Goal: Task Accomplishment & Management: Use online tool/utility

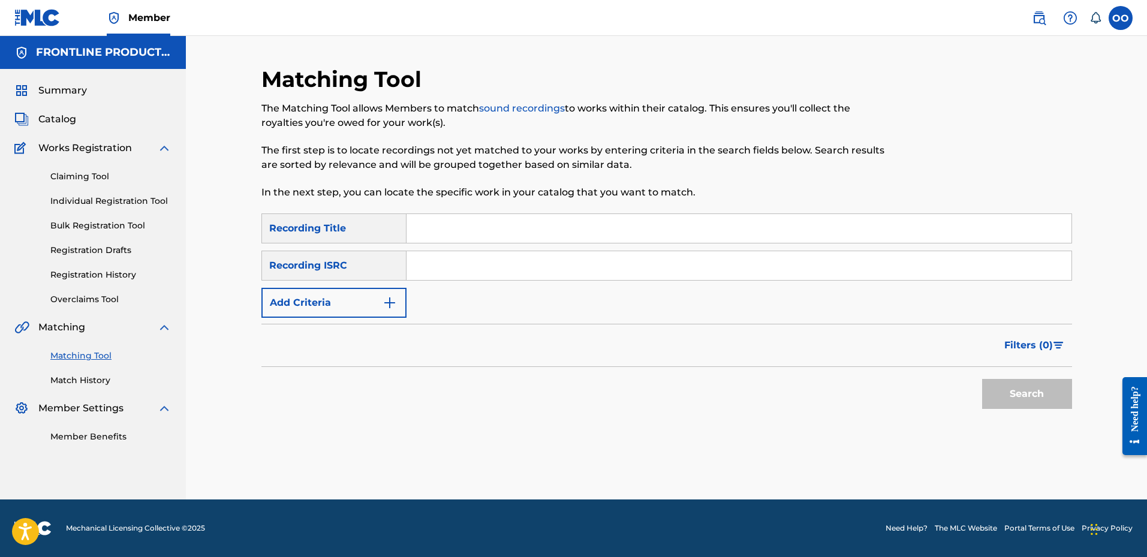
click at [86, 381] on link "Match History" at bounding box center [110, 380] width 121 height 13
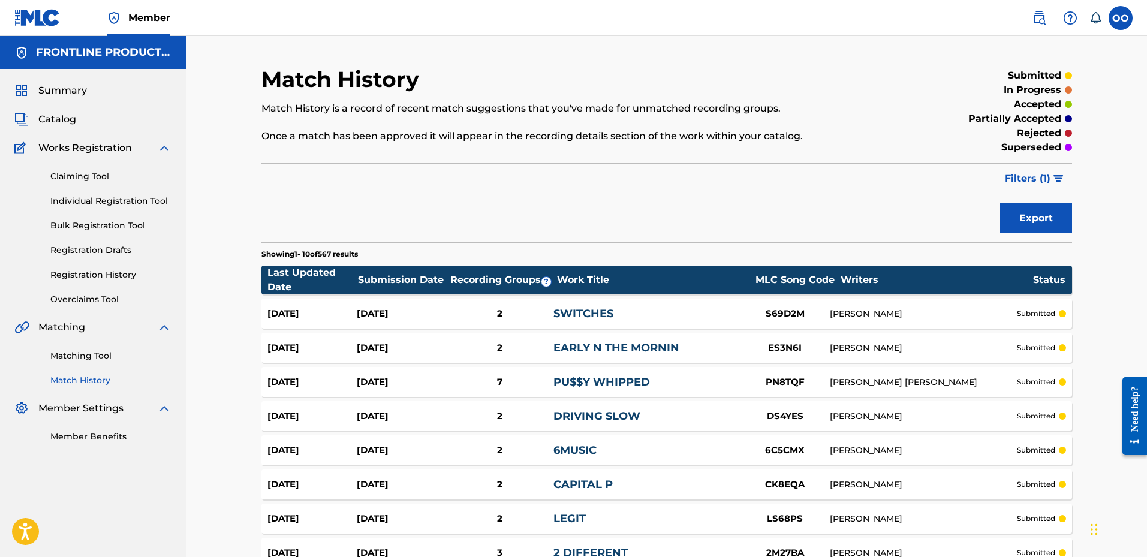
click at [85, 360] on link "Matching Tool" at bounding box center [110, 355] width 121 height 13
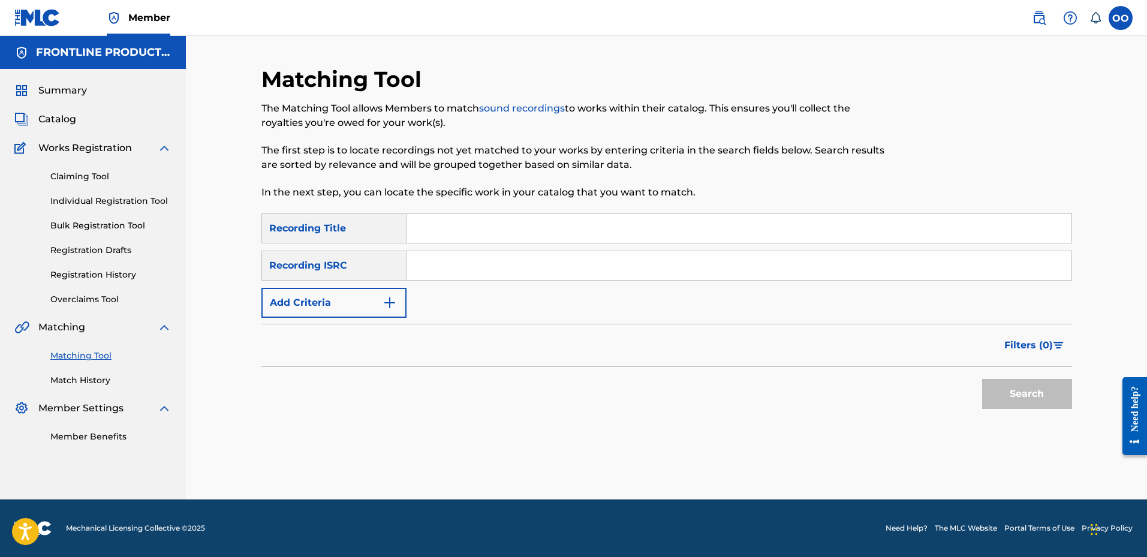
click at [445, 232] on input "Search Form" at bounding box center [738, 228] width 665 height 29
paste input "L.B.I."
type input "L.B.I."
click at [336, 314] on button "Add Criteria" at bounding box center [333, 303] width 145 height 30
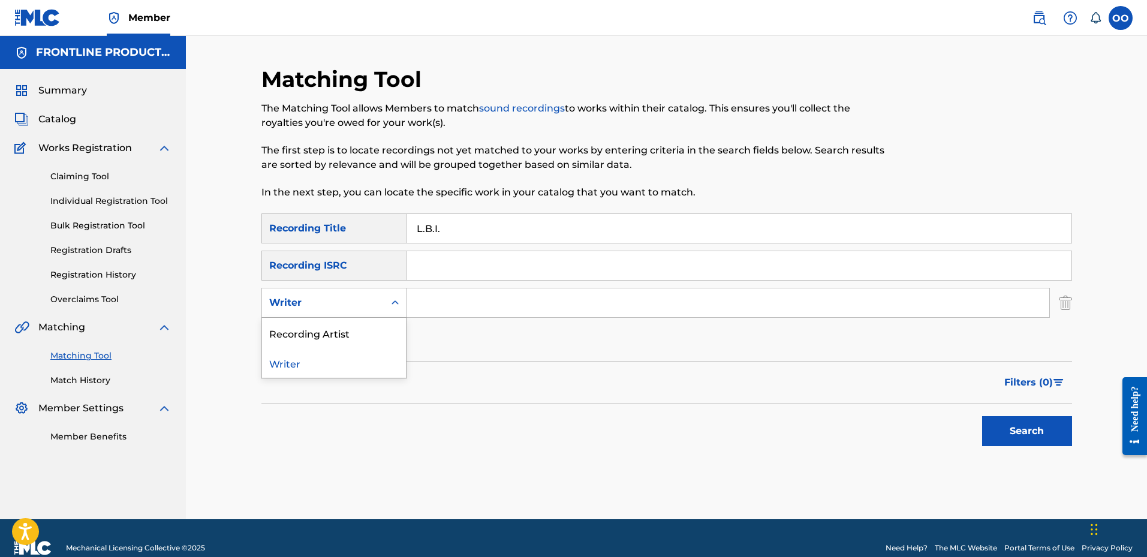
click at [331, 299] on div "Writer" at bounding box center [323, 303] width 108 height 14
drag, startPoint x: 330, startPoint y: 331, endPoint x: 364, endPoint y: 322, distance: 35.5
click at [332, 331] on div "Recording Artist" at bounding box center [334, 333] width 144 height 30
click at [466, 295] on input "Search Form" at bounding box center [727, 302] width 643 height 29
paste input "Lil Blade"
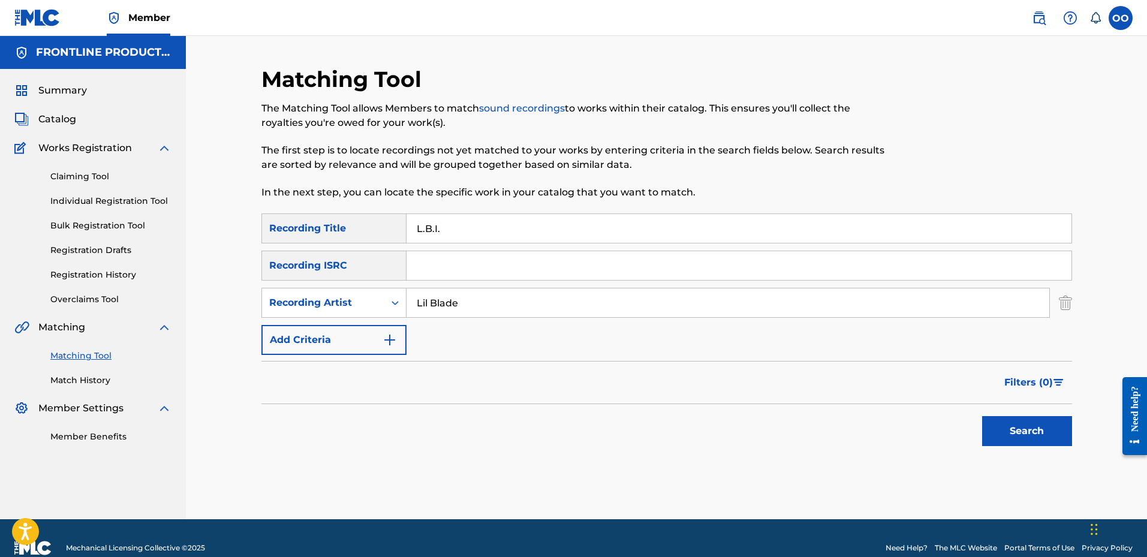
type input "Lil Blade"
click at [982, 416] on button "Search" at bounding box center [1027, 431] width 90 height 30
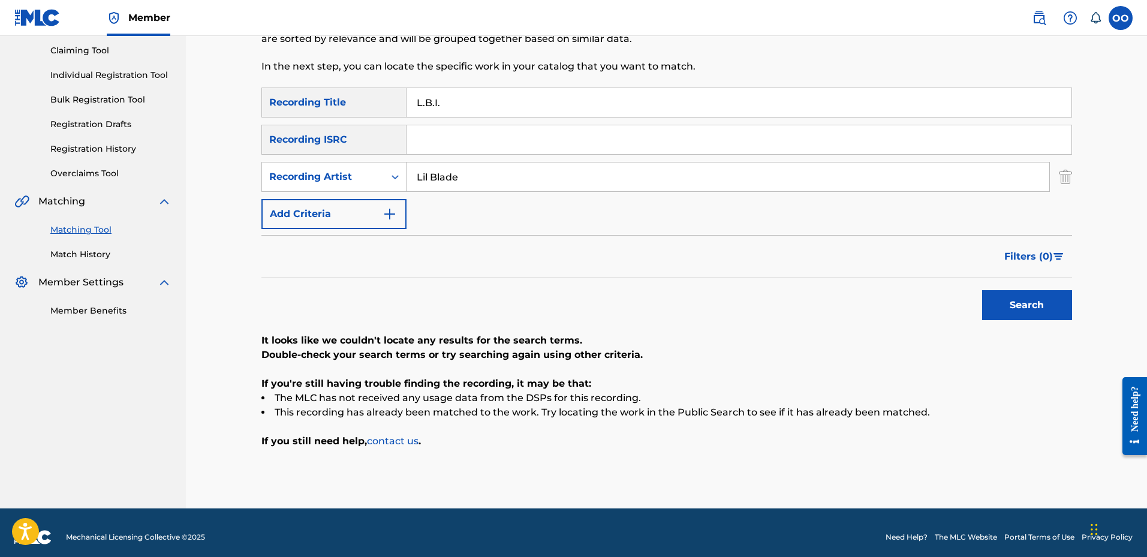
scroll to position [135, 0]
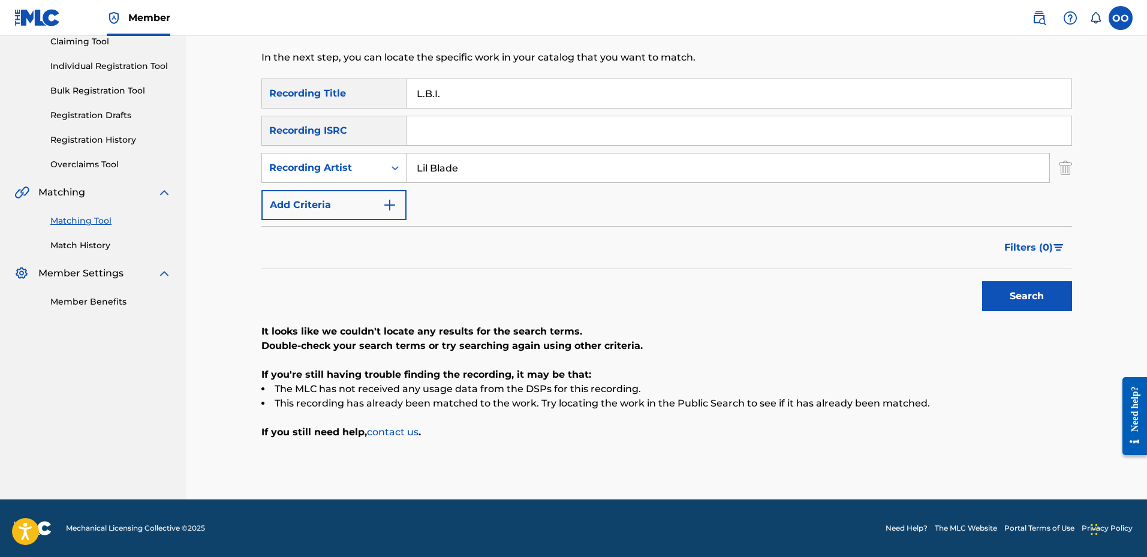
drag, startPoint x: 532, startPoint y: 165, endPoint x: 354, endPoint y: 197, distance: 180.8
click at [352, 198] on div "SearchWithCriteria955e17f7-e24b-4ff4-b6c2-184e03626232 Recording Title L.B.I. S…" at bounding box center [666, 149] width 810 height 141
click at [485, 133] on input "Search Form" at bounding box center [738, 130] width 665 height 29
paste input "QZDA72596073"
type input "QZDA72596073"
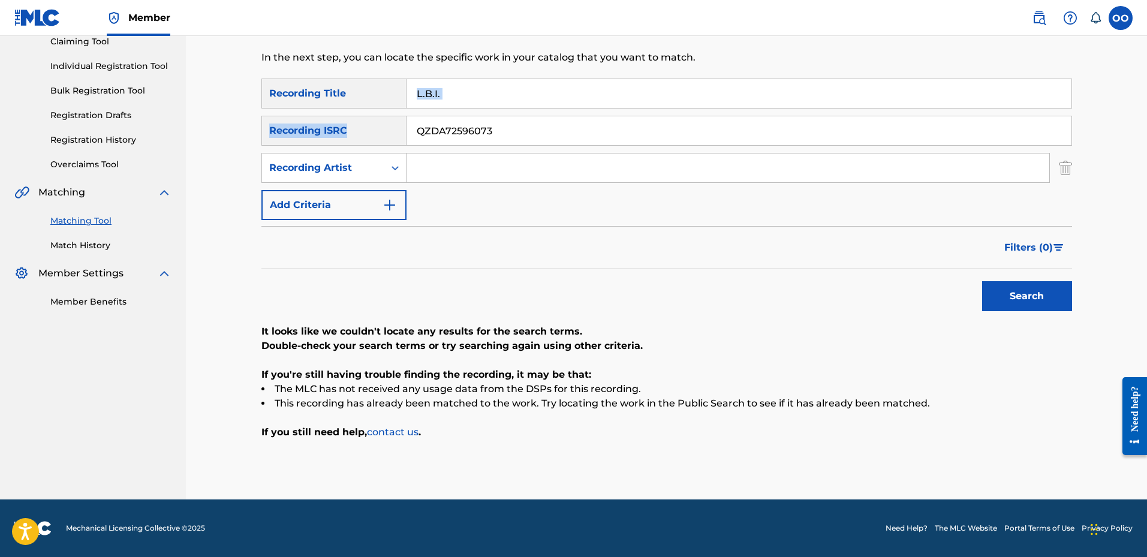
drag, startPoint x: 511, startPoint y: 108, endPoint x: 363, endPoint y: 107, distance: 147.5
click at [363, 107] on div "SearchWithCriteria955e17f7-e24b-4ff4-b6c2-184e03626232 Recording Title L.B.I. S…" at bounding box center [666, 149] width 810 height 141
click at [471, 97] on input "L.B.I." at bounding box center [738, 93] width 665 height 29
type input "L"
click at [982, 281] on button "Search" at bounding box center [1027, 296] width 90 height 30
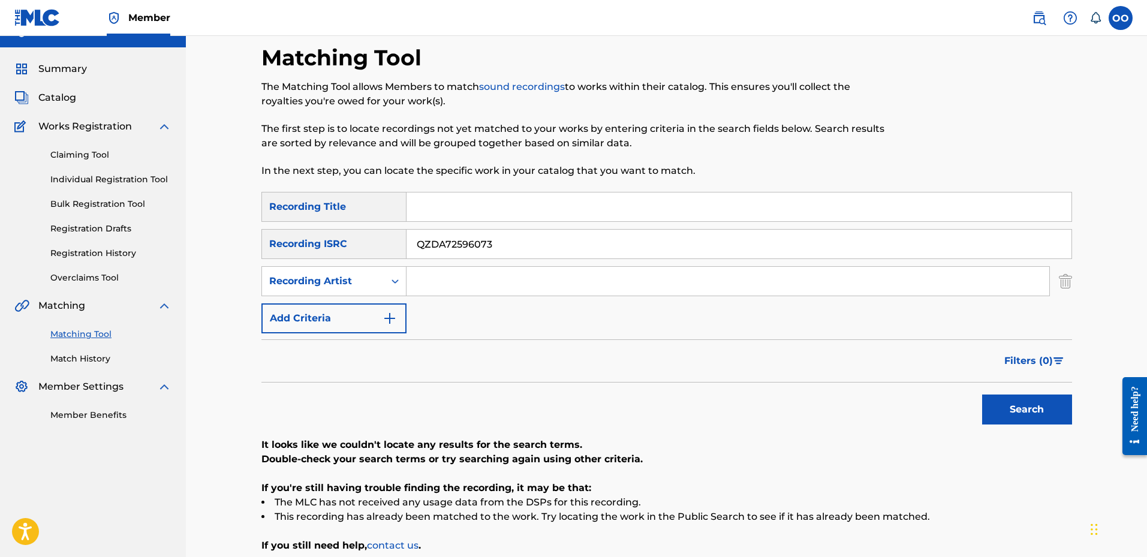
scroll to position [0, 0]
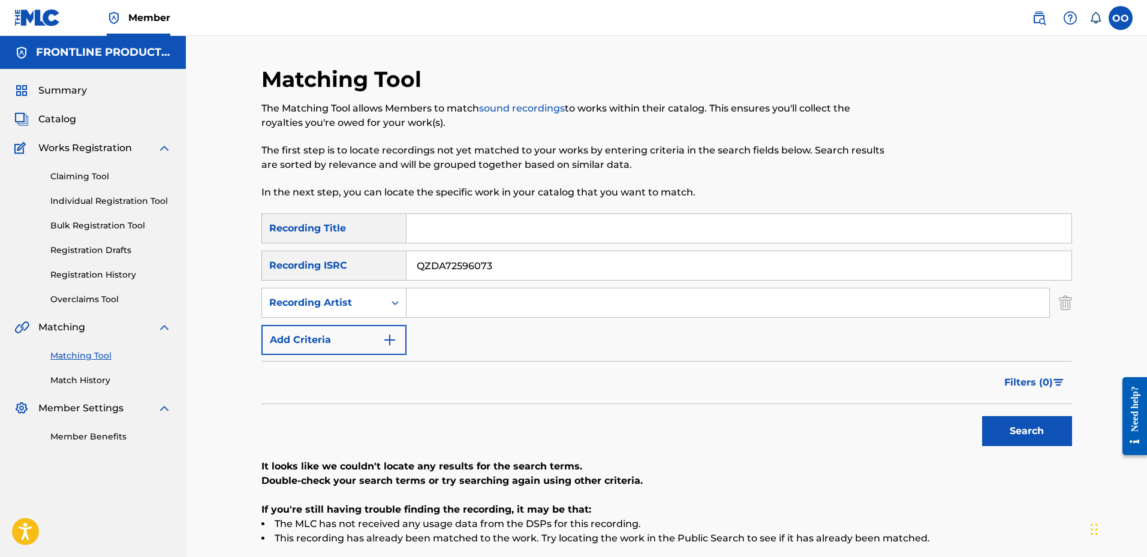
drag, startPoint x: 553, startPoint y: 271, endPoint x: 391, endPoint y: 279, distance: 162.6
click at [391, 279] on div "SearchWithCriteria632e8ec6-1064-42da-835a-042989881b3a Recording ISRC QZDA72596…" at bounding box center [666, 266] width 810 height 30
paste input "ES62392210"
type input "QZES62392210"
click at [982, 416] on button "Search" at bounding box center [1027, 431] width 90 height 30
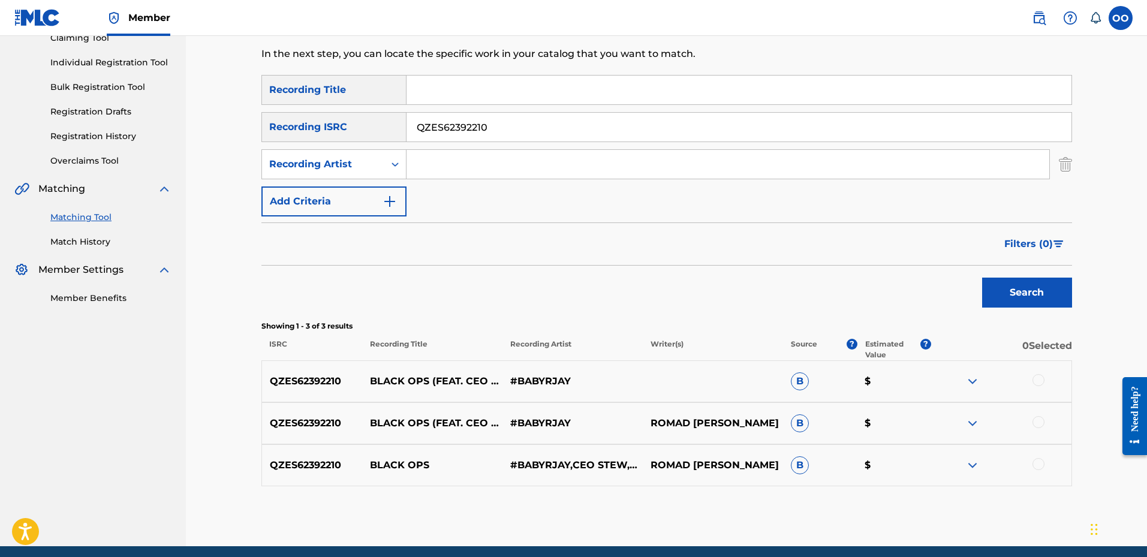
scroll to position [120, 0]
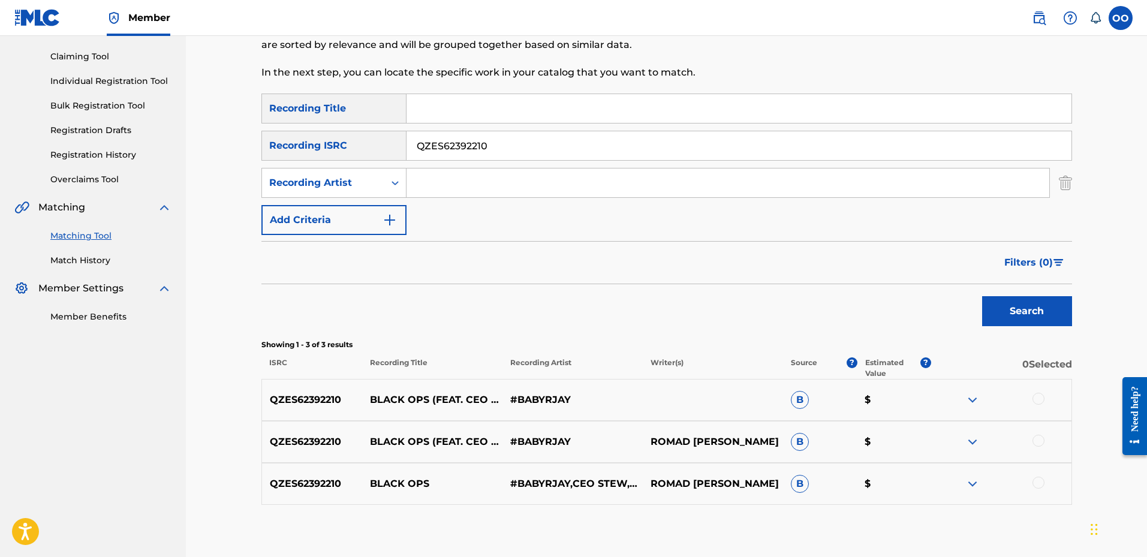
drag, startPoint x: 538, startPoint y: 111, endPoint x: 525, endPoint y: 107, distance: 13.3
click at [525, 107] on input "Search Form" at bounding box center [738, 108] width 665 height 29
paste input "Came a long way"
type input "Came a long way"
drag, startPoint x: 523, startPoint y: 145, endPoint x: 375, endPoint y: 165, distance: 149.5
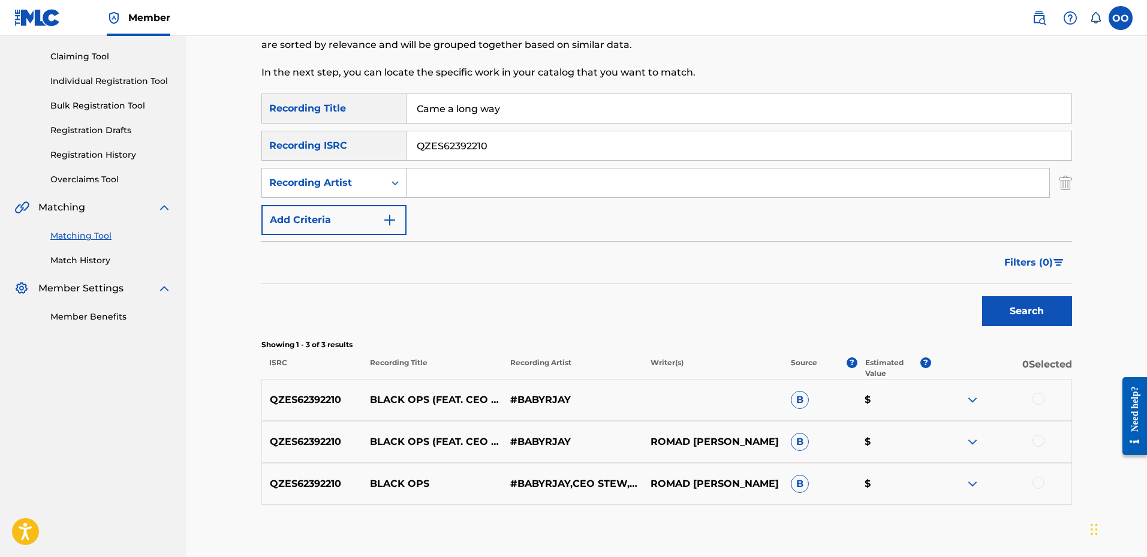
click at [375, 165] on div "SearchWithCriteria955e17f7-e24b-4ff4-b6c2-184e03626232 Recording Title Came a l…" at bounding box center [666, 164] width 810 height 141
click at [441, 171] on input "Search Form" at bounding box center [727, 182] width 643 height 29
paste input "Ghettobaby Boom"
click at [982, 296] on button "Search" at bounding box center [1027, 311] width 90 height 30
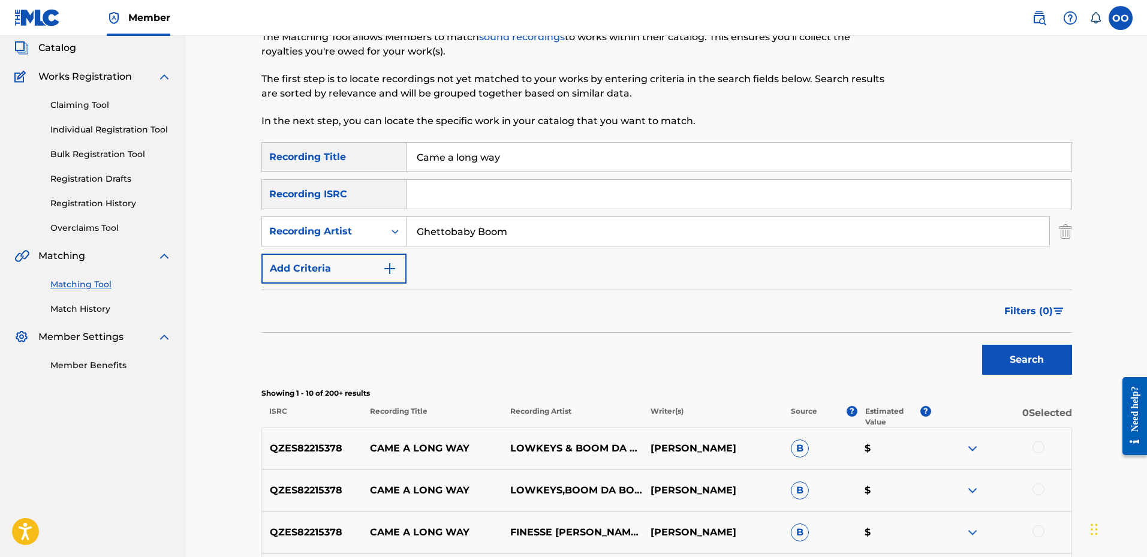
scroll to position [60, 0]
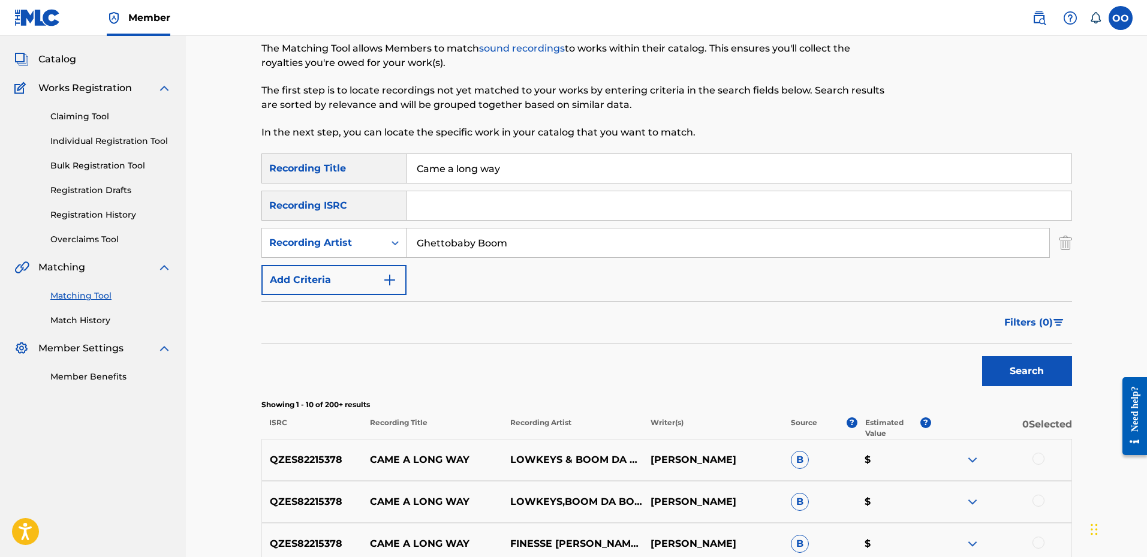
click at [563, 252] on input "Ghettobaby Boom" at bounding box center [727, 242] width 643 height 29
drag, startPoint x: 563, startPoint y: 251, endPoint x: 363, endPoint y: 278, distance: 201.5
click at [363, 278] on div "SearchWithCriteria955e17f7-e24b-4ff4-b6c2-184e03626232 Recording Title Came a l…" at bounding box center [666, 223] width 810 height 141
type input "YBN [PERSON_NAME]"
click at [982, 356] on button "Search" at bounding box center [1027, 371] width 90 height 30
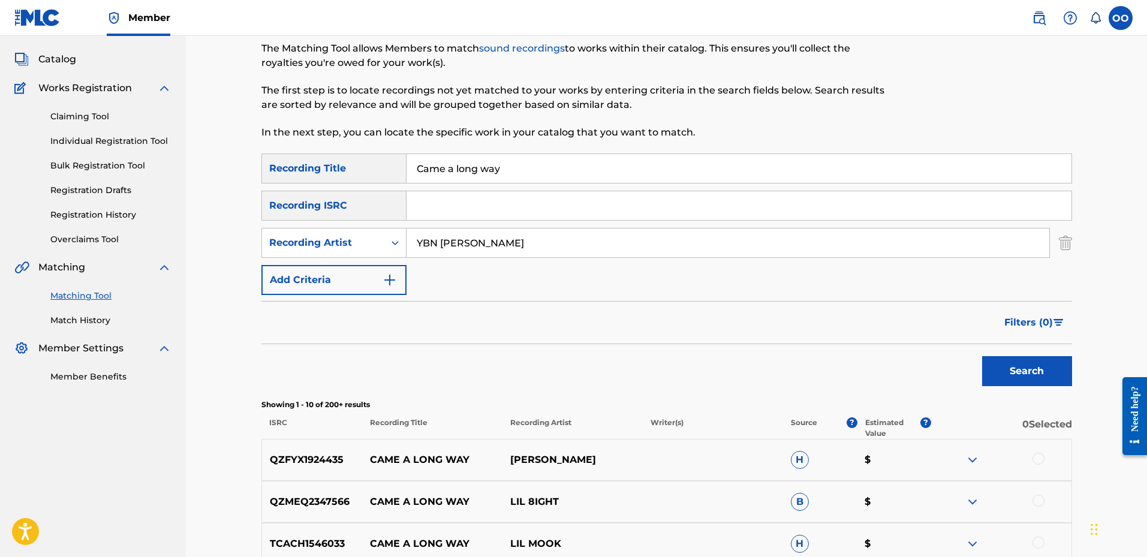
drag, startPoint x: 487, startPoint y: 218, endPoint x: 487, endPoint y: 212, distance: 6.6
click at [487, 218] on input "Search Form" at bounding box center [738, 205] width 665 height 29
paste input "QZHN32544668"
type input "QZHN32544668"
drag, startPoint x: 519, startPoint y: 243, endPoint x: 370, endPoint y: 247, distance: 148.7
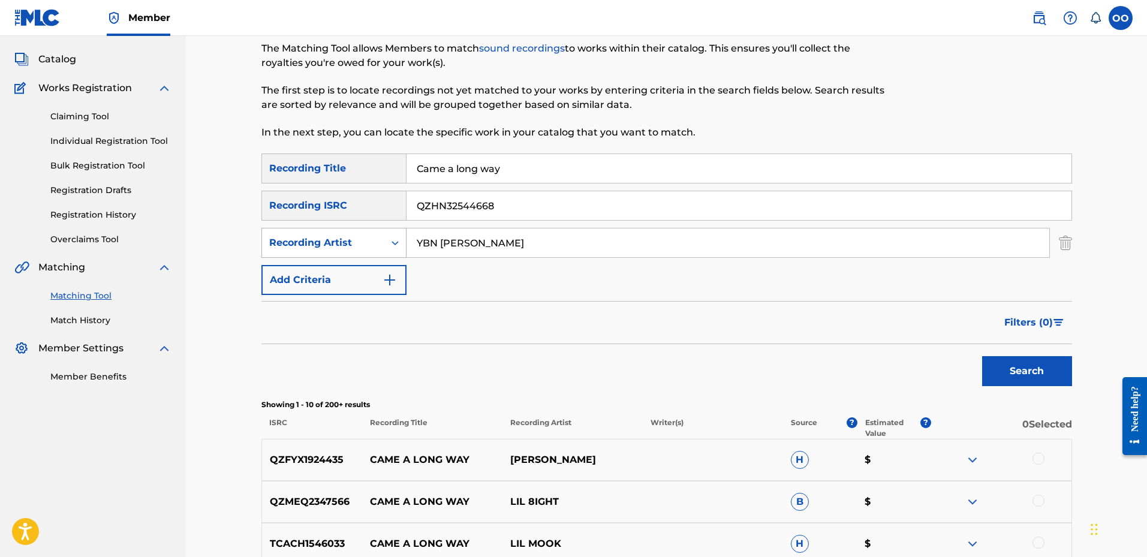
click at [370, 247] on div "SearchWithCriteria2c65aabb-1df8-4c42-a062-22078385d081 Recording Artist [PERSON…" at bounding box center [666, 243] width 810 height 30
click at [982, 356] on button "Search" at bounding box center [1027, 371] width 90 height 30
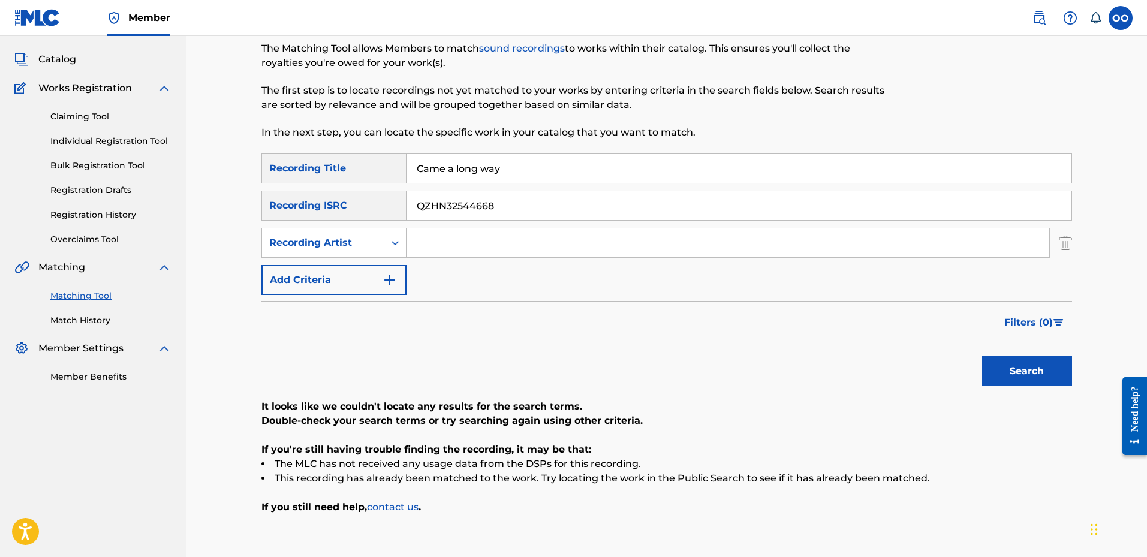
drag, startPoint x: 560, startPoint y: 174, endPoint x: 373, endPoint y: 169, distance: 187.7
click at [373, 169] on div "SearchWithCriteria955e17f7-e24b-4ff4-b6c2-184e03626232 Recording Title Came a l…" at bounding box center [666, 168] width 810 height 30
click at [982, 356] on button "Search" at bounding box center [1027, 371] width 90 height 30
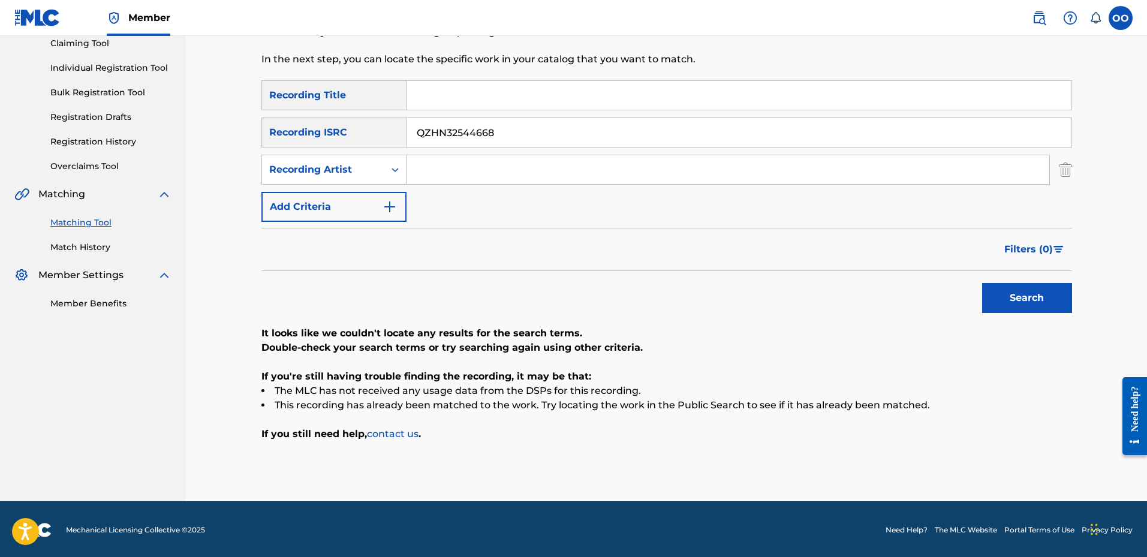
scroll to position [135, 0]
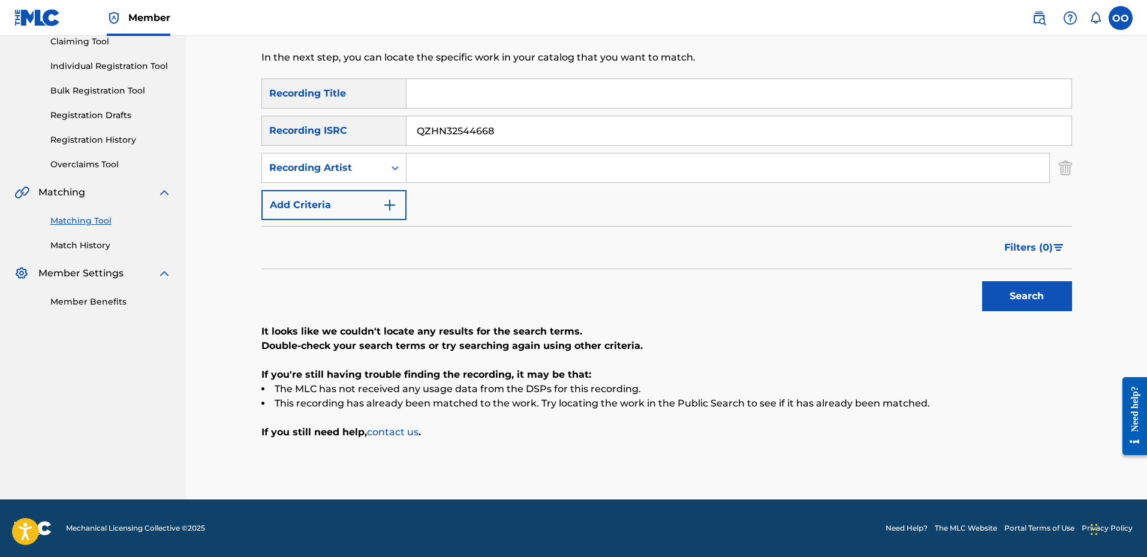
paste input "Big Hit"
type input "Big Hit"
click at [469, 120] on input "QZHN32544668" at bounding box center [738, 130] width 665 height 29
click at [469, 128] on input "QZHN32544668" at bounding box center [738, 130] width 665 height 29
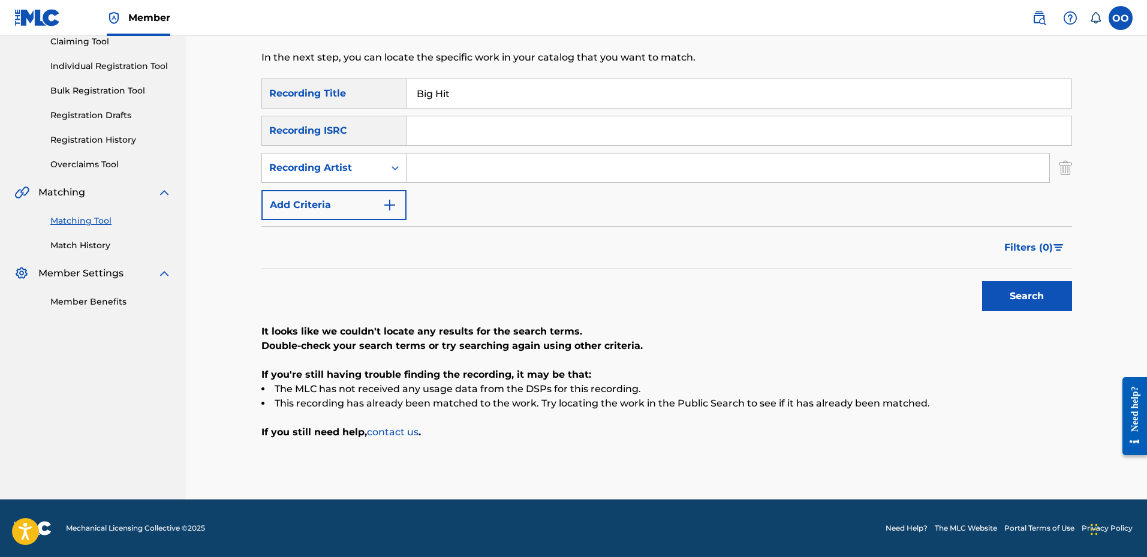
click at [448, 176] on input "Search Form" at bounding box center [727, 167] width 643 height 29
paste input "STUNNA DIOR"
type input "STUNNA DIOR"
click at [982, 281] on button "Search" at bounding box center [1027, 296] width 90 height 30
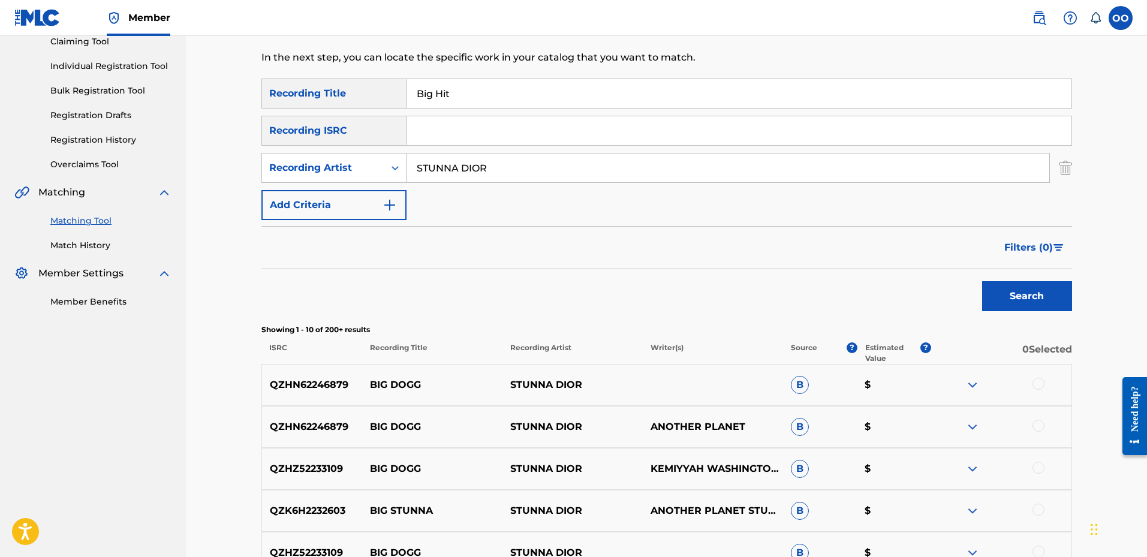
click at [497, 129] on input "Search Form" at bounding box center [738, 130] width 665 height 29
paste input "QZTAU2123865"
click at [982, 281] on button "Search" at bounding box center [1027, 296] width 90 height 30
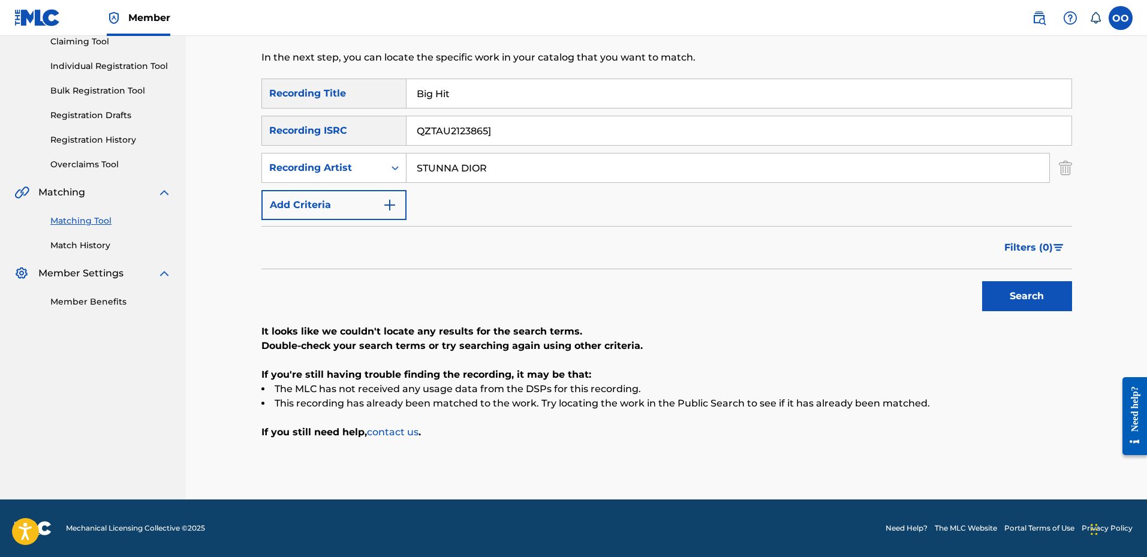
type input "QZTAU2123865]"
drag, startPoint x: 516, startPoint y: 169, endPoint x: 357, endPoint y: 176, distance: 159.0
click at [357, 176] on div "SearchWithCriteria2c65aabb-1df8-4c42-a062-22078385d081 Recording Artist [PERSON…" at bounding box center [666, 168] width 810 height 30
click at [982, 281] on button "Search" at bounding box center [1027, 296] width 90 height 30
click at [552, 136] on input "QZTAU2123865]" at bounding box center [738, 130] width 665 height 29
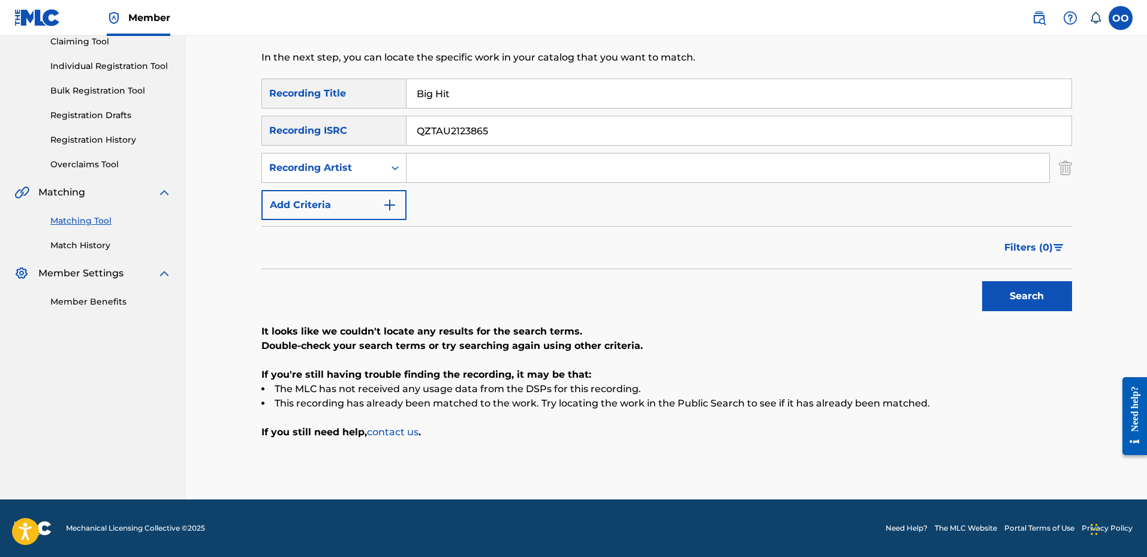
click at [982, 281] on button "Search" at bounding box center [1027, 296] width 90 height 30
click at [521, 126] on input "QZTAU2123865" at bounding box center [738, 130] width 665 height 29
paste input "K6L2201403"
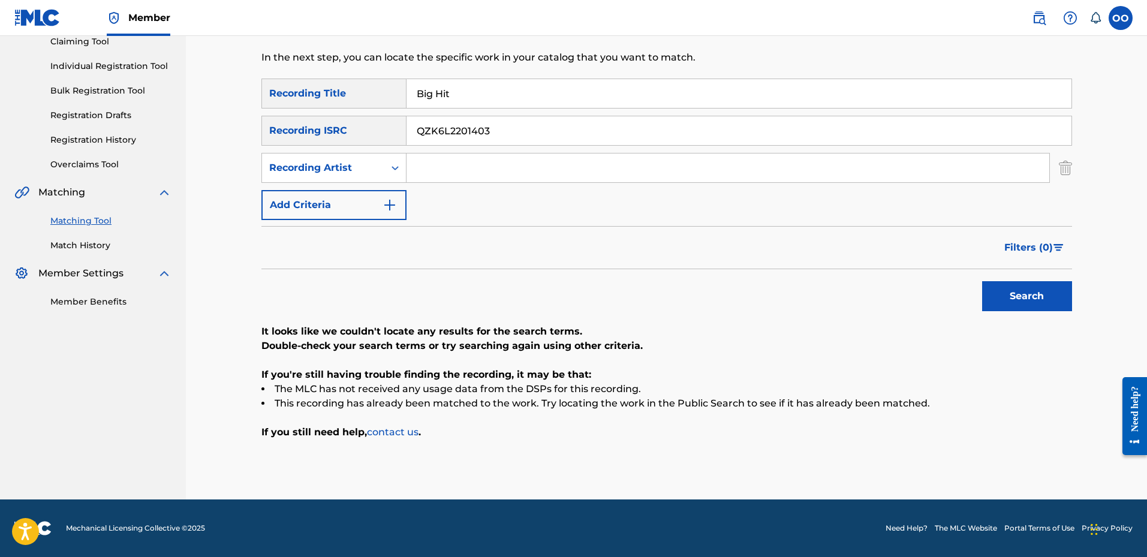
click at [982, 281] on button "Search" at bounding box center [1027, 296] width 90 height 30
click at [544, 123] on input "QZK6L2201403" at bounding box center [738, 130] width 665 height 29
paste input "FYZ2322349"
click at [982, 281] on button "Search" at bounding box center [1027, 296] width 90 height 30
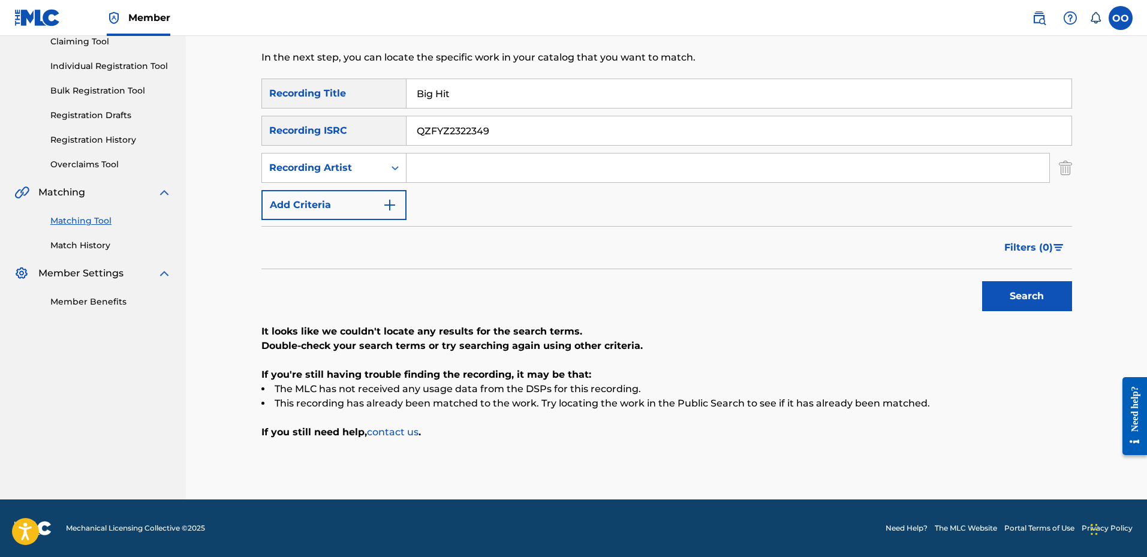
click at [554, 143] on input "QZFYZ2322349" at bounding box center [738, 130] width 665 height 29
paste input "ES82381954"
click at [982, 281] on button "Search" at bounding box center [1027, 296] width 90 height 30
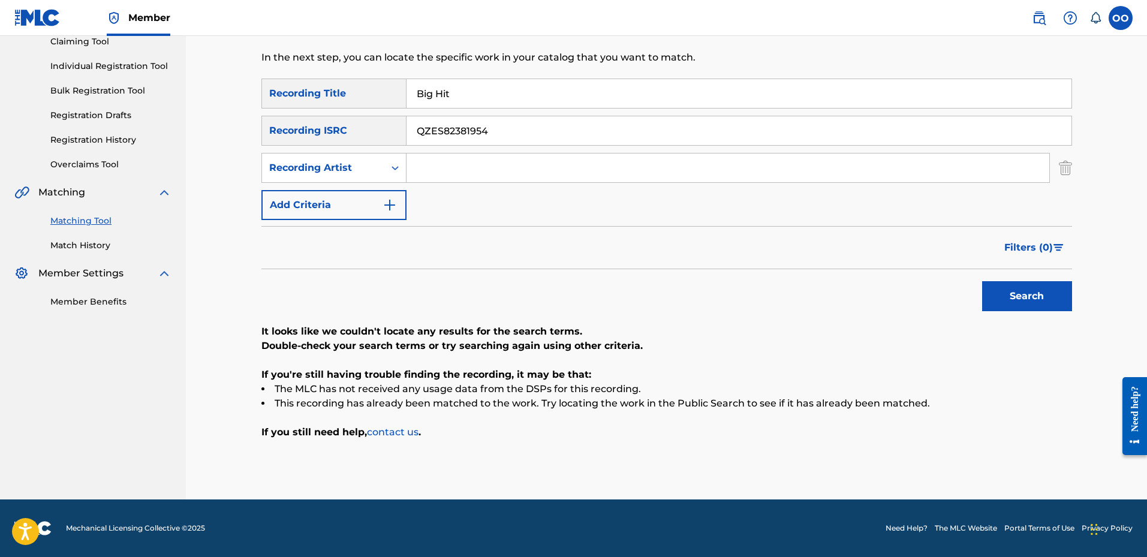
click at [563, 146] on div "SearchWithCriteria955e17f7-e24b-4ff4-b6c2-184e03626232 Recording Title Big Hit …" at bounding box center [666, 149] width 810 height 141
click at [557, 134] on input "QZES82381954" at bounding box center [738, 130] width 665 height 29
paste input "K6N2311283"
type input "QZK6N2311283"
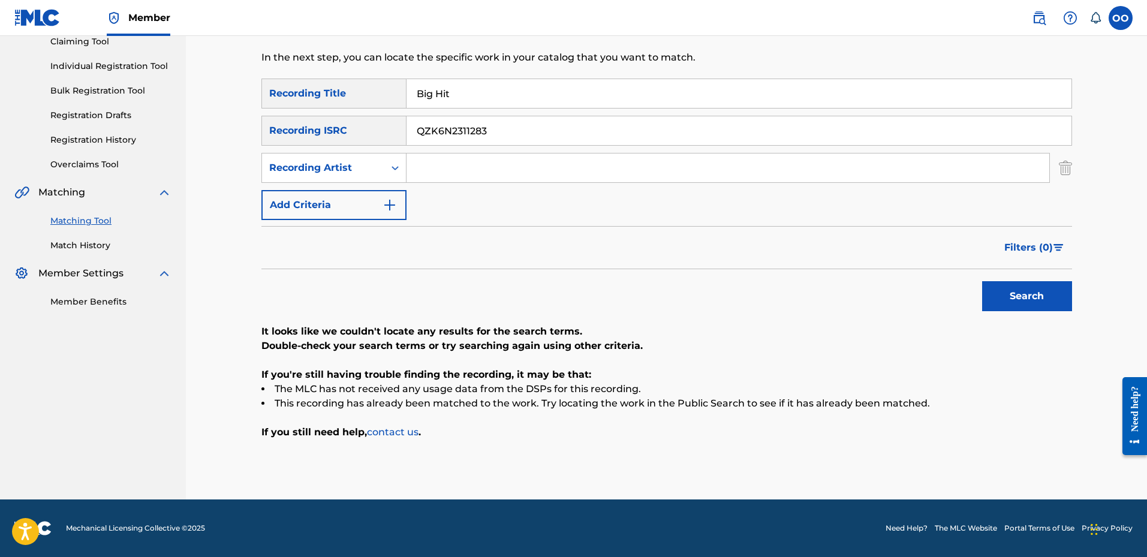
click at [982, 281] on button "Search" at bounding box center [1027, 296] width 90 height 30
click at [507, 137] on input "QZK6N2311283" at bounding box center [738, 130] width 665 height 29
click at [502, 103] on input "Big Hit" at bounding box center [738, 93] width 665 height 29
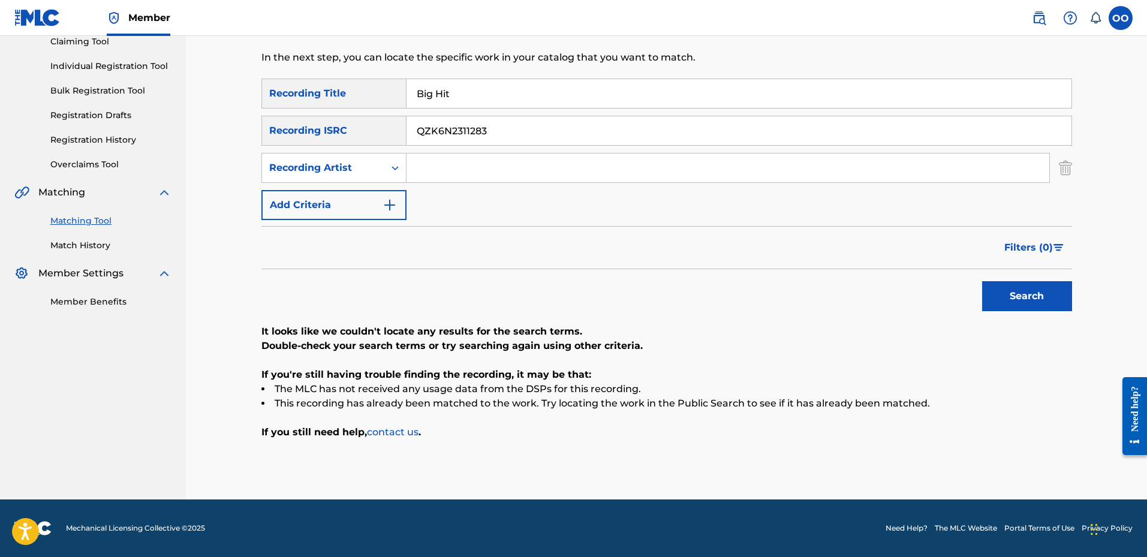
click at [502, 103] on input "Big Hit" at bounding box center [738, 93] width 665 height 29
click at [982, 281] on button "Search" at bounding box center [1027, 296] width 90 height 30
drag, startPoint x: 509, startPoint y: 129, endPoint x: 408, endPoint y: 138, distance: 101.1
click at [408, 138] on input "QZK6N2311283" at bounding box center [738, 130] width 665 height 29
paste input "MEP217413"
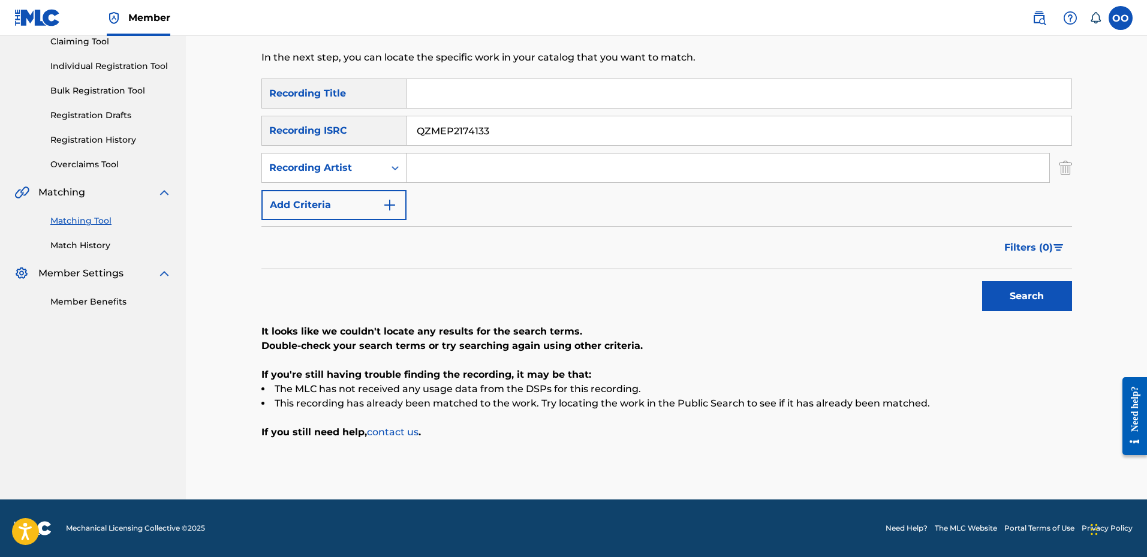
click at [982, 281] on button "Search" at bounding box center [1027, 296] width 90 height 30
drag, startPoint x: 499, startPoint y: 132, endPoint x: 369, endPoint y: 148, distance: 131.0
click at [369, 148] on div "SearchWithCriteria955e17f7-e24b-4ff4-b6c2-184e03626232 Recording Title SearchWi…" at bounding box center [666, 149] width 810 height 141
paste input "ES82381954"
type input "QZES82381954"
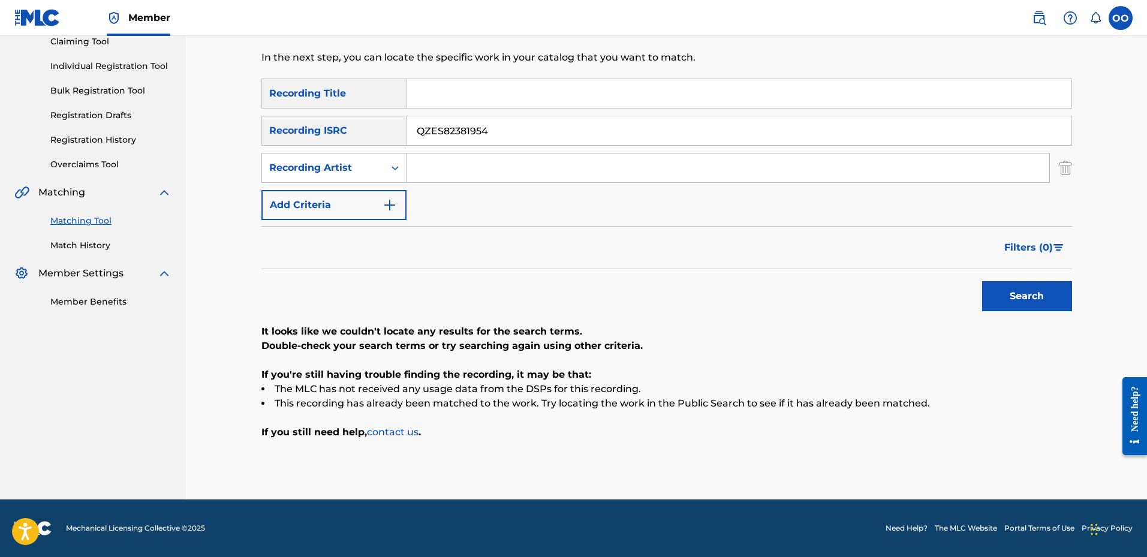
click at [982, 281] on button "Search" at bounding box center [1027, 296] width 90 height 30
drag, startPoint x: 517, startPoint y: 119, endPoint x: 370, endPoint y: 143, distance: 148.7
click at [370, 143] on div "SearchWithCriteria632e8ec6-1064-42da-835a-042989881b3a Recording ISRC QZES82381…" at bounding box center [666, 131] width 810 height 30
paste input "QZFYZ2322349"
click at [982, 281] on button "Search" at bounding box center [1027, 296] width 90 height 30
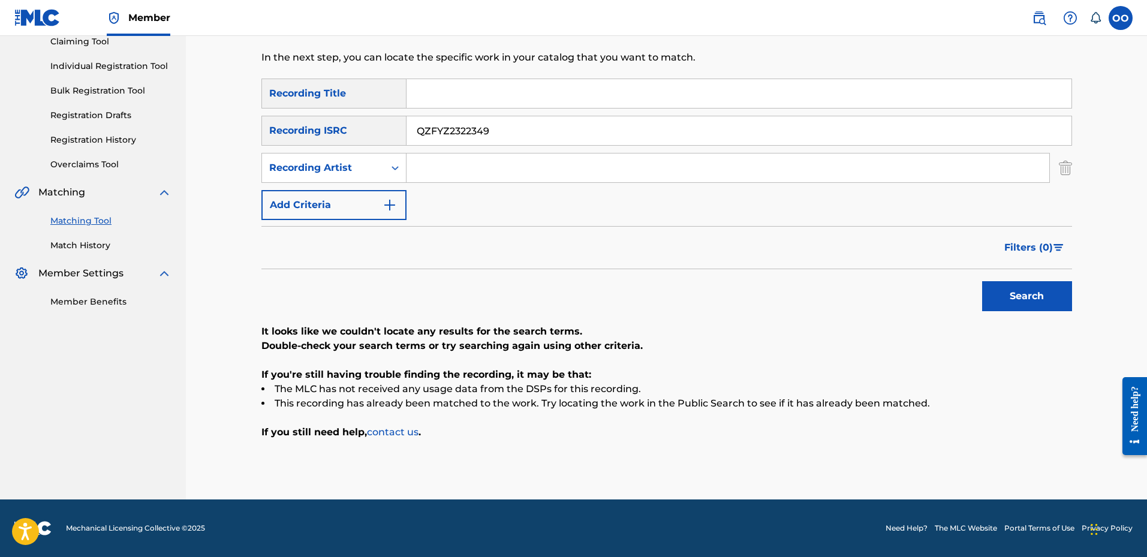
click at [518, 136] on input "QZFYZ2322349" at bounding box center [738, 130] width 665 height 29
paste input "FRX762170951"
type input "FRX762170951"
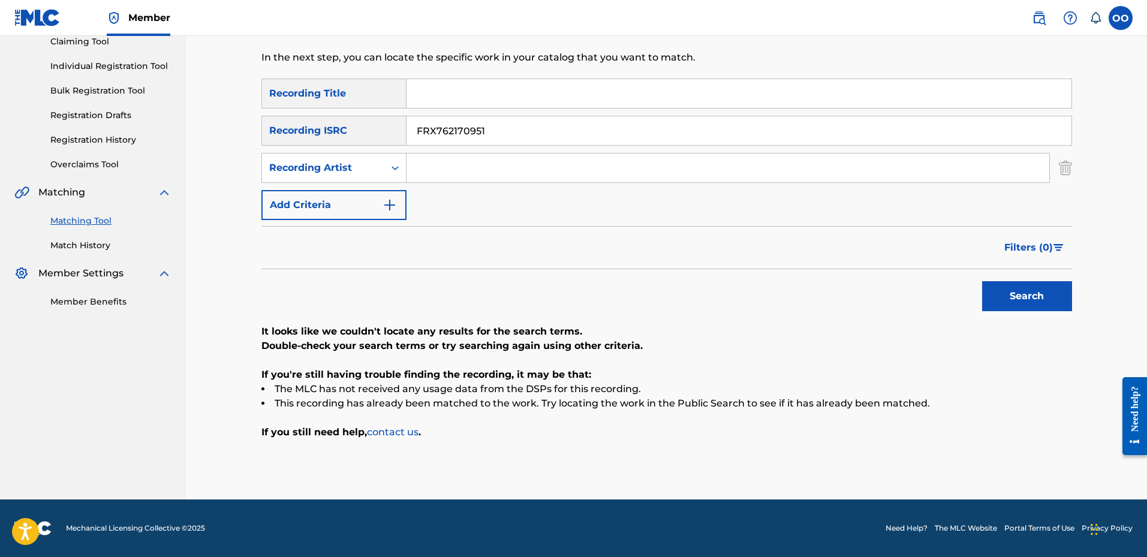
click at [982, 281] on button "Search" at bounding box center [1027, 296] width 90 height 30
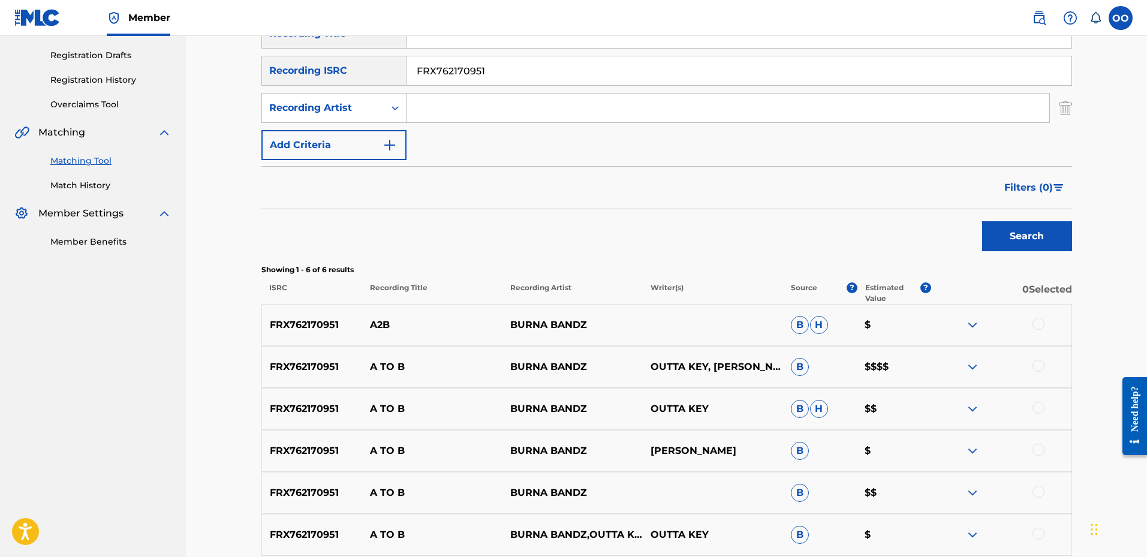
scroll to position [255, 0]
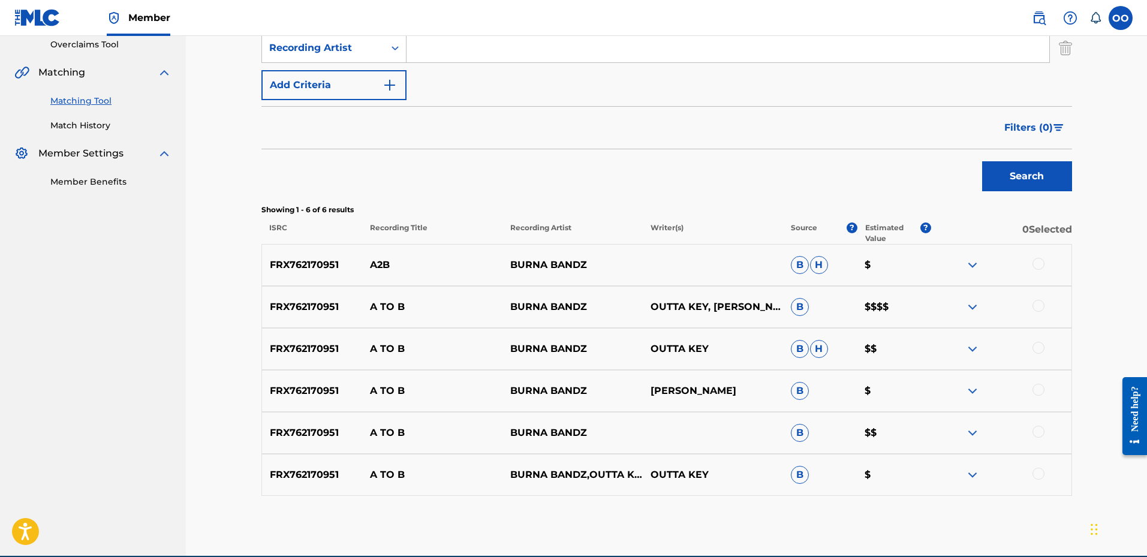
click at [1042, 264] on div at bounding box center [1038, 264] width 12 height 12
click at [1040, 306] on div at bounding box center [1038, 306] width 12 height 12
click at [1039, 345] on div at bounding box center [1038, 348] width 12 height 12
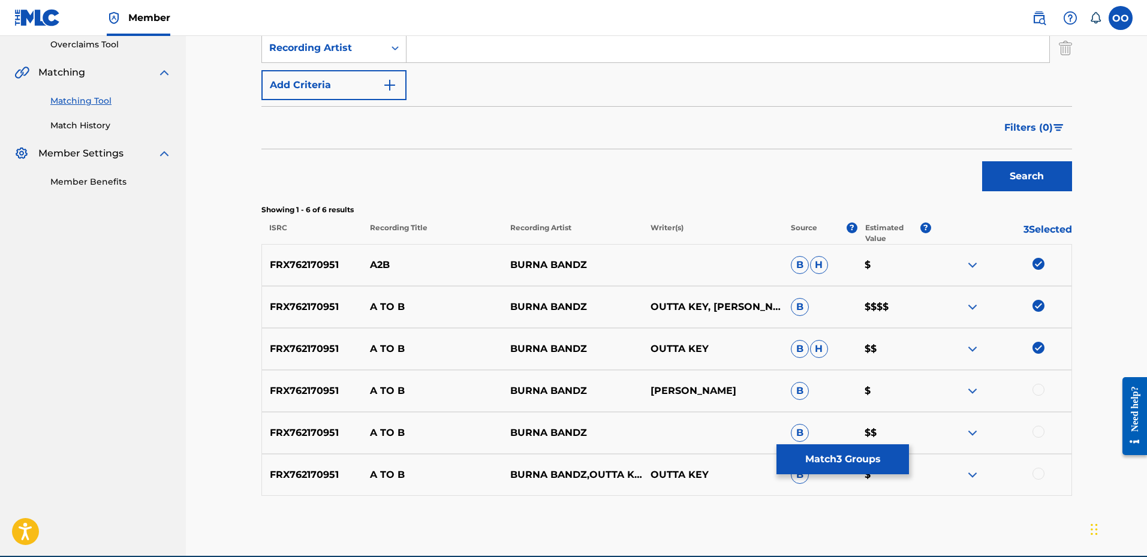
click at [1036, 387] on div at bounding box center [1038, 390] width 12 height 12
click at [1039, 428] on div at bounding box center [1038, 432] width 12 height 12
click at [1041, 472] on div at bounding box center [1038, 474] width 12 height 12
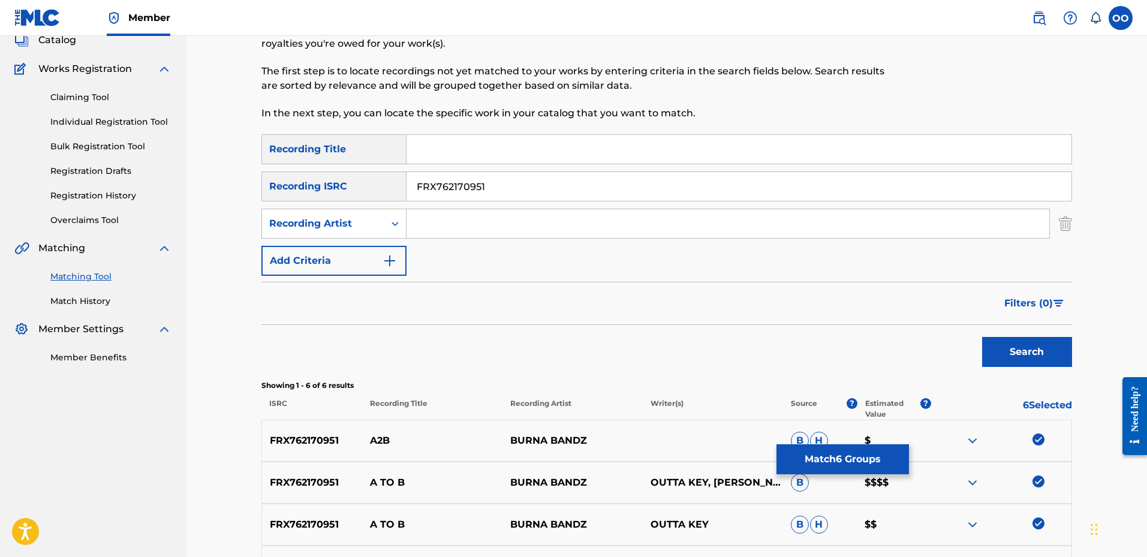
scroll to position [75, 0]
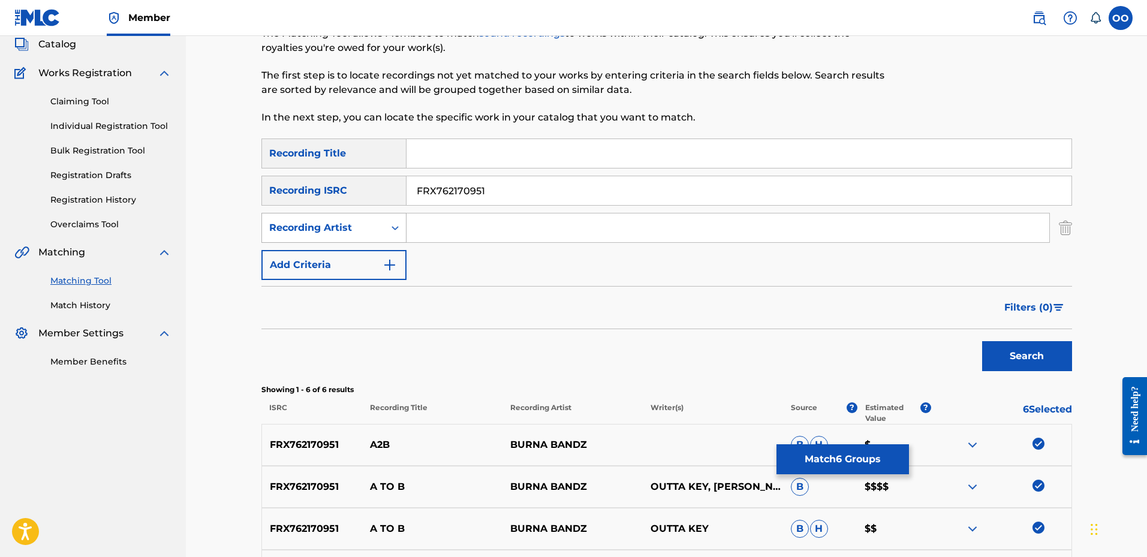
drag, startPoint x: 535, startPoint y: 192, endPoint x: 348, endPoint y: 229, distance: 190.6
click at [348, 229] on div "SearchWithCriteria955e17f7-e24b-4ff4-b6c2-184e03626232 Recording Title SearchWi…" at bounding box center [666, 208] width 810 height 141
click at [433, 152] on input "Search Form" at bounding box center [738, 153] width 665 height 29
paste input "A to B"
type input "A to B"
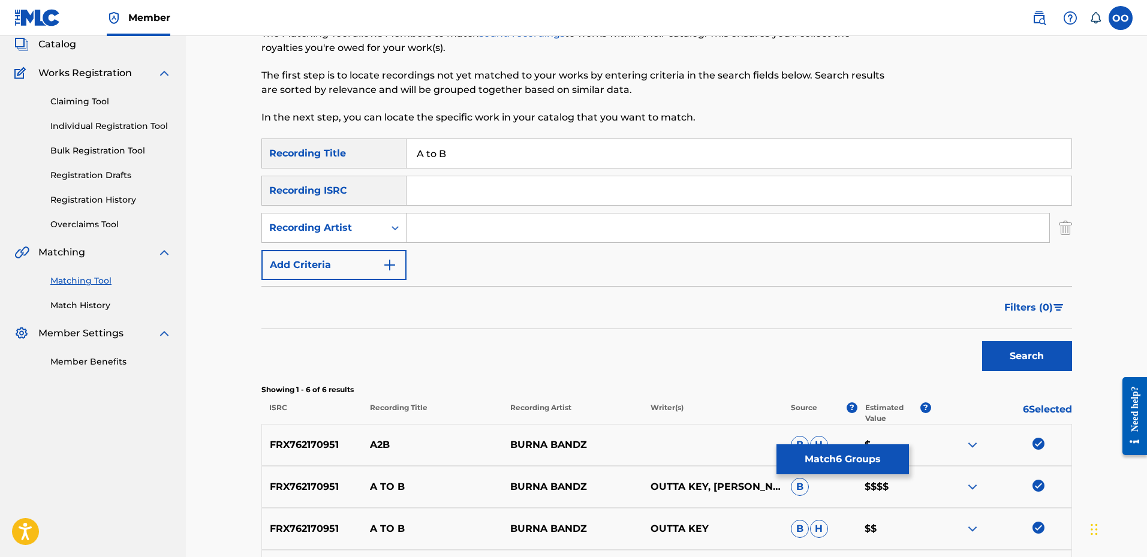
click at [432, 237] on input "Search Form" at bounding box center [727, 227] width 643 height 29
paste input "Burna Bandz"
type input "Burna Bandz"
click at [982, 341] on button "Search" at bounding box center [1027, 356] width 90 height 30
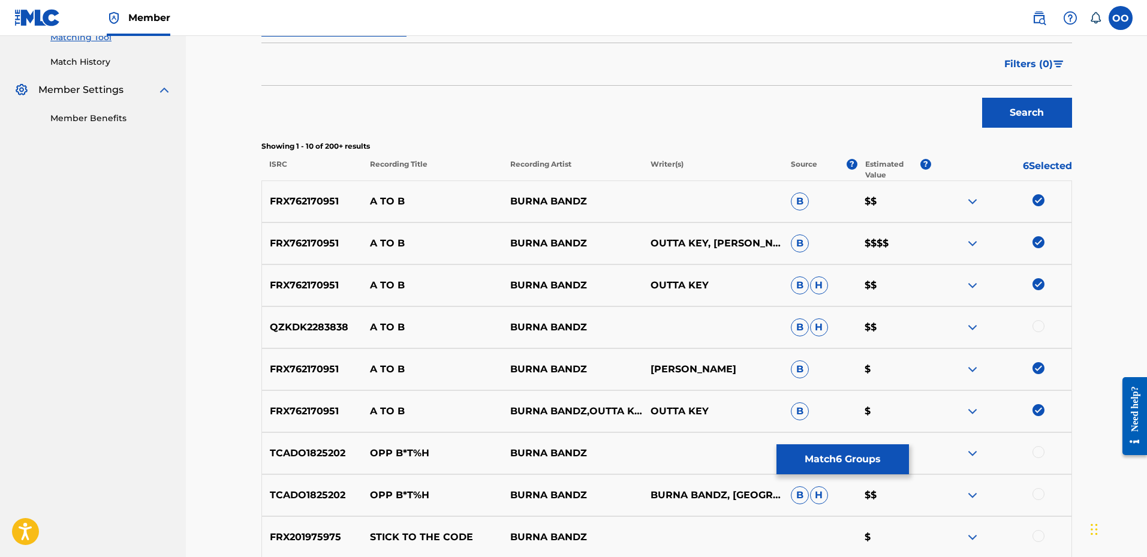
scroll to position [375, 0]
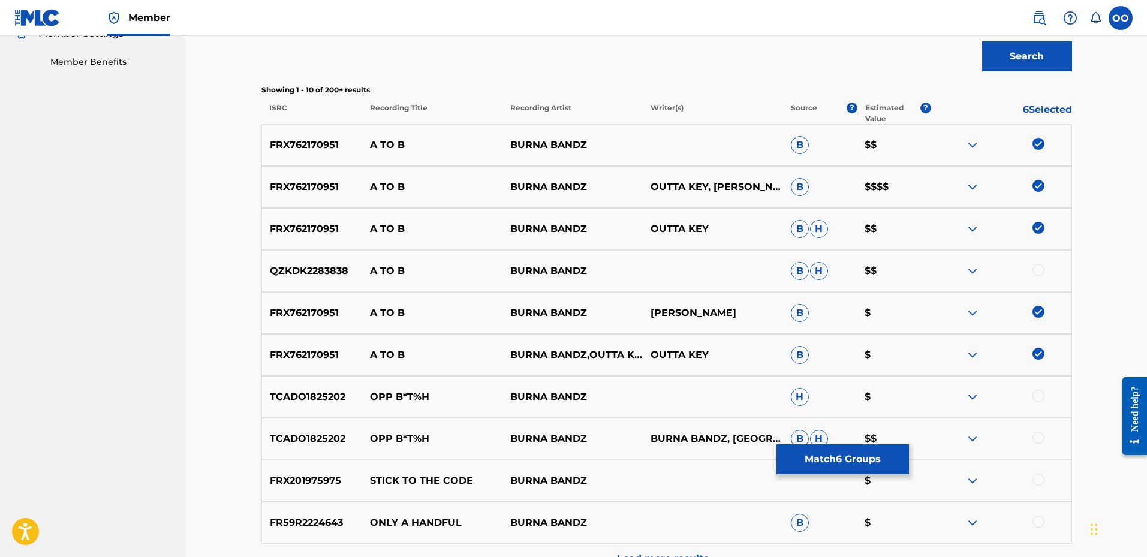
click at [1041, 268] on div at bounding box center [1038, 270] width 12 height 12
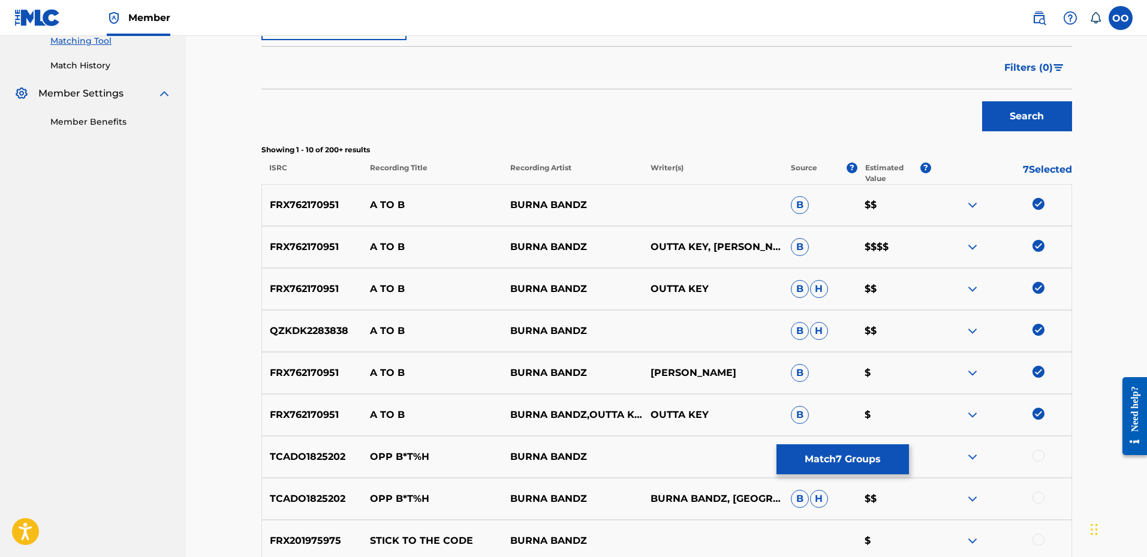
click at [862, 451] on button "Match 7 Groups" at bounding box center [842, 459] width 132 height 30
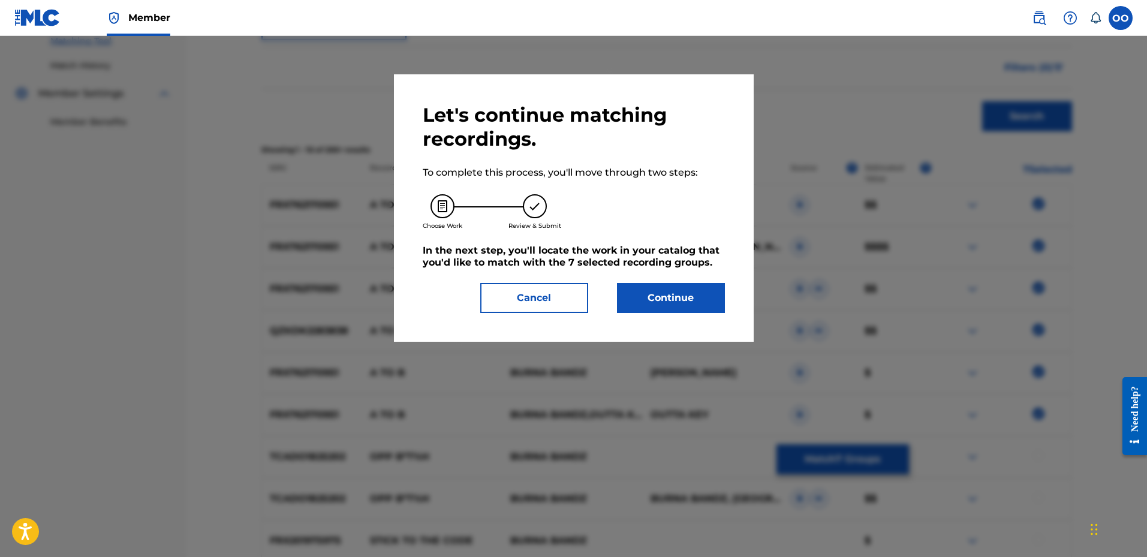
click at [686, 299] on button "Continue" at bounding box center [671, 298] width 108 height 30
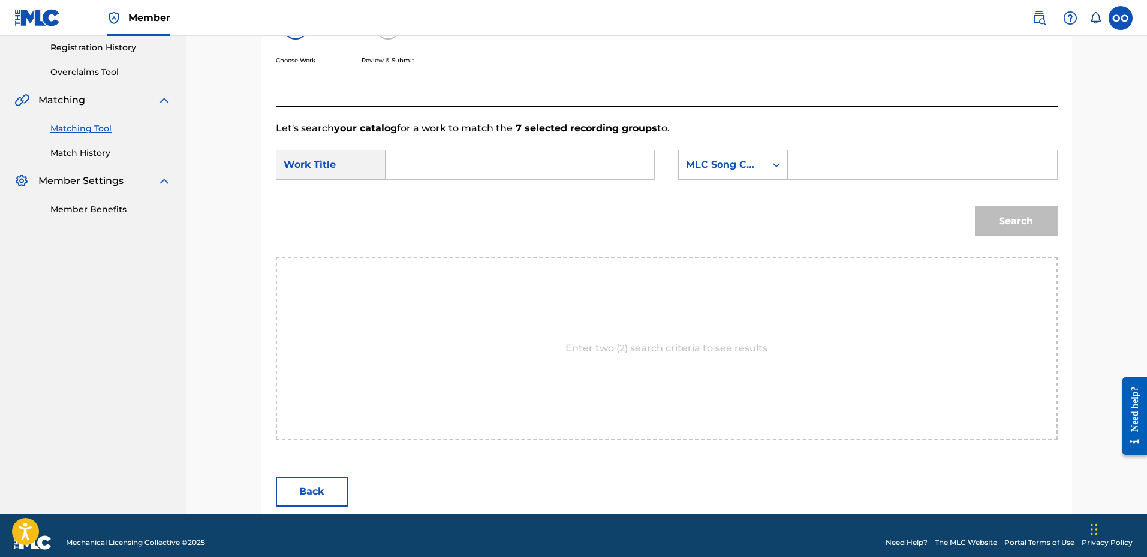
scroll to position [242, 0]
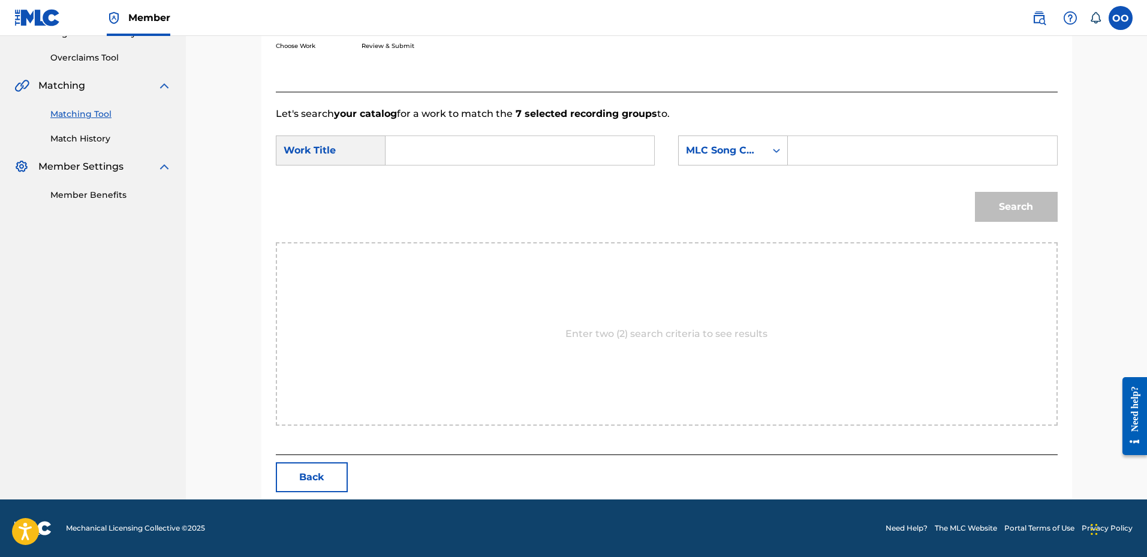
click at [487, 149] on input "Search Form" at bounding box center [520, 150] width 248 height 29
paste input "A to B"
type input "A to B"
click at [714, 151] on div "MLC Song Code" at bounding box center [722, 150] width 73 height 14
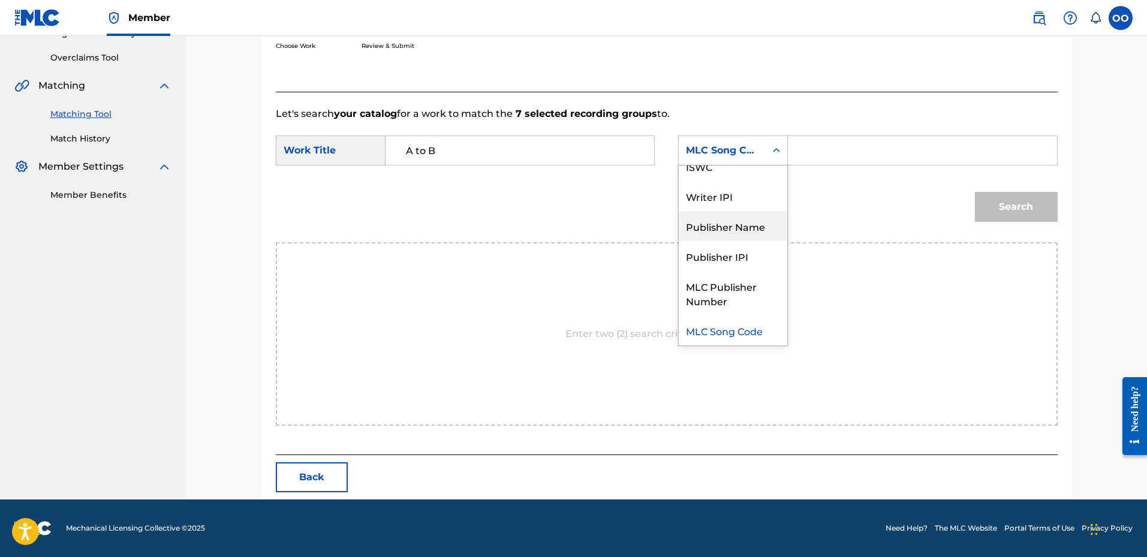
click at [722, 227] on div "Publisher Name" at bounding box center [733, 226] width 108 height 30
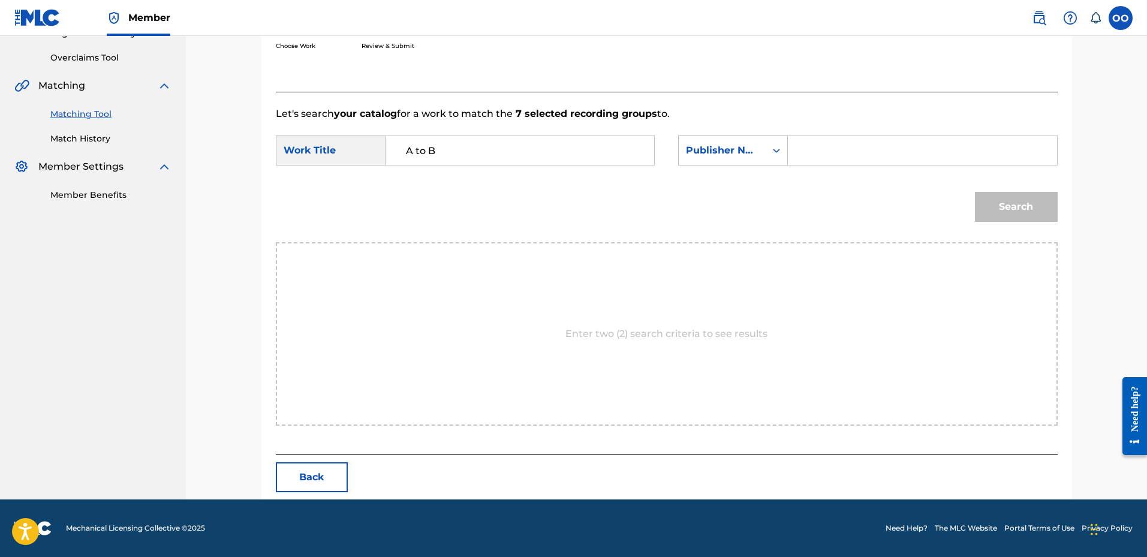
click at [807, 153] on input "Search Form" at bounding box center [922, 150] width 248 height 29
click at [821, 164] on input "Search Form" at bounding box center [922, 150] width 248 height 29
type input "Frontline"
click at [1021, 200] on button "Search" at bounding box center [1016, 207] width 83 height 30
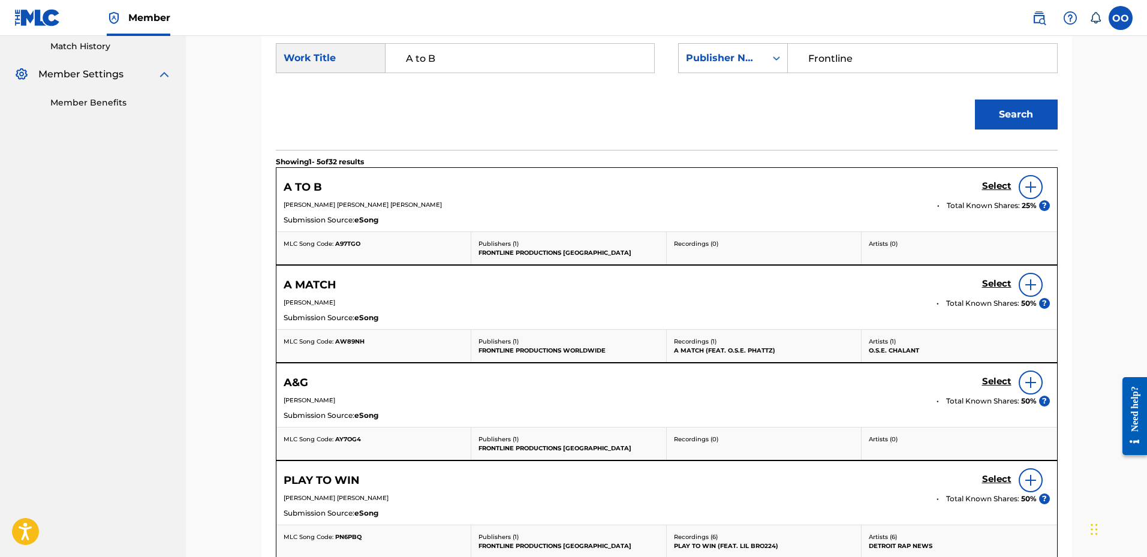
scroll to position [361, 0]
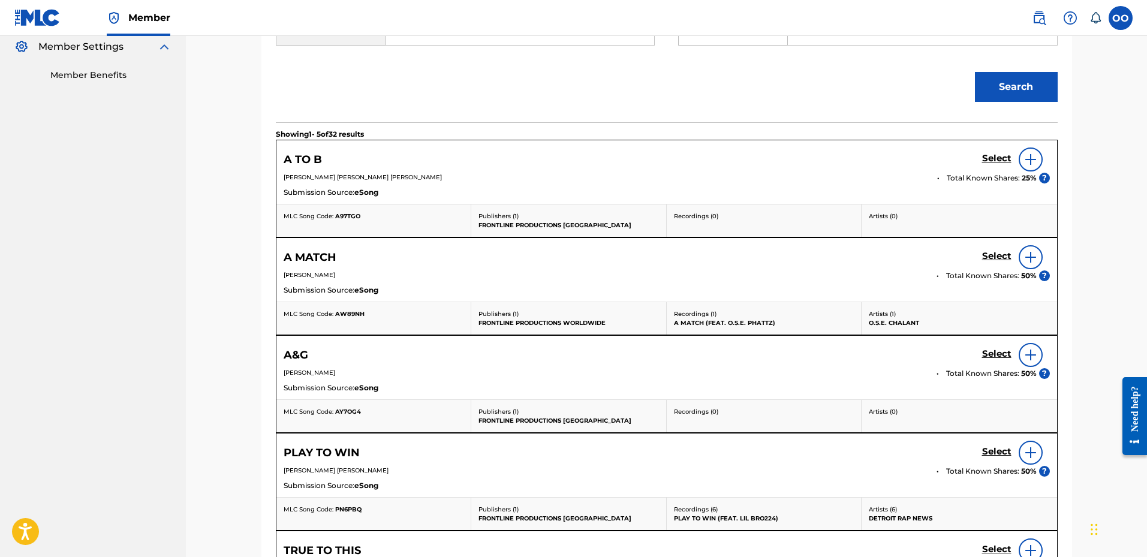
click at [994, 158] on h5 "Select" at bounding box center [996, 158] width 29 height 11
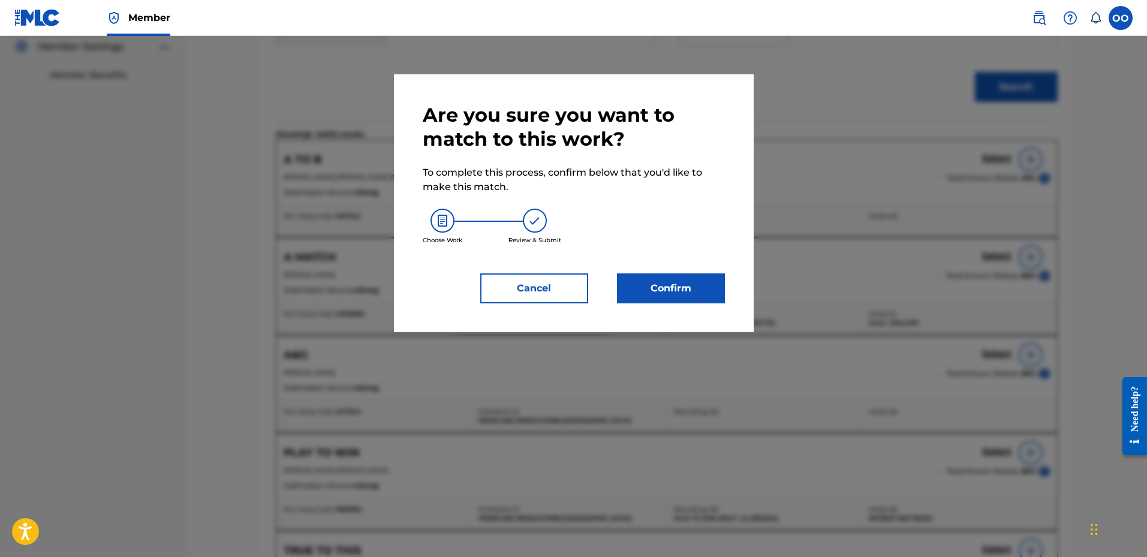
click at [709, 285] on button "Confirm" at bounding box center [671, 288] width 108 height 30
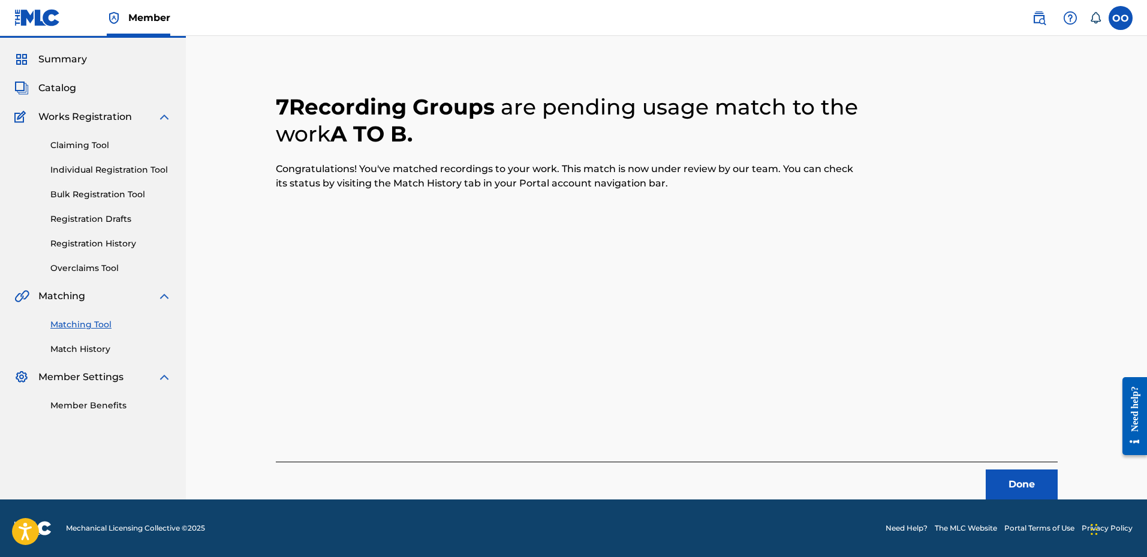
scroll to position [31, 0]
click at [1011, 477] on button "Done" at bounding box center [1021, 484] width 72 height 30
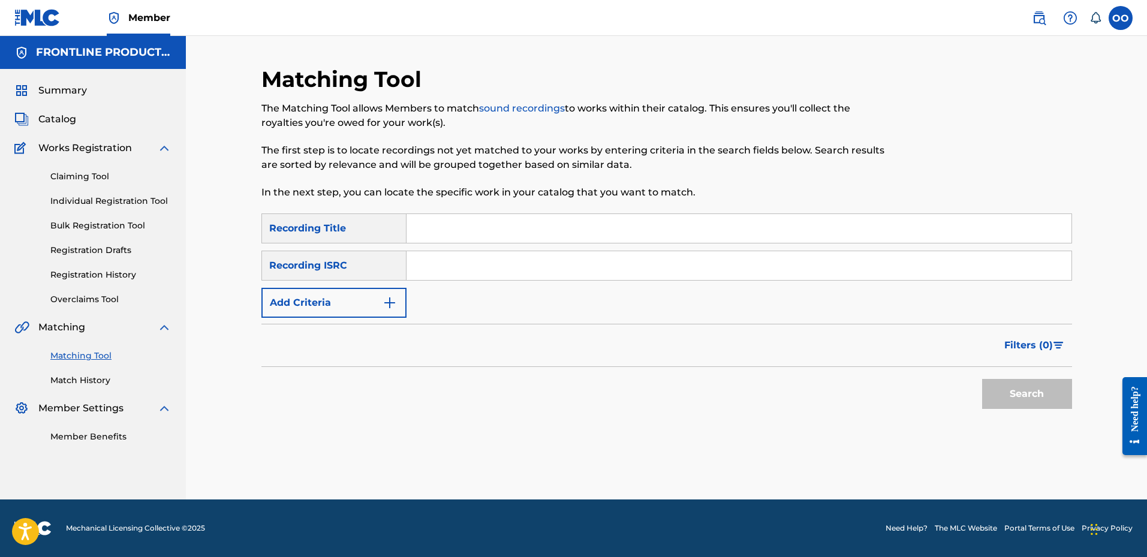
scroll to position [0, 0]
click at [563, 264] on input "Search Form" at bounding box center [738, 265] width 665 height 29
paste input "QZDA72596073"
click at [982, 379] on button "Search" at bounding box center [1027, 394] width 90 height 30
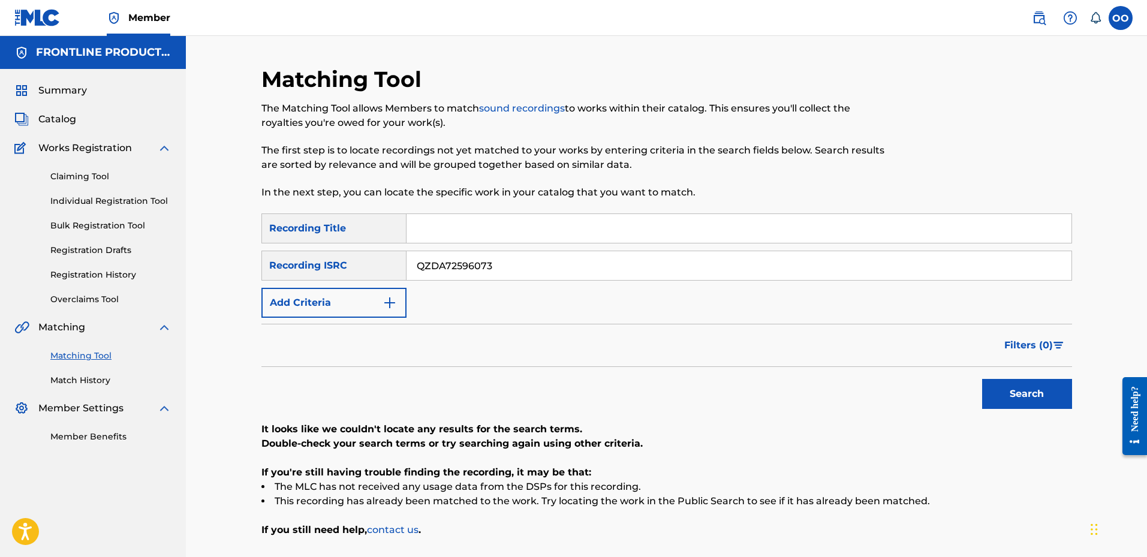
click at [585, 270] on input "QZDA72596073" at bounding box center [738, 265] width 665 height 29
paste input "TCAJM2501876"
click at [982, 379] on button "Search" at bounding box center [1027, 394] width 90 height 30
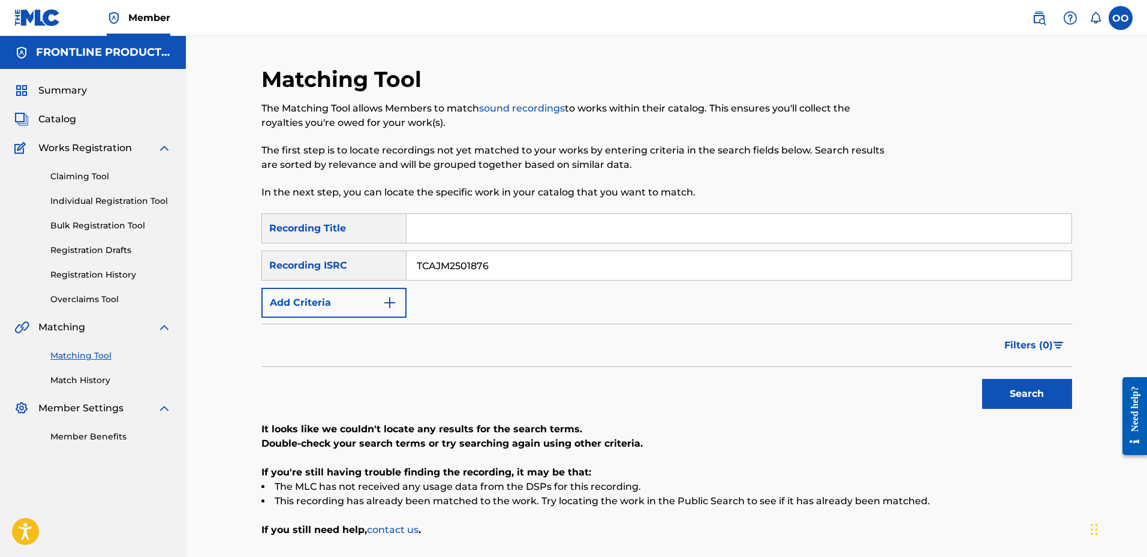
click at [589, 269] on input "TCAJM2501876" at bounding box center [738, 265] width 665 height 29
paste input "CH781253531"
click at [982, 379] on button "Search" at bounding box center [1027, 394] width 90 height 30
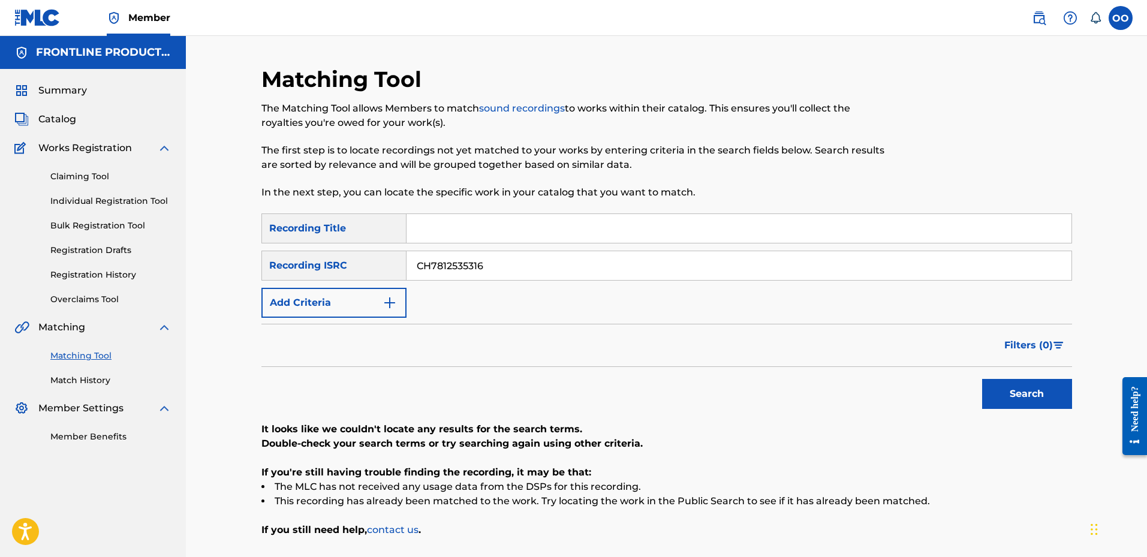
click at [614, 261] on input "CH7812535316" at bounding box center [738, 265] width 665 height 29
paste input "USUYG1721271"
click at [982, 379] on button "Search" at bounding box center [1027, 394] width 90 height 30
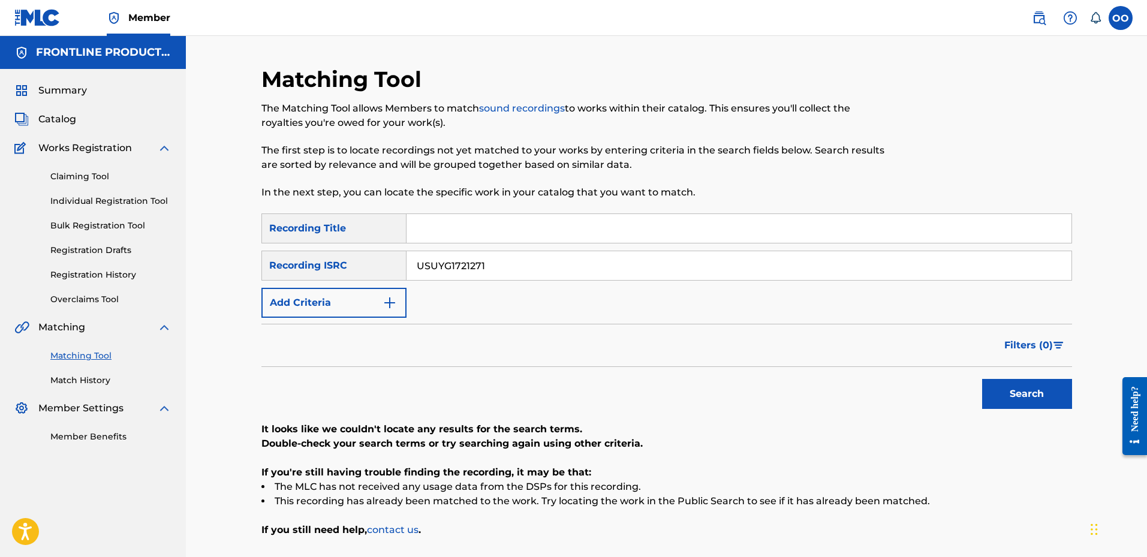
click at [574, 272] on input "USUYG1721271" at bounding box center [738, 265] width 665 height 29
paste input "QZMEN2581465"
click at [982, 379] on button "Search" at bounding box center [1027, 394] width 90 height 30
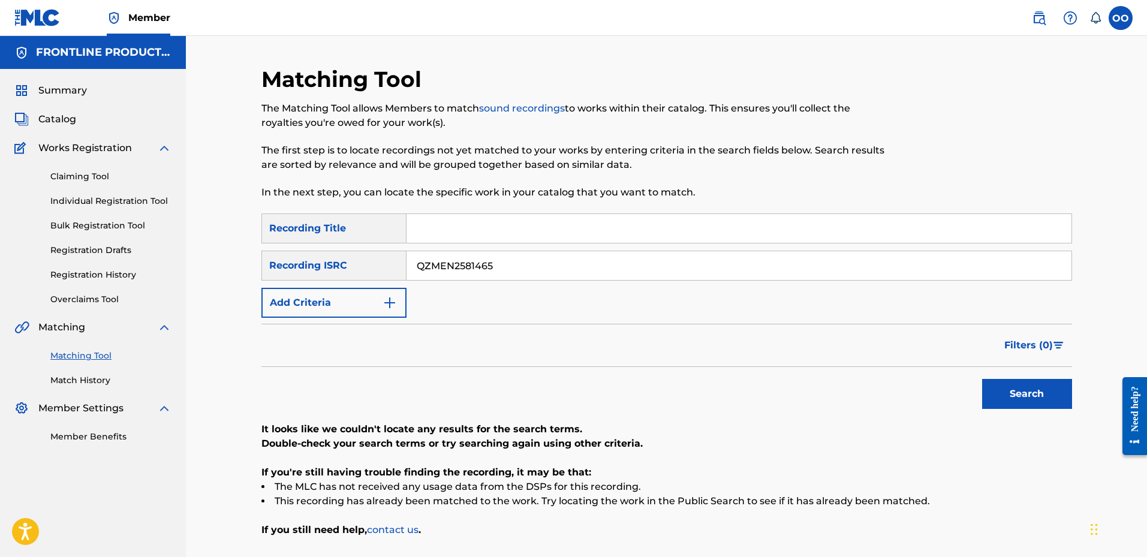
click at [620, 266] on input "QZMEN2581465" at bounding box center [738, 265] width 665 height 29
paste input "TGW2404806"
type input "QZTGW2404806"
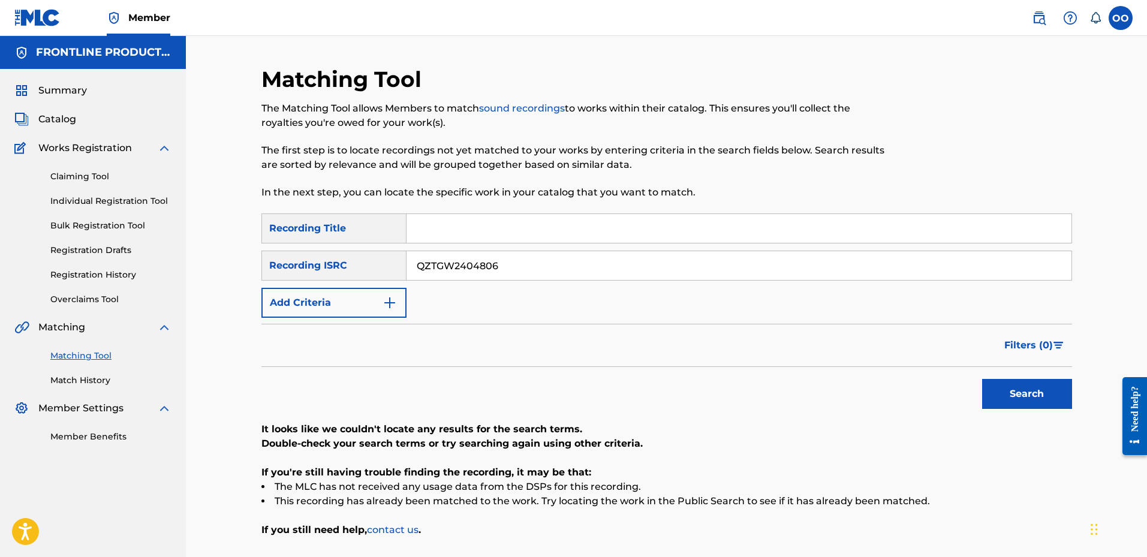
click at [982, 379] on button "Search" at bounding box center [1027, 394] width 90 height 30
drag, startPoint x: 534, startPoint y: 263, endPoint x: 300, endPoint y: 287, distance: 235.7
click at [300, 287] on div "SearchWithCriteria955e17f7-e24b-4ff4-b6c2-184e03626232 Recording Title SearchWi…" at bounding box center [666, 265] width 810 height 104
click at [437, 228] on input "Search Form" at bounding box center [738, 228] width 665 height 29
paste input "263"
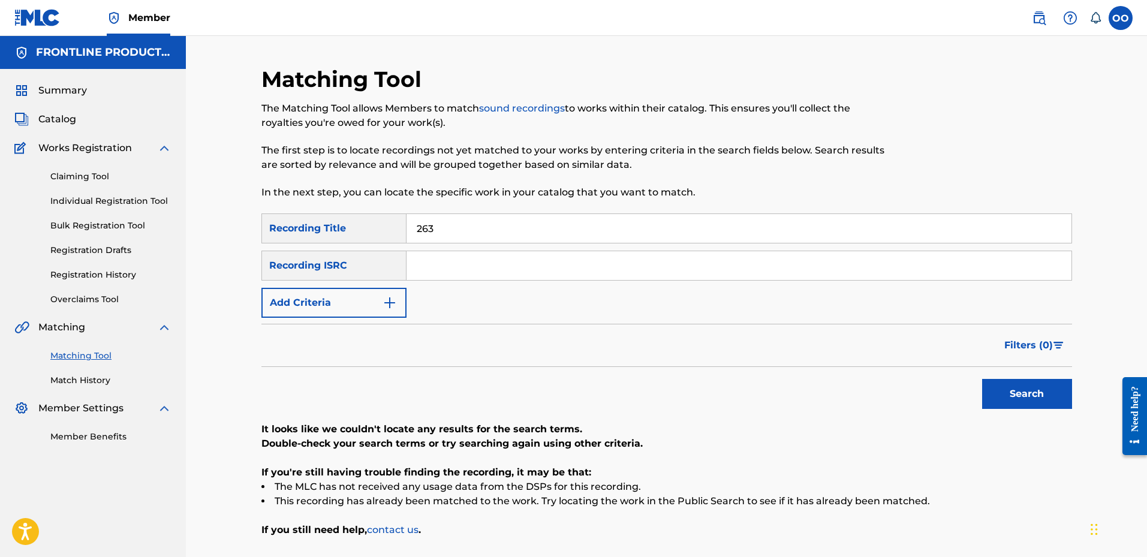
type input "263"
click at [355, 299] on button "Add Criteria" at bounding box center [333, 303] width 145 height 30
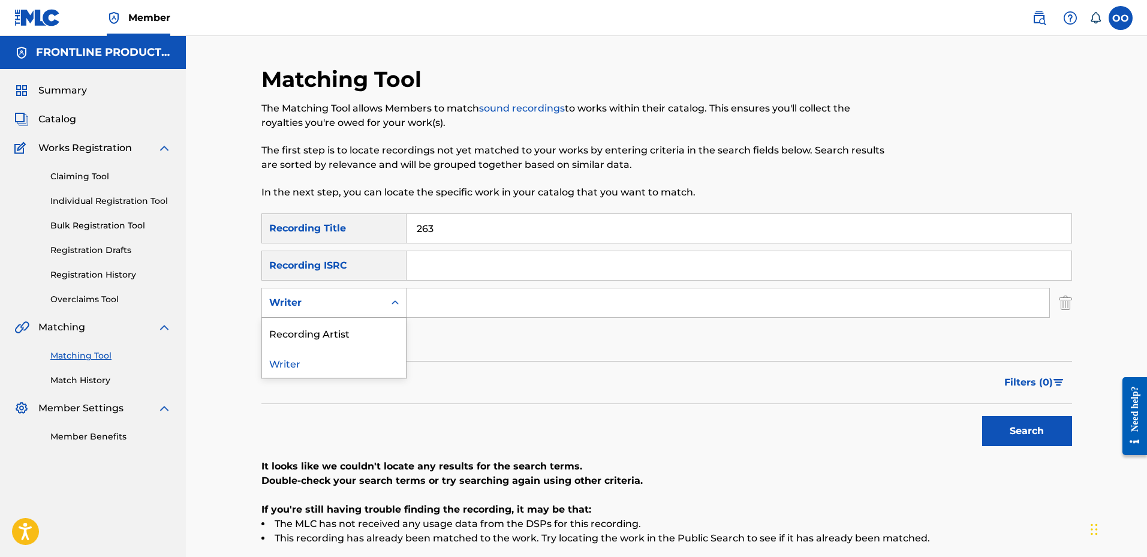
click at [357, 300] on div "Writer" at bounding box center [323, 303] width 108 height 14
click at [354, 335] on div "Recording Artist" at bounding box center [334, 333] width 144 height 30
click at [443, 302] on input "Search Form" at bounding box center [727, 302] width 643 height 29
paste input "Drego"
type input "Drego"
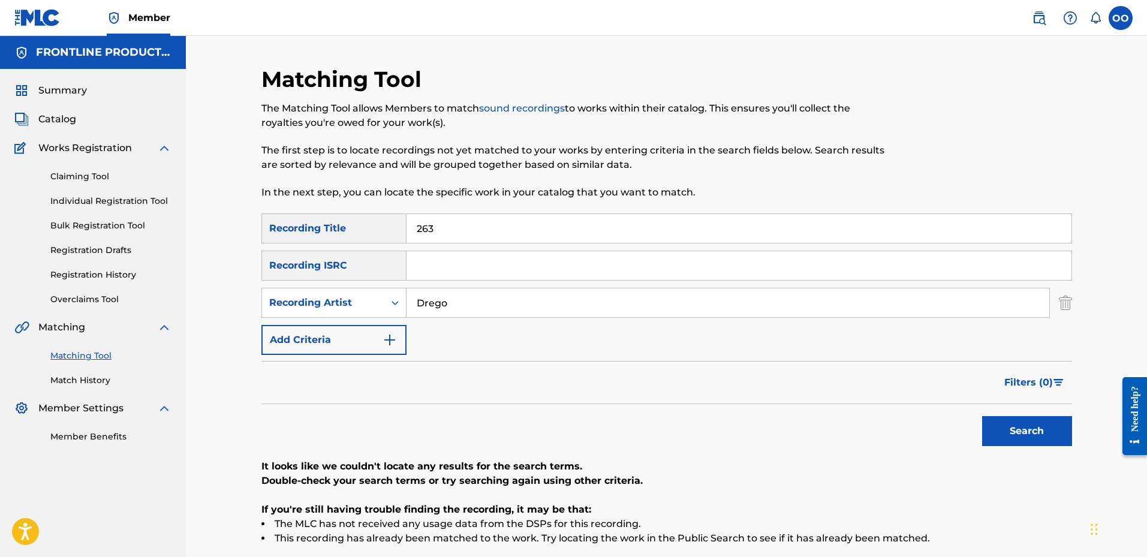
click at [982, 416] on button "Search" at bounding box center [1027, 431] width 90 height 30
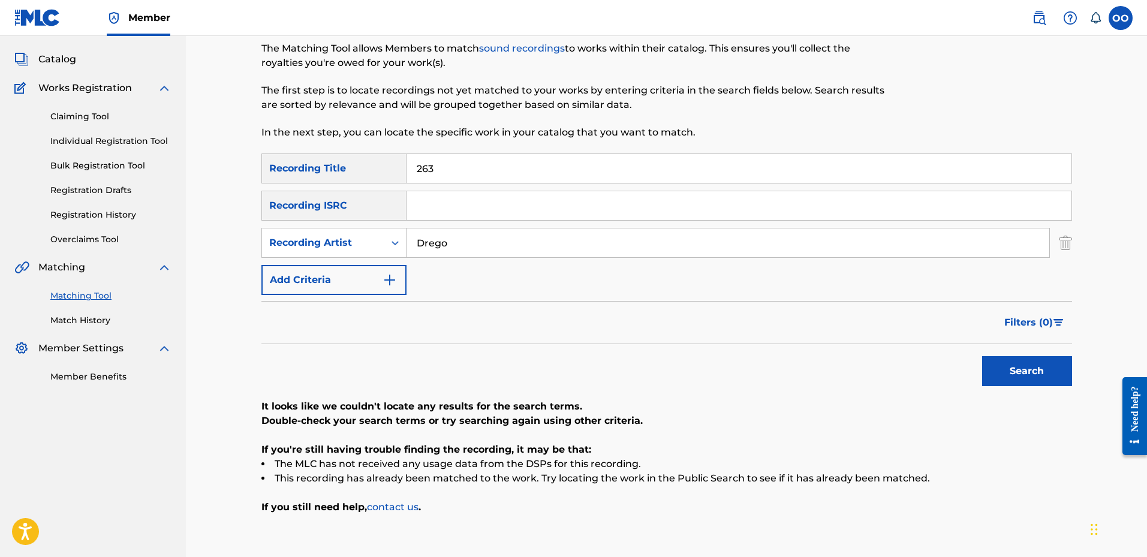
click at [529, 207] on input "Search Form" at bounding box center [738, 205] width 665 height 29
paste input "CH7811107794"
type input "CH7811107794"
drag, startPoint x: 546, startPoint y: 247, endPoint x: 231, endPoint y: 276, distance: 316.0
click at [231, 276] on div "Matching Tool The Matching Tool allows Members to match sound recordings to wor…" at bounding box center [666, 275] width 961 height 598
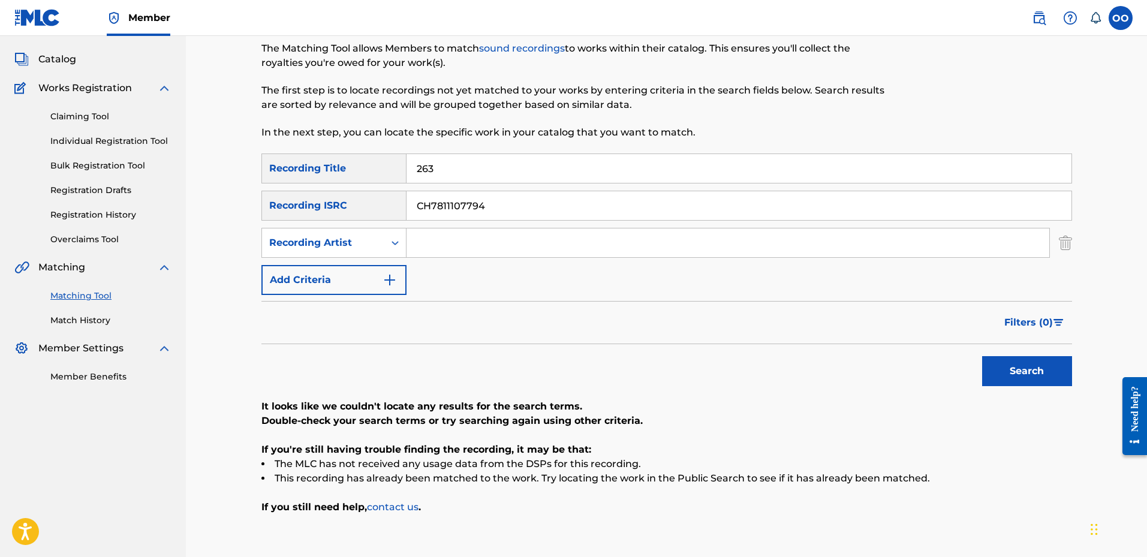
drag, startPoint x: 453, startPoint y: 162, endPoint x: 374, endPoint y: 162, distance: 78.5
click at [374, 162] on div "SearchWithCriteria955e17f7-e24b-4ff4-b6c2-184e03626232 Recording Title 263" at bounding box center [666, 168] width 810 height 30
click at [982, 356] on button "Search" at bounding box center [1027, 371] width 90 height 30
click at [511, 212] on input "CH7811107794" at bounding box center [738, 205] width 665 height 29
click at [511, 211] on input "CH7811107794" at bounding box center [738, 205] width 665 height 29
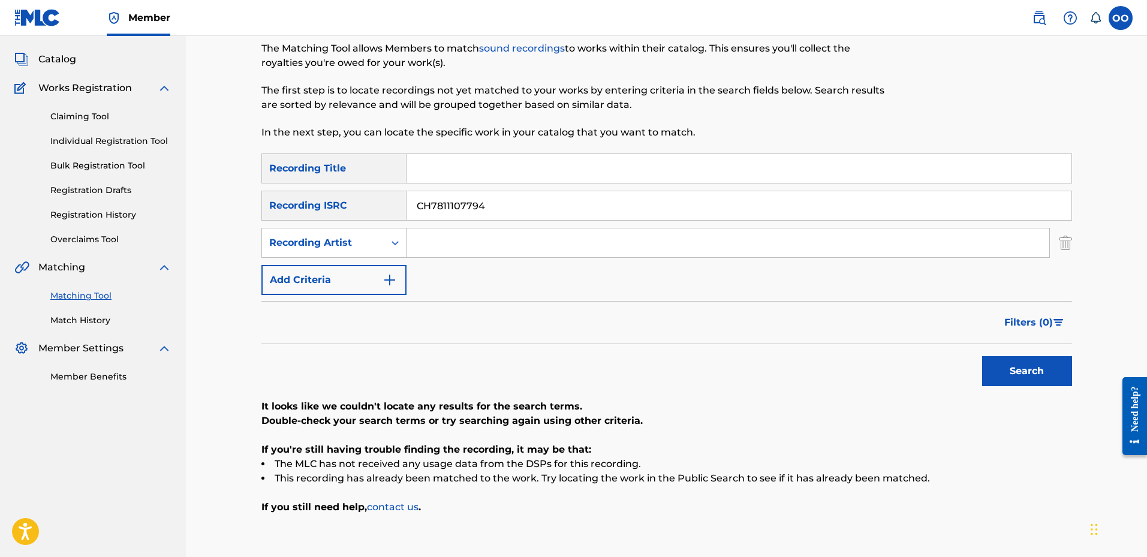
click at [511, 211] on input "CH7811107794" at bounding box center [738, 205] width 665 height 29
paste input "QZNWW2101515"
type input "QZNWW2101515"
click at [982, 356] on button "Search" at bounding box center [1027, 371] width 90 height 30
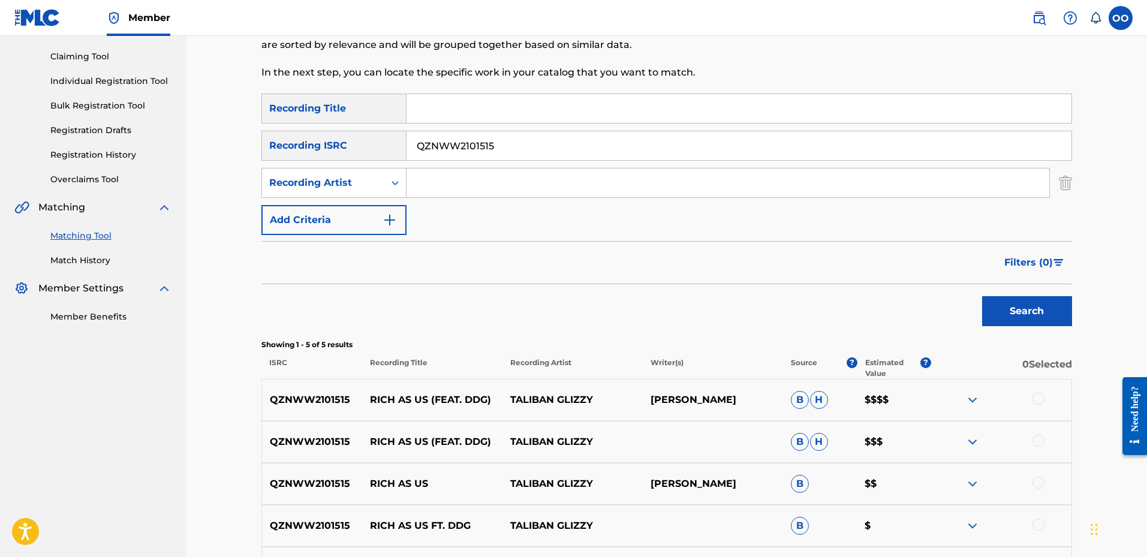
scroll to position [180, 0]
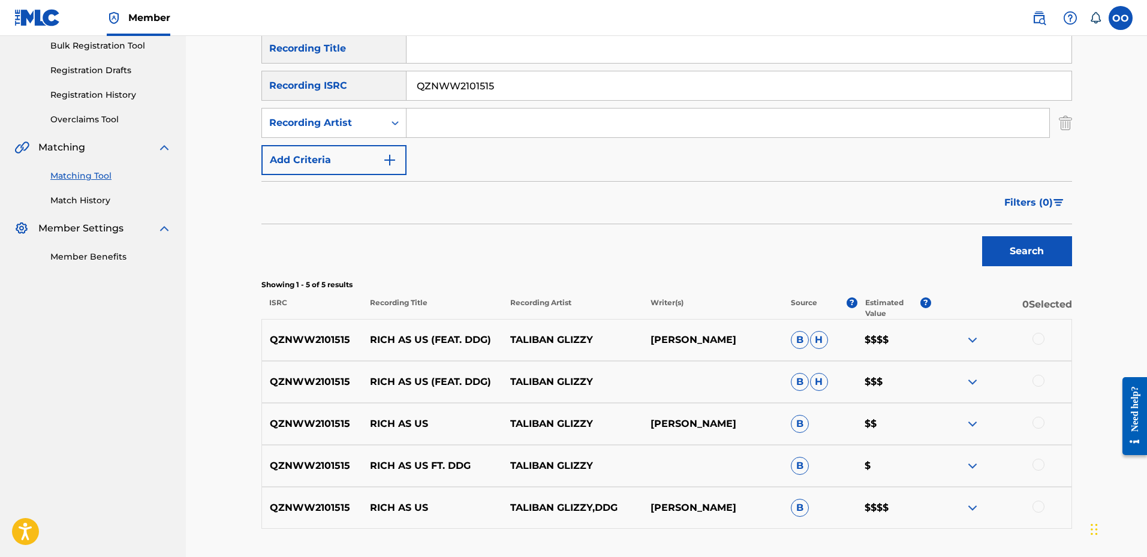
click at [1039, 339] on div at bounding box center [1038, 339] width 12 height 12
click at [1039, 383] on div at bounding box center [1038, 381] width 12 height 12
click at [1038, 423] on div at bounding box center [1038, 423] width 12 height 12
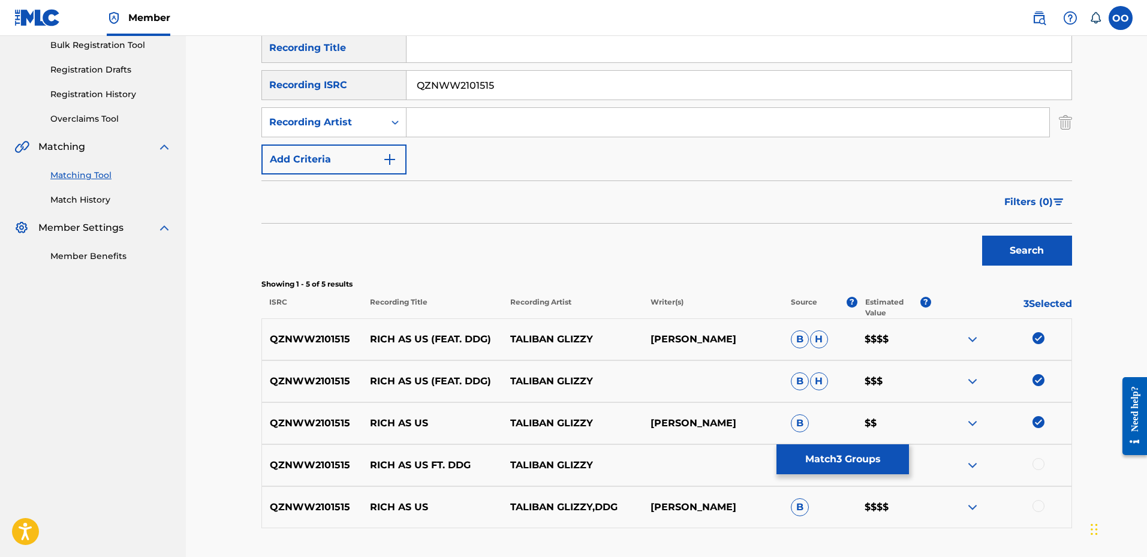
scroll to position [240, 0]
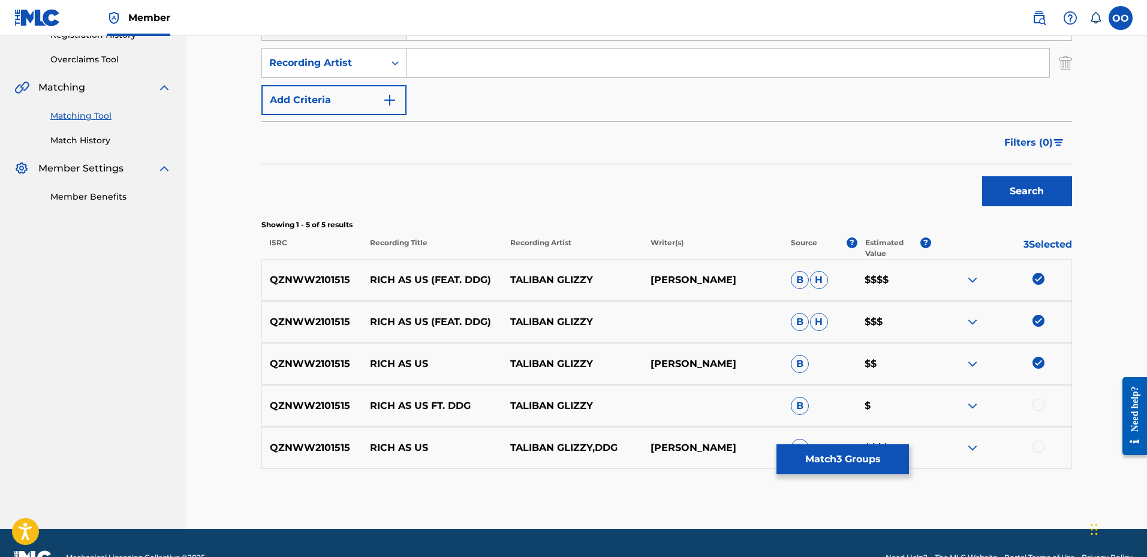
click at [1038, 404] on div at bounding box center [1038, 405] width 12 height 12
click at [1040, 445] on div at bounding box center [1038, 447] width 12 height 12
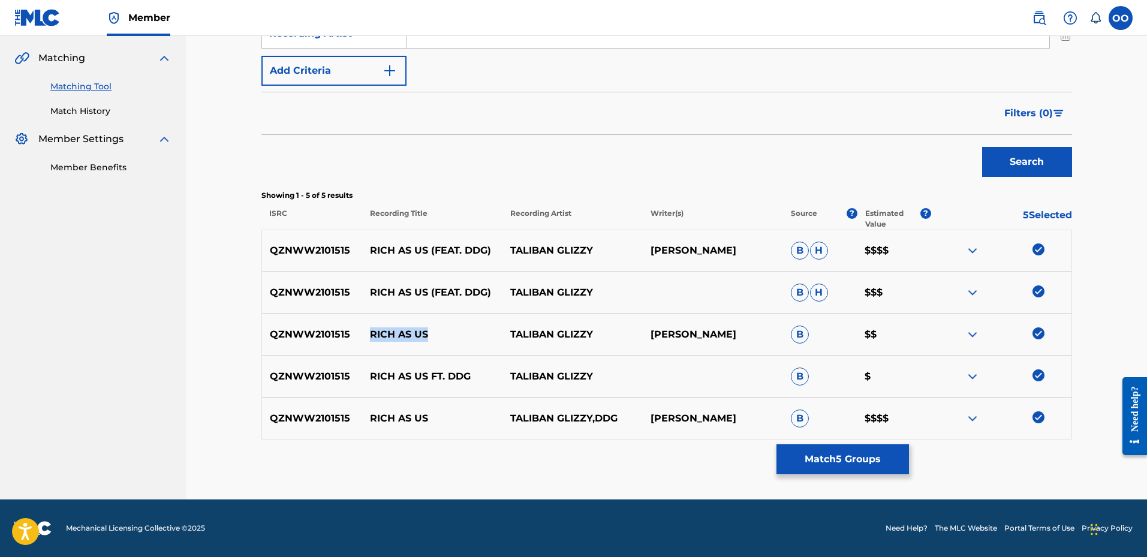
copy p "RICH AS US"
drag, startPoint x: 372, startPoint y: 333, endPoint x: 434, endPoint y: 333, distance: 61.7
click at [434, 333] on p "RICH AS US" at bounding box center [432, 334] width 140 height 14
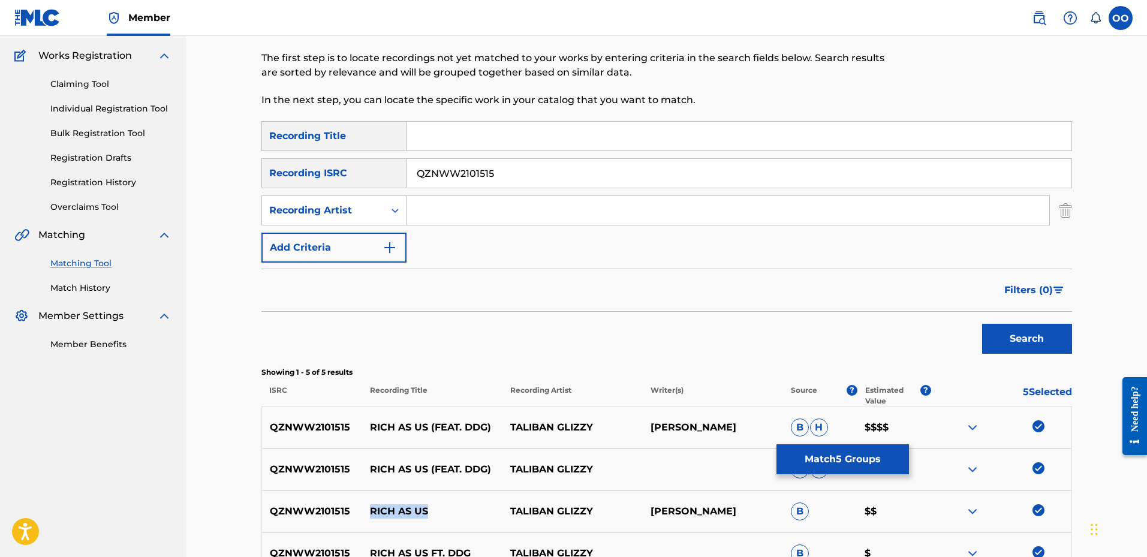
scroll to position [89, 0]
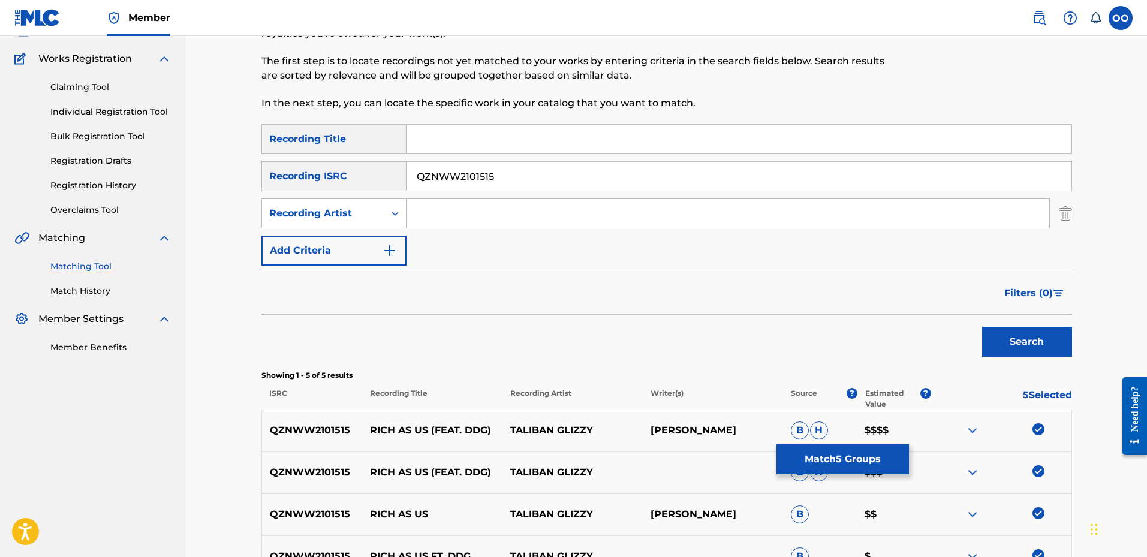
click at [466, 139] on input "Search Form" at bounding box center [738, 139] width 665 height 29
paste input "RICH AS US"
type input "RICH AS US"
drag, startPoint x: 517, startPoint y: 178, endPoint x: 392, endPoint y: 180, distance: 125.3
click at [392, 180] on div "SearchWithCriteria632e8ec6-1064-42da-835a-042989881b3a Recording ISRC QZNWW2101…" at bounding box center [666, 176] width 810 height 30
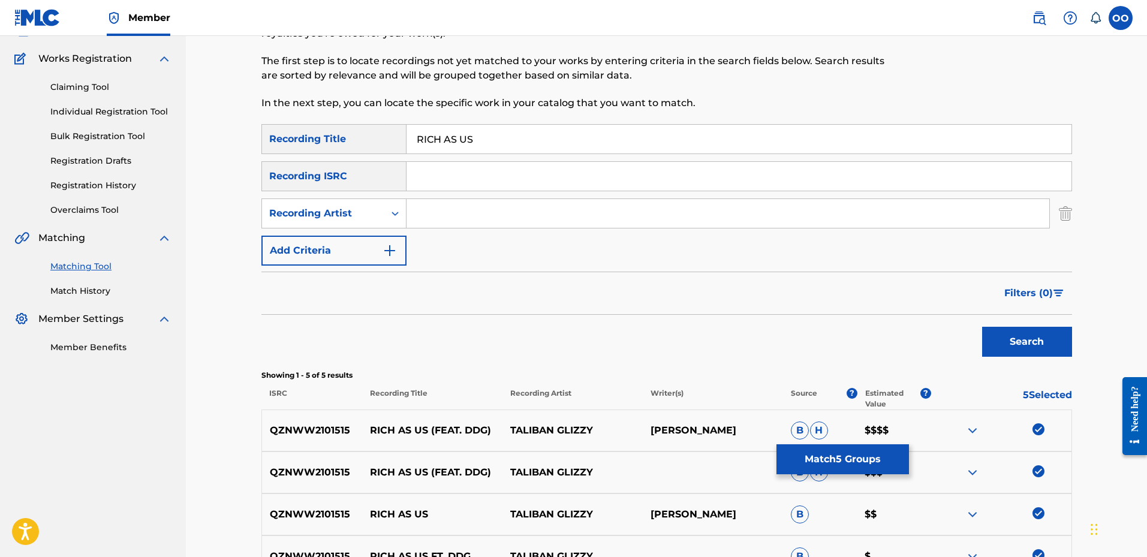
scroll to position [149, 0]
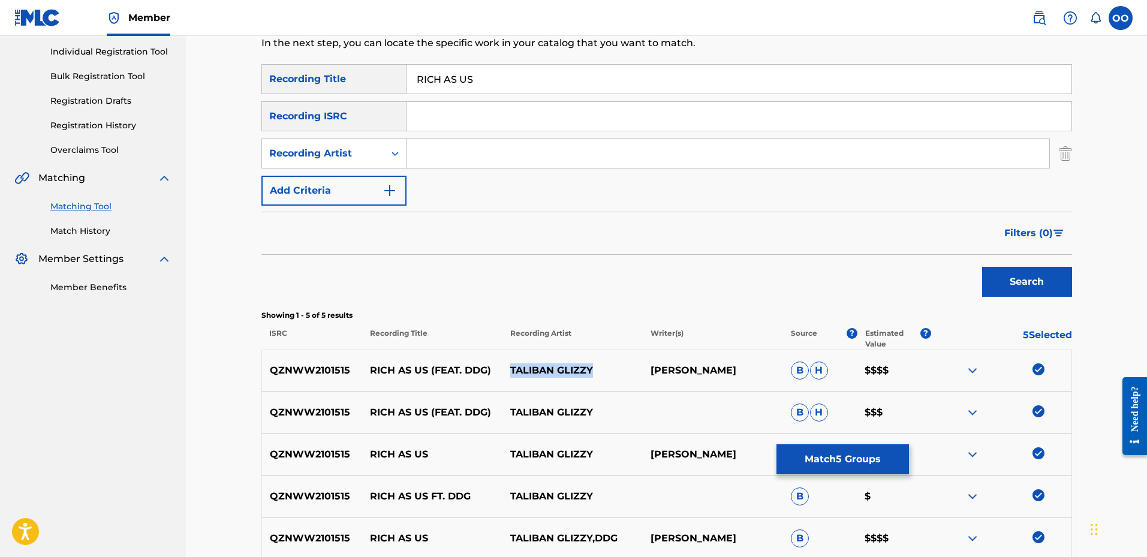
copy p "TALIBAN GLIZZY"
drag, startPoint x: 511, startPoint y: 370, endPoint x: 590, endPoint y: 375, distance: 79.3
click at [590, 375] on p "TALIBAN GLIZZY" at bounding box center [572, 370] width 140 height 14
click at [477, 163] on input "Search Form" at bounding box center [727, 153] width 643 height 29
paste input "TALIBAN GLIZZY"
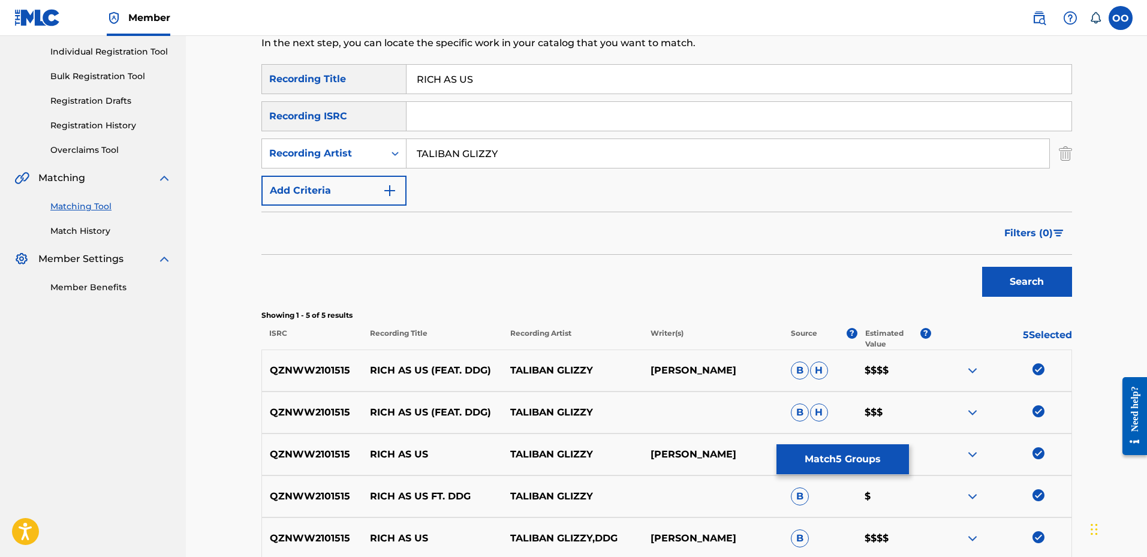
type input "TALIBAN GLIZZY"
click at [982, 267] on button "Search" at bounding box center [1027, 282] width 90 height 30
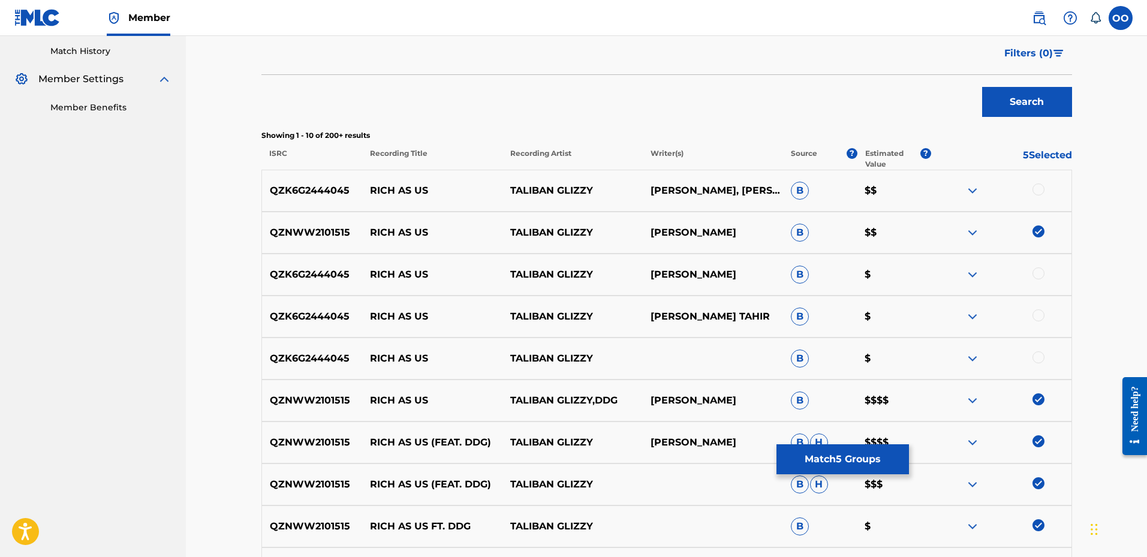
scroll to position [389, 0]
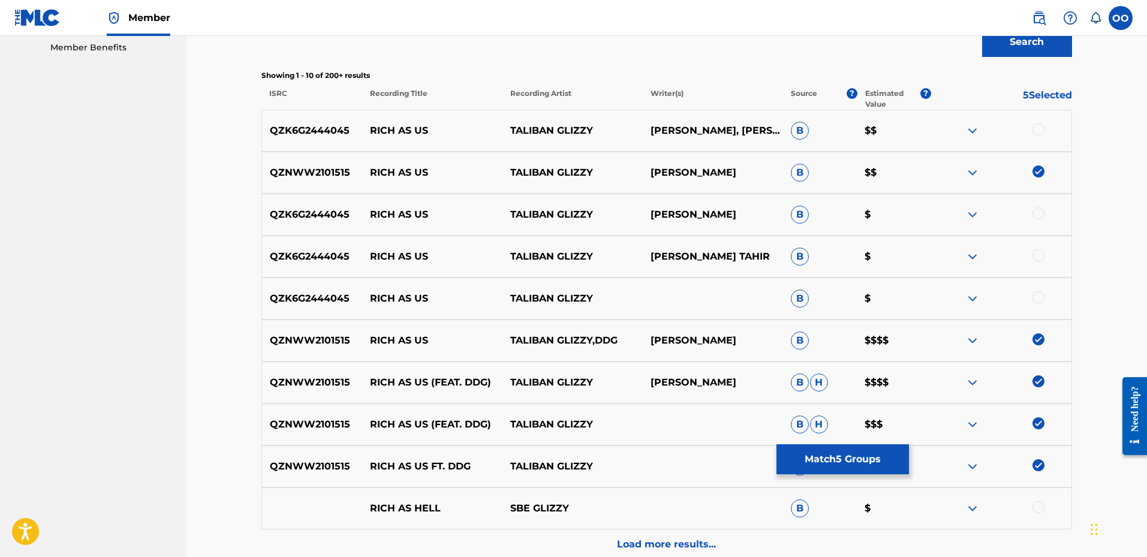
click at [1039, 129] on div at bounding box center [1038, 129] width 12 height 12
click at [1037, 213] on div at bounding box center [1038, 213] width 12 height 12
click at [1041, 256] on div at bounding box center [1038, 255] width 12 height 12
click at [1036, 297] on div at bounding box center [1038, 297] width 12 height 12
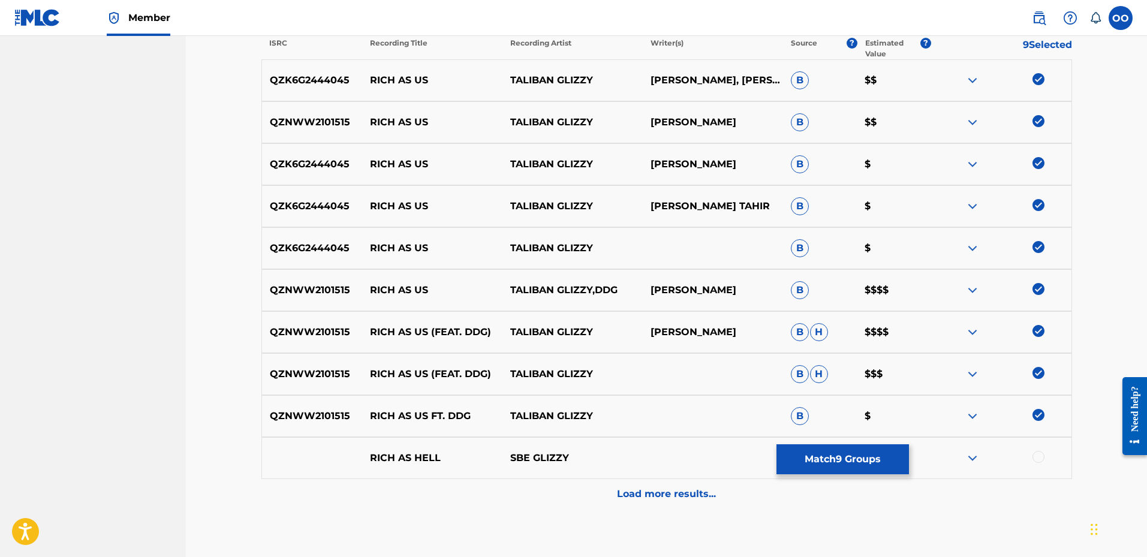
scroll to position [449, 0]
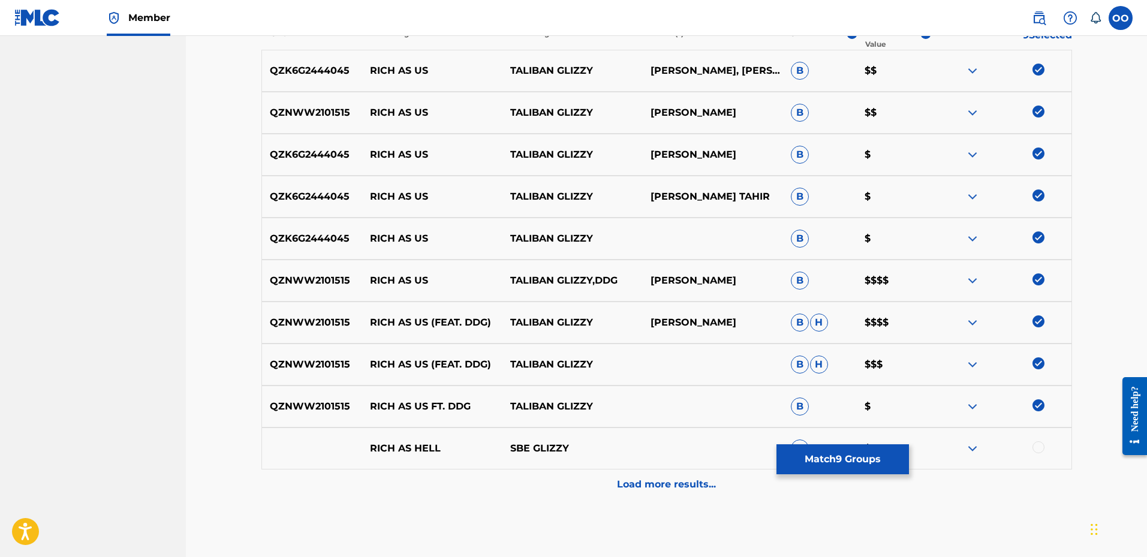
click at [821, 457] on button "Match 9 Groups" at bounding box center [842, 459] width 132 height 30
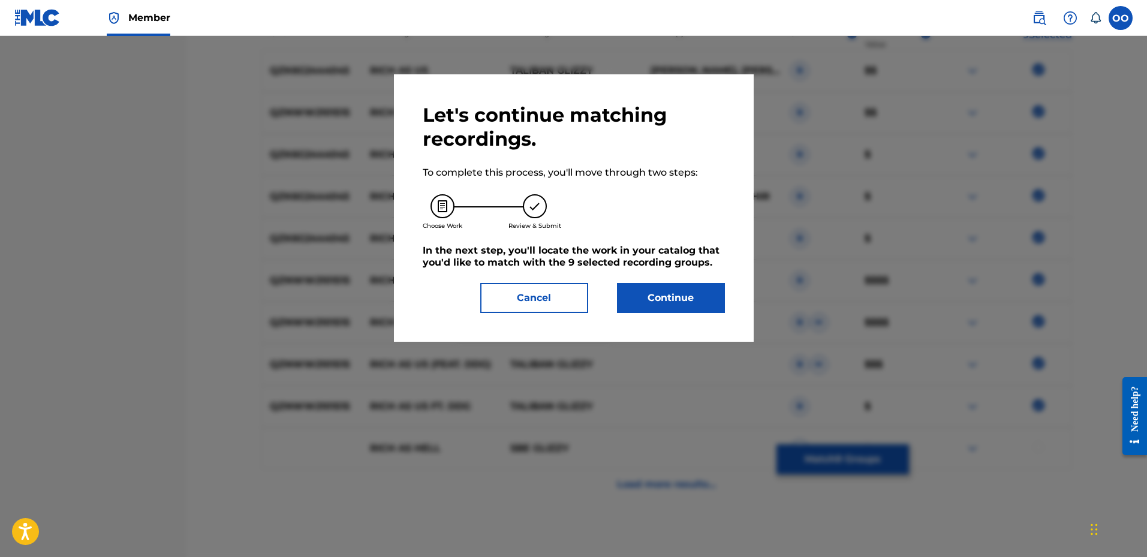
click at [691, 302] on button "Continue" at bounding box center [671, 298] width 108 height 30
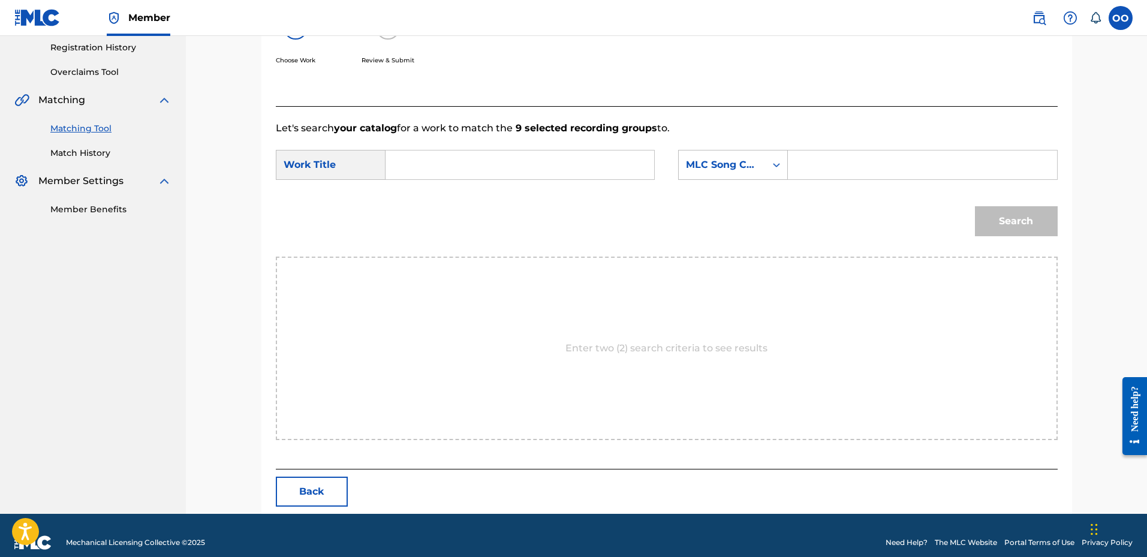
scroll to position [242, 0]
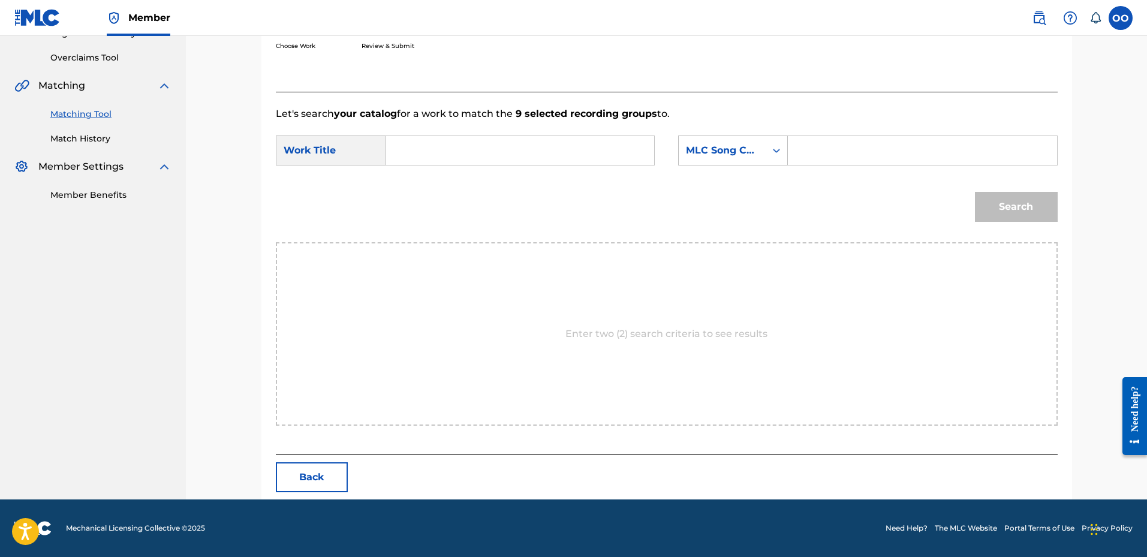
click at [465, 155] on input "Search Form" at bounding box center [520, 150] width 248 height 29
paste input "RICH AS US"
type input "RICH AS US"
click at [734, 153] on div "MLC Song Code" at bounding box center [722, 150] width 73 height 14
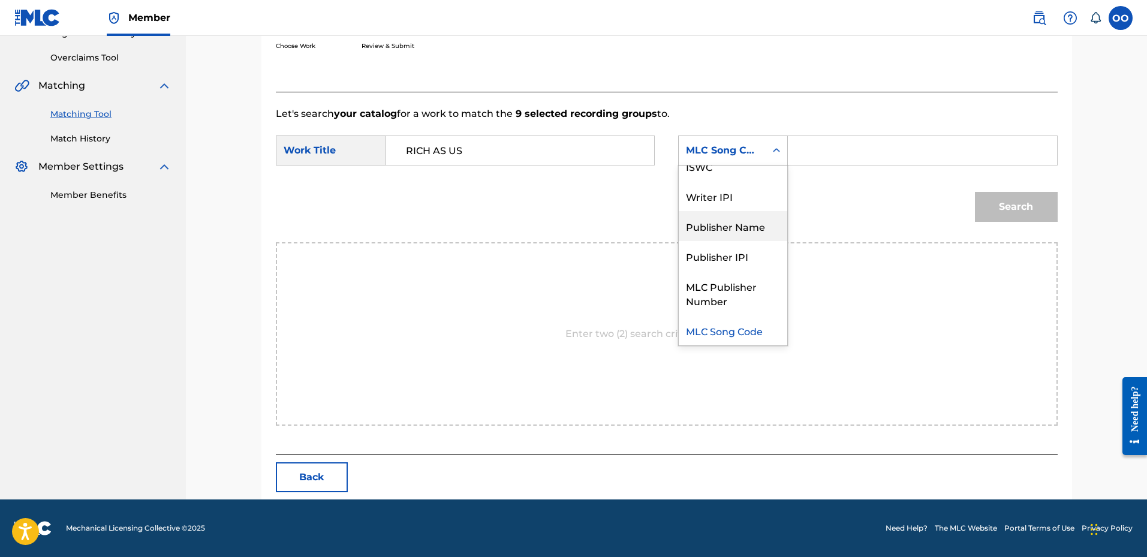
click at [740, 219] on div "Publisher Name" at bounding box center [733, 226] width 108 height 30
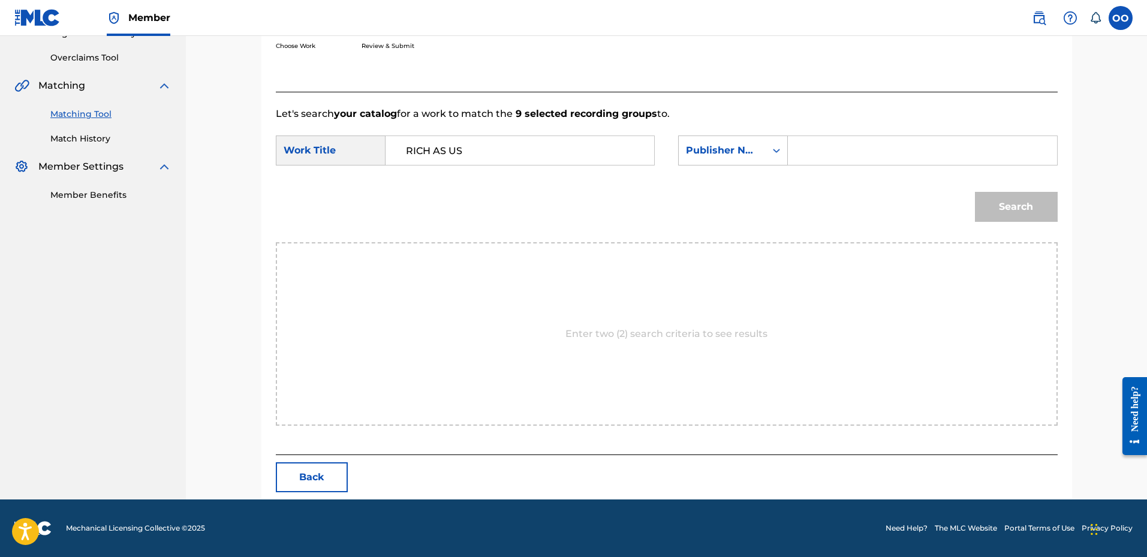
click at [801, 150] on input "Search Form" at bounding box center [922, 150] width 248 height 29
type input "Frontline"
click at [975, 192] on button "Search" at bounding box center [1016, 207] width 83 height 30
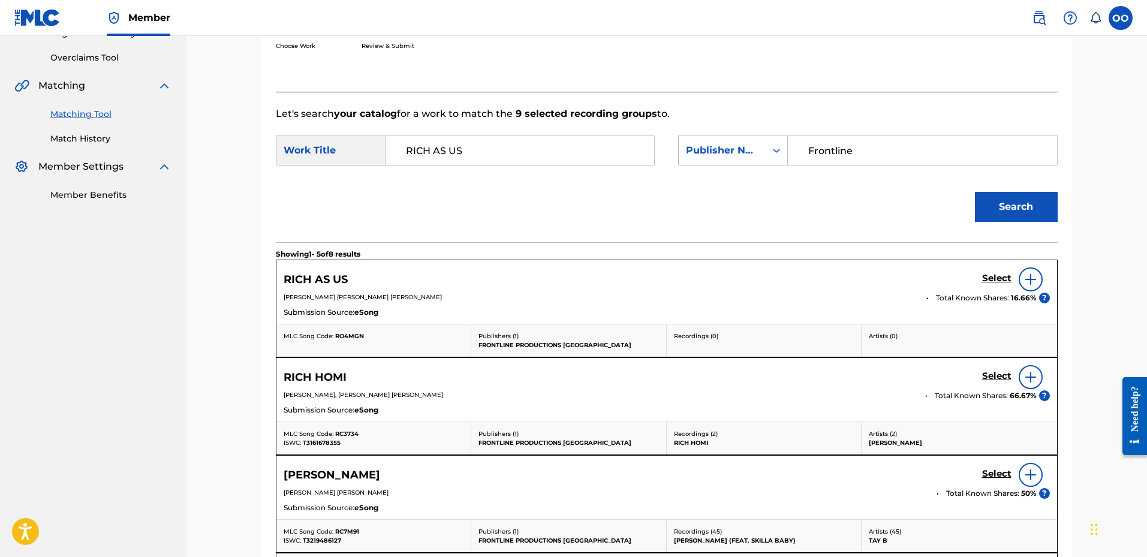
scroll to position [302, 0]
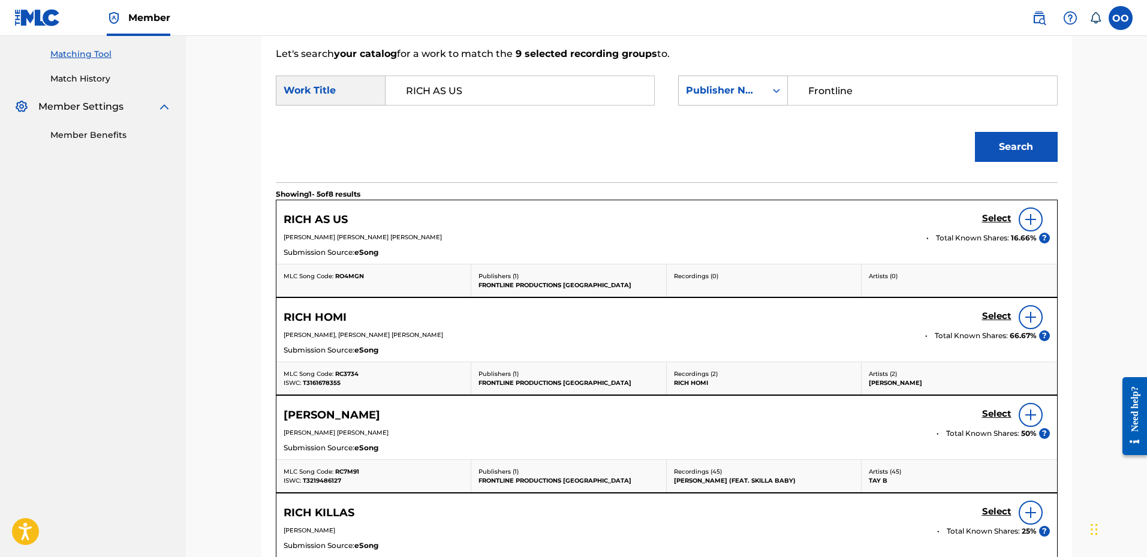
click at [991, 214] on h5 "Select" at bounding box center [996, 218] width 29 height 11
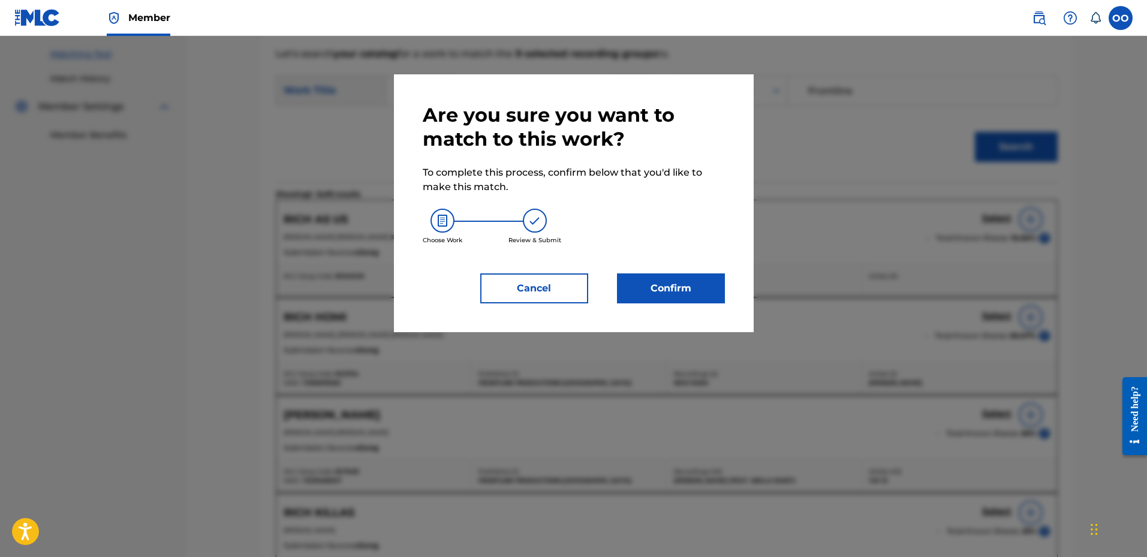
click at [670, 285] on button "Confirm" at bounding box center [671, 288] width 108 height 30
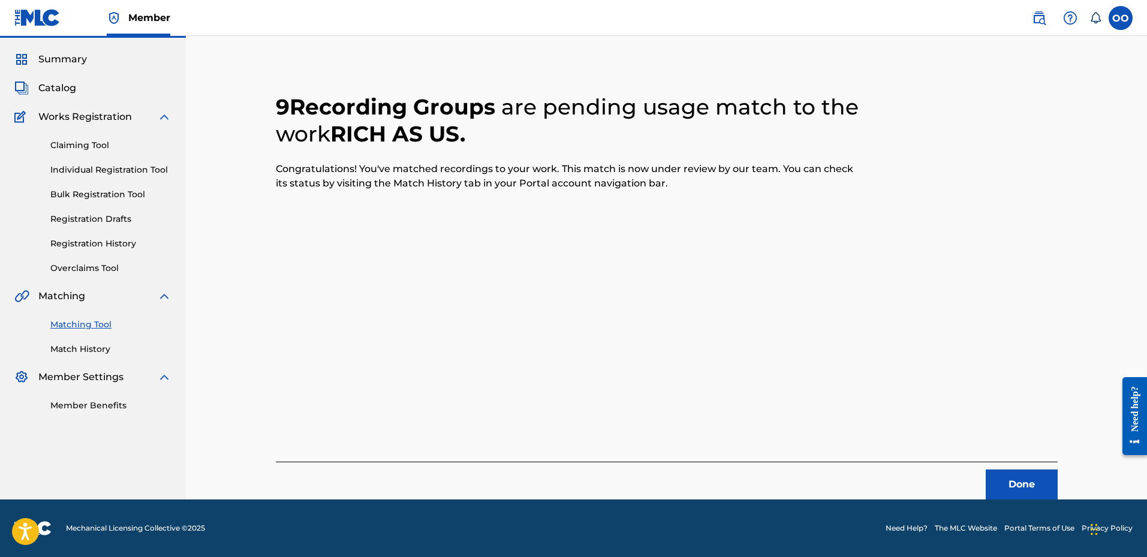
scroll to position [31, 0]
click at [1014, 480] on button "Done" at bounding box center [1021, 484] width 72 height 30
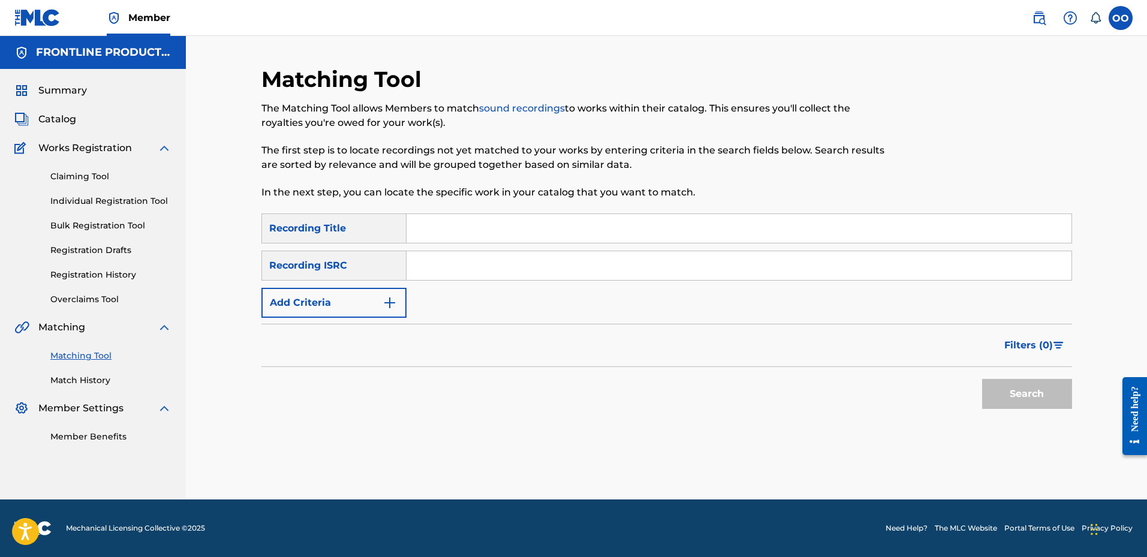
click at [417, 229] on input "Search Form" at bounding box center [738, 228] width 665 height 29
paste input "Recover"
type input "Recover"
click at [327, 314] on button "Add Criteria" at bounding box center [333, 303] width 145 height 30
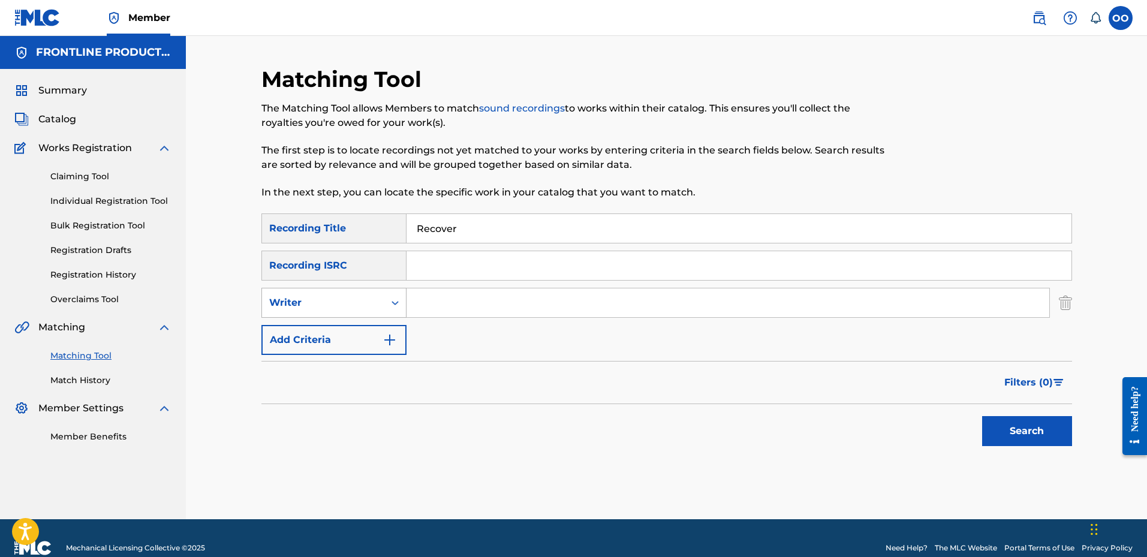
click at [336, 307] on div "Writer" at bounding box center [323, 303] width 108 height 14
drag, startPoint x: 336, startPoint y: 328, endPoint x: 374, endPoint y: 319, distance: 39.4
click at [336, 328] on div "Recording Artist" at bounding box center [334, 333] width 144 height 30
click at [462, 303] on input "Search Form" at bounding box center [727, 302] width 643 height 29
paste input "[PERSON_NAME]"
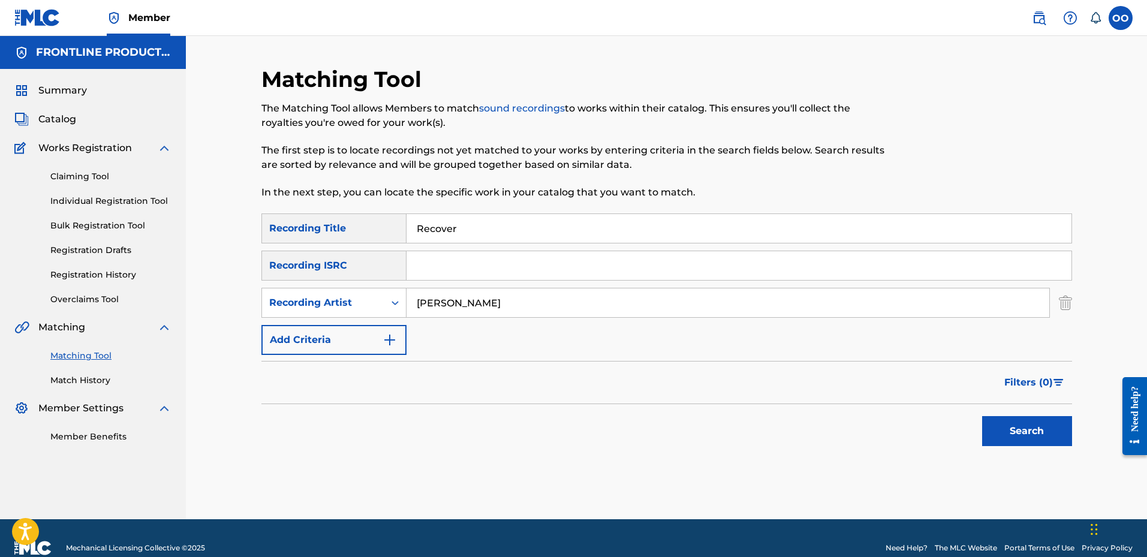
type input "[PERSON_NAME]"
click at [982, 416] on button "Search" at bounding box center [1027, 431] width 90 height 30
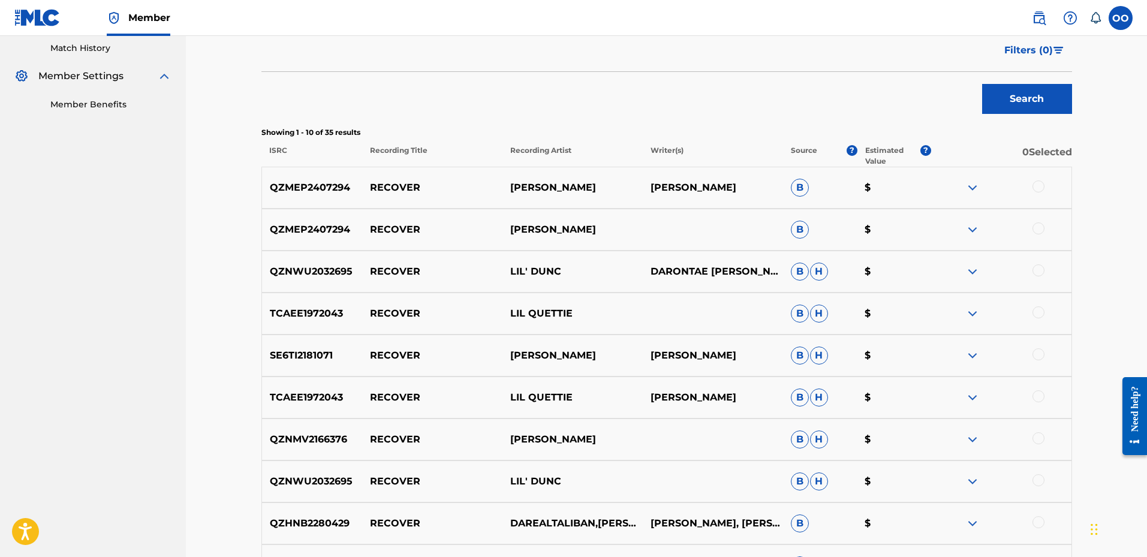
scroll to position [360, 0]
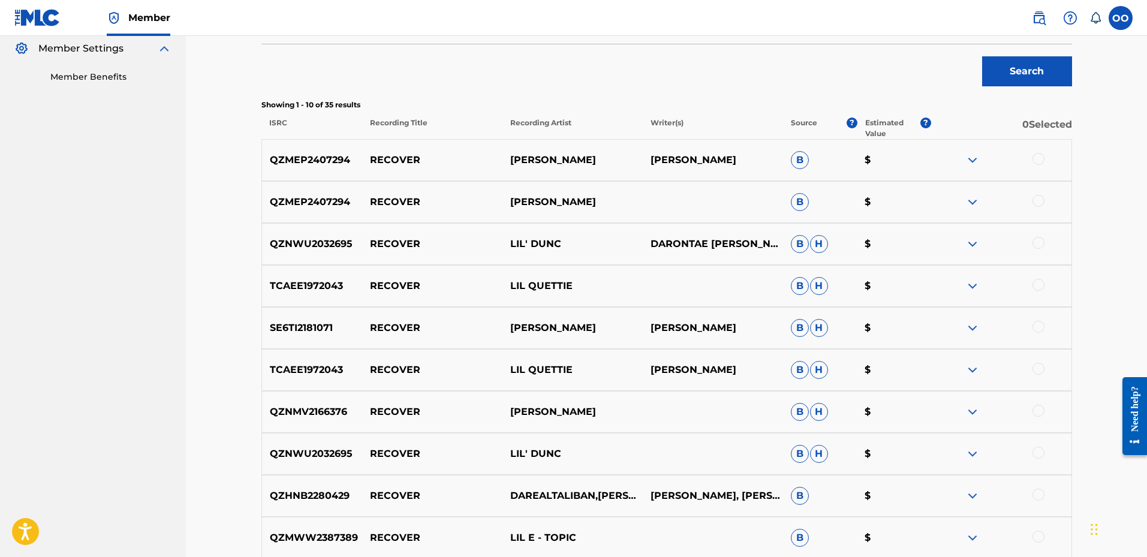
click at [1040, 159] on div at bounding box center [1038, 159] width 12 height 12
click at [1037, 203] on div at bounding box center [1038, 201] width 12 height 12
click at [873, 468] on button "Match 2 Groups" at bounding box center [842, 459] width 132 height 30
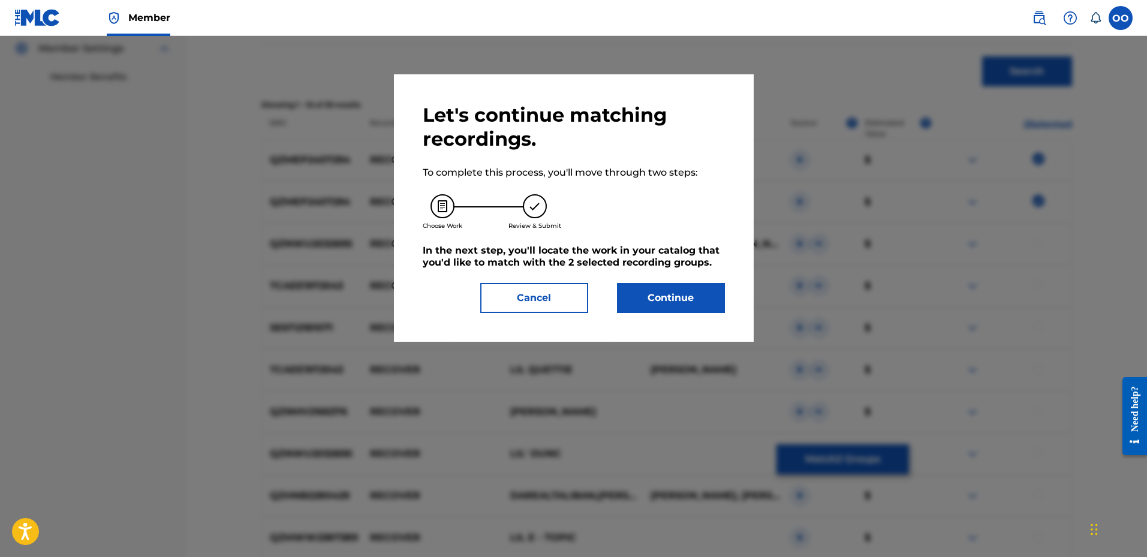
click at [680, 306] on button "Continue" at bounding box center [671, 298] width 108 height 30
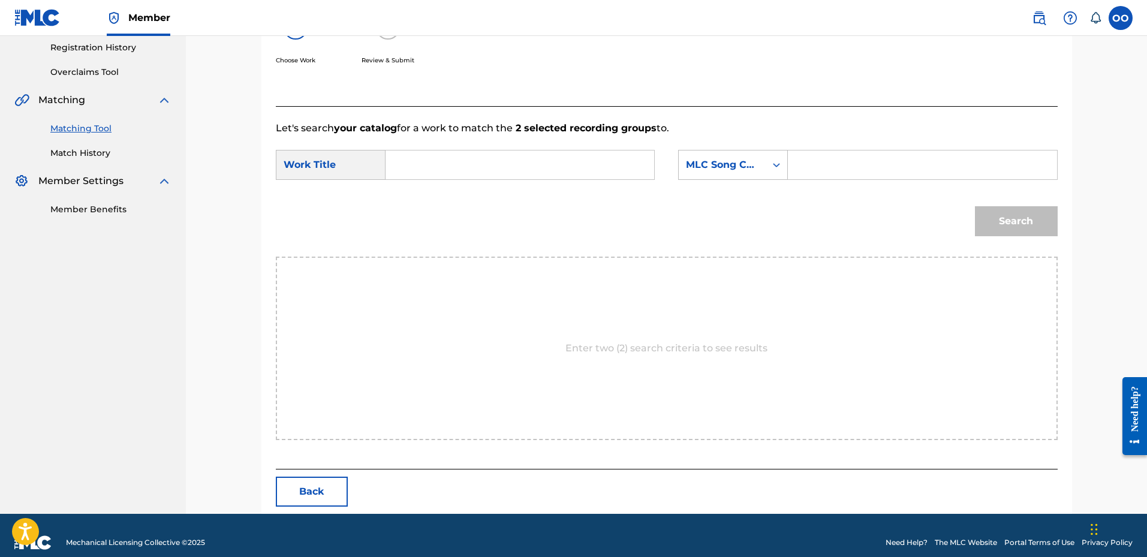
scroll to position [242, 0]
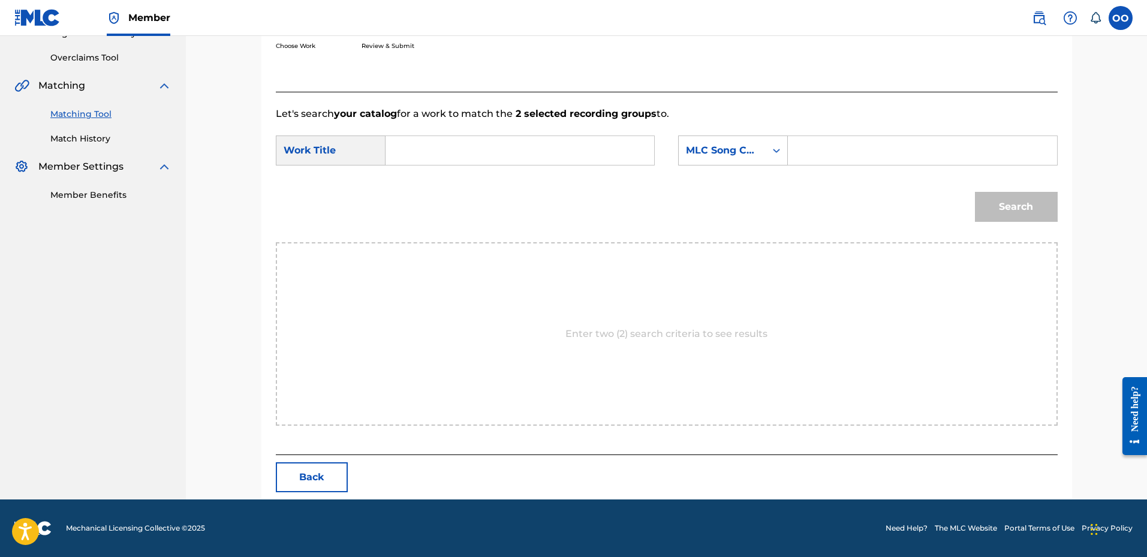
click at [420, 160] on input "Search Form" at bounding box center [520, 150] width 248 height 29
paste input "Recover"
type input "Recover"
click at [743, 145] on div "MLC Song Code" at bounding box center [722, 150] width 73 height 14
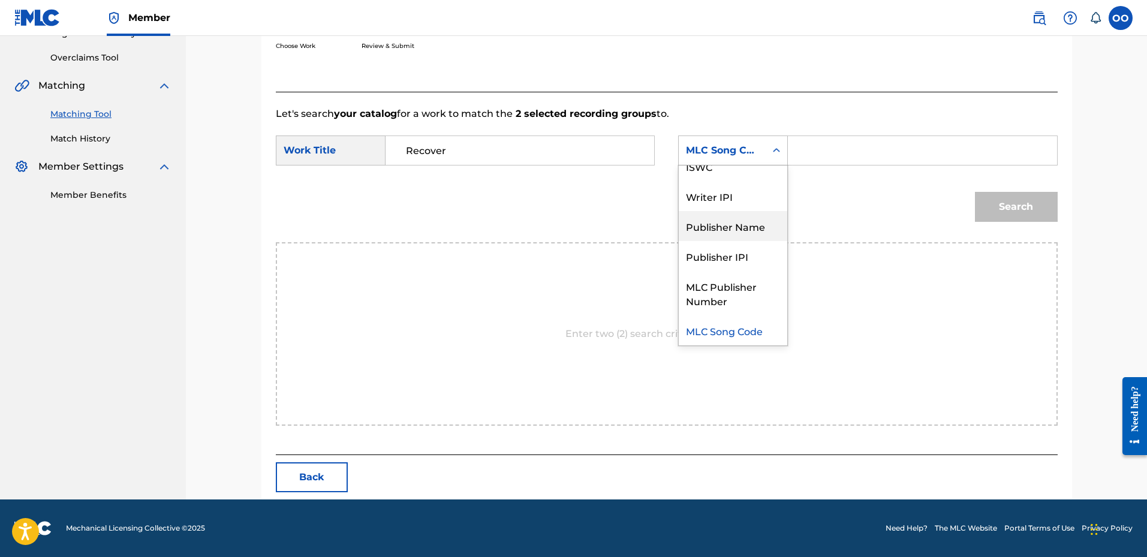
click at [742, 222] on div "Publisher Name" at bounding box center [733, 226] width 108 height 30
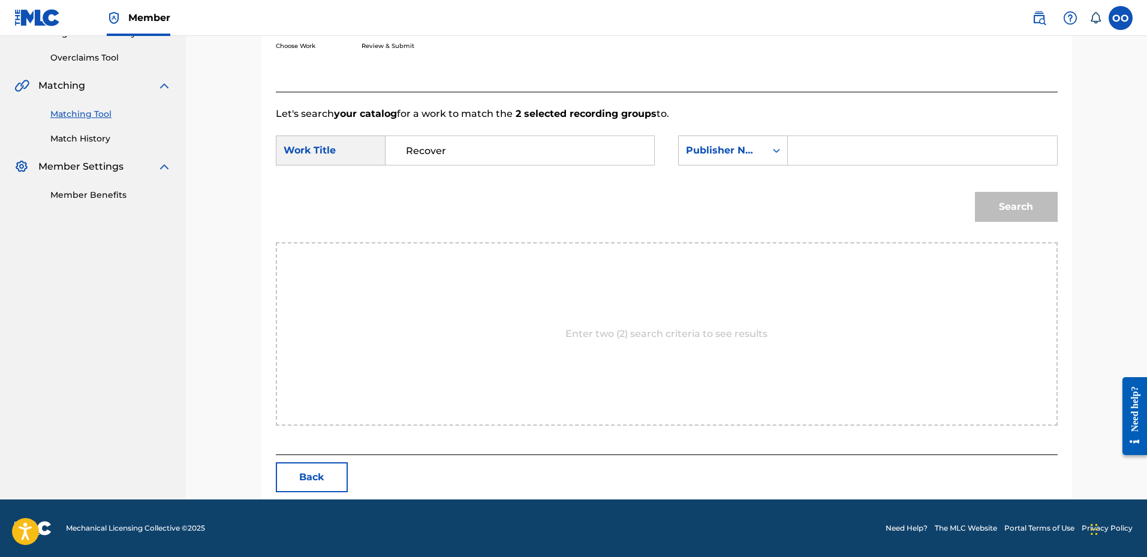
click at [809, 156] on input "Search Form" at bounding box center [922, 150] width 248 height 29
type input "Frontline"
click at [1004, 207] on button "Search" at bounding box center [1016, 207] width 83 height 30
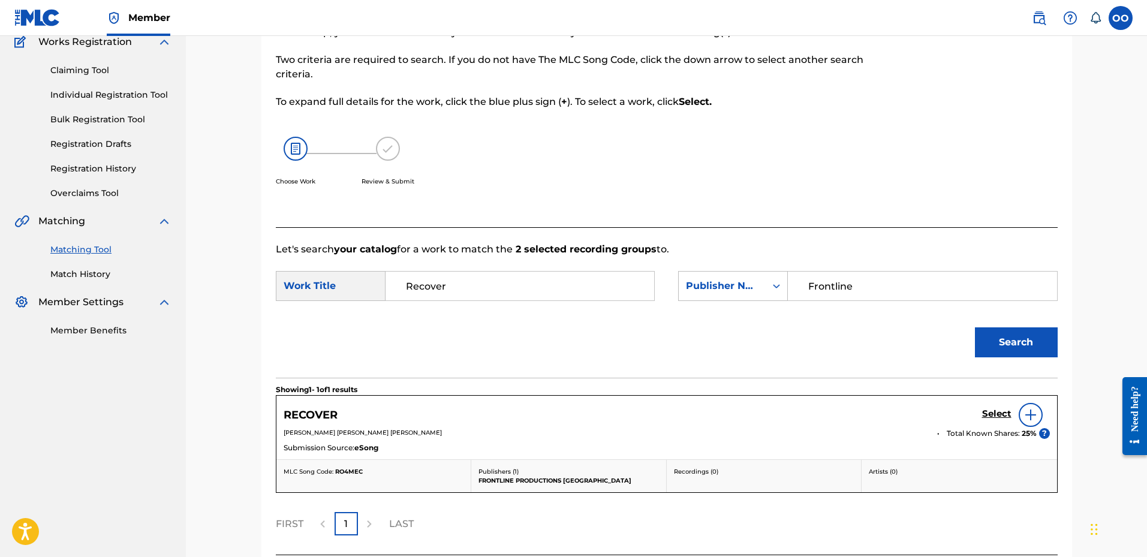
scroll to position [206, 0]
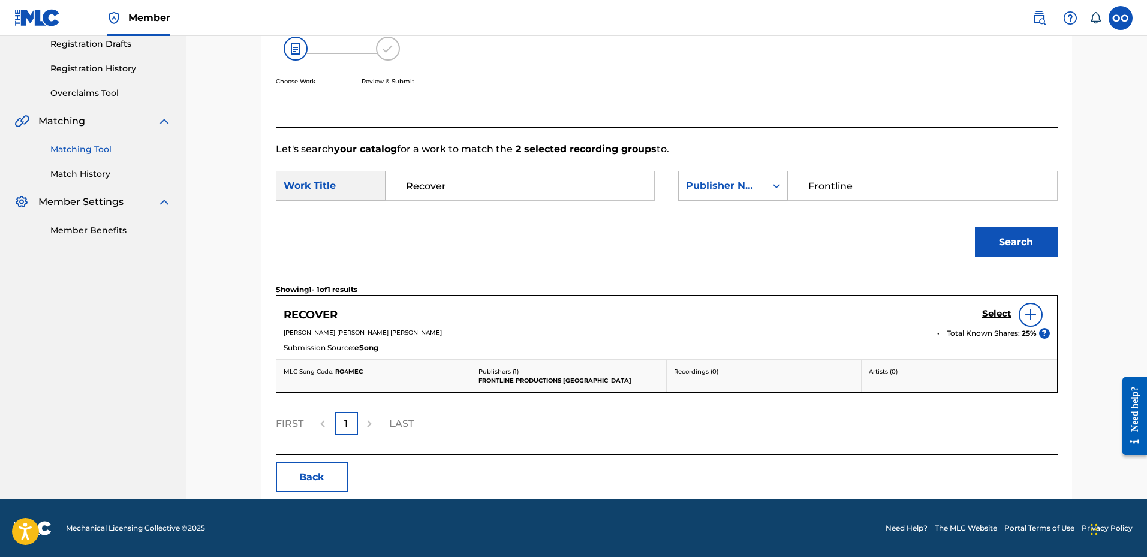
click at [987, 312] on h5 "Select" at bounding box center [996, 313] width 29 height 11
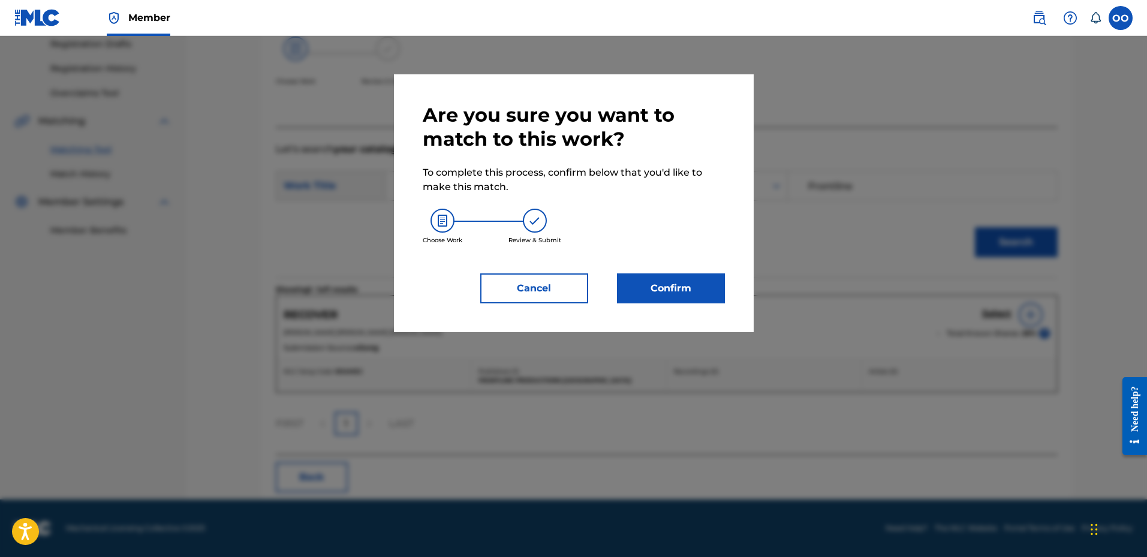
click at [701, 291] on button "Confirm" at bounding box center [671, 288] width 108 height 30
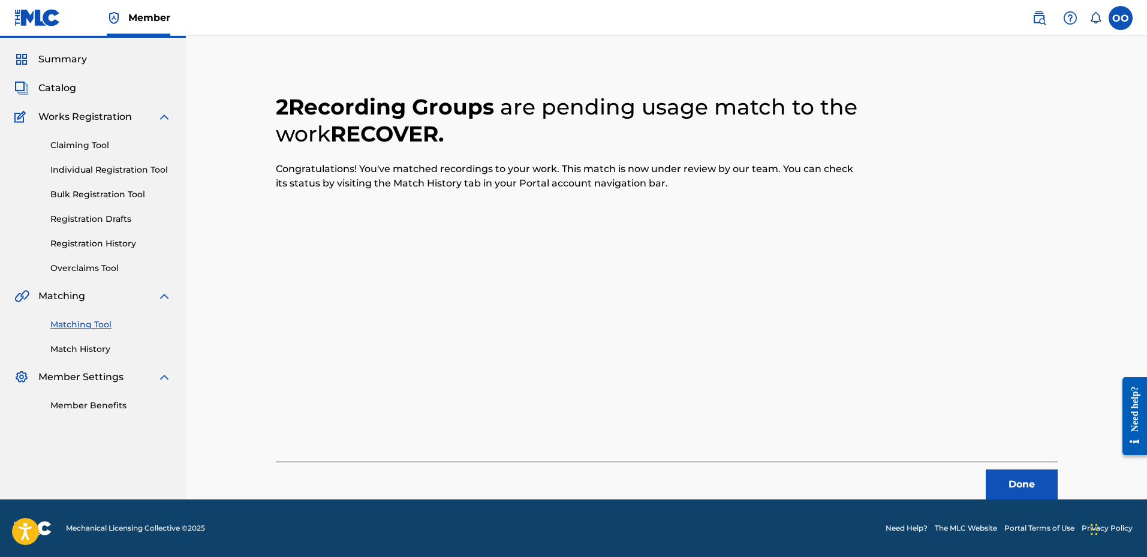
scroll to position [31, 0]
click at [1013, 474] on button "Done" at bounding box center [1021, 484] width 72 height 30
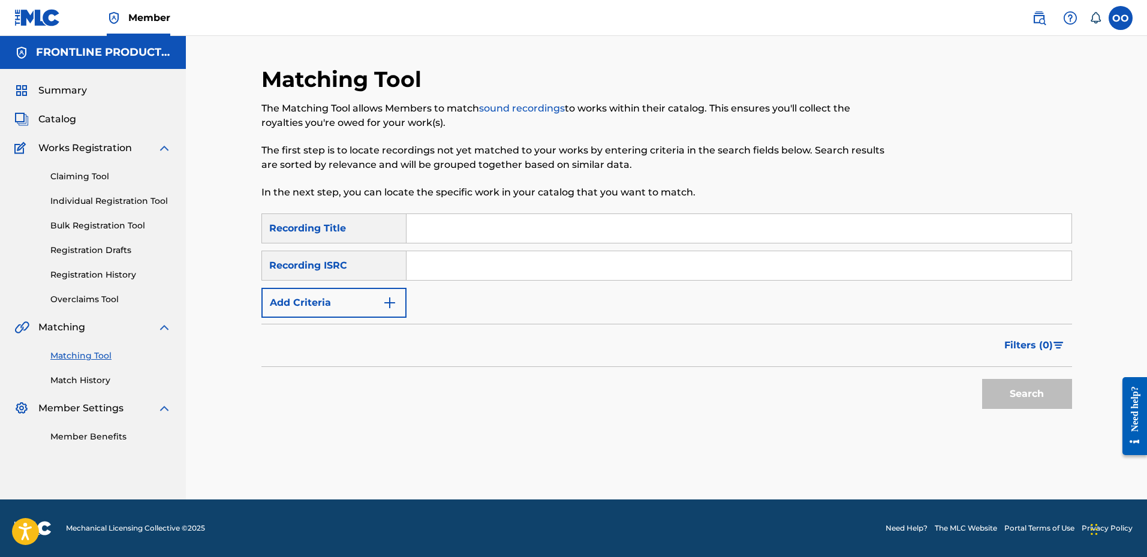
click at [421, 234] on input "Search Form" at bounding box center [738, 228] width 665 height 29
paste input "From the Slums"
type input "From the Slums"
click at [337, 314] on button "Add Criteria" at bounding box center [333, 303] width 145 height 30
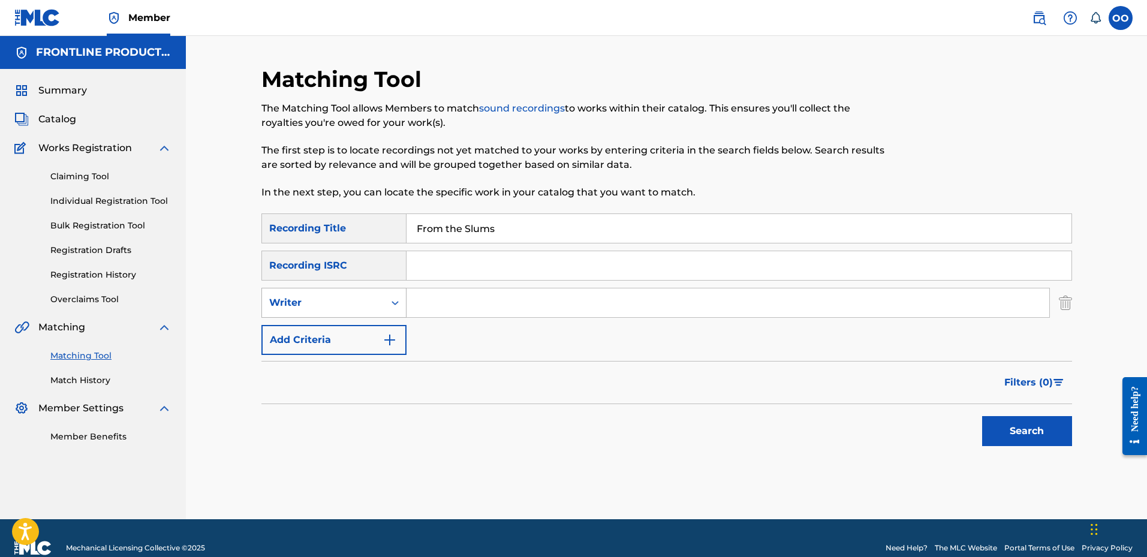
click at [348, 306] on div "Writer" at bounding box center [323, 303] width 108 height 14
click at [351, 325] on div "Recording Artist" at bounding box center [334, 333] width 144 height 30
click at [427, 306] on input "Search Form" at bounding box center [727, 302] width 643 height 29
paste input "[PERSON_NAME]"
type input "[PERSON_NAME]"
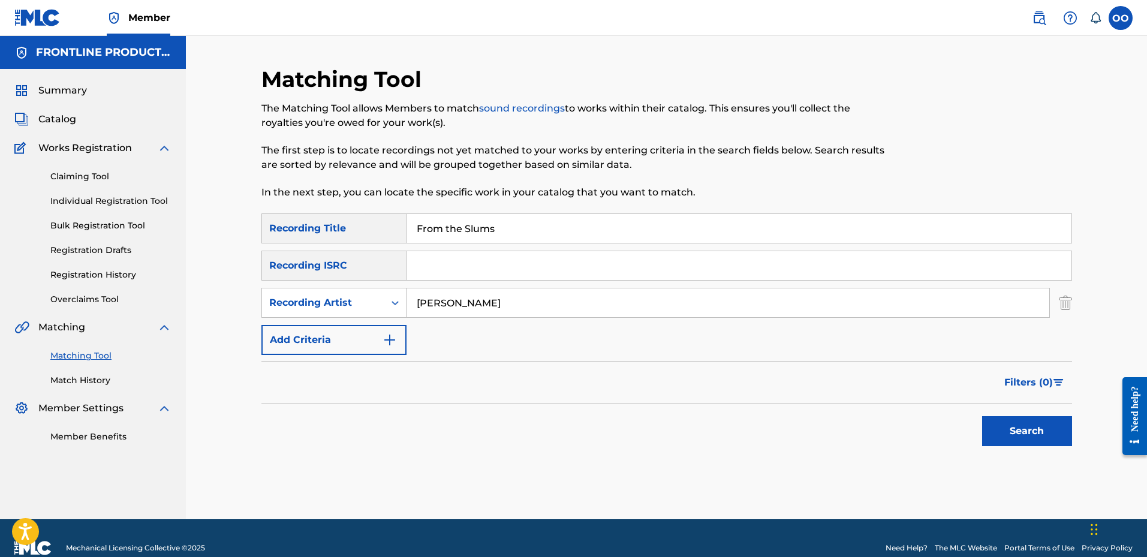
click at [1013, 432] on button "Search" at bounding box center [1027, 431] width 90 height 30
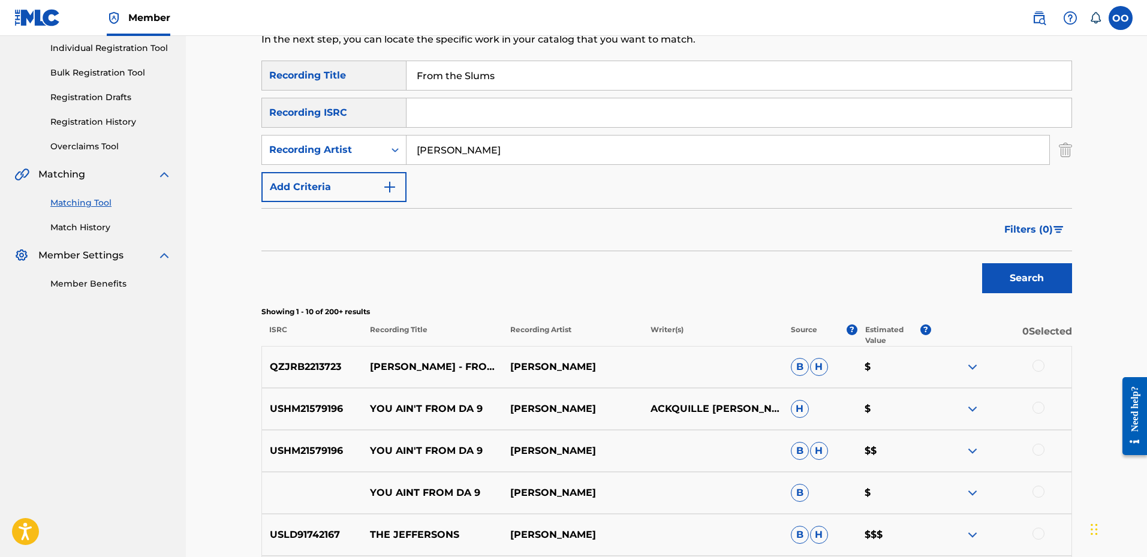
scroll to position [180, 0]
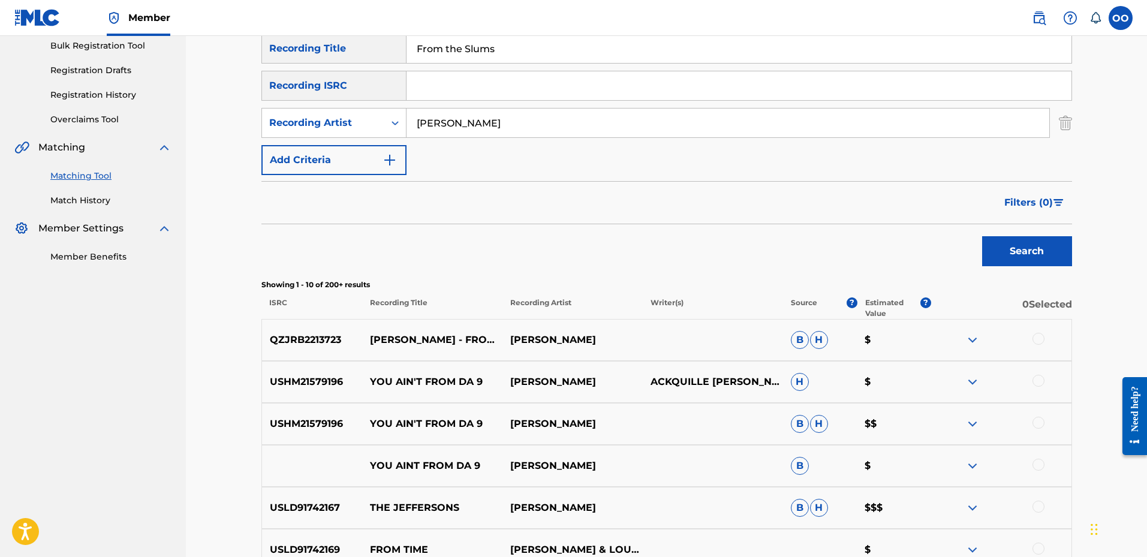
click at [1037, 342] on div at bounding box center [1038, 339] width 12 height 12
click at [1040, 386] on div at bounding box center [1038, 381] width 12 height 12
click at [1039, 427] on div at bounding box center [1038, 423] width 12 height 12
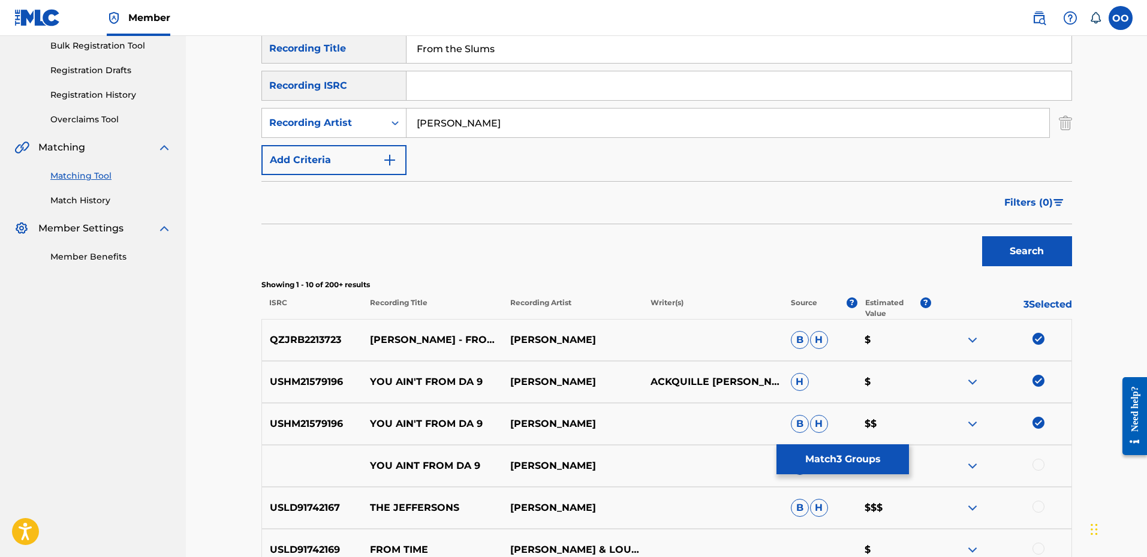
scroll to position [240, 0]
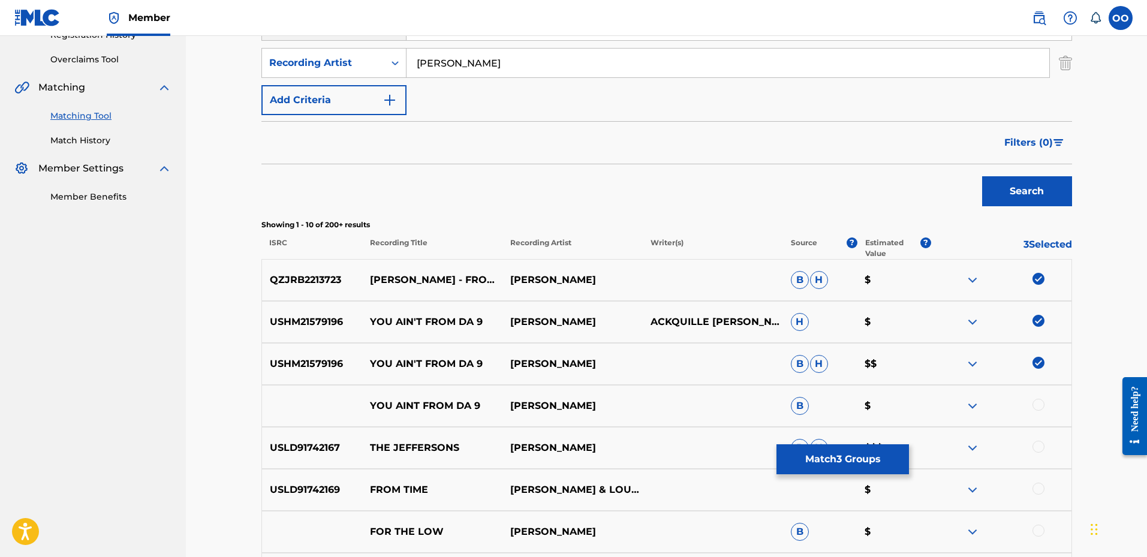
click at [1039, 409] on div at bounding box center [1038, 405] width 12 height 12
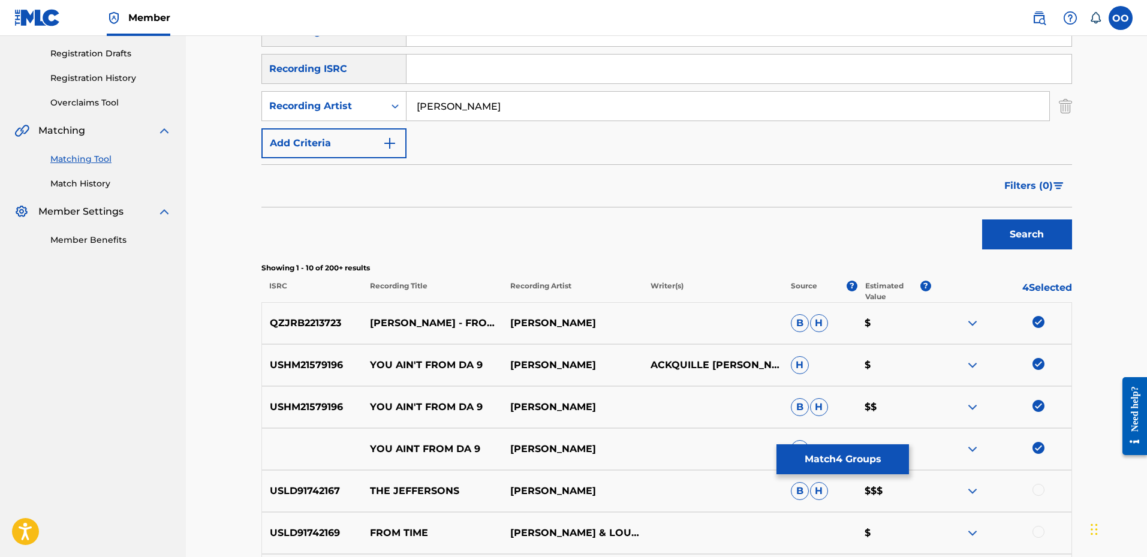
scroll to position [180, 0]
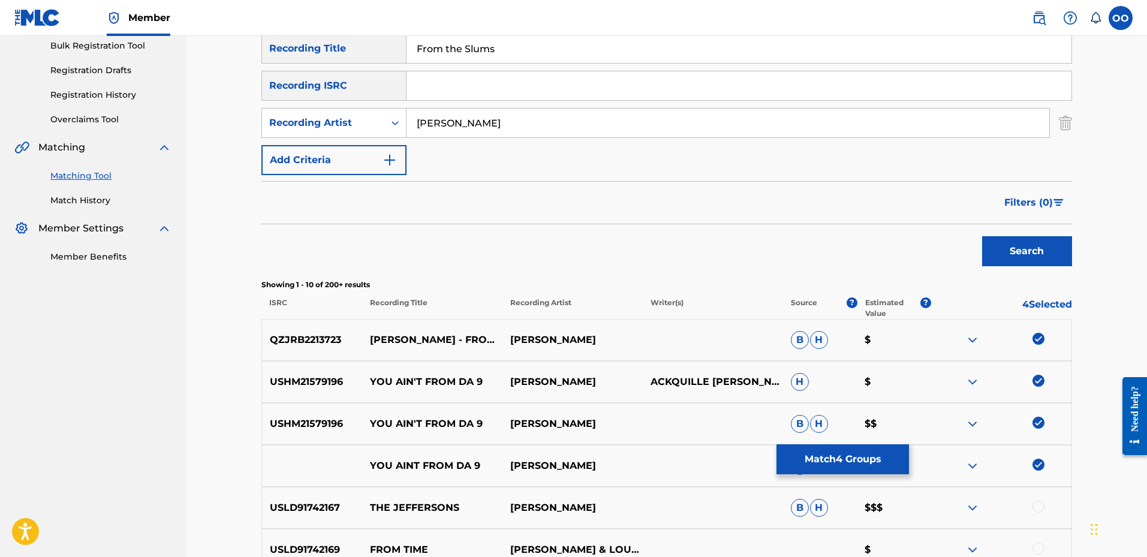
click at [1040, 469] on img at bounding box center [1038, 465] width 12 height 12
click at [1035, 427] on img at bounding box center [1038, 423] width 12 height 12
click at [1035, 384] on img at bounding box center [1038, 381] width 12 height 12
drag, startPoint x: 575, startPoint y: 126, endPoint x: 404, endPoint y: 138, distance: 171.3
click at [404, 138] on div "SearchWithCriteria955e17f7-e24b-4ff4-b6c2-184e03626232 Recording Title From the…" at bounding box center [666, 104] width 810 height 141
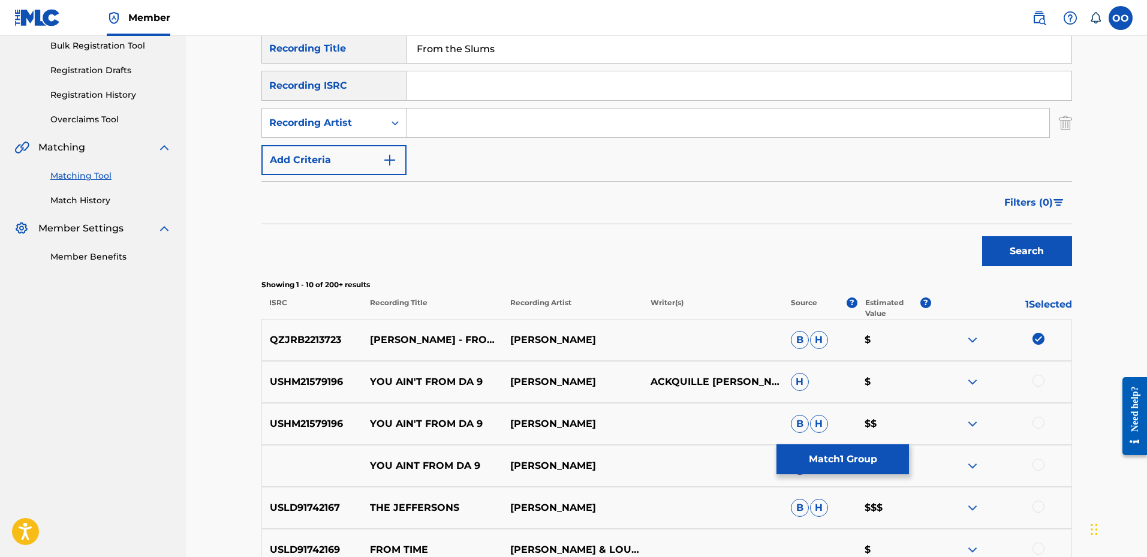
click at [475, 88] on input "Search Form" at bounding box center [738, 85] width 665 height 29
click at [882, 457] on button "Match 1 Group" at bounding box center [842, 459] width 132 height 30
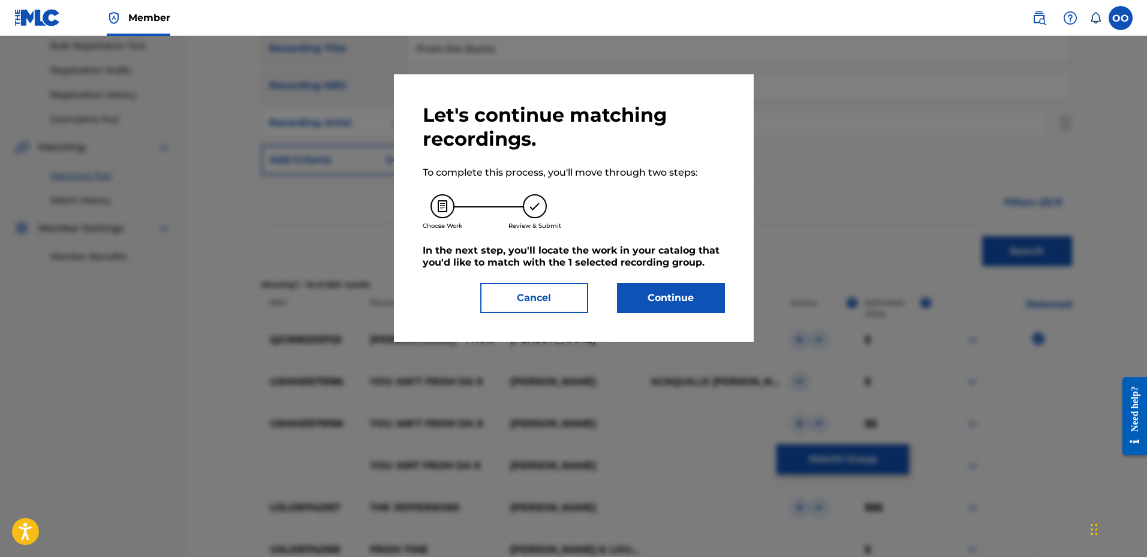
click at [689, 283] on button "Continue" at bounding box center [671, 298] width 108 height 30
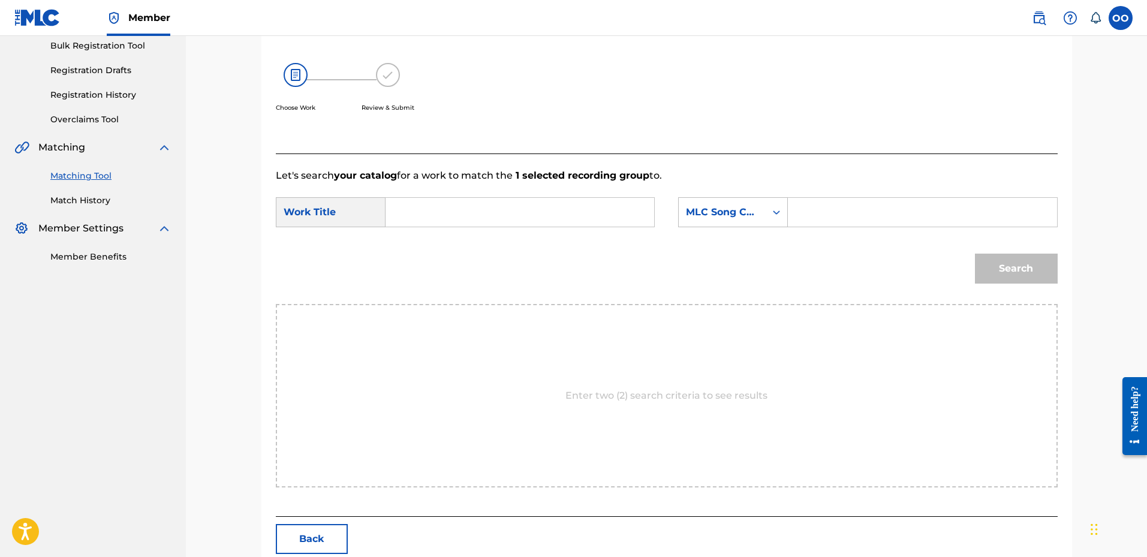
click at [531, 214] on input "Search Form" at bounding box center [520, 212] width 248 height 29
paste input "From the Slums"
type input "From the Slums"
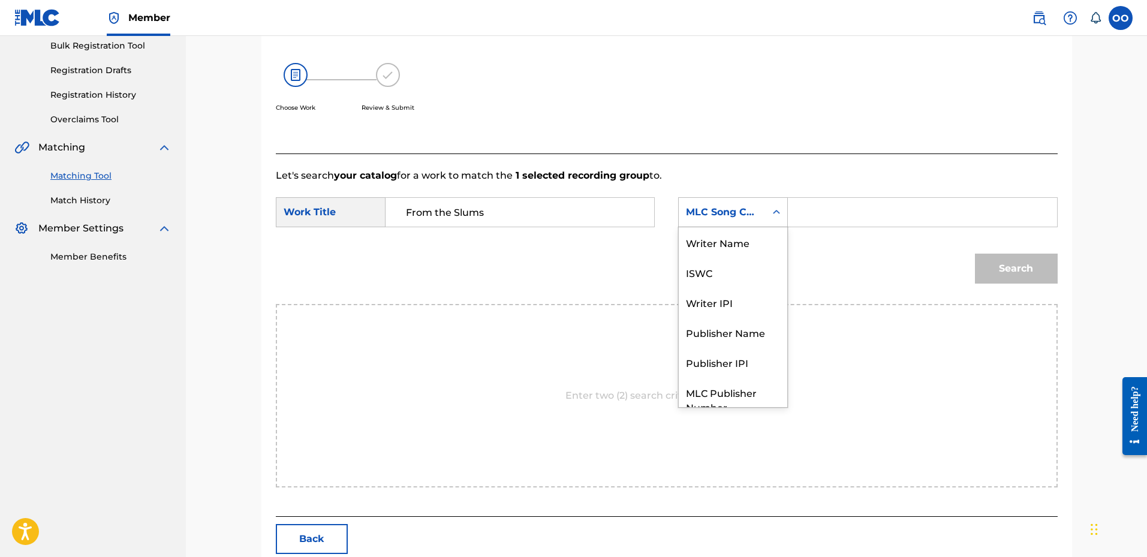
click at [728, 216] on div "MLC Song Code" at bounding box center [722, 212] width 73 height 14
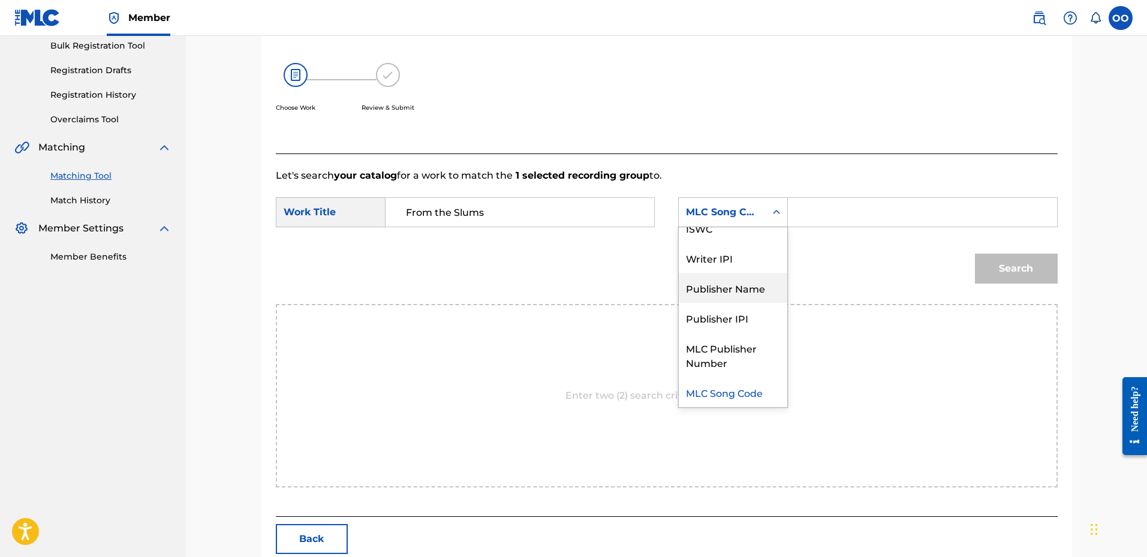
click at [726, 286] on div "Publisher Name" at bounding box center [733, 288] width 108 height 30
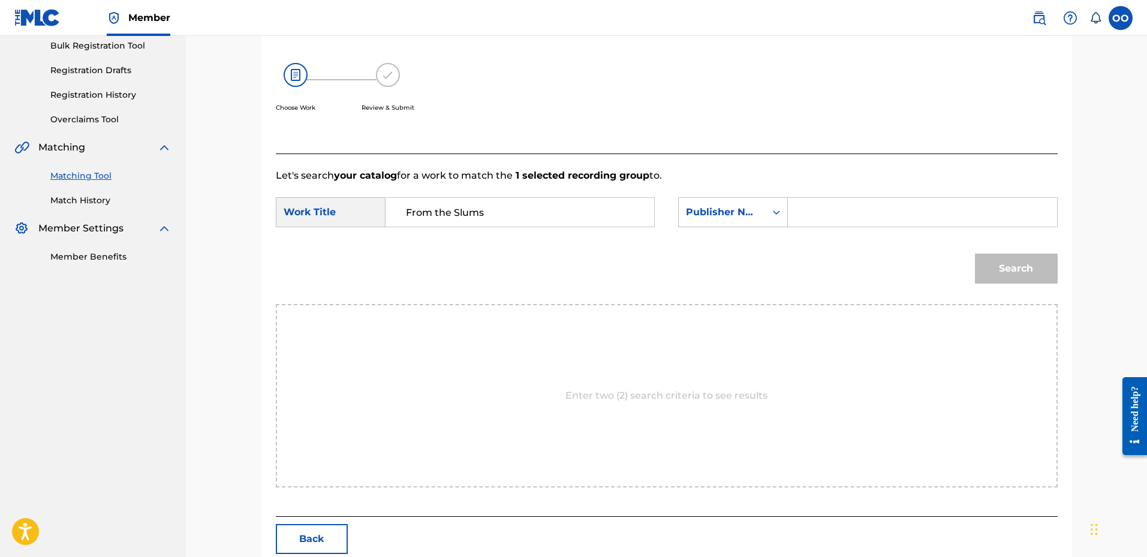
click at [806, 210] on input "Search Form" at bounding box center [922, 212] width 248 height 29
type input "fro"
click at [1031, 277] on button "Search" at bounding box center [1016, 269] width 83 height 30
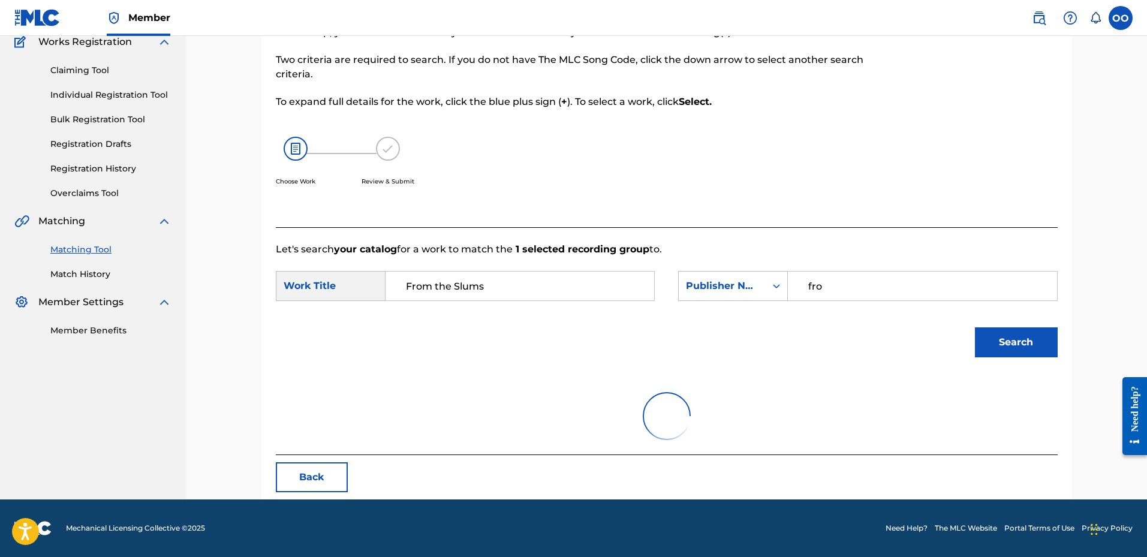
scroll to position [180, 0]
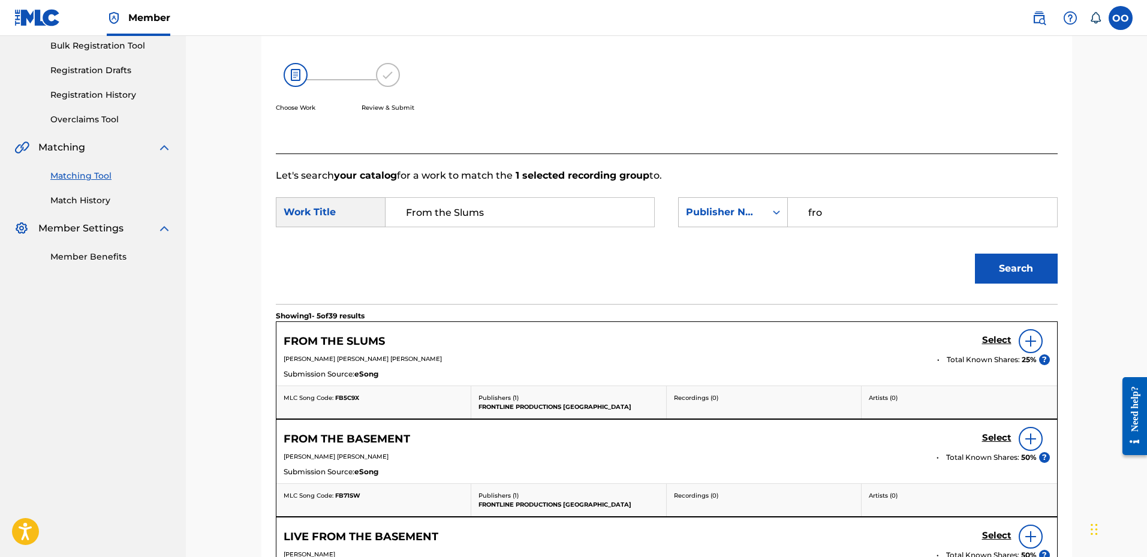
click at [1000, 341] on h5 "Select" at bounding box center [996, 339] width 29 height 11
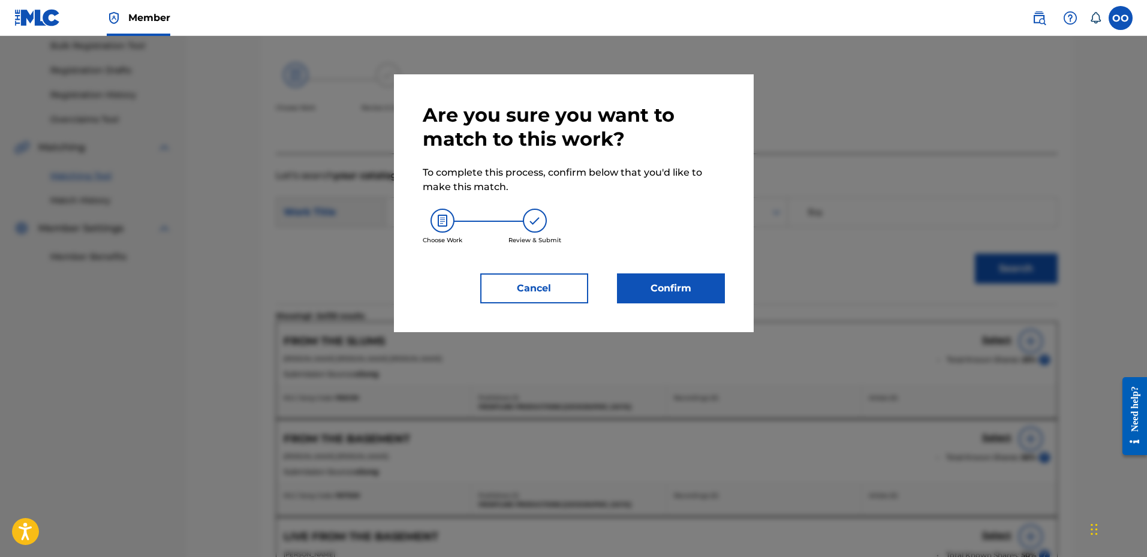
click at [680, 290] on button "Confirm" at bounding box center [671, 288] width 108 height 30
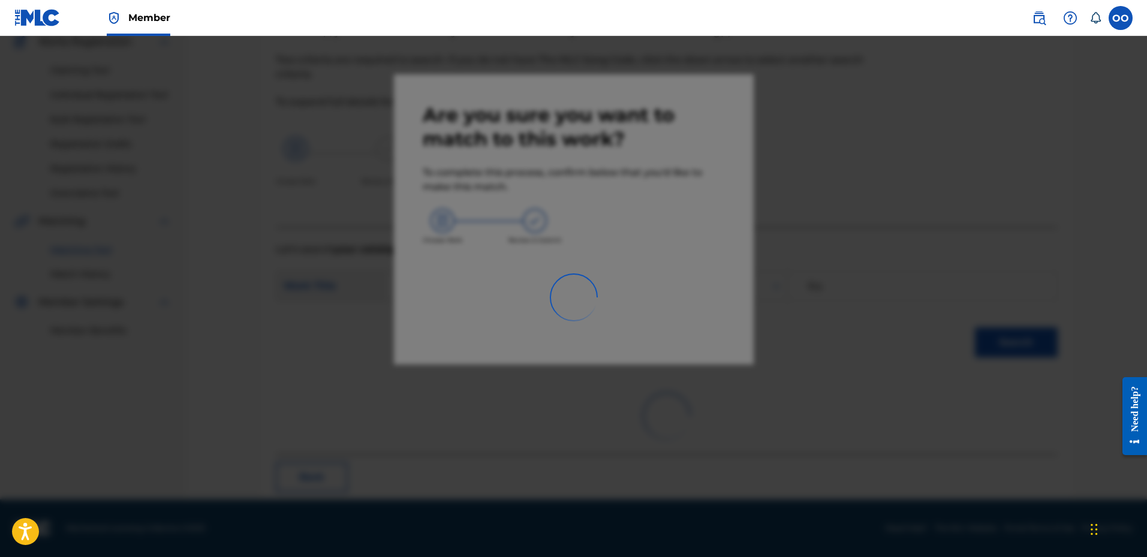
scroll to position [31, 0]
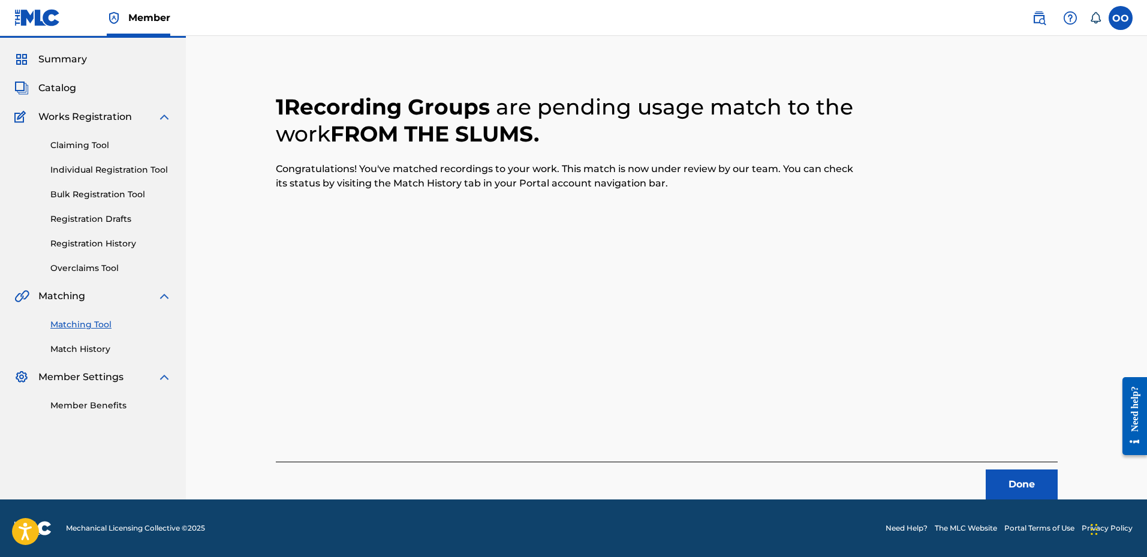
click at [997, 484] on button "Done" at bounding box center [1021, 484] width 72 height 30
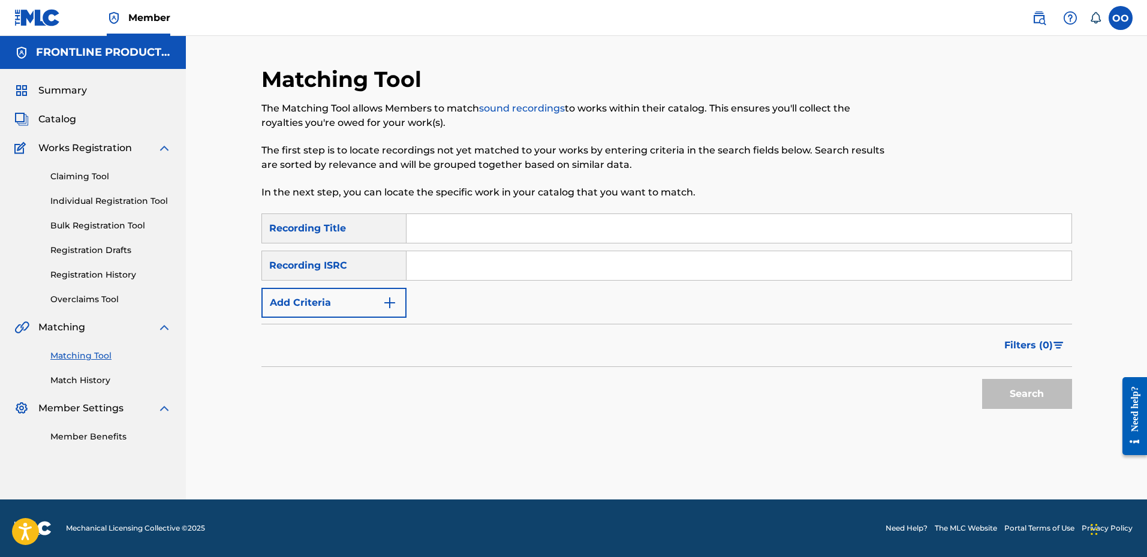
click at [422, 232] on input "Search Form" at bounding box center [738, 228] width 665 height 29
paste input "Scam With Us"
type input "Scam With Us"
click at [369, 295] on button "Add Criteria" at bounding box center [333, 303] width 145 height 30
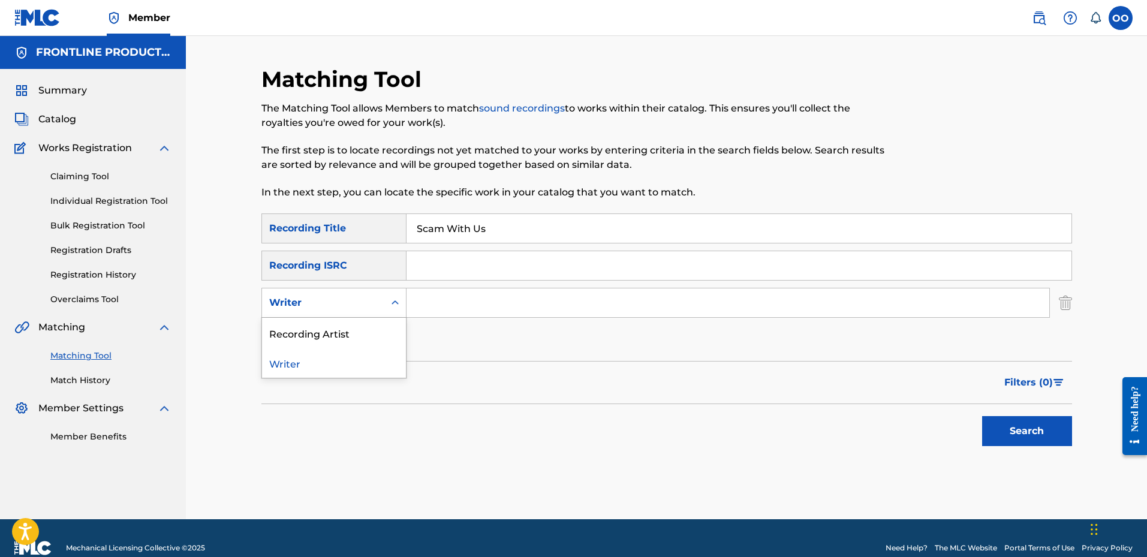
click at [366, 299] on div "Writer" at bounding box center [323, 303] width 108 height 14
click at [368, 330] on div "Recording Artist" at bounding box center [334, 333] width 144 height 30
click at [421, 311] on input "Search Form" at bounding box center [727, 302] width 643 height 29
paste input "Bandgang Javar"
type input "Bandgang Javar"
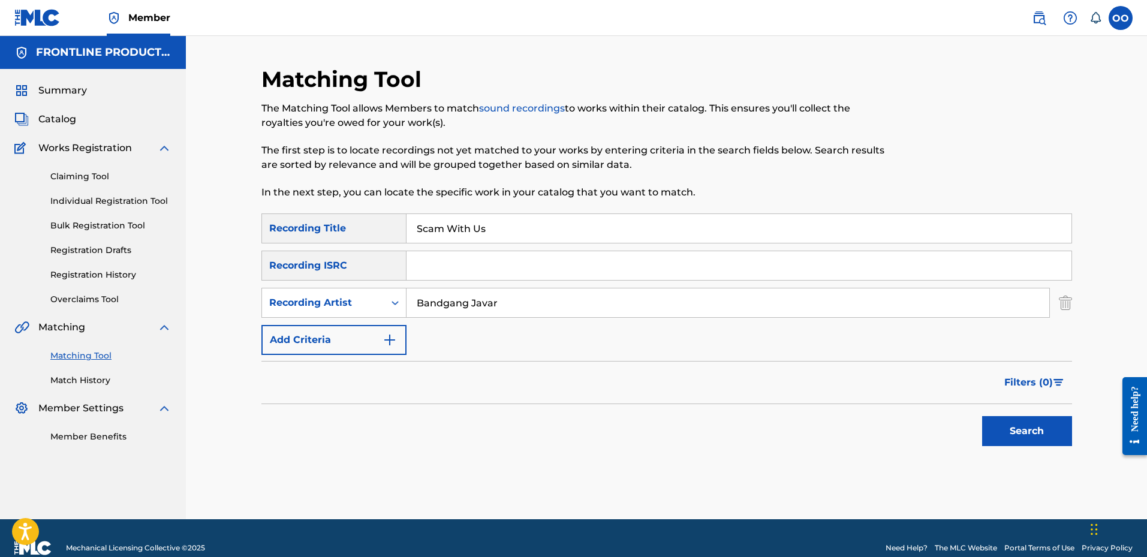
click at [982, 416] on button "Search" at bounding box center [1027, 431] width 90 height 30
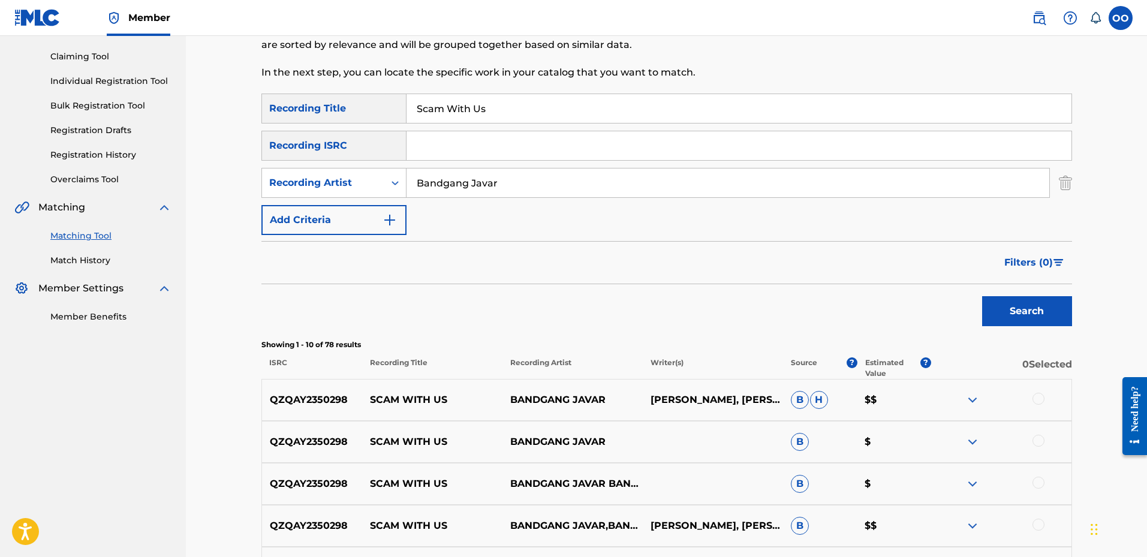
scroll to position [180, 0]
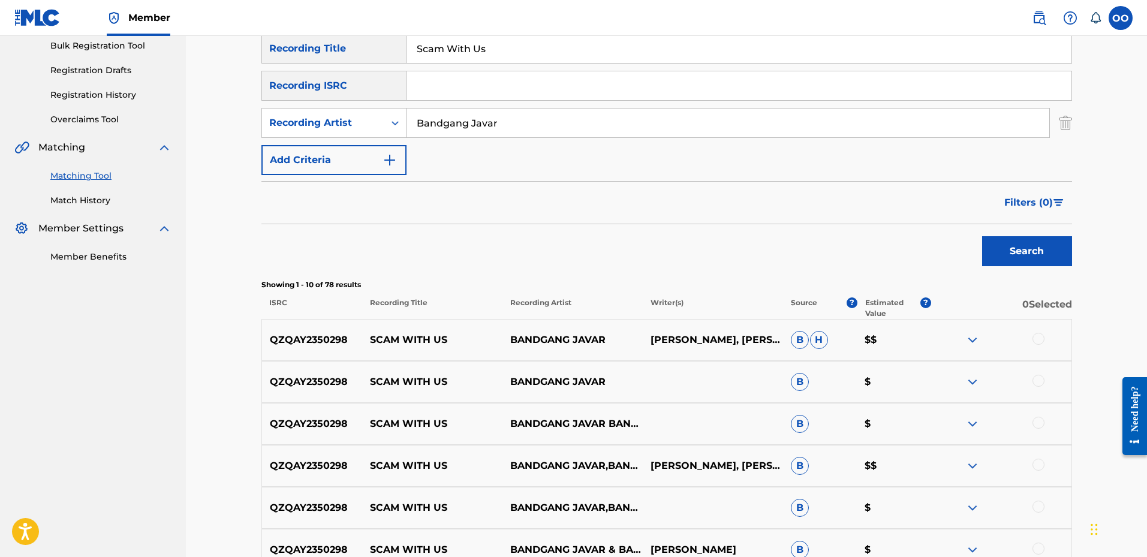
click at [1039, 336] on div at bounding box center [1038, 339] width 12 height 12
click at [1039, 377] on div at bounding box center [1038, 381] width 12 height 12
click at [1038, 419] on div at bounding box center [1038, 423] width 12 height 12
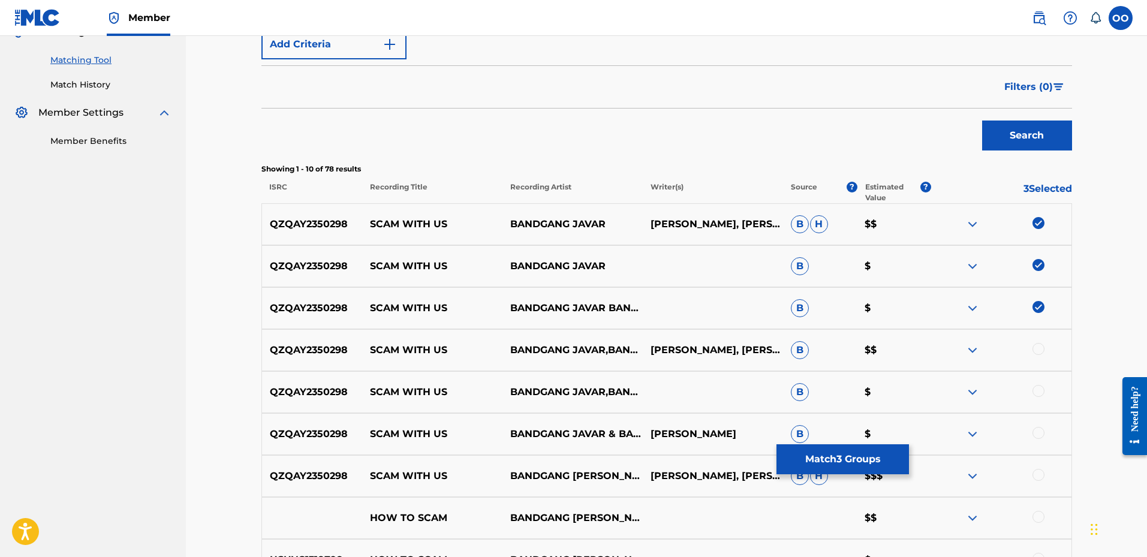
scroll to position [300, 0]
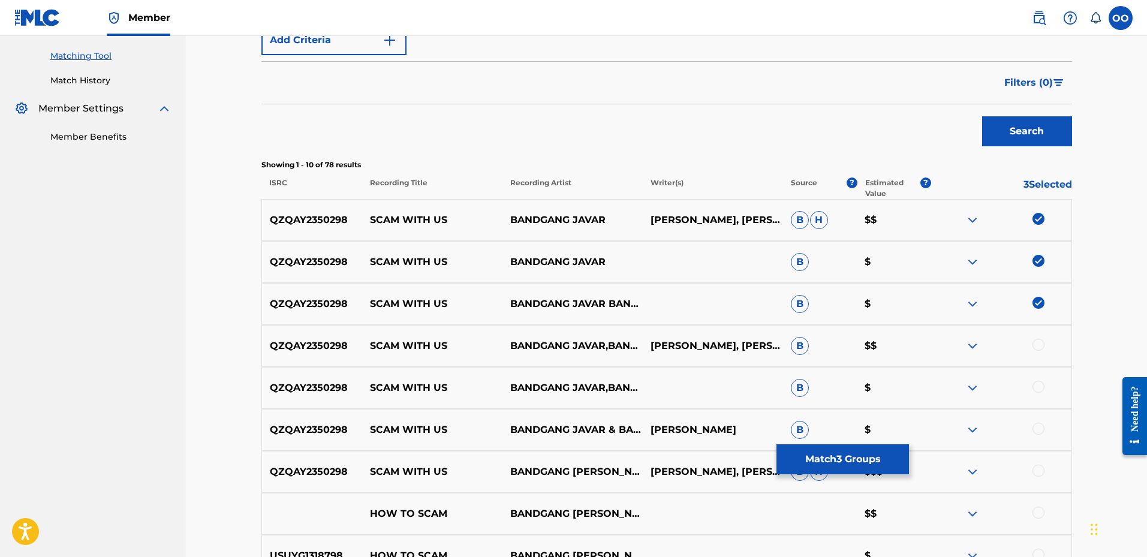
click at [1035, 347] on div at bounding box center [1038, 345] width 12 height 12
click at [1038, 390] on div at bounding box center [1038, 387] width 12 height 12
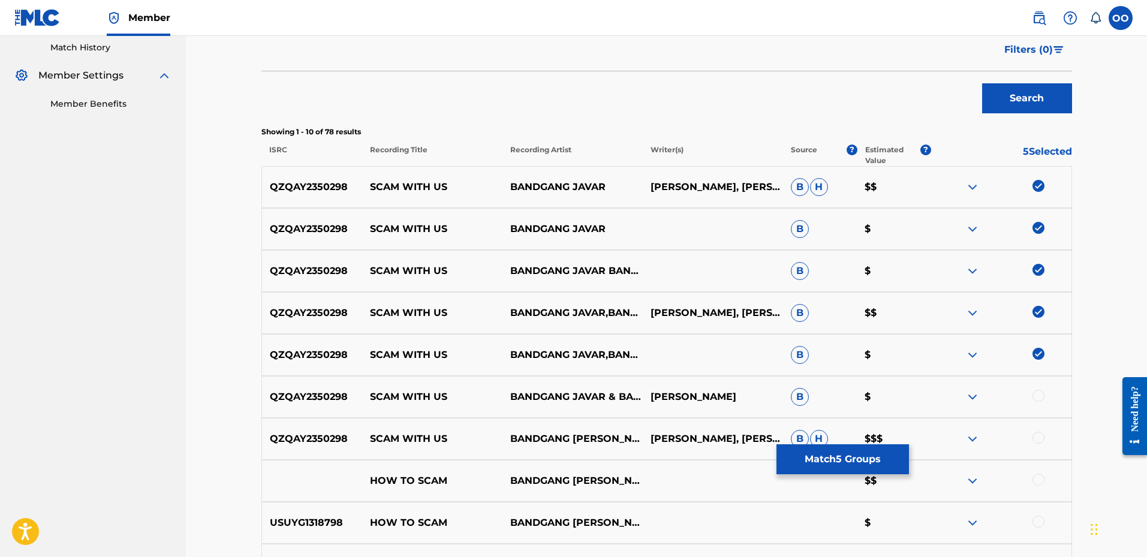
scroll to position [360, 0]
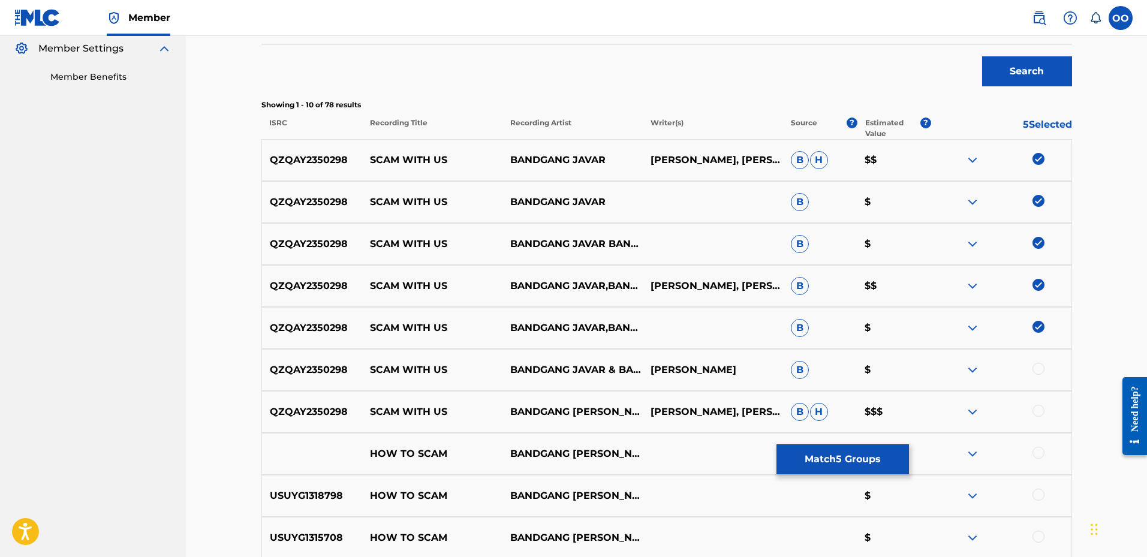
click at [1035, 369] on div at bounding box center [1038, 369] width 12 height 12
click at [1038, 412] on div at bounding box center [1038, 411] width 12 height 12
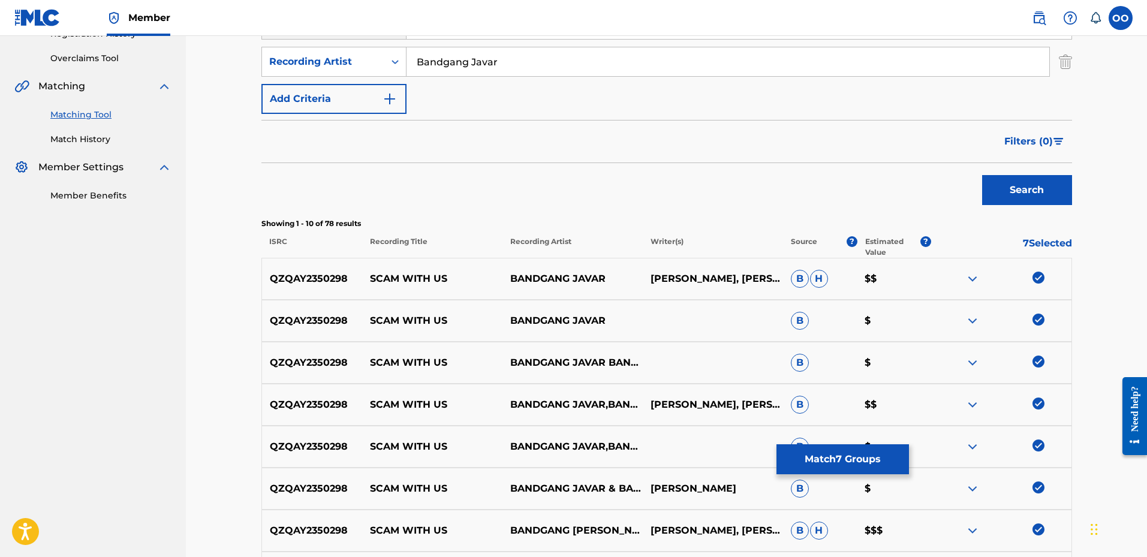
scroll to position [240, 0]
click at [840, 453] on button "Match 7 Groups" at bounding box center [842, 459] width 132 height 30
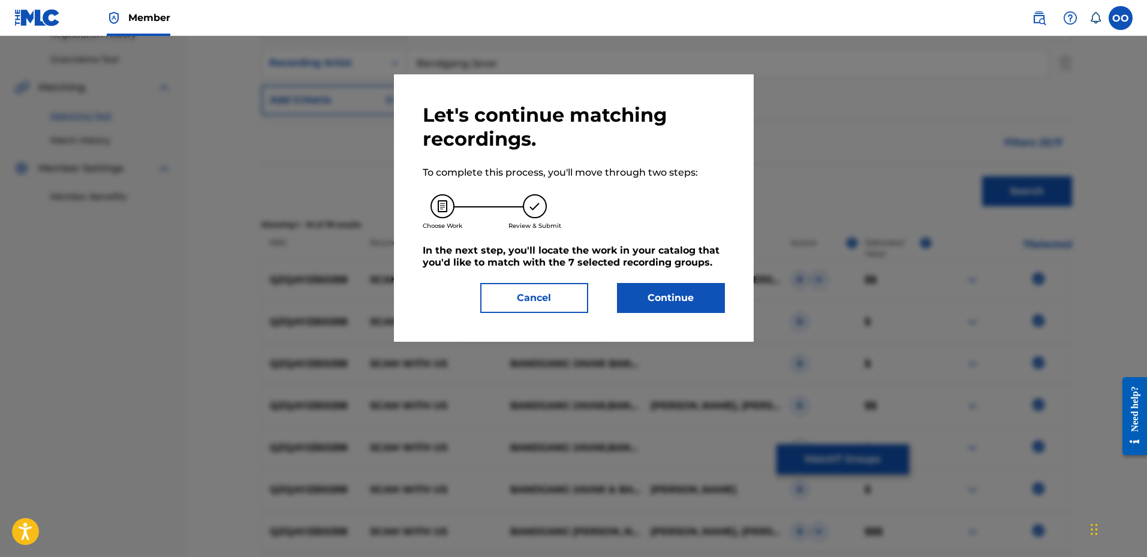
click at [689, 297] on button "Continue" at bounding box center [671, 298] width 108 height 30
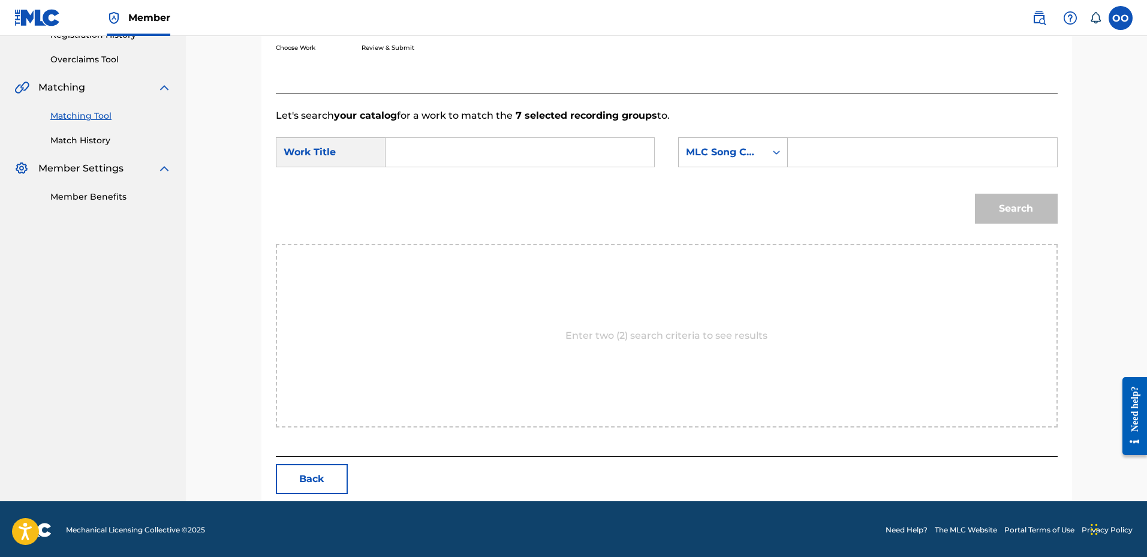
click at [536, 149] on input "Search Form" at bounding box center [520, 152] width 248 height 29
paste input "Scam With Us"
type input "Scam With Us"
click at [698, 151] on div "MLC Song Code" at bounding box center [722, 152] width 73 height 14
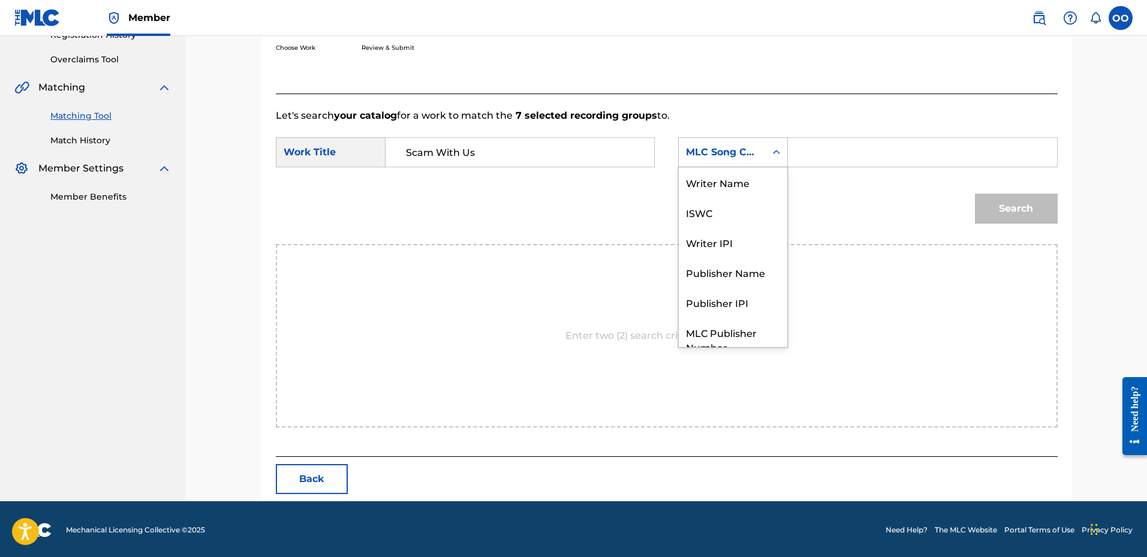
scroll to position [44, 0]
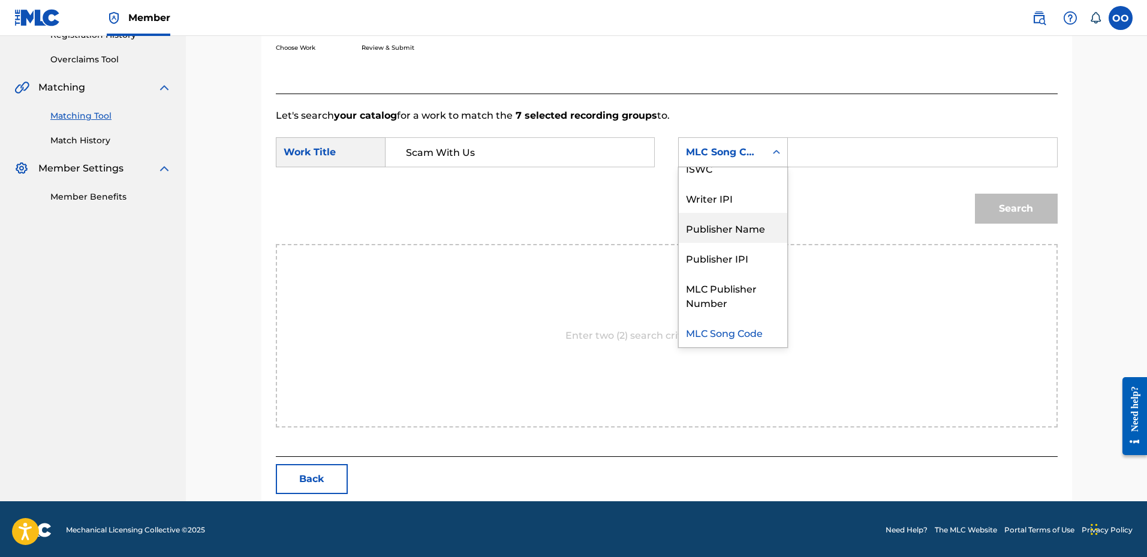
click at [719, 234] on div "Publisher Name" at bounding box center [733, 228] width 108 height 30
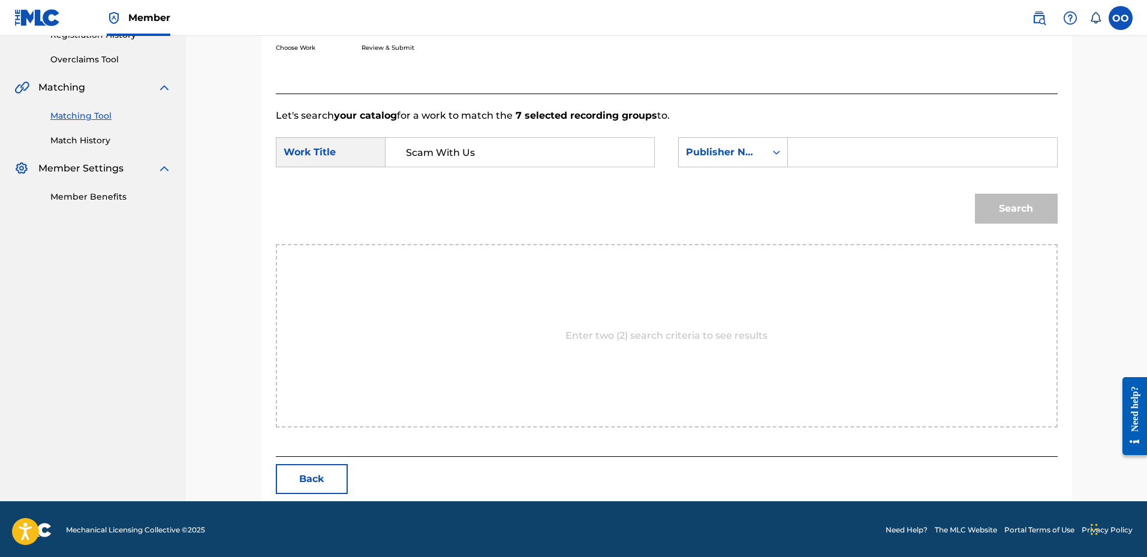
click at [812, 153] on input "Search Form" at bounding box center [922, 152] width 248 height 29
type input "fro"
click at [975, 194] on button "Search" at bounding box center [1016, 209] width 83 height 30
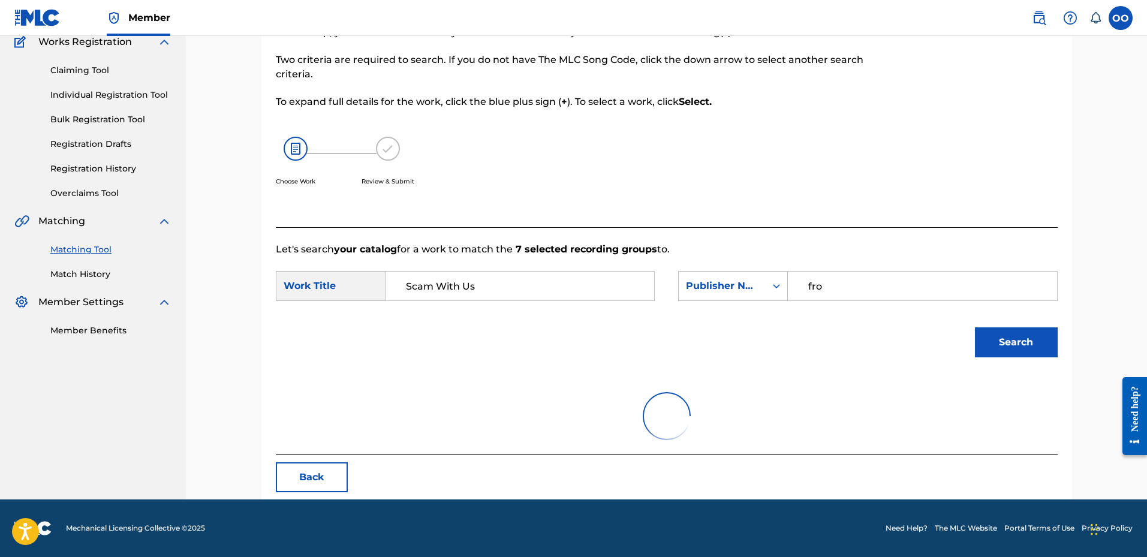
scroll to position [240, 0]
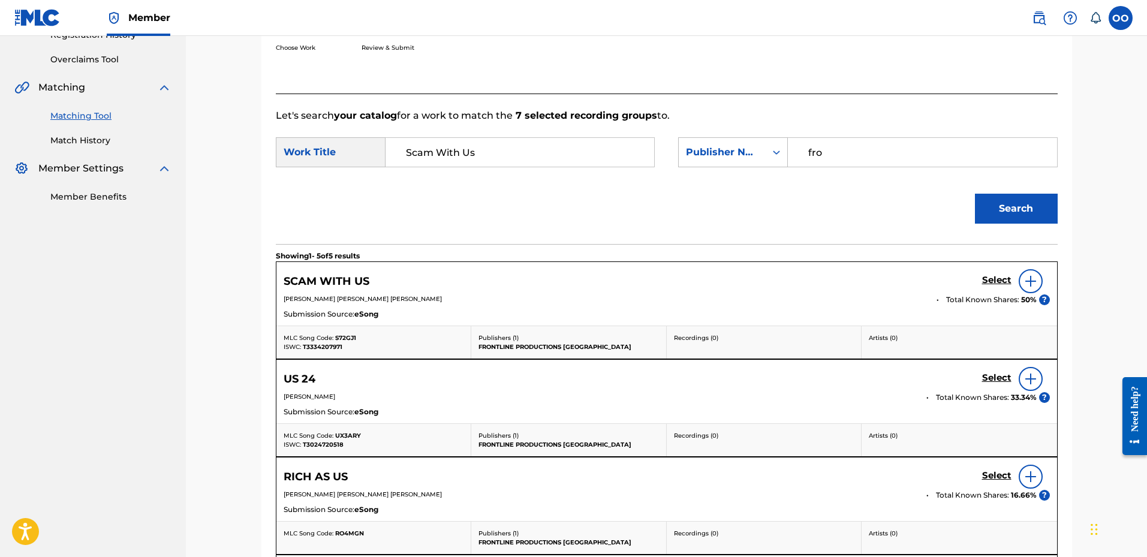
click at [992, 282] on h5 "Select" at bounding box center [996, 280] width 29 height 11
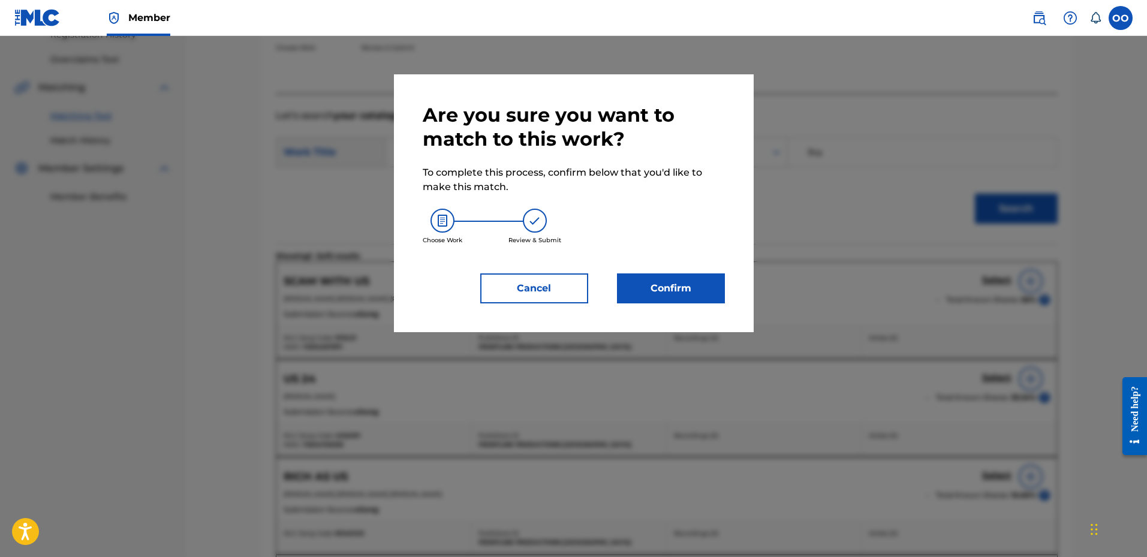
click at [550, 295] on button "Cancel" at bounding box center [534, 288] width 108 height 30
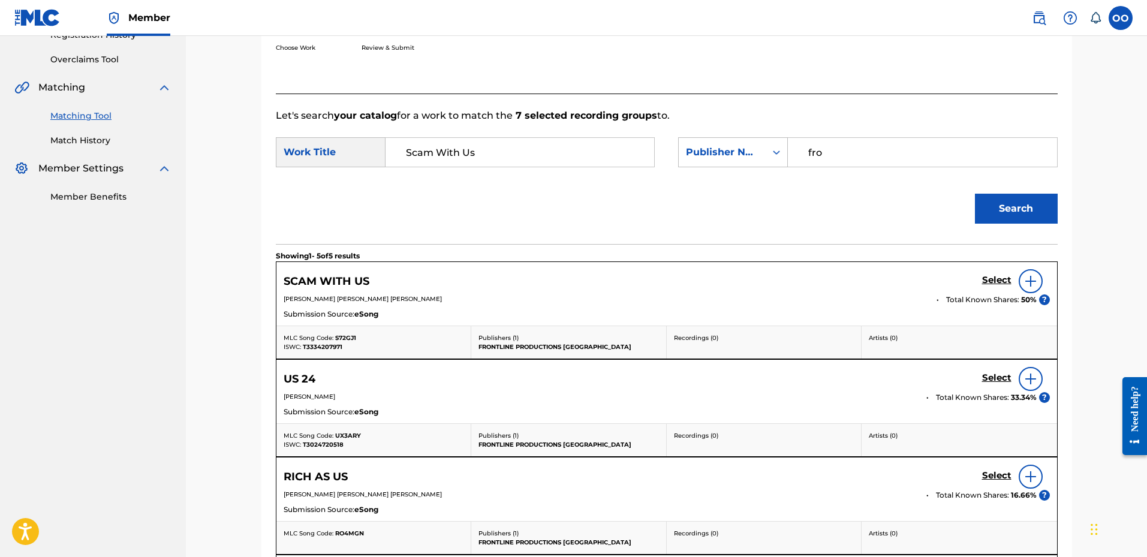
click at [988, 282] on h5 "Select" at bounding box center [996, 280] width 29 height 11
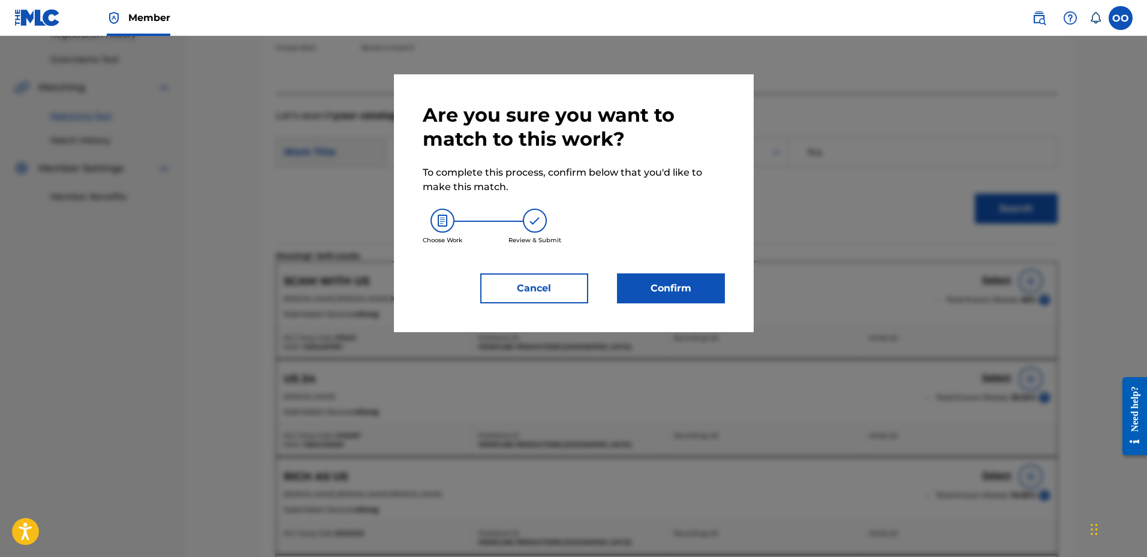
click at [987, 284] on div at bounding box center [573, 314] width 1147 height 557
click at [694, 275] on button "Confirm" at bounding box center [671, 288] width 108 height 30
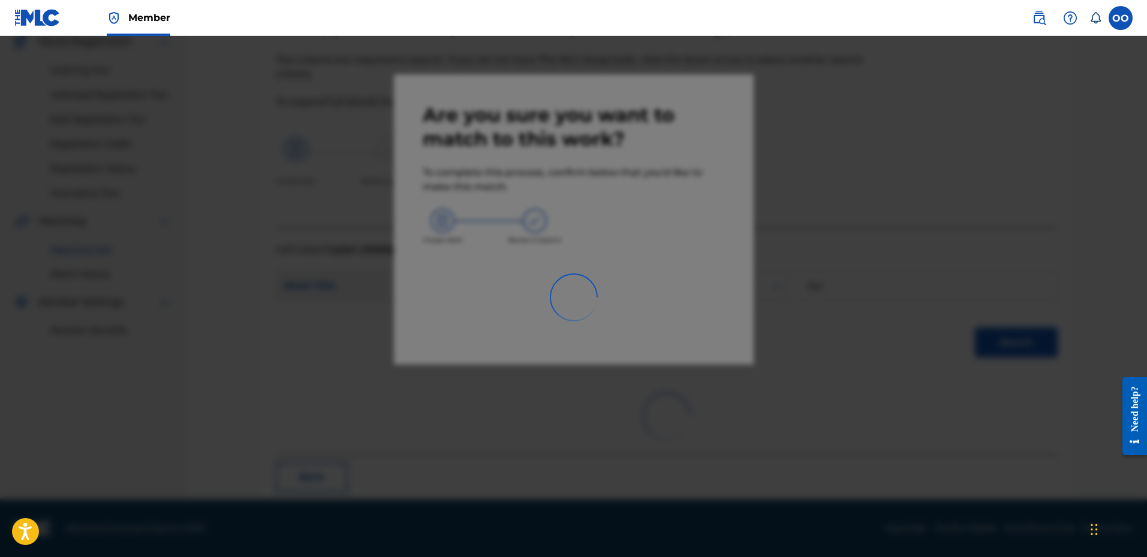
scroll to position [31, 0]
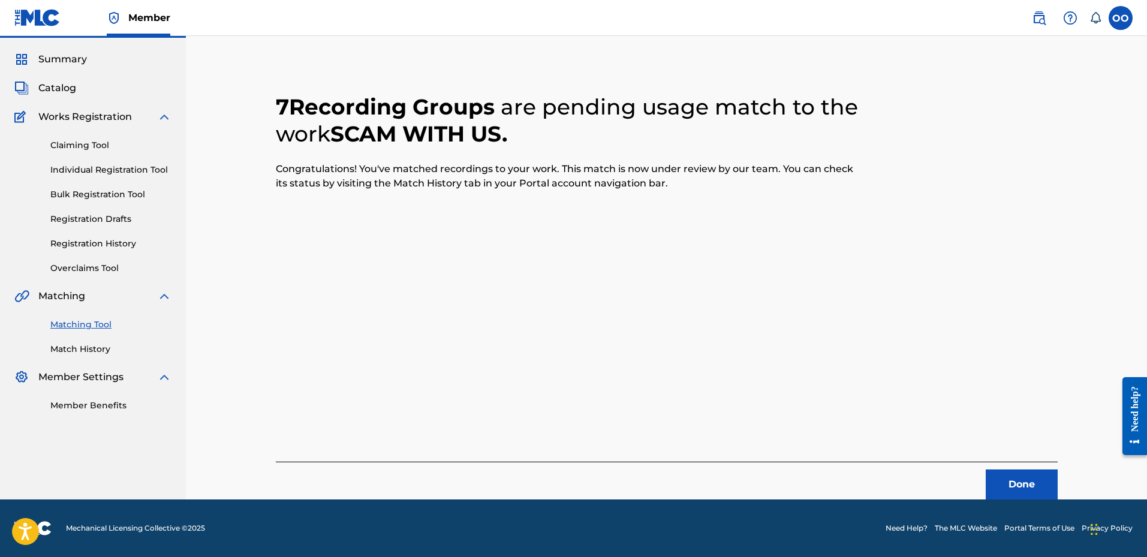
click at [1035, 477] on button "Done" at bounding box center [1021, 484] width 72 height 30
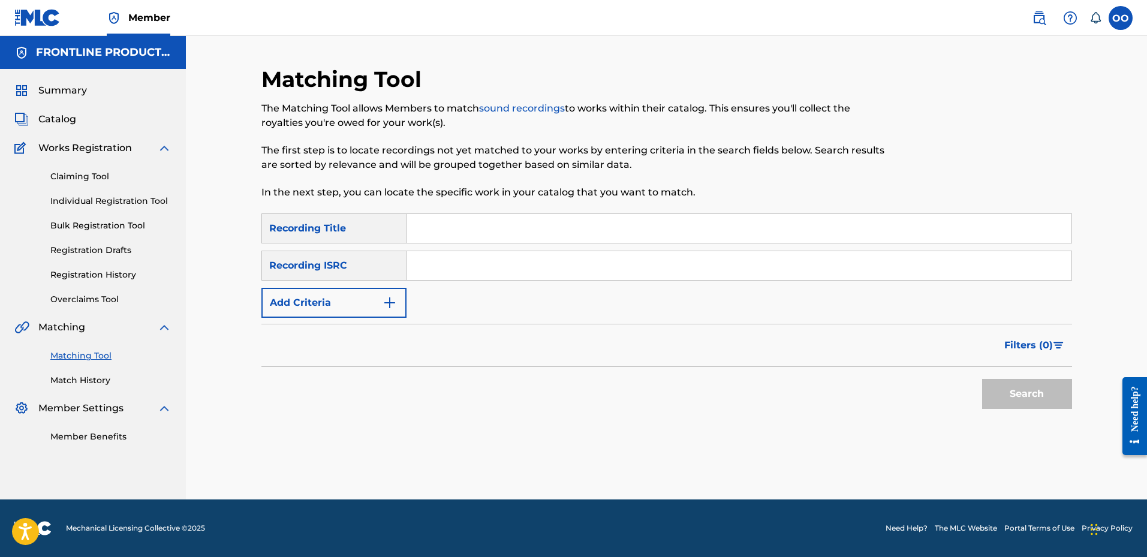
scroll to position [0, 0]
click at [458, 230] on input "Search Form" at bounding box center [738, 228] width 665 height 29
paste input "Whats Beef"
type input "Whats Beef"
click at [307, 292] on button "Add Criteria" at bounding box center [333, 303] width 145 height 30
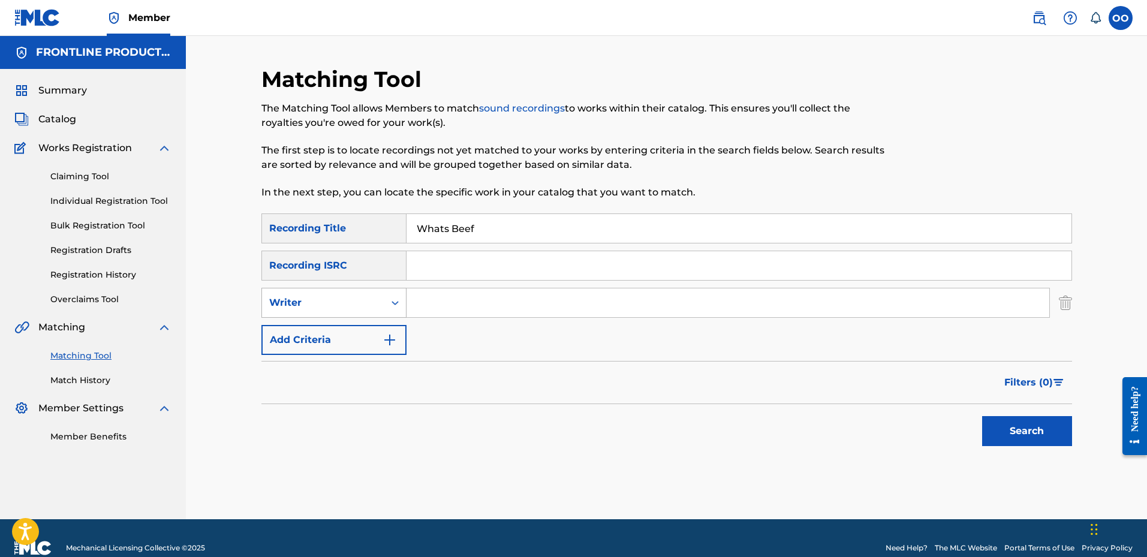
click at [328, 297] on div "Writer" at bounding box center [323, 303] width 108 height 14
click at [332, 328] on div "Recording Artist" at bounding box center [334, 333] width 144 height 30
click at [428, 314] on input "Search Form" at bounding box center [727, 302] width 643 height 29
paste input "Bandgang [PERSON_NAME]"
type input "Bandgang [PERSON_NAME]"
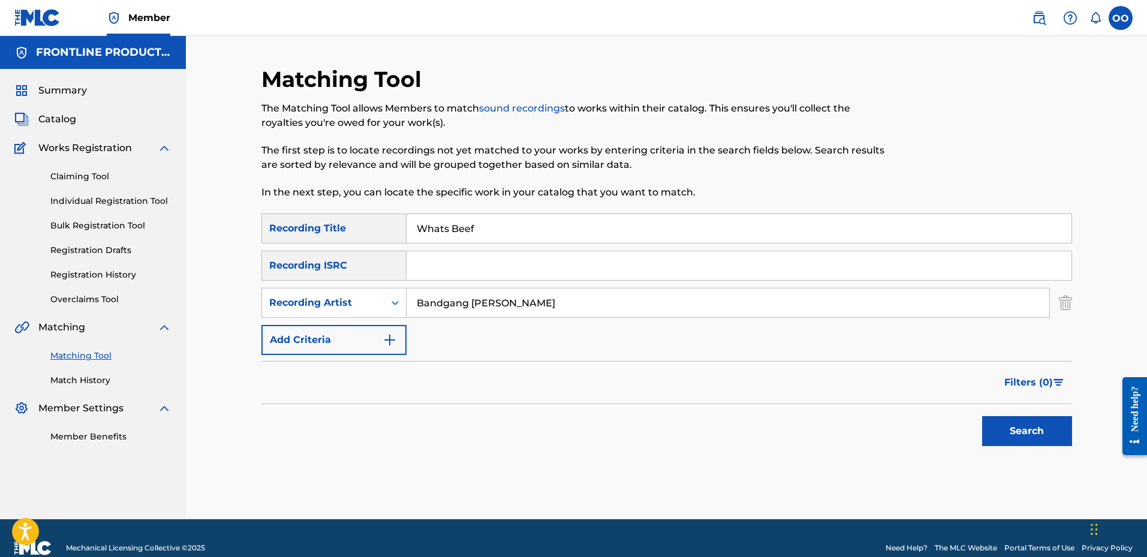
click at [982, 416] on button "Search" at bounding box center [1027, 431] width 90 height 30
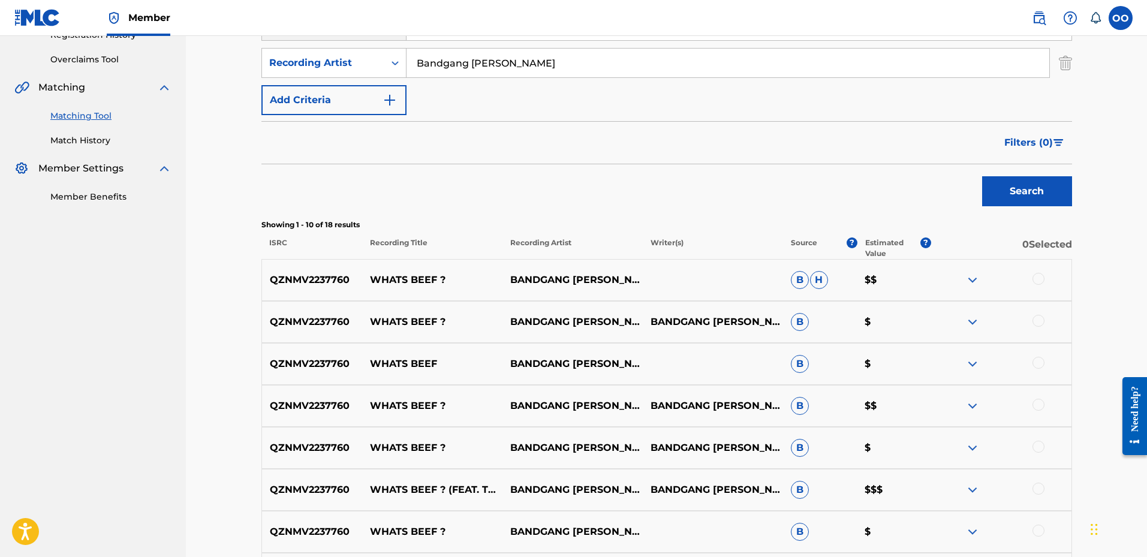
scroll to position [300, 0]
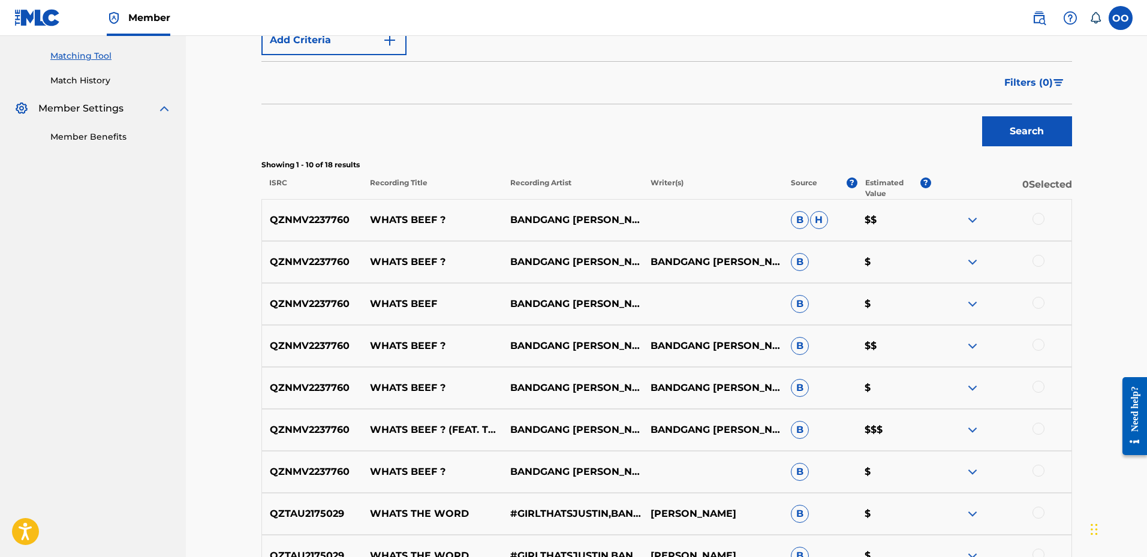
click at [1039, 219] on div at bounding box center [1038, 219] width 12 height 12
click at [1039, 261] on div at bounding box center [1038, 261] width 12 height 12
click at [1035, 302] on div at bounding box center [1038, 303] width 12 height 12
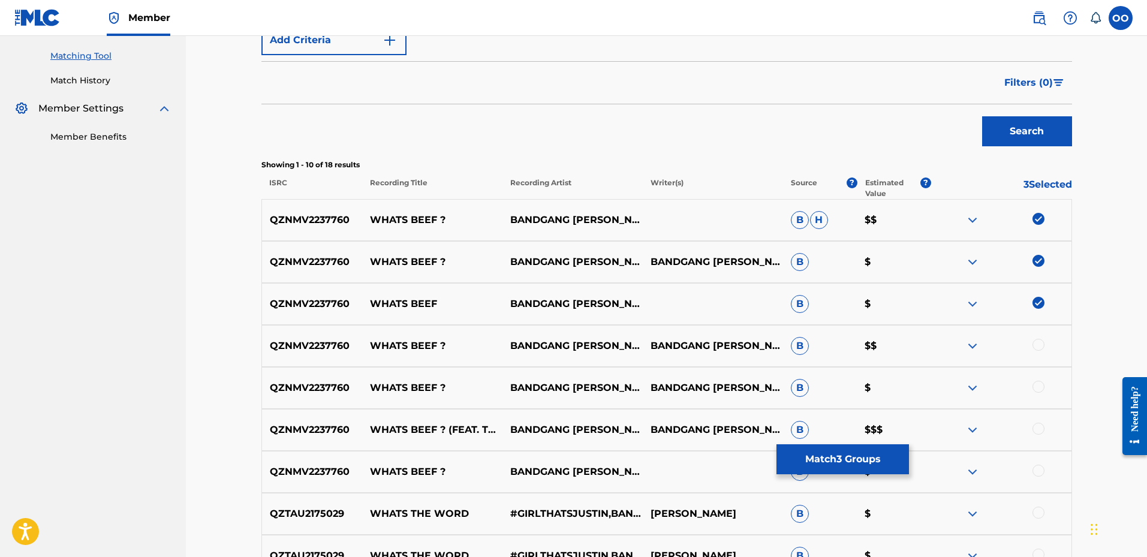
click at [1044, 346] on div at bounding box center [1001, 346] width 140 height 14
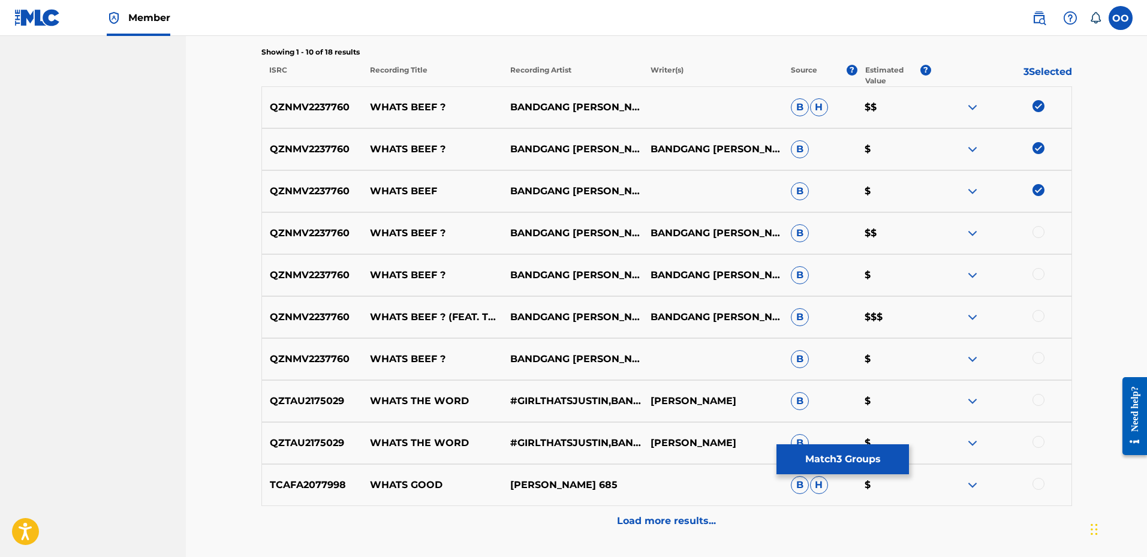
scroll to position [420, 0]
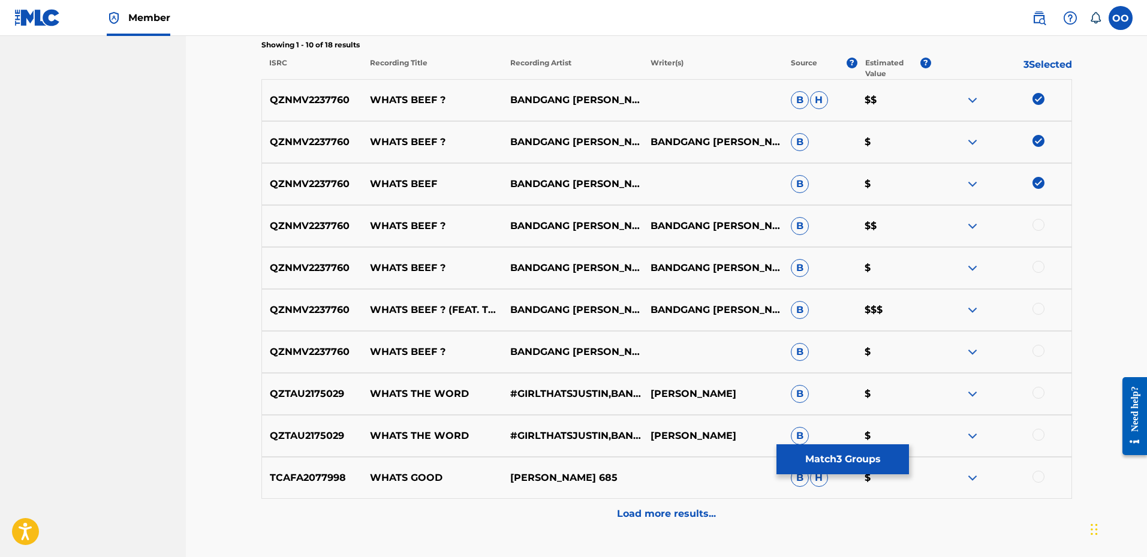
click at [1040, 229] on div at bounding box center [1038, 225] width 12 height 12
click at [1038, 267] on div at bounding box center [1038, 267] width 12 height 12
click at [1038, 311] on div at bounding box center [1038, 309] width 12 height 12
click at [1038, 354] on div at bounding box center [1038, 351] width 12 height 12
click at [831, 466] on button "Match 7 Groups" at bounding box center [842, 459] width 132 height 30
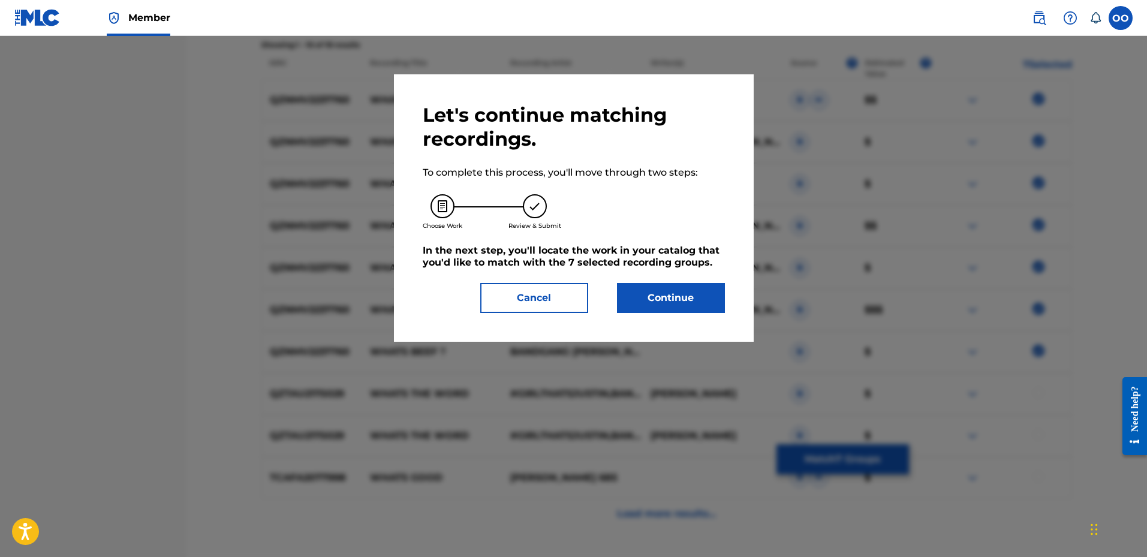
click at [688, 304] on button "Continue" at bounding box center [671, 298] width 108 height 30
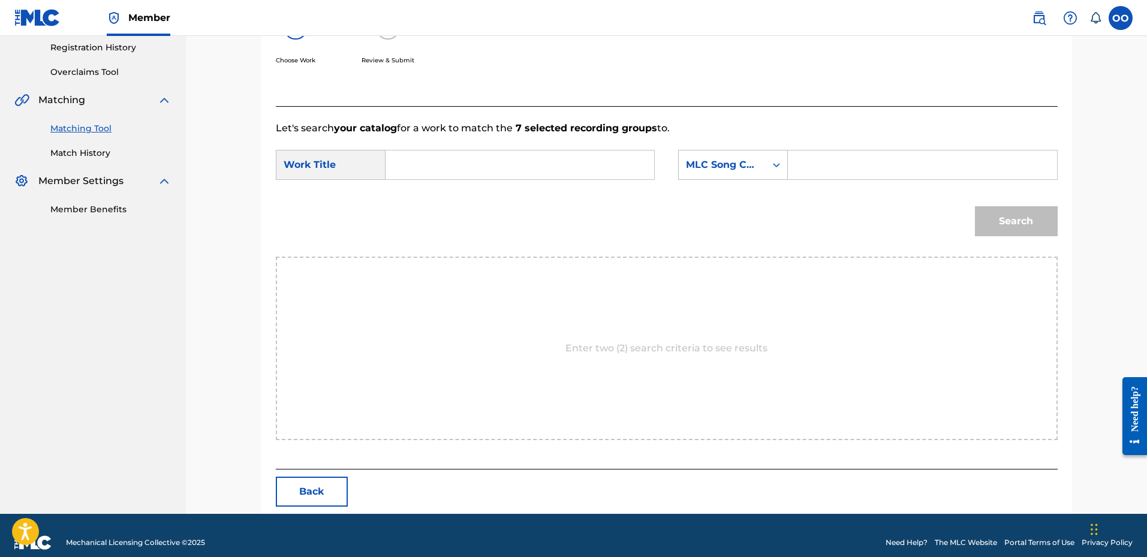
scroll to position [242, 0]
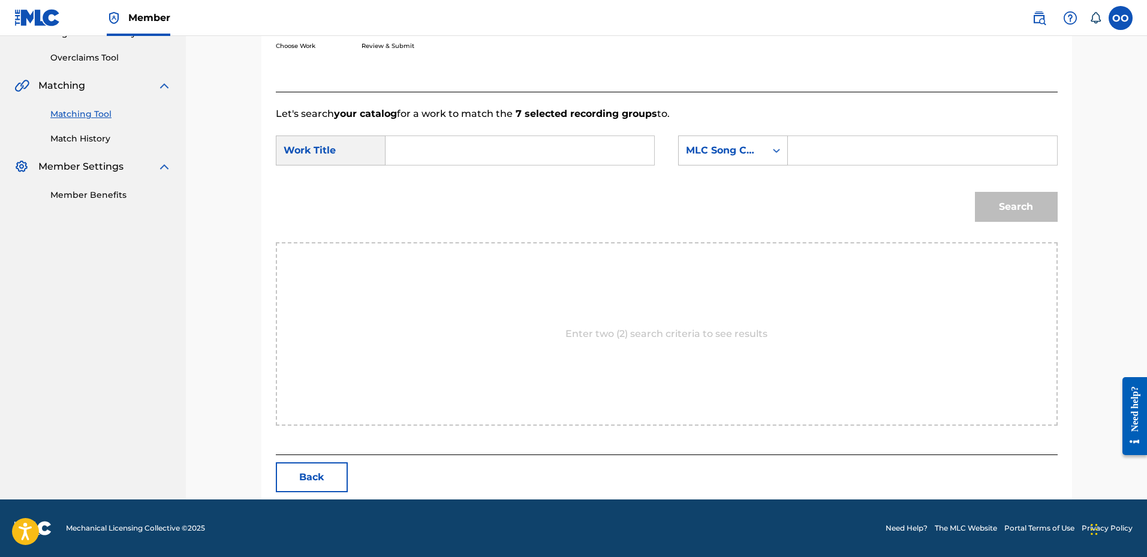
click at [431, 156] on input "Search Form" at bounding box center [520, 150] width 248 height 29
paste input "Whats Beef"
type input "Whats Beef"
click at [757, 147] on div "MLC Song Code" at bounding box center [722, 150] width 73 height 14
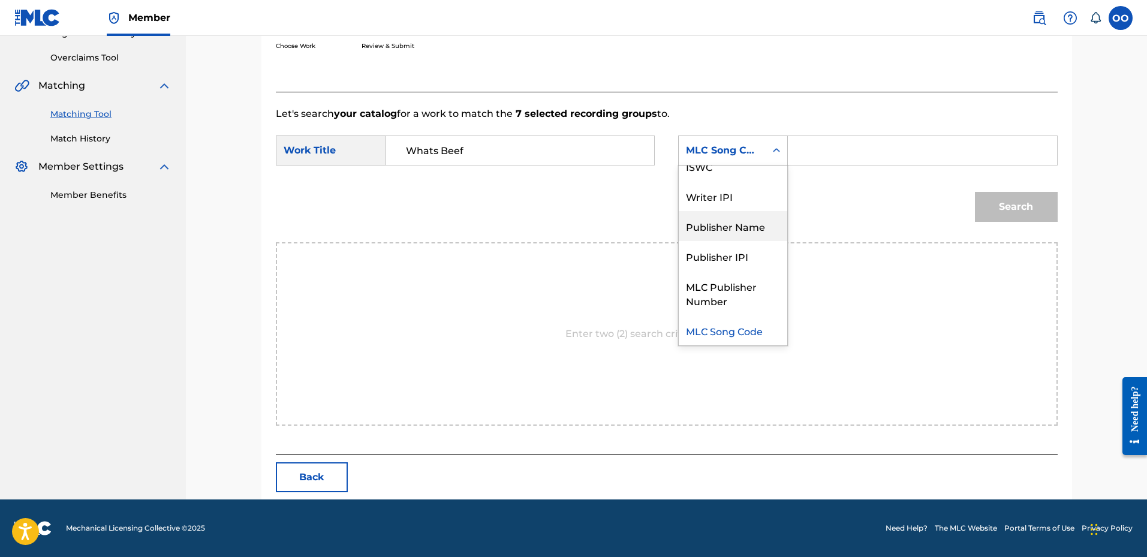
click at [740, 215] on div "Publisher Name" at bounding box center [733, 226] width 108 height 30
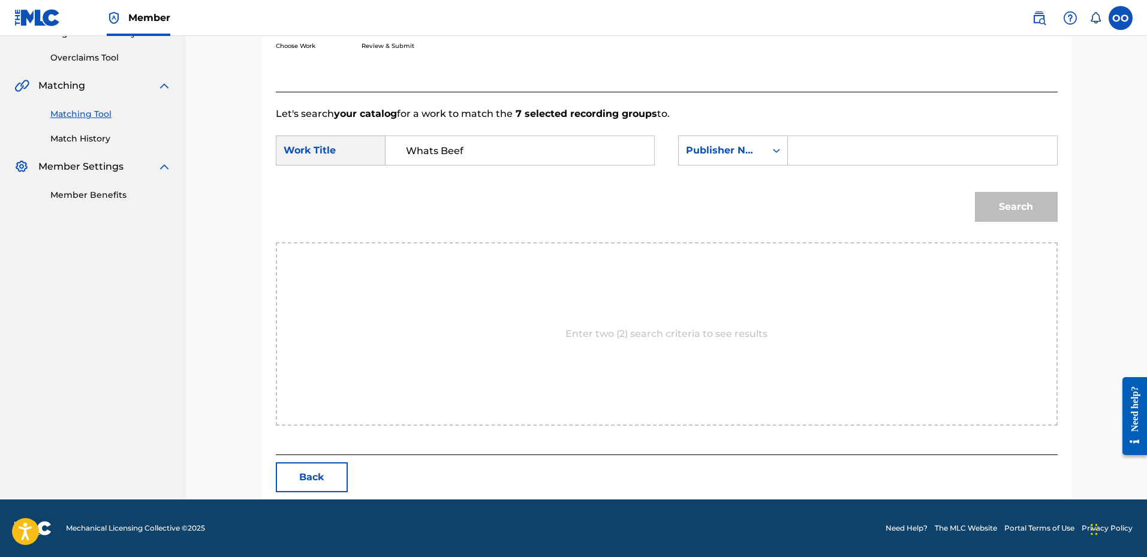
click at [809, 152] on input "Search Form" at bounding box center [922, 150] width 248 height 29
type input "fro"
click at [975, 192] on button "Search" at bounding box center [1016, 207] width 83 height 30
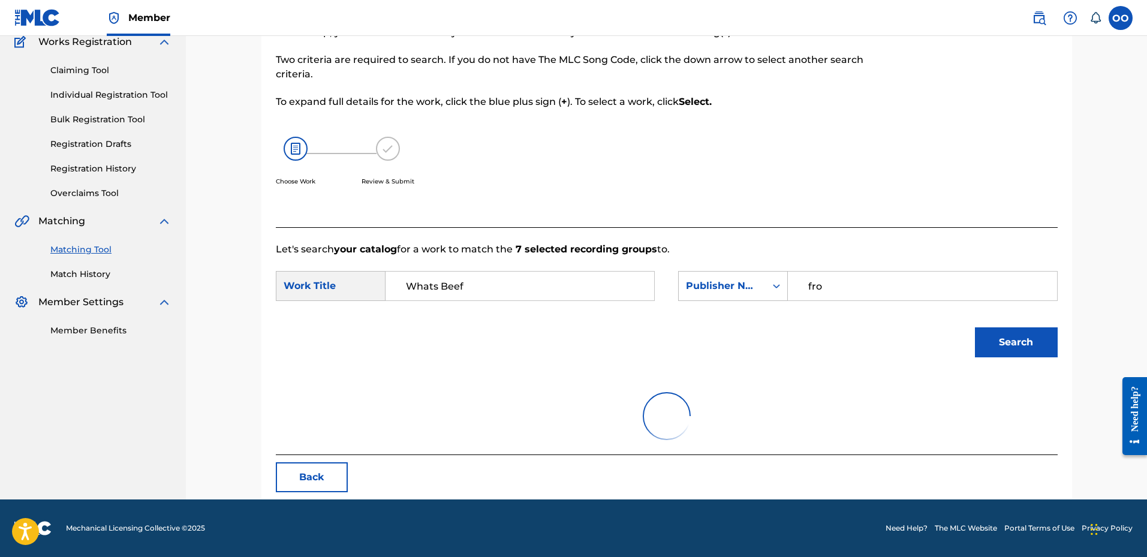
scroll to position [242, 0]
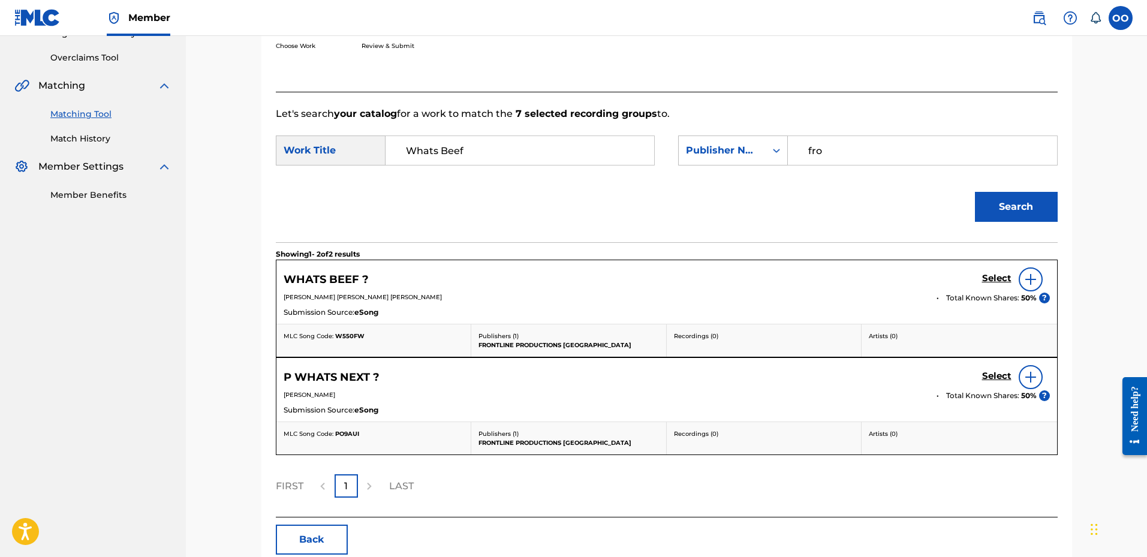
click at [997, 275] on h5 "Select" at bounding box center [996, 278] width 29 height 11
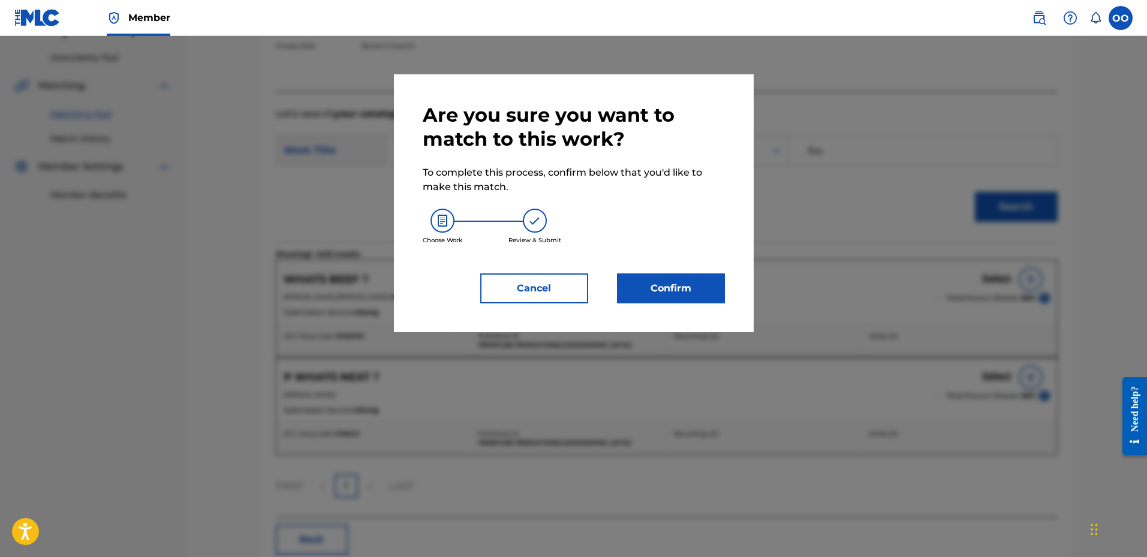
click at [727, 289] on div "Are you sure you want to match to this work? To complete this process, confirm …" at bounding box center [574, 203] width 360 height 258
click at [703, 289] on button "Confirm" at bounding box center [671, 288] width 108 height 30
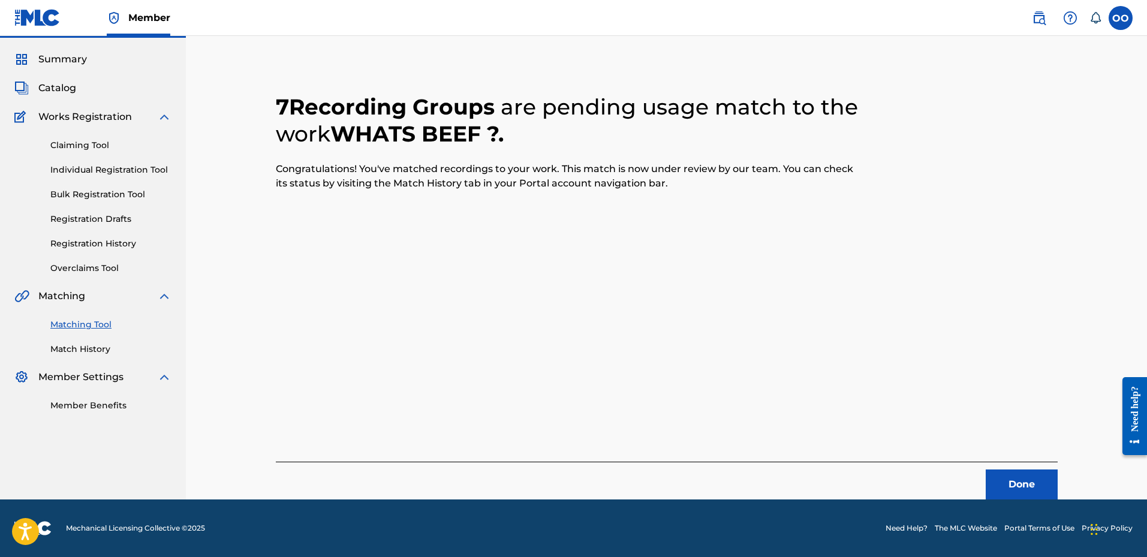
scroll to position [31, 0]
click at [1020, 479] on button "Done" at bounding box center [1021, 484] width 72 height 30
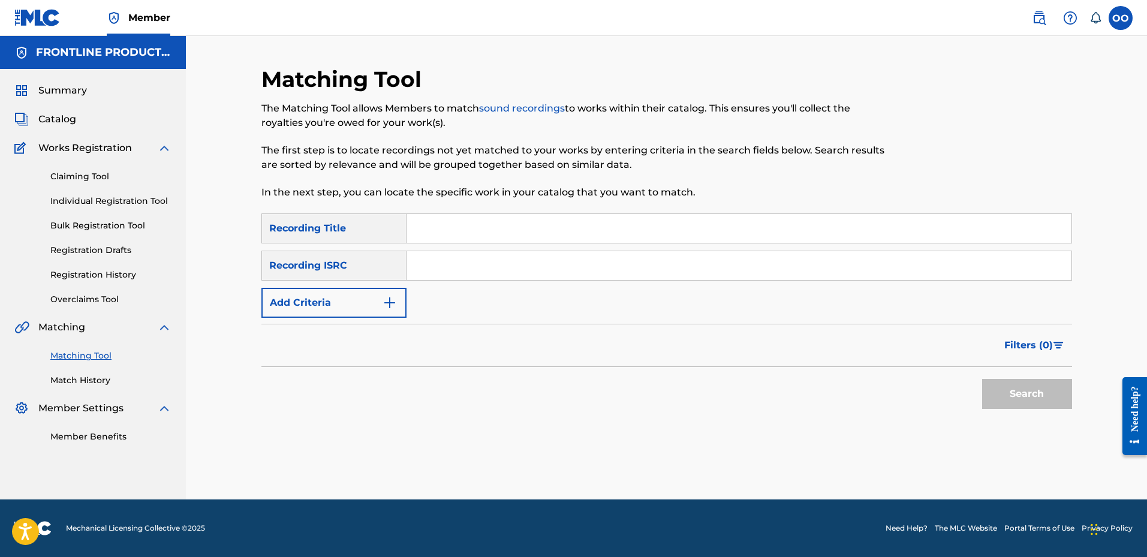
scroll to position [0, 0]
click at [466, 227] on input "Search Form" at bounding box center [738, 228] width 665 height 29
paste input "Come Close"
type input "Come Close"
click at [350, 302] on button "Add Criteria" at bounding box center [333, 303] width 145 height 30
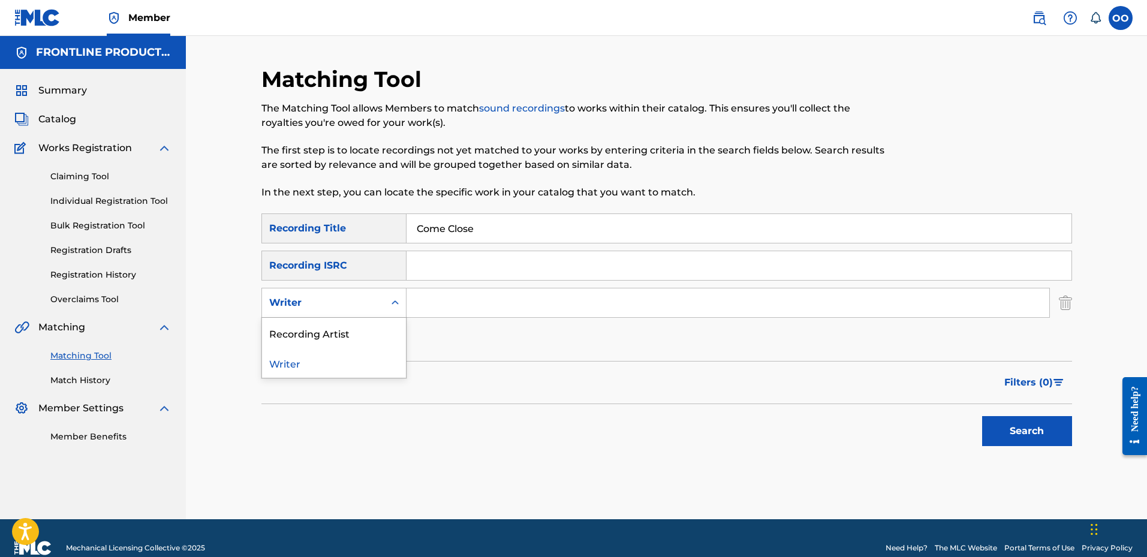
click at [349, 297] on div "Writer" at bounding box center [323, 303] width 108 height 14
click at [353, 321] on div "Recording Artist" at bounding box center [334, 333] width 144 height 30
click at [448, 308] on input "Search Form" at bounding box center [727, 302] width 643 height 29
paste input "TallupTwinz"
type input "TallupTwinz"
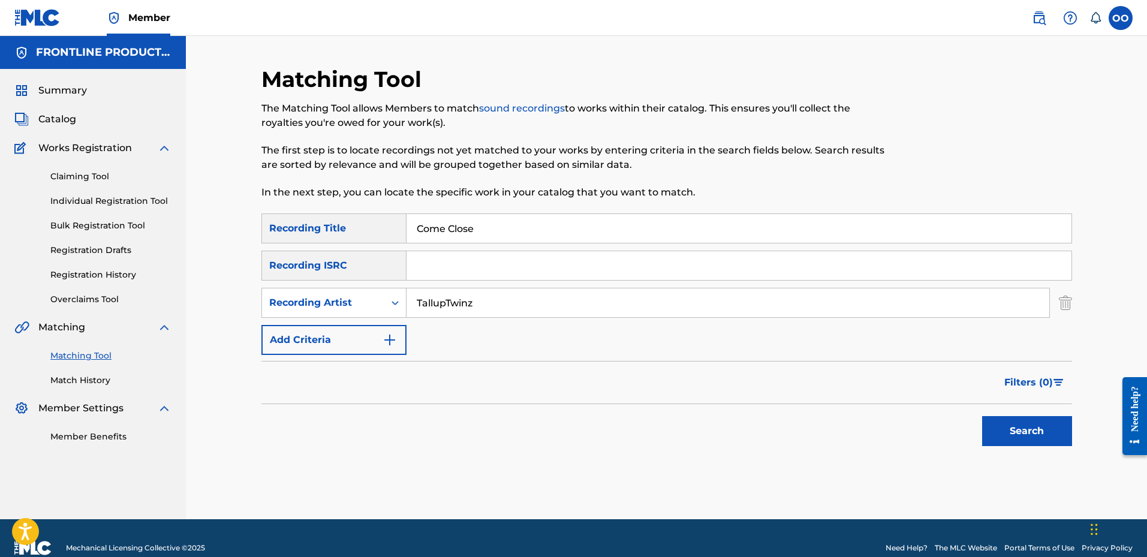
click at [982, 416] on button "Search" at bounding box center [1027, 431] width 90 height 30
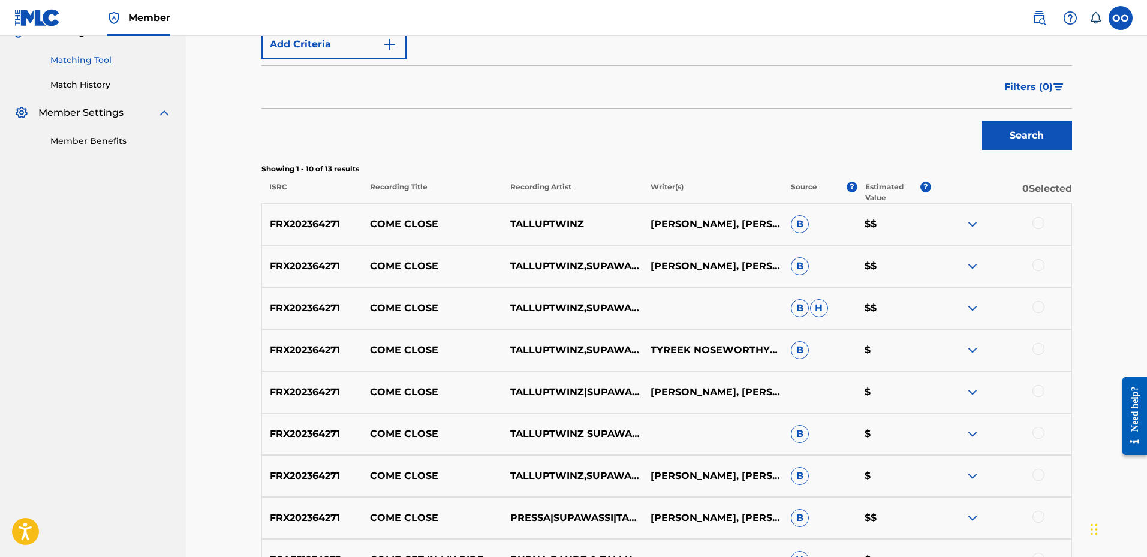
scroll to position [300, 0]
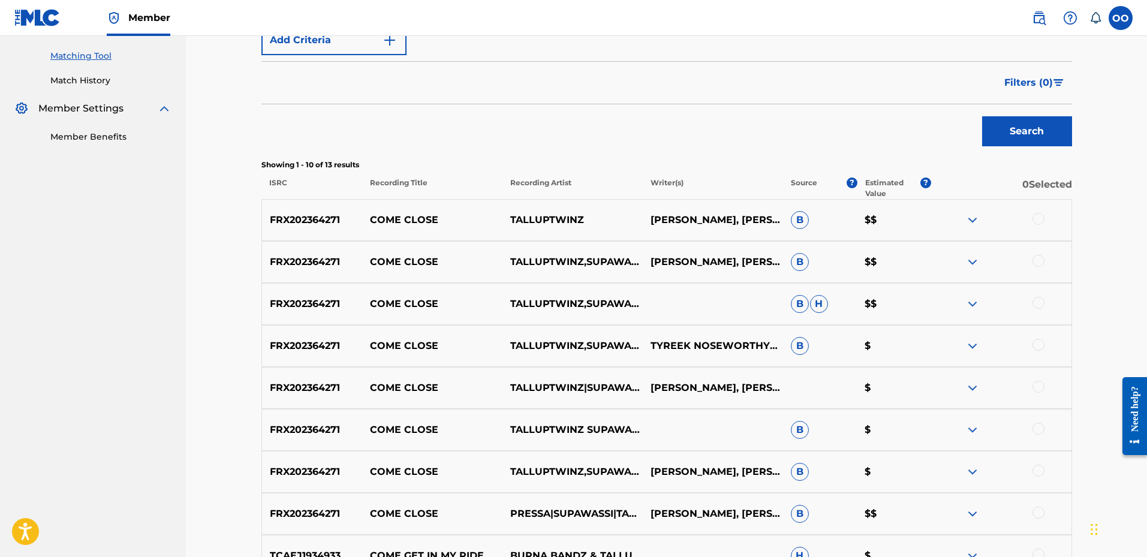
click at [1038, 220] on div at bounding box center [1038, 219] width 12 height 12
click at [1042, 262] on div at bounding box center [1038, 261] width 12 height 12
click at [1041, 303] on div at bounding box center [1038, 303] width 12 height 12
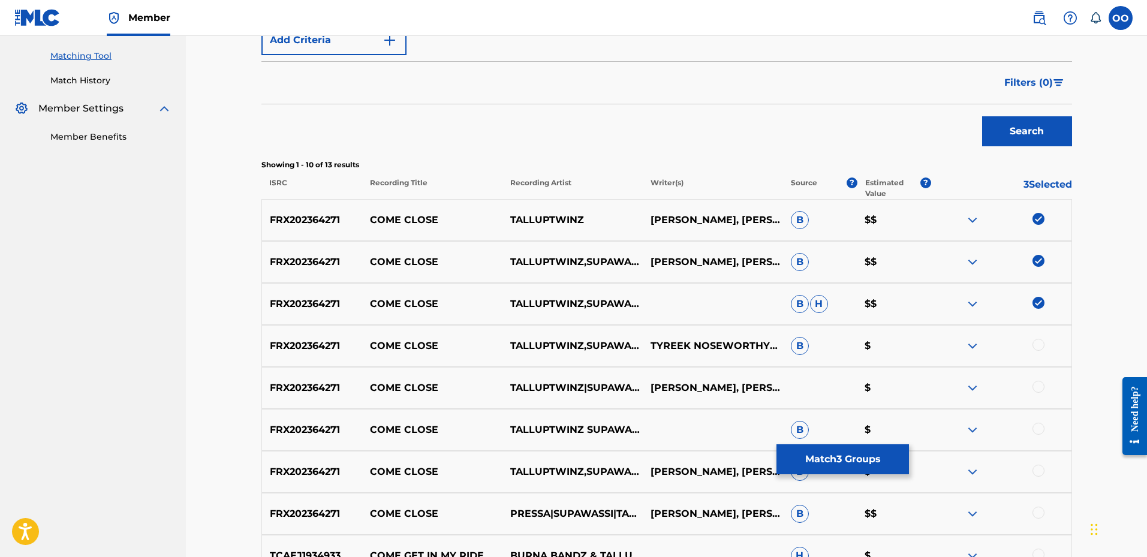
click at [1040, 343] on div at bounding box center [1038, 345] width 12 height 12
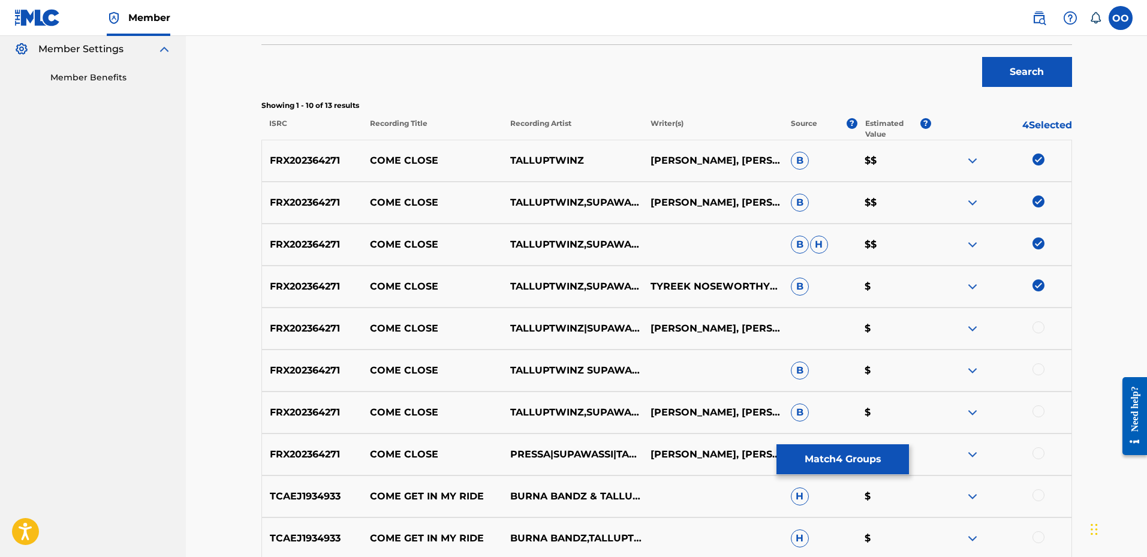
scroll to position [360, 0]
click at [1038, 325] on div at bounding box center [1038, 327] width 12 height 12
click at [1041, 371] on div at bounding box center [1038, 369] width 12 height 12
click at [1040, 405] on div at bounding box center [1038, 411] width 12 height 12
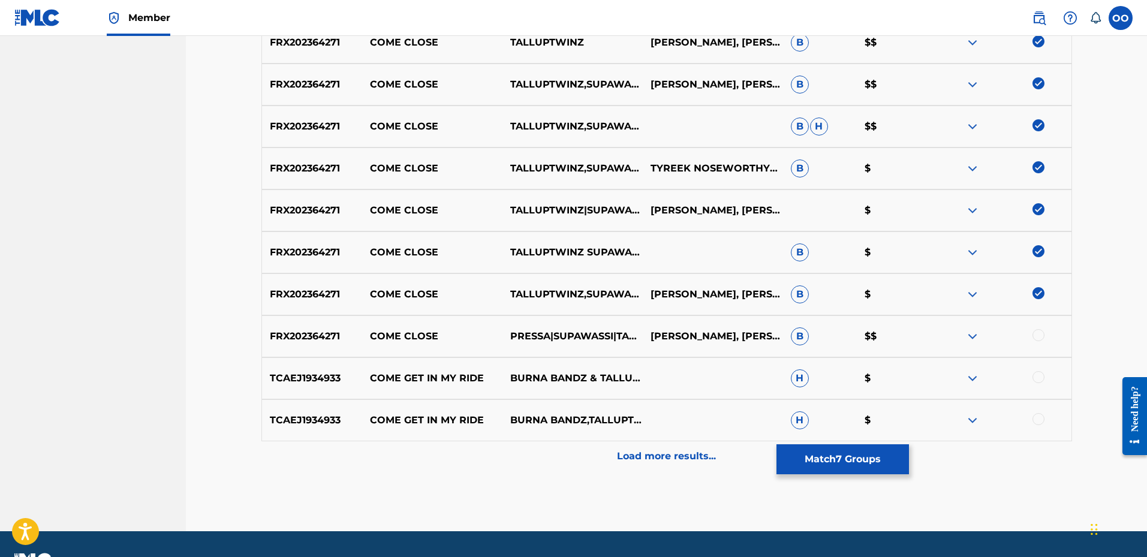
scroll to position [480, 0]
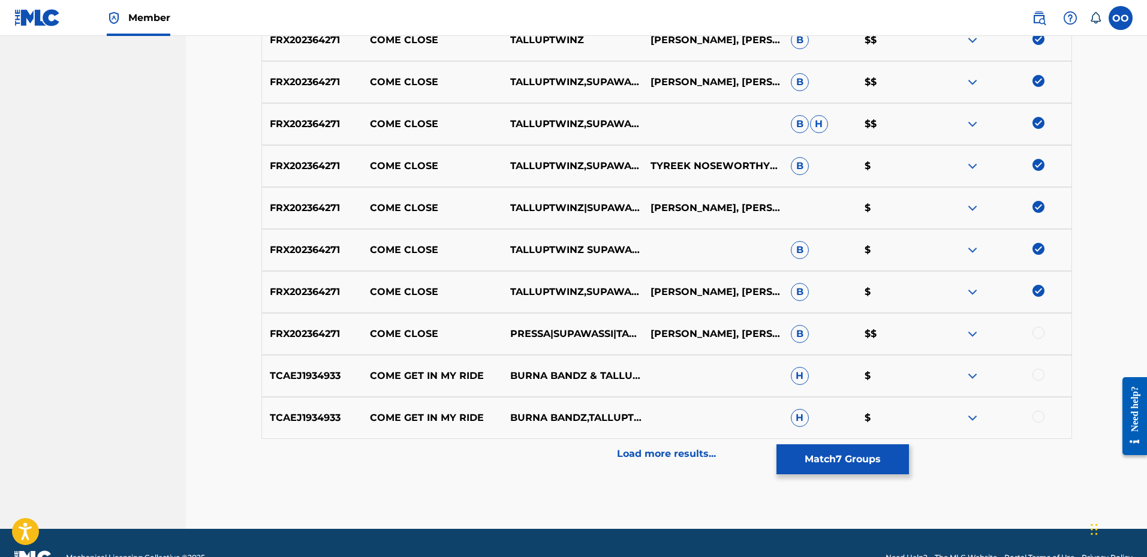
click at [1038, 335] on div at bounding box center [1038, 333] width 12 height 12
click at [838, 456] on button "Match 8 Groups" at bounding box center [842, 459] width 132 height 30
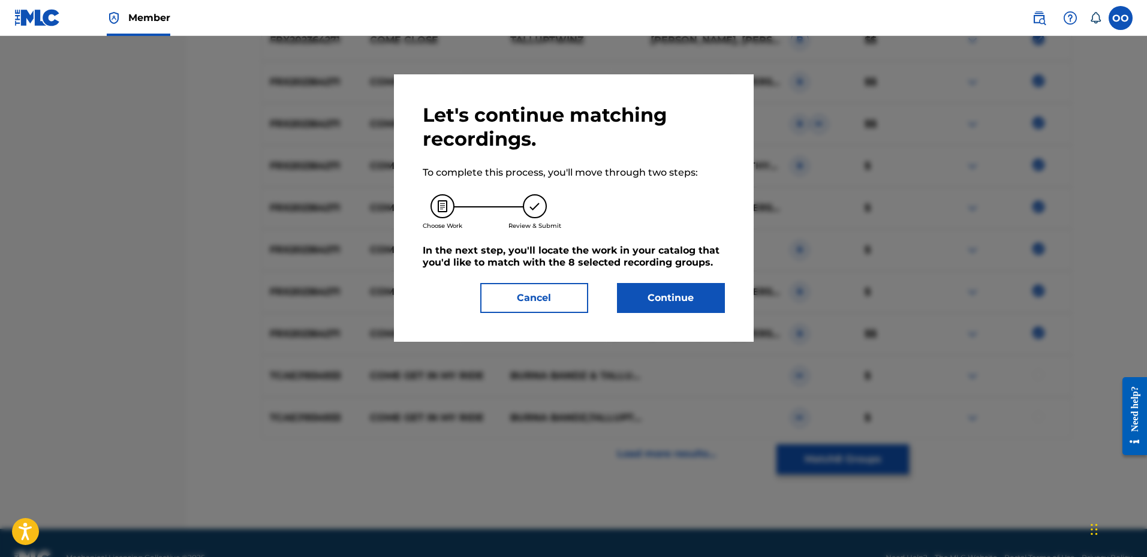
click at [653, 288] on button "Continue" at bounding box center [671, 298] width 108 height 30
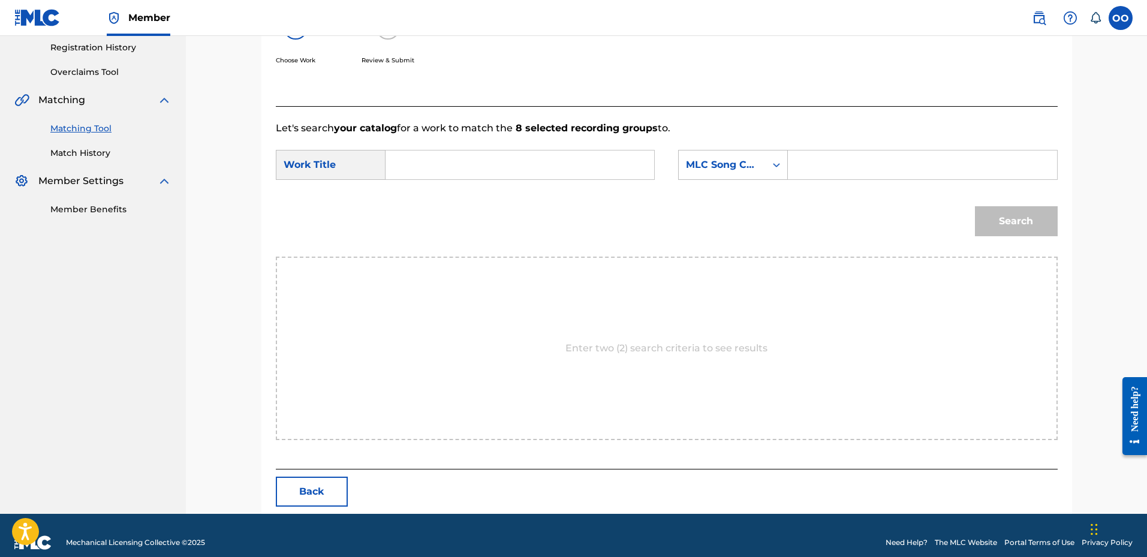
scroll to position [242, 0]
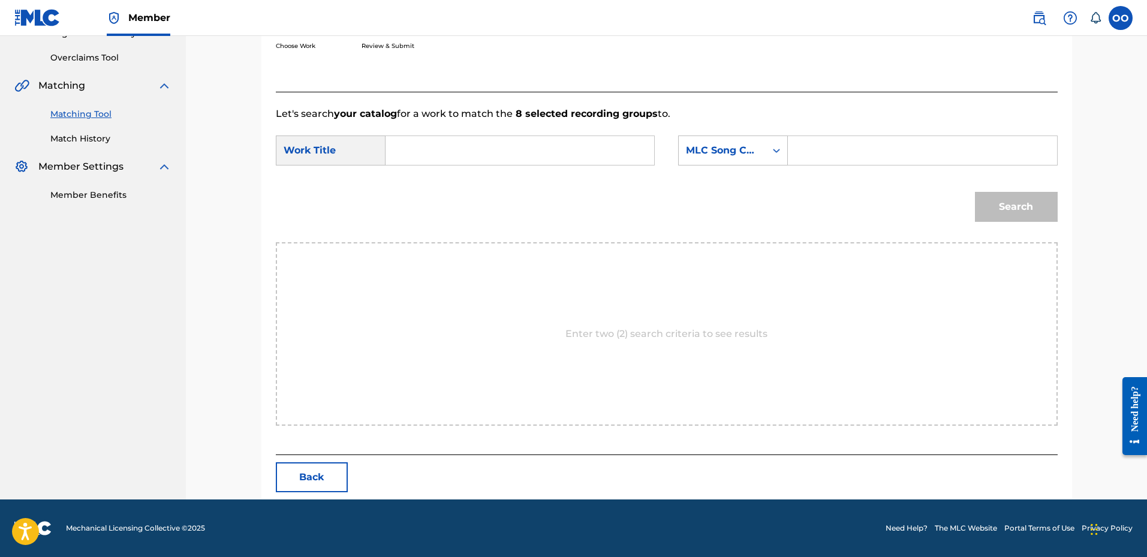
click at [416, 156] on input "Search Form" at bounding box center [520, 150] width 248 height 29
paste input "Come Close"
type input "Come Close"
click at [703, 153] on div "MLC Song Code" at bounding box center [722, 150] width 73 height 14
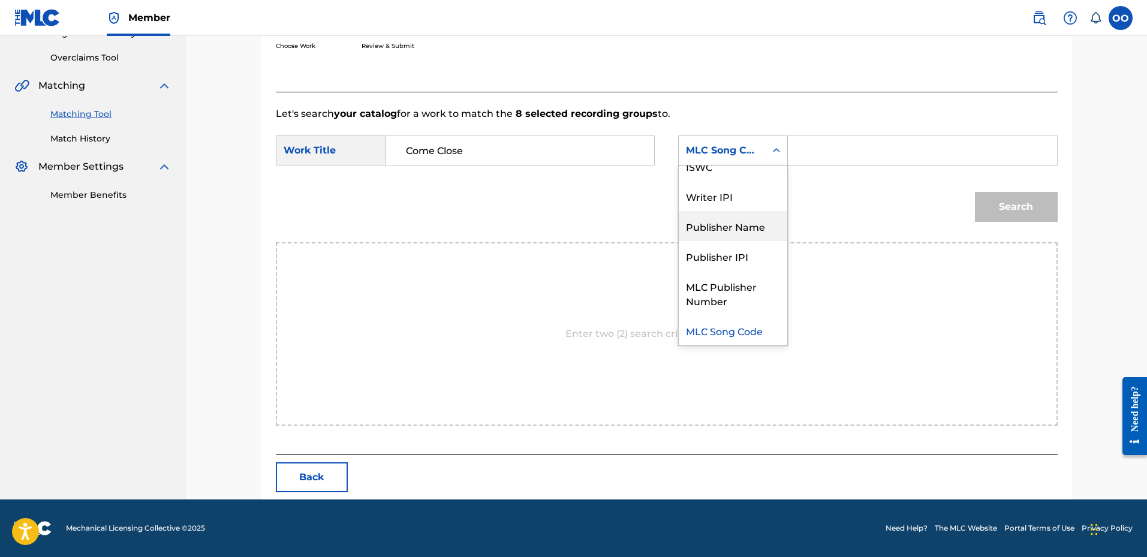
drag, startPoint x: 723, startPoint y: 227, endPoint x: 773, endPoint y: 183, distance: 67.1
click at [724, 228] on div "Publisher Name" at bounding box center [733, 226] width 108 height 30
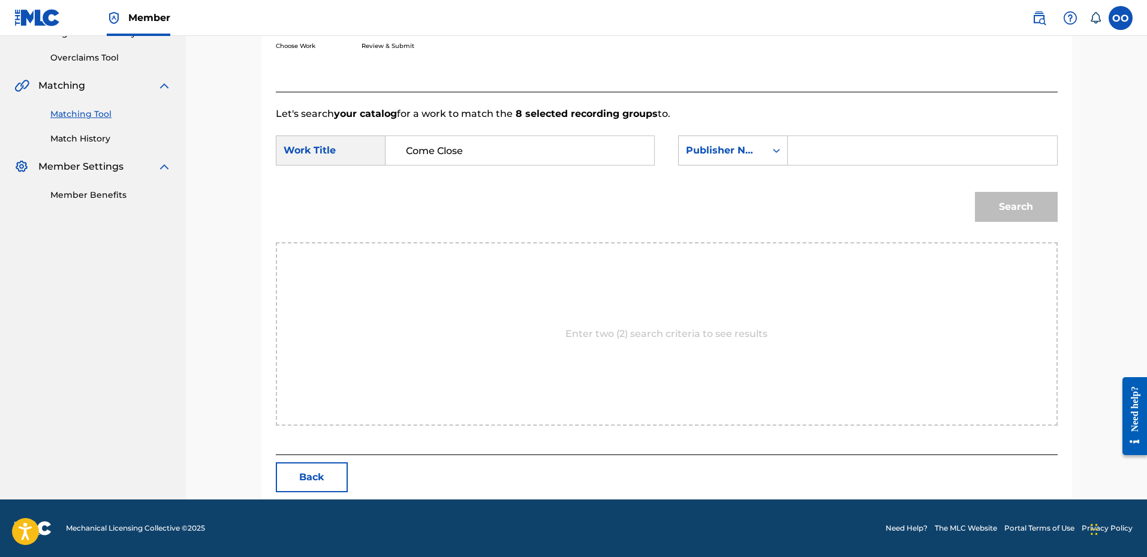
click at [796, 158] on div "Search Form" at bounding box center [922, 150] width 269 height 30
click at [800, 148] on input "Search Form" at bounding box center [922, 150] width 248 height 29
type input "fro"
click at [975, 192] on button "Search" at bounding box center [1016, 207] width 83 height 30
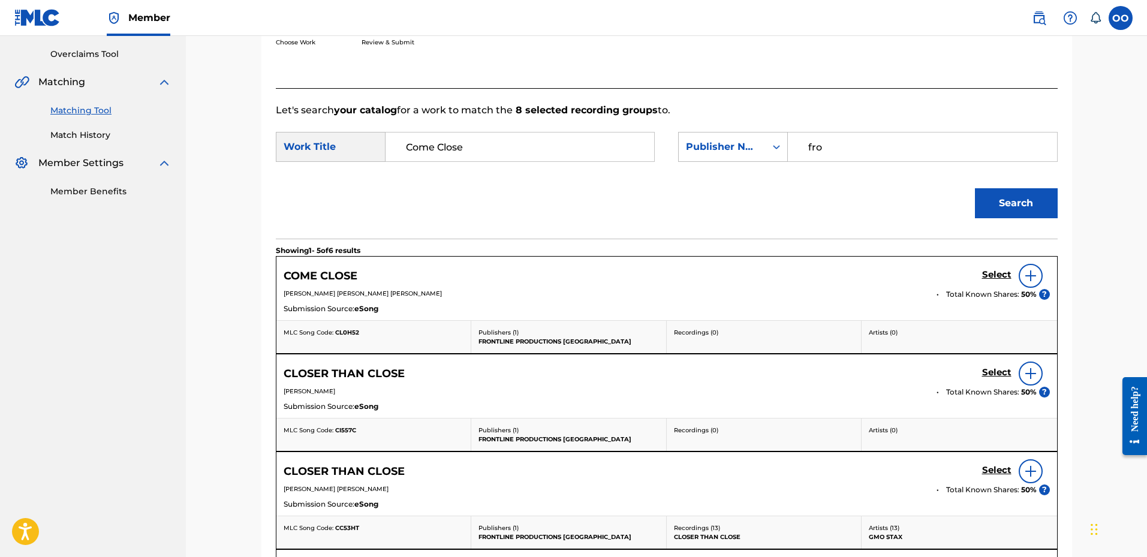
scroll to position [302, 0]
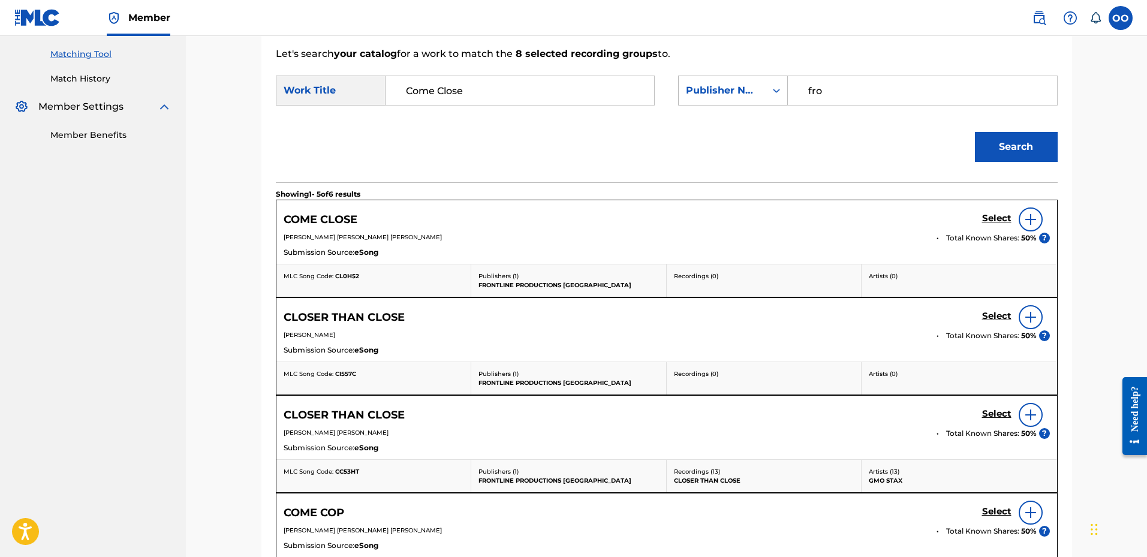
click at [993, 218] on h5 "Select" at bounding box center [996, 218] width 29 height 11
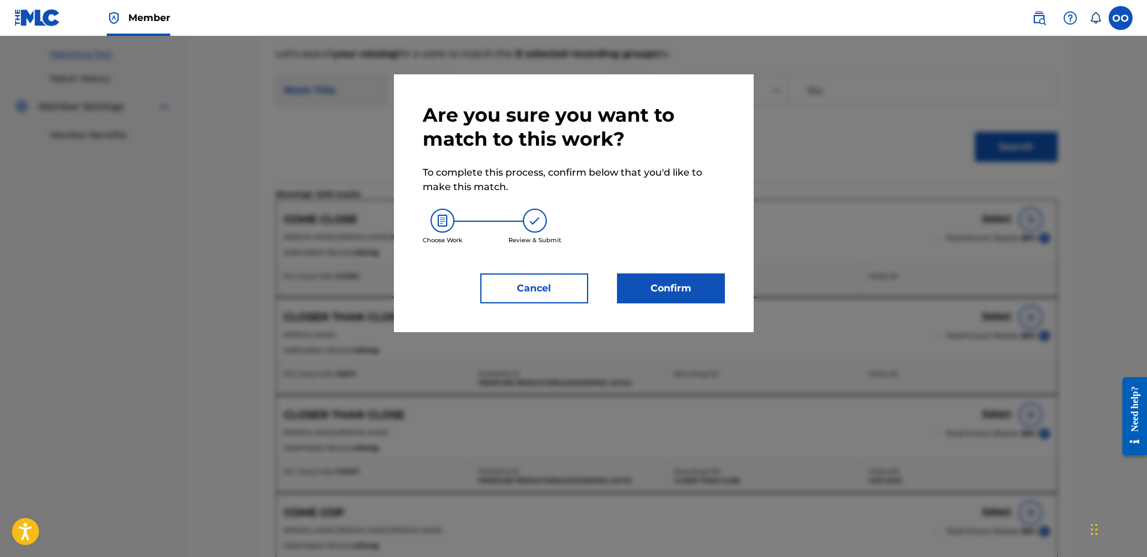
click at [679, 284] on button "Confirm" at bounding box center [671, 288] width 108 height 30
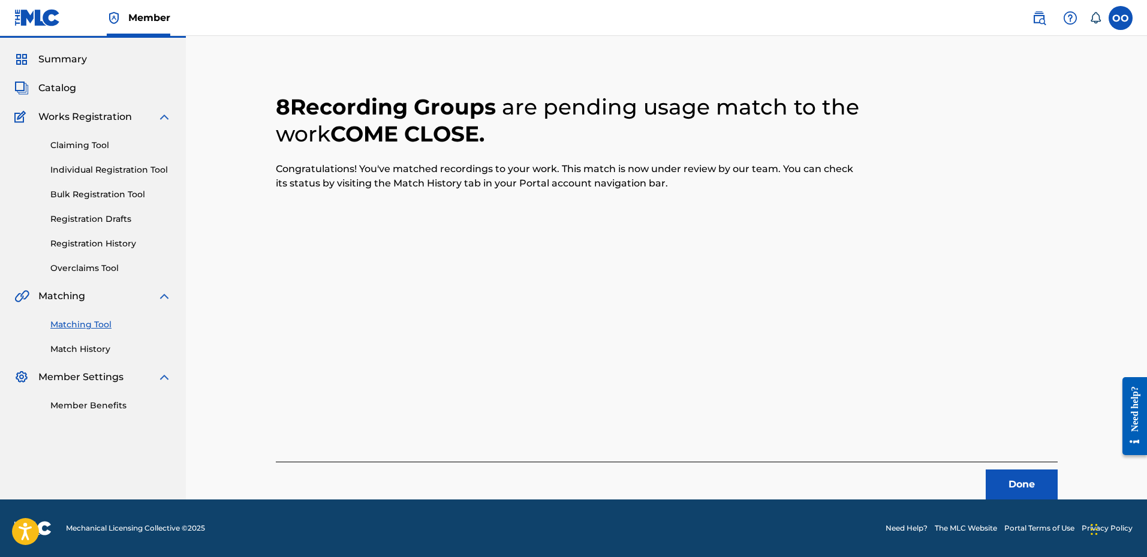
scroll to position [31, 0]
click at [1003, 479] on button "Done" at bounding box center [1021, 484] width 72 height 30
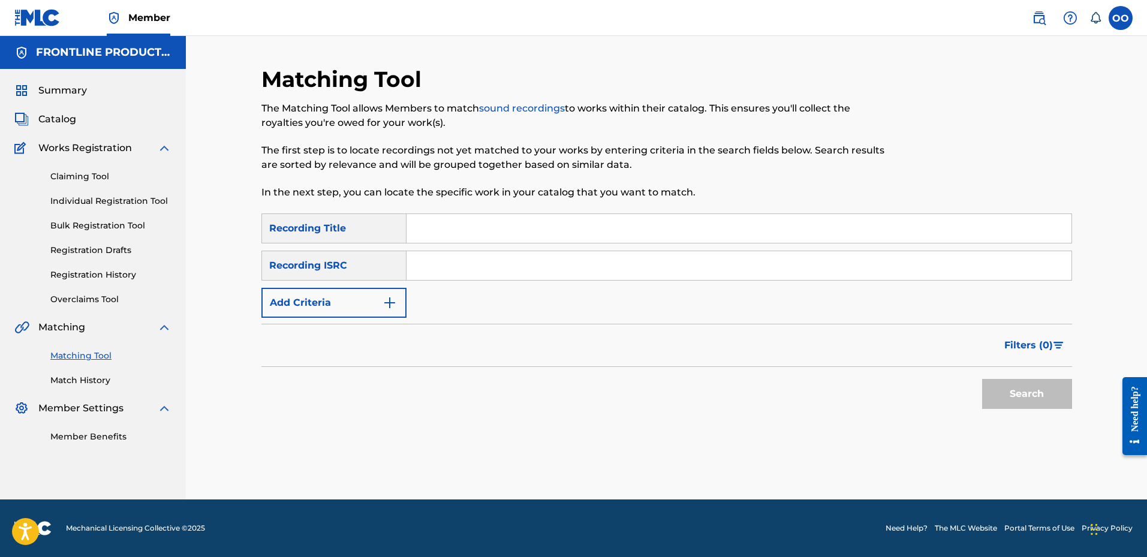
click at [440, 229] on input "Search Form" at bounding box center [738, 228] width 665 height 29
paste input "Mail Here"
type input "Mail Here"
click at [372, 318] on form "SearchWithCriteria955e17f7-e24b-4ff4-b6c2-184e03626232 Recording Title Mail Her…" at bounding box center [666, 313] width 810 height 201
click at [363, 309] on button "Add Criteria" at bounding box center [333, 303] width 145 height 30
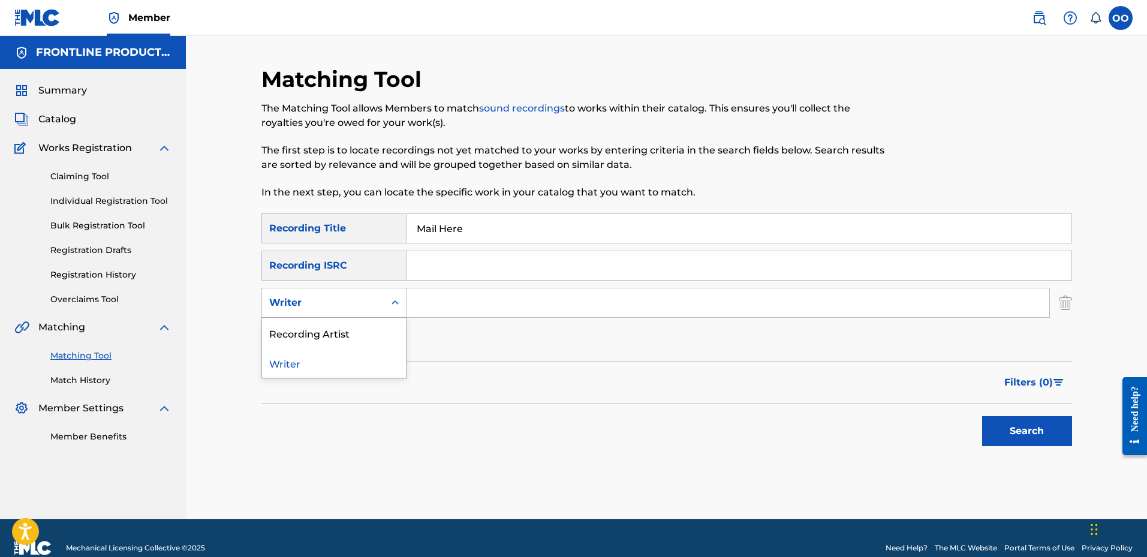
click at [364, 305] on div "Writer" at bounding box center [323, 303] width 108 height 14
click at [365, 326] on div "Recording Artist" at bounding box center [334, 333] width 144 height 30
click at [434, 312] on input "Search Form" at bounding box center [727, 302] width 643 height 29
paste input "Kerch Dolla"
type input "Kerch Dolla"
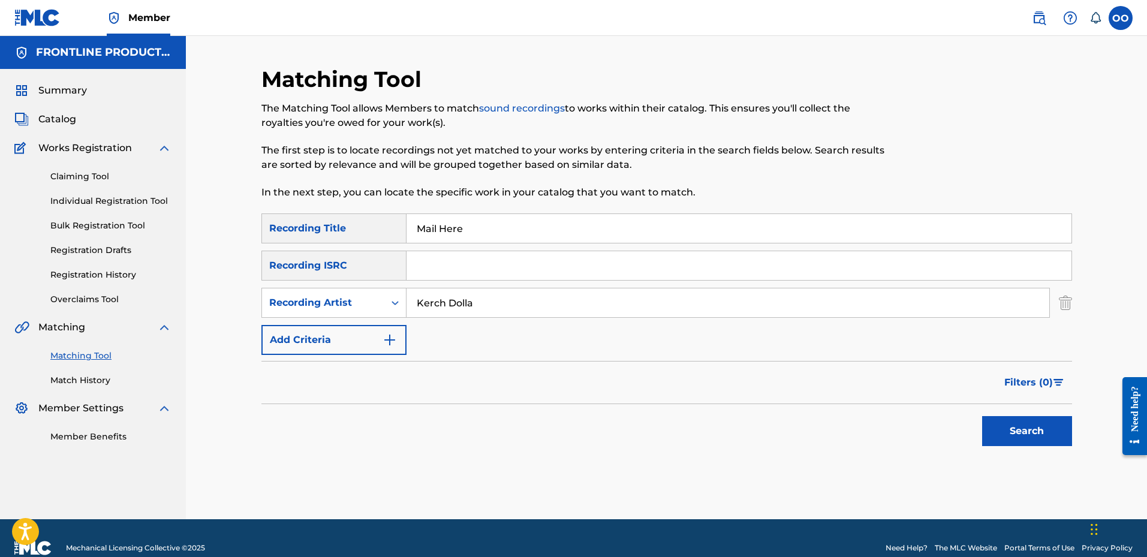
click at [982, 416] on button "Search" at bounding box center [1027, 431] width 90 height 30
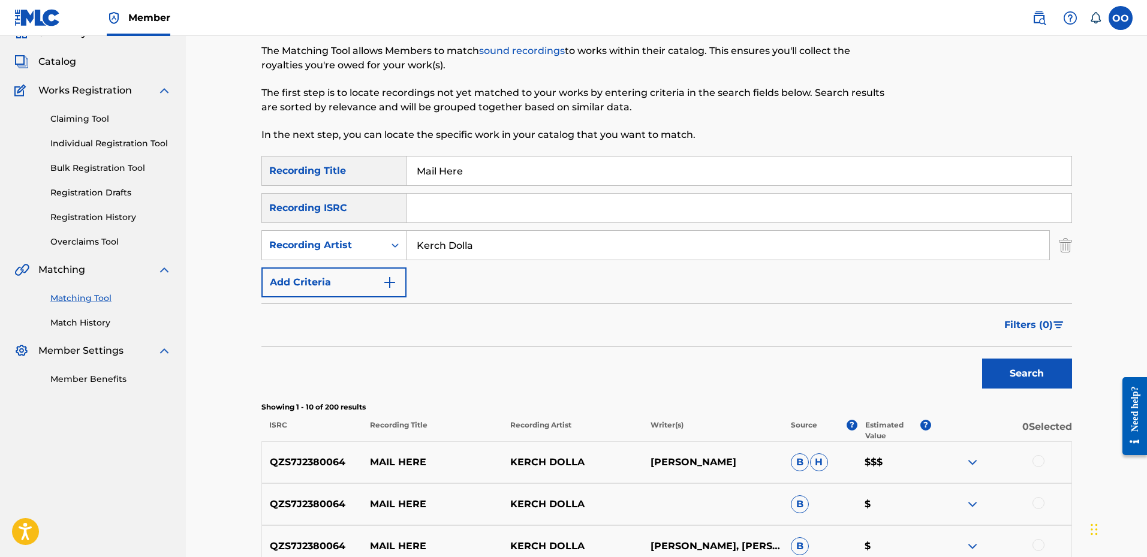
scroll to position [180, 0]
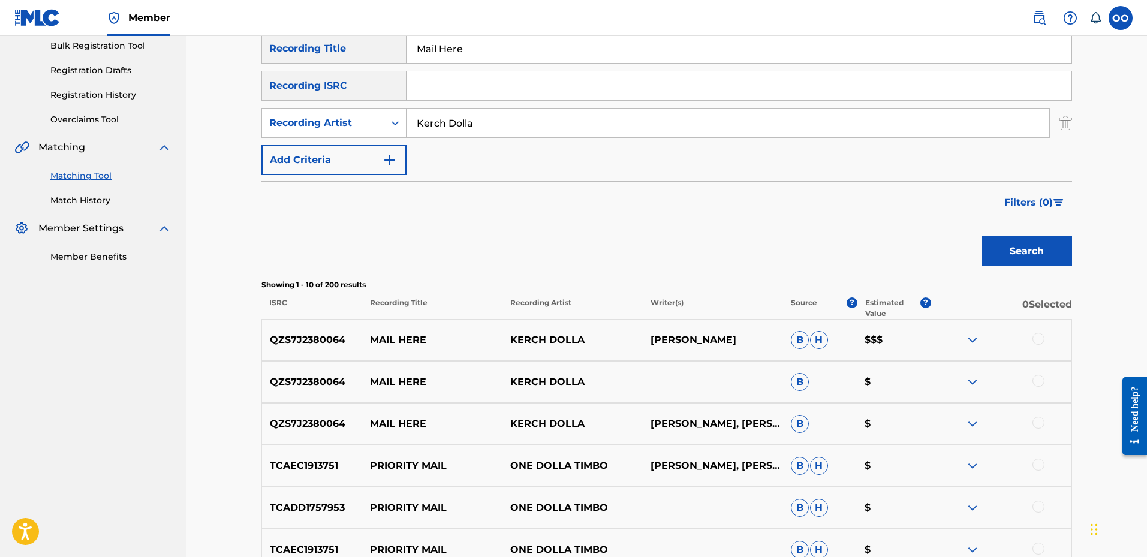
click at [1038, 340] on div at bounding box center [1038, 339] width 12 height 12
click at [1041, 379] on div at bounding box center [1038, 381] width 12 height 12
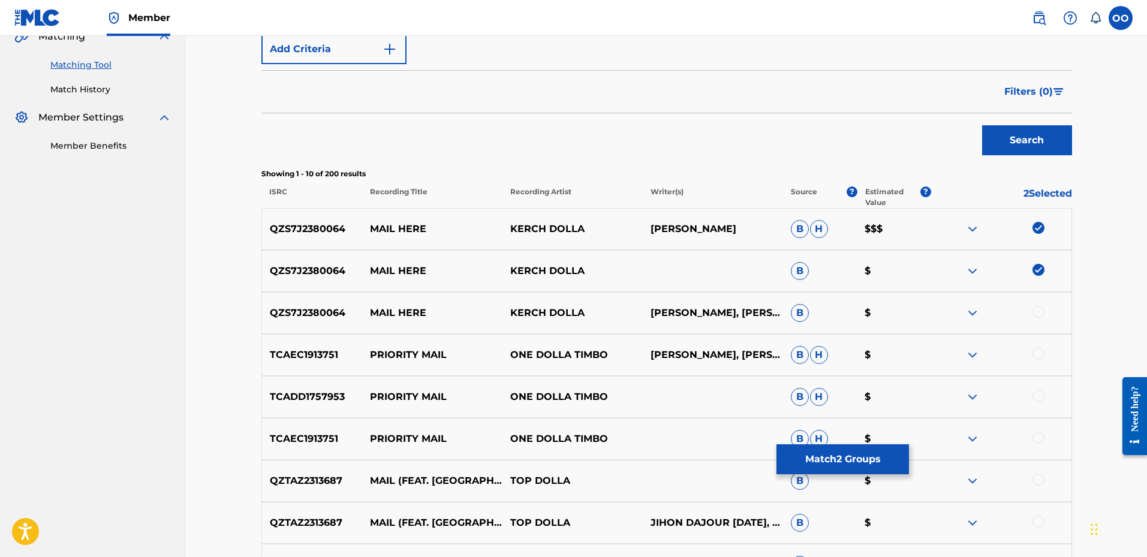
scroll to position [300, 0]
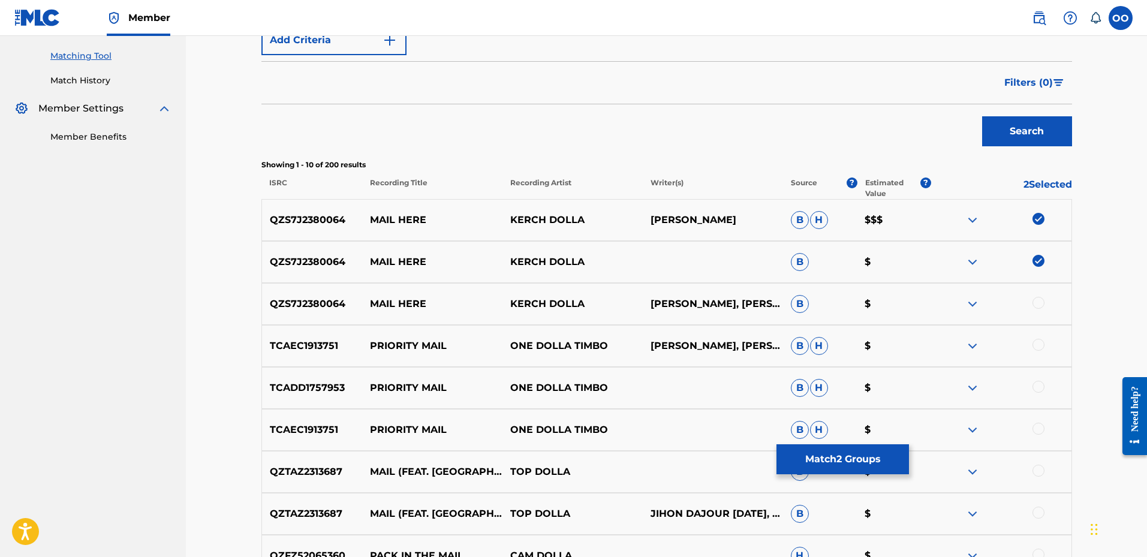
click at [1038, 302] on div at bounding box center [1038, 303] width 12 height 12
click at [845, 464] on button "Match 3 Groups" at bounding box center [842, 459] width 132 height 30
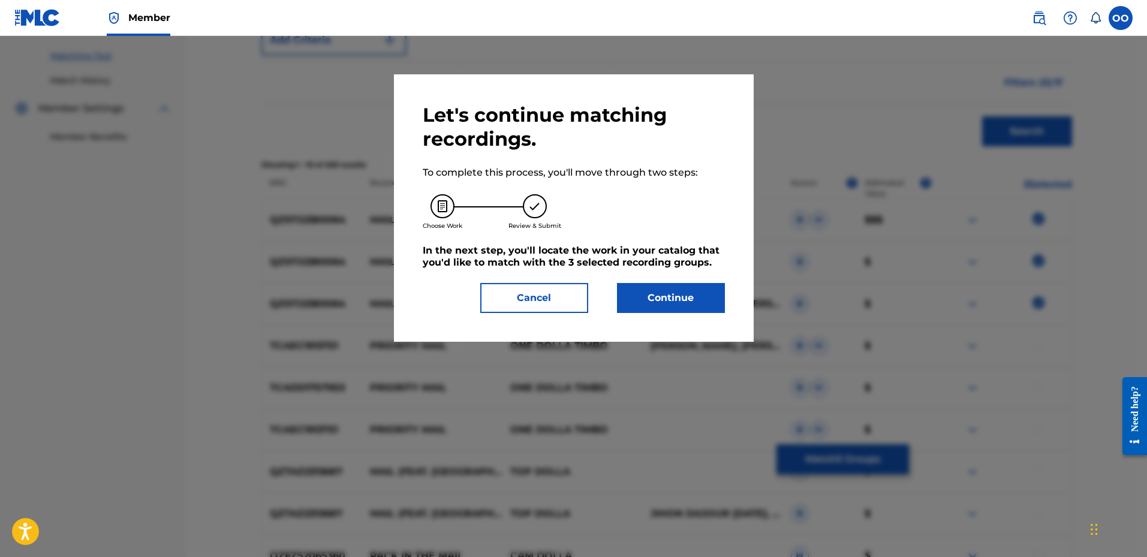
click at [701, 312] on button "Continue" at bounding box center [671, 298] width 108 height 30
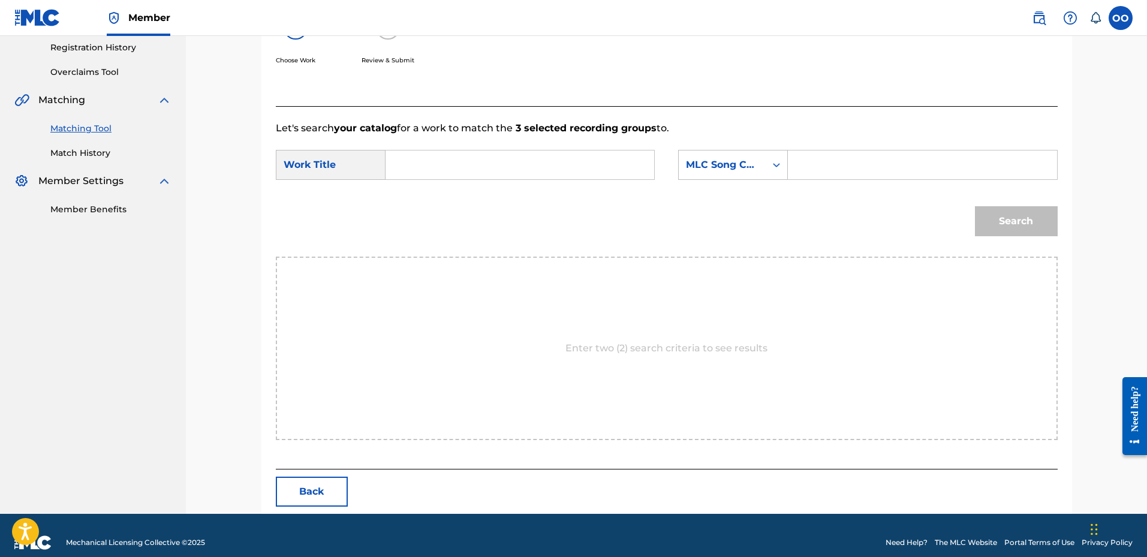
scroll to position [242, 0]
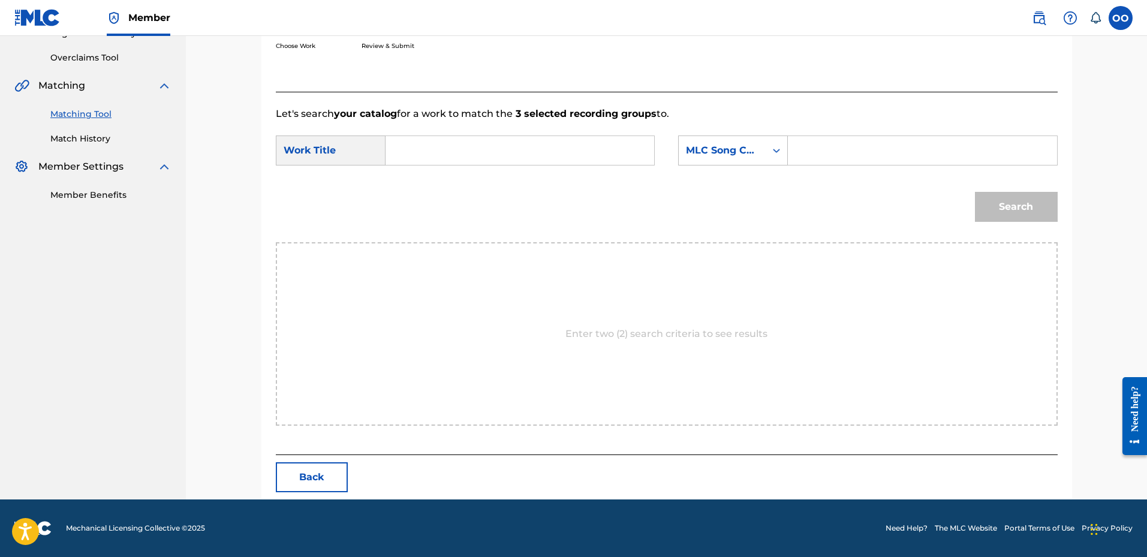
click at [451, 150] on input "Search Form" at bounding box center [520, 150] width 248 height 29
paste input "Mail Here"
type input "Mail Here"
click at [745, 155] on div "MLC Song Code" at bounding box center [722, 150] width 73 height 14
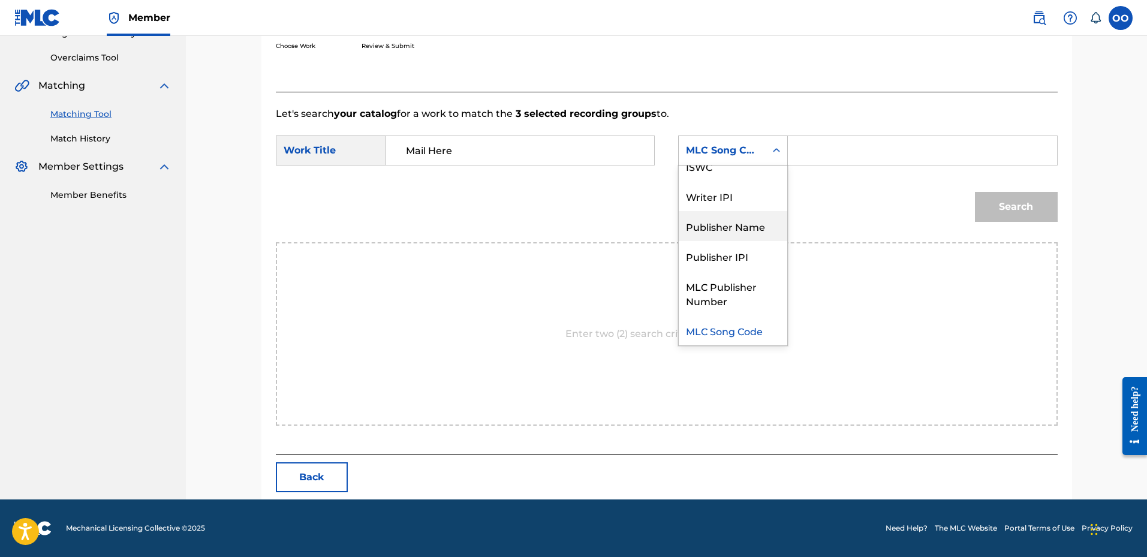
click at [739, 224] on div "Publisher Name" at bounding box center [733, 226] width 108 height 30
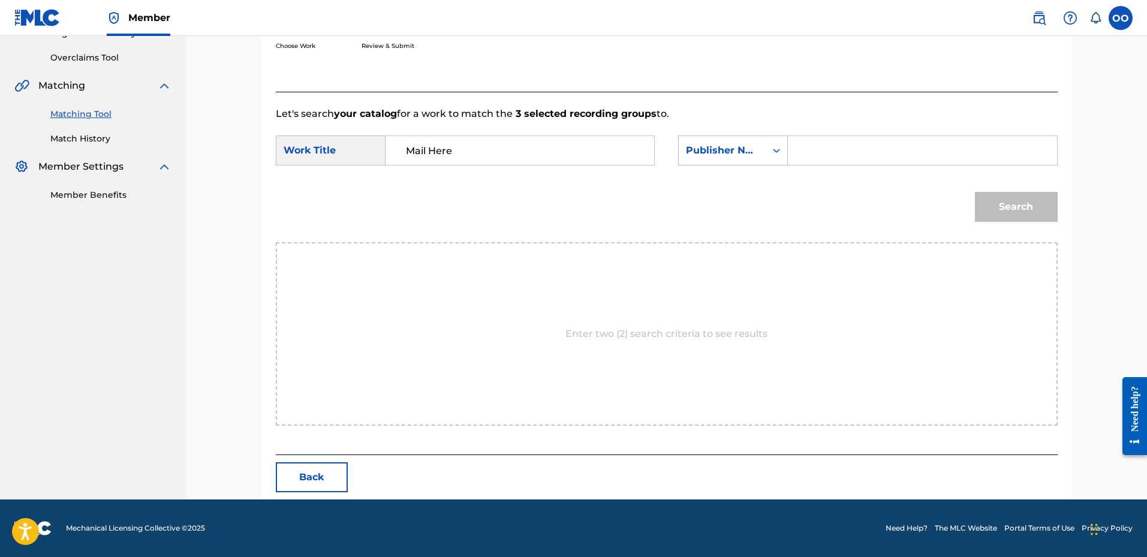
click at [812, 143] on input "Search Form" at bounding box center [922, 150] width 248 height 29
type input "fro"
click at [975, 192] on button "Search" at bounding box center [1016, 207] width 83 height 30
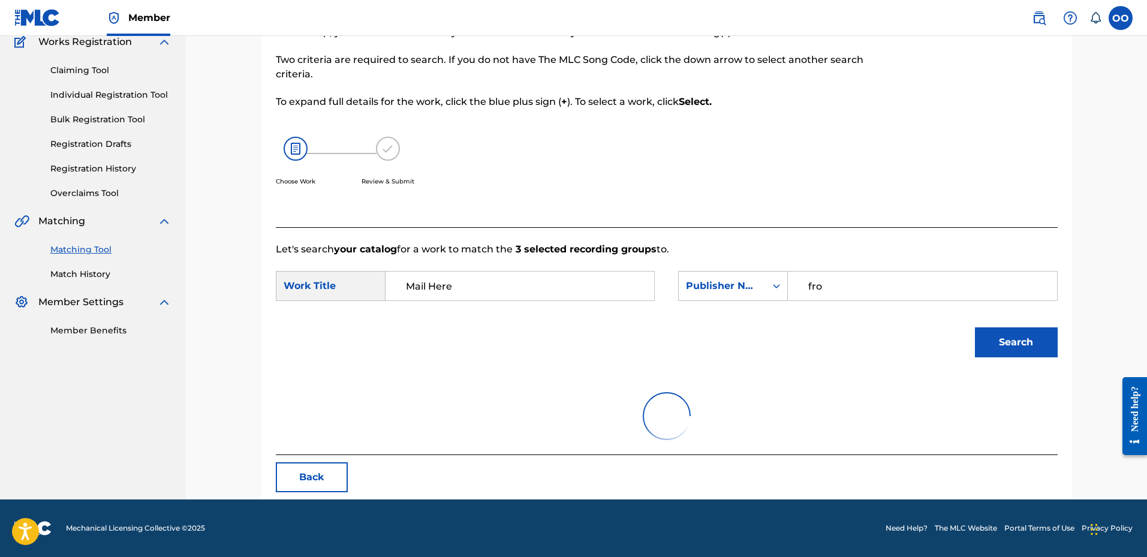
scroll to position [242, 0]
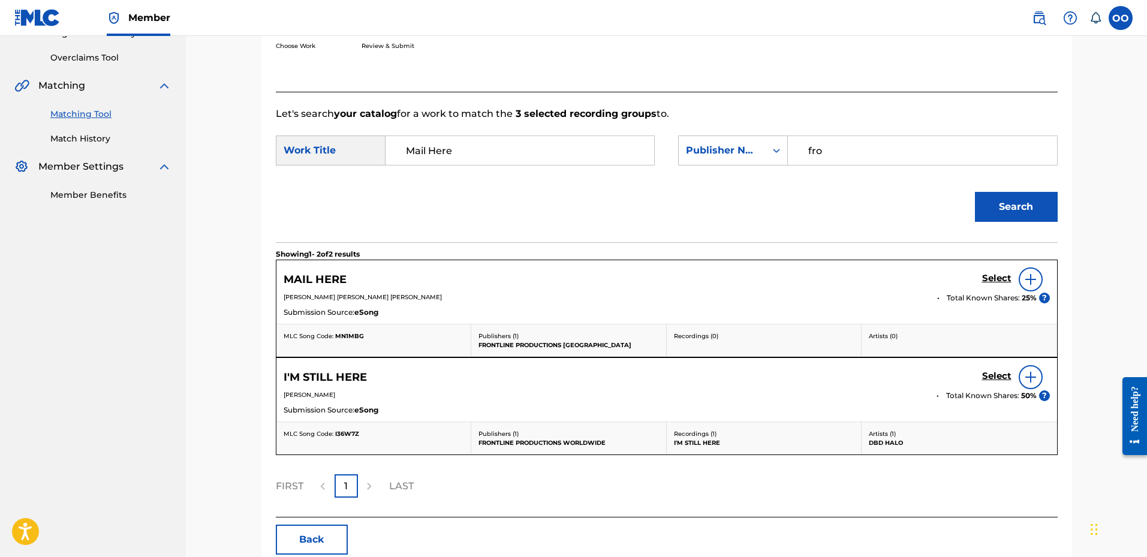
click at [994, 277] on h5 "Select" at bounding box center [996, 278] width 29 height 11
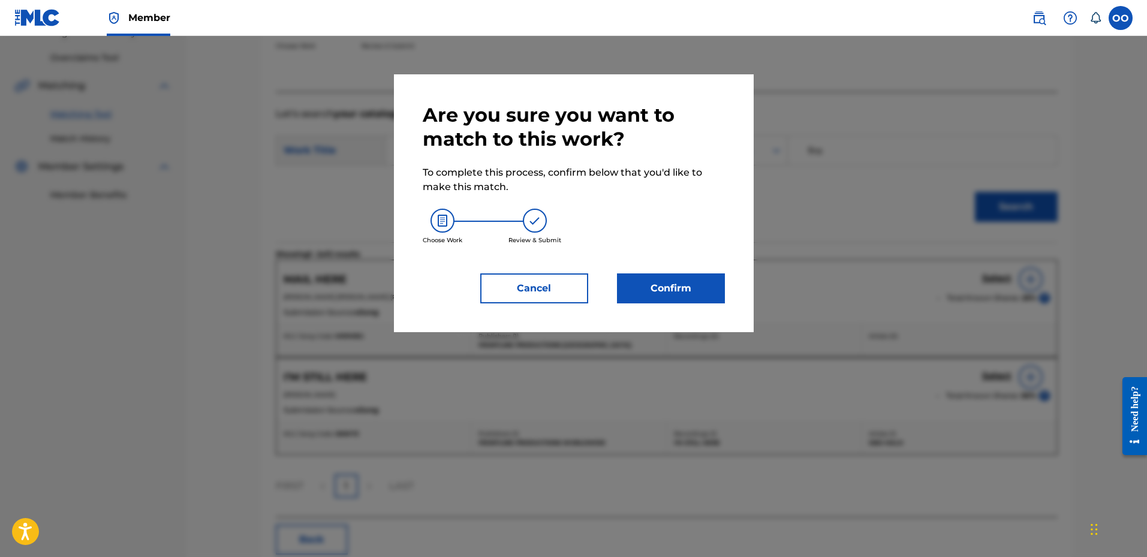
click at [695, 279] on button "Confirm" at bounding box center [671, 288] width 108 height 30
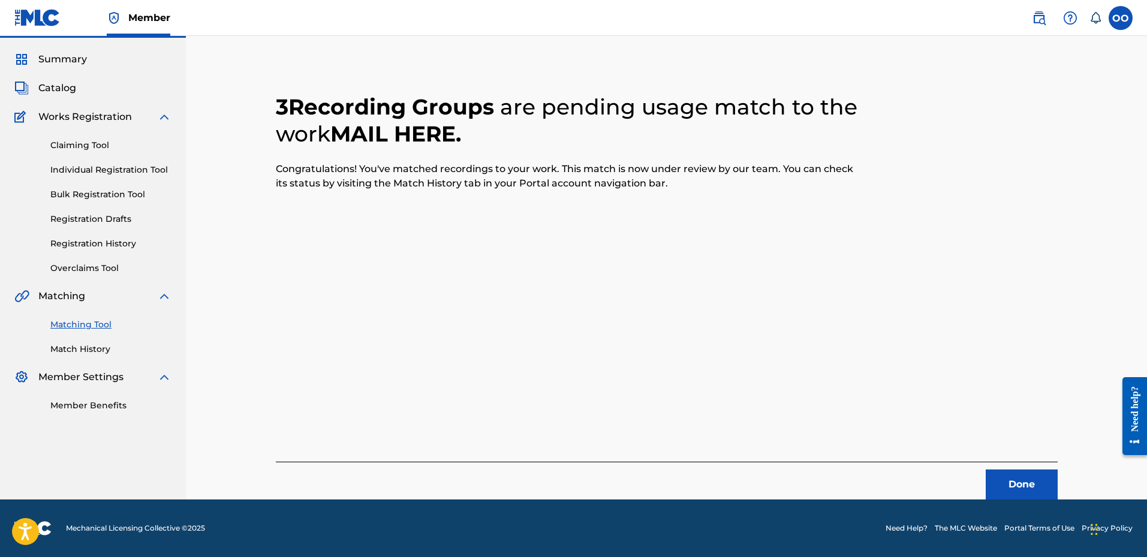
scroll to position [31, 0]
click at [1007, 477] on button "Done" at bounding box center [1021, 484] width 72 height 30
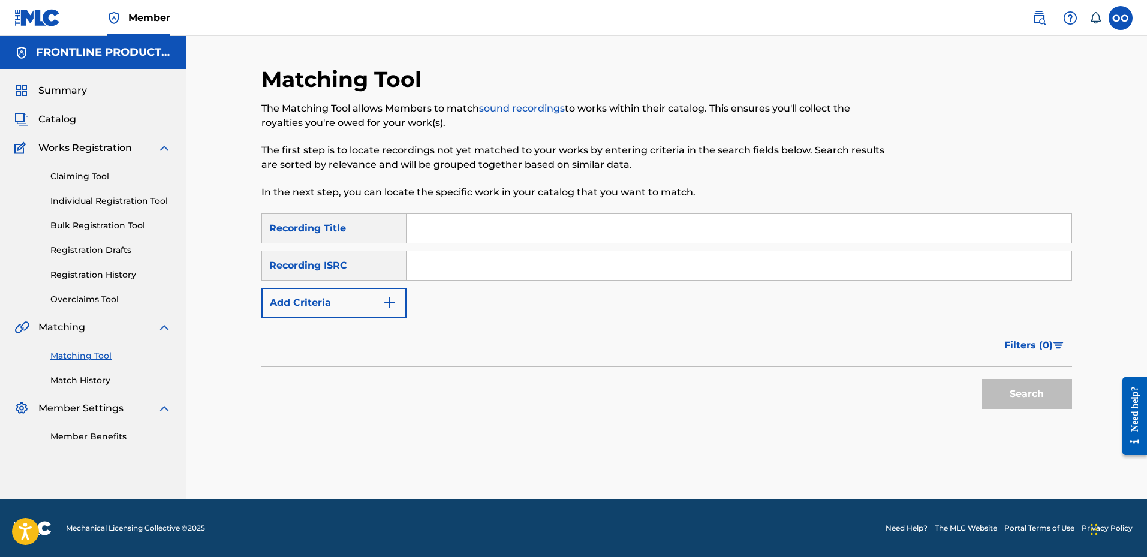
click at [616, 229] on input "Search Form" at bounding box center [738, 228] width 665 height 29
paste input "Mosquito Bites"
type input "Mosquito Bites"
click at [352, 308] on button "Add Criteria" at bounding box center [333, 303] width 145 height 30
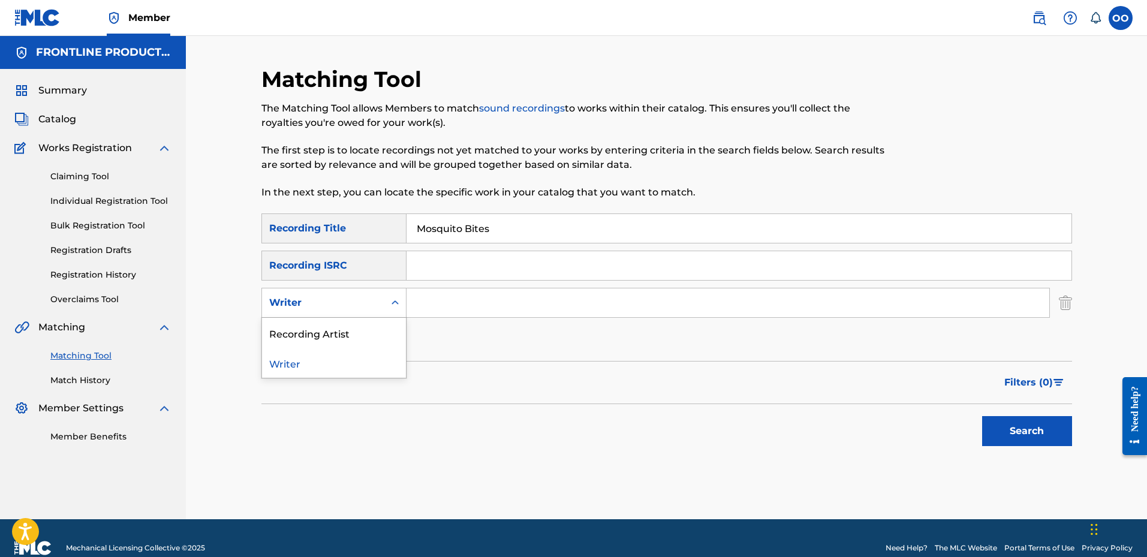
click at [354, 301] on div "Writer" at bounding box center [323, 303] width 108 height 14
click at [360, 334] on div "Recording Artist" at bounding box center [334, 333] width 144 height 30
click at [430, 312] on input "Search Form" at bounding box center [727, 302] width 643 height 29
paste input "Nuk"
type input "Nuk"
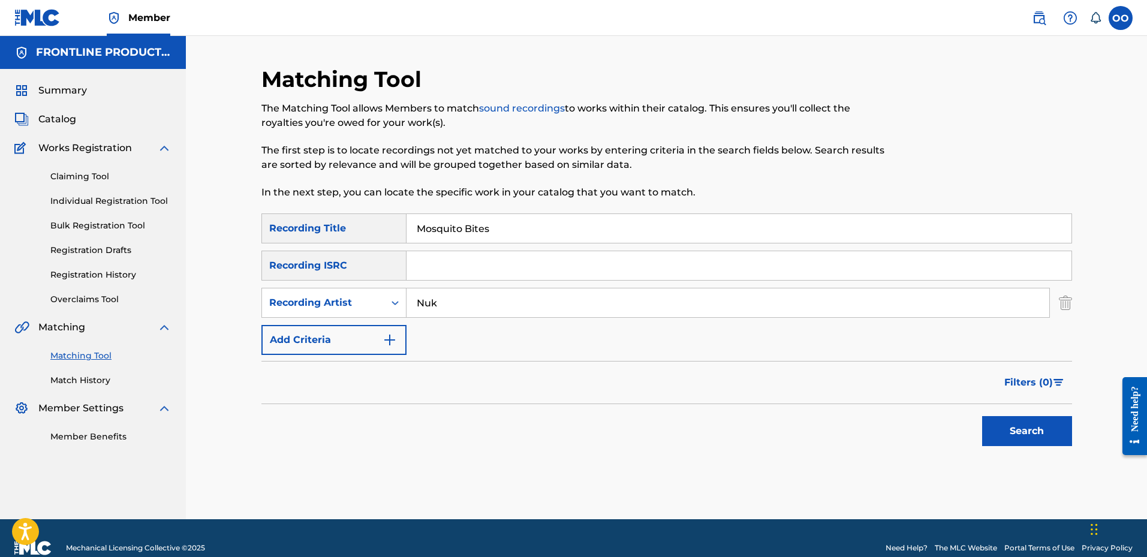
click at [982, 416] on button "Search" at bounding box center [1027, 431] width 90 height 30
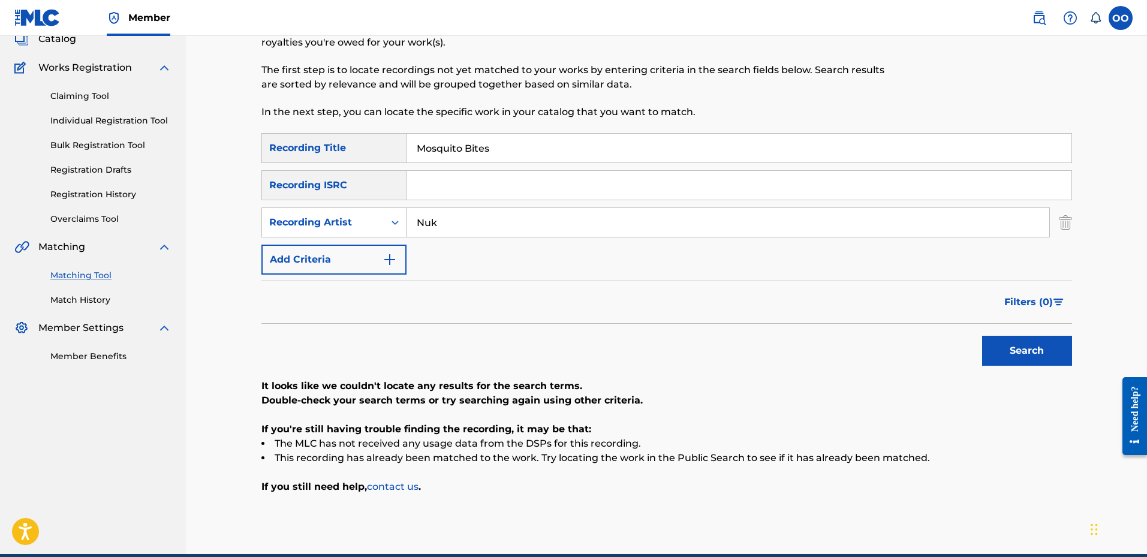
scroll to position [60, 0]
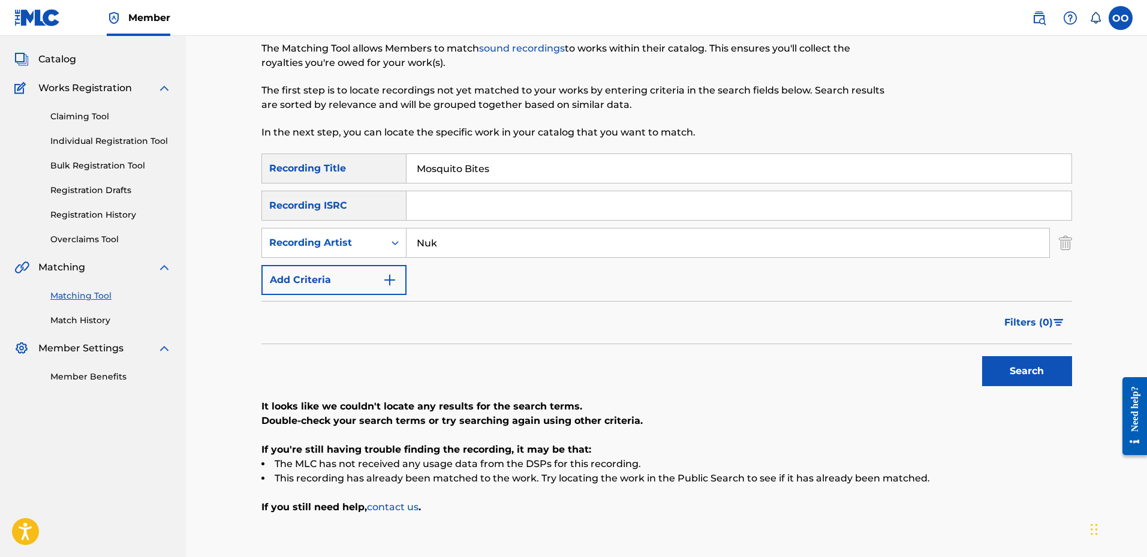
click at [511, 206] on input "Search Form" at bounding box center [738, 205] width 665 height 29
paste input "USUYG1515597"
type input "USUYG1515597"
drag, startPoint x: 534, startPoint y: 237, endPoint x: 344, endPoint y: 264, distance: 191.4
click at [344, 264] on div "SearchWithCriteria955e17f7-e24b-4ff4-b6c2-184e03626232 Recording Title Mosquito…" at bounding box center [666, 223] width 810 height 141
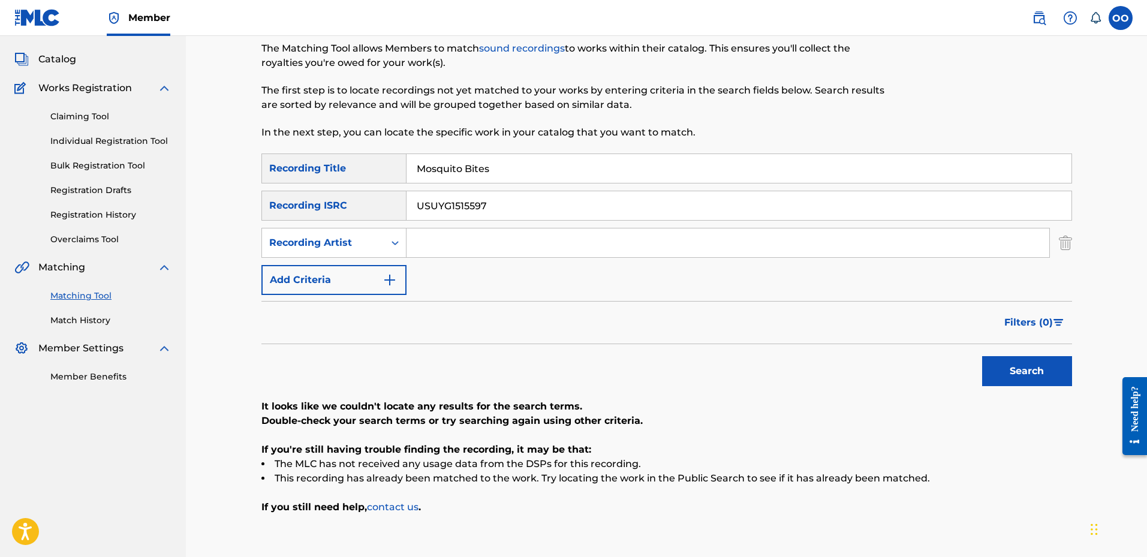
drag, startPoint x: 505, startPoint y: 168, endPoint x: 363, endPoint y: 164, distance: 142.1
click at [365, 165] on div "SearchWithCriteria955e17f7-e24b-4ff4-b6c2-184e03626232 Recording Title Mosquito…" at bounding box center [666, 168] width 810 height 30
click at [982, 356] on button "Search" at bounding box center [1027, 371] width 90 height 30
paste input "The Baddest Bitches"
type input "The Baddest Bitches"
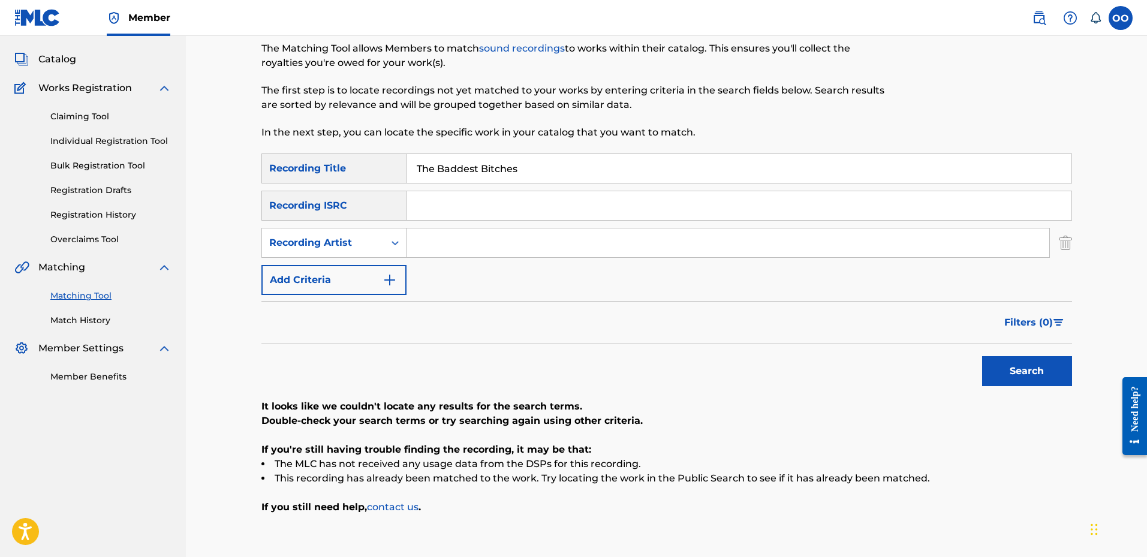
click at [424, 239] on input "Search Form" at bounding box center [727, 242] width 643 height 29
paste input "[PERSON_NAME]"
click at [982, 356] on button "Search" at bounding box center [1027, 371] width 90 height 30
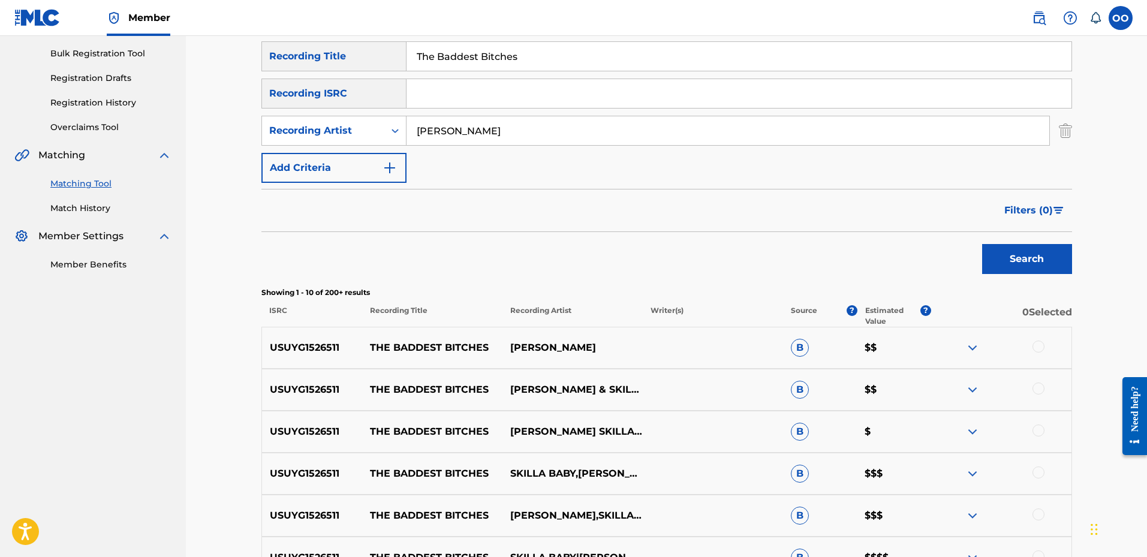
scroll to position [180, 0]
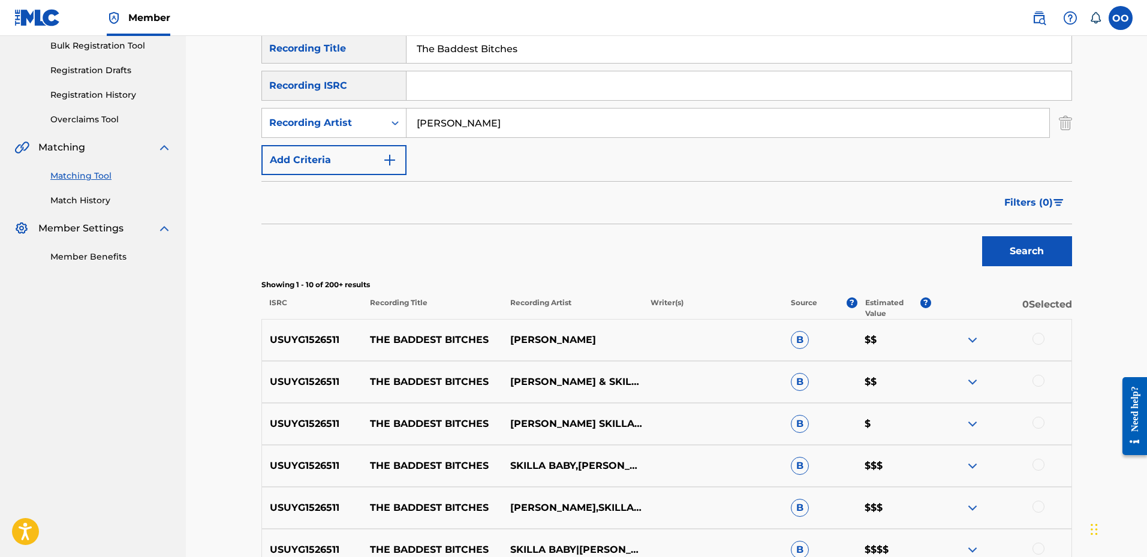
click at [1035, 342] on div at bounding box center [1038, 339] width 12 height 12
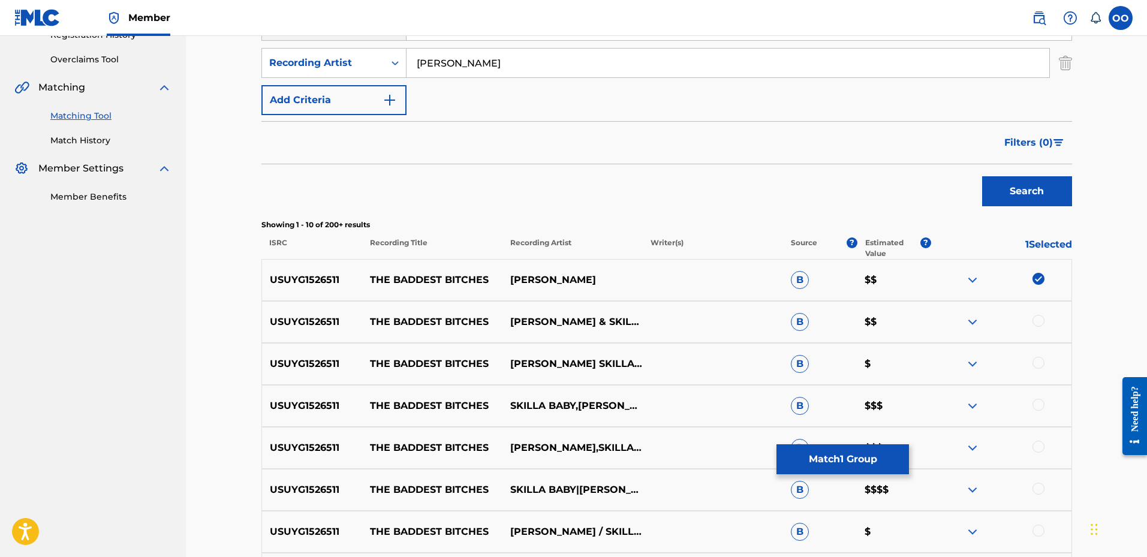
click at [1037, 321] on div at bounding box center [1038, 321] width 12 height 12
click at [1038, 363] on div at bounding box center [1038, 363] width 12 height 12
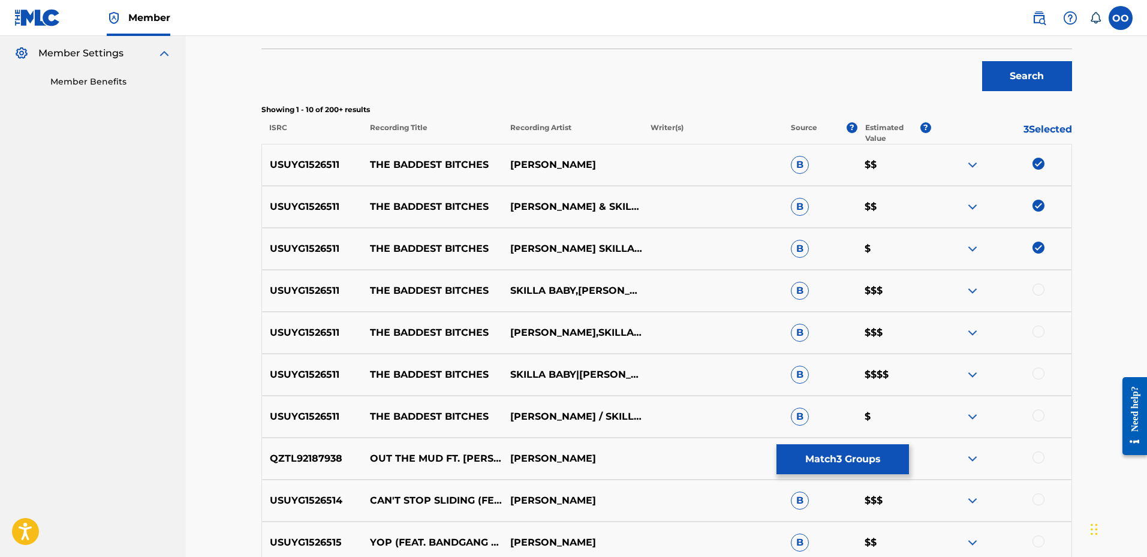
scroll to position [360, 0]
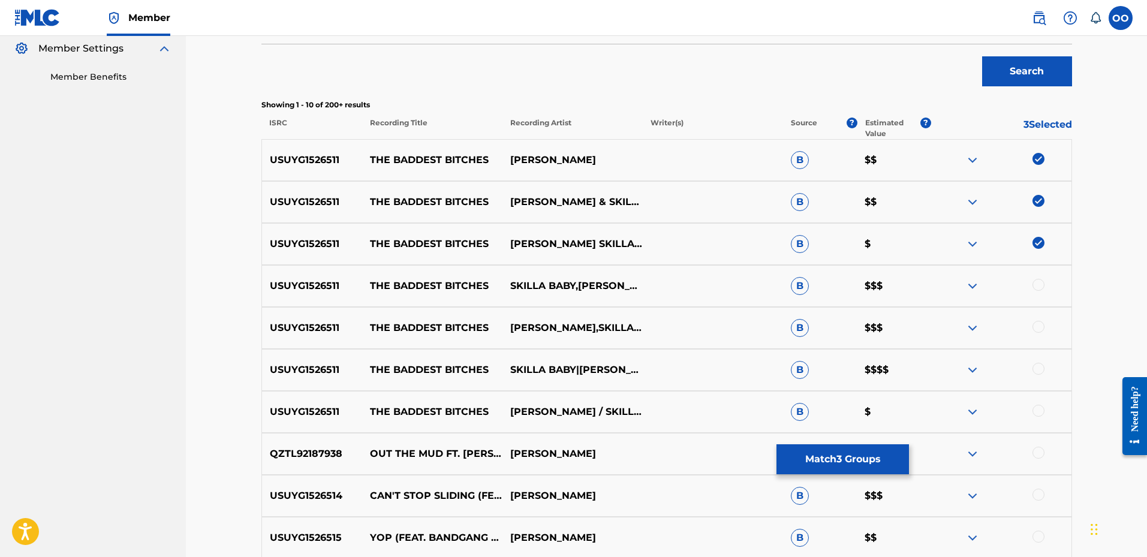
click at [1038, 286] on div at bounding box center [1038, 285] width 12 height 12
click at [1038, 323] on div at bounding box center [1038, 327] width 12 height 12
click at [1039, 369] on div at bounding box center [1038, 369] width 12 height 12
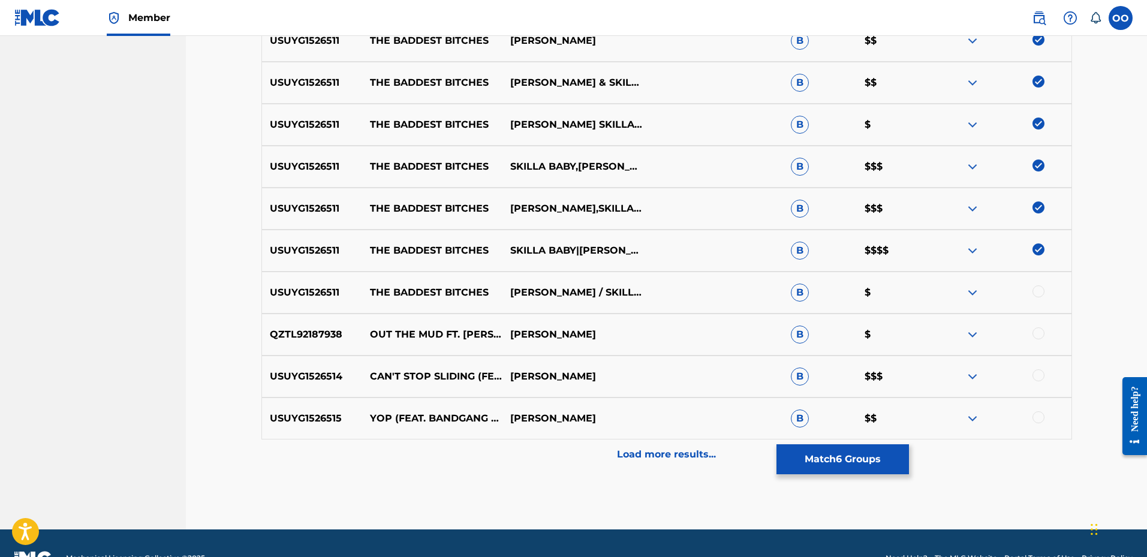
scroll to position [480, 0]
click at [1038, 293] on div at bounding box center [1038, 291] width 12 height 12
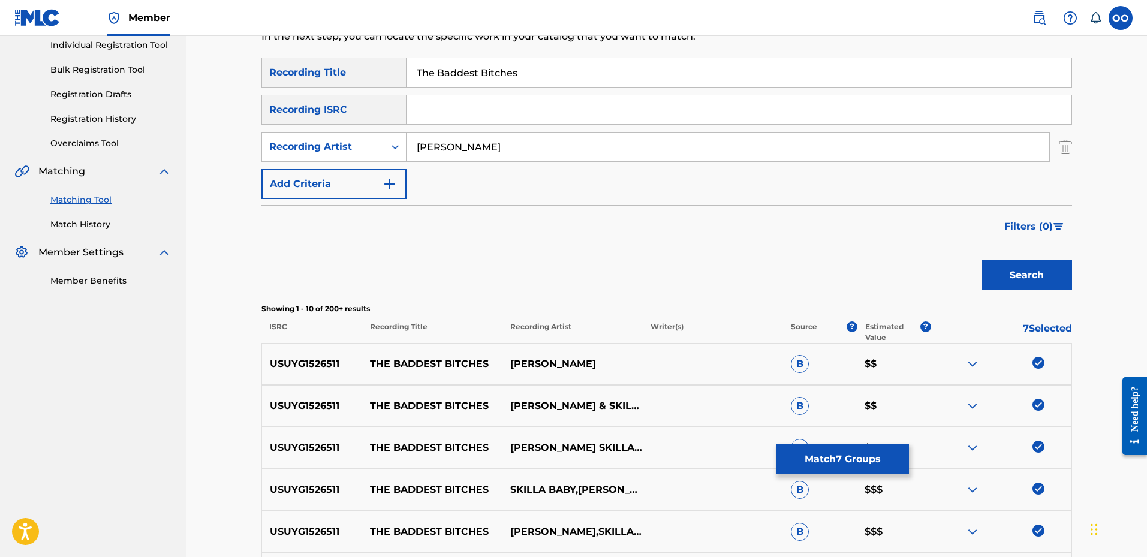
scroll to position [60, 0]
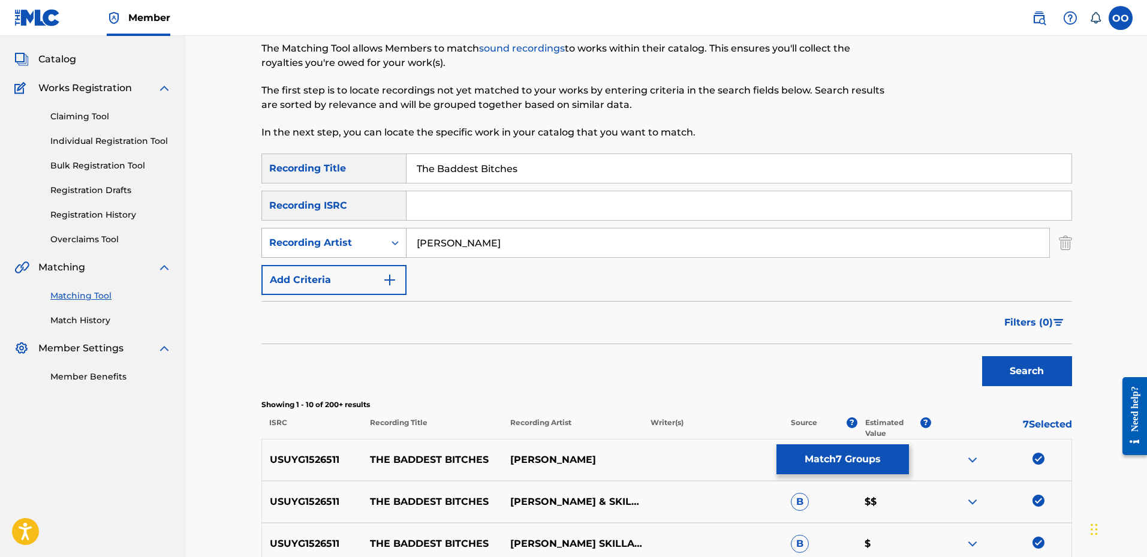
drag, startPoint x: 517, startPoint y: 238, endPoint x: 378, endPoint y: 236, distance: 138.5
click at [378, 236] on div "SearchWithCriteria7f773e92-5c14-4774-b0d4-8ca4a46cabaa Recording Artist [PERSON…" at bounding box center [666, 243] width 810 height 30
paste input "Skilla Bab"
click at [418, 240] on input "Skilla Baby" at bounding box center [727, 242] width 643 height 29
type input "Skilla Baby"
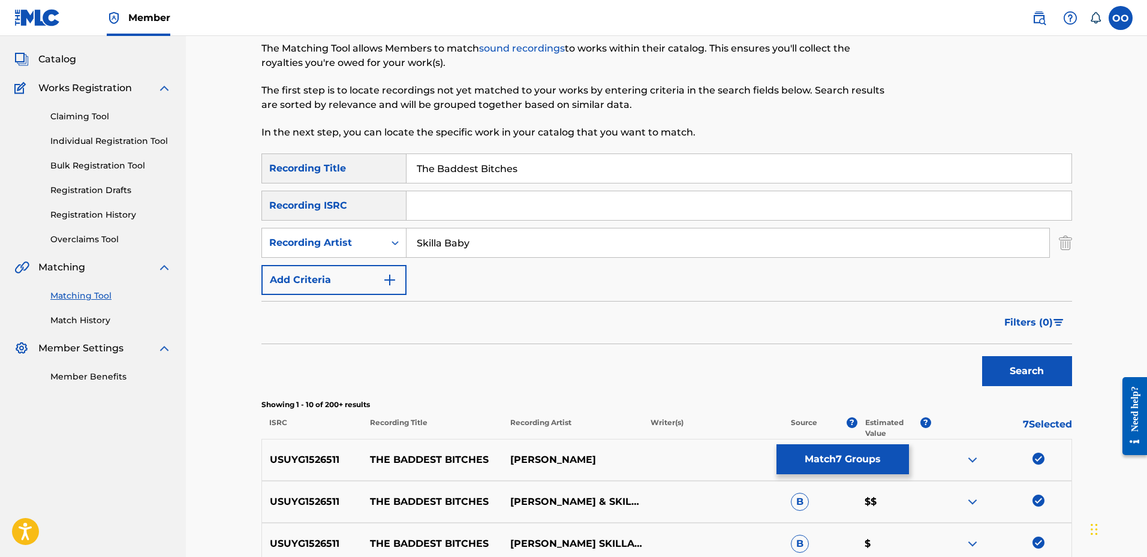
click at [982, 356] on button "Search" at bounding box center [1027, 371] width 90 height 30
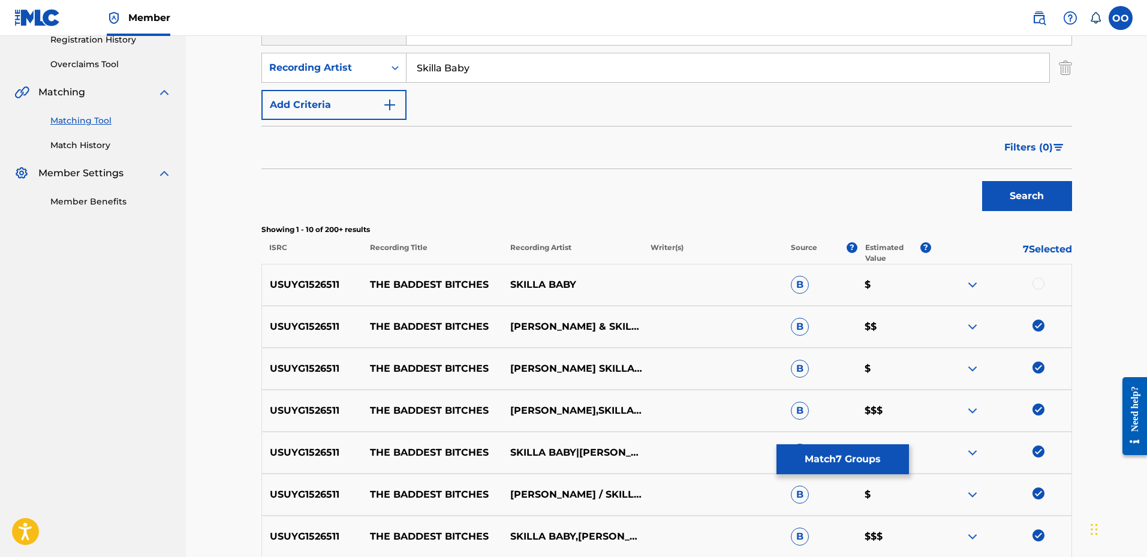
scroll to position [240, 0]
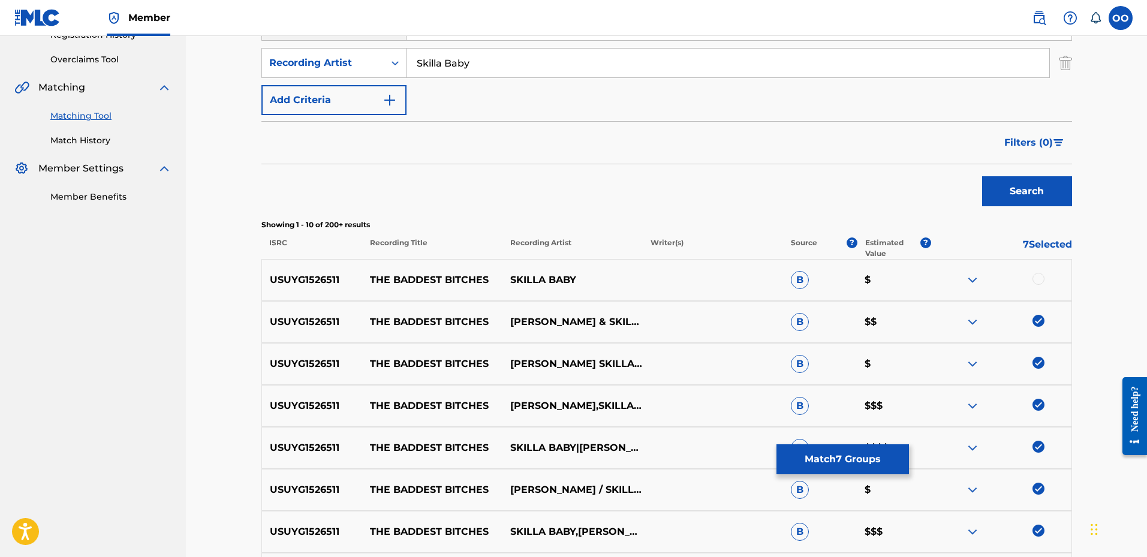
click at [1041, 279] on div at bounding box center [1038, 279] width 12 height 12
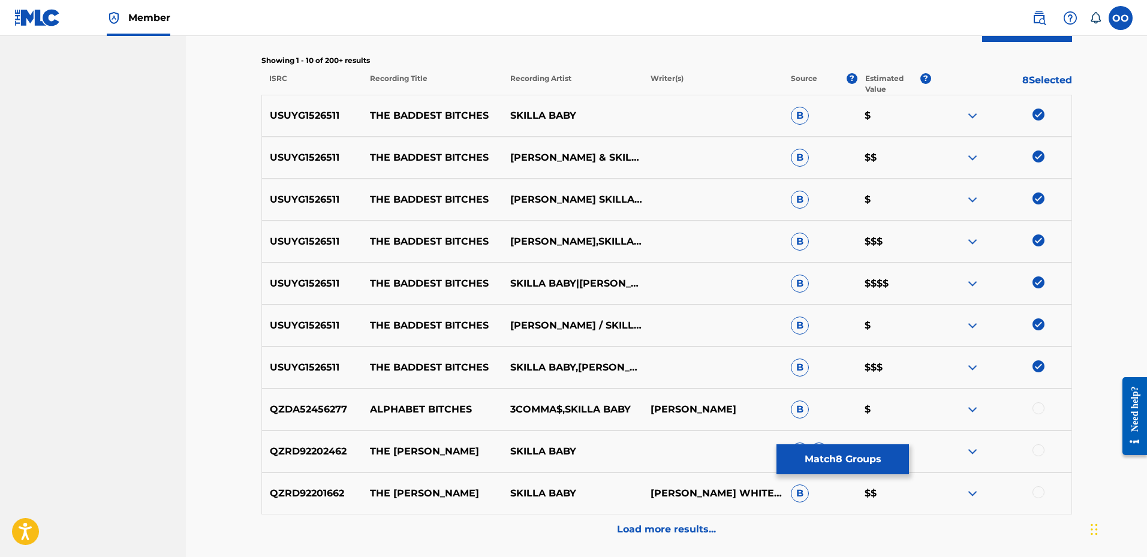
scroll to position [420, 0]
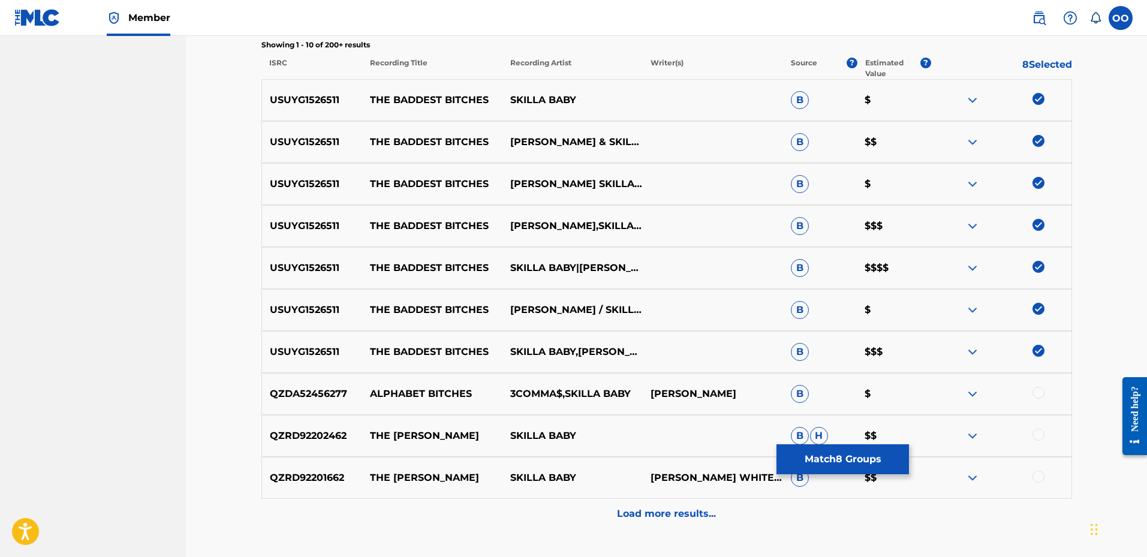
click at [834, 465] on button "Match 8 Groups" at bounding box center [842, 459] width 132 height 30
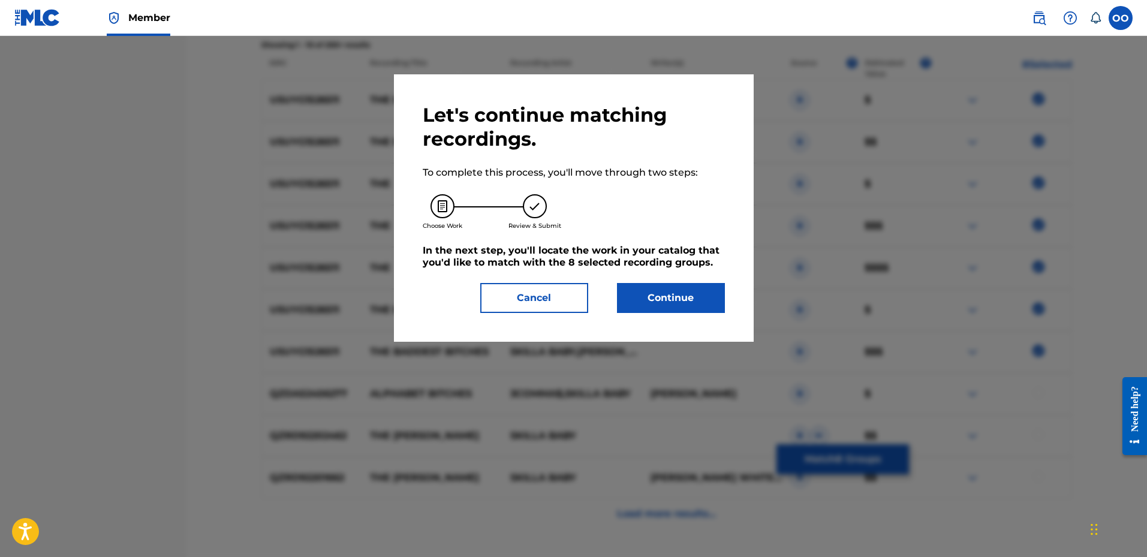
click at [692, 303] on button "Continue" at bounding box center [671, 298] width 108 height 30
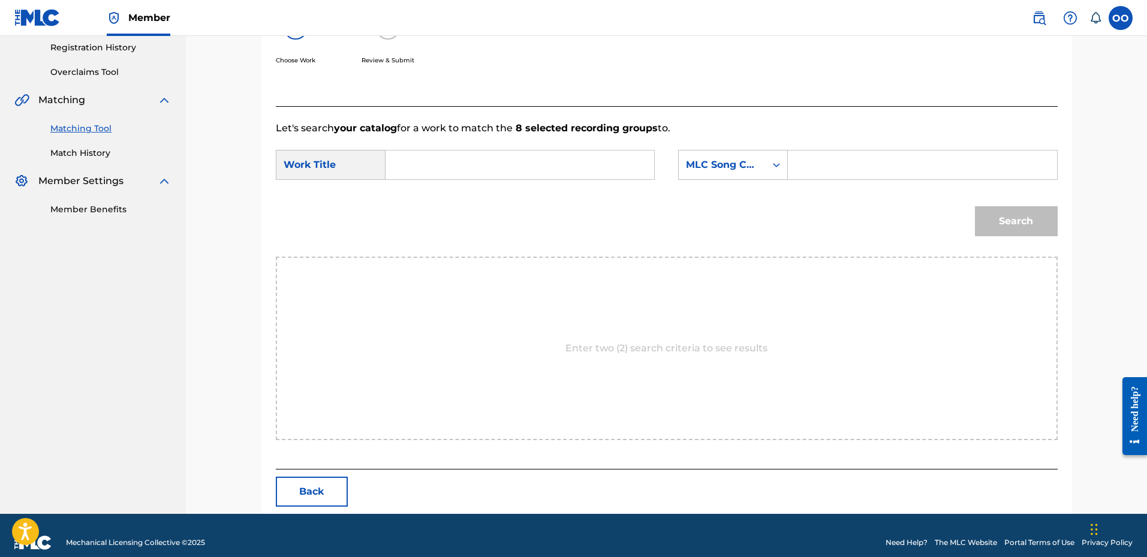
scroll to position [242, 0]
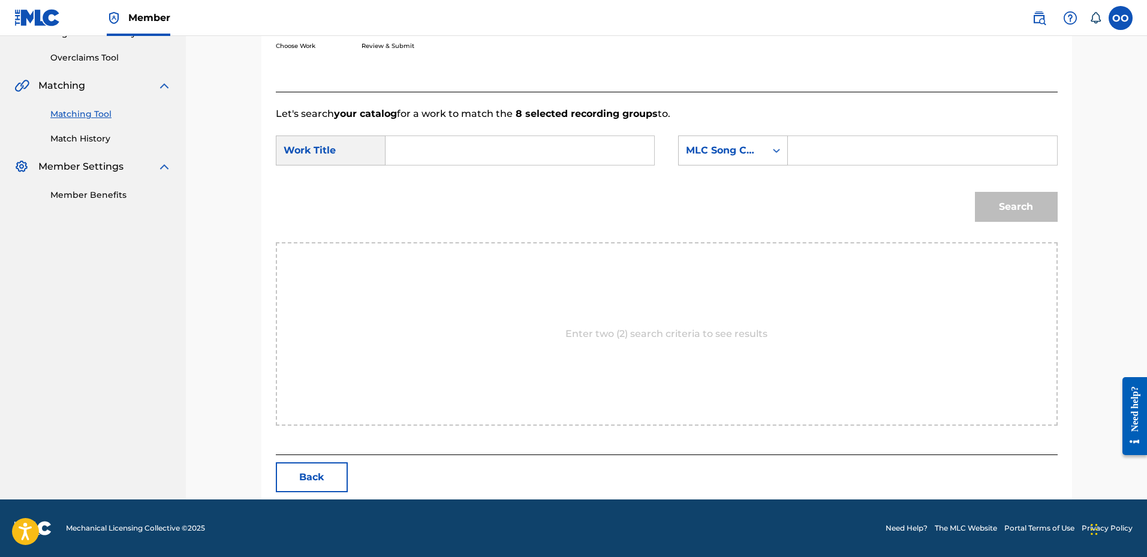
click at [522, 153] on input "Search Form" at bounding box center [520, 150] width 248 height 29
paste input "The Baddest Bitches"
type input "The Baddest Bitches"
click at [715, 155] on div "MLC Song Code" at bounding box center [722, 150] width 73 height 14
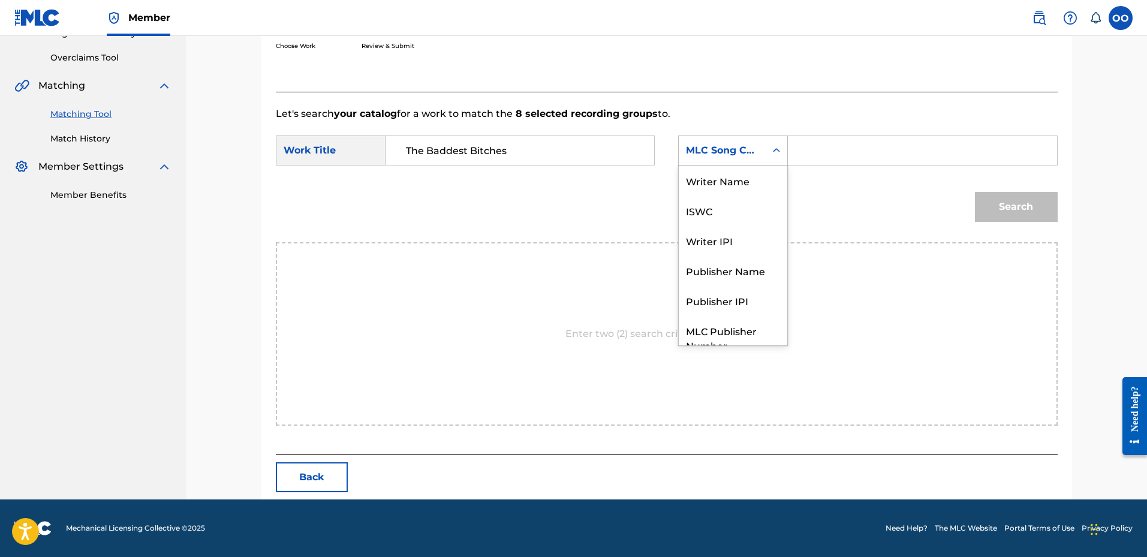
scroll to position [44, 0]
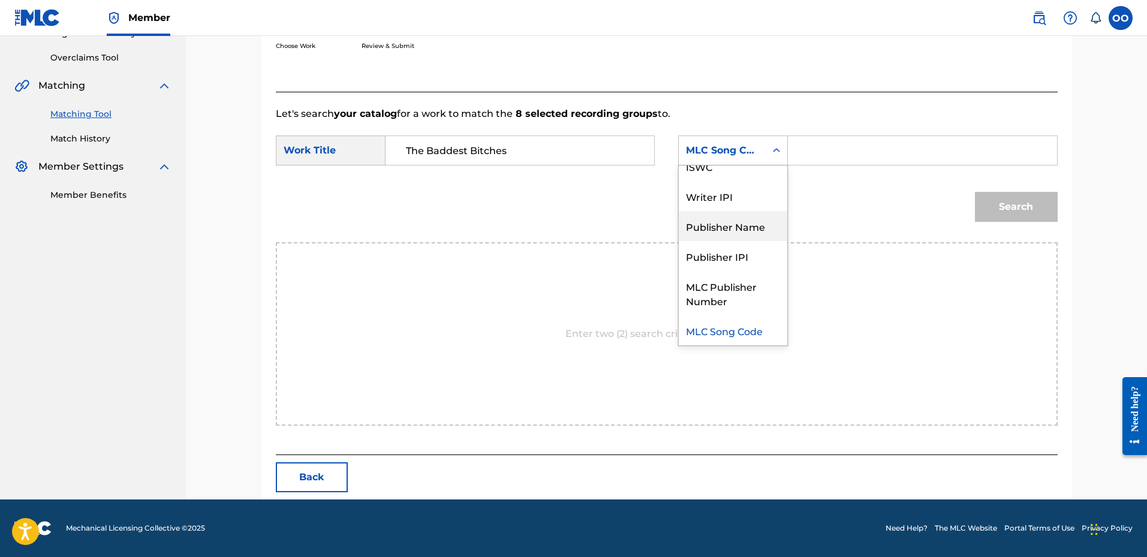
click at [725, 219] on div "Publisher Name" at bounding box center [733, 226] width 108 height 30
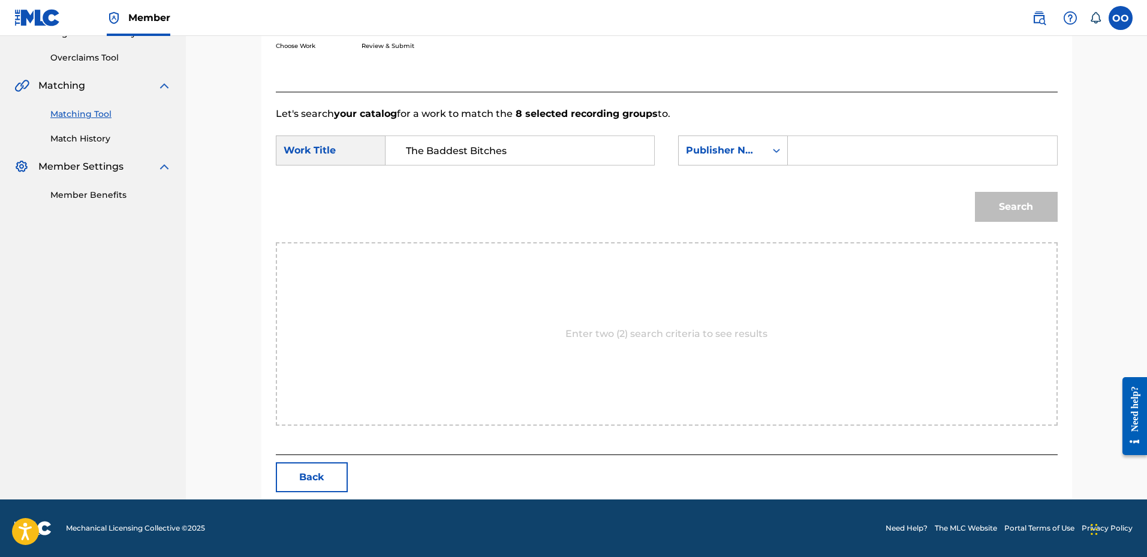
click at [815, 157] on input "Search Form" at bounding box center [922, 150] width 248 height 29
type input "fro"
click at [975, 192] on button "Search" at bounding box center [1016, 207] width 83 height 30
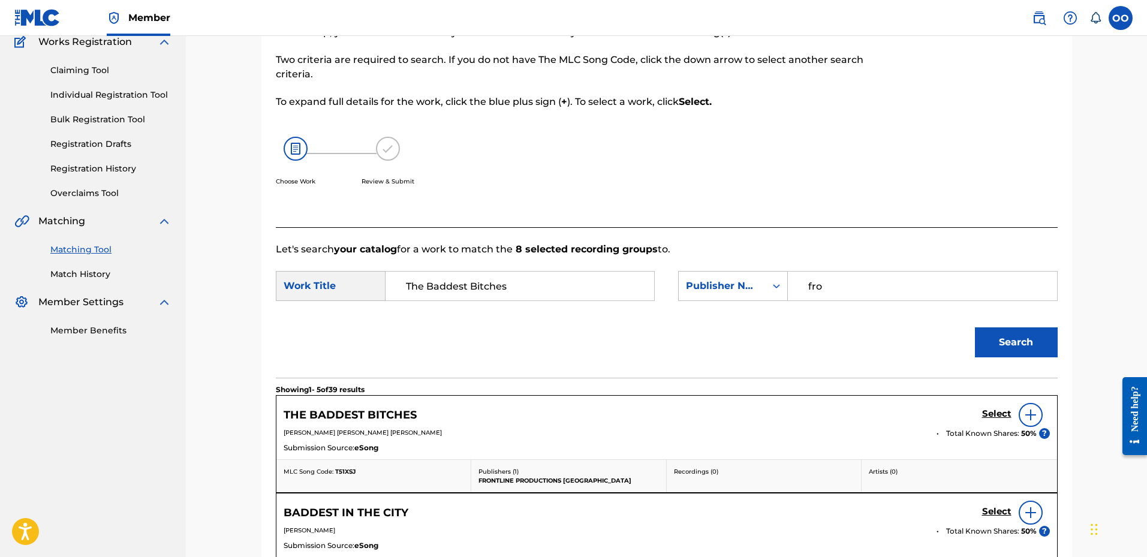
scroll to position [242, 0]
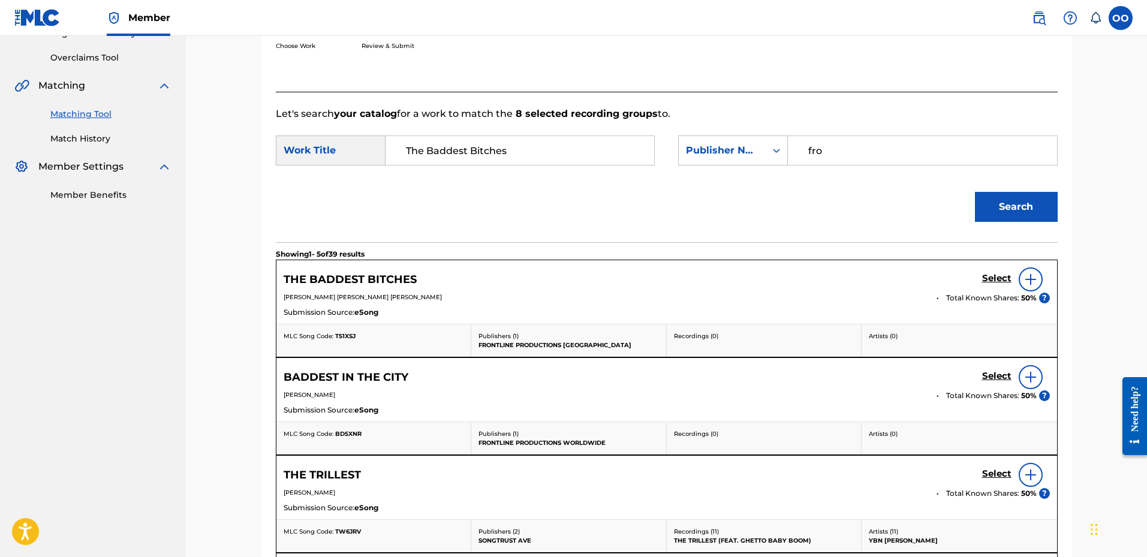
click at [1002, 278] on h5 "Select" at bounding box center [996, 278] width 29 height 11
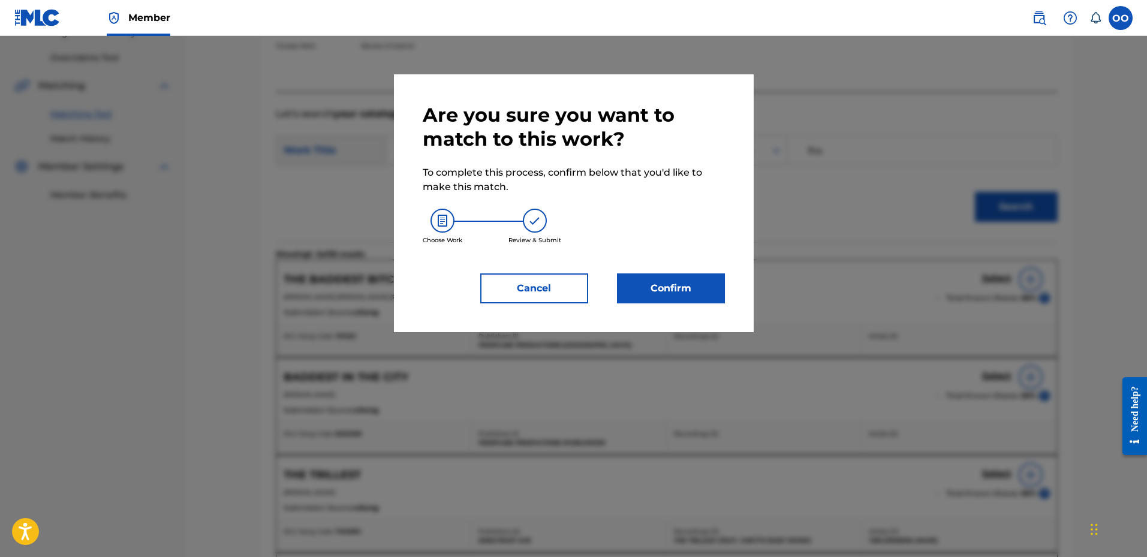
click at [697, 302] on button "Confirm" at bounding box center [671, 288] width 108 height 30
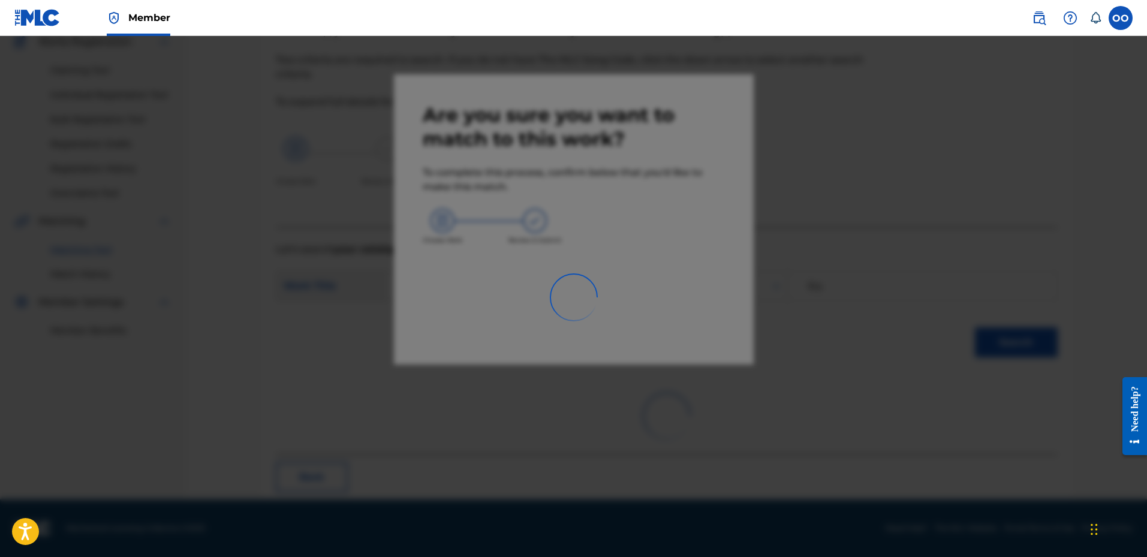
scroll to position [31, 0]
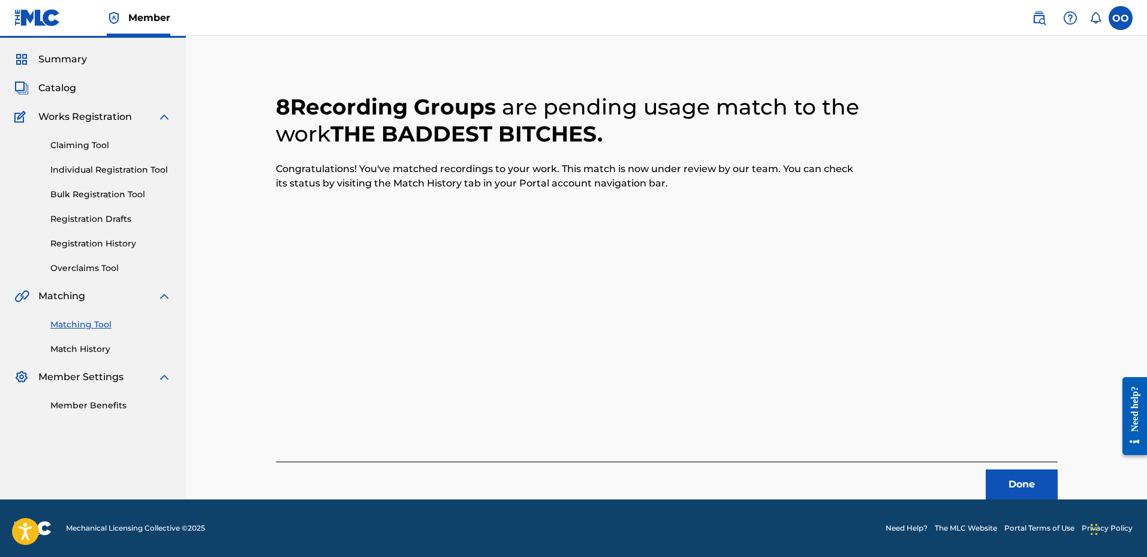
click at [1031, 482] on button "Done" at bounding box center [1021, 484] width 72 height 30
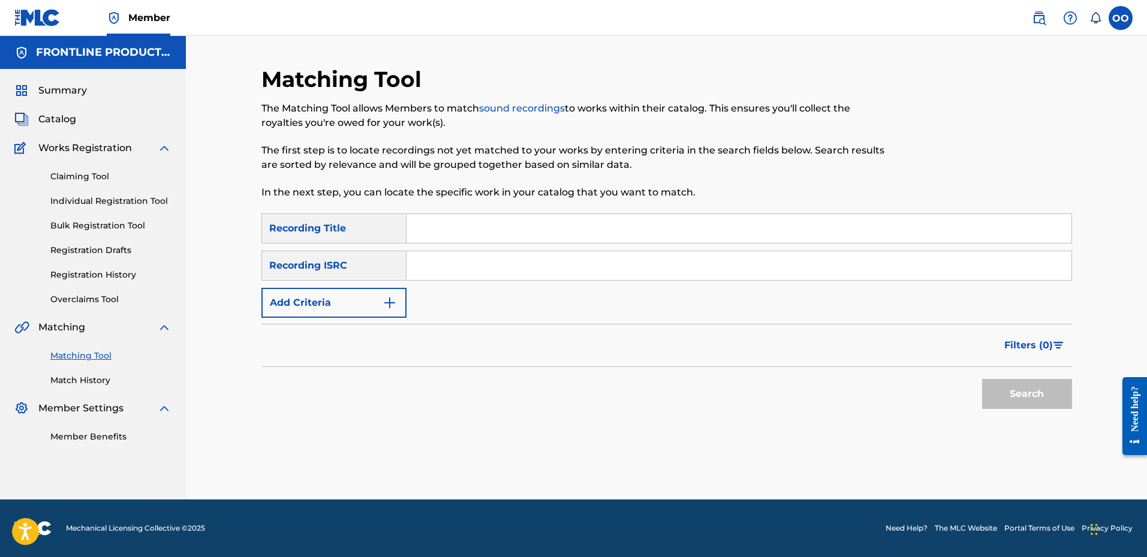
click at [536, 239] on input "Search Form" at bounding box center [738, 228] width 665 height 29
paste input "Pick n Roll"
type input "Pick n Roll"
click at [365, 312] on button "Add Criteria" at bounding box center [333, 303] width 145 height 30
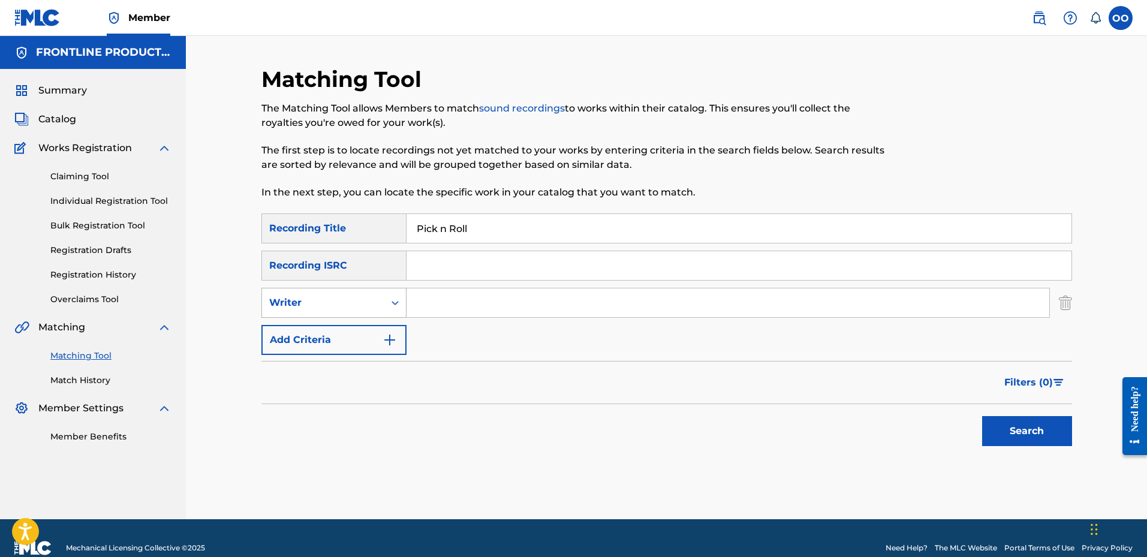
click at [363, 305] on div "Writer" at bounding box center [323, 303] width 108 height 14
click at [368, 326] on div "Recording Artist" at bounding box center [334, 333] width 144 height 30
click at [497, 304] on input "Search Form" at bounding box center [727, 302] width 643 height 29
paste input "Scarface Horse"
click at [982, 416] on button "Search" at bounding box center [1027, 431] width 90 height 30
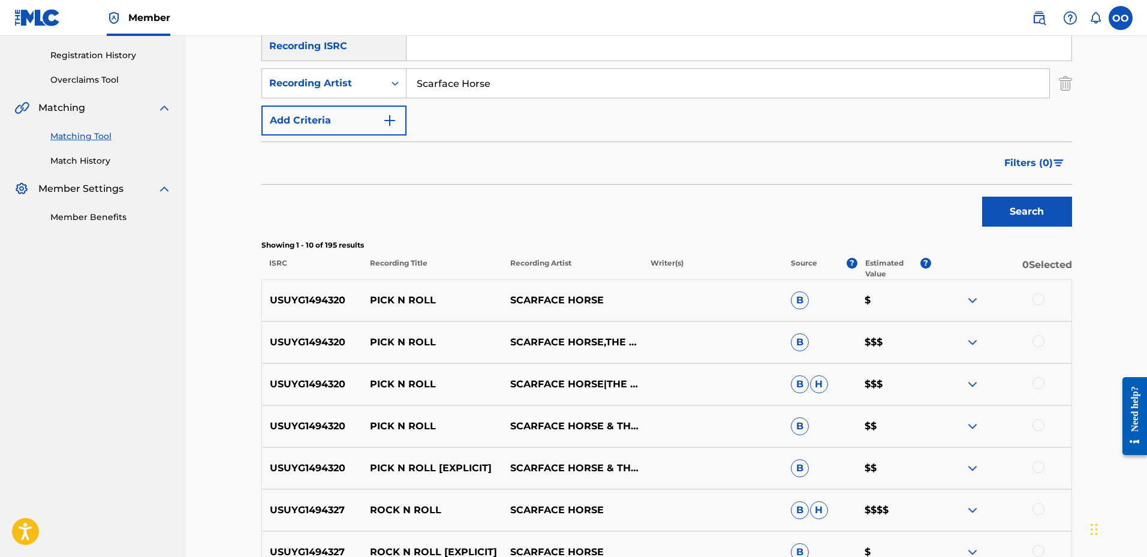
scroll to position [240, 0]
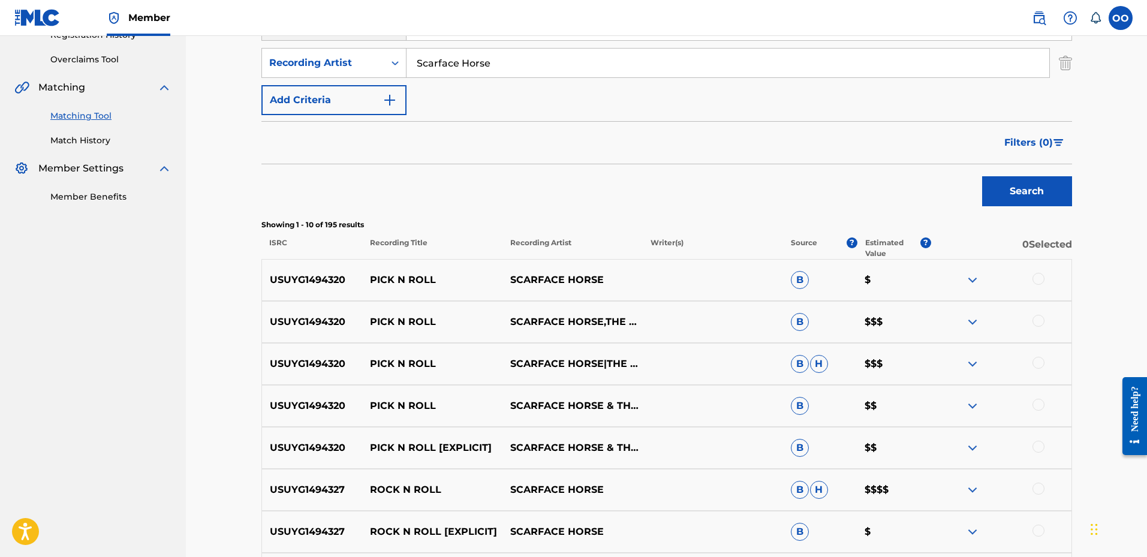
click at [1037, 281] on div at bounding box center [1038, 279] width 12 height 12
click at [1043, 322] on div at bounding box center [1038, 321] width 12 height 12
click at [1039, 363] on div at bounding box center [1038, 363] width 12 height 12
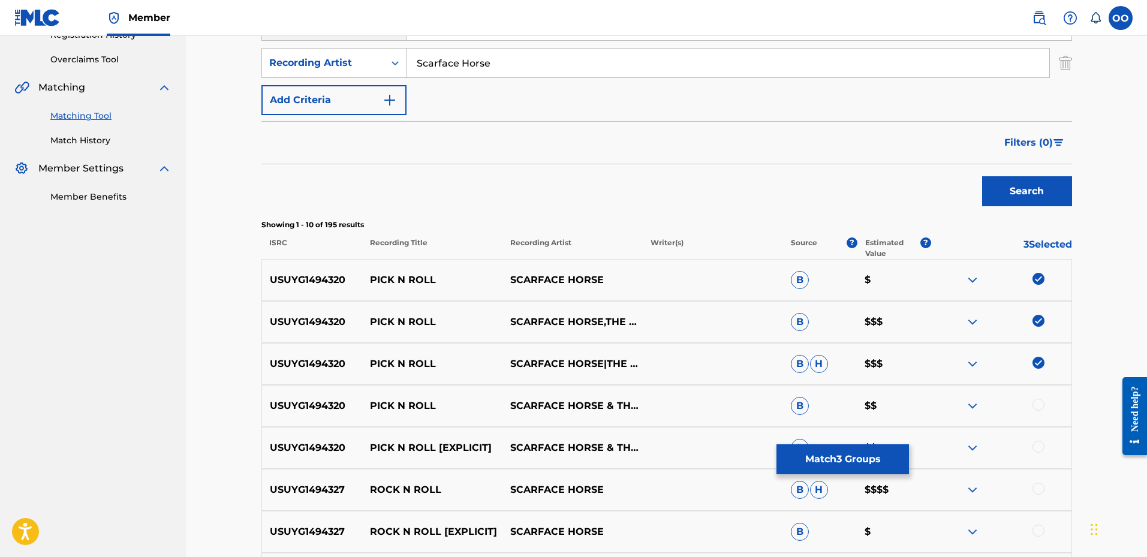
click at [1039, 403] on div at bounding box center [1038, 405] width 12 height 12
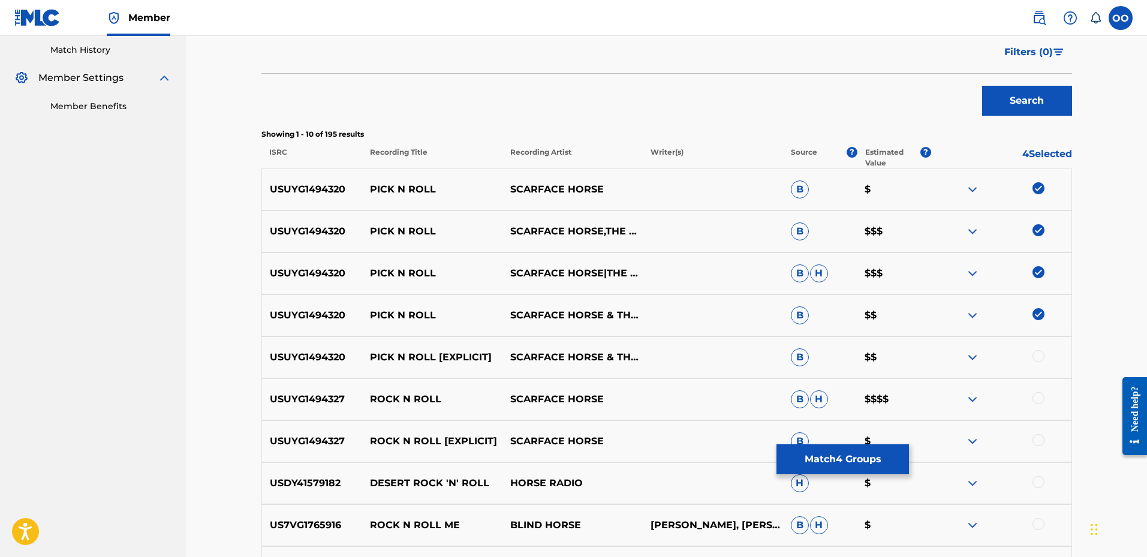
scroll to position [360, 0]
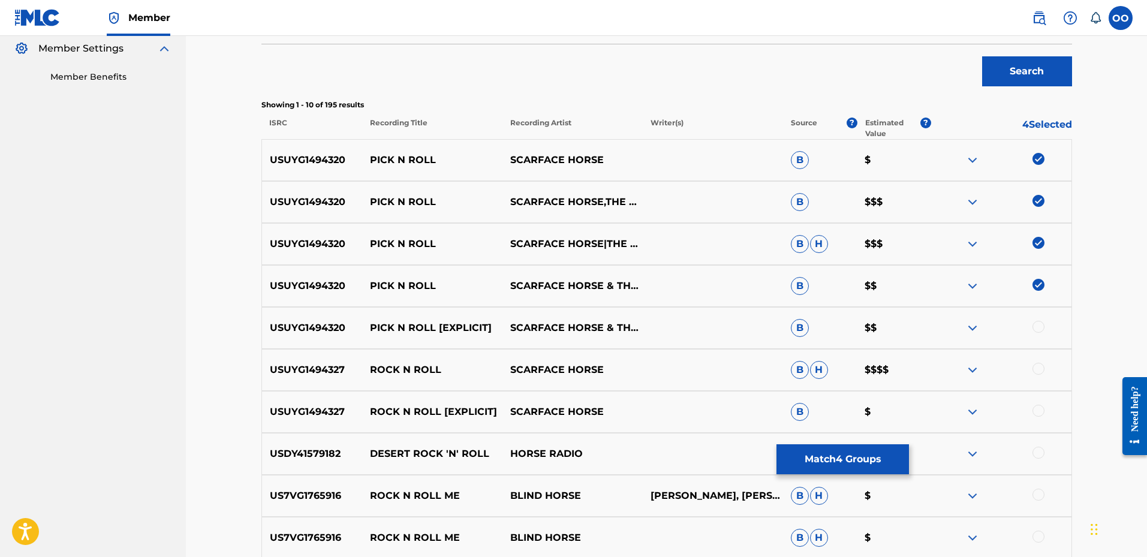
click at [1039, 328] on div at bounding box center [1038, 327] width 12 height 12
click at [1039, 366] on div at bounding box center [1038, 369] width 12 height 12
click at [1039, 410] on div at bounding box center [1038, 411] width 12 height 12
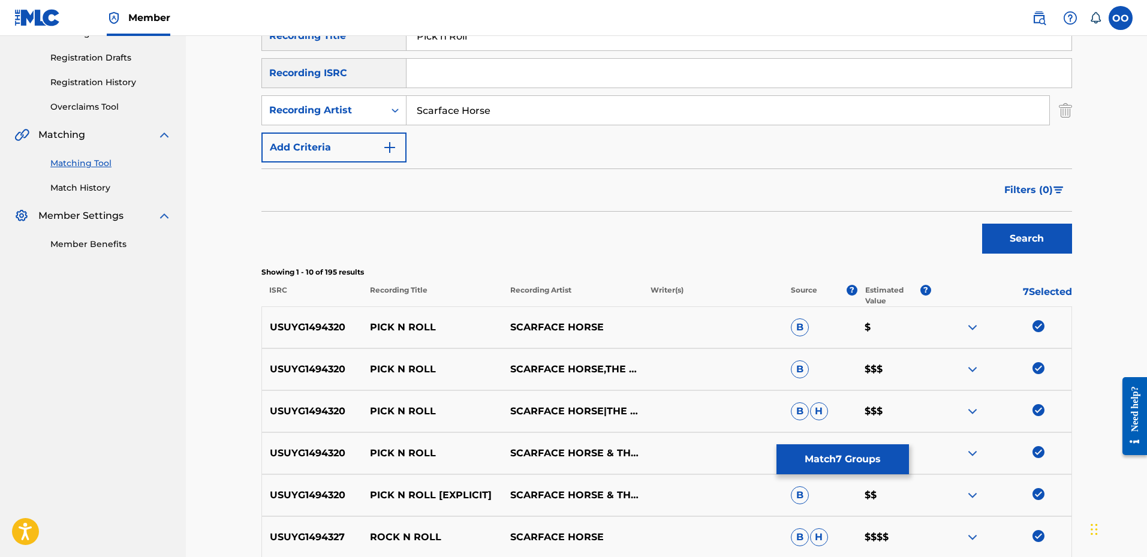
scroll to position [180, 0]
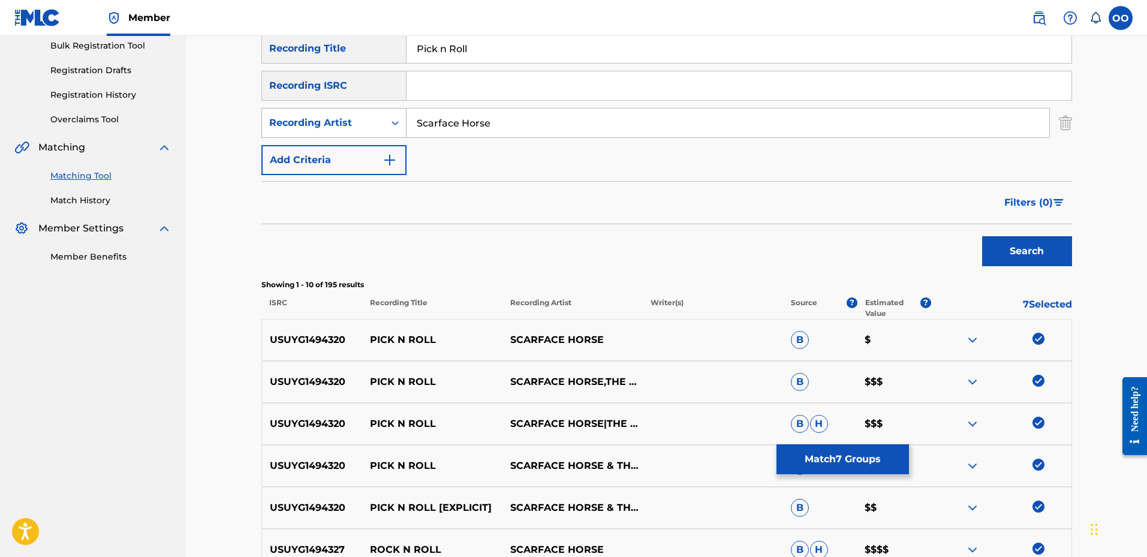
drag, startPoint x: 514, startPoint y: 118, endPoint x: 397, endPoint y: 120, distance: 116.9
click at [397, 120] on div "SearchWithCriteria623da55c-8265-4c74-92c6-18b4169e75ff Recording Artist Scarfac…" at bounding box center [666, 123] width 810 height 30
paste input "The Godfather"
type input "The Godfather"
click at [982, 236] on button "Search" at bounding box center [1027, 251] width 90 height 30
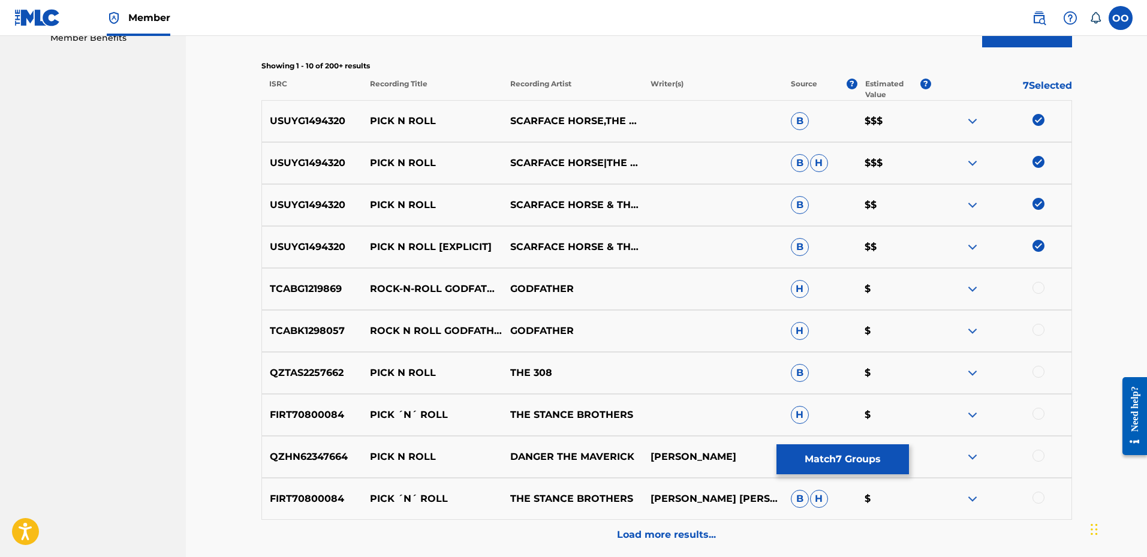
scroll to position [420, 0]
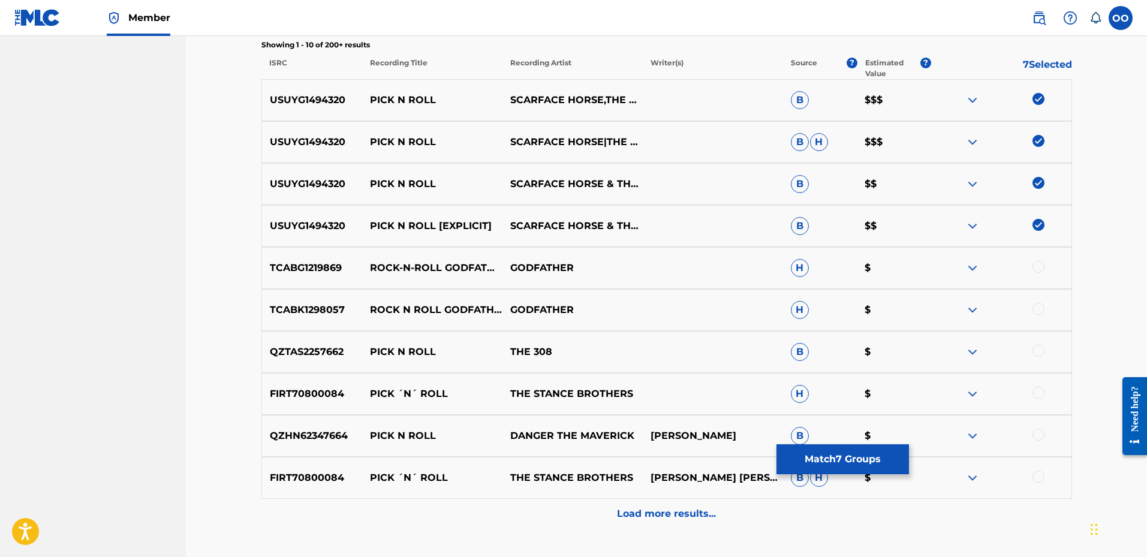
click at [863, 458] on button "Match 7 Groups" at bounding box center [842, 459] width 132 height 30
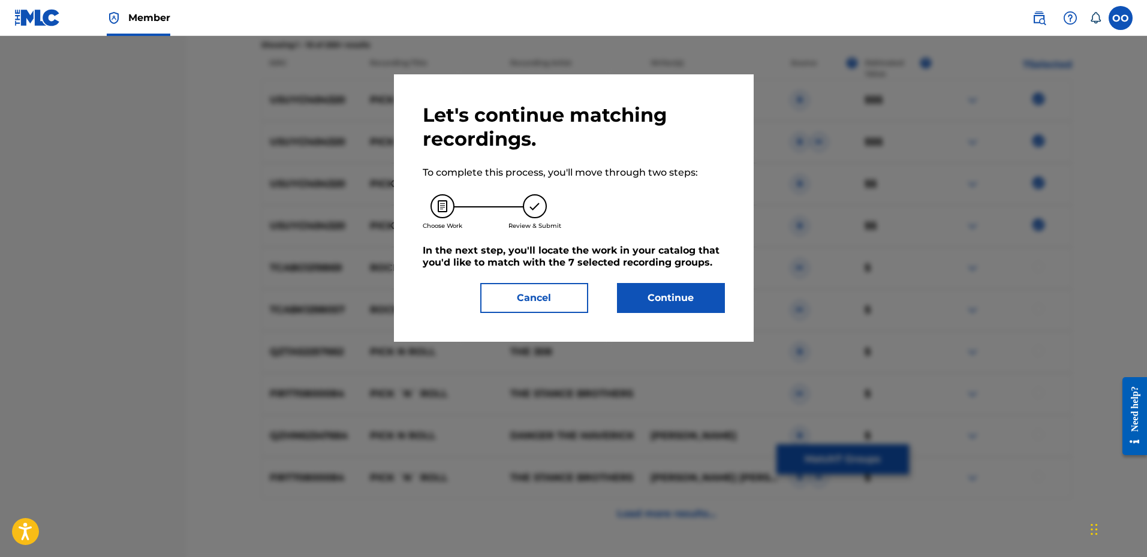
click at [691, 302] on button "Continue" at bounding box center [671, 298] width 108 height 30
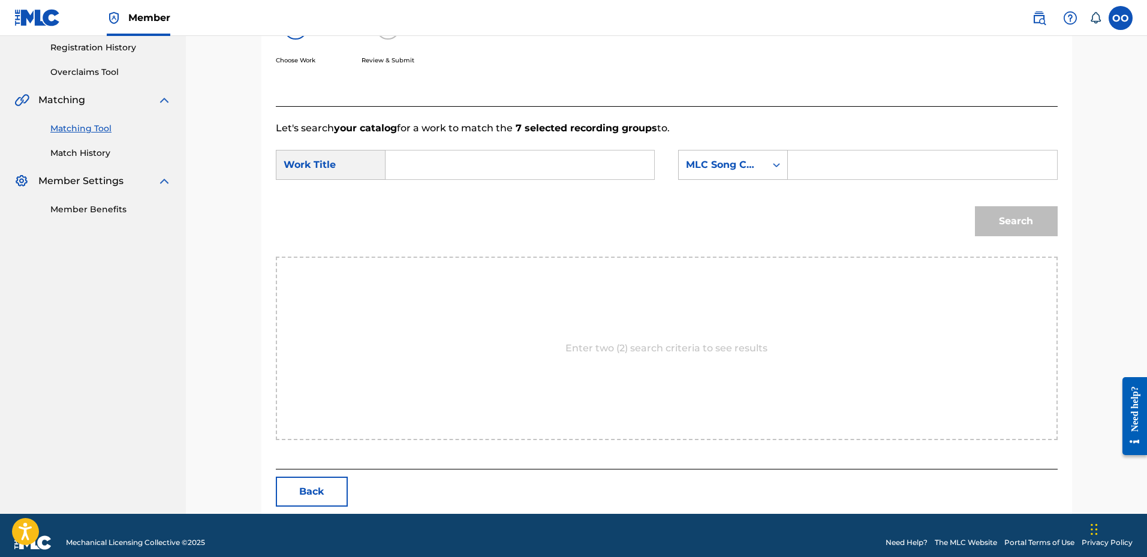
scroll to position [242, 0]
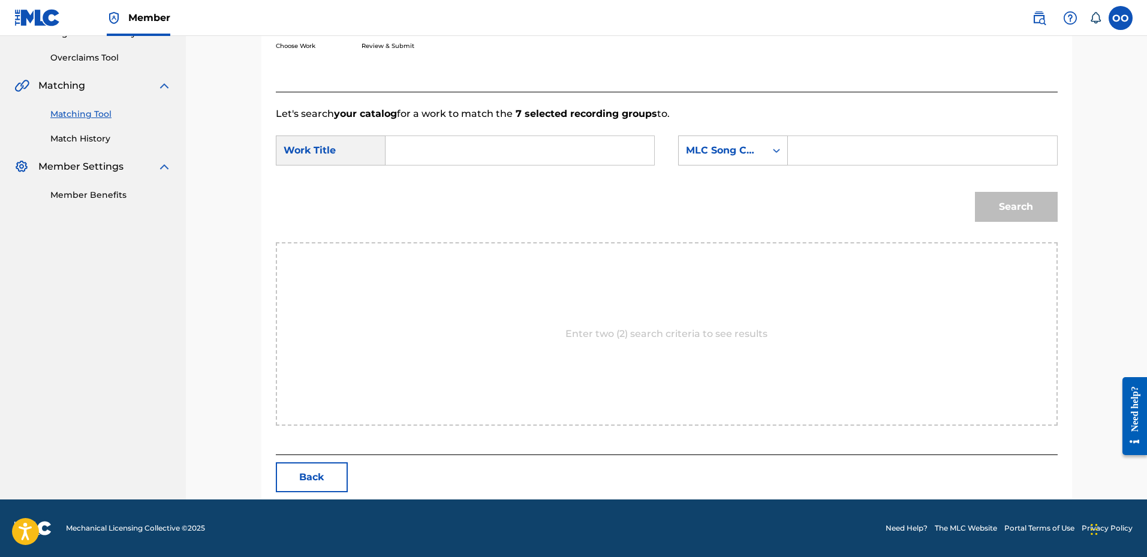
click at [503, 152] on input "Search Form" at bounding box center [520, 150] width 248 height 29
paste input "Pick n Roll"
type input "Pick n Roll"
click at [731, 159] on div "MLC Song Code" at bounding box center [722, 150] width 87 height 23
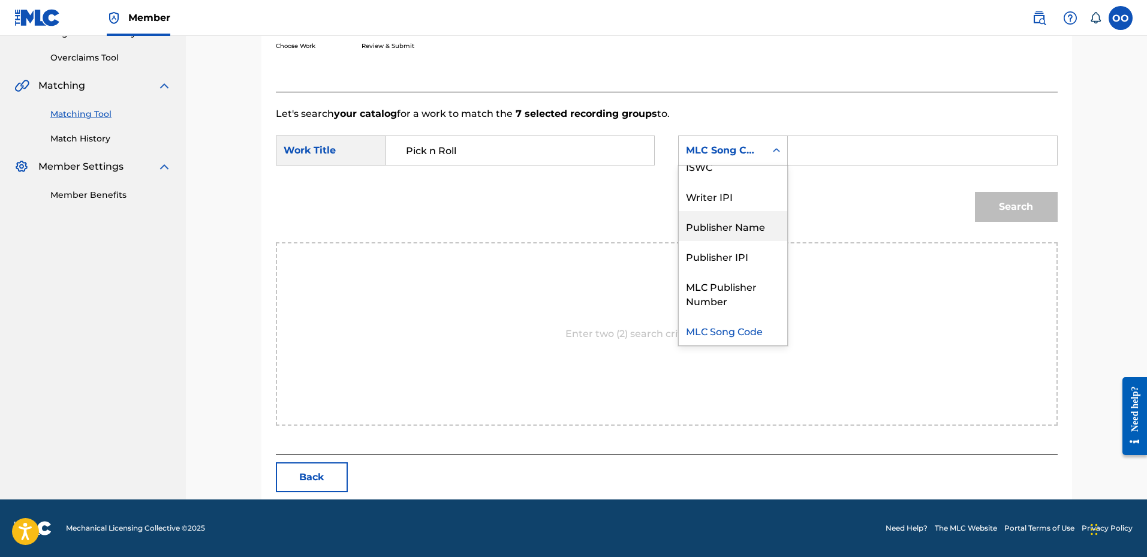
click at [722, 228] on div "Publisher Name" at bounding box center [733, 226] width 108 height 30
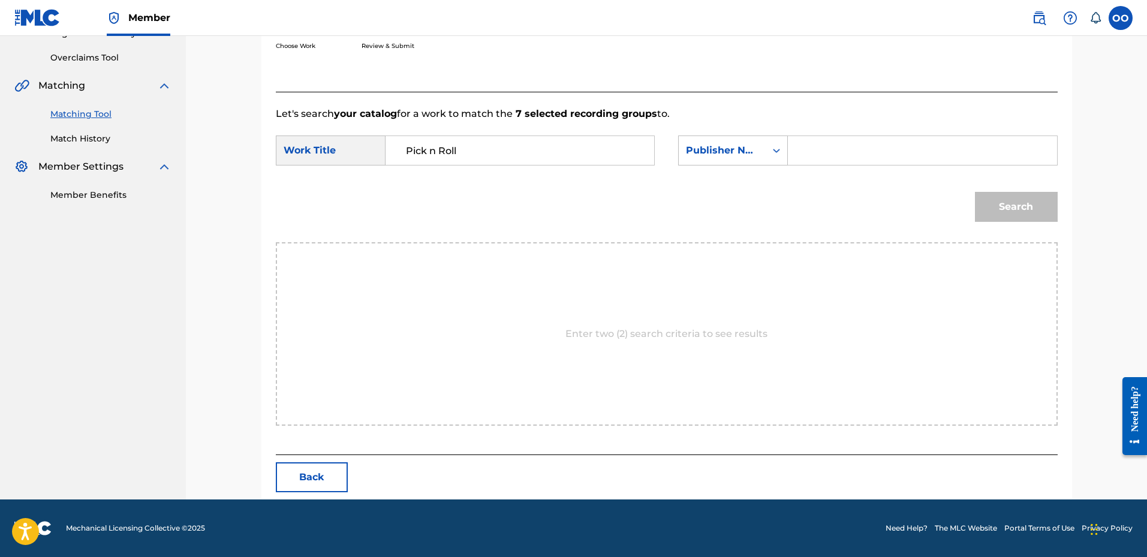
click at [812, 156] on input "Search Form" at bounding box center [922, 150] width 248 height 29
type input "fro"
click at [975, 192] on button "Search" at bounding box center [1016, 207] width 83 height 30
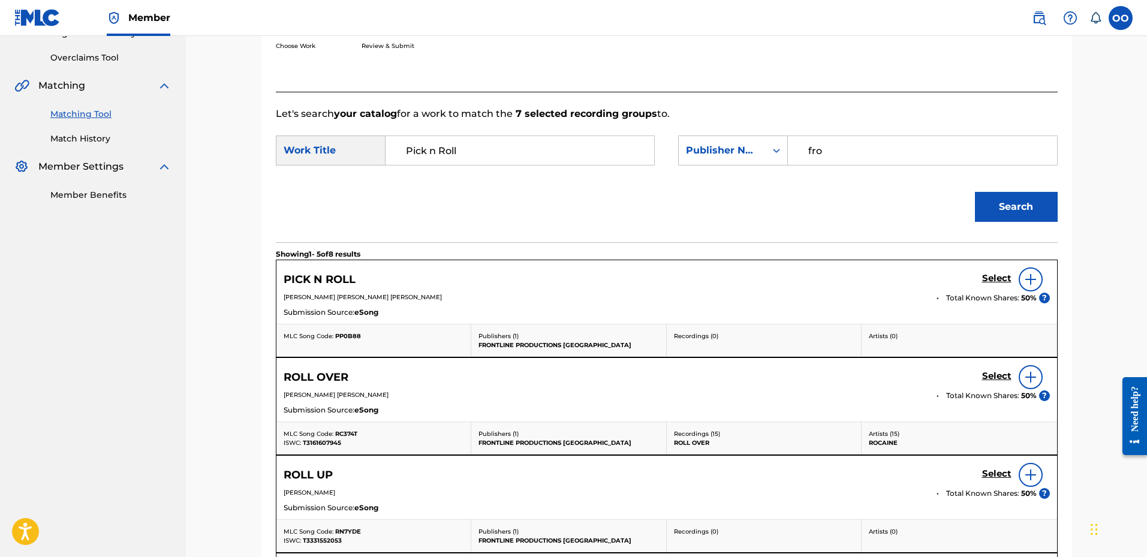
scroll to position [302, 0]
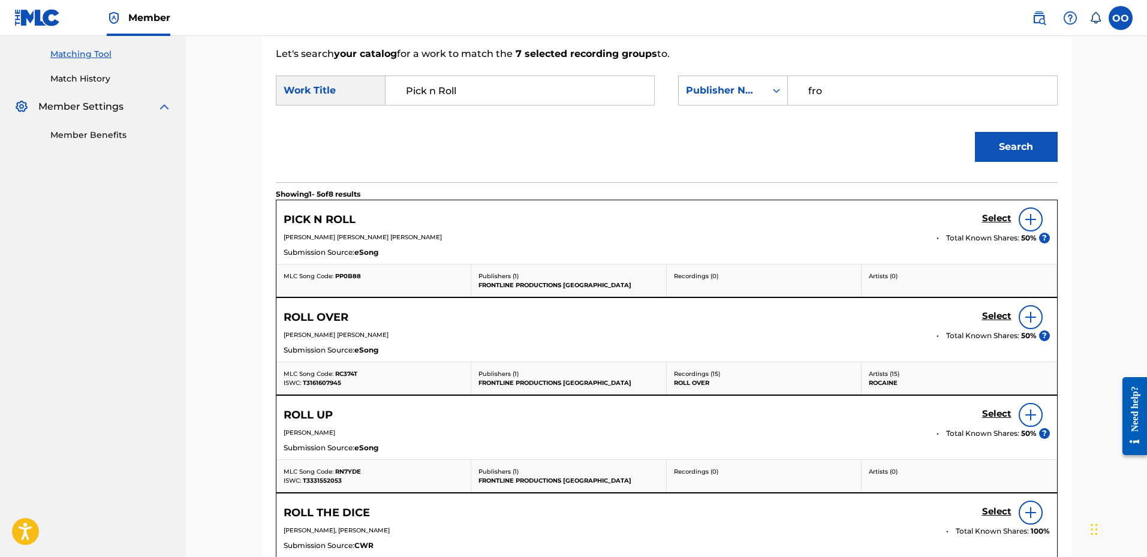
click at [993, 221] on h5 "Select" at bounding box center [996, 218] width 29 height 11
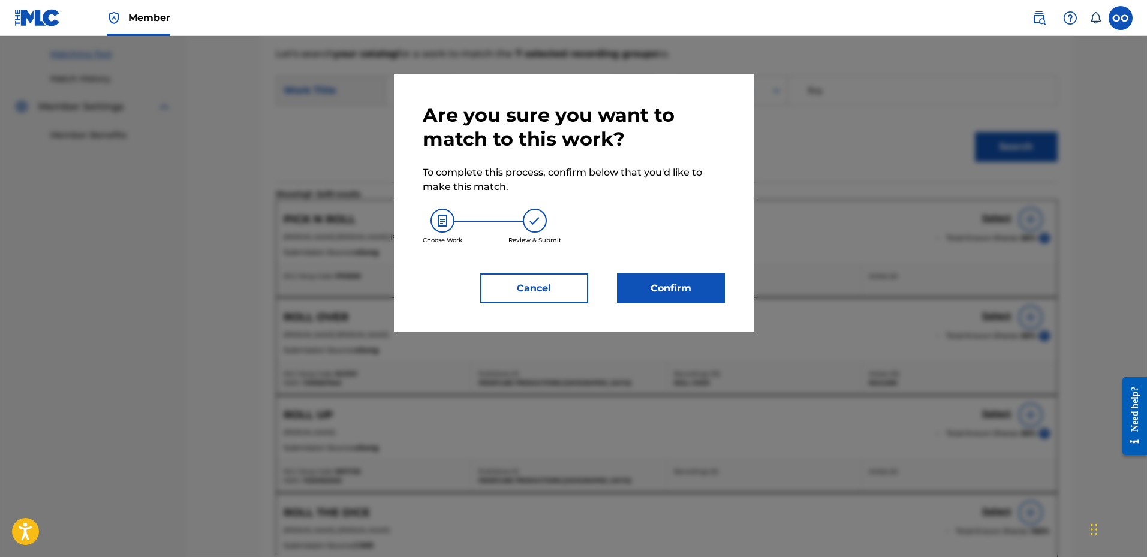
click at [678, 286] on button "Confirm" at bounding box center [671, 288] width 108 height 30
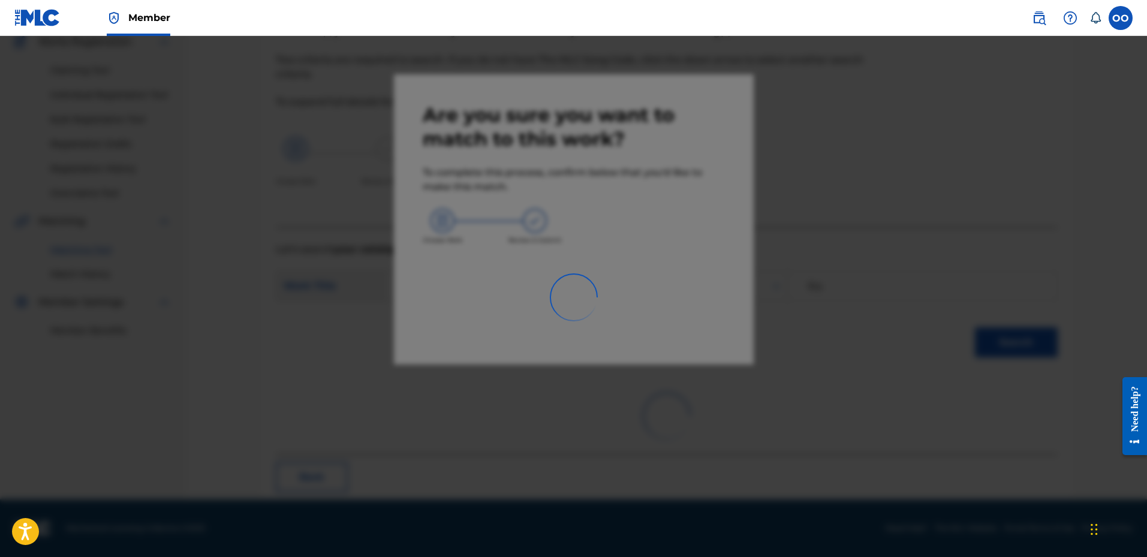
scroll to position [31, 0]
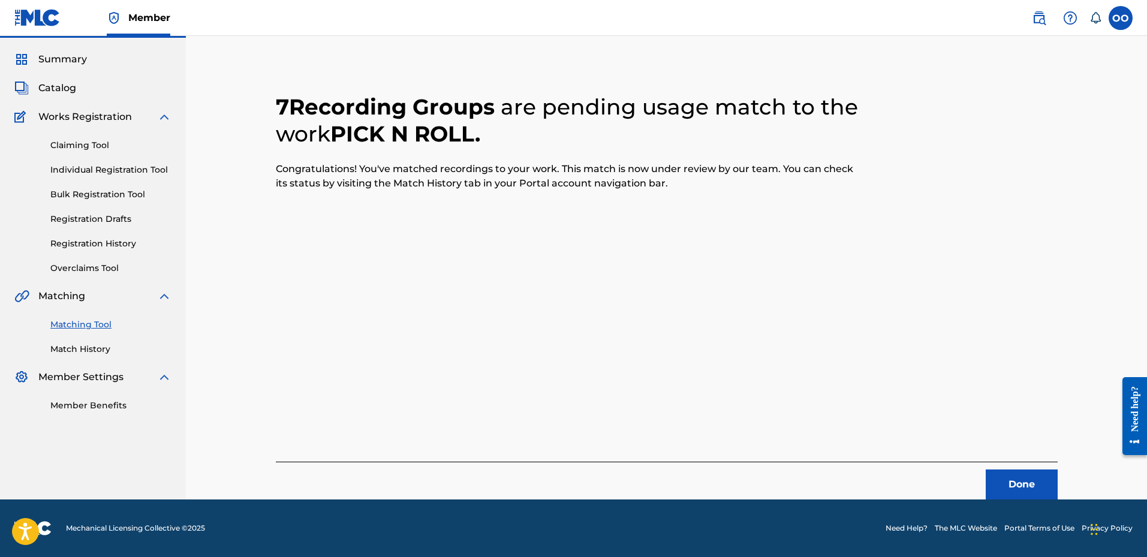
click at [1029, 480] on button "Done" at bounding box center [1021, 484] width 72 height 30
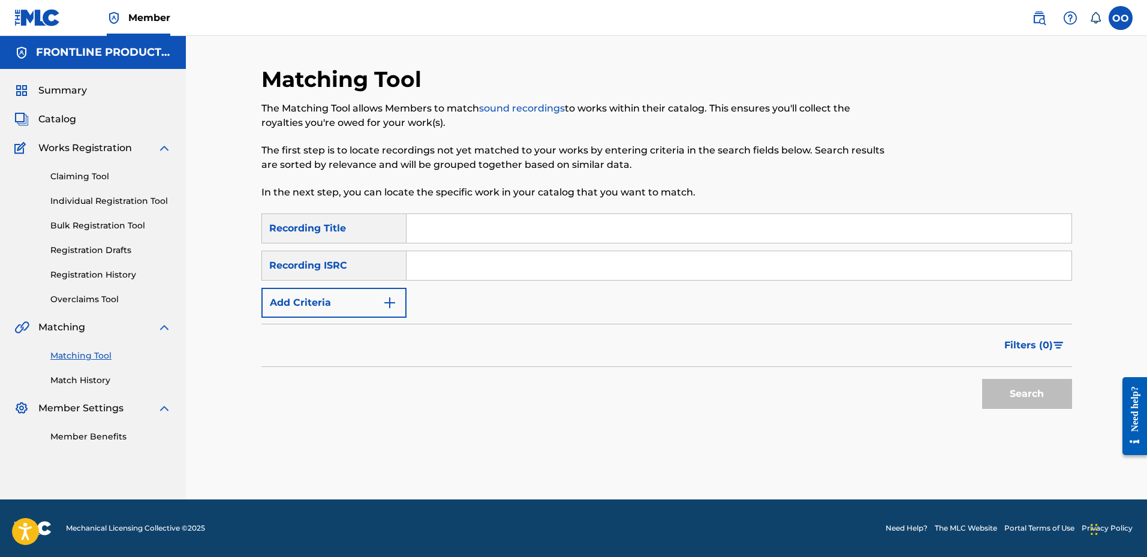
scroll to position [0, 0]
click at [616, 237] on input "Search Form" at bounding box center [738, 228] width 665 height 29
paste input "Camo"
type input "Camo"
click at [325, 298] on button "Add Criteria" at bounding box center [333, 303] width 145 height 30
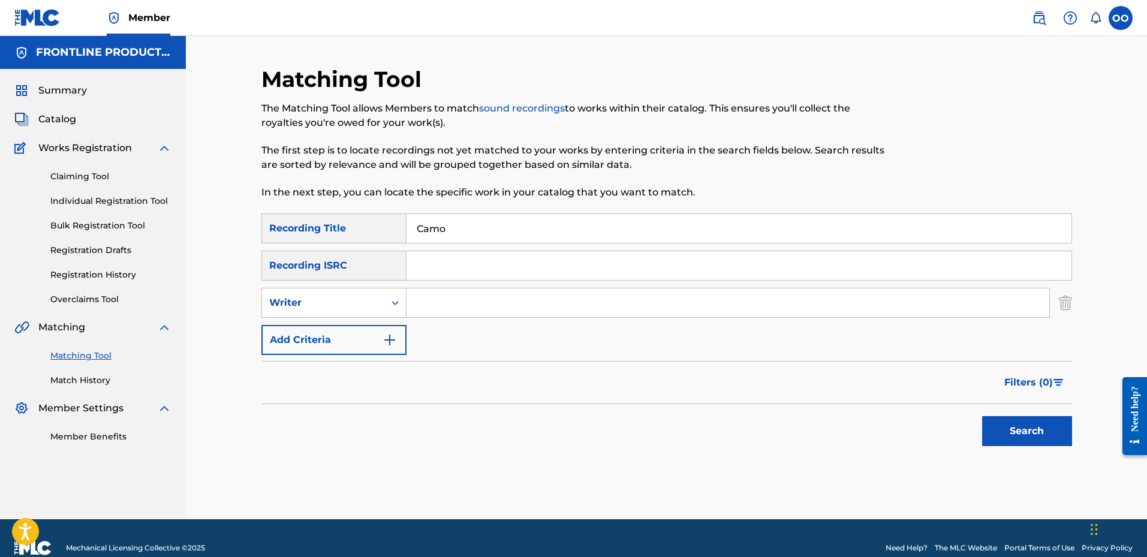
click at [332, 291] on div "Writer" at bounding box center [323, 302] width 122 height 23
click at [335, 326] on div "Recording Artist" at bounding box center [334, 333] width 144 height 30
click at [445, 306] on input "Search Form" at bounding box center [727, 302] width 643 height 29
paste input "Outtakey"
type input "Outtakey"
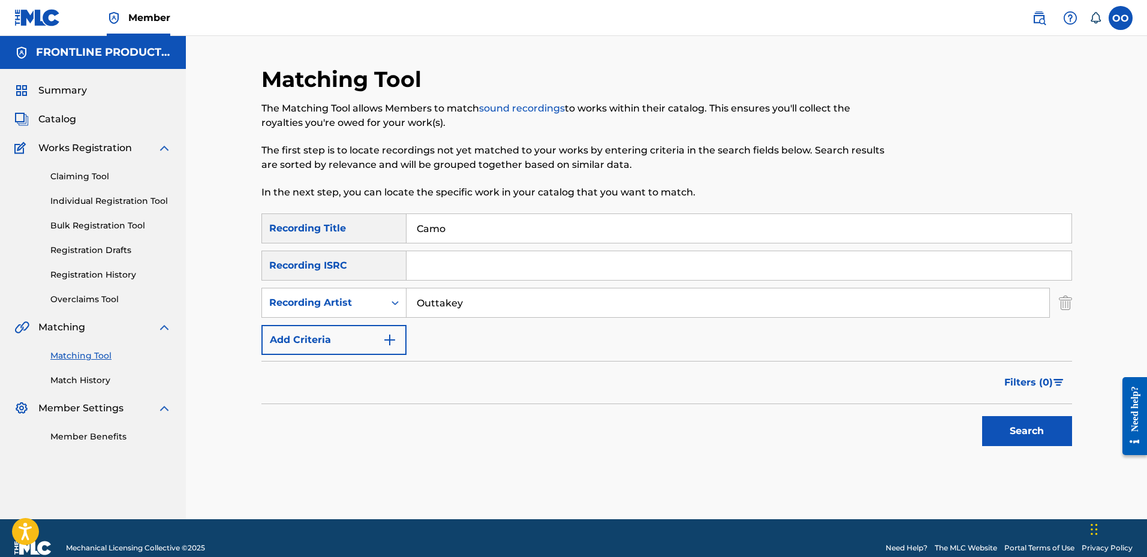
click at [982, 416] on button "Search" at bounding box center [1027, 431] width 90 height 30
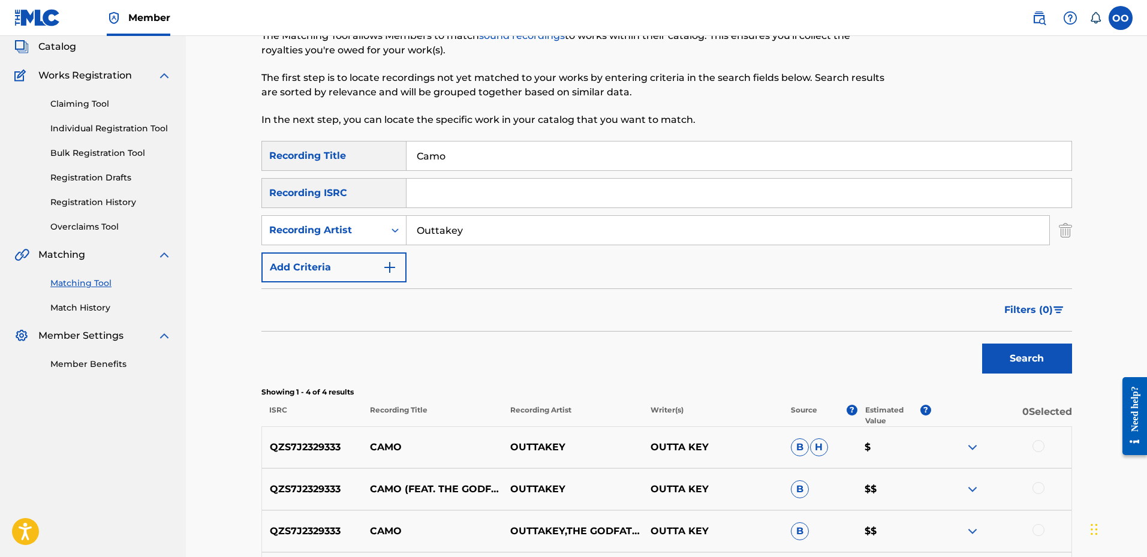
scroll to position [180, 0]
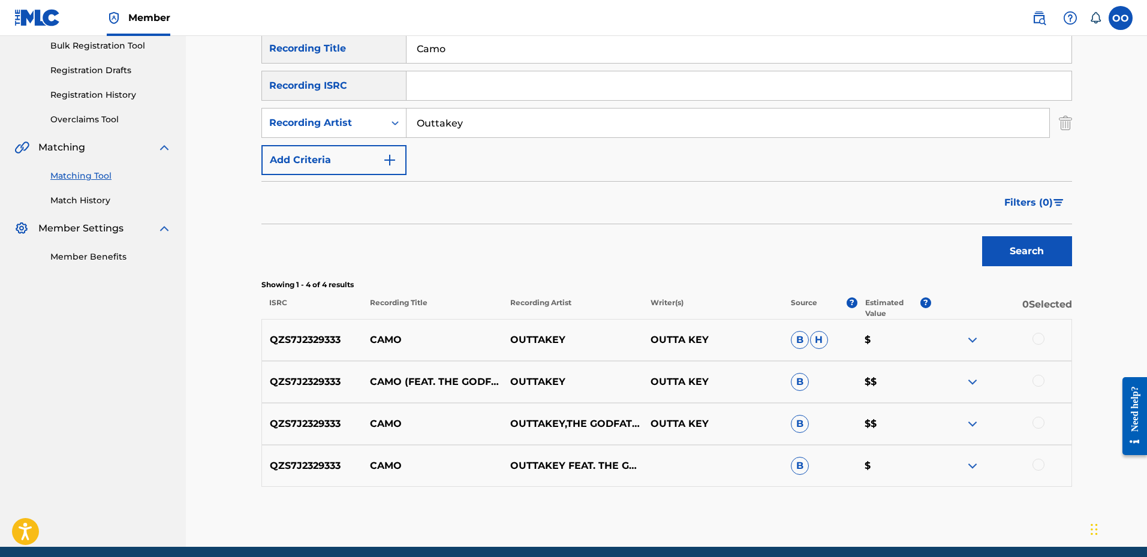
click at [1040, 339] on div at bounding box center [1038, 339] width 12 height 12
click at [1041, 382] on div at bounding box center [1038, 381] width 12 height 12
click at [1038, 420] on div at bounding box center [1038, 423] width 12 height 12
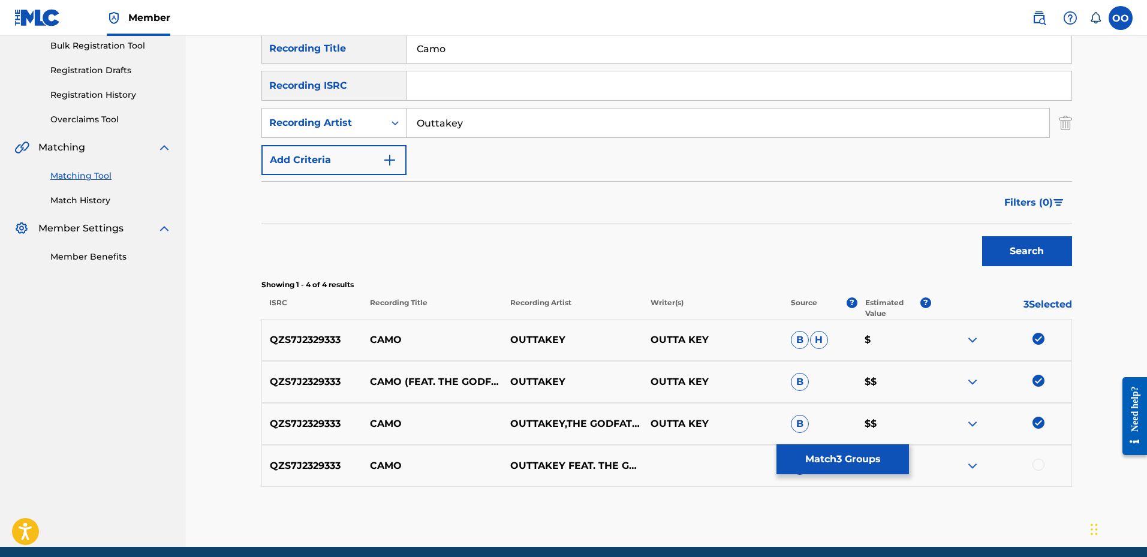
click at [1039, 467] on div at bounding box center [1038, 465] width 12 height 12
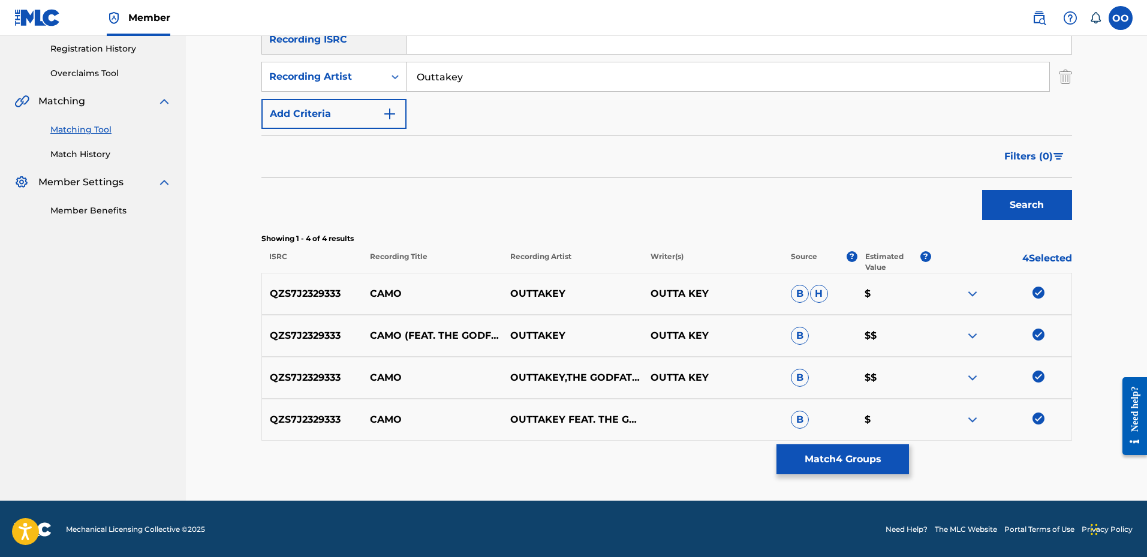
scroll to position [227, 0]
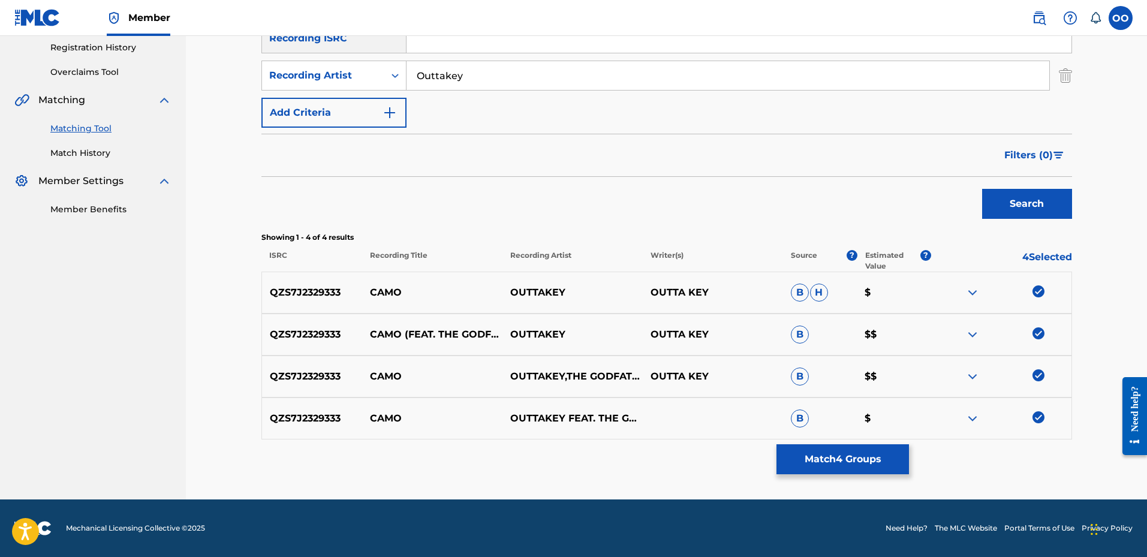
click at [893, 457] on button "Match 4 Groups" at bounding box center [842, 459] width 132 height 30
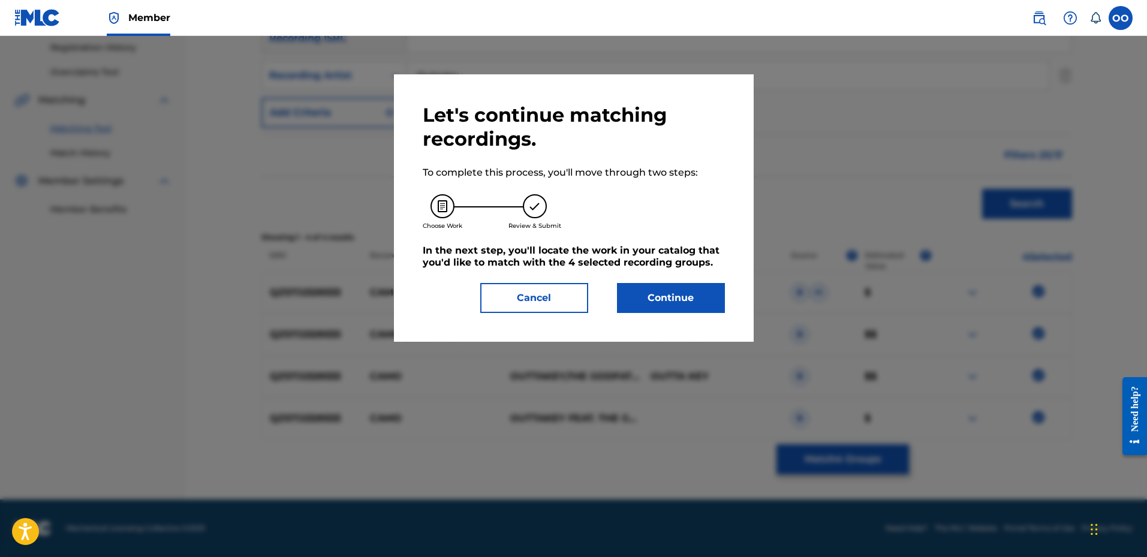
click at [556, 316] on div "Let's continue matching recordings. To complete this process, you'll move throu…" at bounding box center [574, 207] width 360 height 267
click at [554, 303] on button "Cancel" at bounding box center [534, 298] width 108 height 30
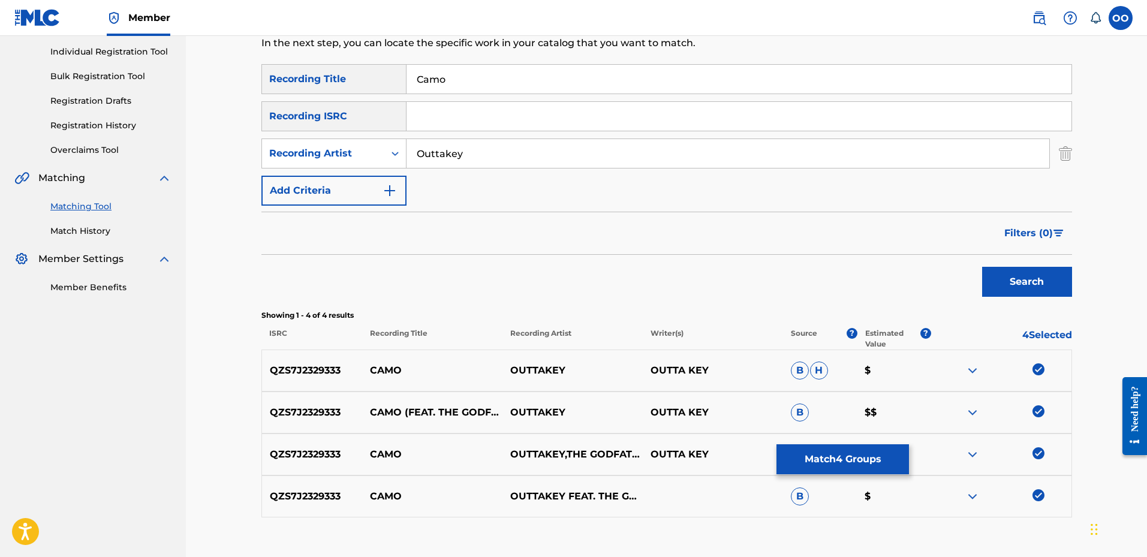
scroll to position [167, 0]
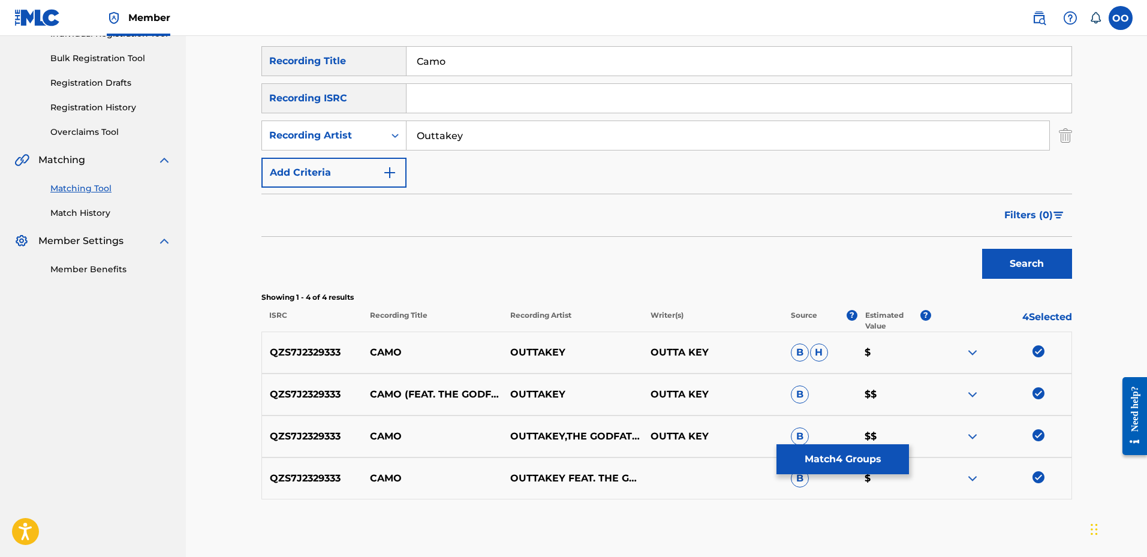
click at [833, 462] on button "Match 4 Groups" at bounding box center [842, 459] width 132 height 30
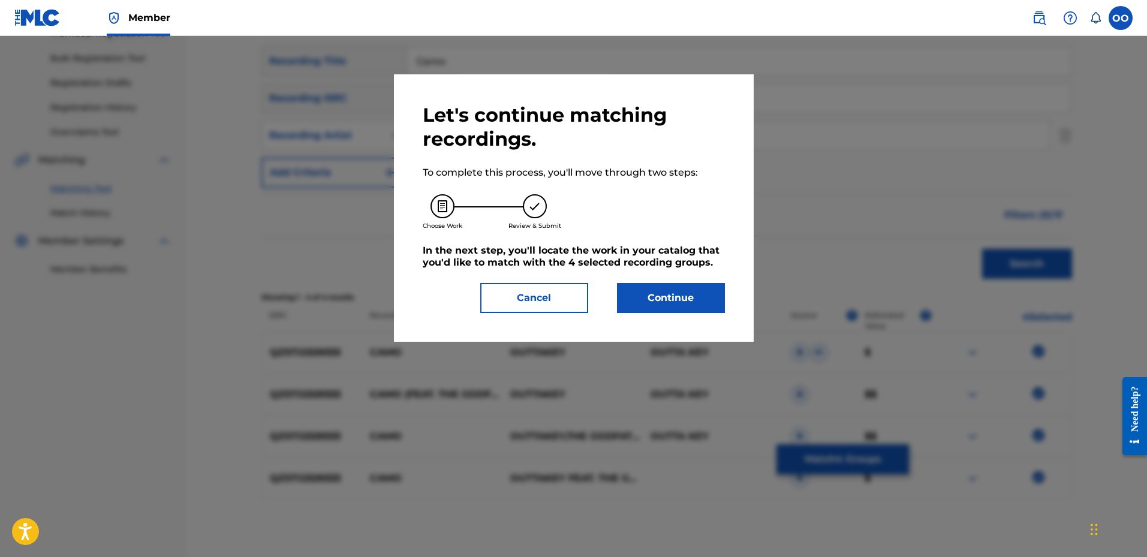
click at [698, 292] on button "Continue" at bounding box center [671, 298] width 108 height 30
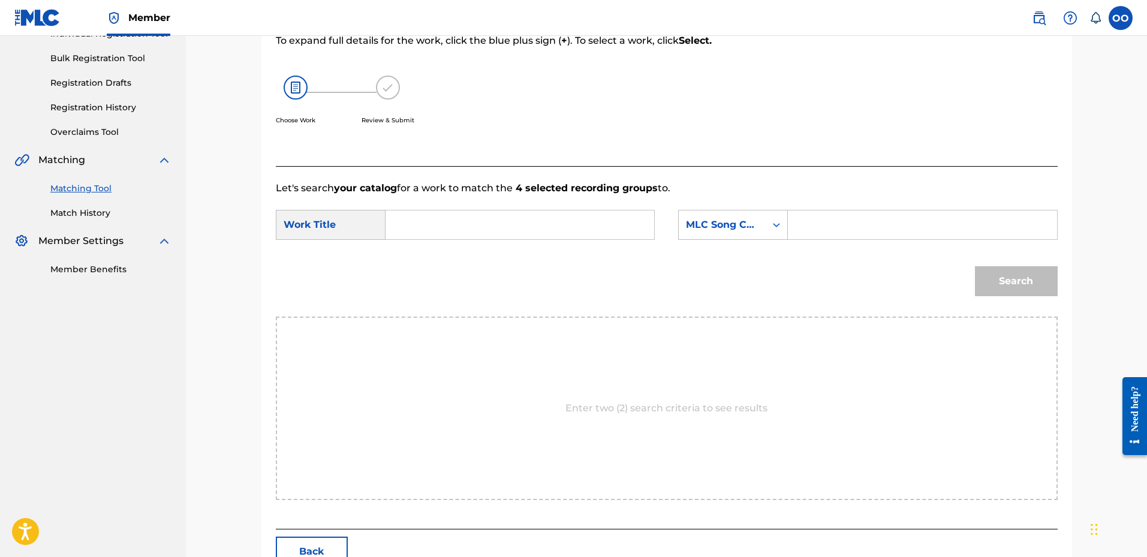
click at [547, 228] on input "Search Form" at bounding box center [520, 224] width 248 height 29
paste input "Camo"
type input "Camo"
click at [729, 228] on div "MLC Song Code" at bounding box center [722, 225] width 73 height 14
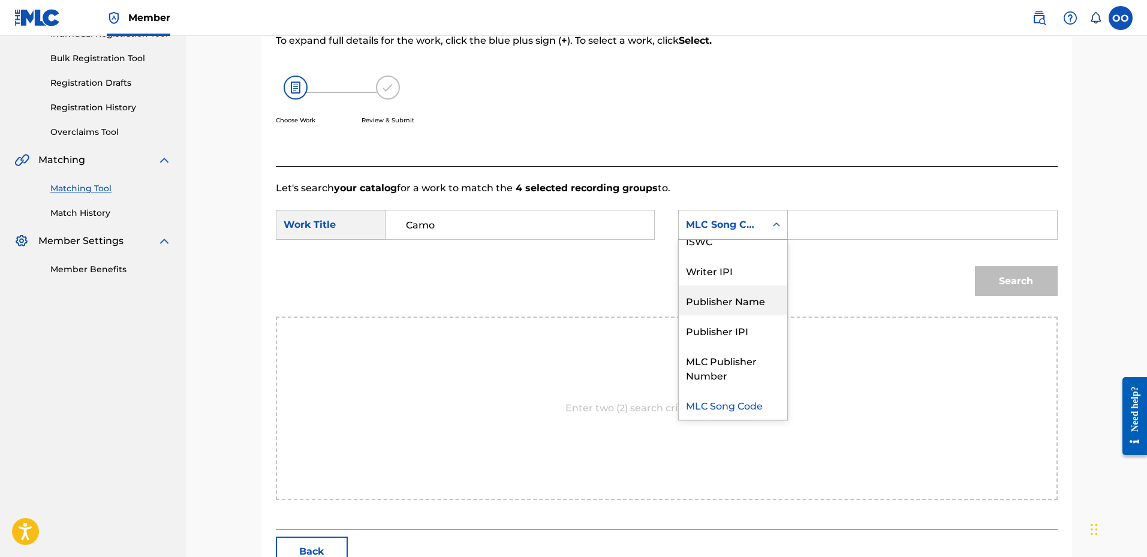
click at [740, 297] on div "Publisher Name" at bounding box center [733, 300] width 108 height 30
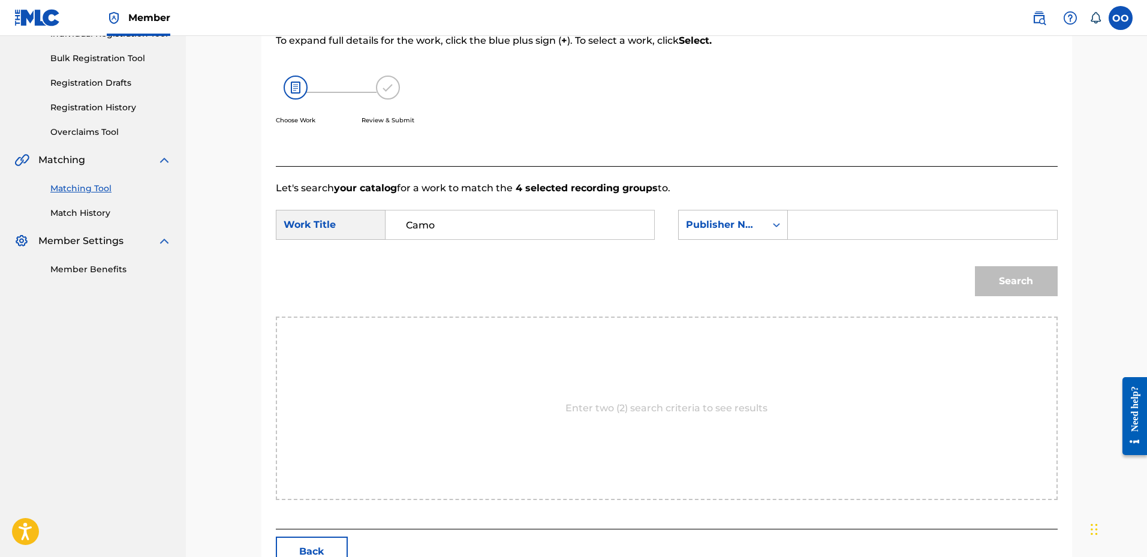
click at [831, 228] on input "Search Form" at bounding box center [922, 224] width 248 height 29
type input "fro"
click at [975, 266] on button "Search" at bounding box center [1016, 281] width 83 height 30
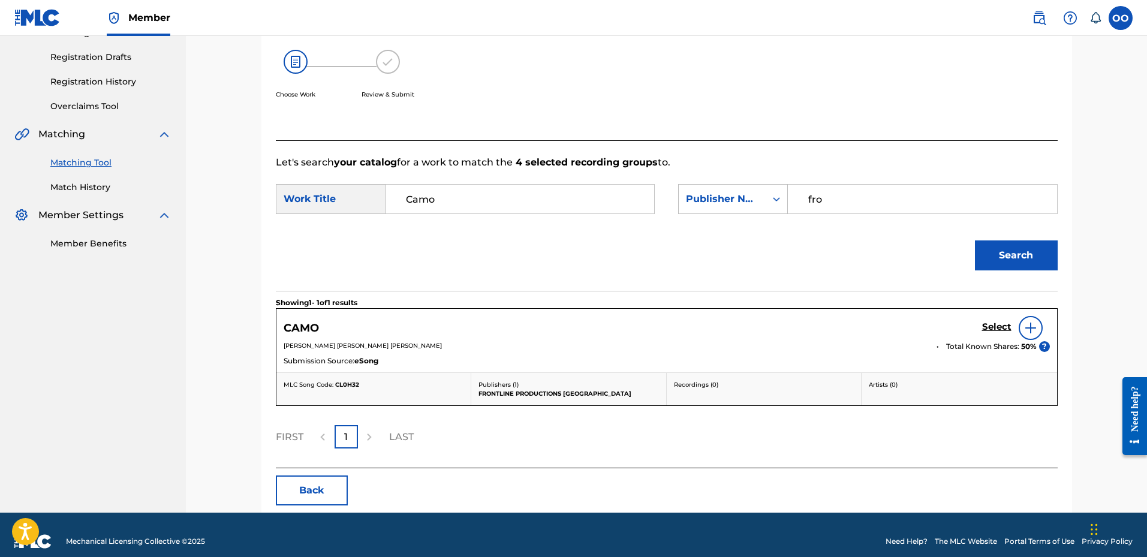
scroll to position [206, 0]
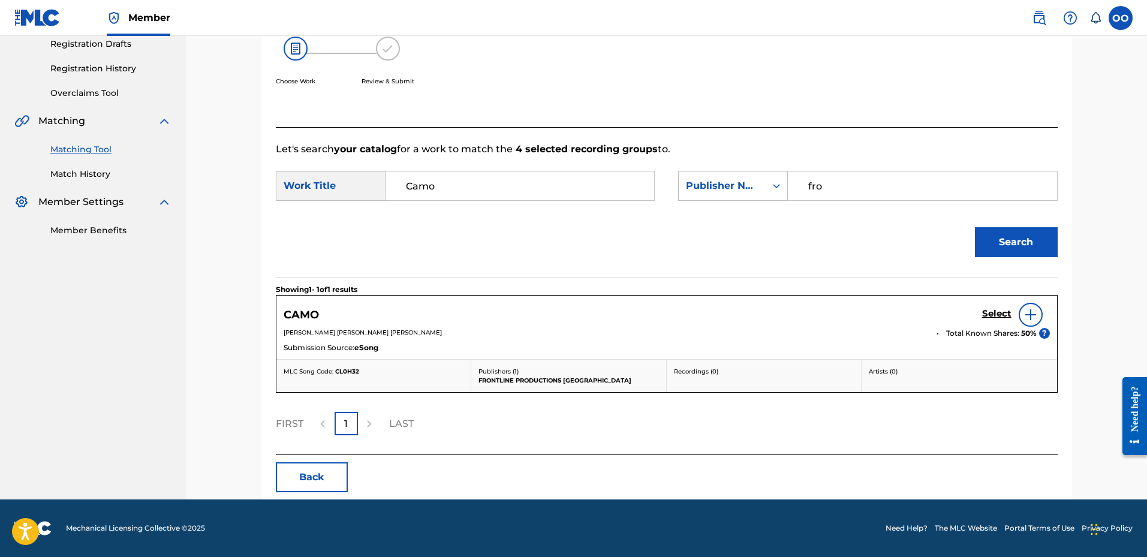
click at [1001, 312] on h5 "Select" at bounding box center [996, 313] width 29 height 11
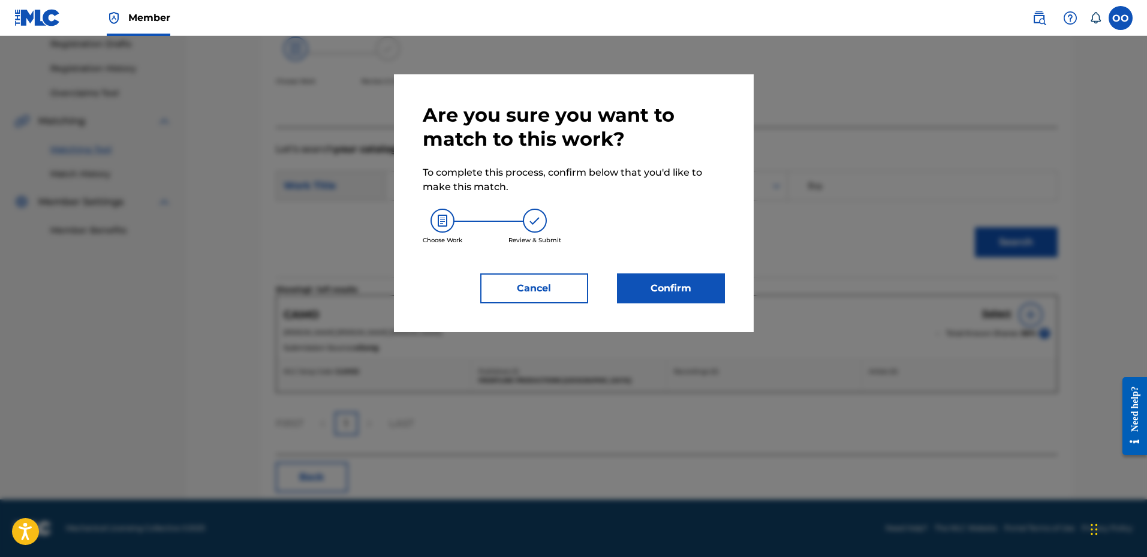
click at [689, 283] on button "Confirm" at bounding box center [671, 288] width 108 height 30
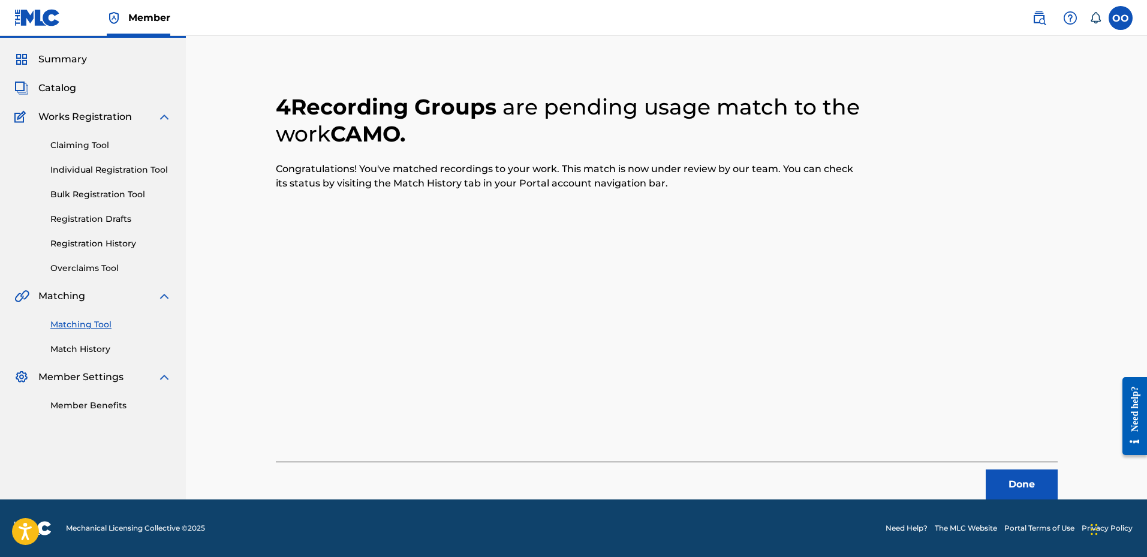
scroll to position [31, 0]
click at [1032, 483] on button "Done" at bounding box center [1021, 484] width 72 height 30
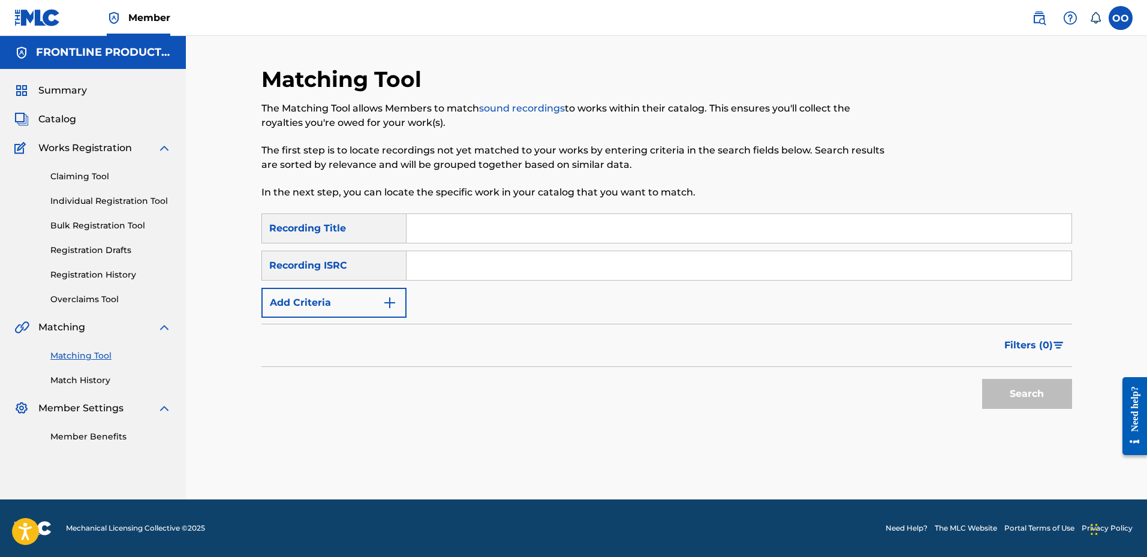
click at [541, 228] on input "Search Form" at bounding box center [738, 228] width 665 height 29
paste input "Street Muzik"
type input "Street Muzik"
click at [342, 309] on button "Add Criteria" at bounding box center [333, 303] width 145 height 30
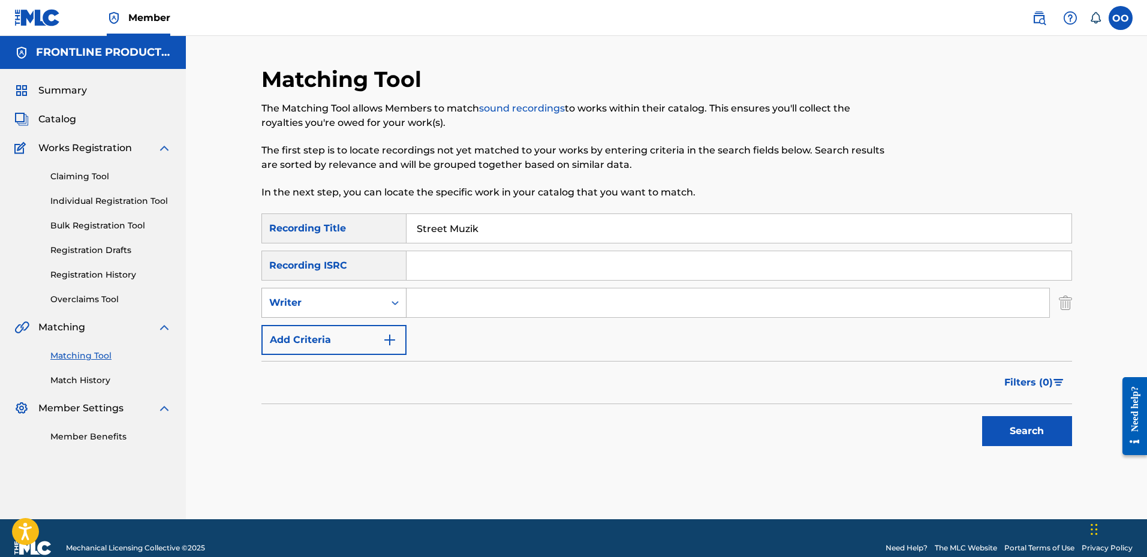
click at [342, 300] on div "Writer" at bounding box center [323, 303] width 108 height 14
click at [347, 329] on div "Recording Artist" at bounding box center [334, 333] width 144 height 30
click at [451, 310] on input "Search Form" at bounding box center [727, 302] width 643 height 29
paste input "Eastside Reup"
type input "Eastside Reup"
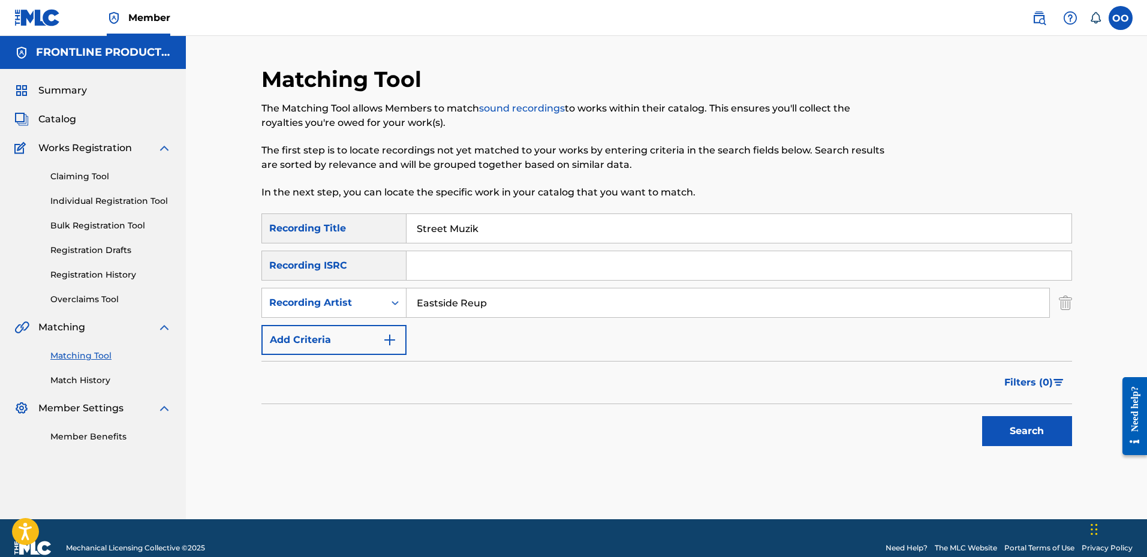
click at [982, 416] on button "Search" at bounding box center [1027, 431] width 90 height 30
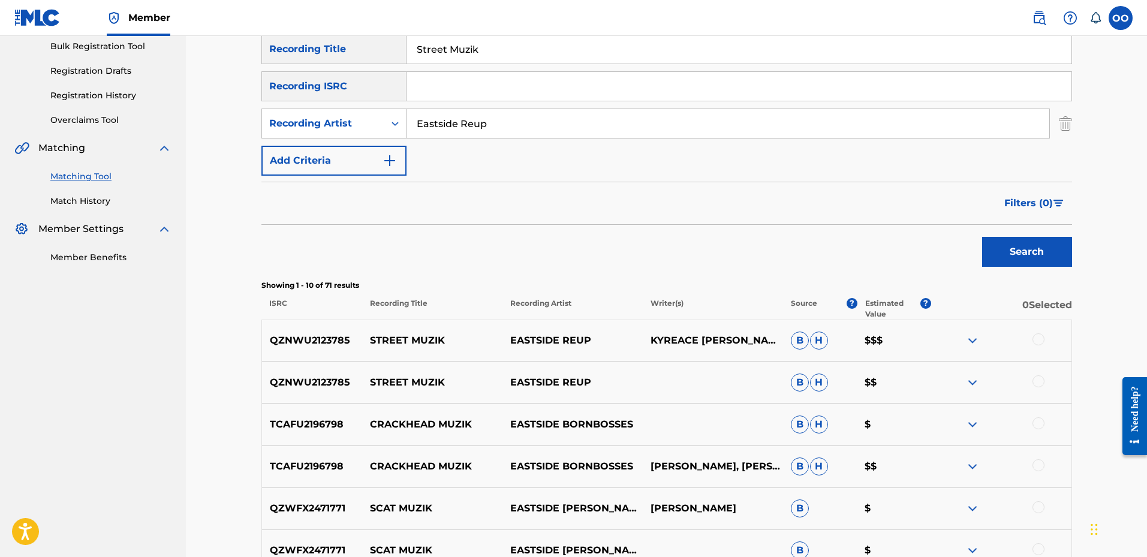
scroll to position [180, 0]
click at [1038, 381] on div at bounding box center [1038, 381] width 12 height 12
click at [1038, 340] on div at bounding box center [1038, 339] width 12 height 12
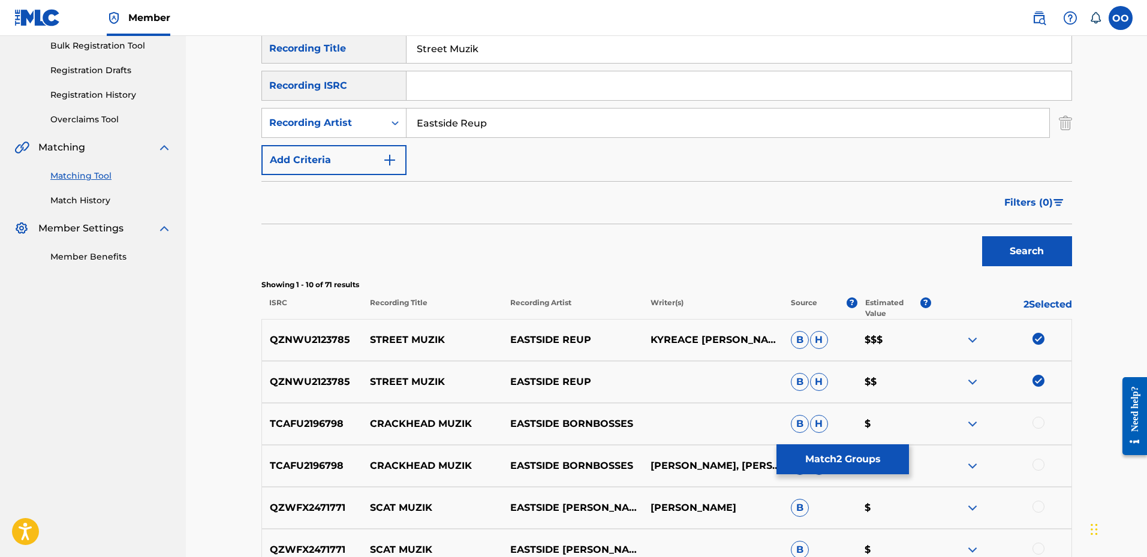
click at [858, 457] on button "Match 2 Groups" at bounding box center [842, 459] width 132 height 30
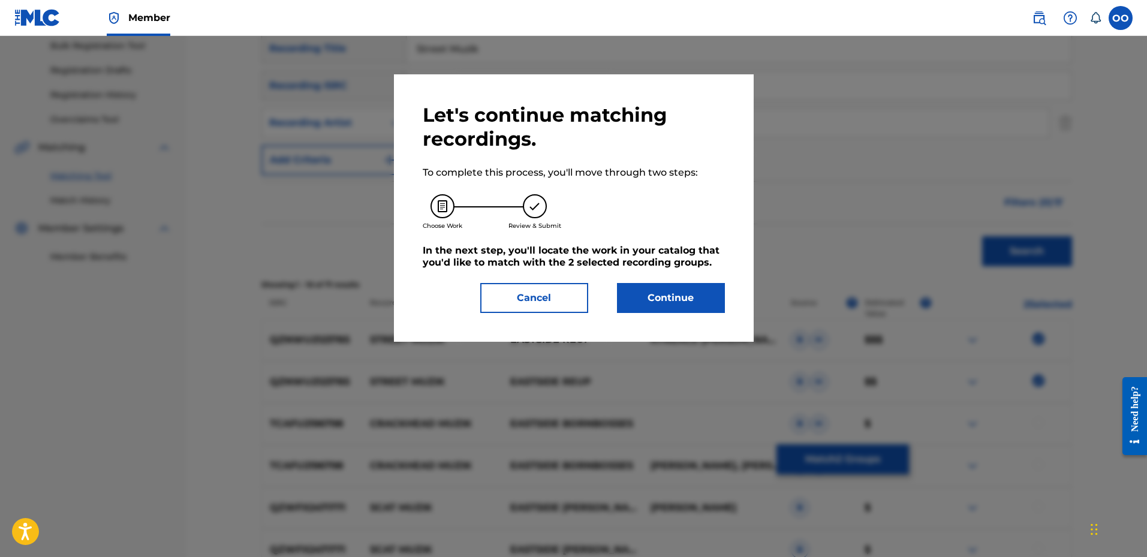
click at [683, 306] on button "Continue" at bounding box center [671, 298] width 108 height 30
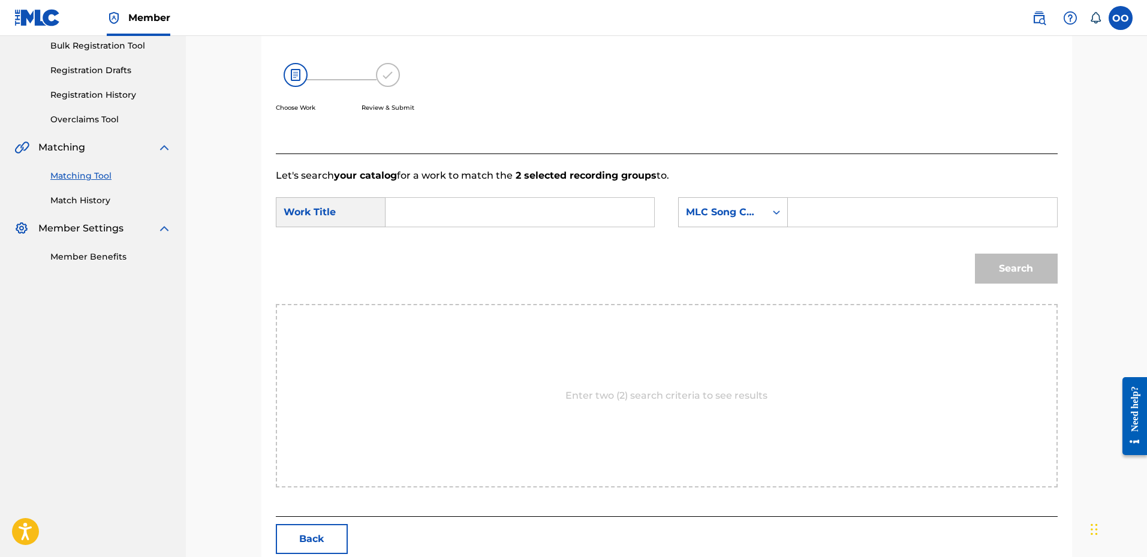
click at [503, 215] on input "Search Form" at bounding box center [520, 212] width 248 height 29
paste input "Street Muzik"
type input "Street Muzik"
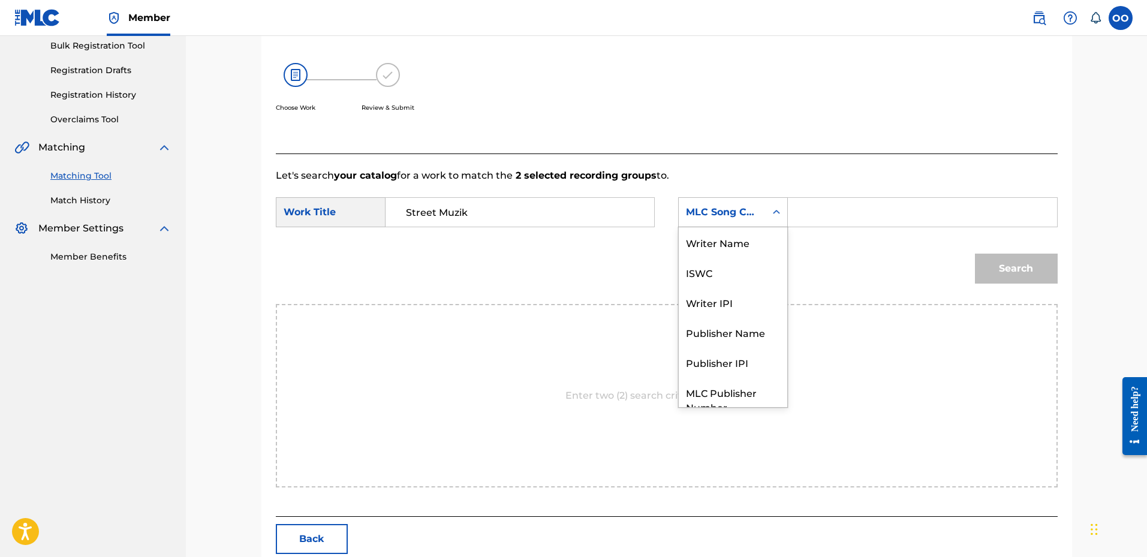
click at [715, 222] on div "MLC Song Code" at bounding box center [722, 212] width 87 height 23
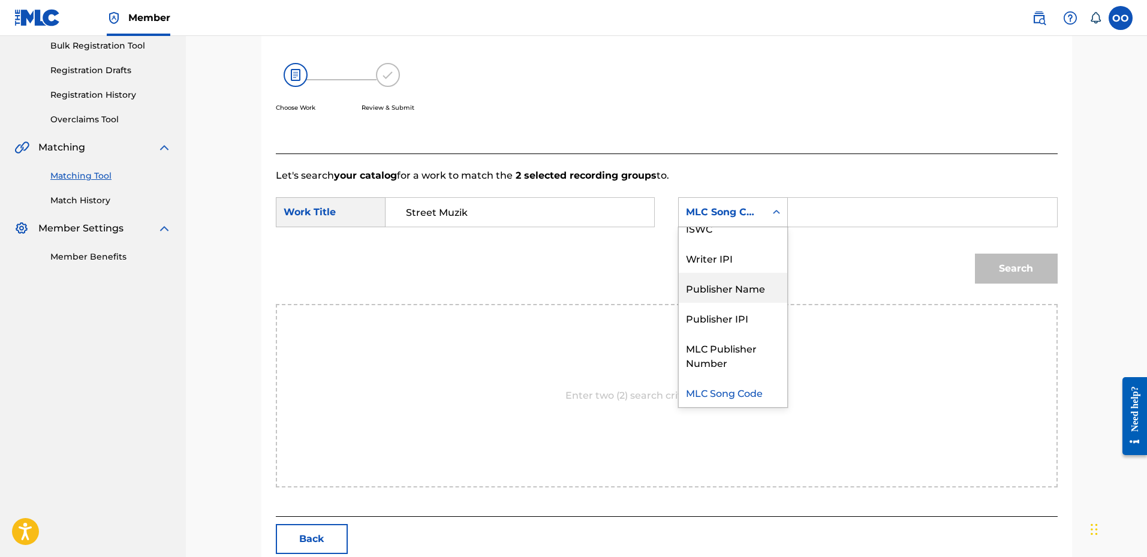
drag, startPoint x: 726, startPoint y: 284, endPoint x: 789, endPoint y: 238, distance: 78.5
click at [727, 285] on div "Publisher Name" at bounding box center [733, 288] width 108 height 30
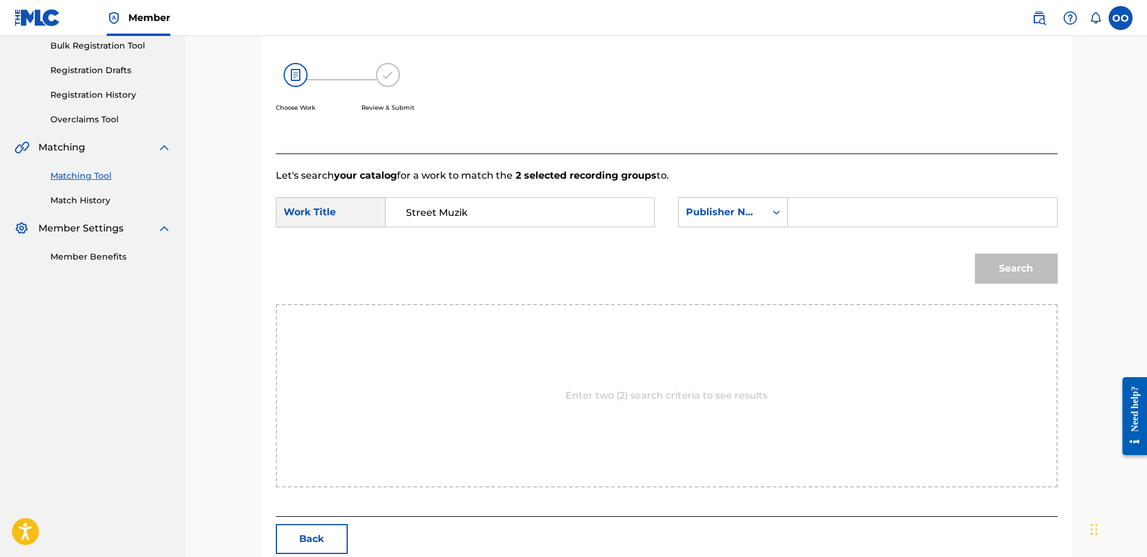
click at [799, 221] on input "Search Form" at bounding box center [922, 212] width 248 height 29
type input "fro"
click at [975, 254] on button "Search" at bounding box center [1016, 269] width 83 height 30
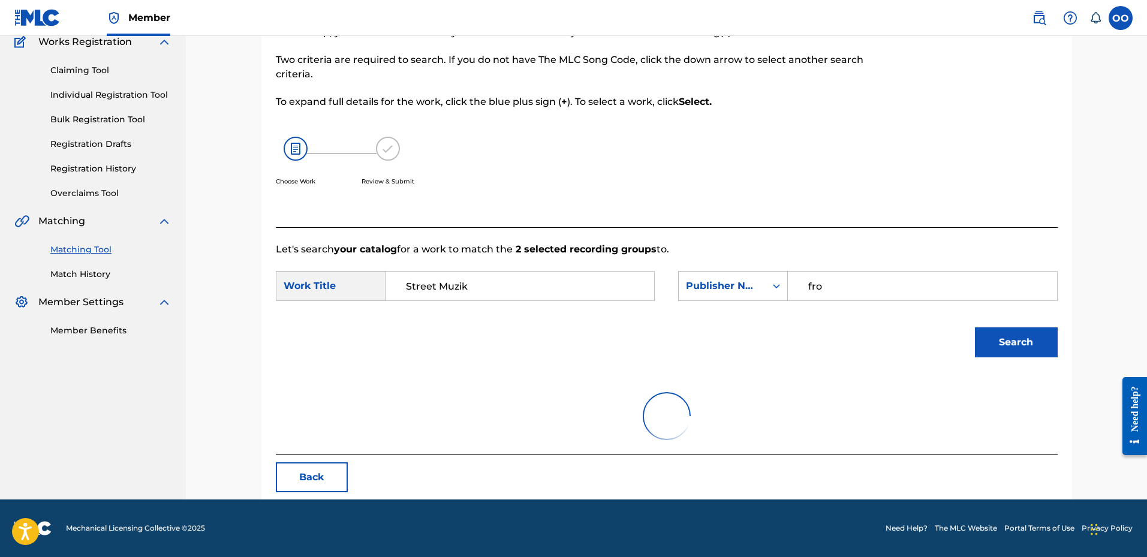
scroll to position [180, 0]
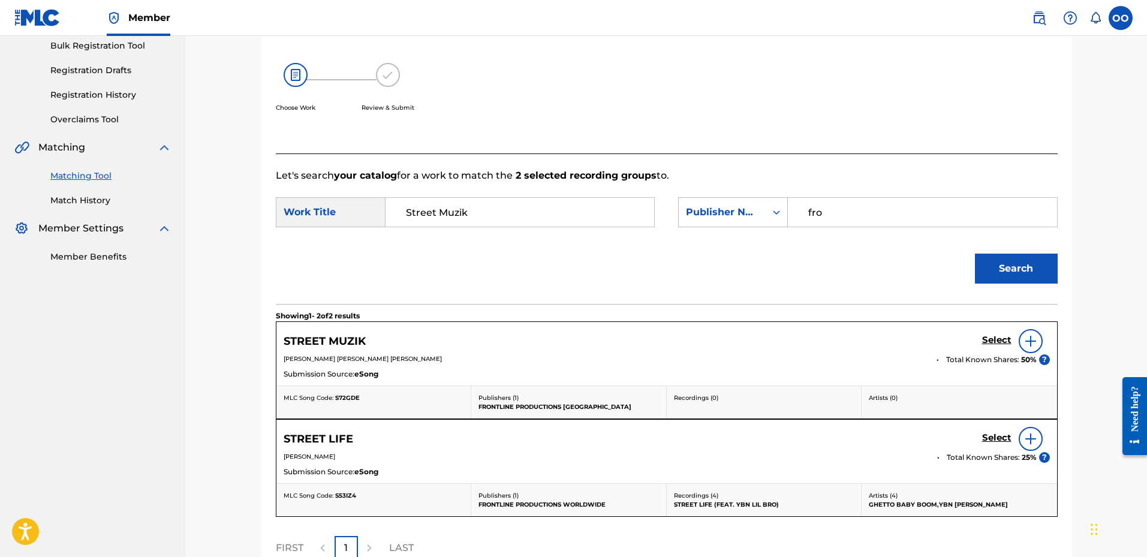
click at [994, 343] on h5 "Select" at bounding box center [996, 339] width 29 height 11
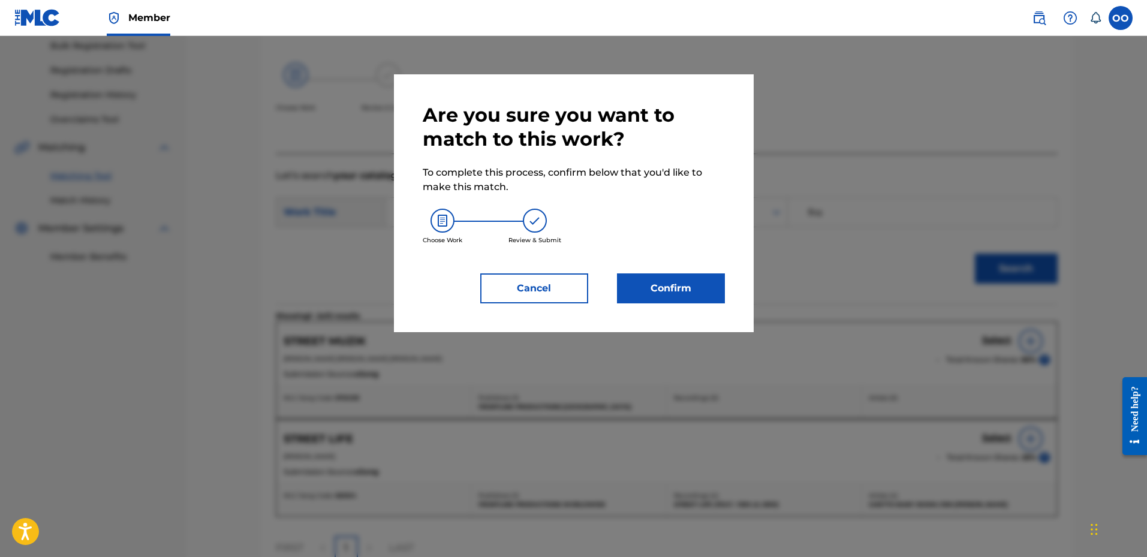
click at [697, 281] on button "Confirm" at bounding box center [671, 288] width 108 height 30
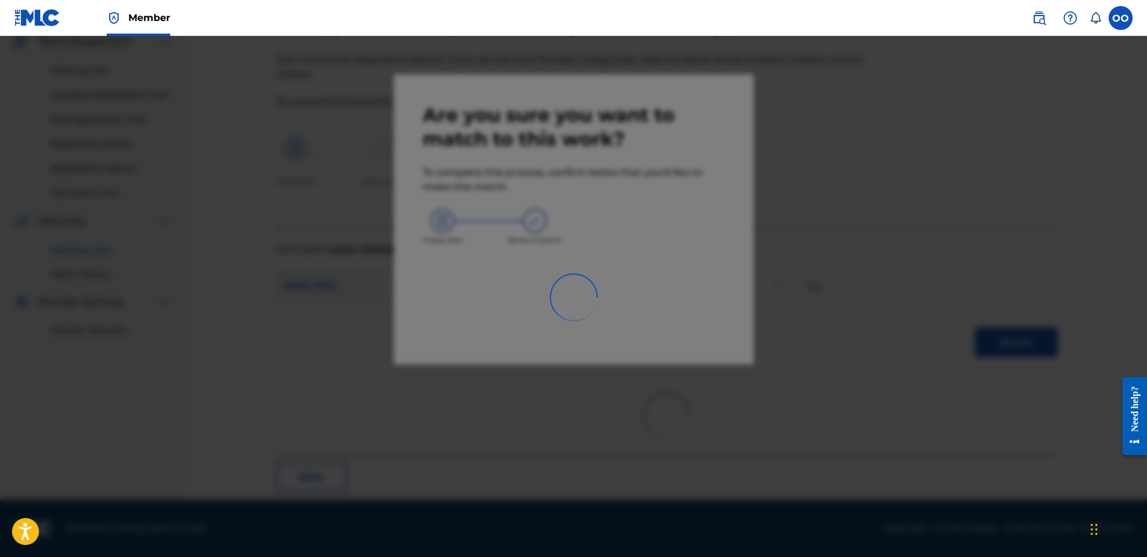
scroll to position [31, 0]
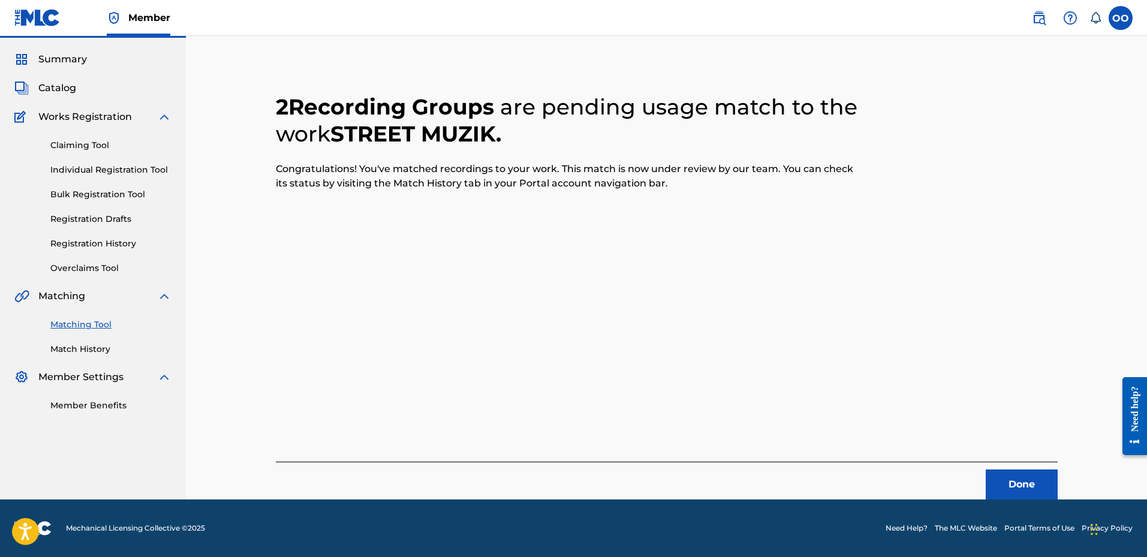
click at [1011, 486] on button "Done" at bounding box center [1021, 484] width 72 height 30
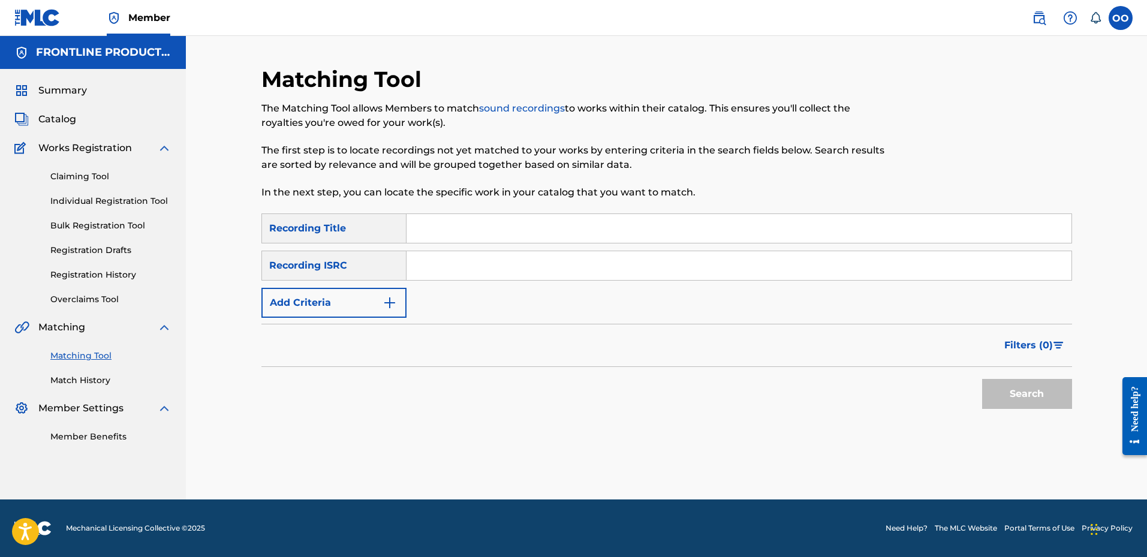
scroll to position [0, 0]
click at [764, 236] on input "Search Form" at bounding box center [738, 228] width 665 height 29
paste input "[PERSON_NAME]"
type input "[PERSON_NAME]"
click at [380, 302] on button "Add Criteria" at bounding box center [333, 303] width 145 height 30
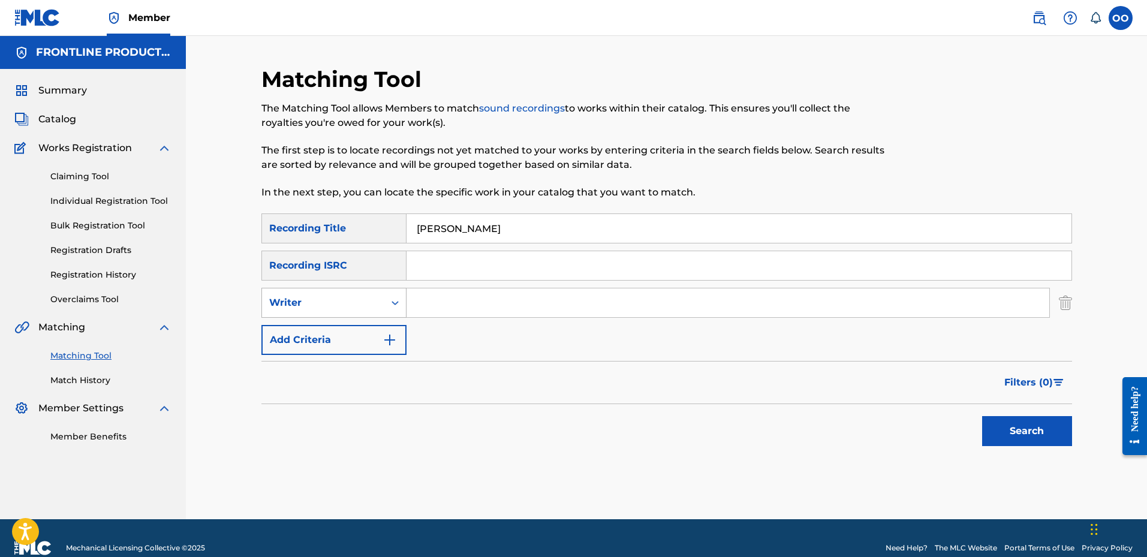
click at [348, 312] on div "Writer" at bounding box center [323, 302] width 122 height 23
click at [336, 332] on div "Recording Artist" at bounding box center [334, 333] width 144 height 30
drag, startPoint x: 369, startPoint y: 319, endPoint x: 436, endPoint y: 296, distance: 70.3
click at [436, 296] on input "Search Form" at bounding box center [727, 302] width 643 height 29
paste input "BabyTron"
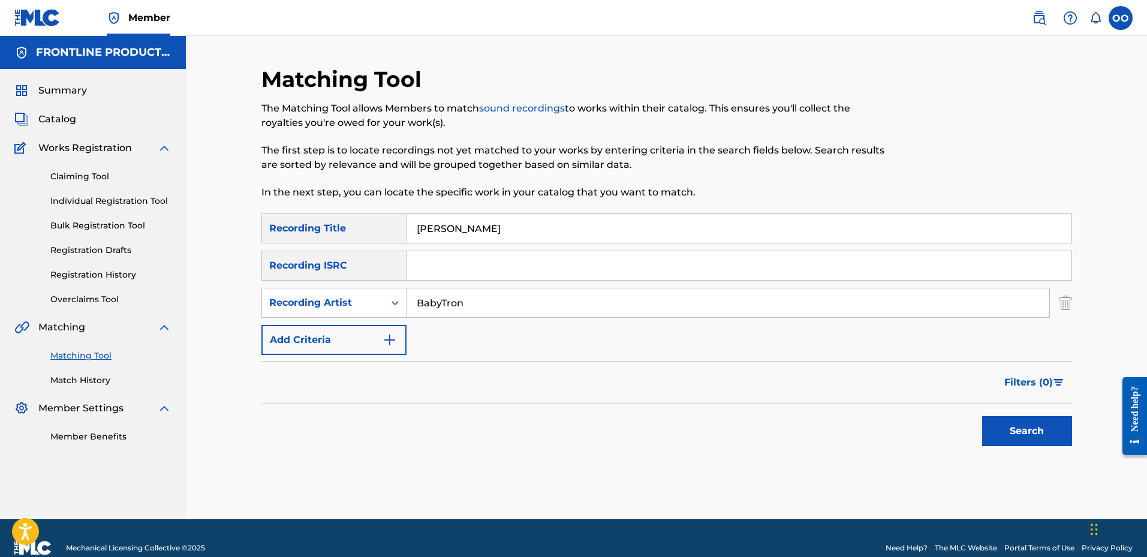
type input "BabyTron"
click at [982, 416] on button "Search" at bounding box center [1027, 431] width 90 height 30
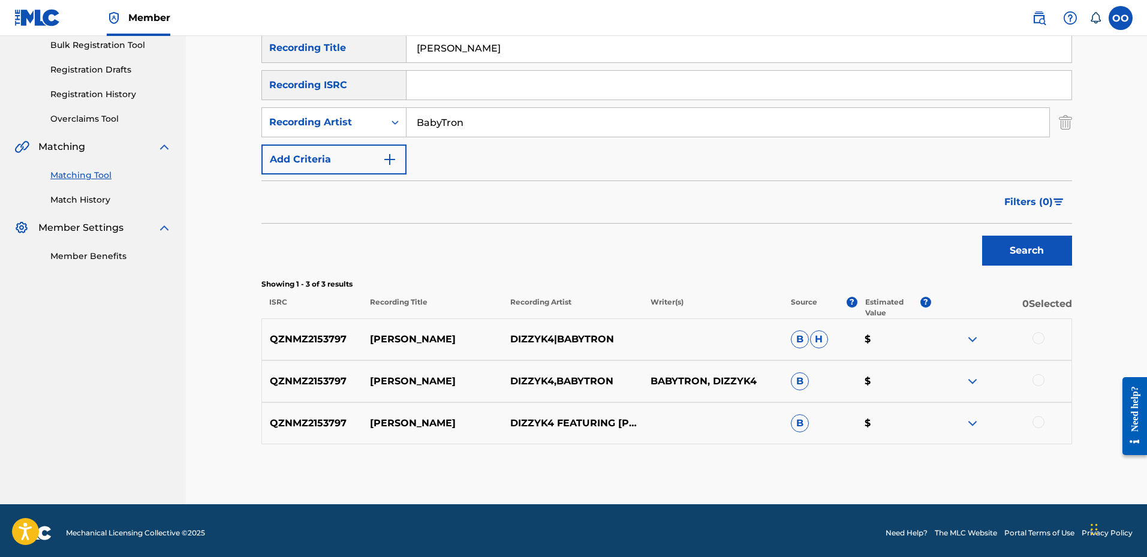
scroll to position [185, 0]
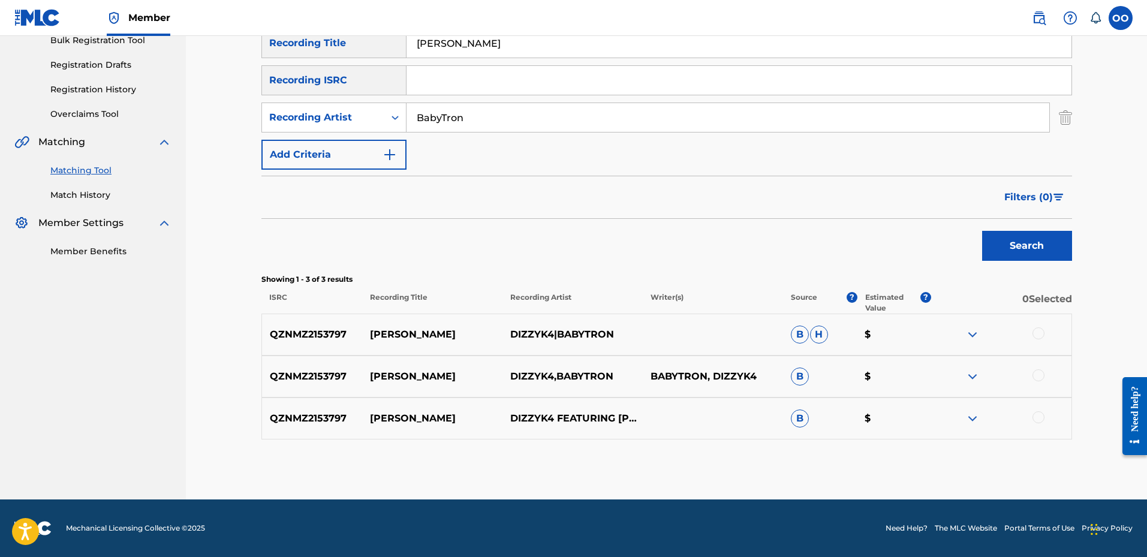
click at [1042, 334] on div at bounding box center [1038, 333] width 12 height 12
click at [1039, 376] on div at bounding box center [1038, 375] width 12 height 12
click at [1038, 421] on div at bounding box center [1038, 417] width 12 height 12
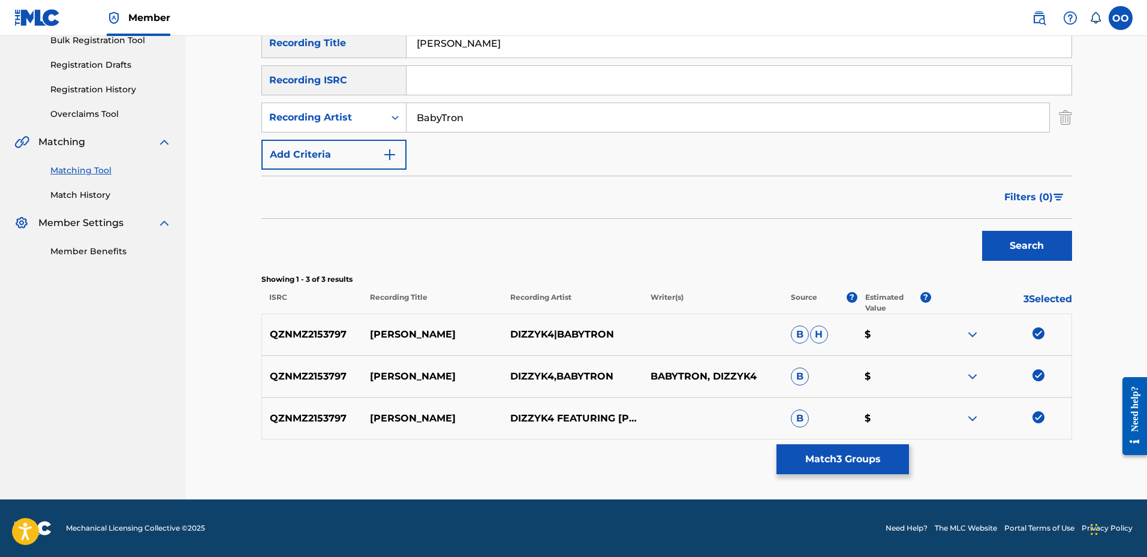
click at [848, 457] on button "Match 3 Groups" at bounding box center [842, 459] width 132 height 30
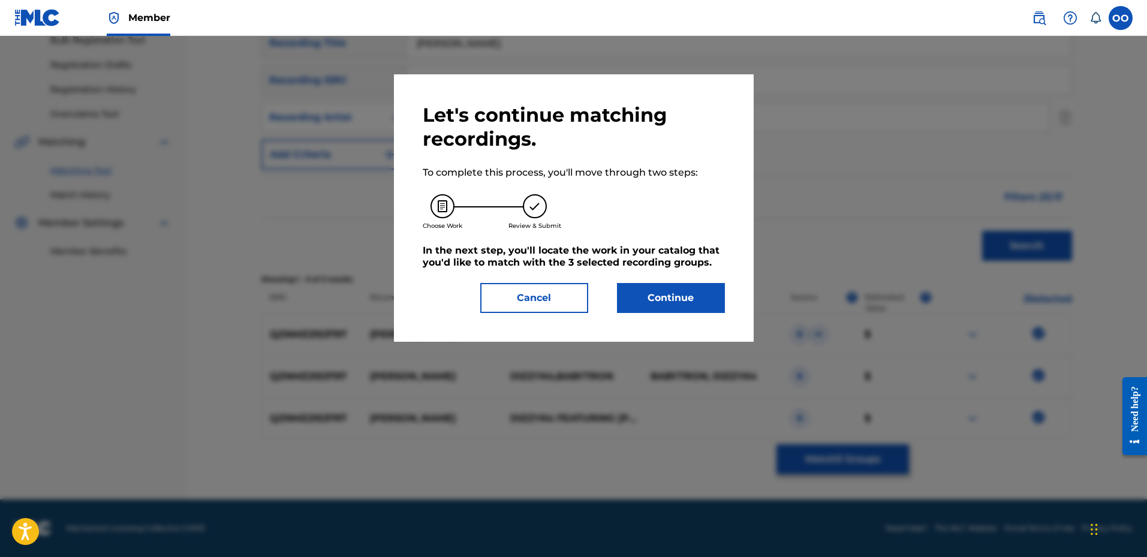
click at [662, 295] on button "Continue" at bounding box center [671, 298] width 108 height 30
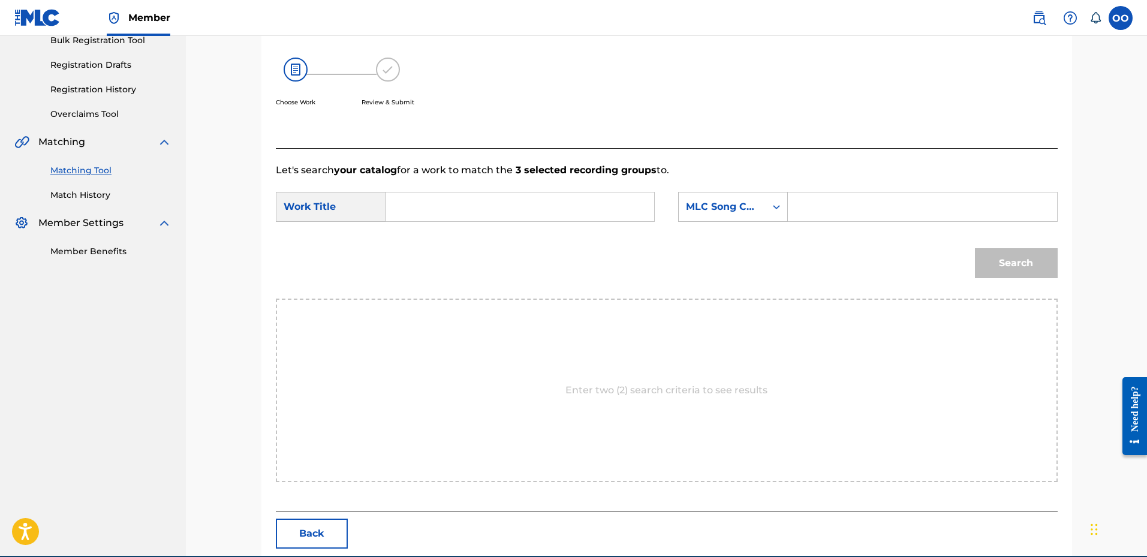
click at [490, 210] on input "Search Form" at bounding box center [520, 206] width 248 height 29
paste input "[PERSON_NAME]"
type input "[PERSON_NAME]"
click at [722, 217] on div "MLC Song Code" at bounding box center [722, 206] width 87 height 23
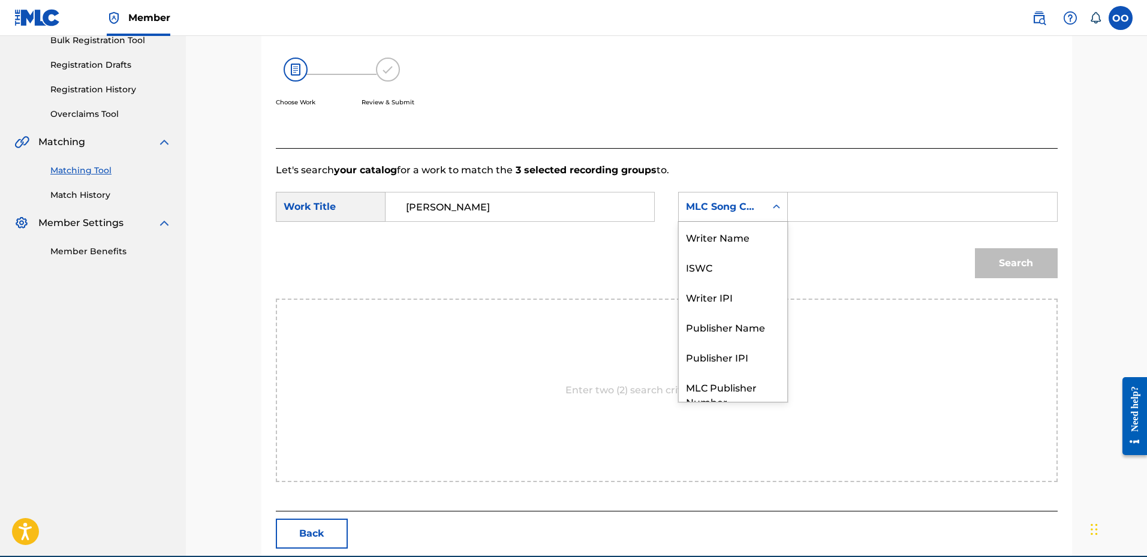
scroll to position [44, 0]
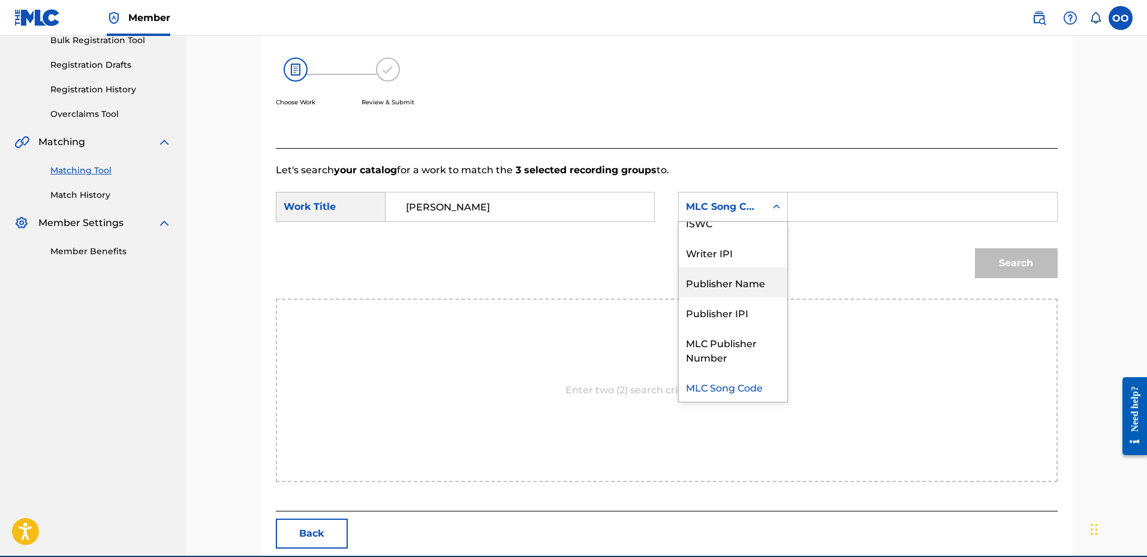
drag, startPoint x: 725, startPoint y: 279, endPoint x: 770, endPoint y: 239, distance: 59.4
click at [735, 270] on div "Publisher Name" at bounding box center [733, 282] width 108 height 30
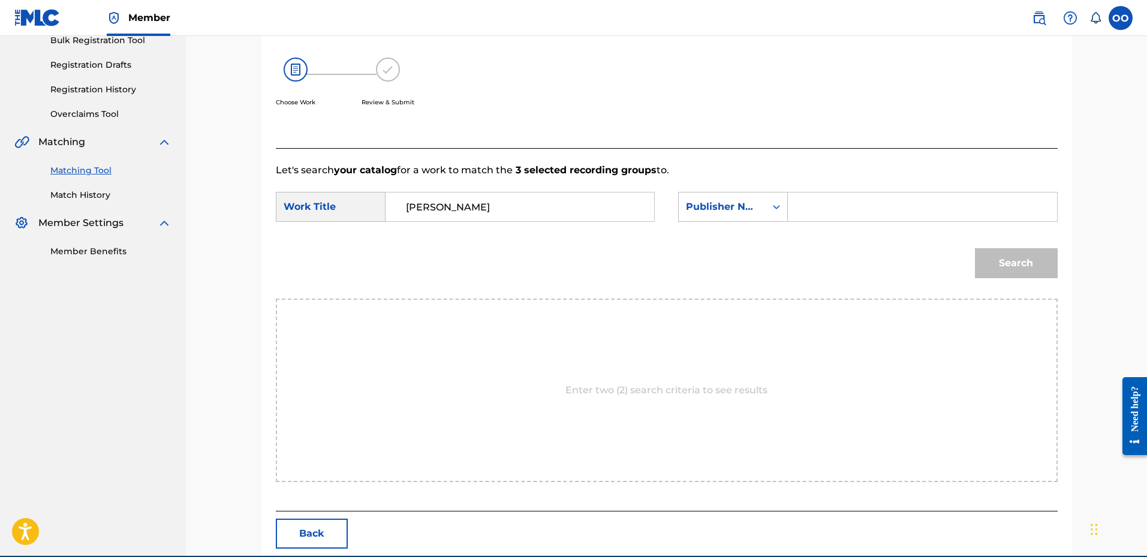
click at [810, 210] on input "Search Form" at bounding box center [922, 206] width 248 height 29
type input "fro"
click at [975, 248] on button "Search" at bounding box center [1016, 263] width 83 height 30
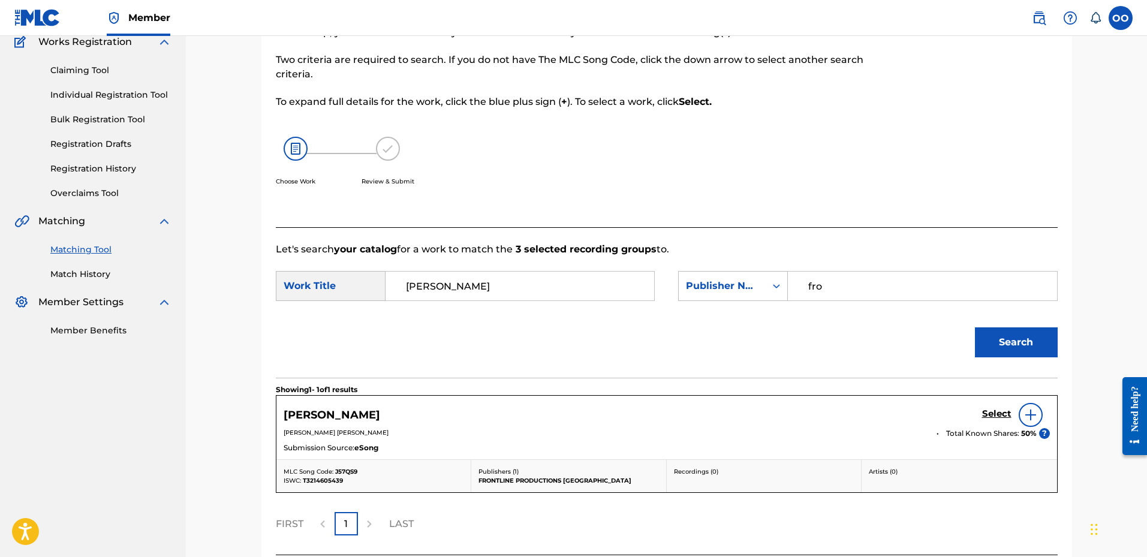
scroll to position [185, 0]
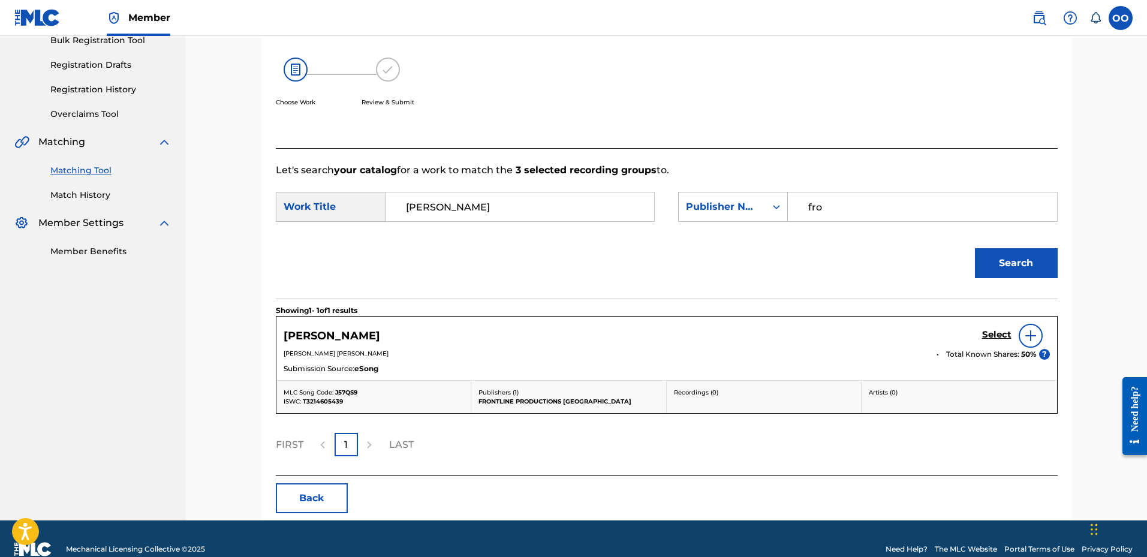
click at [991, 338] on h5 "Select" at bounding box center [996, 334] width 29 height 11
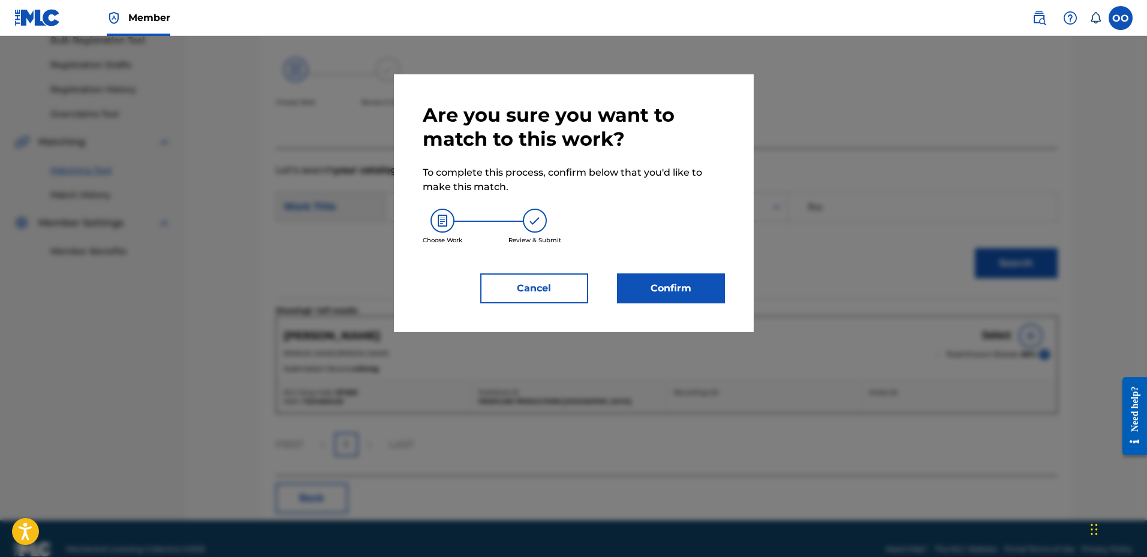
click at [694, 299] on button "Confirm" at bounding box center [671, 288] width 108 height 30
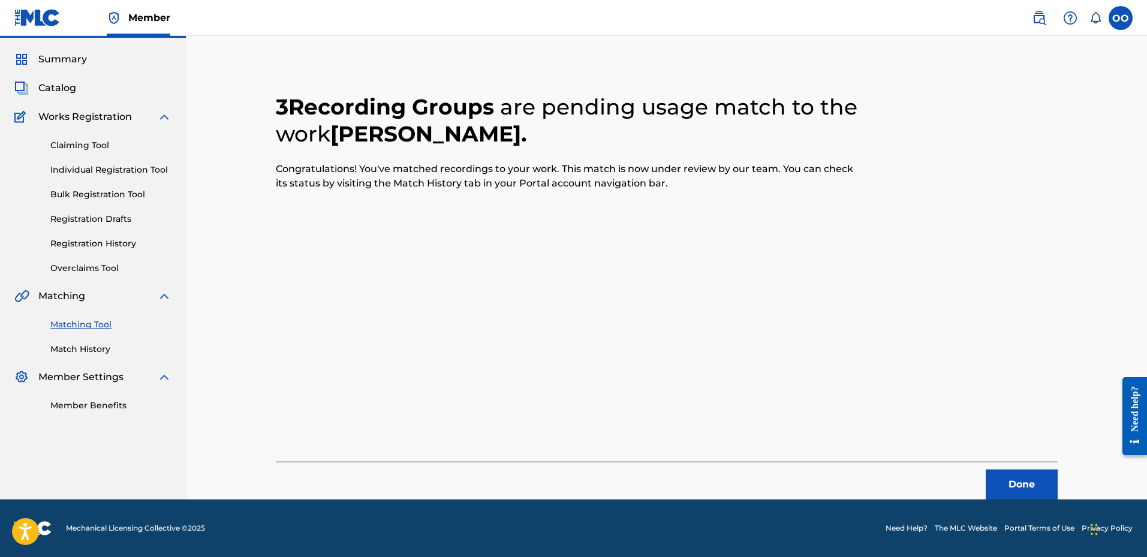
scroll to position [31, 0]
click at [1012, 486] on button "Done" at bounding box center [1021, 484] width 72 height 30
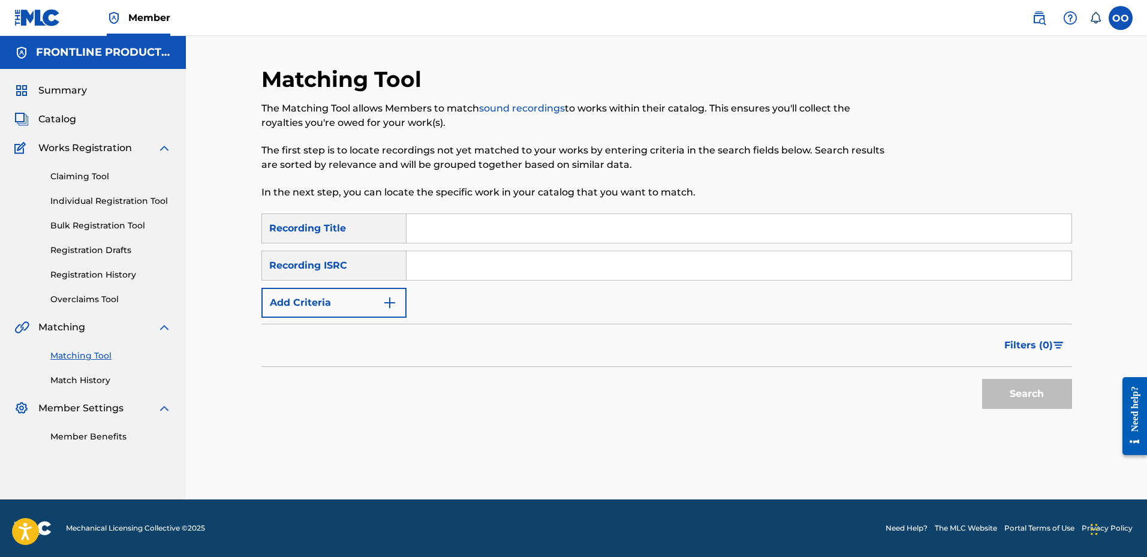
scroll to position [0, 0]
click at [464, 222] on input "Search Form" at bounding box center [738, 228] width 665 height 29
paste input "I Know That's Right"
type input "I Know That's Right"
click at [345, 314] on button "Add Criteria" at bounding box center [333, 303] width 145 height 30
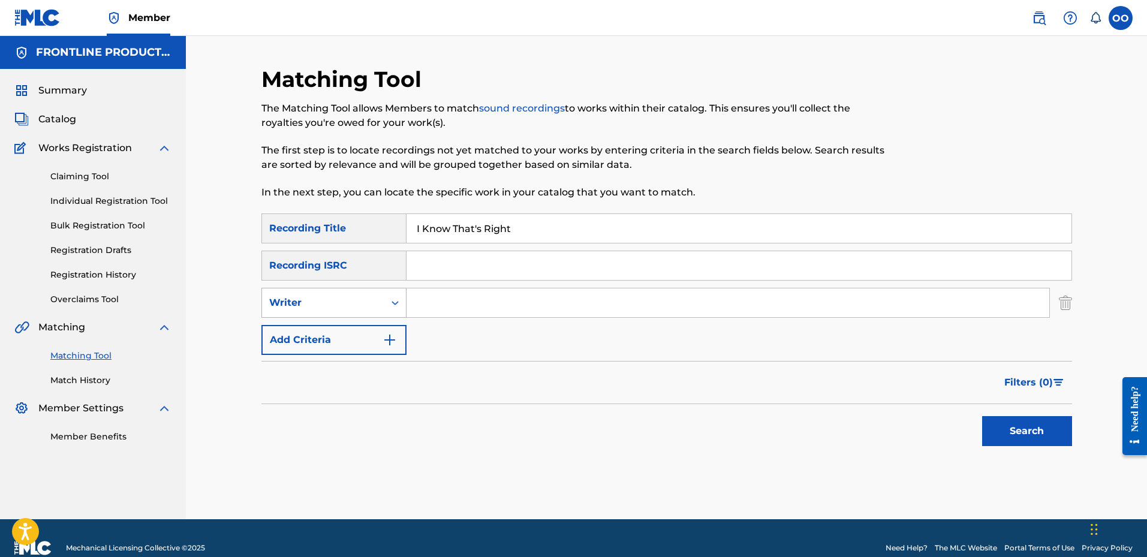
click at [351, 303] on div "Writer" at bounding box center [323, 303] width 108 height 14
click at [357, 327] on div "Recording Artist" at bounding box center [334, 333] width 144 height 30
click at [457, 305] on input "Search Form" at bounding box center [727, 302] width 643 height 29
paste input "Stackboi Ty"
type input "Stackboi Ty"
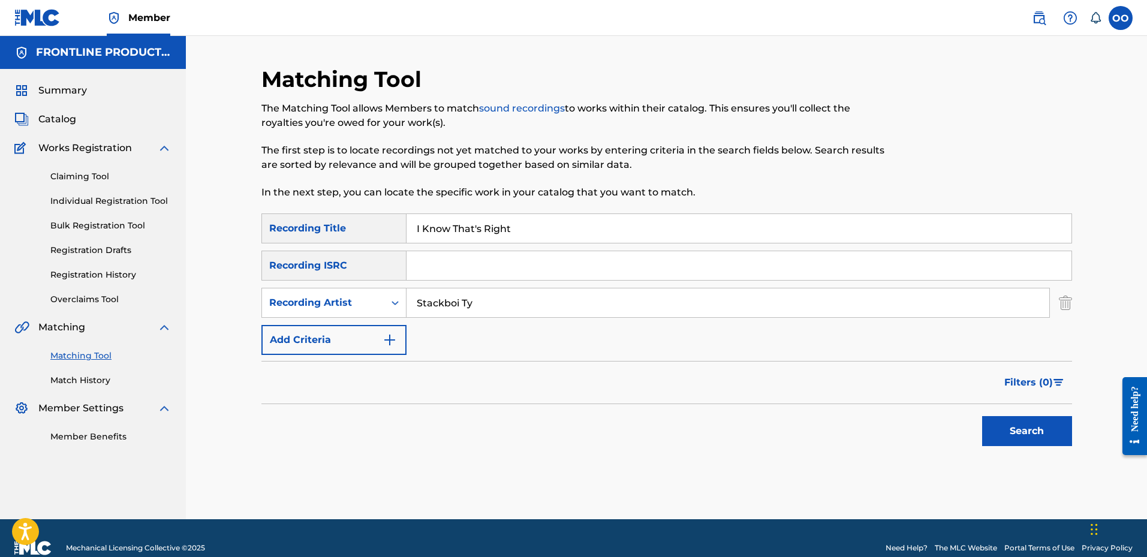
click at [982, 416] on button "Search" at bounding box center [1027, 431] width 90 height 30
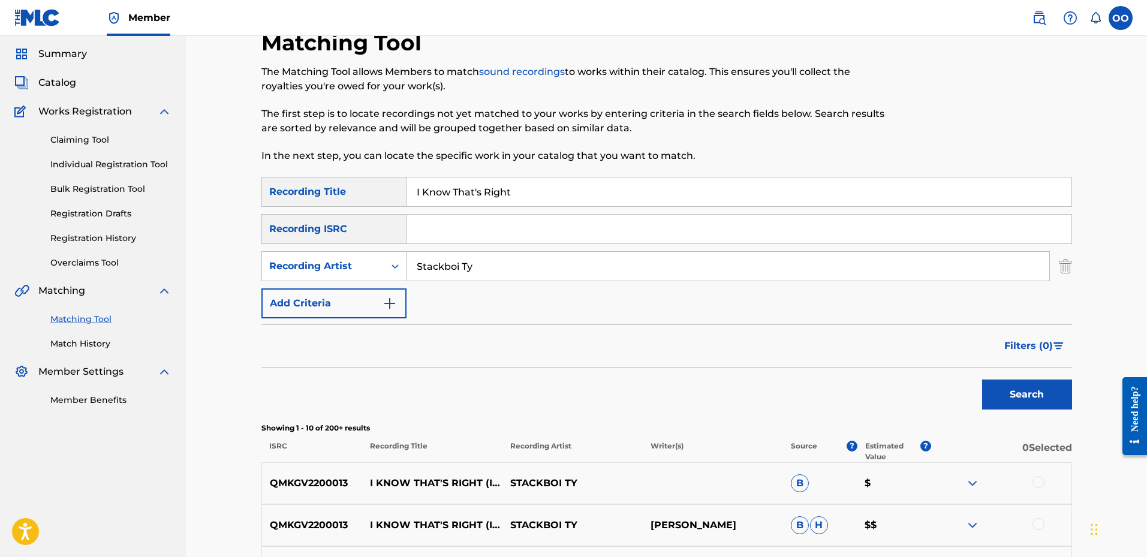
scroll to position [180, 0]
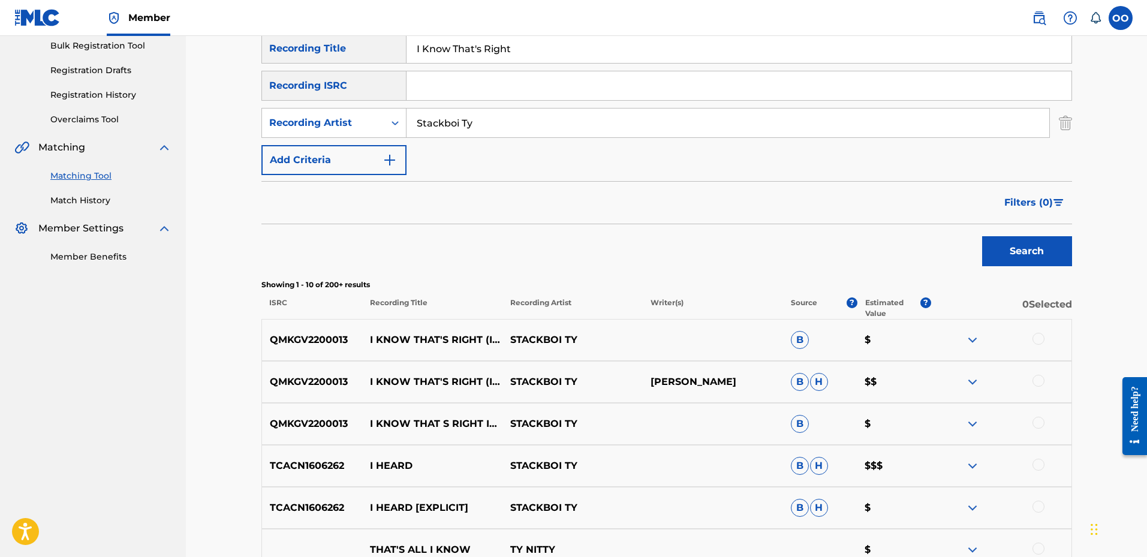
click at [1038, 342] on div at bounding box center [1038, 339] width 12 height 12
click at [1039, 383] on div at bounding box center [1038, 381] width 12 height 12
click at [1038, 424] on div at bounding box center [1038, 423] width 12 height 12
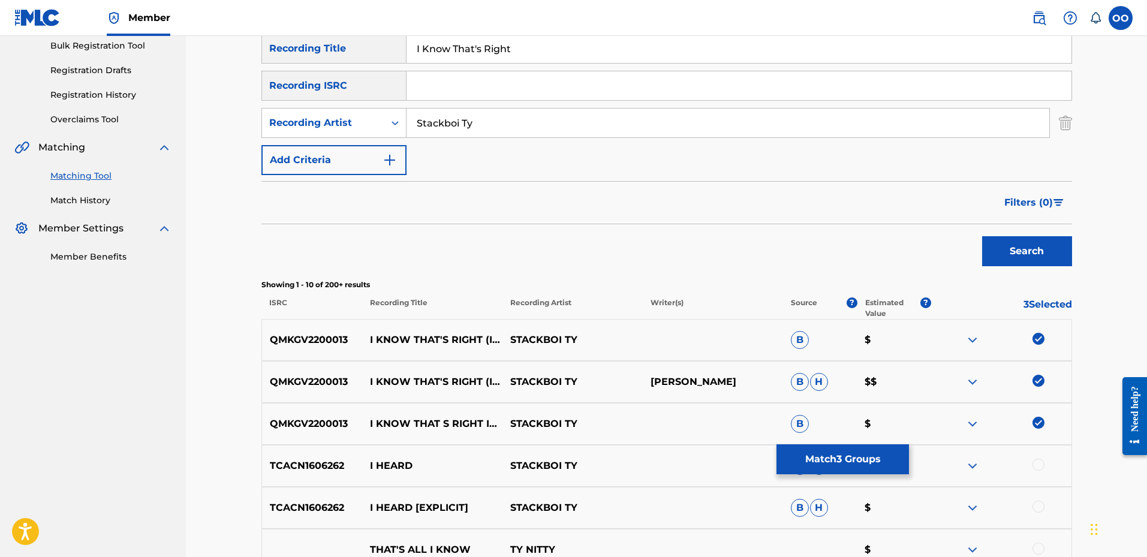
click at [847, 455] on button "Match 3 Groups" at bounding box center [842, 459] width 132 height 30
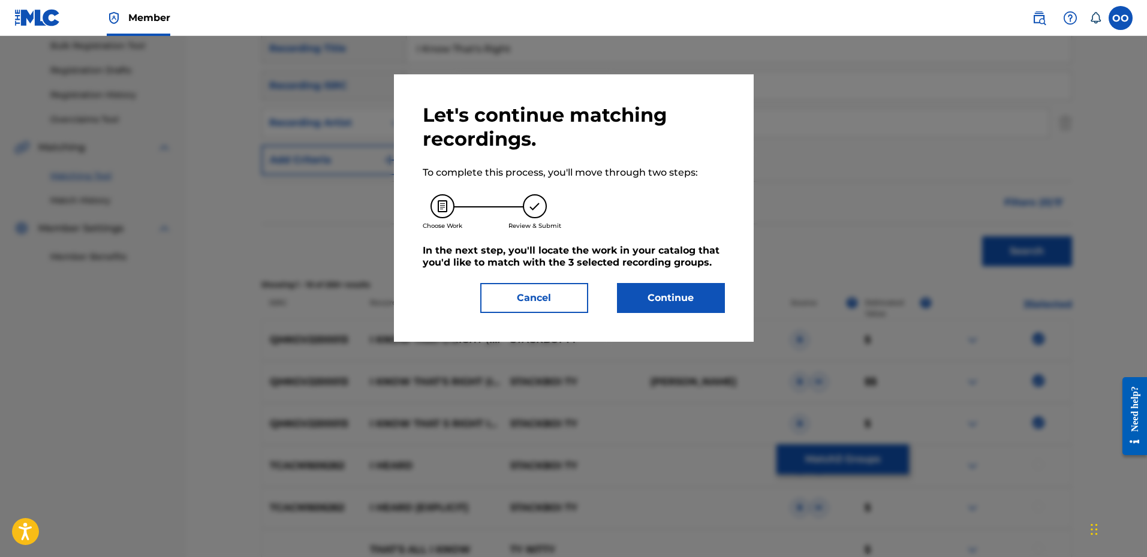
click at [680, 305] on button "Continue" at bounding box center [671, 298] width 108 height 30
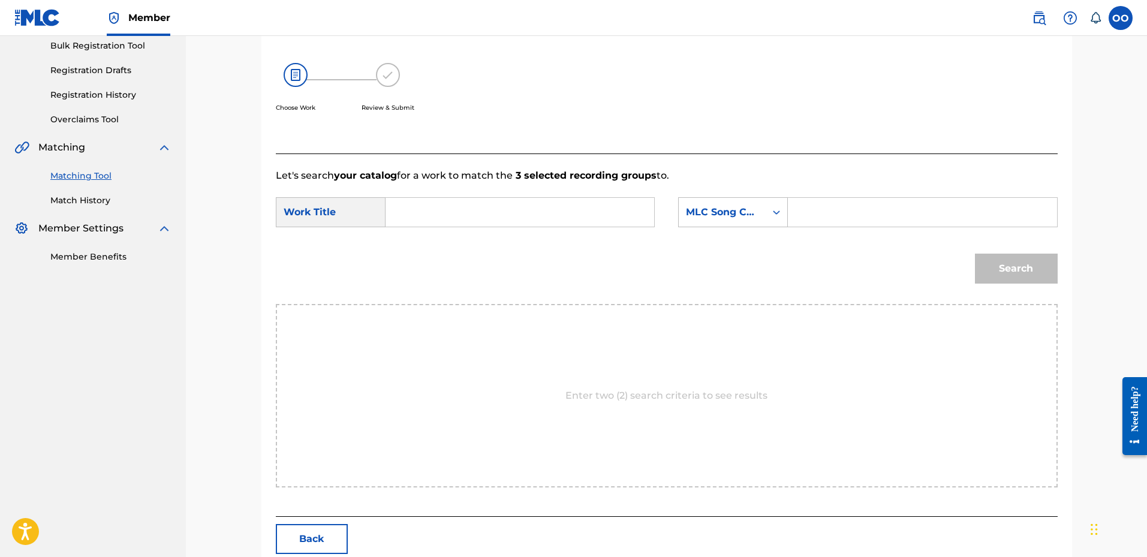
click at [466, 222] on input "Search Form" at bounding box center [520, 212] width 248 height 29
paste input "I Know That's Right"
type input "I Know That's Right"
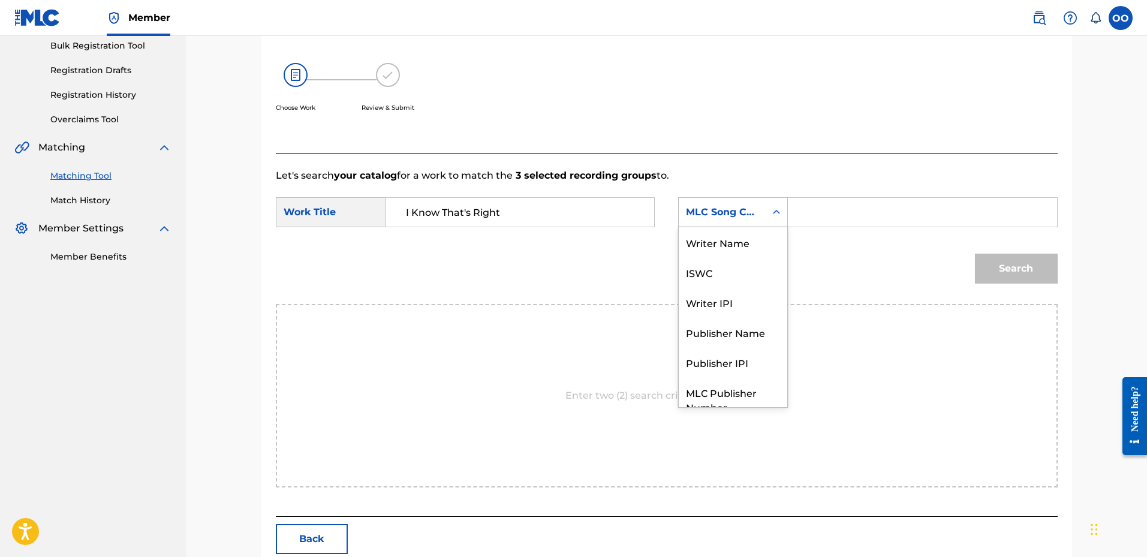
click at [739, 213] on div "MLC Song Code" at bounding box center [722, 212] width 73 height 14
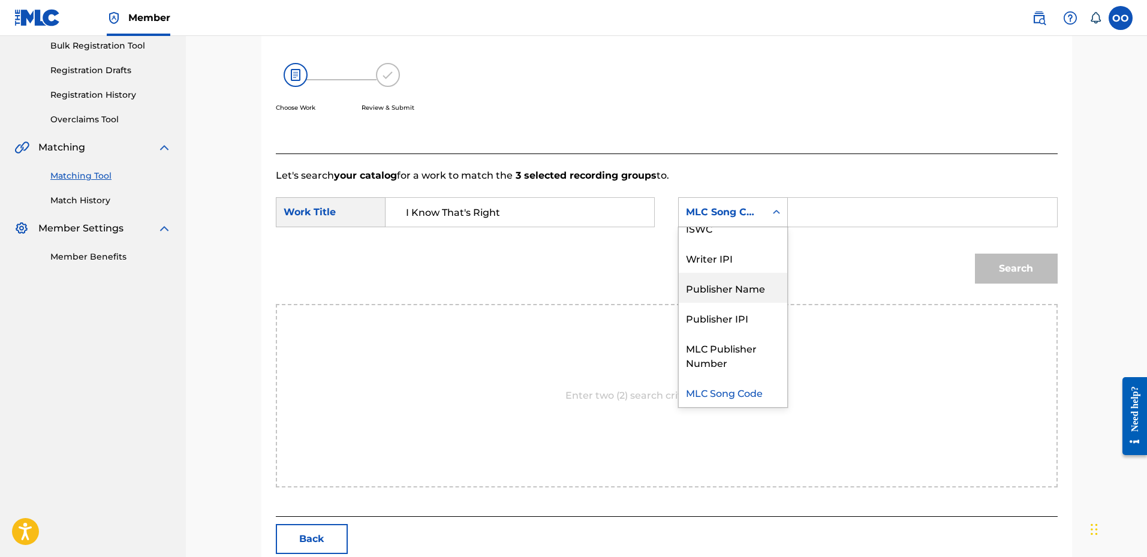
drag, startPoint x: 734, startPoint y: 291, endPoint x: 801, endPoint y: 240, distance: 84.3
click at [735, 291] on div "Publisher Name" at bounding box center [733, 288] width 108 height 30
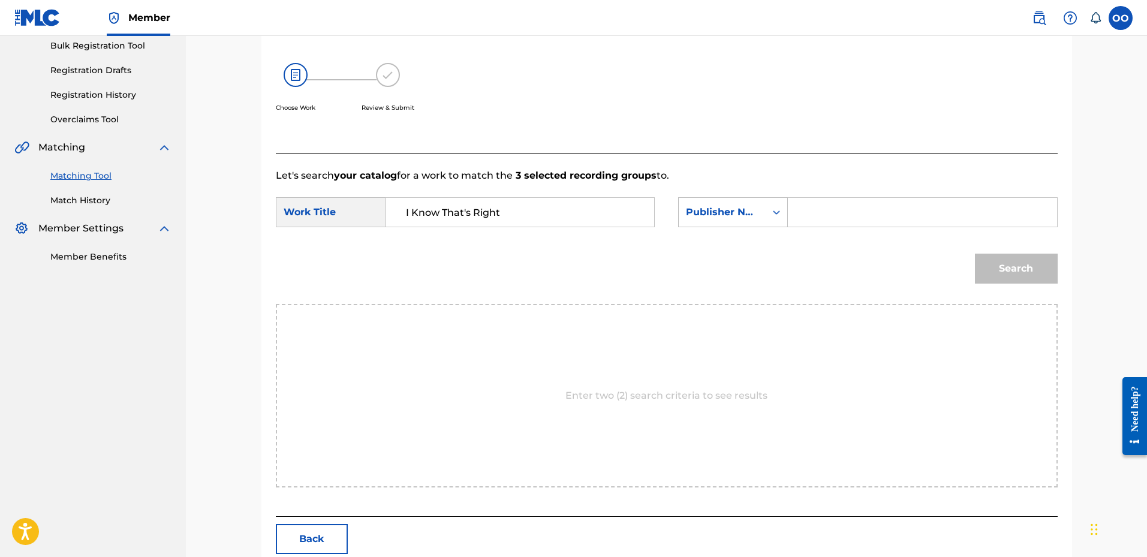
click at [820, 216] on input "Search Form" at bounding box center [922, 212] width 248 height 29
type input "fro"
click at [975, 254] on button "Search" at bounding box center [1016, 269] width 83 height 30
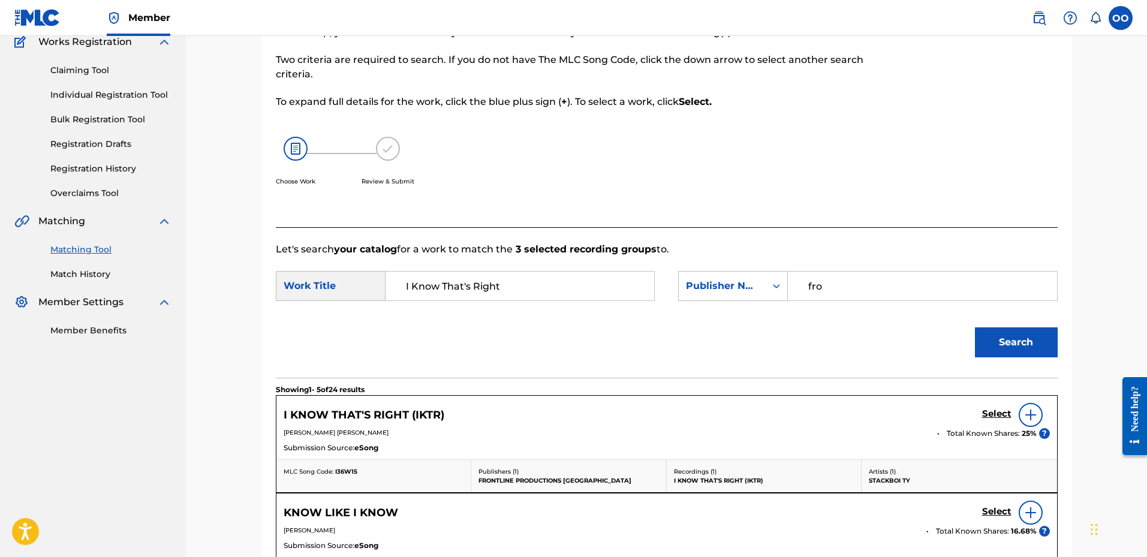
scroll to position [180, 0]
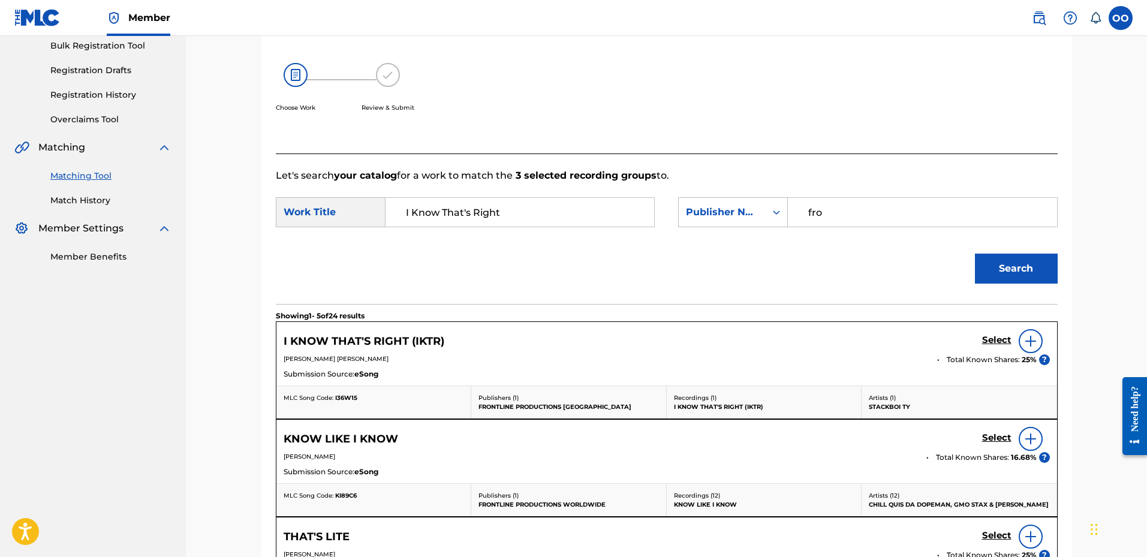
click at [998, 334] on h5 "Select" at bounding box center [996, 339] width 29 height 11
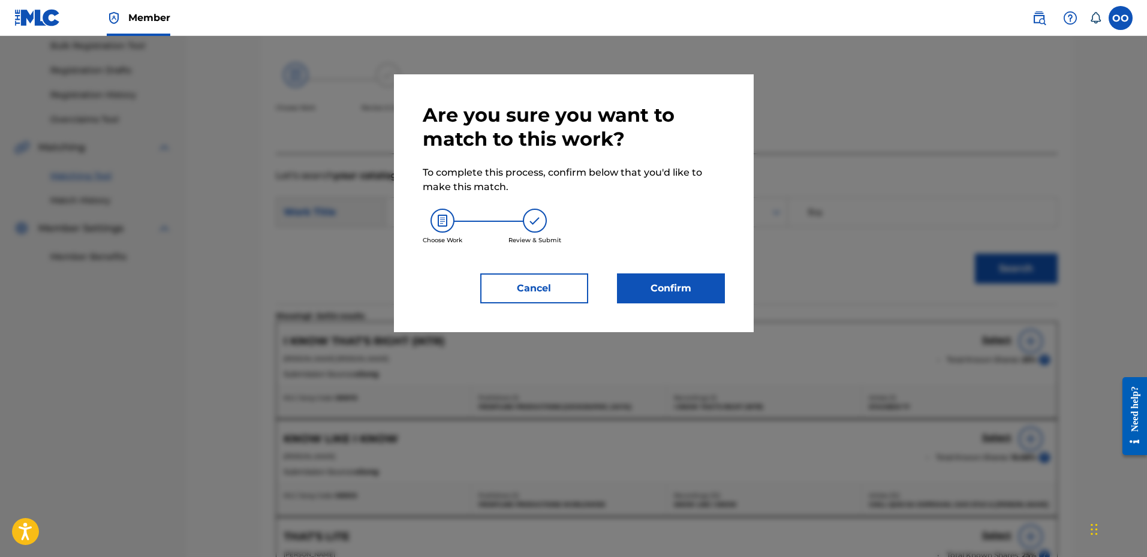
click at [701, 295] on button "Confirm" at bounding box center [671, 288] width 108 height 30
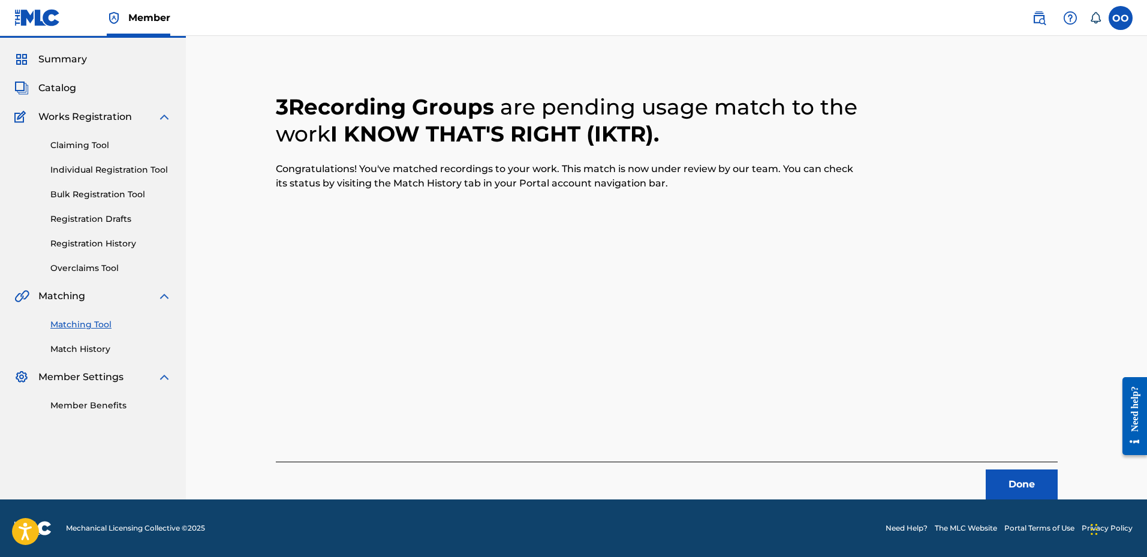
scroll to position [31, 0]
click at [1005, 477] on button "Done" at bounding box center [1021, 484] width 72 height 30
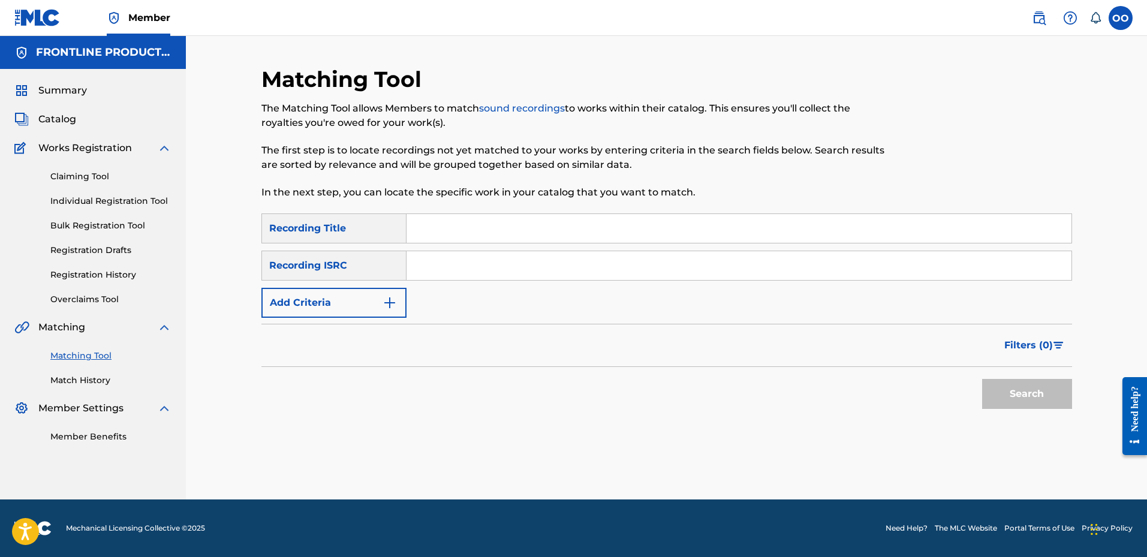
click at [483, 228] on input "Search Form" at bounding box center [738, 228] width 665 height 29
paste input "Flying Dutchman"
type input "Flying Dutchman"
click at [362, 303] on button "Add Criteria" at bounding box center [333, 303] width 145 height 30
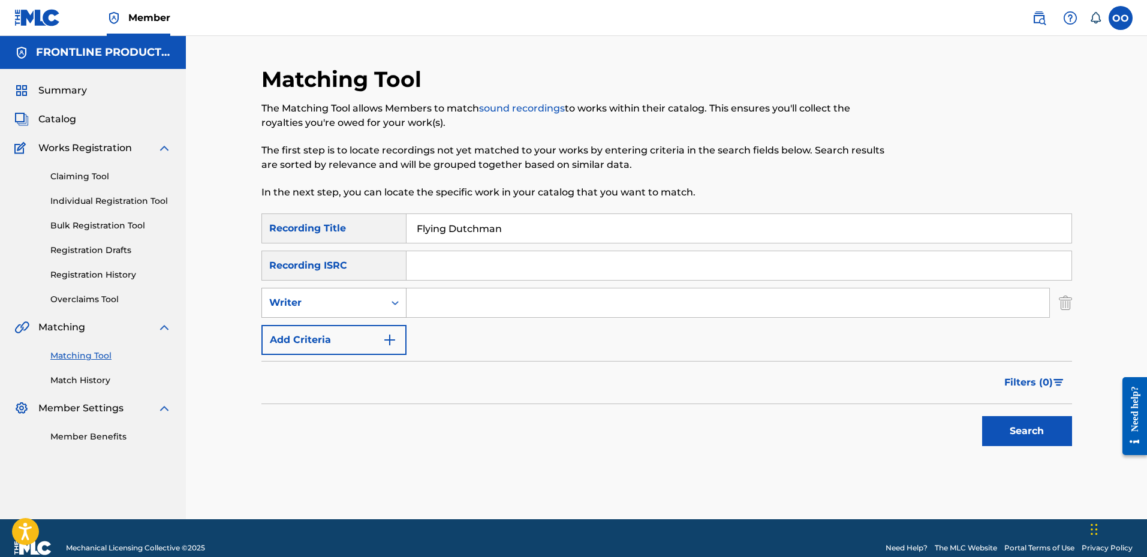
click at [370, 304] on div "Writer" at bounding box center [323, 303] width 108 height 14
click at [357, 343] on div "Recording Artist" at bounding box center [334, 333] width 144 height 30
click at [430, 305] on input "Search Form" at bounding box center [727, 302] width 643 height 29
paste input "NuWave [PERSON_NAME]"
type input "NuWave [PERSON_NAME]"
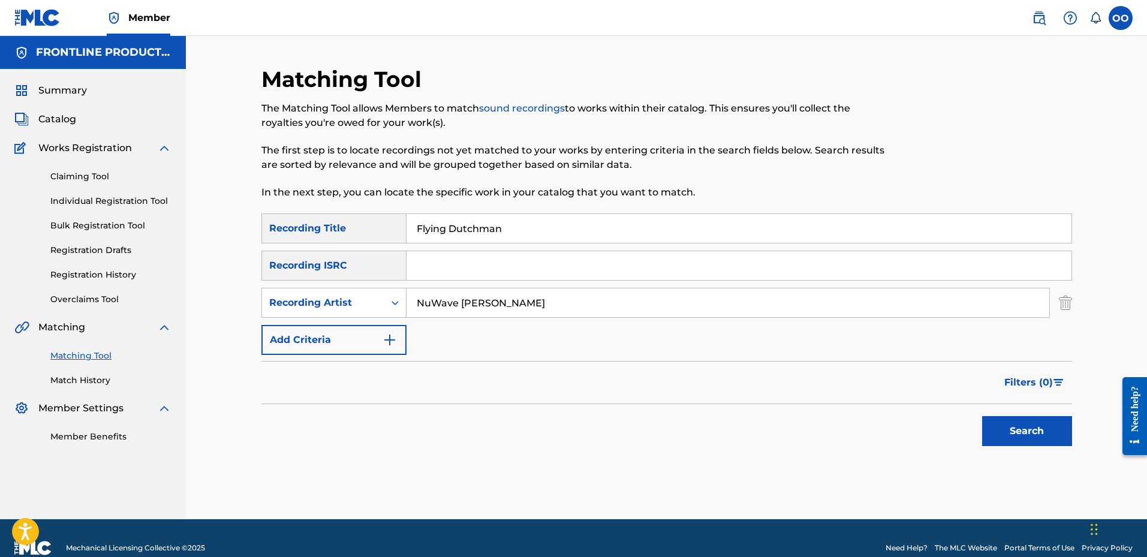
click at [982, 416] on button "Search" at bounding box center [1027, 431] width 90 height 30
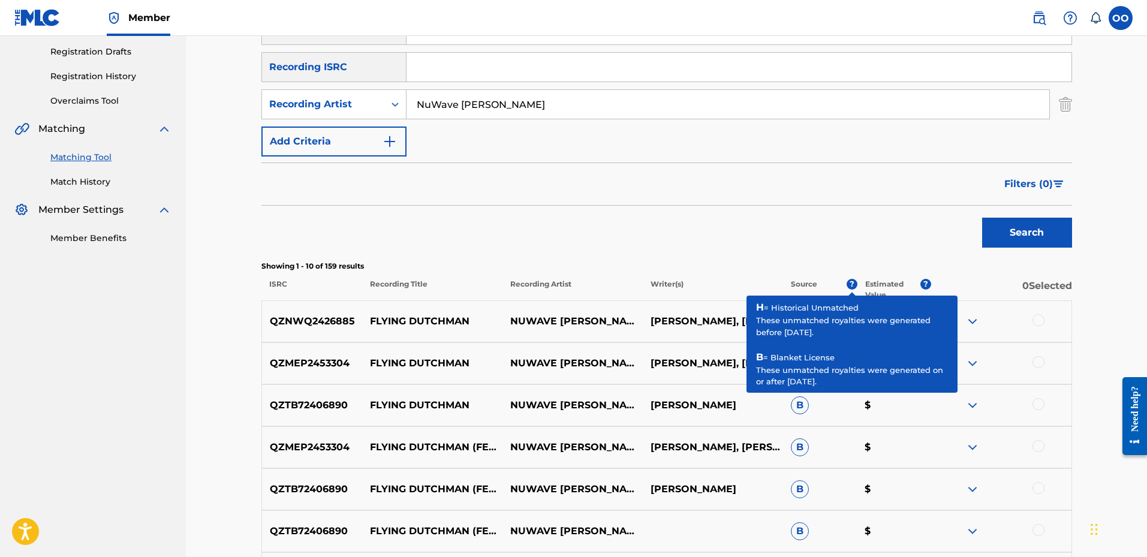
scroll to position [240, 0]
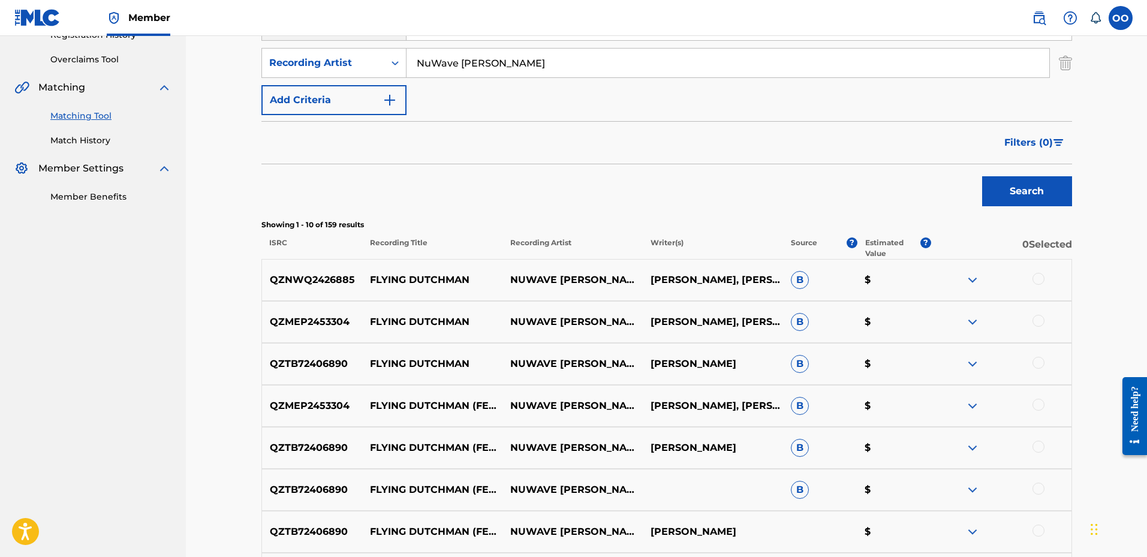
click at [1036, 283] on div at bounding box center [1038, 279] width 12 height 12
click at [1039, 323] on div at bounding box center [1038, 321] width 12 height 12
click at [1039, 363] on div at bounding box center [1038, 363] width 12 height 12
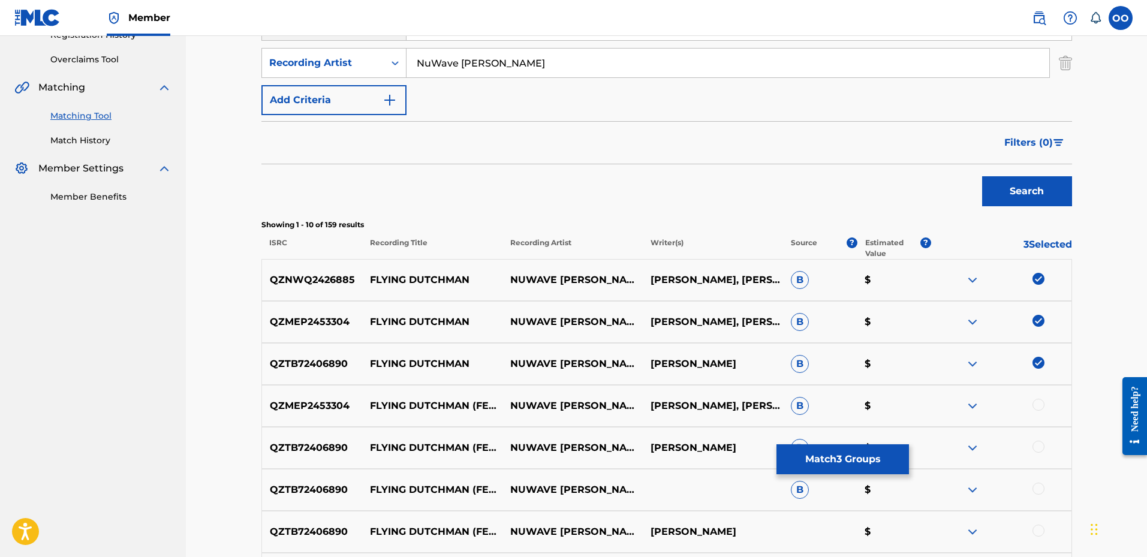
scroll to position [300, 0]
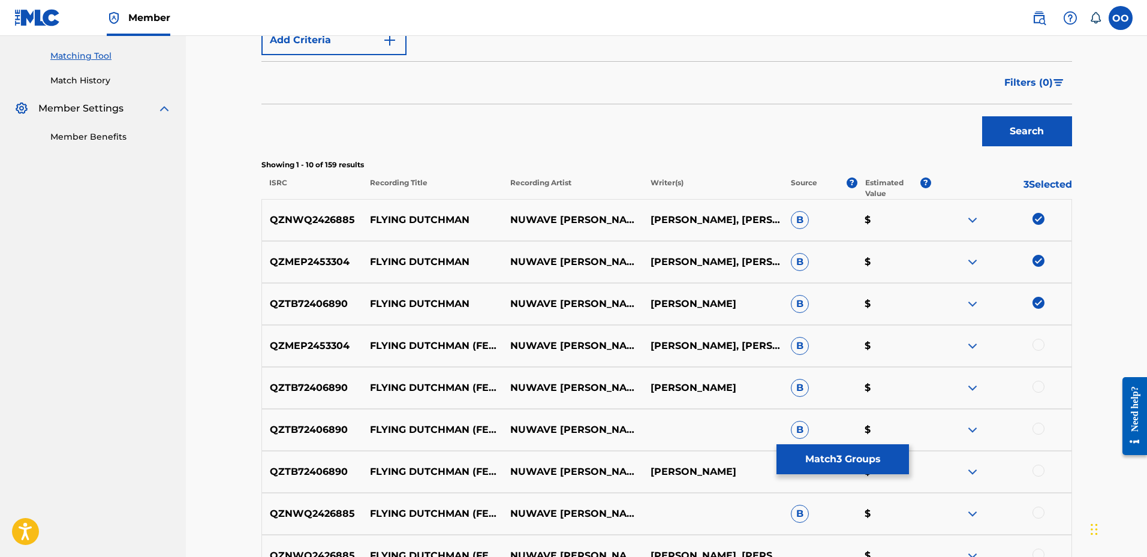
click at [1038, 346] on div at bounding box center [1038, 345] width 12 height 12
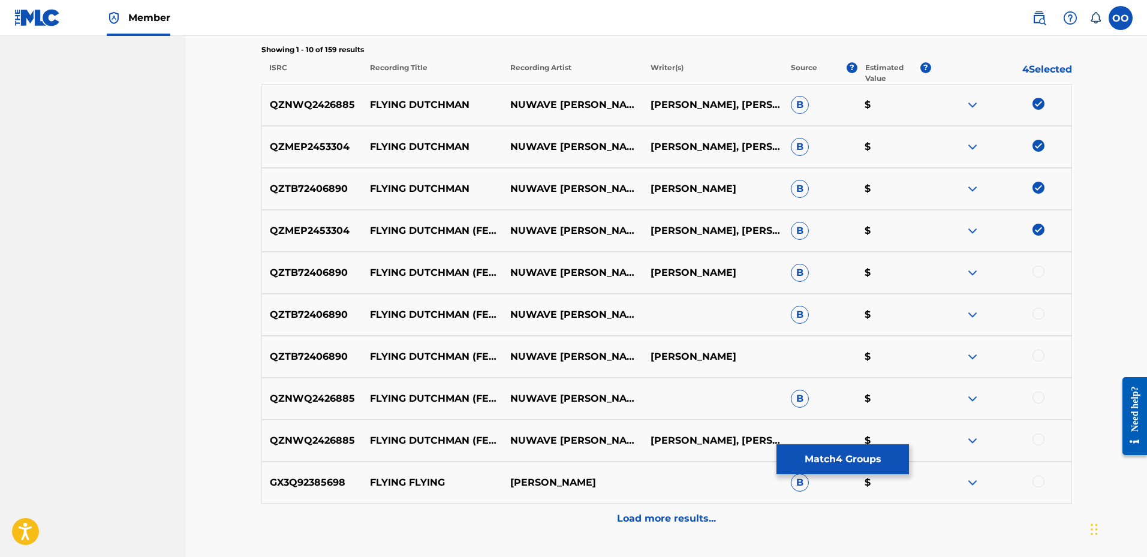
scroll to position [420, 0]
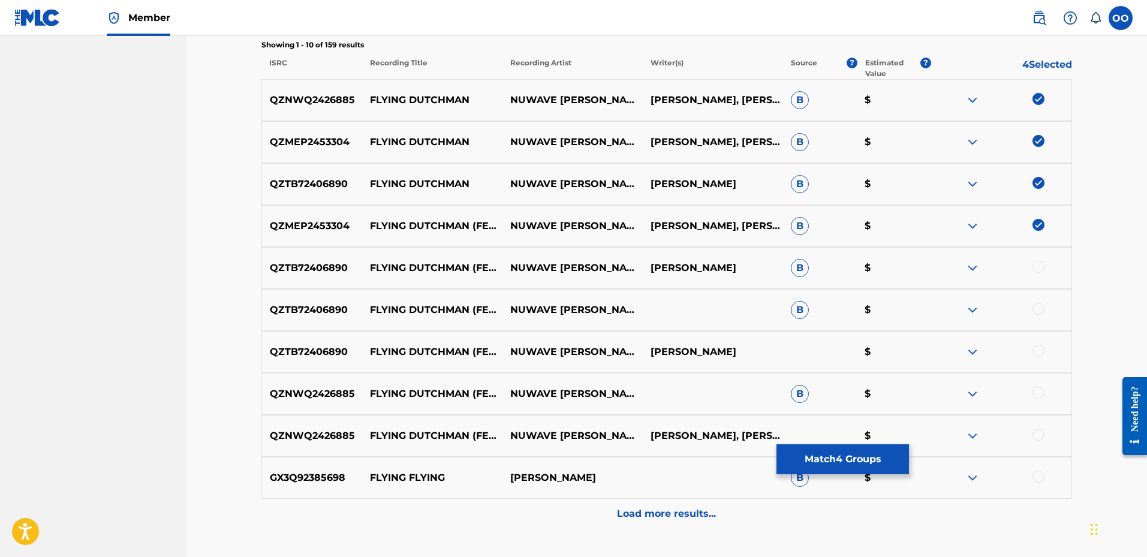
click at [1036, 264] on div at bounding box center [1038, 267] width 12 height 12
click at [1041, 309] on div at bounding box center [1038, 309] width 12 height 12
click at [1037, 352] on div at bounding box center [1038, 351] width 12 height 12
click at [1041, 390] on div at bounding box center [1038, 393] width 12 height 12
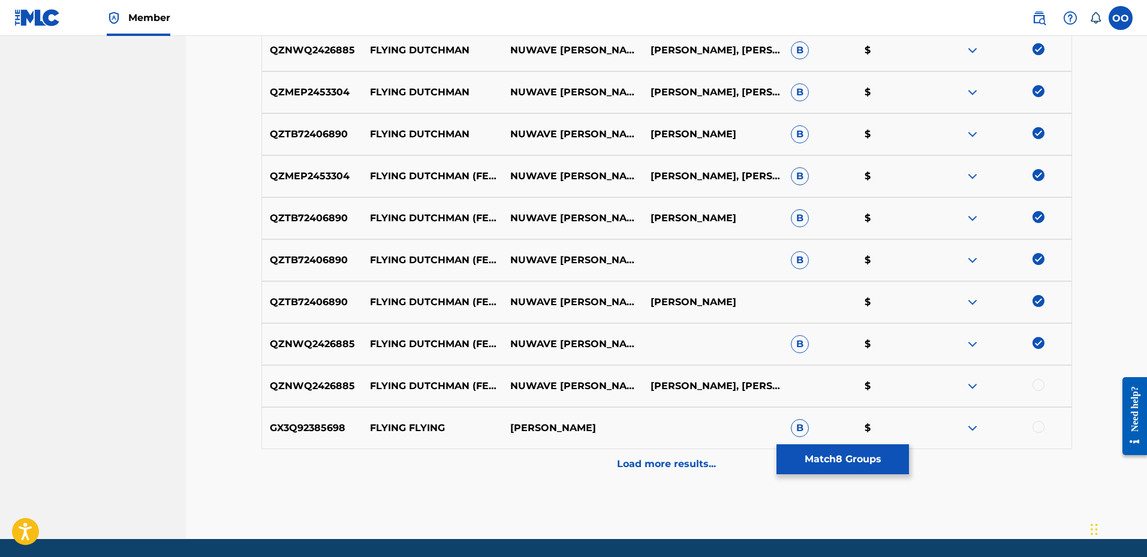
scroll to position [509, 0]
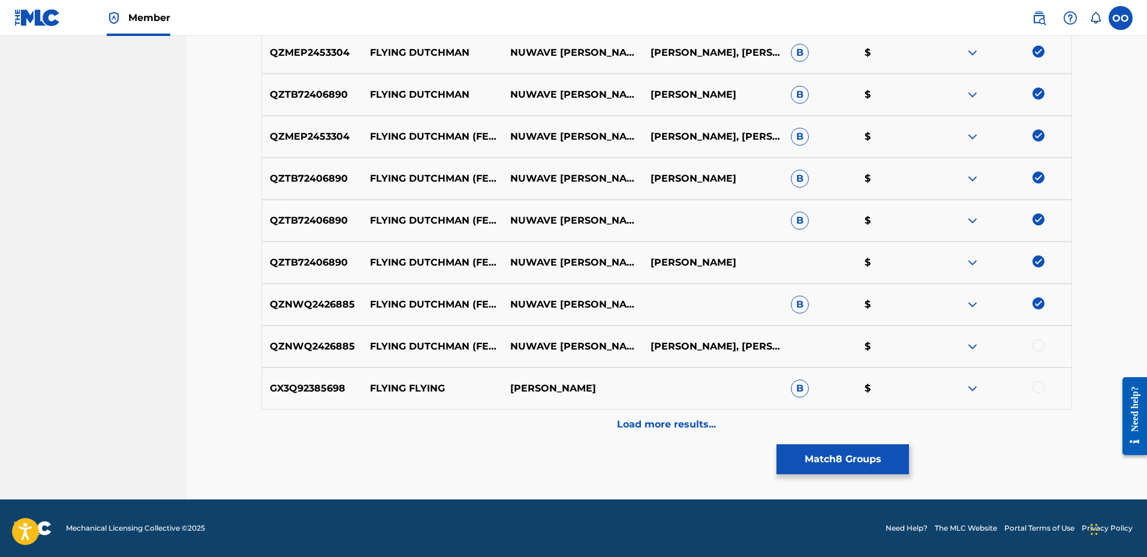
click at [1041, 348] on div at bounding box center [1038, 345] width 12 height 12
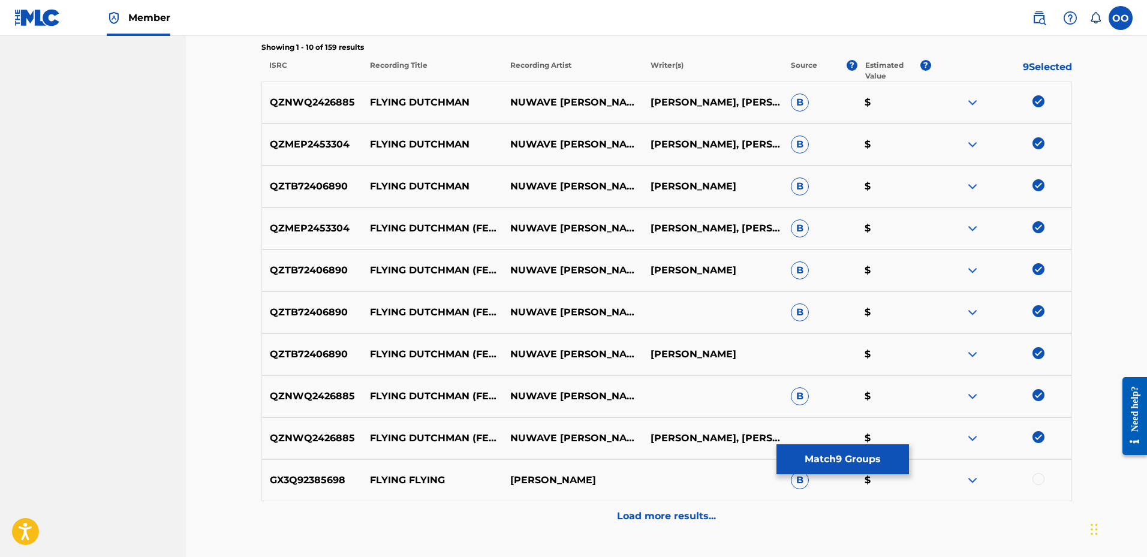
scroll to position [389, 0]
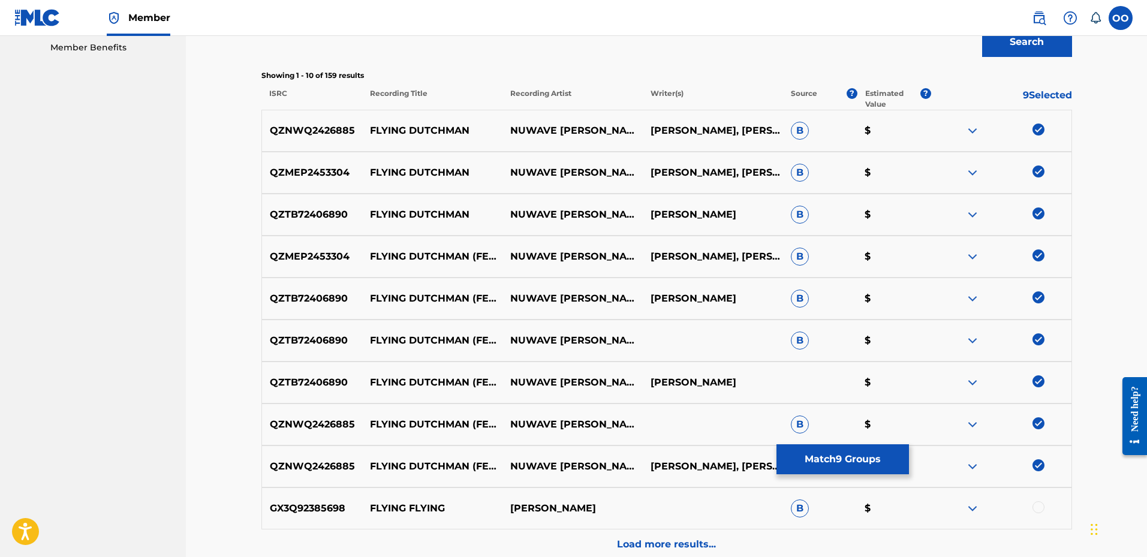
click at [862, 463] on button "Match 9 Groups" at bounding box center [842, 459] width 132 height 30
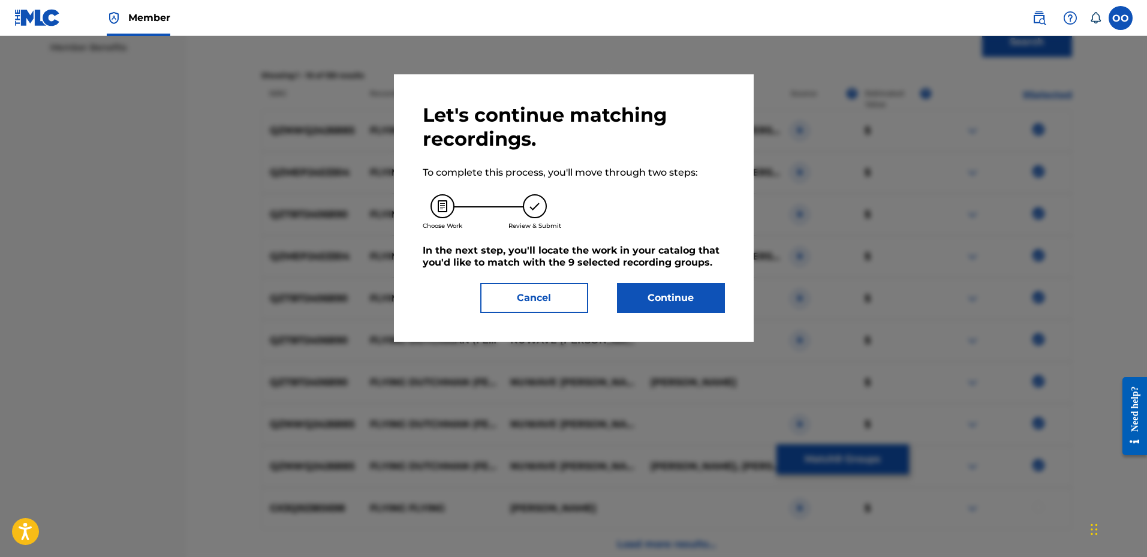
click at [668, 318] on div "Let's continue matching recordings. To complete this process, you'll move throu…" at bounding box center [574, 207] width 360 height 267
click at [667, 305] on button "Continue" at bounding box center [671, 298] width 108 height 30
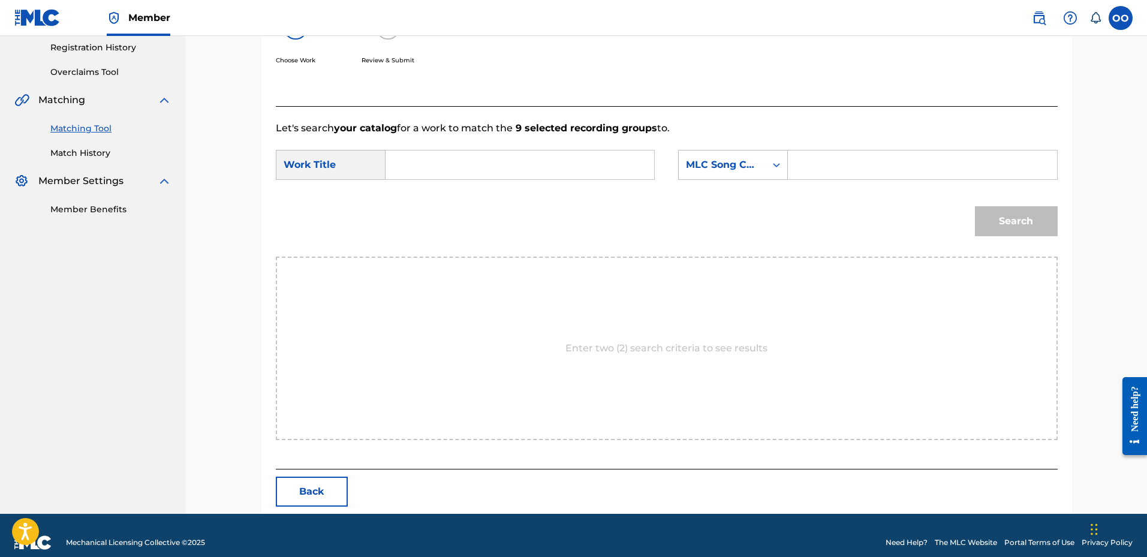
scroll to position [242, 0]
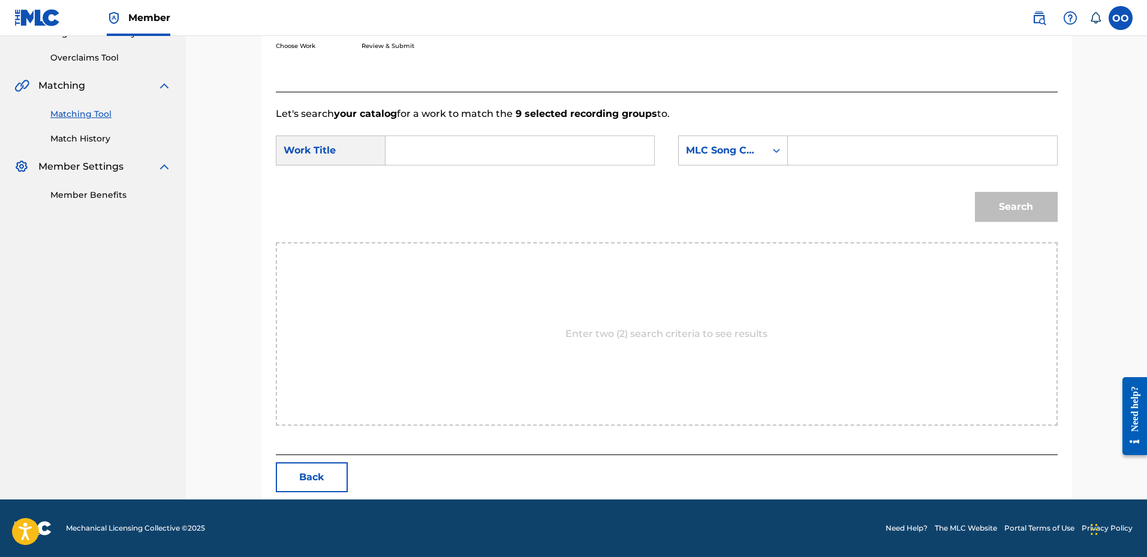
click at [492, 156] on input "Search Form" at bounding box center [520, 150] width 248 height 29
paste input "Flying Dutchman"
type input "Flying Dutchman"
click at [718, 155] on div "MLC Song Code" at bounding box center [722, 150] width 73 height 14
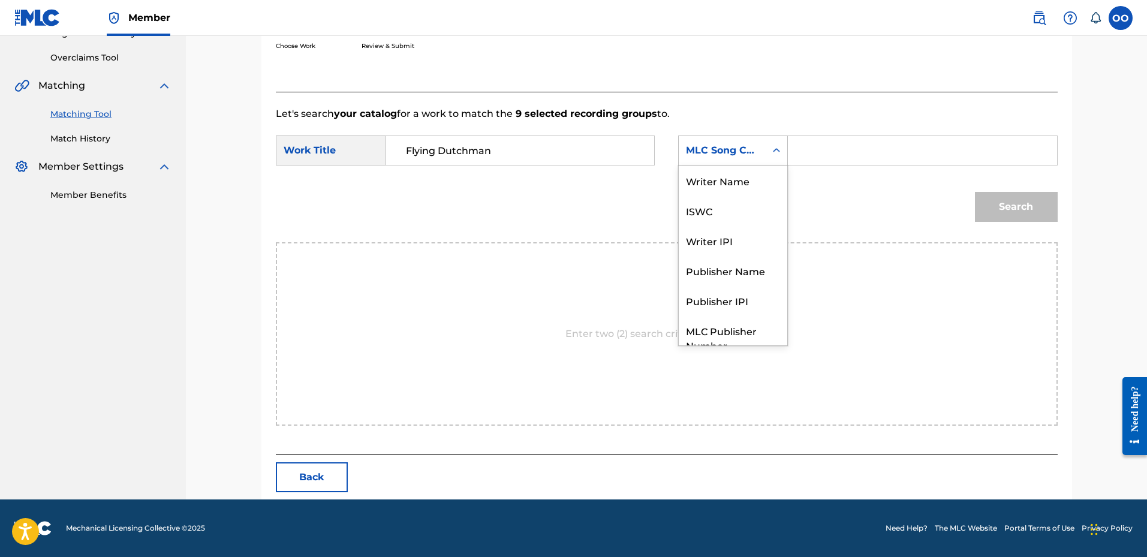
scroll to position [44, 0]
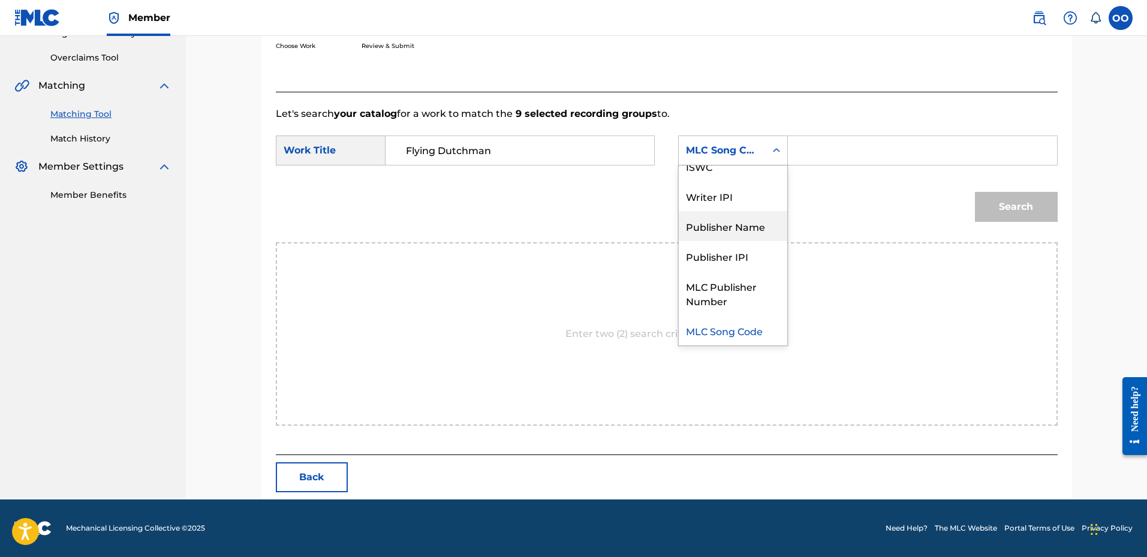
drag, startPoint x: 719, startPoint y: 228, endPoint x: 767, endPoint y: 189, distance: 61.9
click at [722, 228] on div "Publisher Name" at bounding box center [733, 226] width 108 height 30
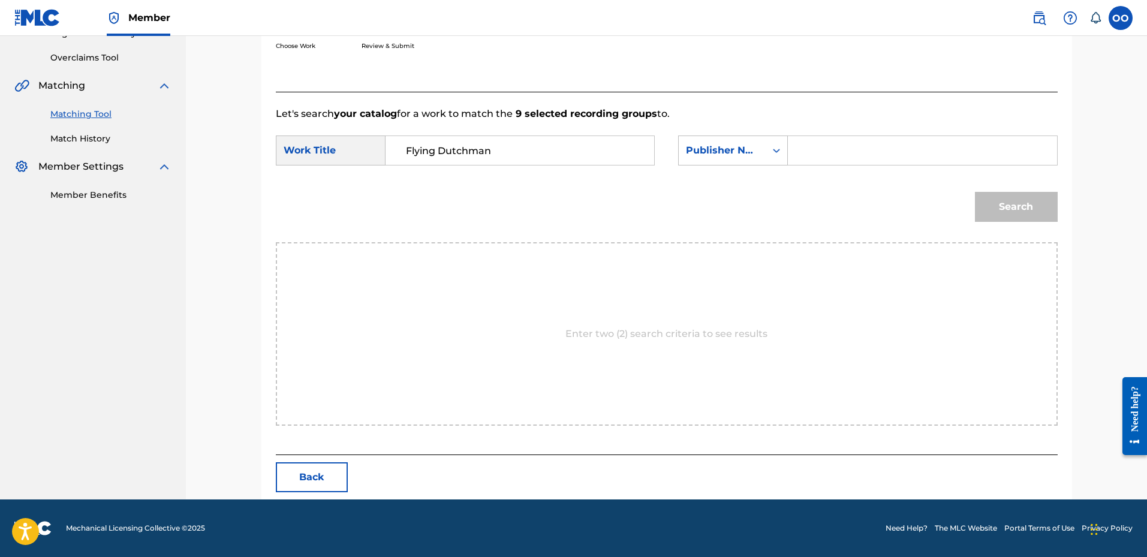
click at [807, 159] on input "Search Form" at bounding box center [922, 150] width 248 height 29
type input "fro"
click at [975, 192] on button "Search" at bounding box center [1016, 207] width 83 height 30
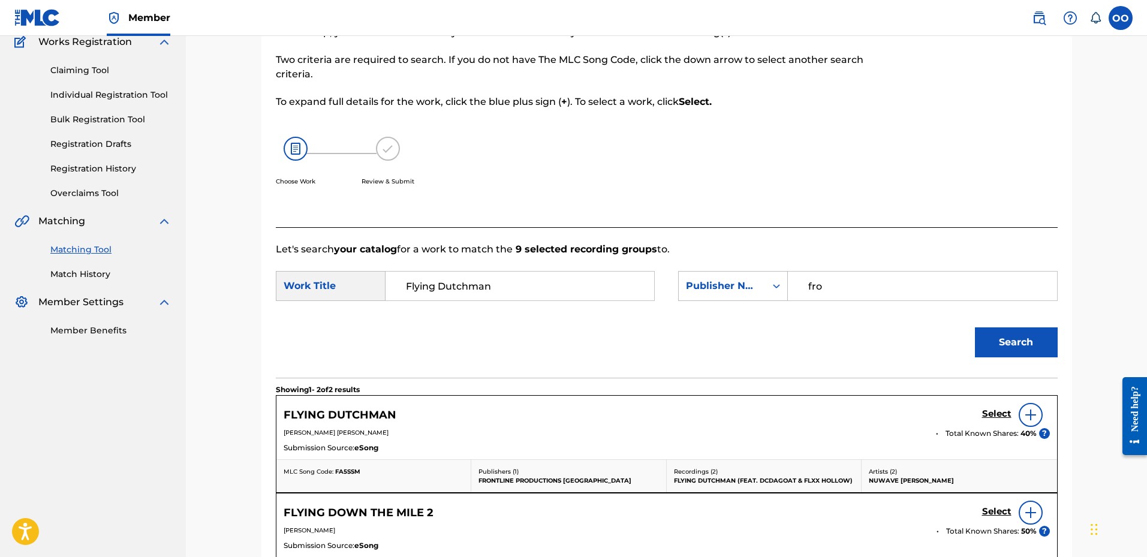
scroll to position [242, 0]
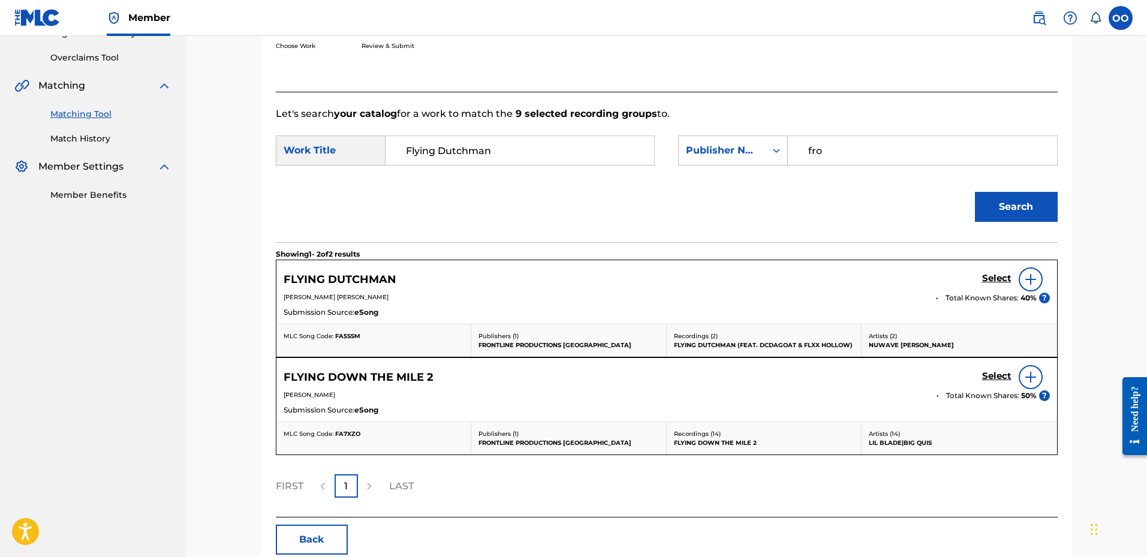
click at [994, 279] on h5 "Select" at bounding box center [996, 278] width 29 height 11
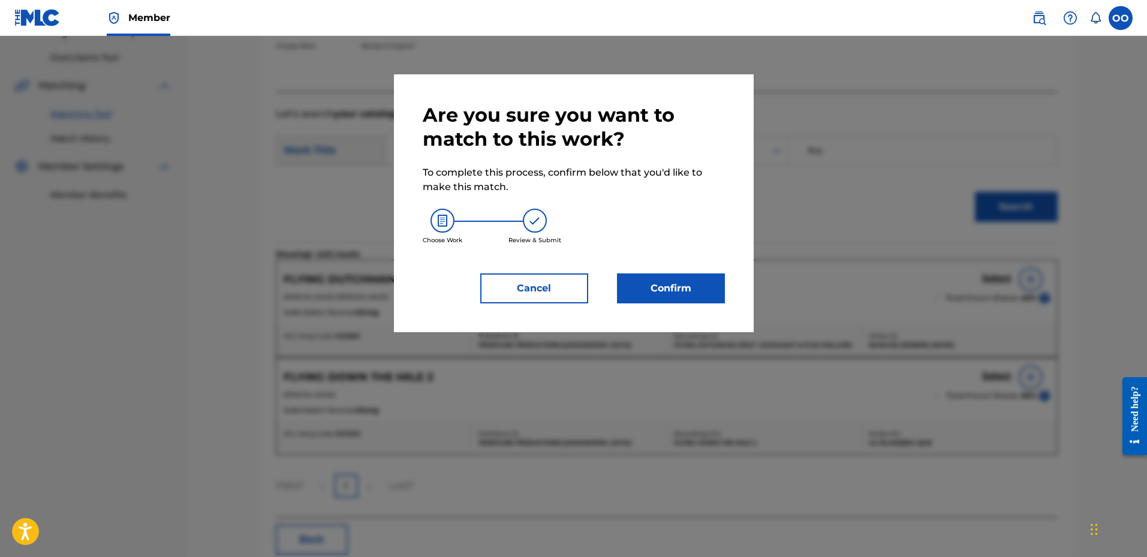
click at [680, 288] on button "Confirm" at bounding box center [671, 288] width 108 height 30
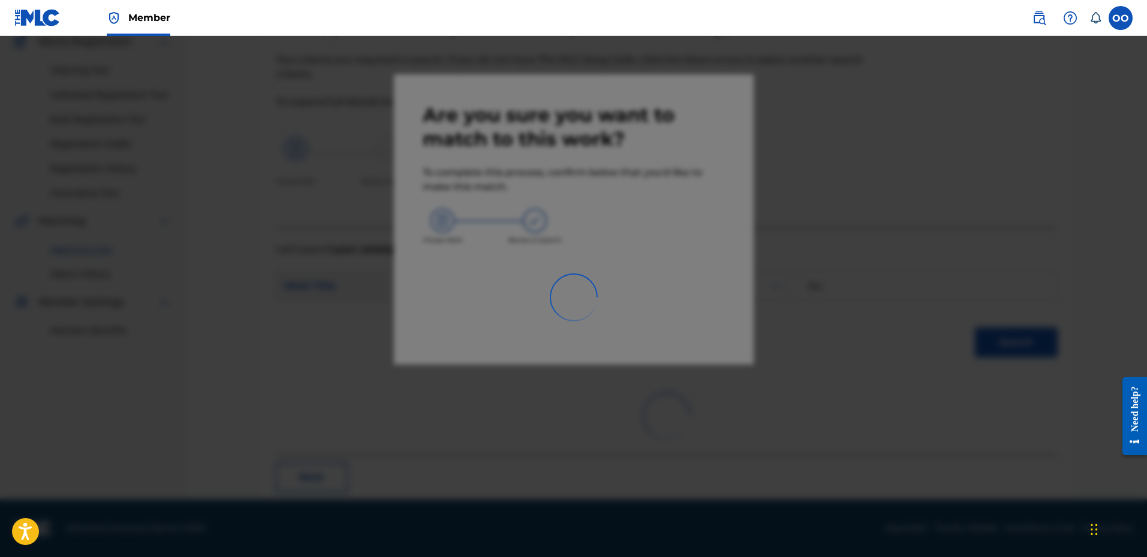
scroll to position [31, 0]
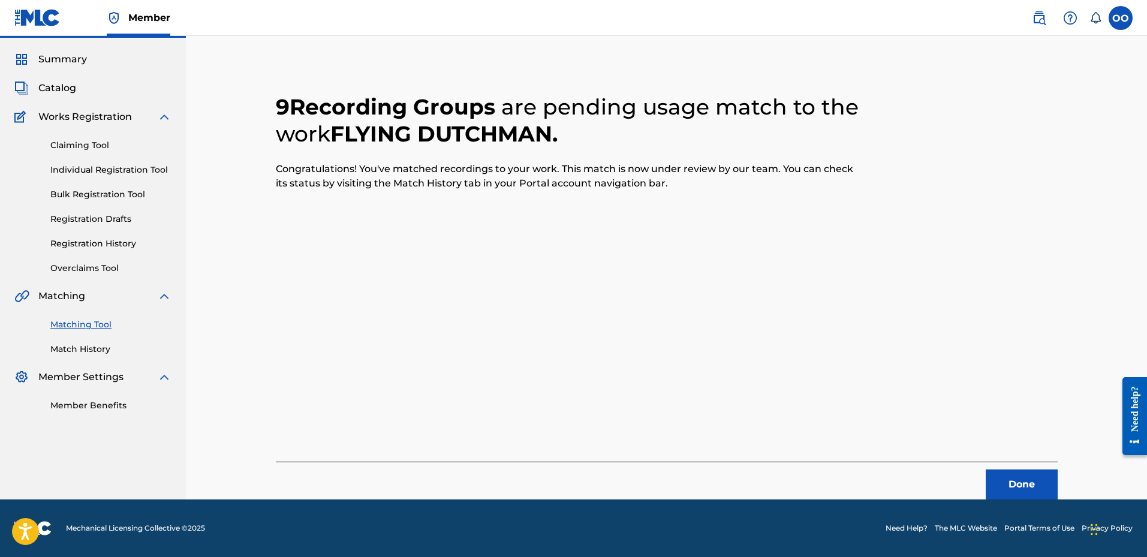
click at [1030, 475] on button "Done" at bounding box center [1021, 484] width 72 height 30
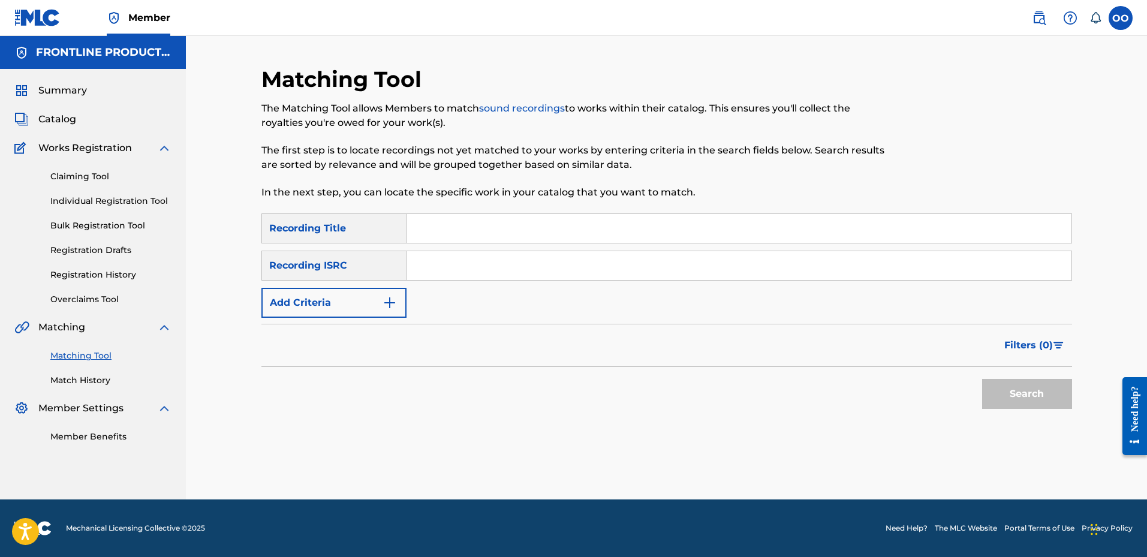
scroll to position [0, 0]
click at [462, 232] on input "Search Form" at bounding box center [738, 228] width 665 height 29
paste input "will 2 live"
type input "will 2 live"
click at [354, 313] on button "Add Criteria" at bounding box center [333, 303] width 145 height 30
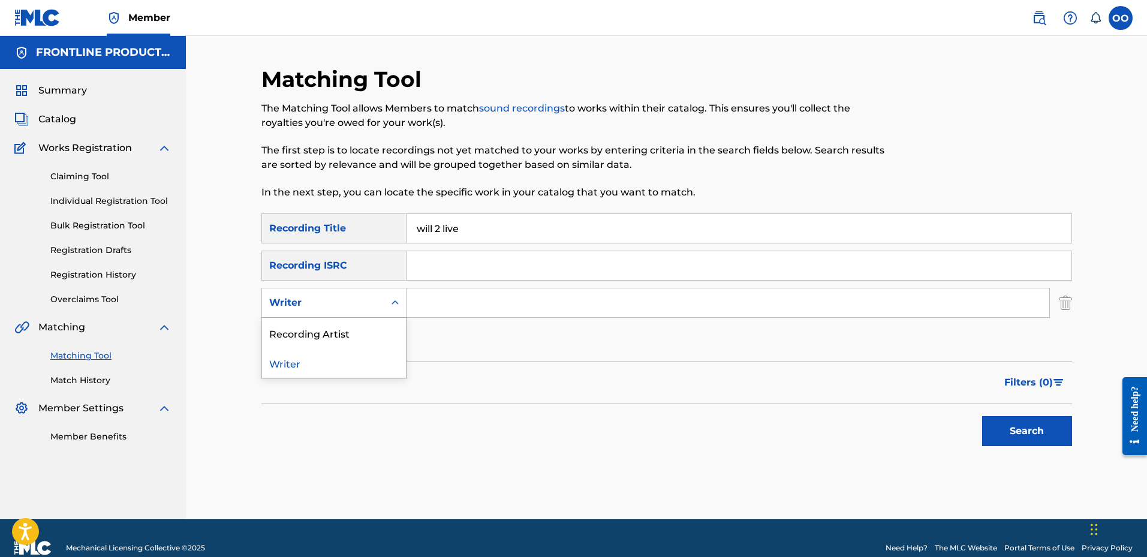
click at [351, 304] on div "Writer" at bounding box center [323, 303] width 108 height 14
click at [361, 330] on div "Recording Artist" at bounding box center [334, 333] width 144 height 30
click at [442, 314] on input "Search Form" at bounding box center [727, 302] width 643 height 29
paste input "NuWave [PERSON_NAME]"
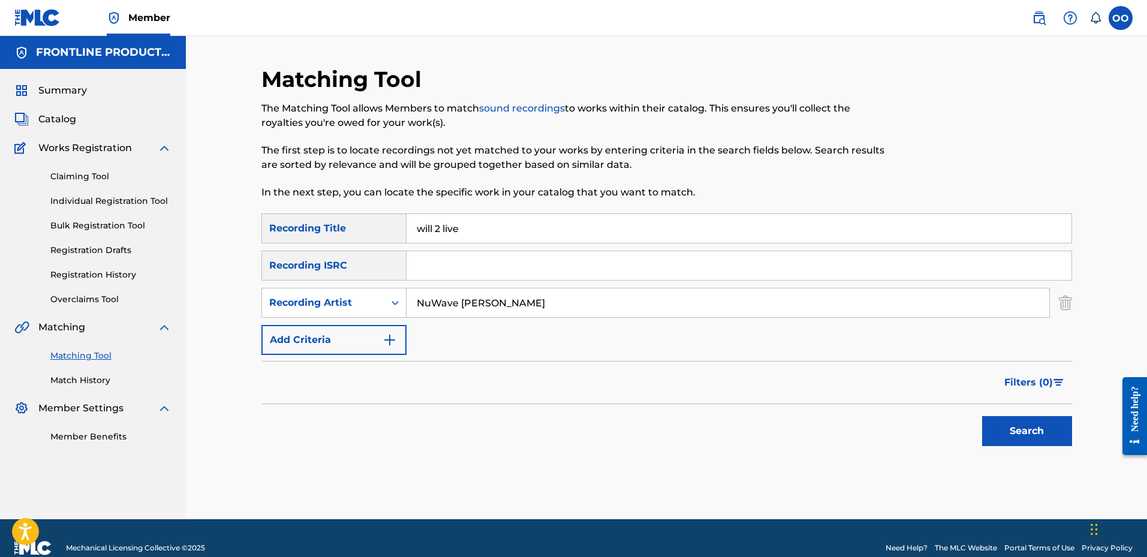
type input "NuWave [PERSON_NAME]"
click at [982, 416] on button "Search" at bounding box center [1027, 431] width 90 height 30
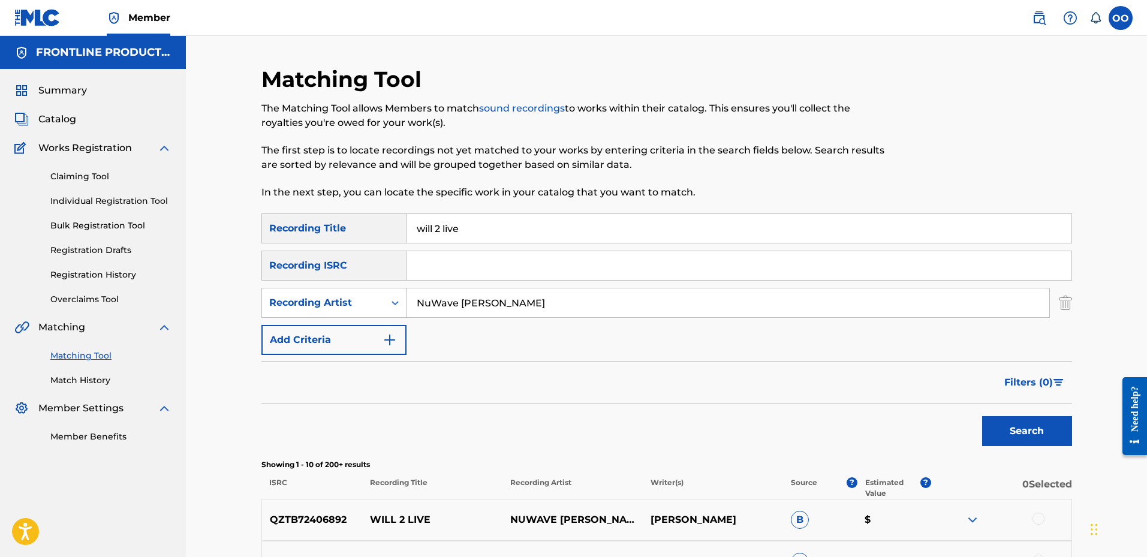
scroll to position [180, 0]
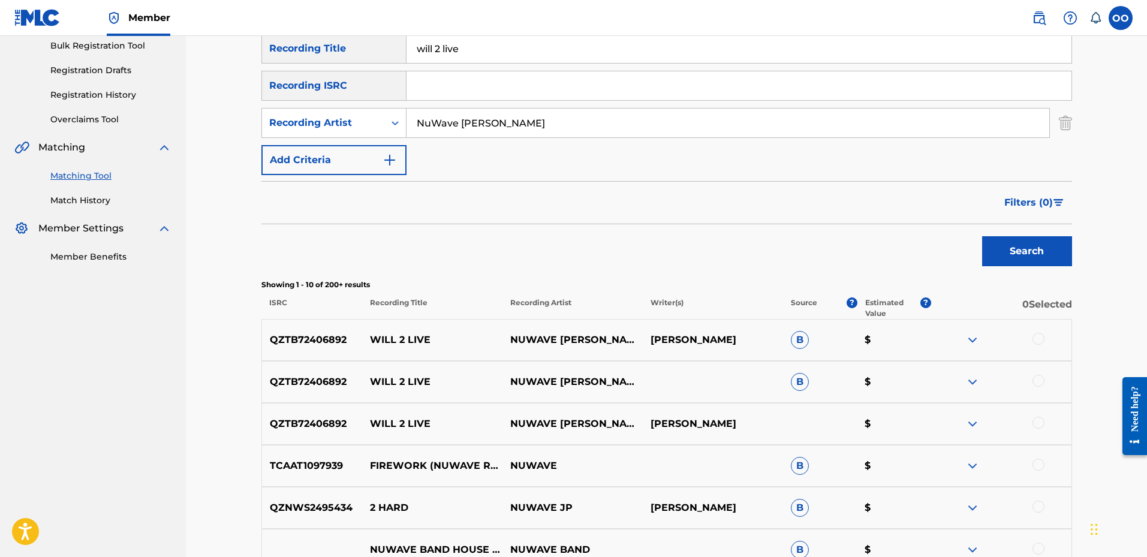
click at [1039, 342] on div at bounding box center [1038, 339] width 12 height 12
click at [1039, 384] on div at bounding box center [1038, 381] width 12 height 12
click at [1038, 424] on div at bounding box center [1038, 423] width 12 height 12
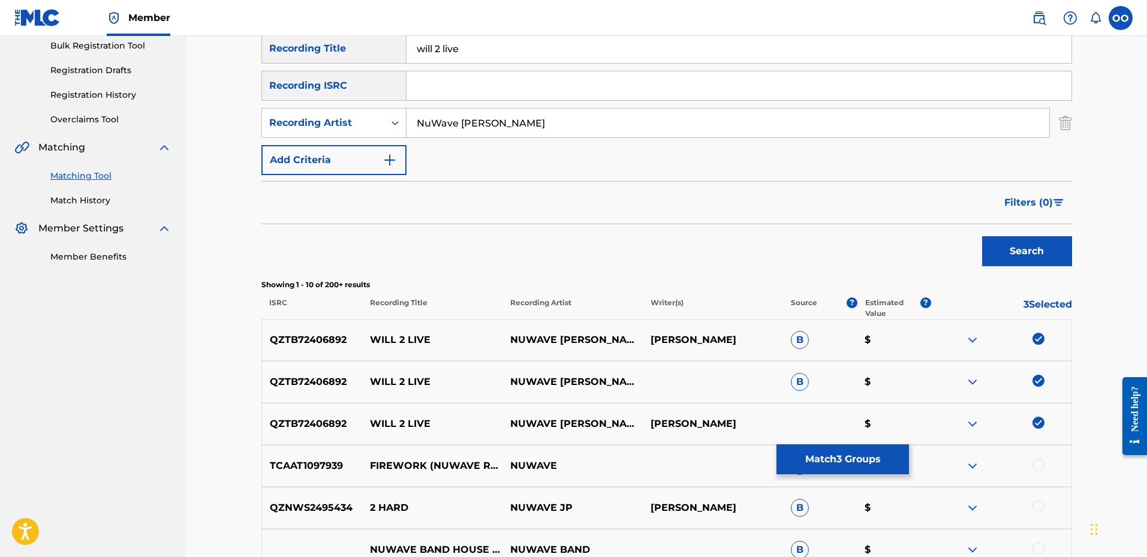
click at [849, 455] on button "Match 3 Groups" at bounding box center [842, 459] width 132 height 30
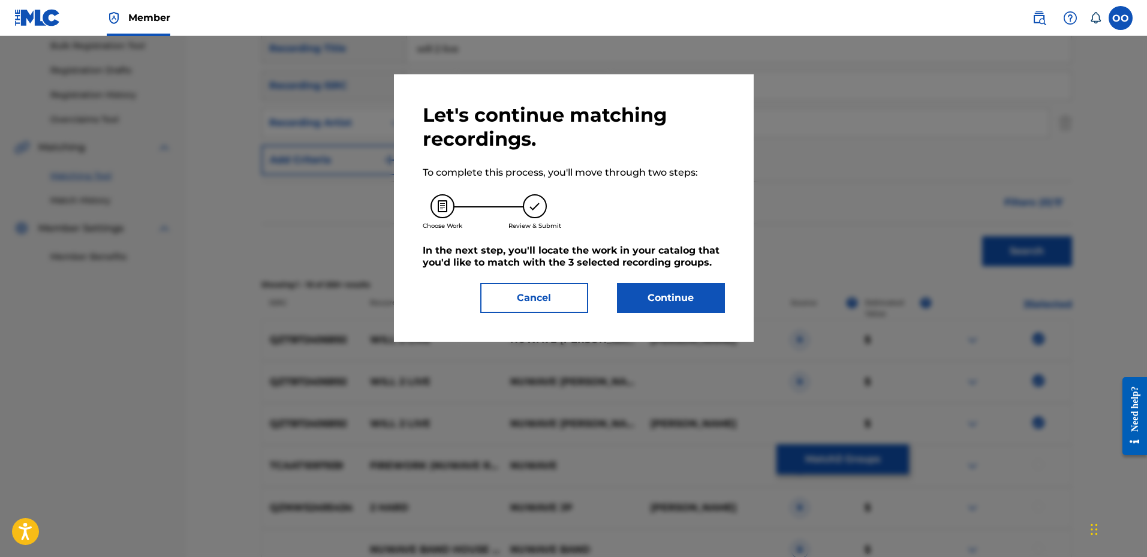
click at [692, 290] on button "Continue" at bounding box center [671, 298] width 108 height 30
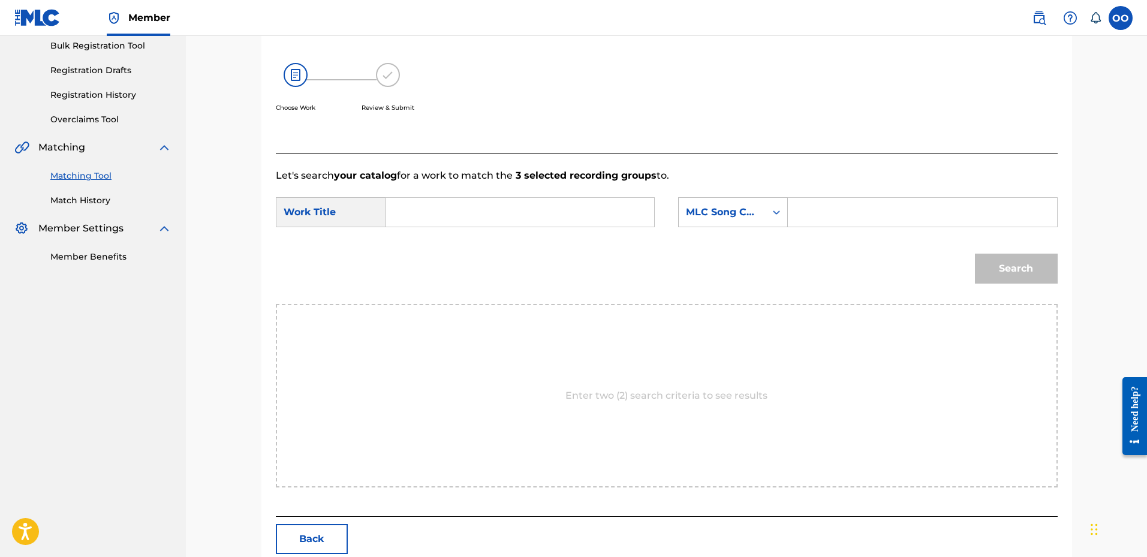
click at [569, 216] on input "Search Form" at bounding box center [520, 212] width 248 height 29
paste input "will 2 live"
type input "will 2 live"
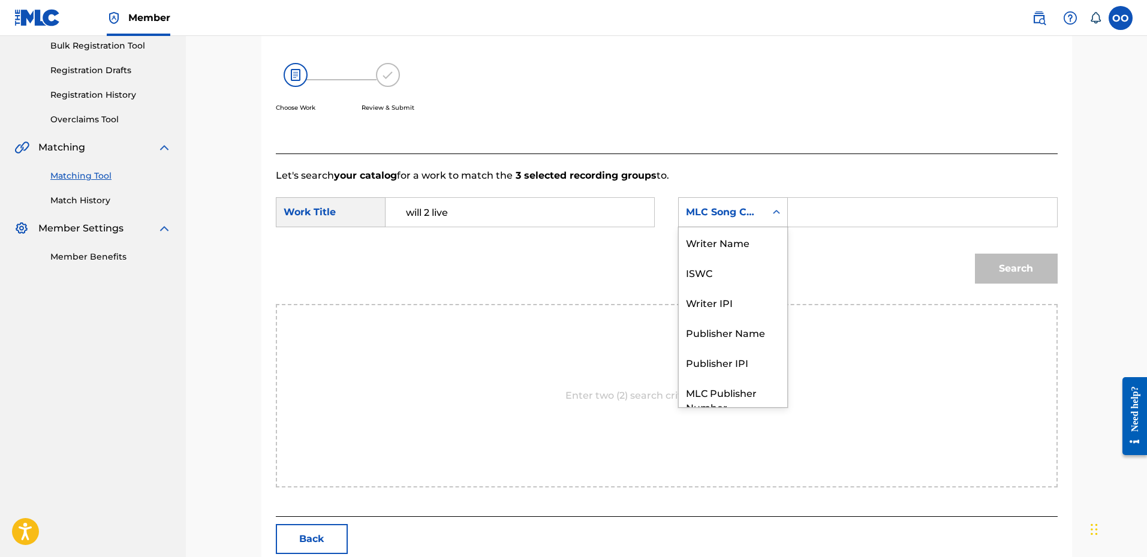
click at [753, 212] on div "MLC Song Code" at bounding box center [722, 212] width 73 height 14
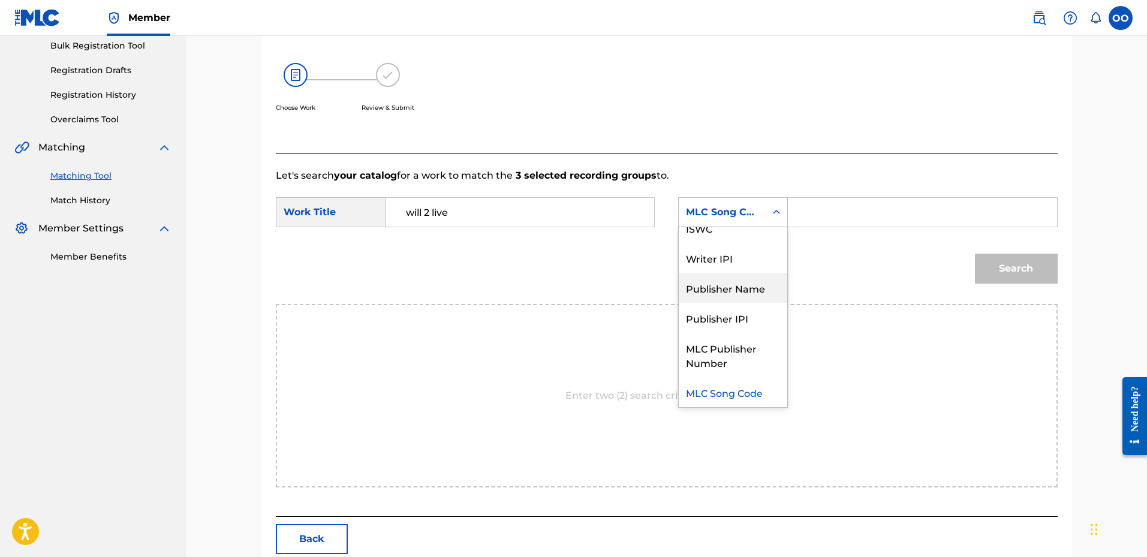
click at [737, 287] on div "Publisher Name" at bounding box center [733, 288] width 108 height 30
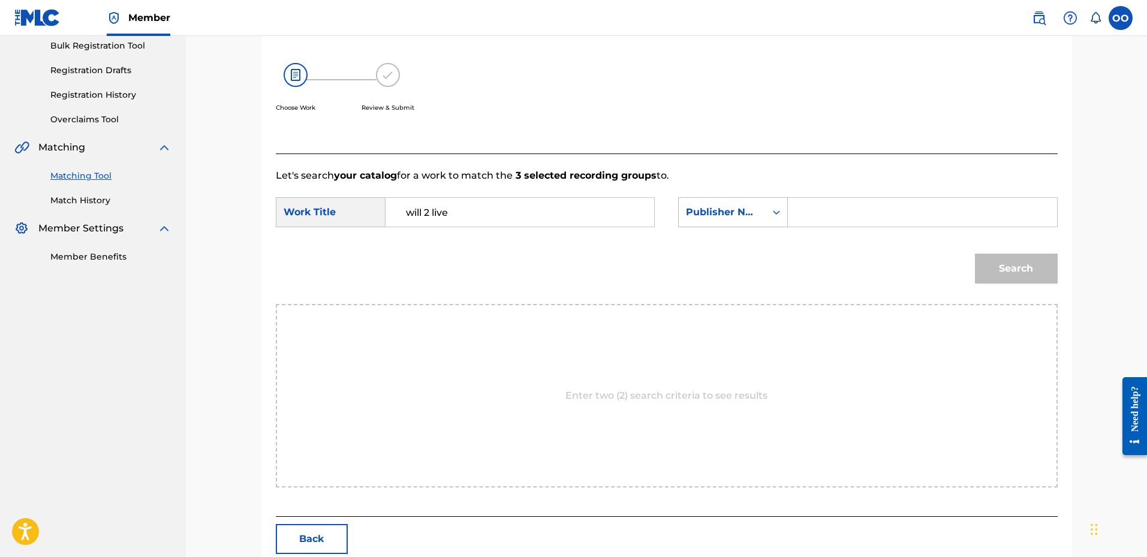
click at [826, 212] on input "Search Form" at bounding box center [922, 212] width 248 height 29
type input "fro"
click at [975, 254] on button "Search" at bounding box center [1016, 269] width 83 height 30
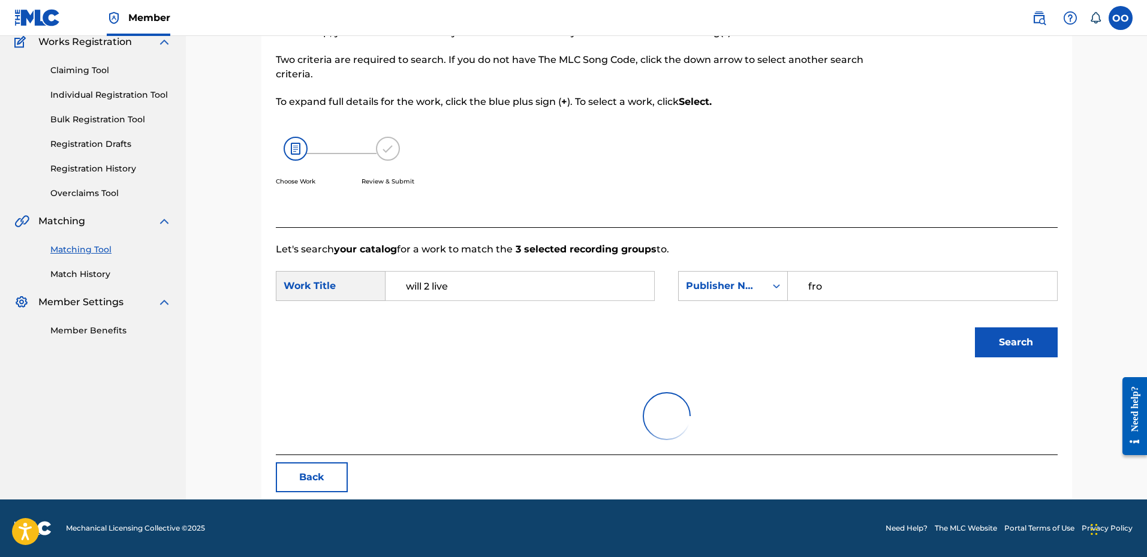
scroll to position [180, 0]
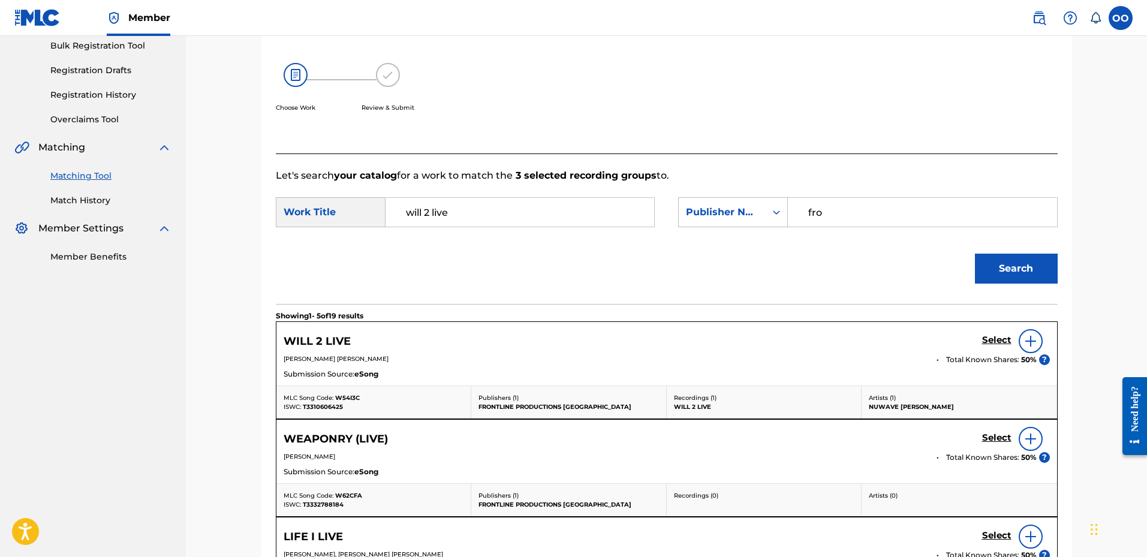
click at [997, 343] on h5 "Select" at bounding box center [996, 339] width 29 height 11
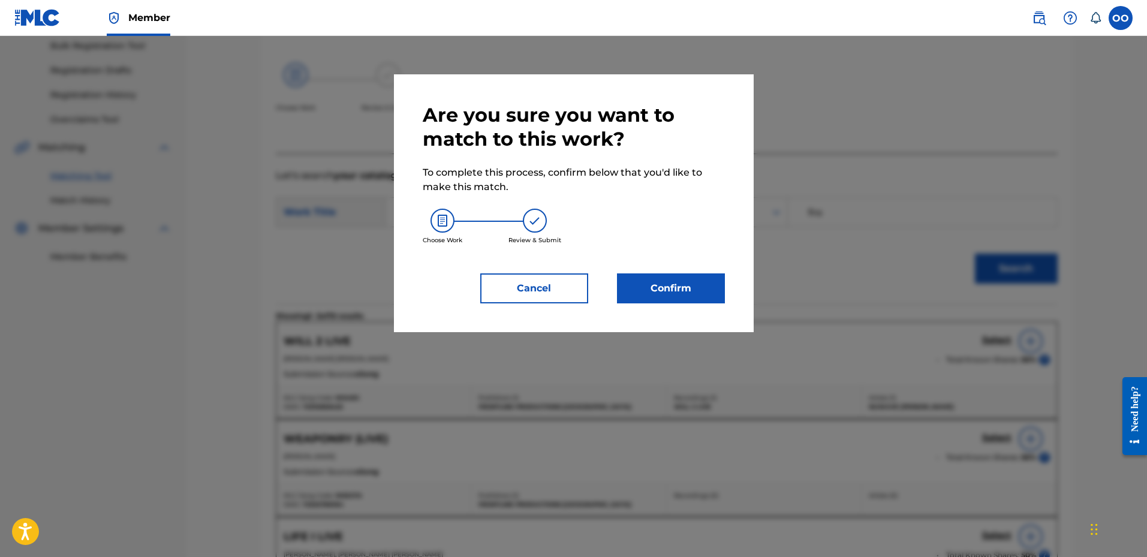
click at [703, 297] on button "Confirm" at bounding box center [671, 288] width 108 height 30
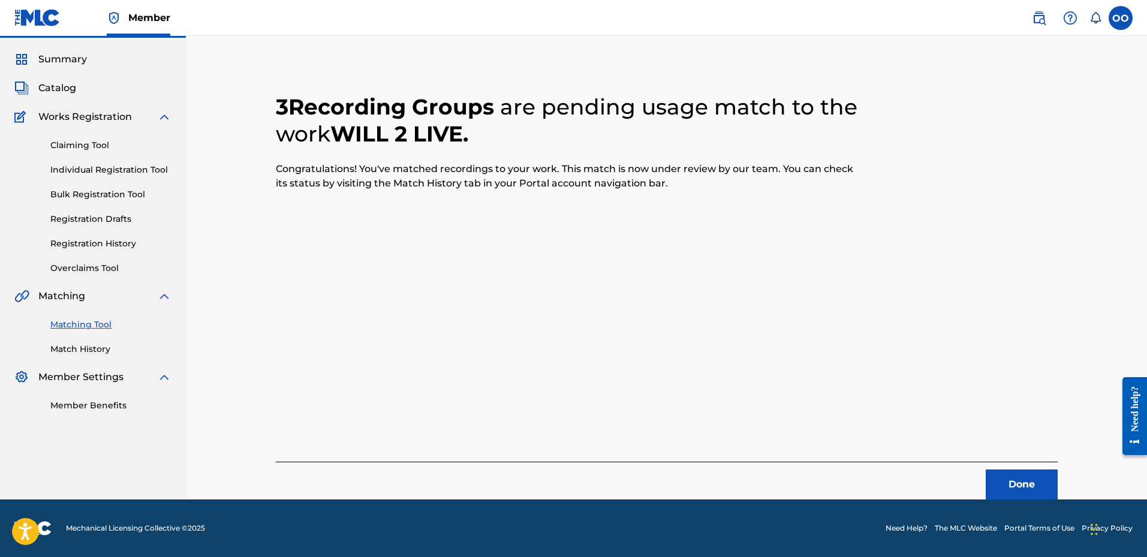
scroll to position [31, 0]
click at [1020, 483] on button "Done" at bounding box center [1021, 484] width 72 height 30
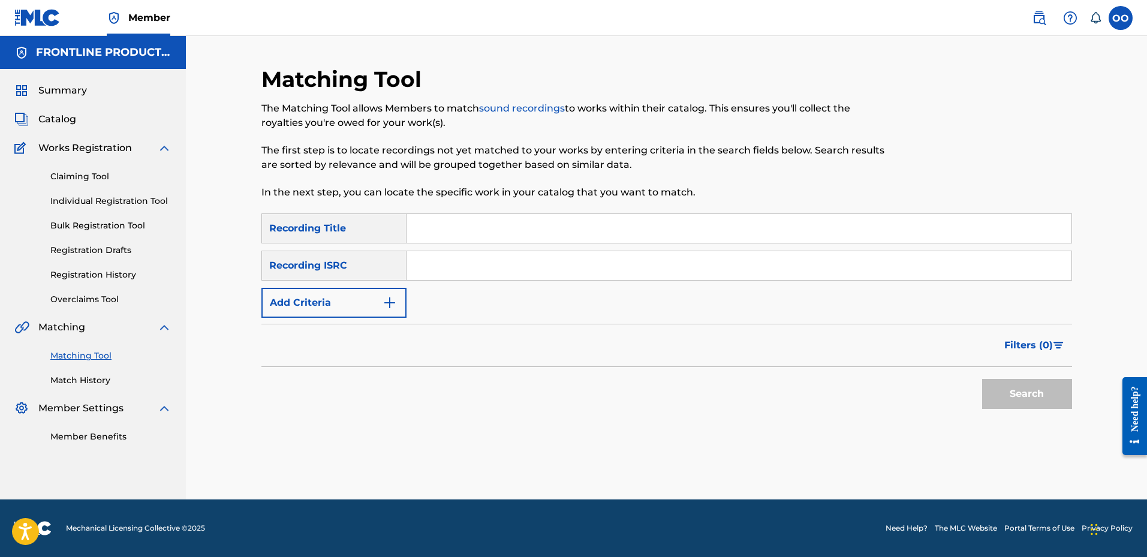
scroll to position [0, 0]
click at [473, 231] on input "Search Form" at bounding box center [738, 228] width 665 height 29
paste input "GTF"
type input "GTF"
click at [326, 312] on button "Add Criteria" at bounding box center [333, 303] width 145 height 30
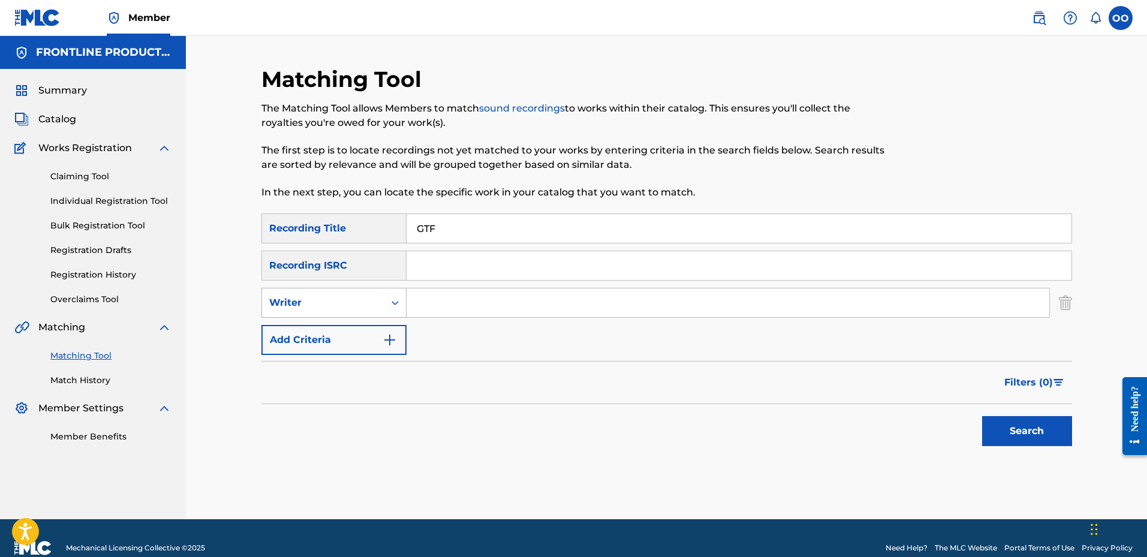
click at [326, 302] on div "Writer" at bounding box center [323, 303] width 108 height 14
click at [330, 333] on div "Recording Artist" at bounding box center [334, 333] width 144 height 30
click at [462, 302] on input "Search Form" at bounding box center [727, 302] width 643 height 29
paste input "Armanibanz!"
type input "Armanibanz"
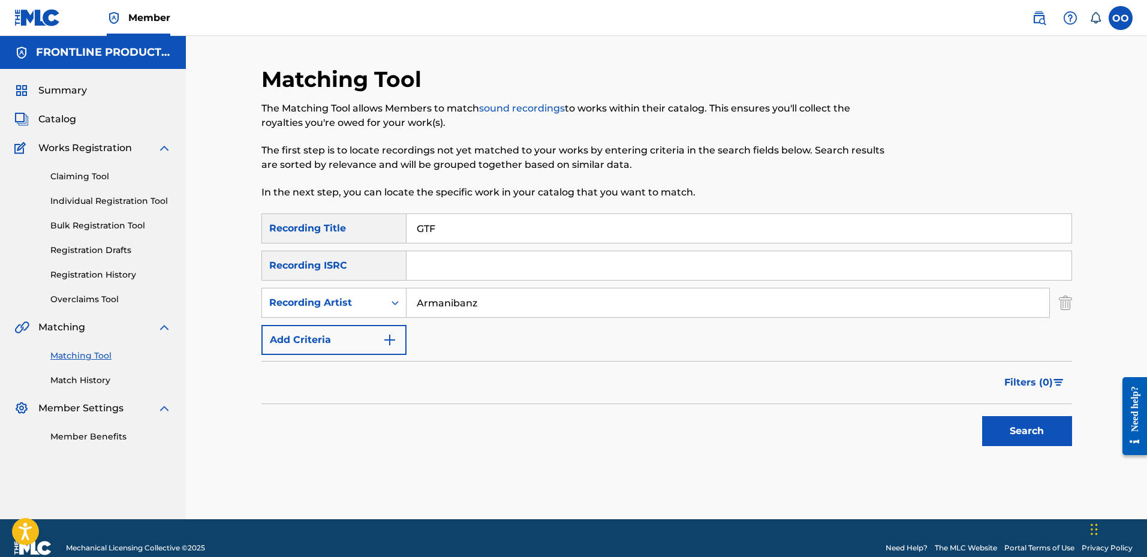
click at [982, 416] on button "Search" at bounding box center [1027, 431] width 90 height 30
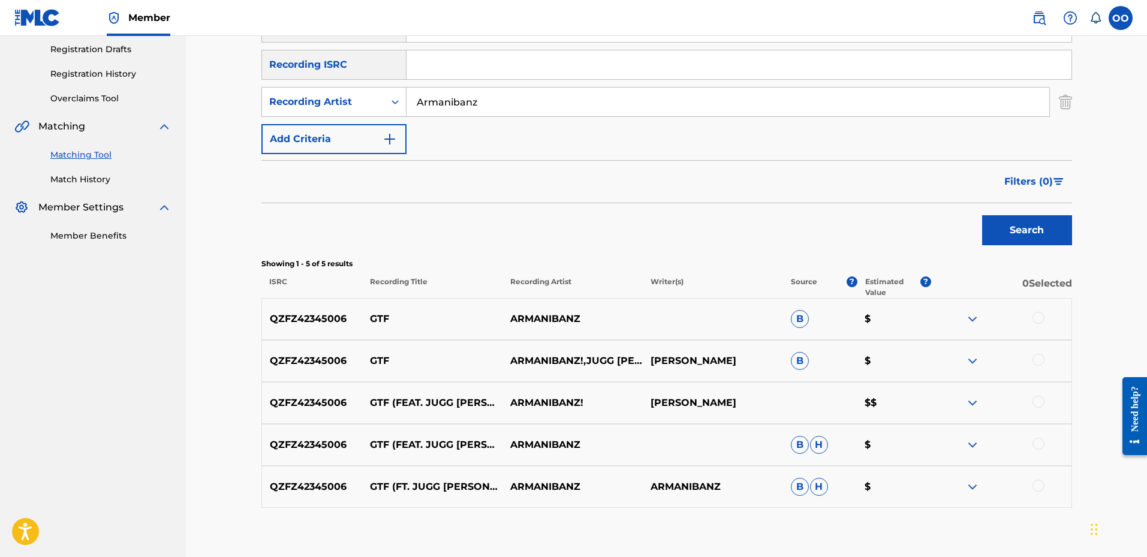
scroll to position [240, 0]
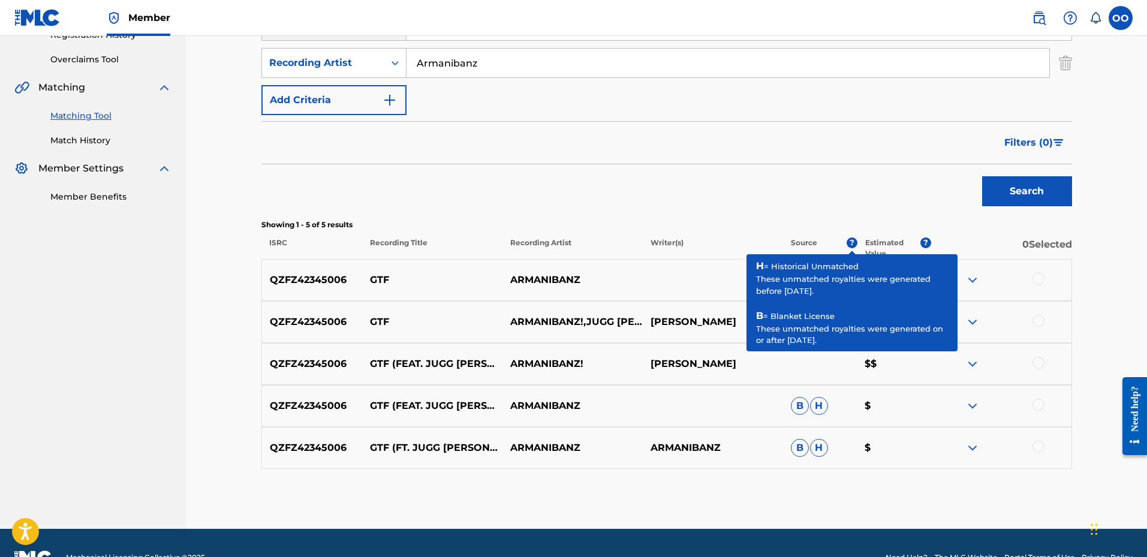
click at [1039, 278] on div at bounding box center [1038, 279] width 12 height 12
click at [1039, 323] on div at bounding box center [1038, 321] width 12 height 12
click at [1041, 362] on div at bounding box center [1038, 363] width 12 height 12
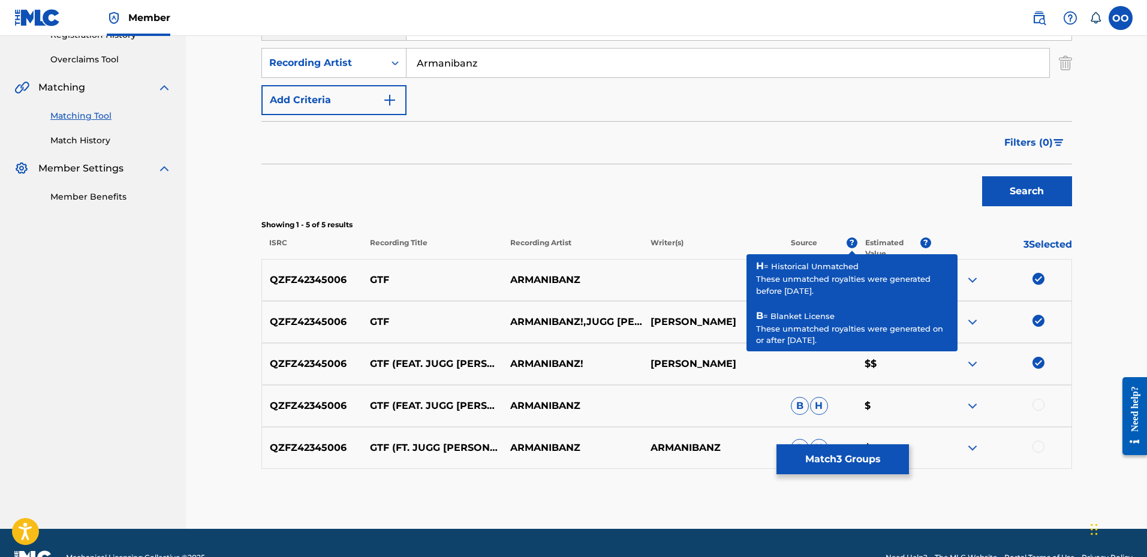
click at [1040, 404] on div at bounding box center [1038, 405] width 12 height 12
click at [1039, 448] on div at bounding box center [1038, 447] width 12 height 12
click at [947, 499] on div "Matching Tool The Matching Tool allows Members to match sound recordings to wor…" at bounding box center [666, 177] width 810 height 703
click at [855, 459] on button "Match 5 Groups" at bounding box center [842, 459] width 132 height 30
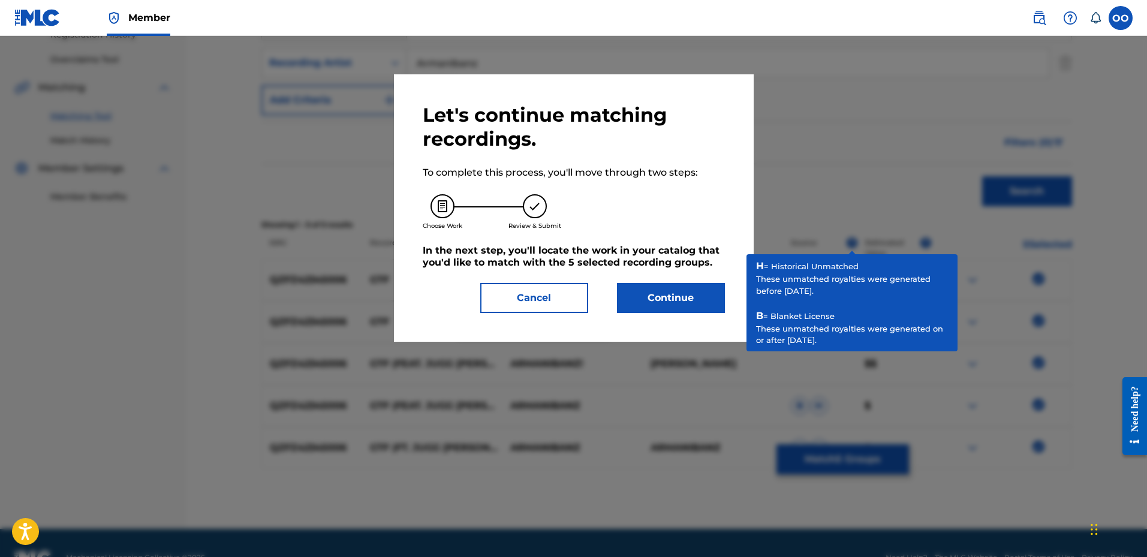
click at [692, 301] on button "Continue" at bounding box center [671, 298] width 108 height 30
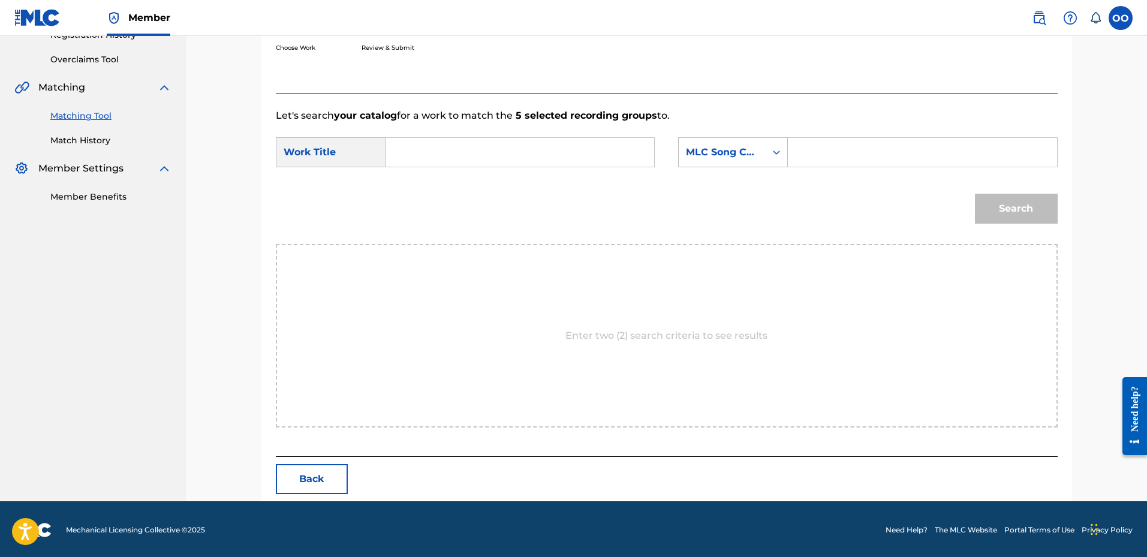
click at [432, 158] on input "Search Form" at bounding box center [520, 152] width 248 height 29
paste input "GTF"
type input "GTF"
click at [708, 156] on div "MLC Song Code" at bounding box center [722, 152] width 73 height 14
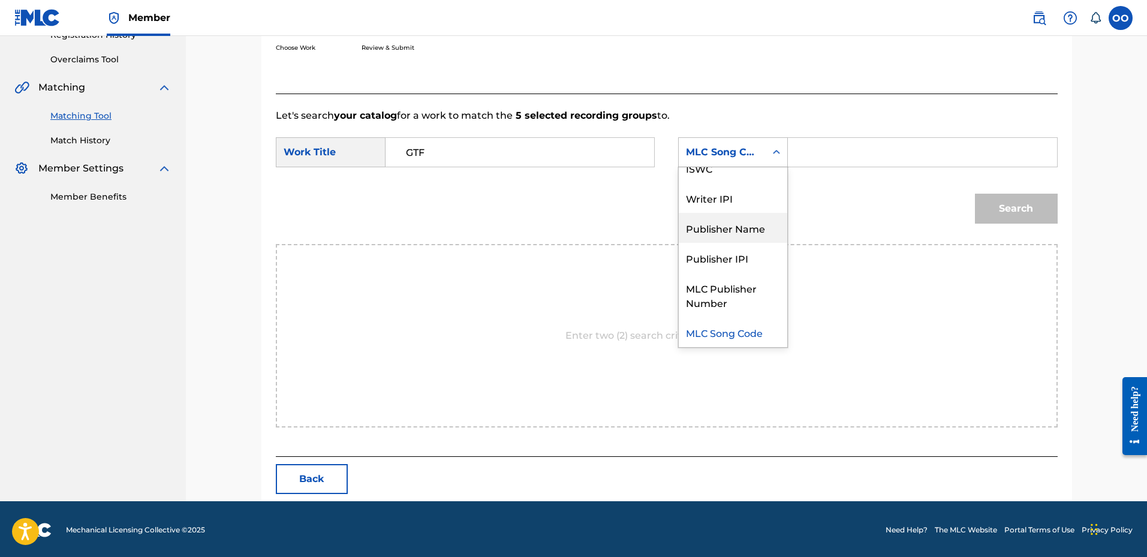
click at [728, 230] on div "Publisher Name" at bounding box center [733, 228] width 108 height 30
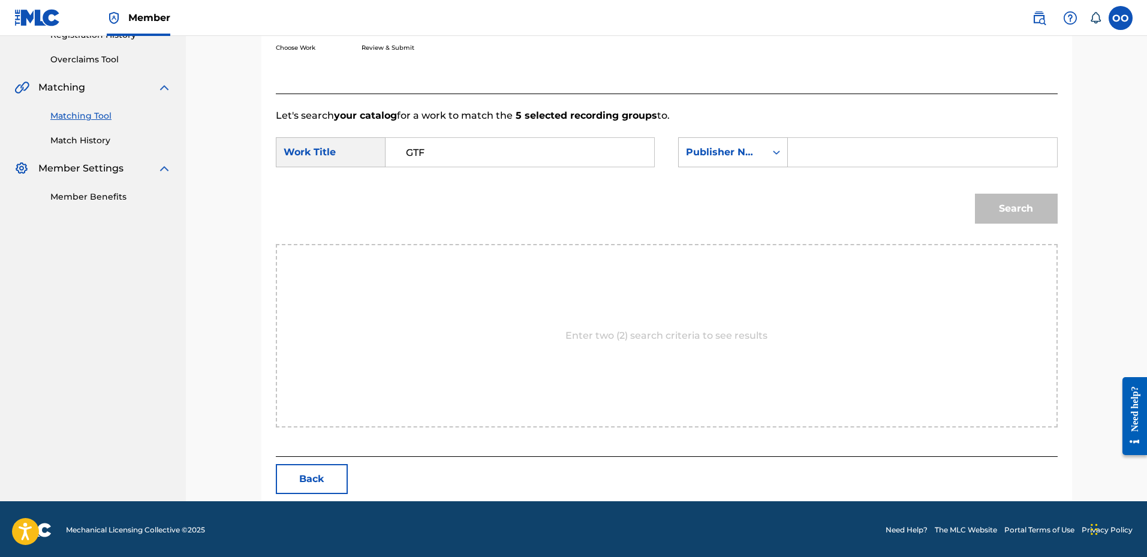
click at [827, 155] on input "Search Form" at bounding box center [922, 152] width 248 height 29
type input "fro"
click at [975, 194] on button "Search" at bounding box center [1016, 209] width 83 height 30
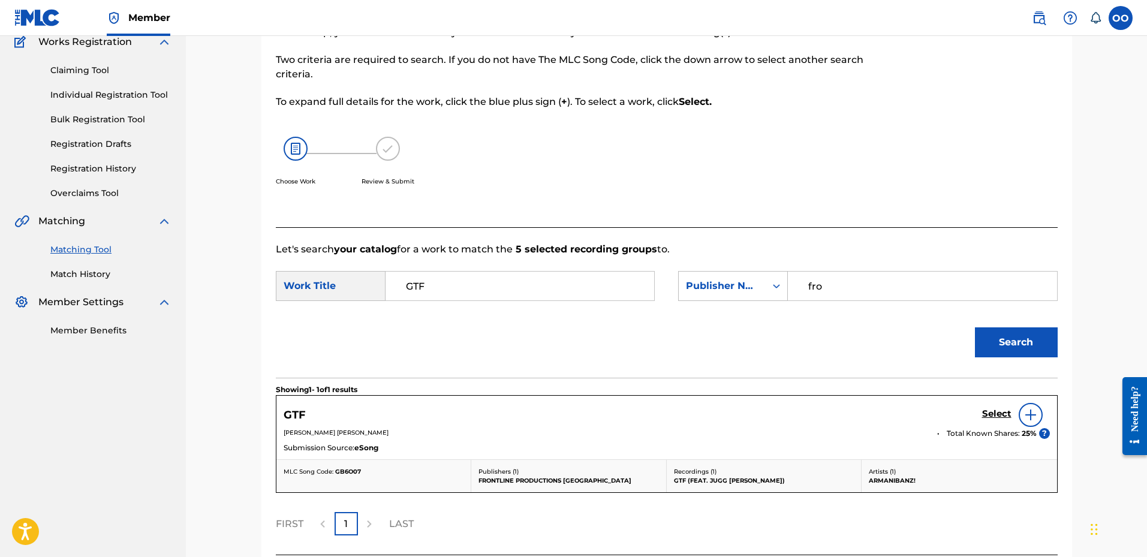
scroll to position [206, 0]
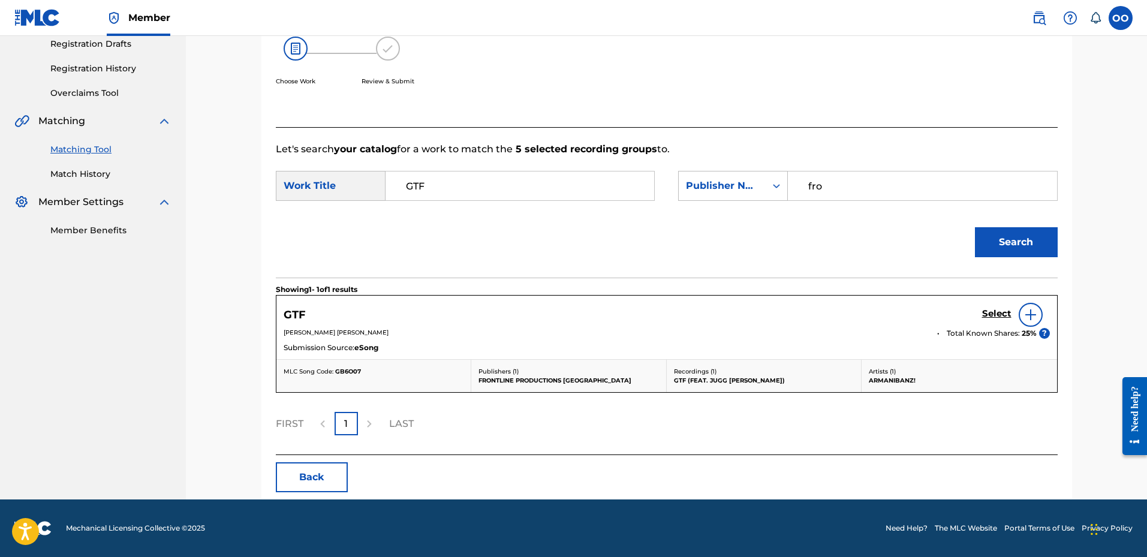
click at [997, 312] on h5 "Select" at bounding box center [996, 313] width 29 height 11
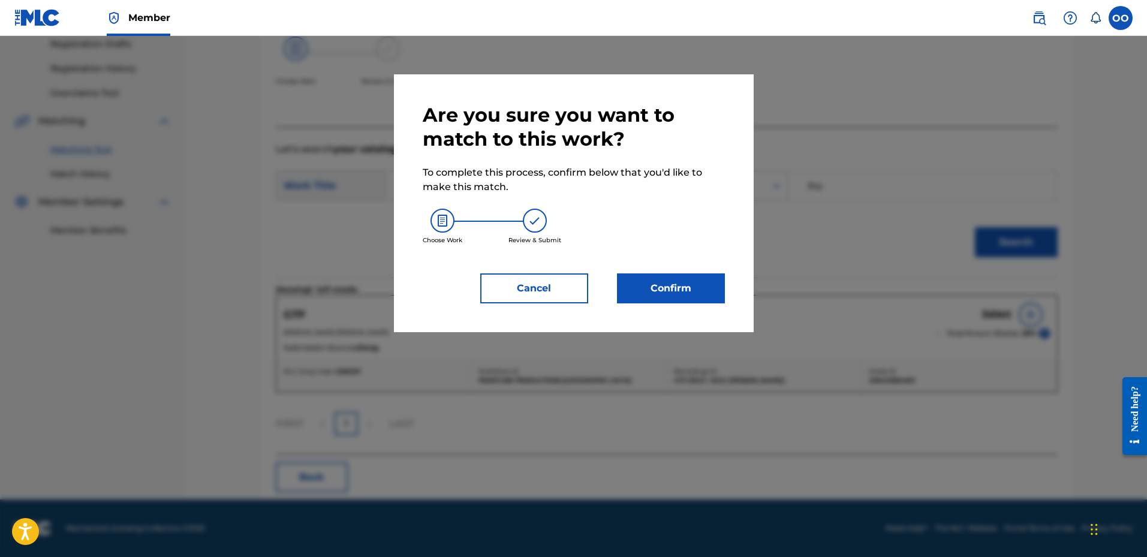
click at [682, 294] on button "Confirm" at bounding box center [671, 288] width 108 height 30
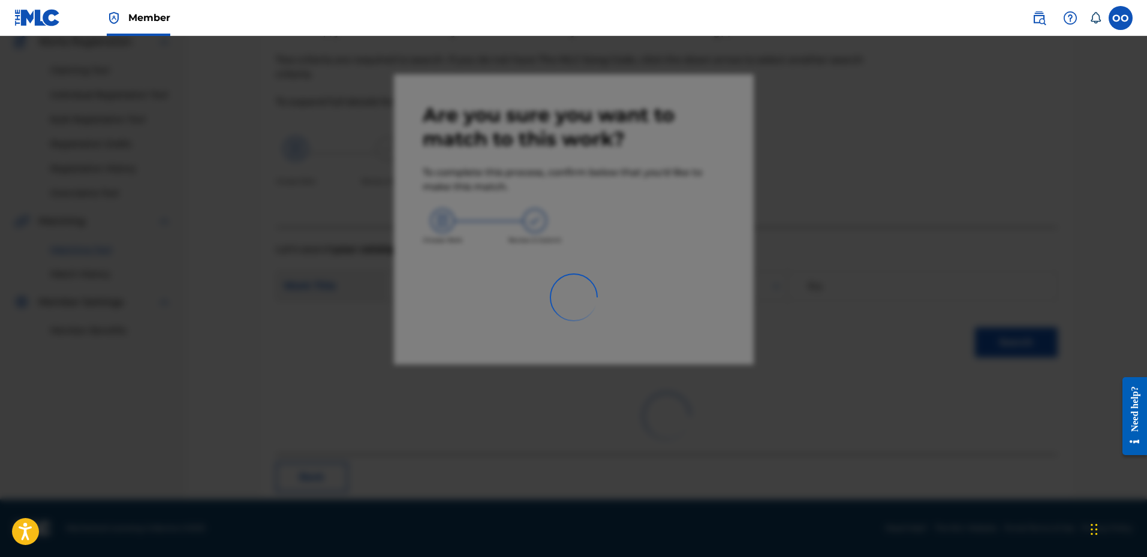
scroll to position [31, 0]
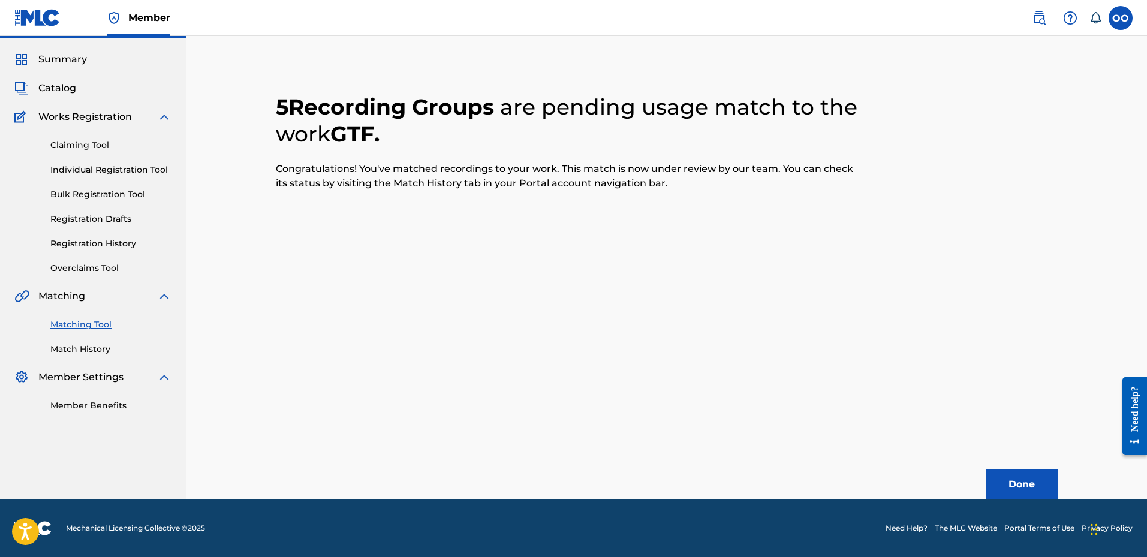
click at [1015, 470] on button "Done" at bounding box center [1021, 484] width 72 height 30
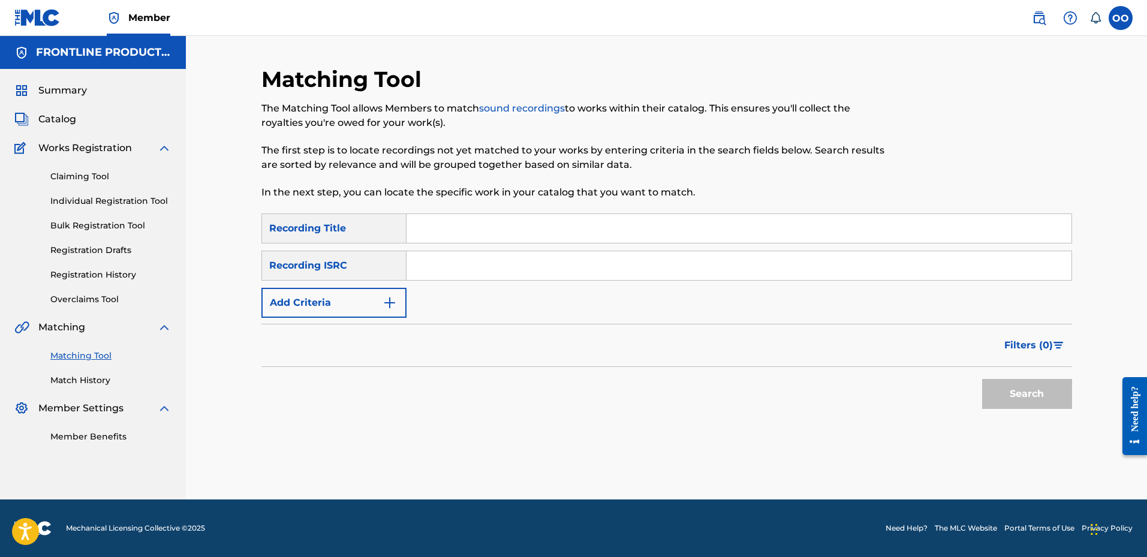
scroll to position [0, 0]
click at [442, 225] on input "Search Form" at bounding box center [738, 228] width 665 height 29
paste input "Oz"
type input "Oz"
click at [328, 296] on button "Add Criteria" at bounding box center [333, 303] width 145 height 30
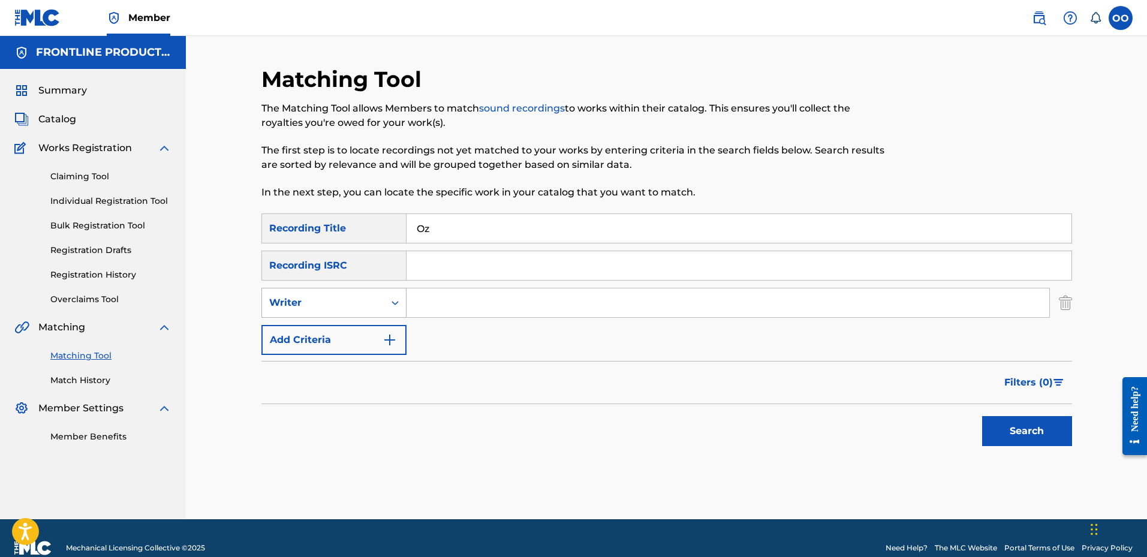
click at [332, 293] on div "Writer" at bounding box center [323, 302] width 122 height 23
click at [343, 327] on div "Recording Artist" at bounding box center [334, 333] width 144 height 30
click at [433, 306] on input "Search Form" at bounding box center [727, 302] width 643 height 29
paste input "Flxx Hollow"
type input "Flxx Hollow"
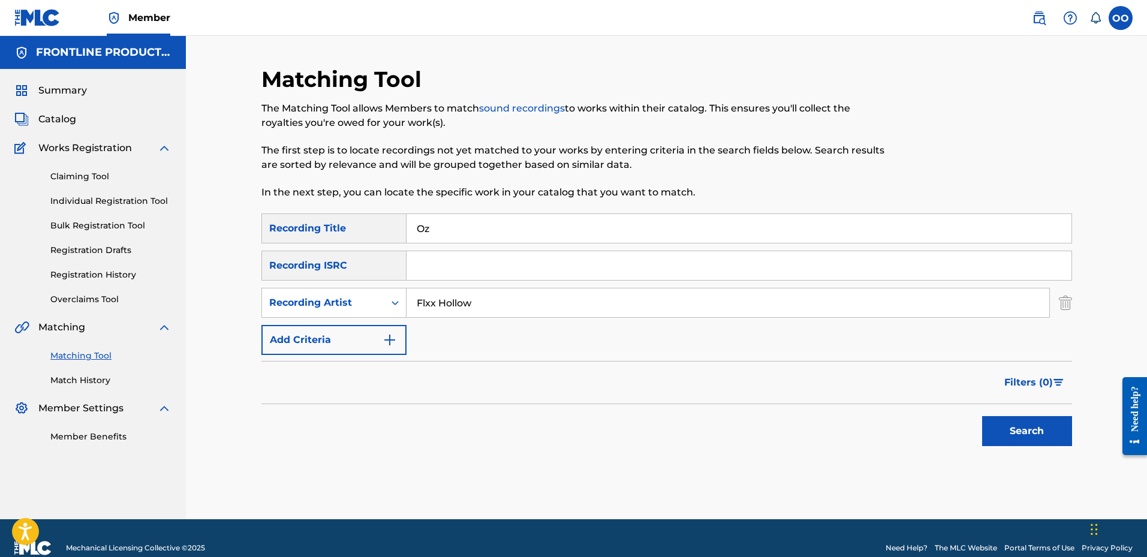
click at [982, 416] on button "Search" at bounding box center [1027, 431] width 90 height 30
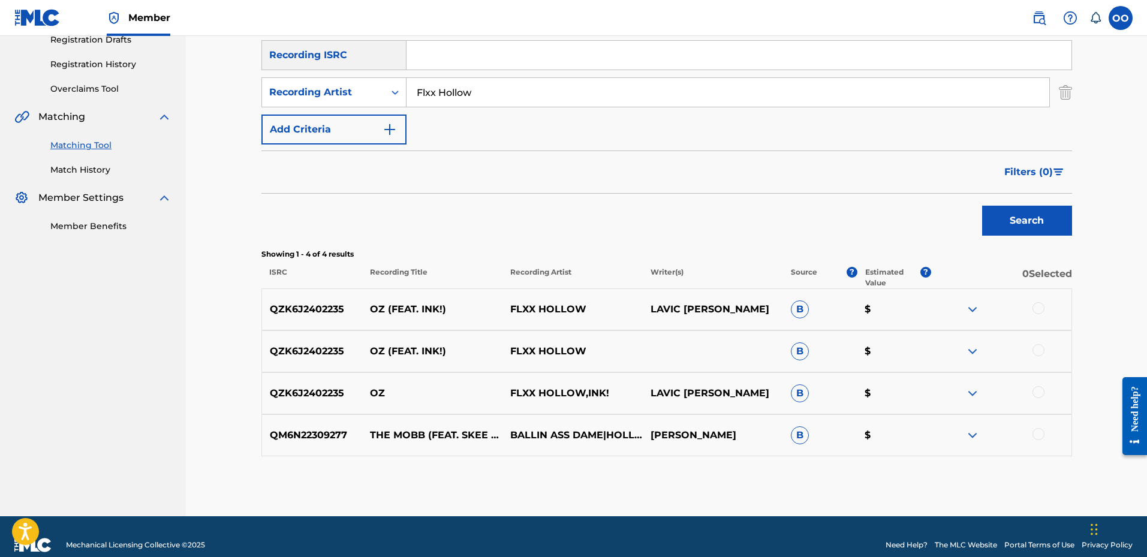
scroll to position [227, 0]
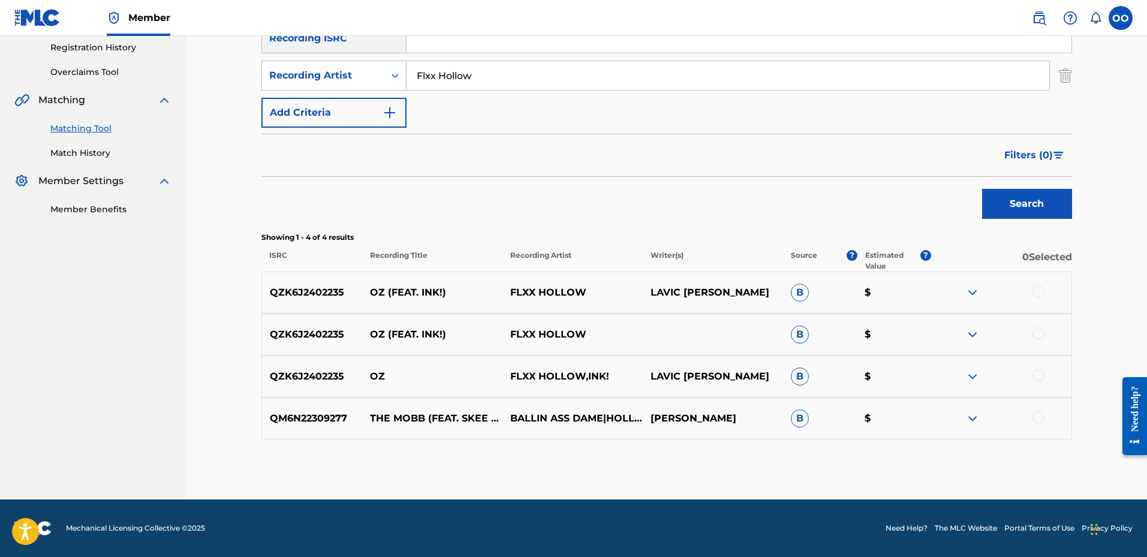
click at [1033, 291] on div at bounding box center [1038, 291] width 12 height 12
click at [1038, 331] on div at bounding box center [1038, 333] width 12 height 12
click at [1039, 373] on div at bounding box center [1038, 375] width 12 height 12
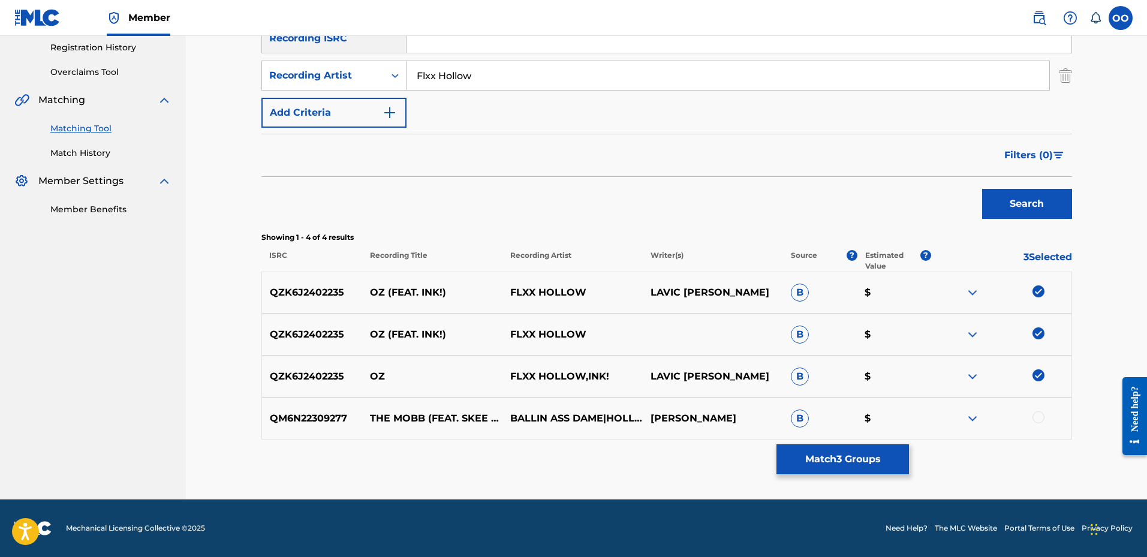
click at [1038, 415] on div at bounding box center [1038, 417] width 12 height 12
click at [878, 453] on button "Match 4 Groups" at bounding box center [842, 459] width 132 height 30
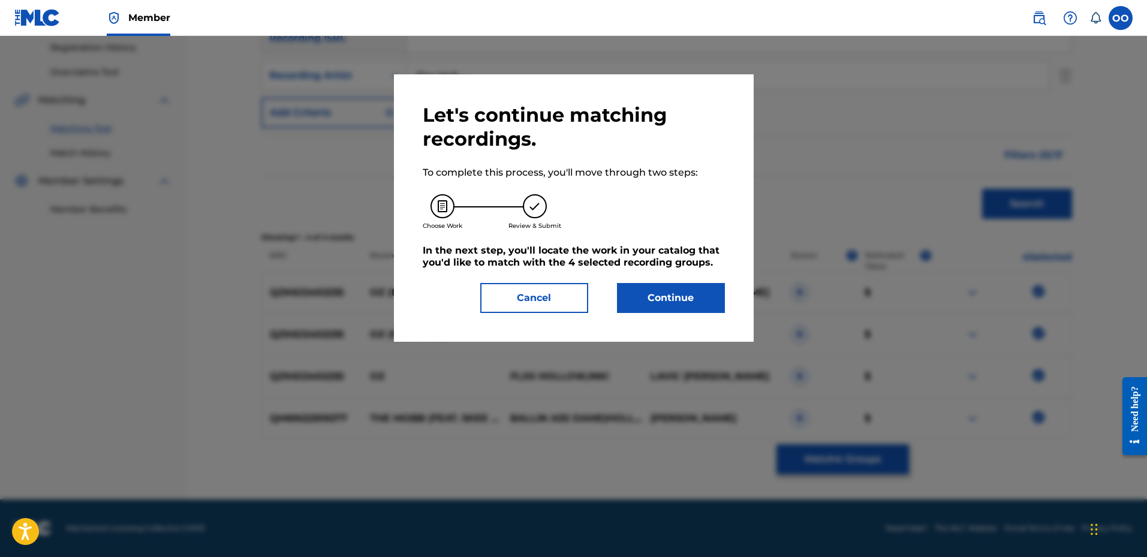
click at [683, 292] on button "Continue" at bounding box center [671, 298] width 108 height 30
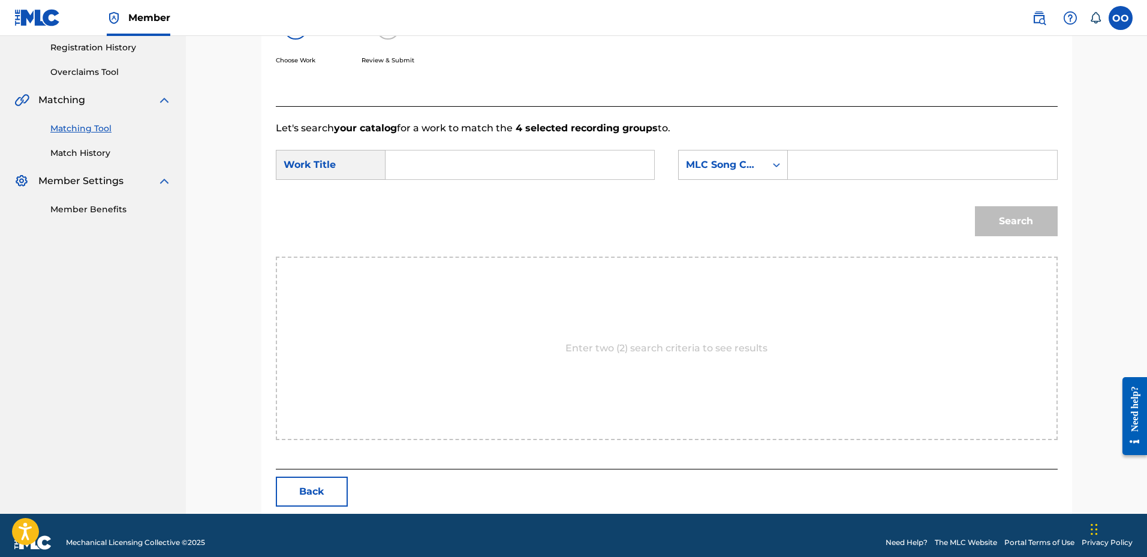
click at [483, 173] on input "Search Form" at bounding box center [520, 164] width 248 height 29
paste input "Oz"
type input "Oz"
click at [715, 170] on div "MLC Song Code" at bounding box center [722, 165] width 73 height 14
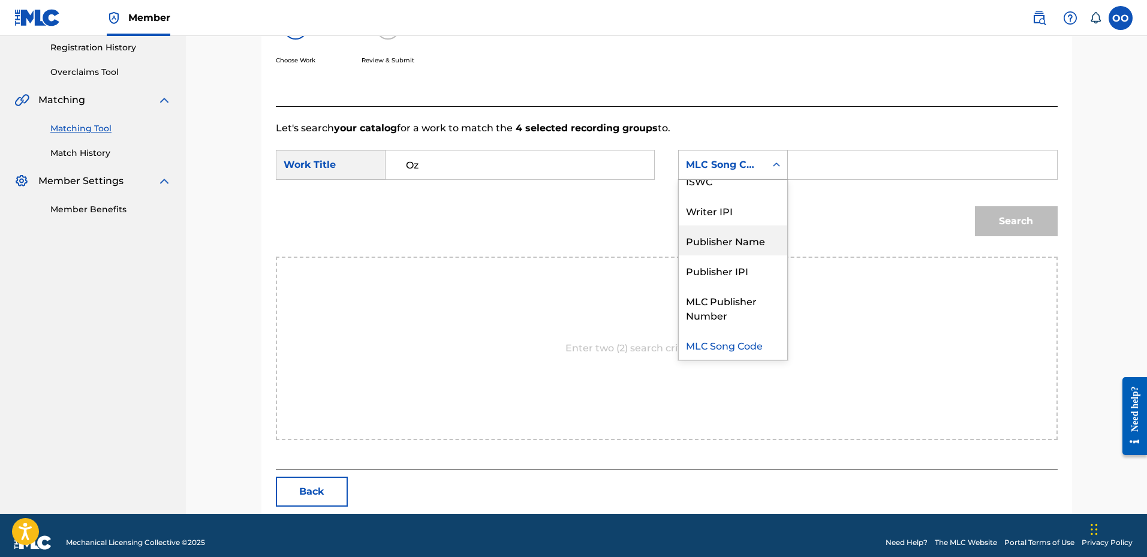
drag, startPoint x: 721, startPoint y: 246, endPoint x: 761, endPoint y: 221, distance: 47.4
click at [726, 243] on div "Publisher Name" at bounding box center [733, 240] width 108 height 30
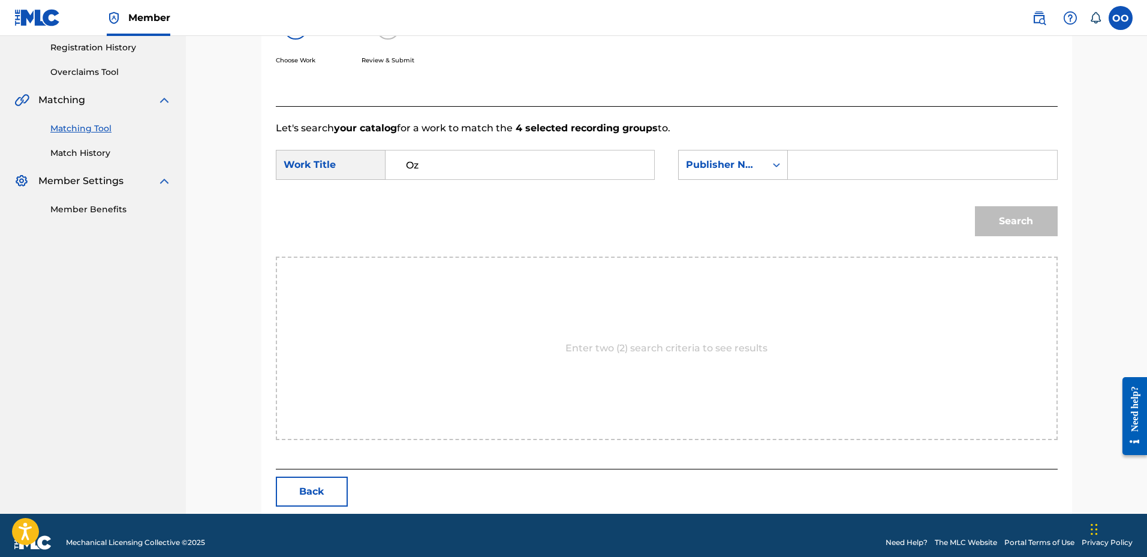
click at [819, 174] on input "Search Form" at bounding box center [922, 164] width 248 height 29
type input "fron"
click at [975, 206] on button "Search" at bounding box center [1016, 221] width 83 height 30
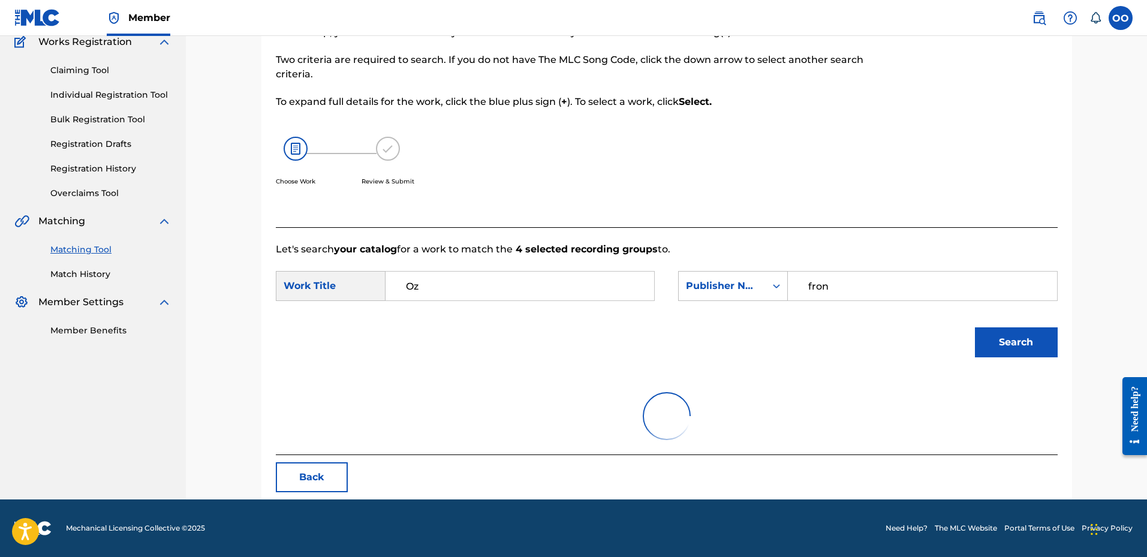
scroll to position [206, 0]
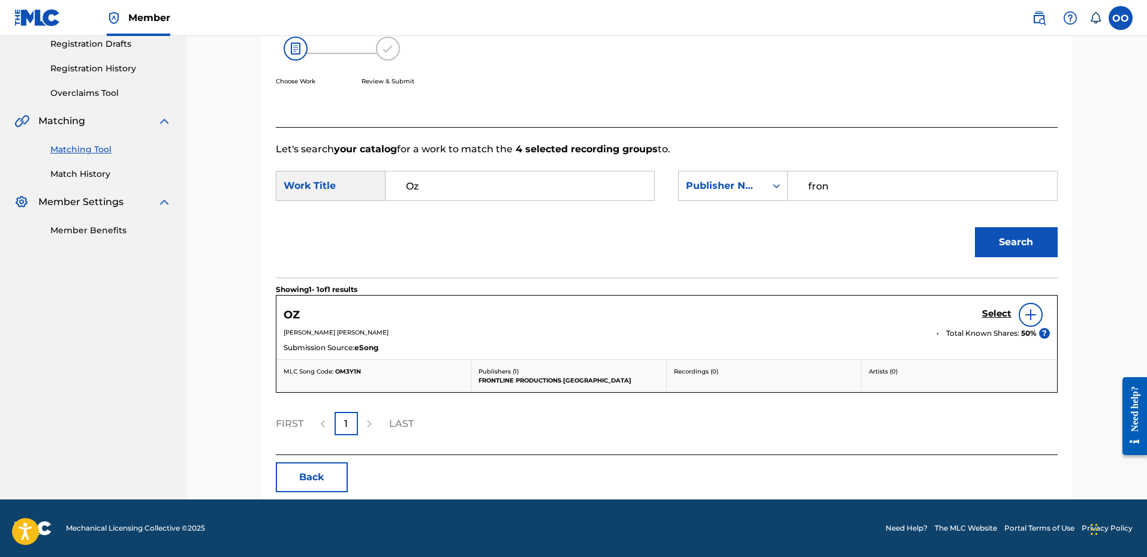
click at [999, 315] on h5 "Select" at bounding box center [996, 313] width 29 height 11
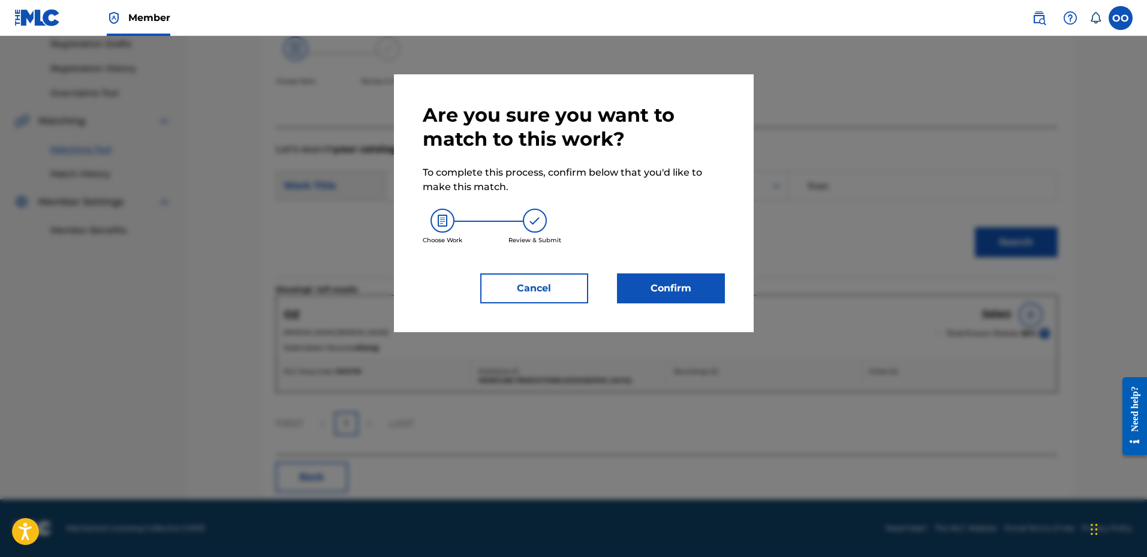
click at [688, 281] on button "Confirm" at bounding box center [671, 288] width 108 height 30
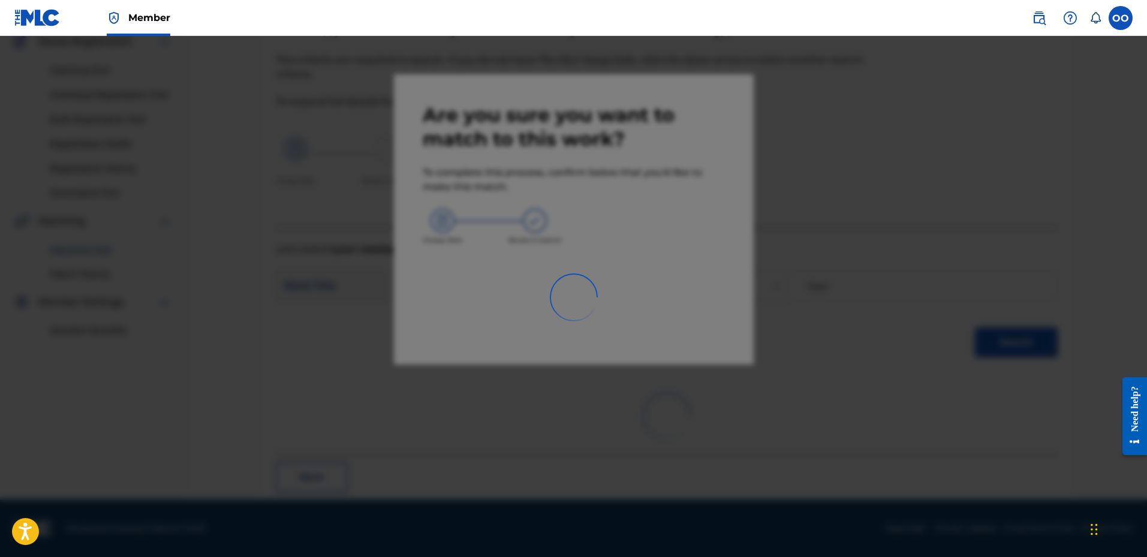
scroll to position [31, 0]
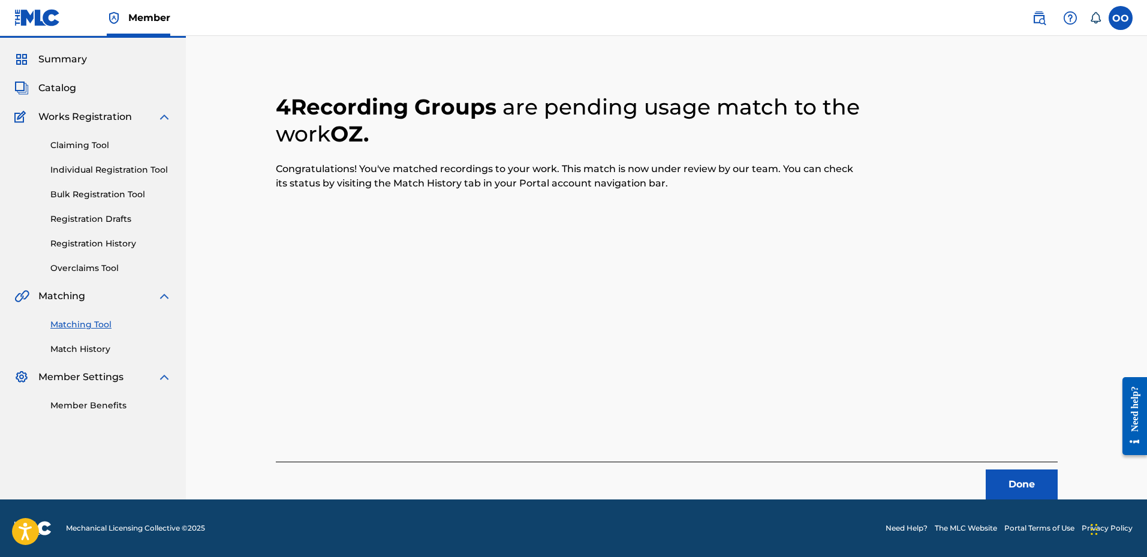
click at [1033, 479] on button "Done" at bounding box center [1021, 484] width 72 height 30
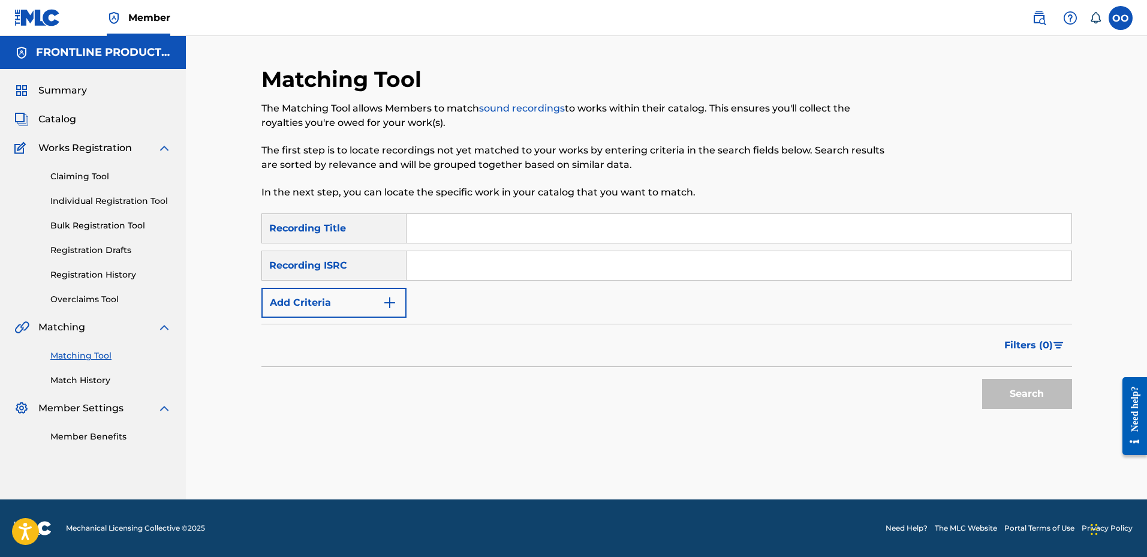
click at [439, 231] on input "Search Form" at bounding box center [738, 228] width 665 height 29
paste input "Dough"
type input "Dough"
click at [361, 318] on form "SearchWithCriteria955e17f7-e24b-4ff4-b6c2-184e03626232 Recording Title Dough Se…" at bounding box center [666, 313] width 810 height 201
click at [360, 305] on button "Add Criteria" at bounding box center [333, 303] width 145 height 30
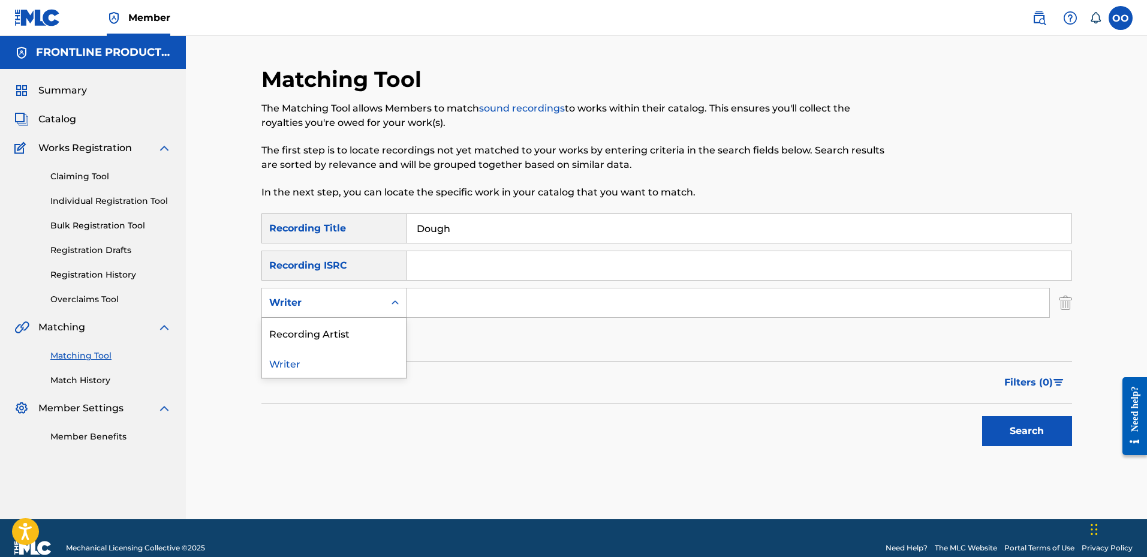
click at [353, 307] on div "Writer" at bounding box center [323, 303] width 108 height 14
click at [352, 330] on div "Recording Artist" at bounding box center [334, 333] width 144 height 30
click at [429, 297] on input "Search Form" at bounding box center [727, 302] width 643 height 29
paste input "NuWave [PERSON_NAME]"
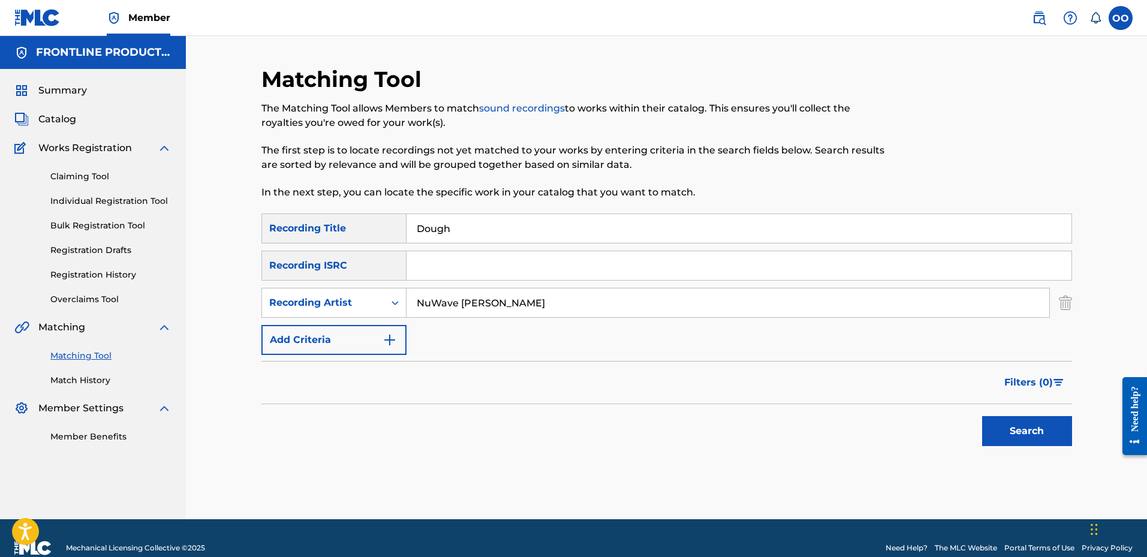
type input "NuWave [PERSON_NAME]"
click at [982, 416] on button "Search" at bounding box center [1027, 431] width 90 height 30
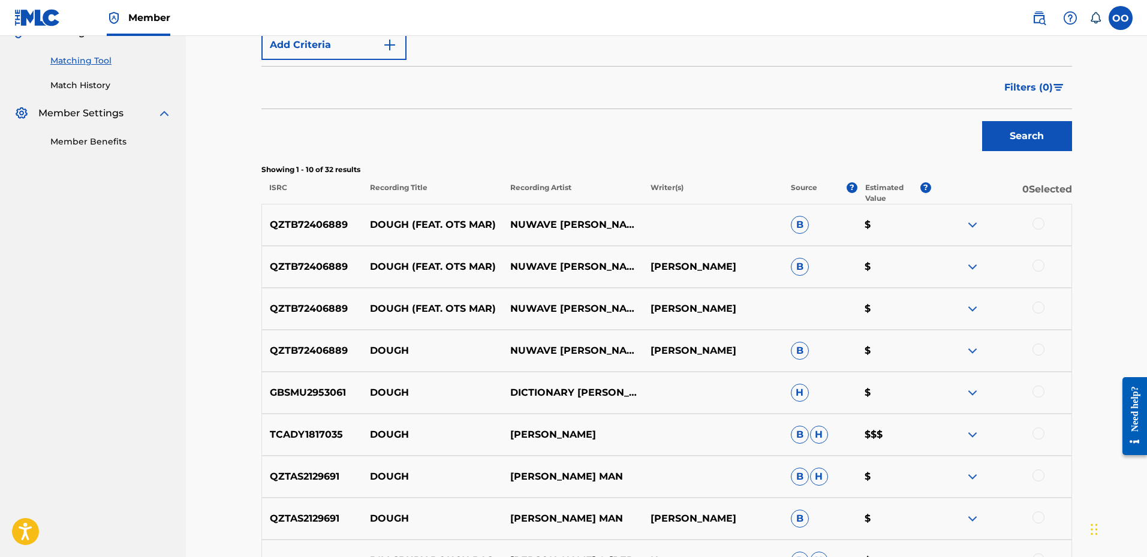
scroll to position [300, 0]
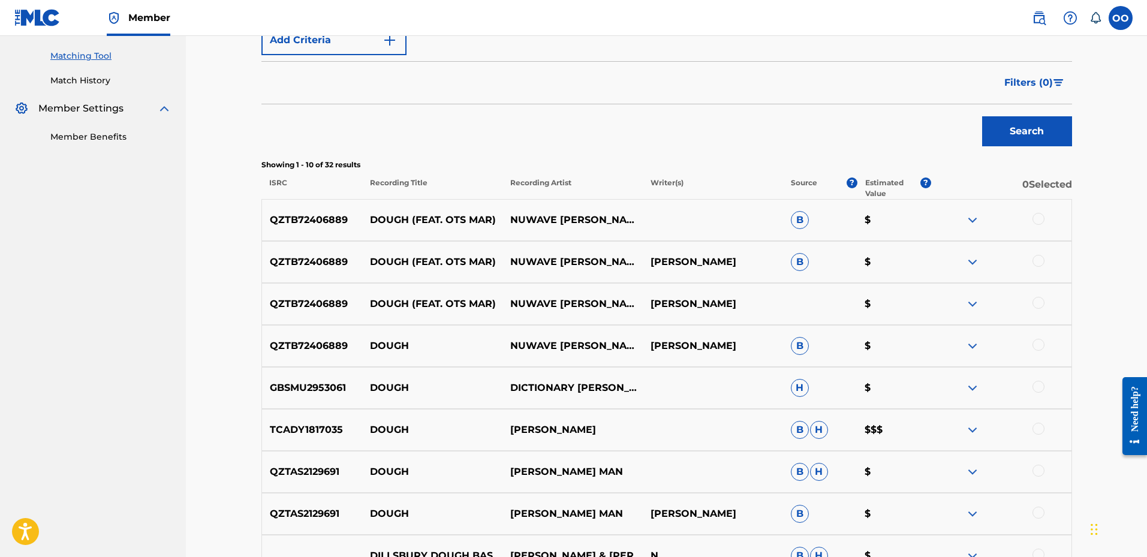
click at [1039, 221] on div at bounding box center [1038, 219] width 12 height 12
click at [1044, 264] on div at bounding box center [1001, 262] width 140 height 14
click at [1038, 261] on div at bounding box center [1038, 261] width 12 height 12
click at [1041, 304] on div at bounding box center [1038, 303] width 12 height 12
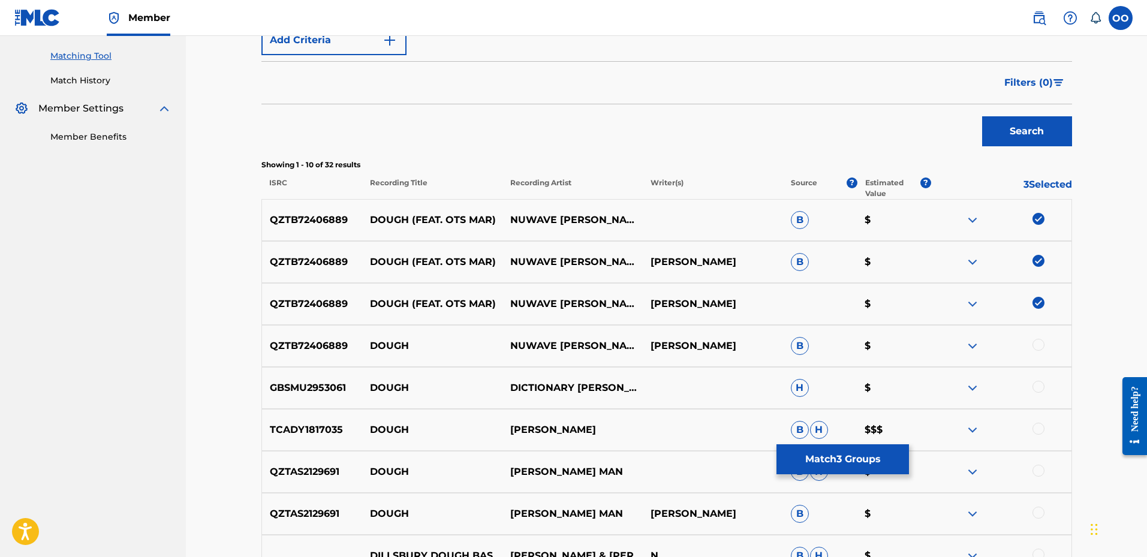
click at [1042, 347] on div at bounding box center [1038, 345] width 12 height 12
click at [859, 453] on button "Match 4 Groups" at bounding box center [842, 459] width 132 height 30
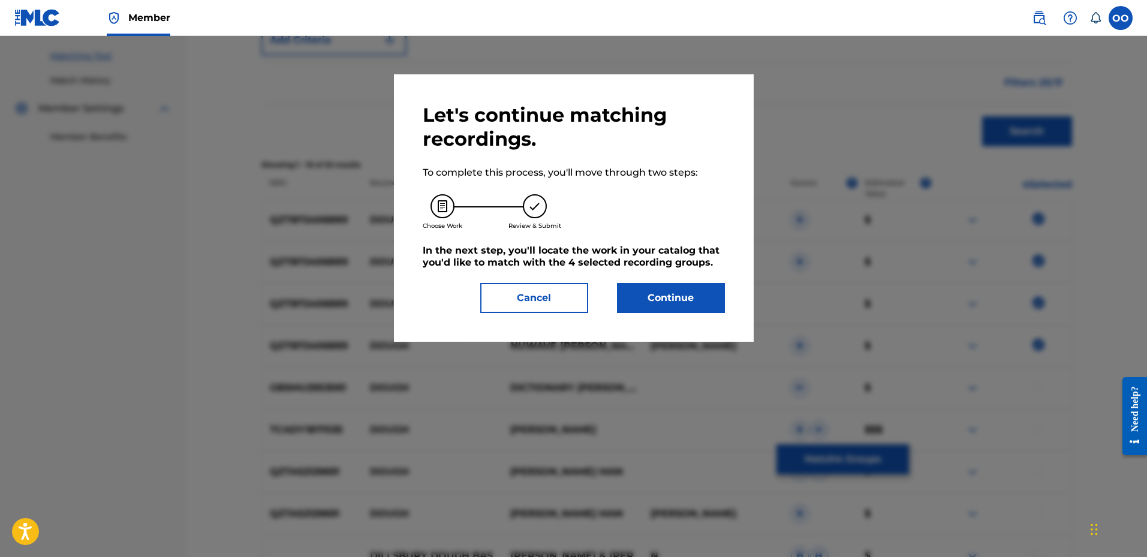
click at [535, 304] on button "Cancel" at bounding box center [534, 298] width 108 height 30
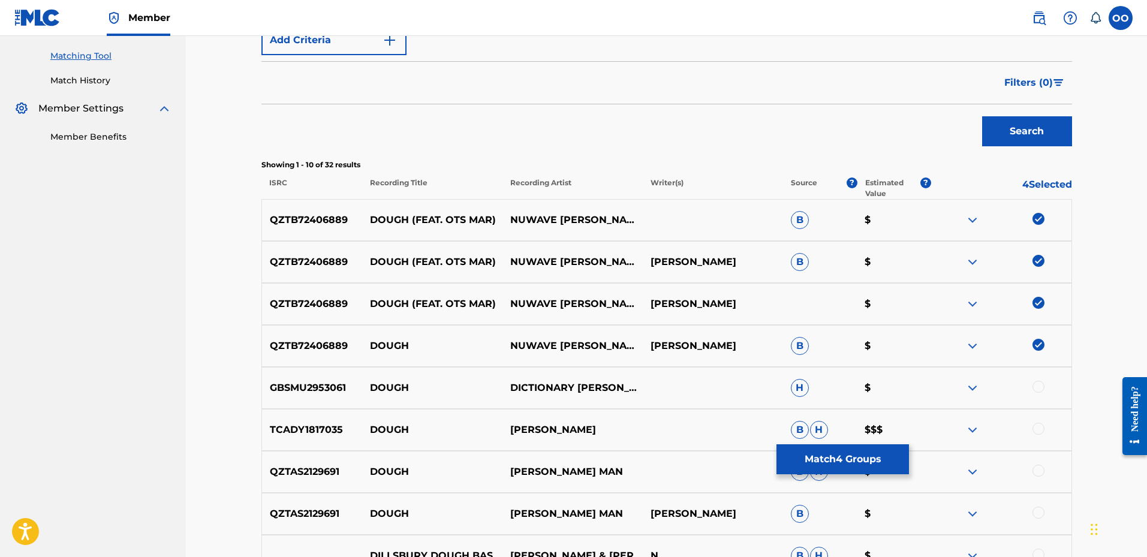
click at [854, 459] on button "Match 4 Groups" at bounding box center [842, 459] width 132 height 30
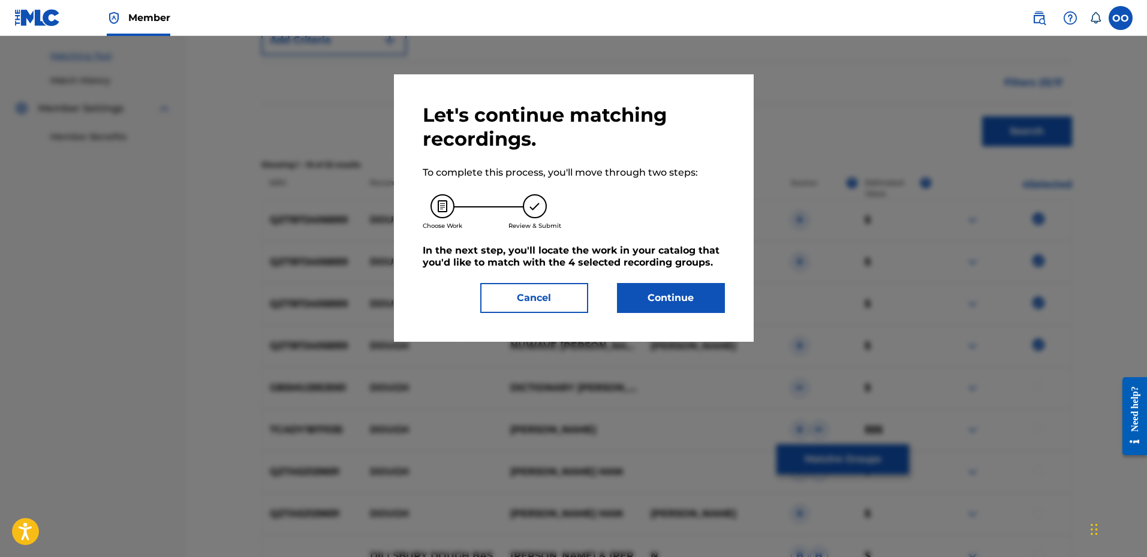
click at [680, 297] on button "Continue" at bounding box center [671, 298] width 108 height 30
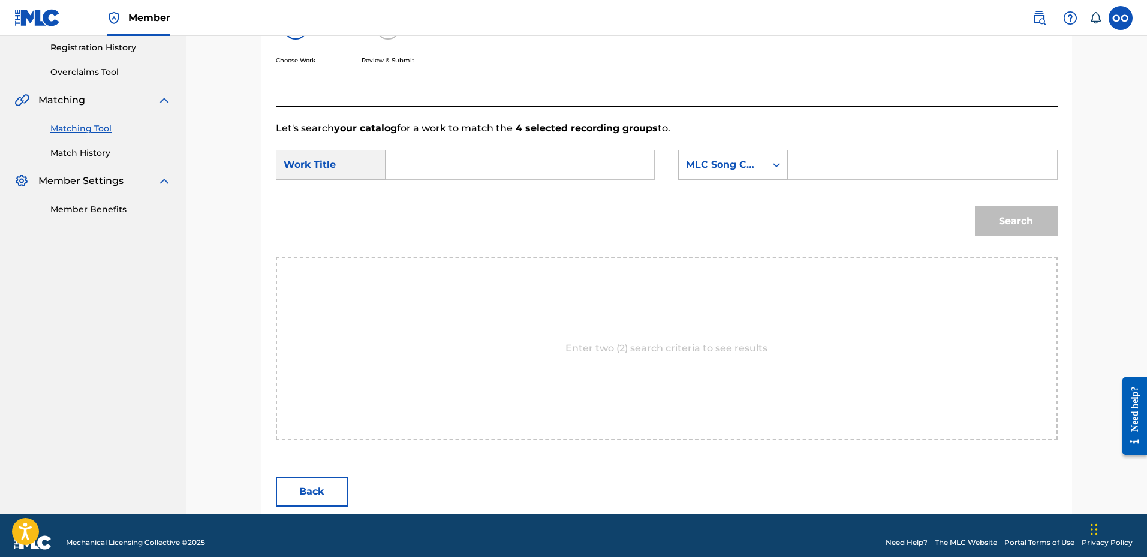
scroll to position [242, 0]
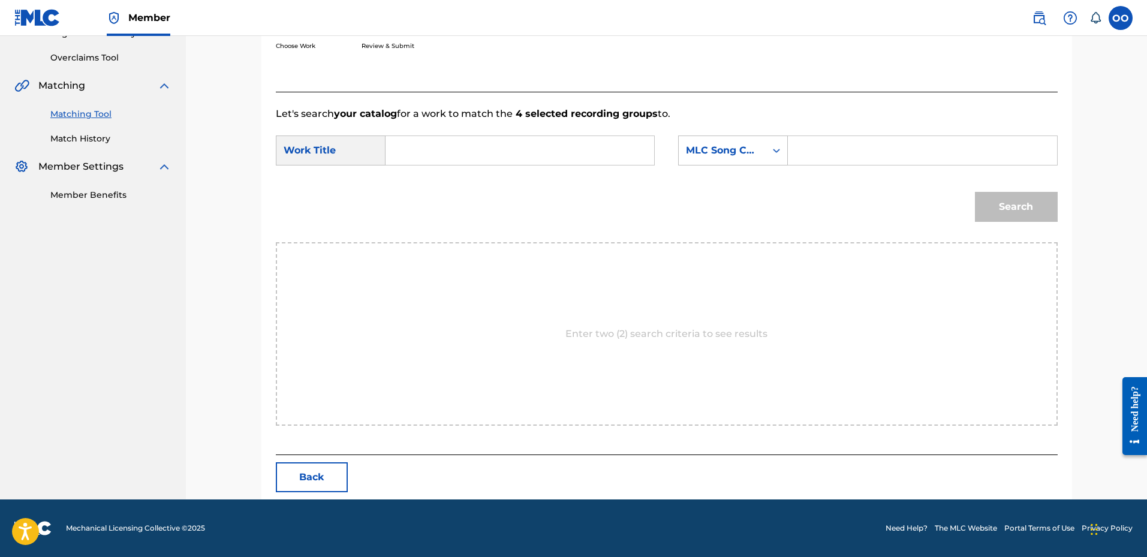
click at [532, 153] on input "Search Form" at bounding box center [520, 150] width 248 height 29
paste input "Dough"
type input "Dough"
click at [708, 144] on div "MLC Song Code" at bounding box center [722, 150] width 73 height 14
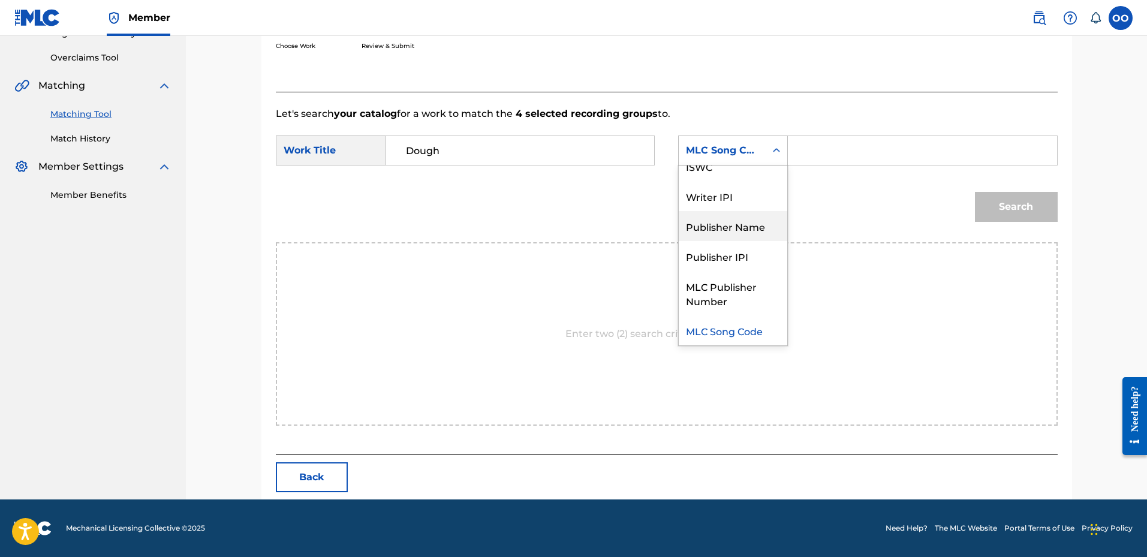
drag, startPoint x: 728, startPoint y: 222, endPoint x: 813, endPoint y: 182, distance: 94.4
click at [730, 223] on div "Publisher Name" at bounding box center [733, 226] width 108 height 30
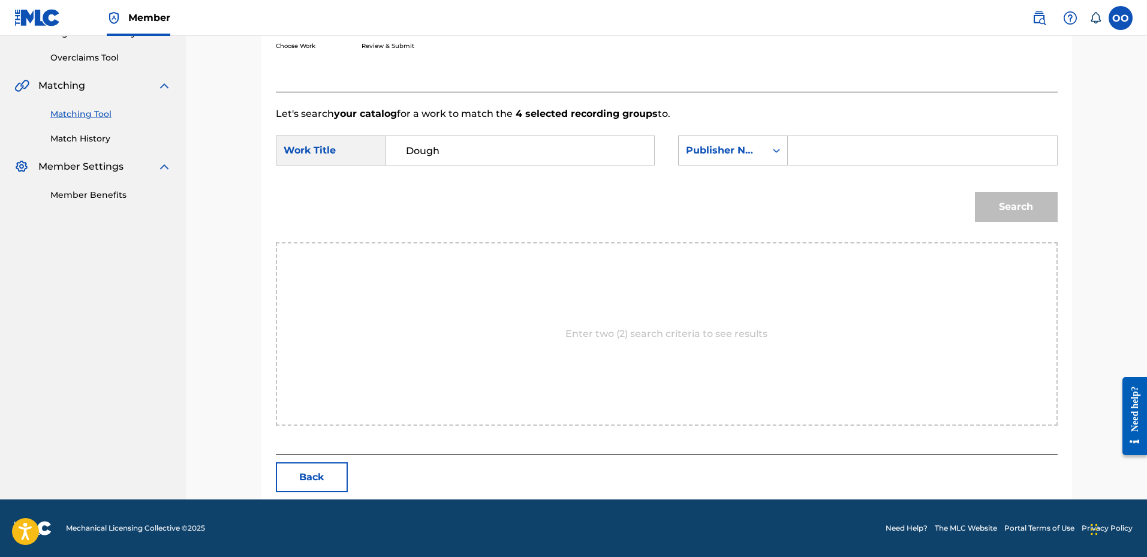
click at [824, 161] on input "Search Form" at bounding box center [922, 150] width 248 height 29
type input "fro"
click at [975, 192] on button "Search" at bounding box center [1016, 207] width 83 height 30
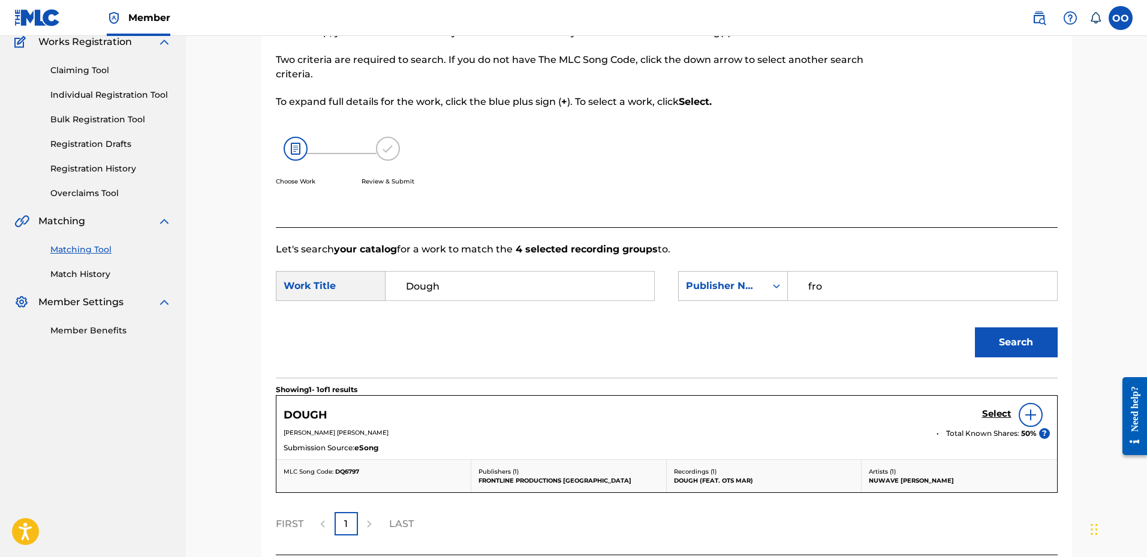
scroll to position [206, 0]
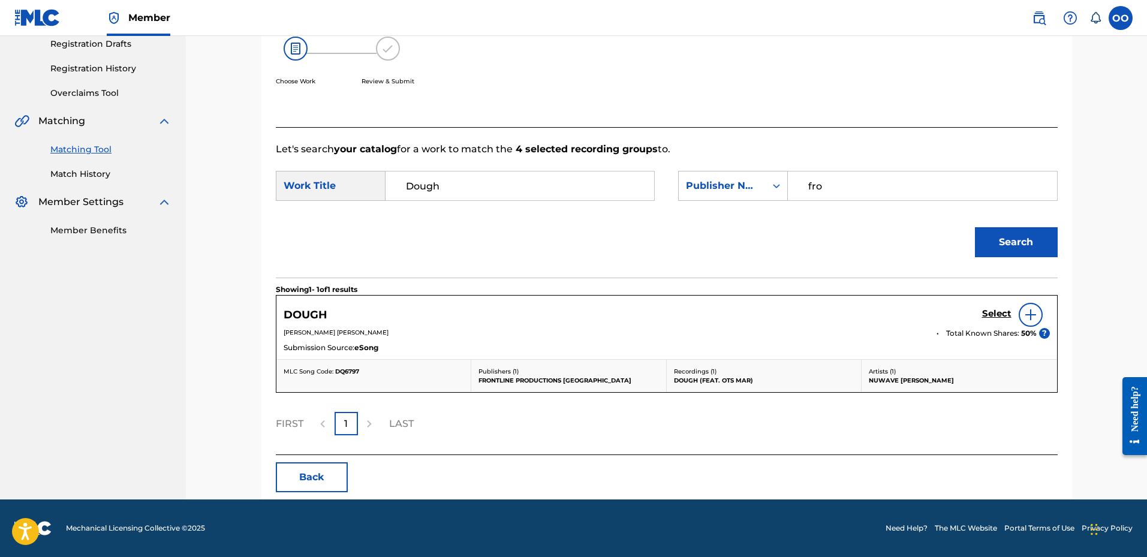
click at [1000, 314] on h5 "Select" at bounding box center [996, 313] width 29 height 11
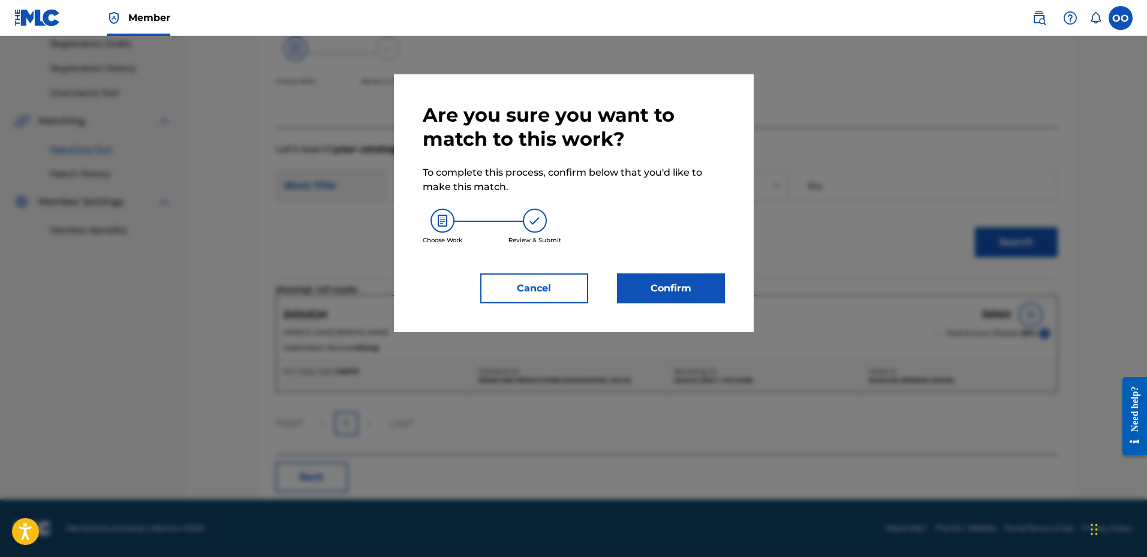
click at [698, 289] on button "Confirm" at bounding box center [671, 288] width 108 height 30
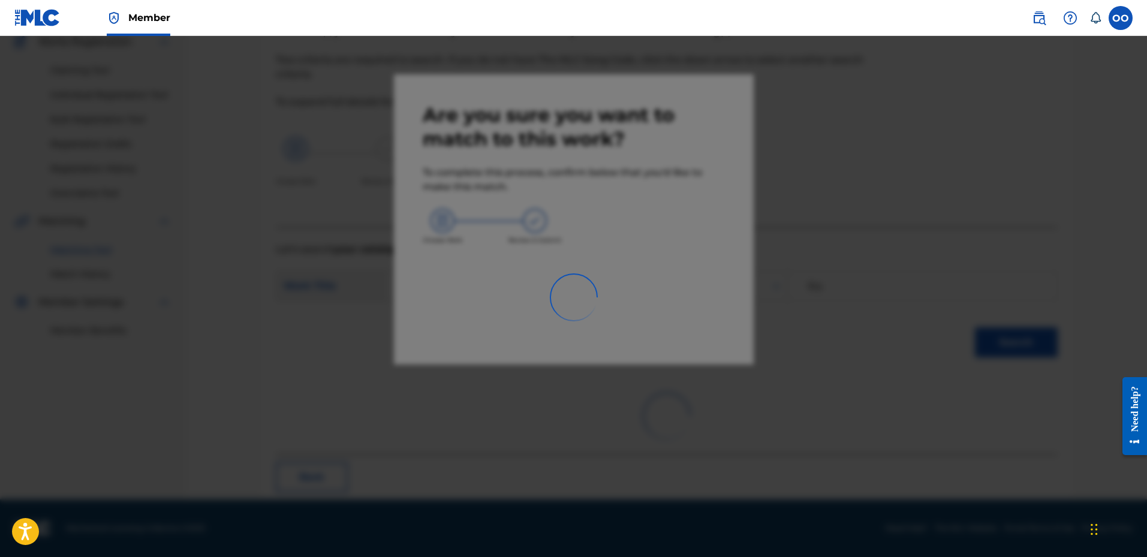
scroll to position [31, 0]
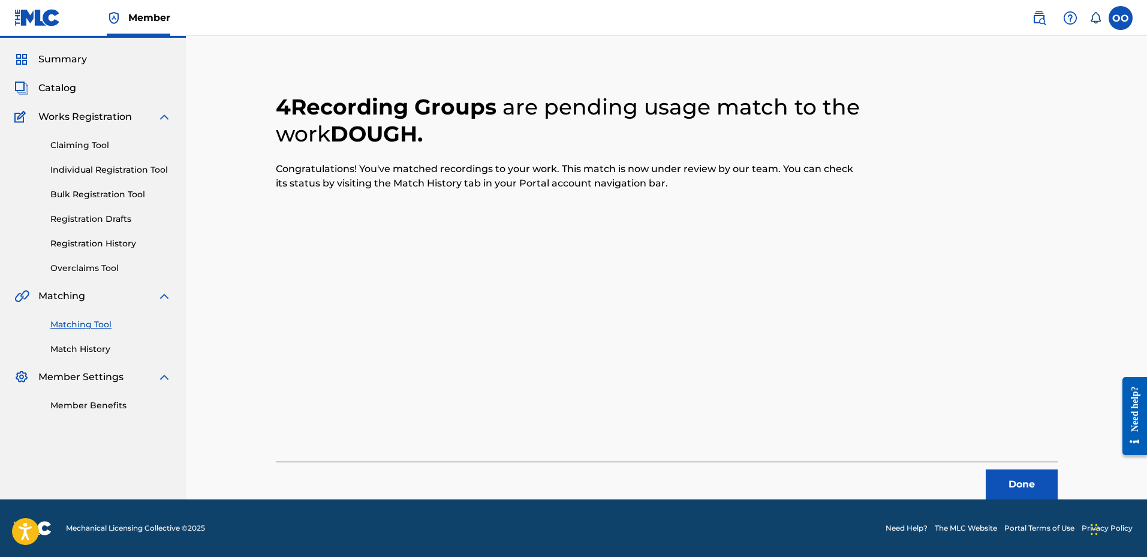
click at [995, 475] on button "Done" at bounding box center [1021, 484] width 72 height 30
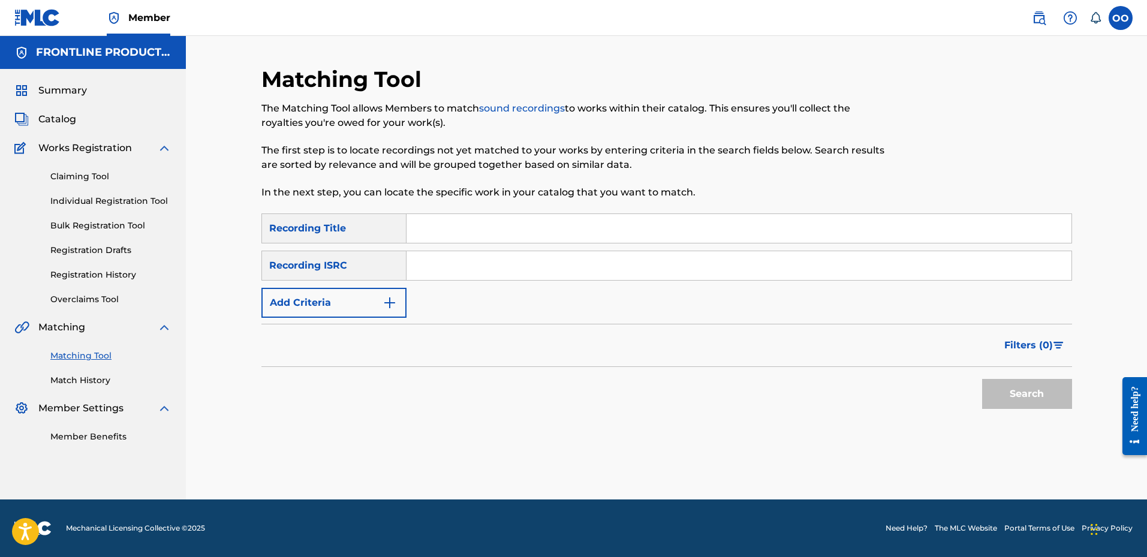
click at [463, 227] on input "Search Form" at bounding box center [738, 228] width 665 height 29
paste input "Let Me Rap"
type input "Let Me Rap"
click at [340, 271] on div "Recording ISRC" at bounding box center [333, 266] width 145 height 30
click at [339, 311] on button "Add Criteria" at bounding box center [333, 303] width 145 height 30
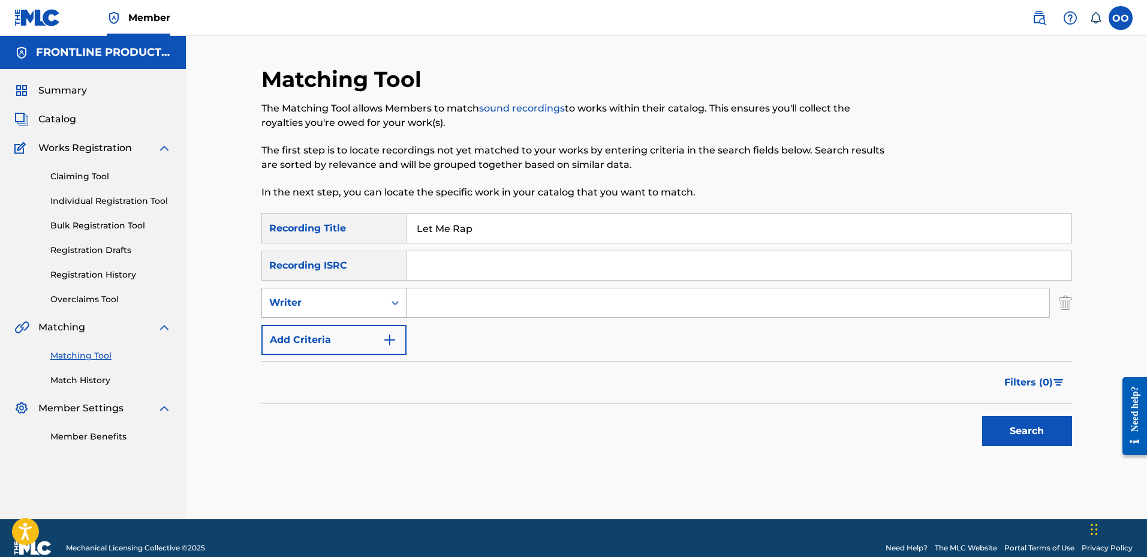
click at [345, 307] on div "Writer" at bounding box center [323, 303] width 108 height 14
drag, startPoint x: 343, startPoint y: 326, endPoint x: 436, endPoint y: 302, distance: 96.5
click at [343, 327] on div "Recording Artist" at bounding box center [334, 333] width 144 height 30
click at [437, 302] on input "Search Form" at bounding box center [727, 302] width 643 height 29
paste input "NuWave [PERSON_NAME]"
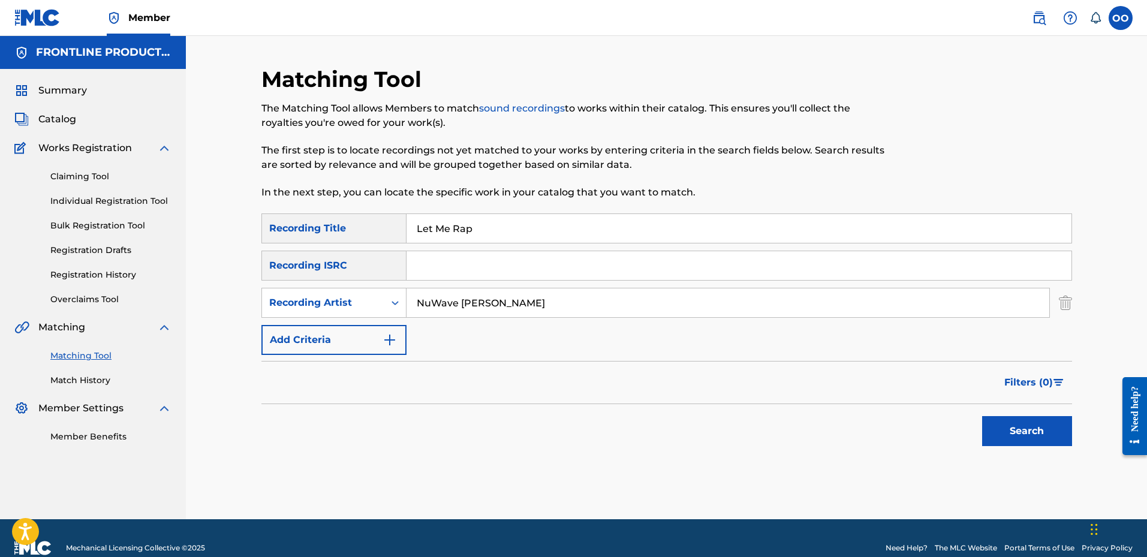
type input "NuWave [PERSON_NAME]"
click at [982, 416] on button "Search" at bounding box center [1027, 431] width 90 height 30
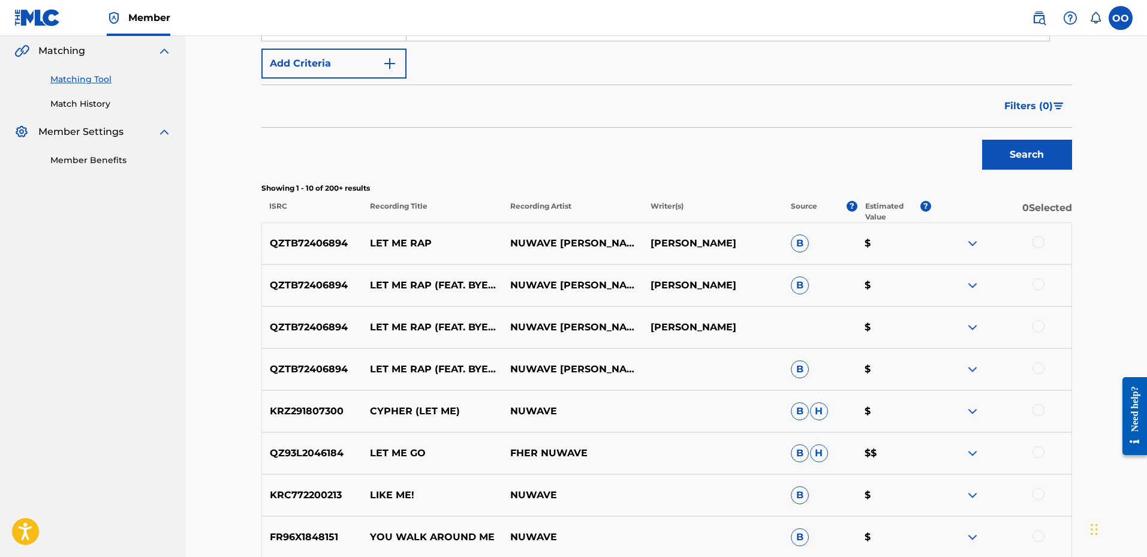
scroll to position [300, 0]
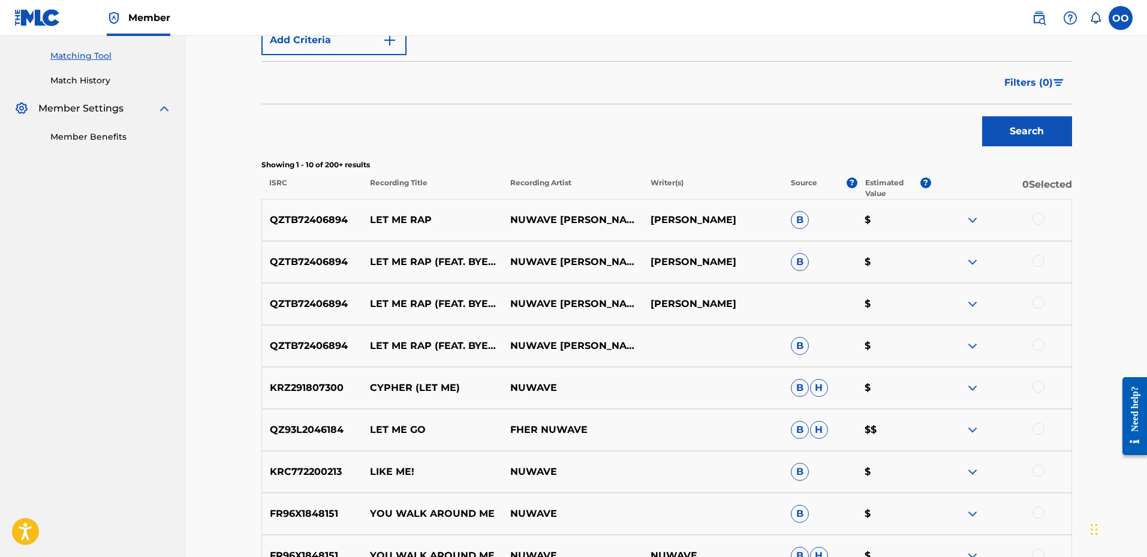
click at [1036, 220] on div at bounding box center [1038, 219] width 12 height 12
click at [1036, 261] on div at bounding box center [1038, 261] width 12 height 12
click at [1038, 303] on div at bounding box center [1038, 303] width 12 height 12
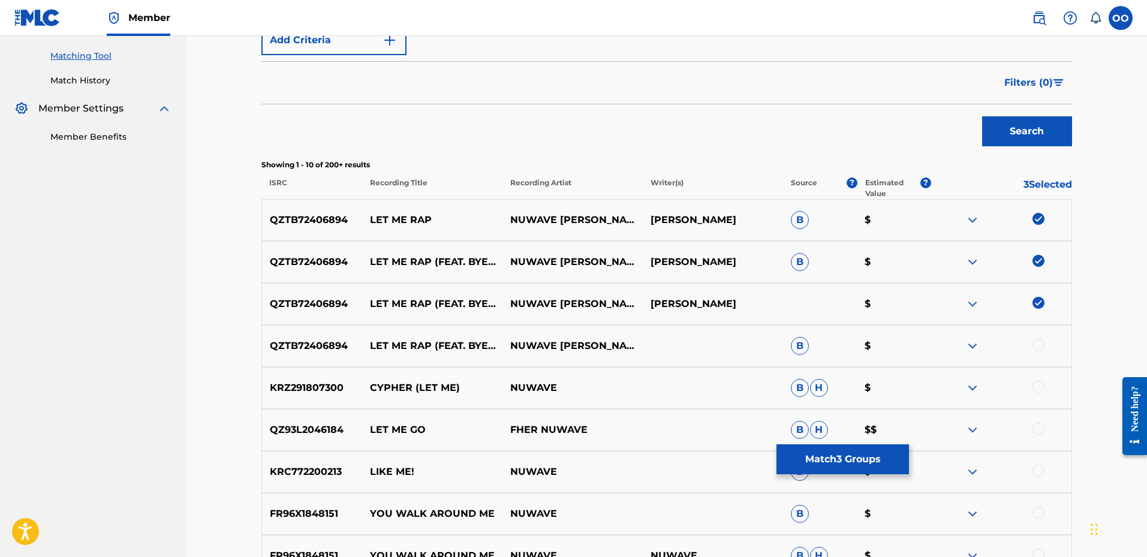
click at [1039, 348] on div at bounding box center [1038, 345] width 12 height 12
click at [831, 459] on button "Match 4 Groups" at bounding box center [842, 459] width 132 height 30
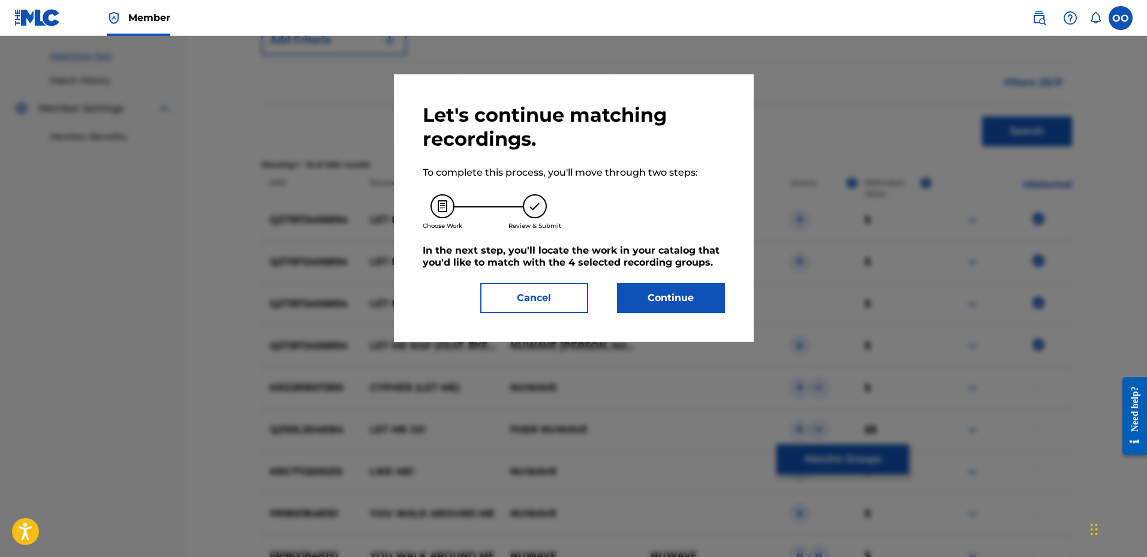
click at [693, 301] on button "Continue" at bounding box center [671, 298] width 108 height 30
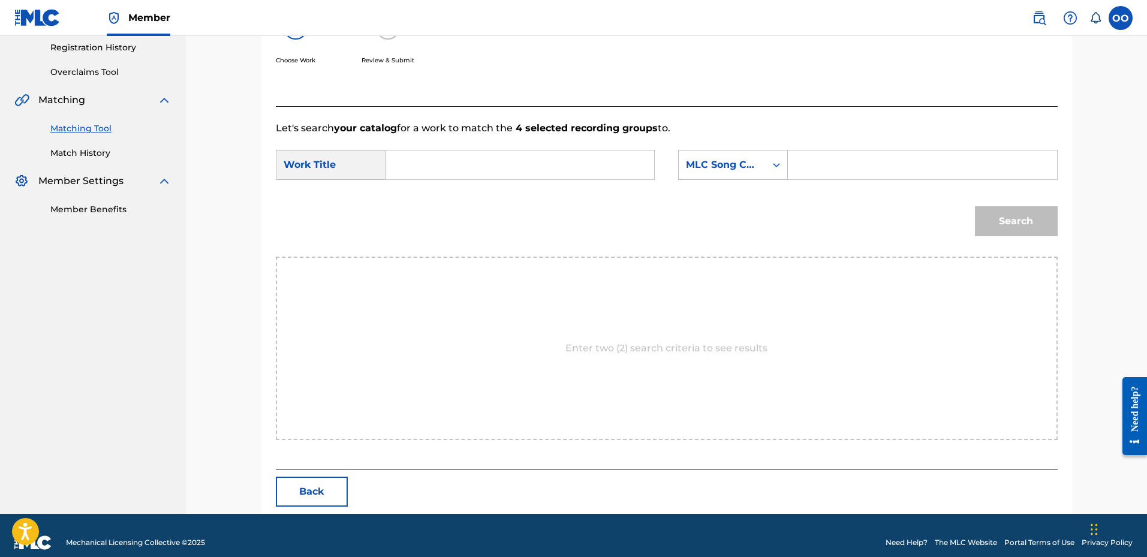
scroll to position [242, 0]
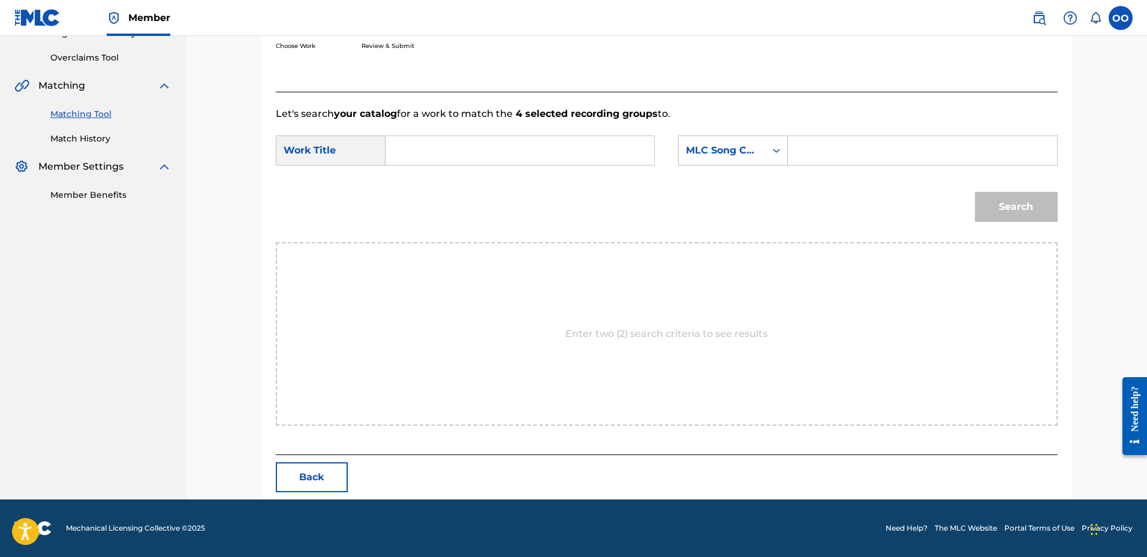
click at [560, 169] on div "SearchWithCriteria8b52a0b6-7562-4251-8f9a-96d08e467b58 Work Title SearchWithCri…" at bounding box center [667, 153] width 782 height 37
click at [563, 153] on input "Search Form" at bounding box center [520, 150] width 248 height 29
paste input "Let Me Rap"
type input "Let Me Rap"
click at [704, 156] on div "MLC Song Code" at bounding box center [722, 150] width 73 height 14
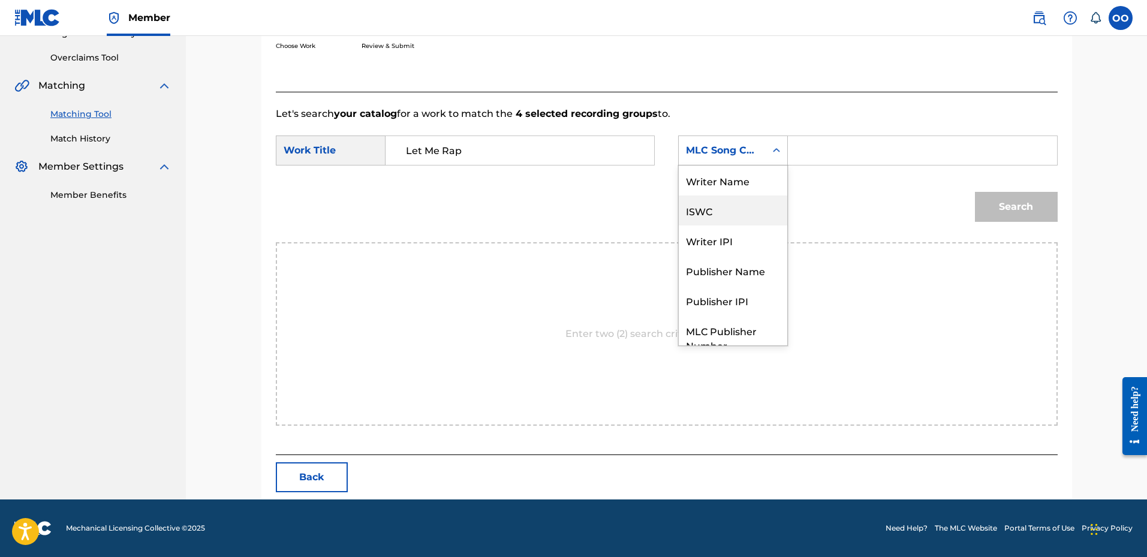
scroll to position [44, 0]
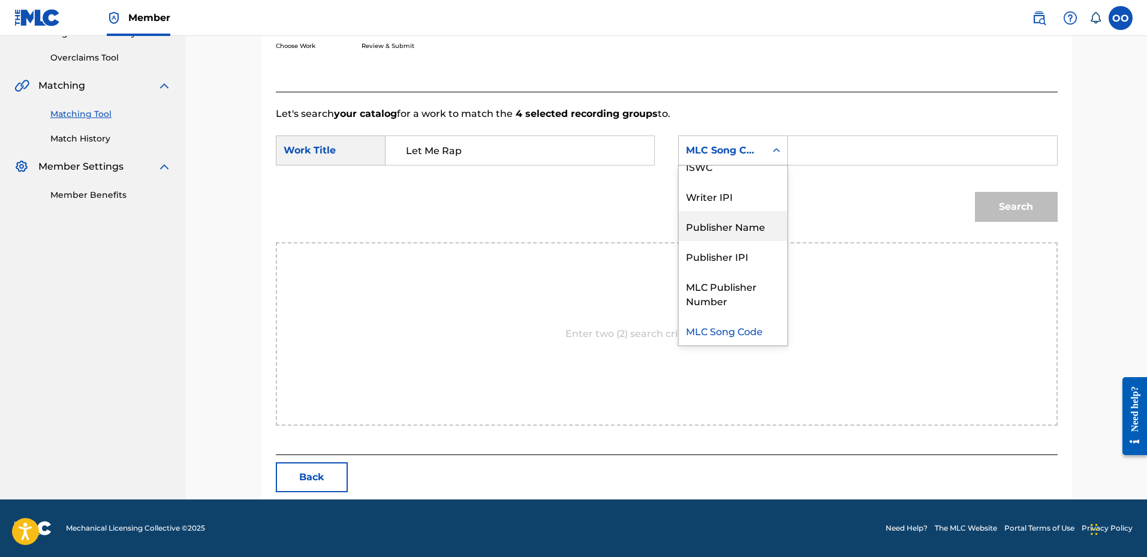
drag, startPoint x: 720, startPoint y: 224, endPoint x: 812, endPoint y: 177, distance: 102.9
click at [722, 224] on div "Publisher Name" at bounding box center [733, 226] width 108 height 30
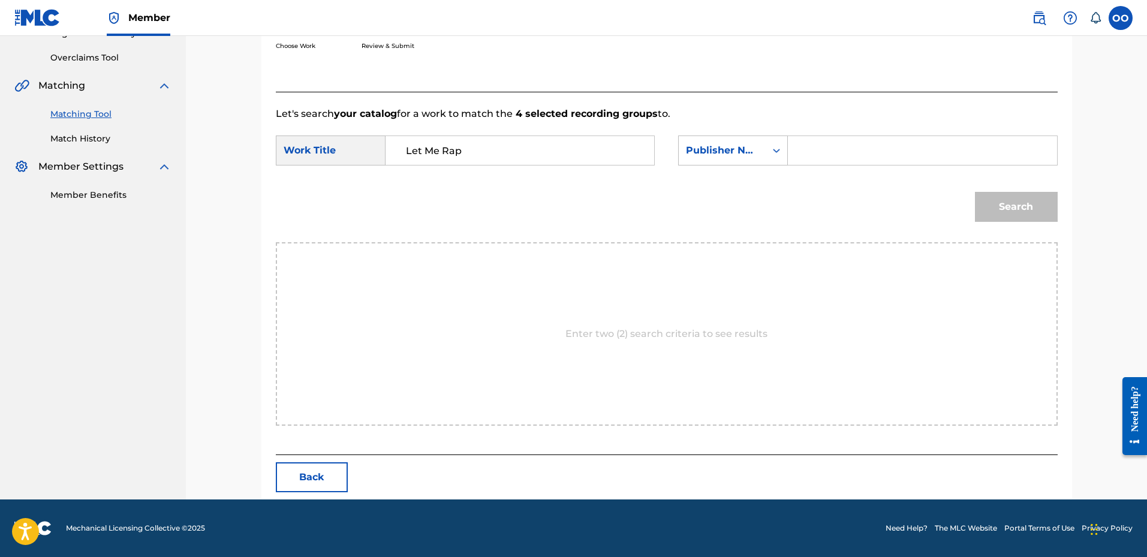
click at [827, 147] on input "Search Form" at bounding box center [922, 150] width 248 height 29
type input "fro"
click at [975, 192] on button "Search" at bounding box center [1016, 207] width 83 height 30
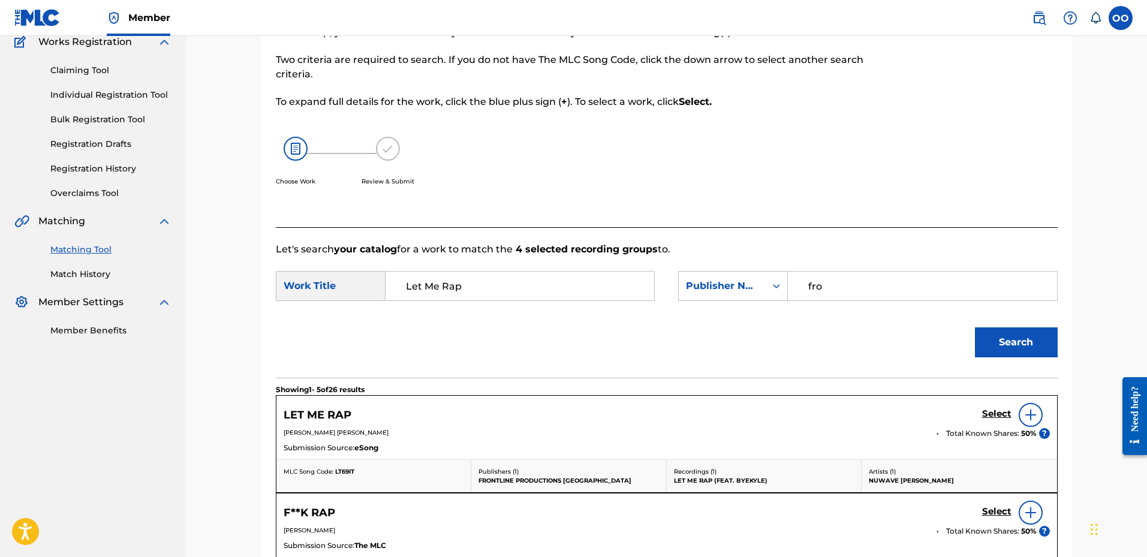
scroll to position [242, 0]
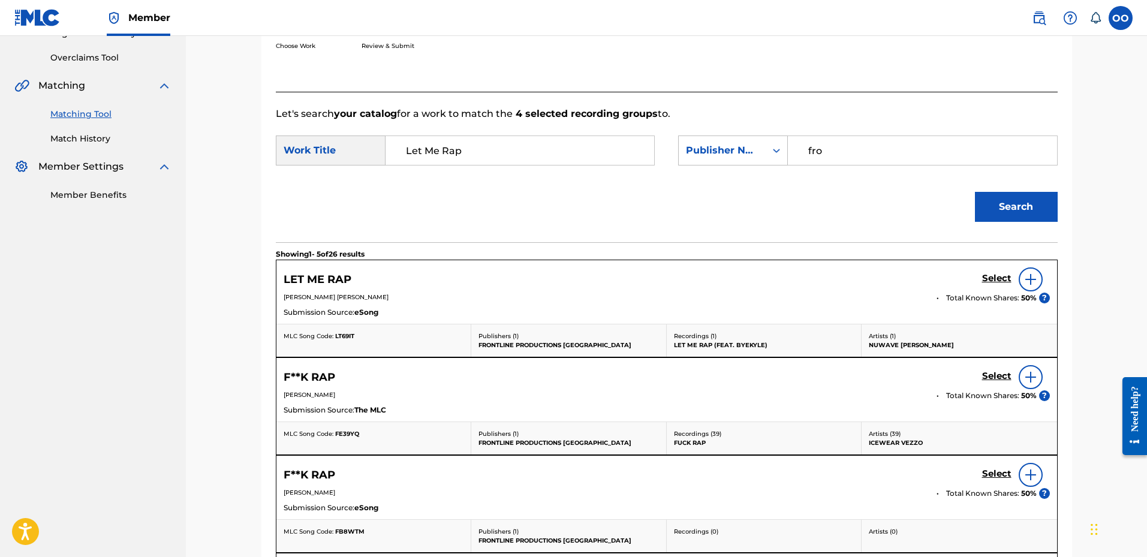
click at [994, 282] on h5 "Select" at bounding box center [996, 278] width 29 height 11
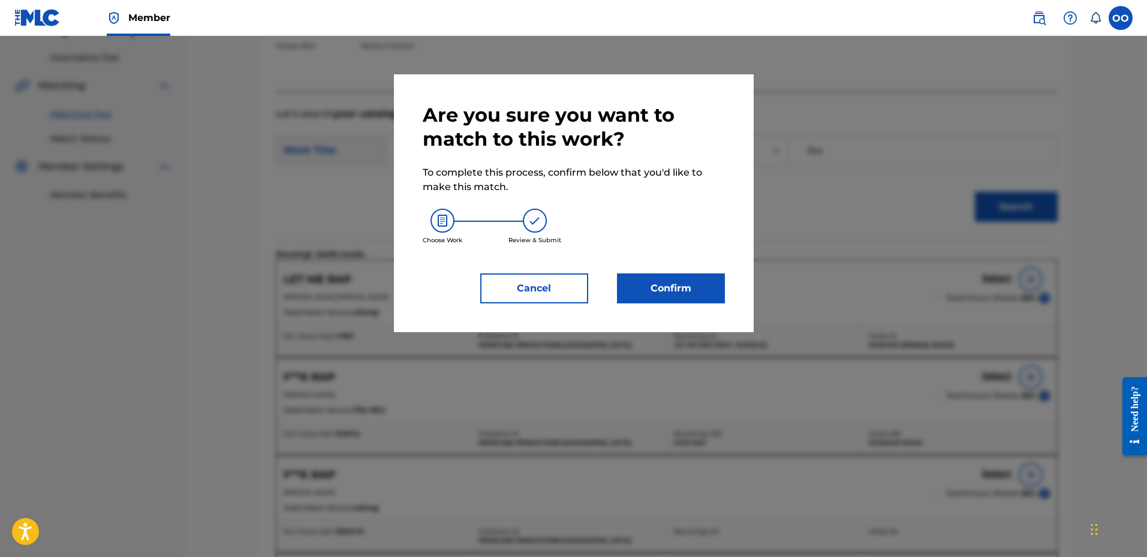
click at [682, 289] on button "Confirm" at bounding box center [671, 288] width 108 height 30
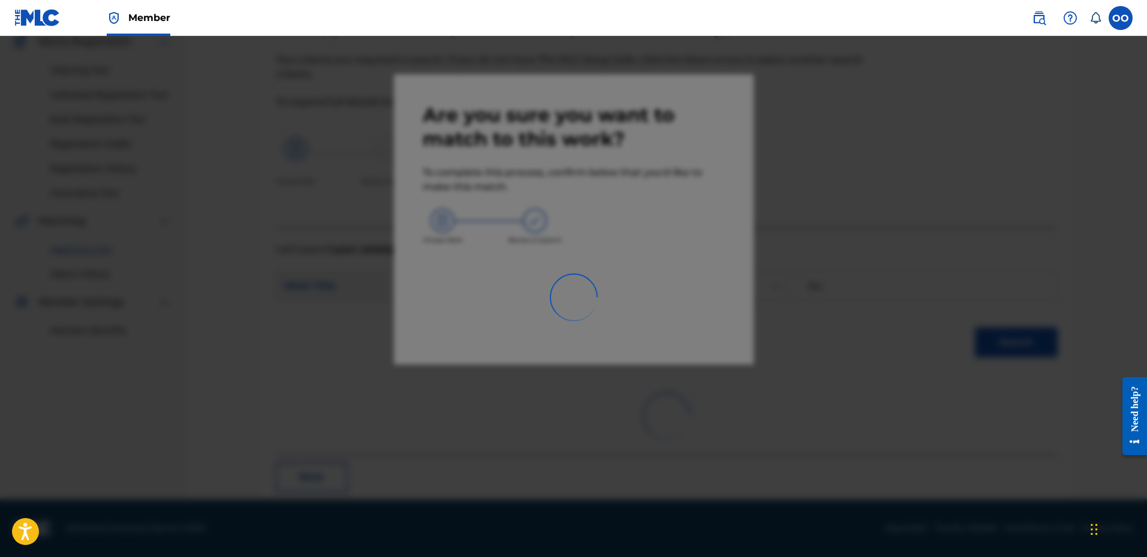
scroll to position [31, 0]
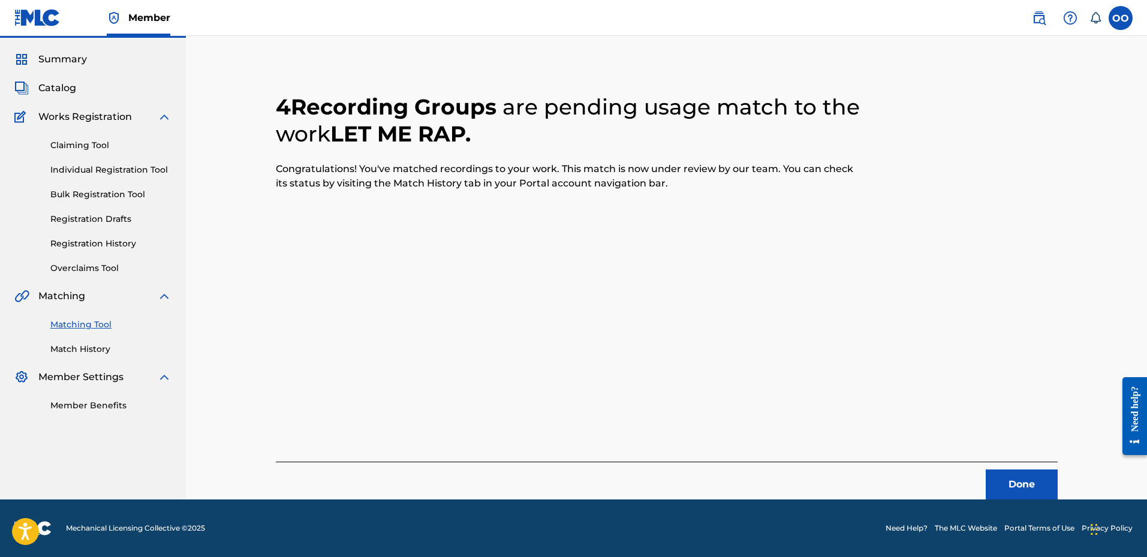
click at [1027, 472] on button "Done" at bounding box center [1021, 484] width 72 height 30
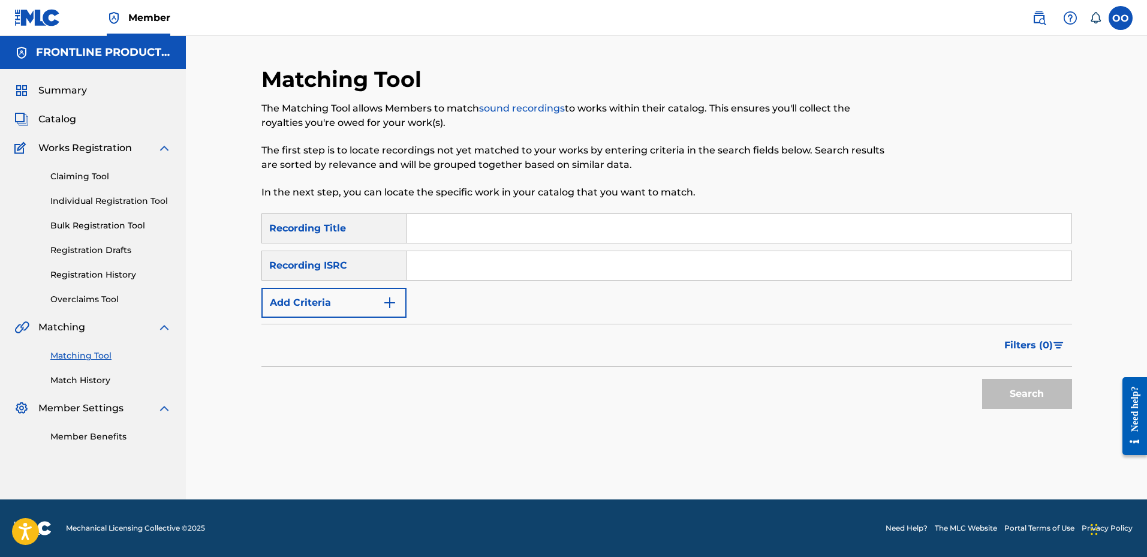
scroll to position [0, 0]
click at [474, 233] on input "Search Form" at bounding box center [738, 228] width 665 height 29
paste input "2k16"
type input "2k16"
click at [334, 313] on button "Add Criteria" at bounding box center [333, 303] width 145 height 30
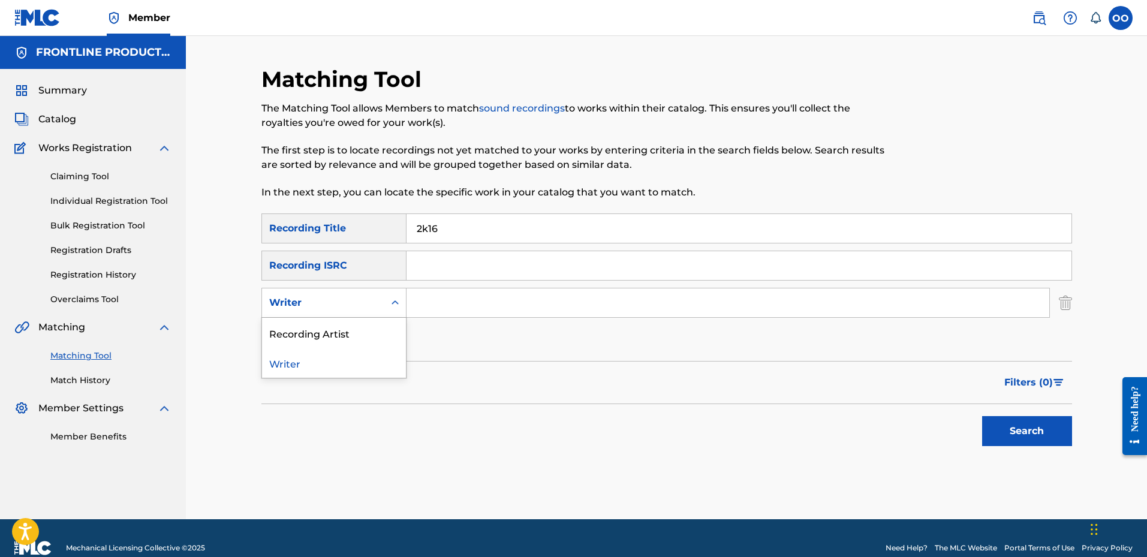
click at [344, 295] on div "Writer" at bounding box center [323, 302] width 122 height 23
click at [343, 324] on div "Recording Artist" at bounding box center [334, 333] width 144 height 30
click at [427, 301] on input "Search Form" at bounding box center [727, 302] width 643 height 29
paste input "OTS Mar"
type input "OTS Mar"
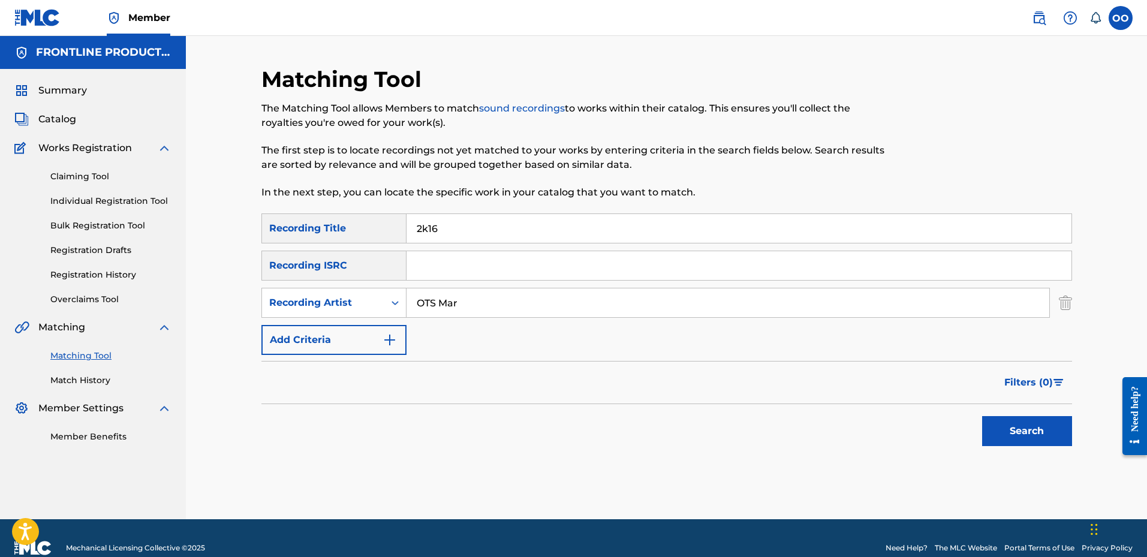
click at [982, 416] on button "Search" at bounding box center [1027, 431] width 90 height 30
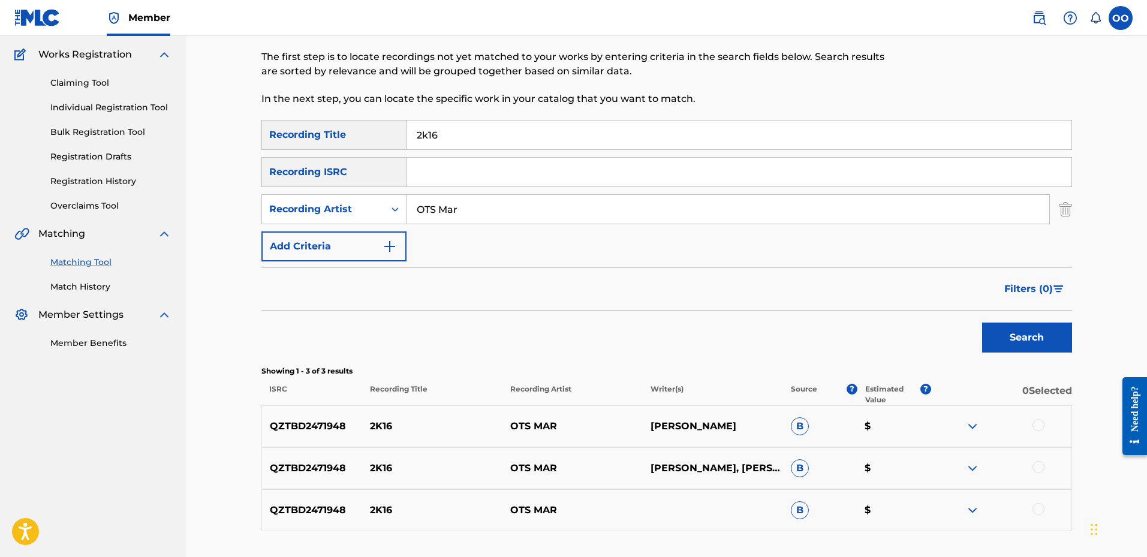
scroll to position [180, 0]
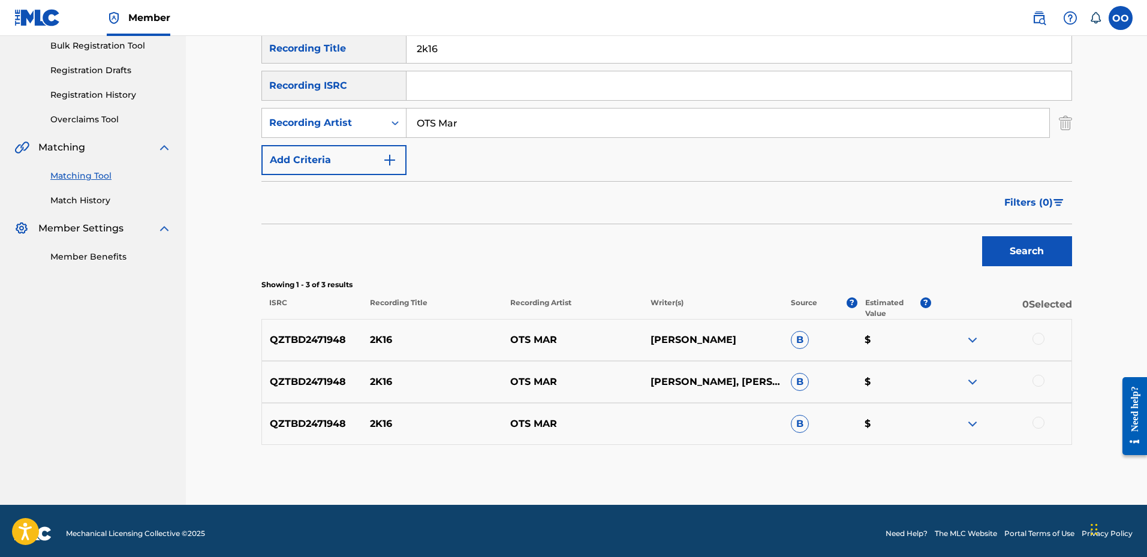
click at [1037, 336] on div at bounding box center [1038, 339] width 12 height 12
click at [1040, 381] on div at bounding box center [1038, 381] width 12 height 12
click at [1039, 420] on div at bounding box center [1038, 423] width 12 height 12
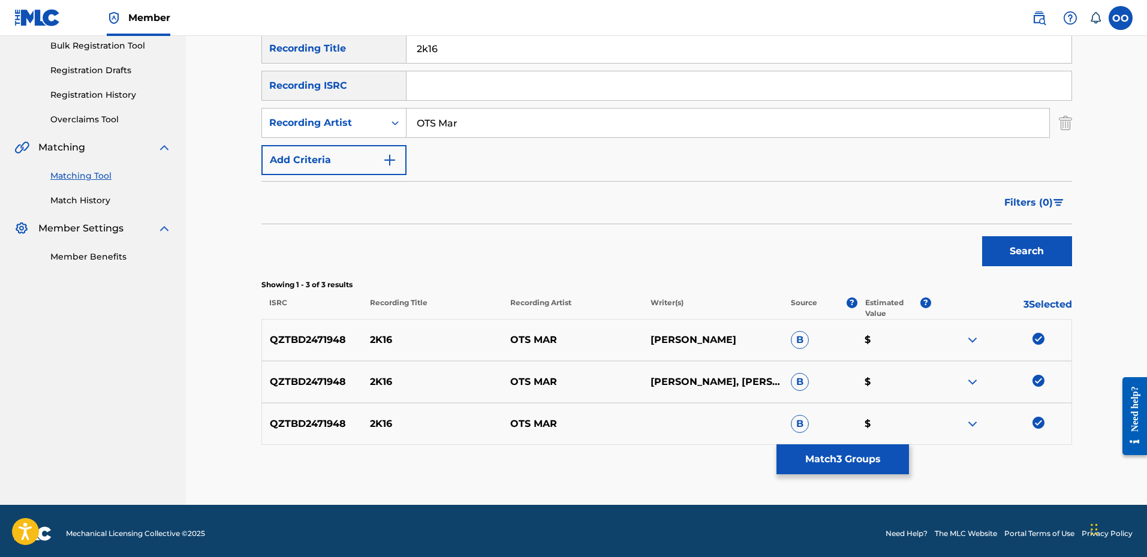
click at [885, 455] on button "Match 3 Groups" at bounding box center [842, 459] width 132 height 30
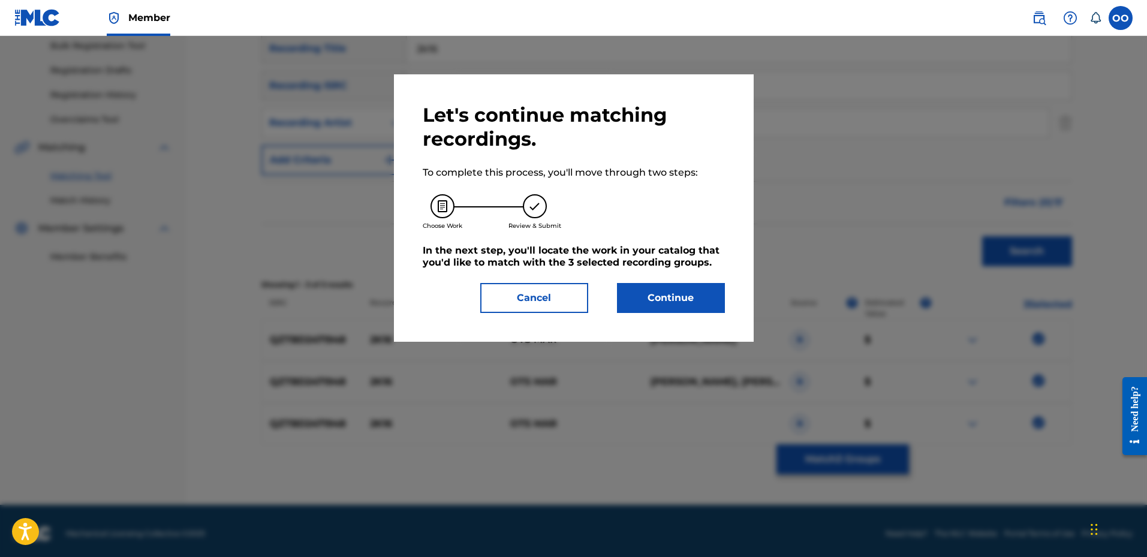
click at [681, 305] on button "Continue" at bounding box center [671, 298] width 108 height 30
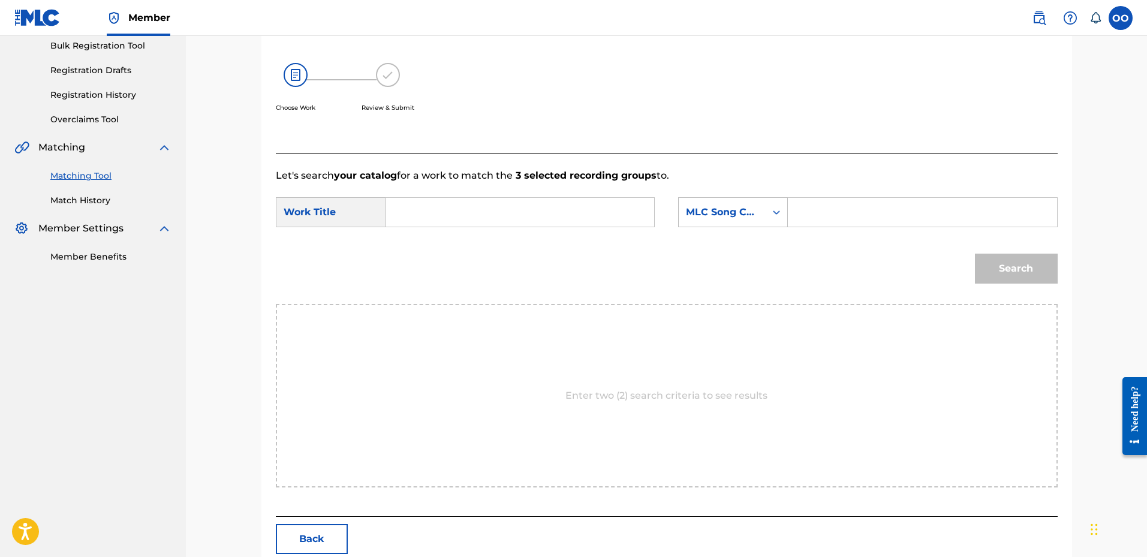
click at [445, 214] on input "Search Form" at bounding box center [520, 212] width 248 height 29
paste input "2k16"
type input "2k16"
click at [718, 218] on div "MLC Song Code" at bounding box center [722, 212] width 73 height 14
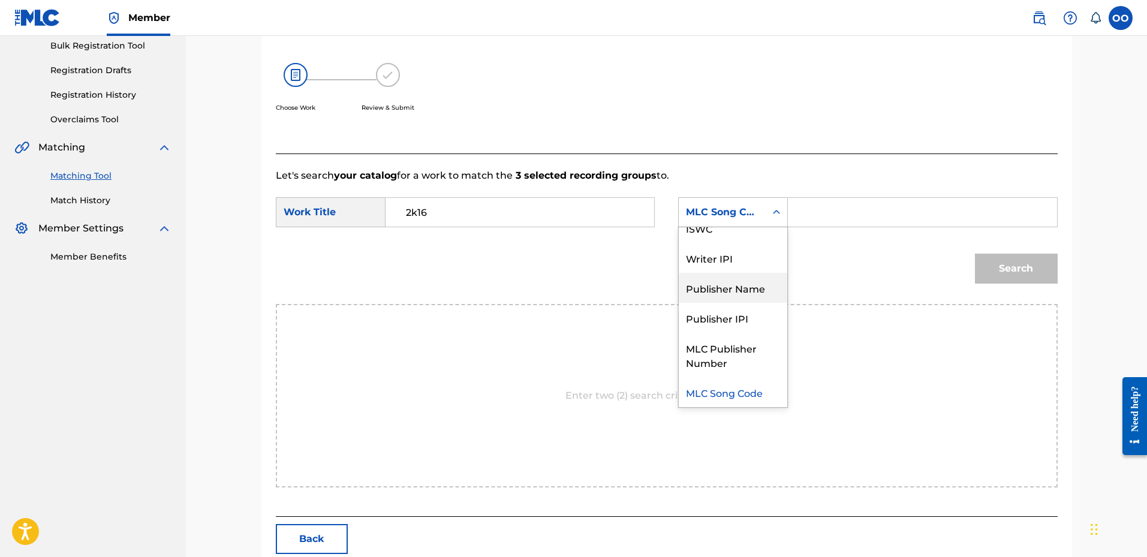
click at [730, 288] on div "Publisher Name" at bounding box center [733, 288] width 108 height 30
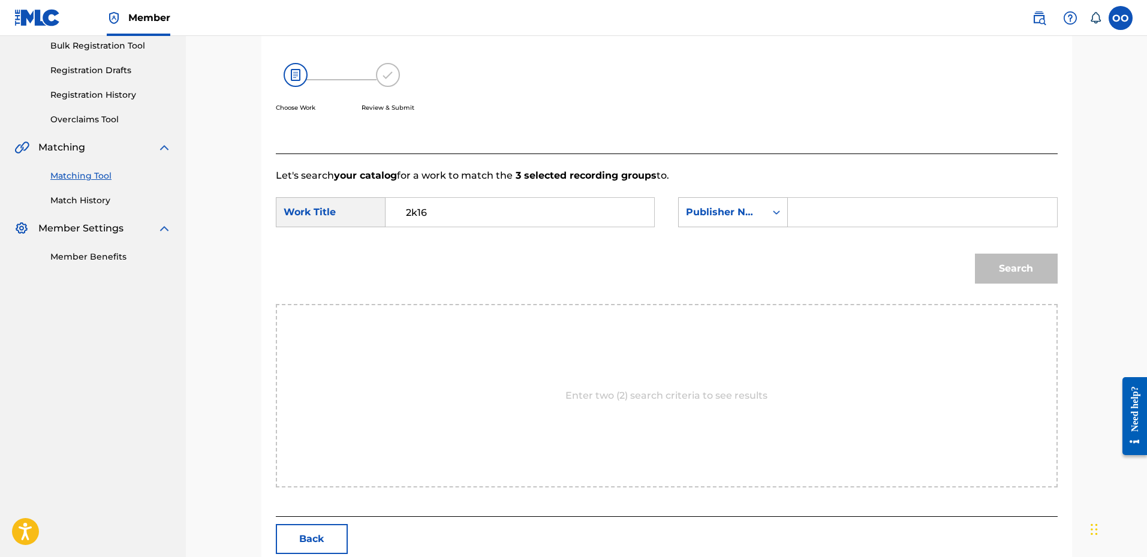
click at [827, 215] on input "Search Form" at bounding box center [922, 212] width 248 height 29
type input "fro"
click at [975, 254] on button "Search" at bounding box center [1016, 269] width 83 height 30
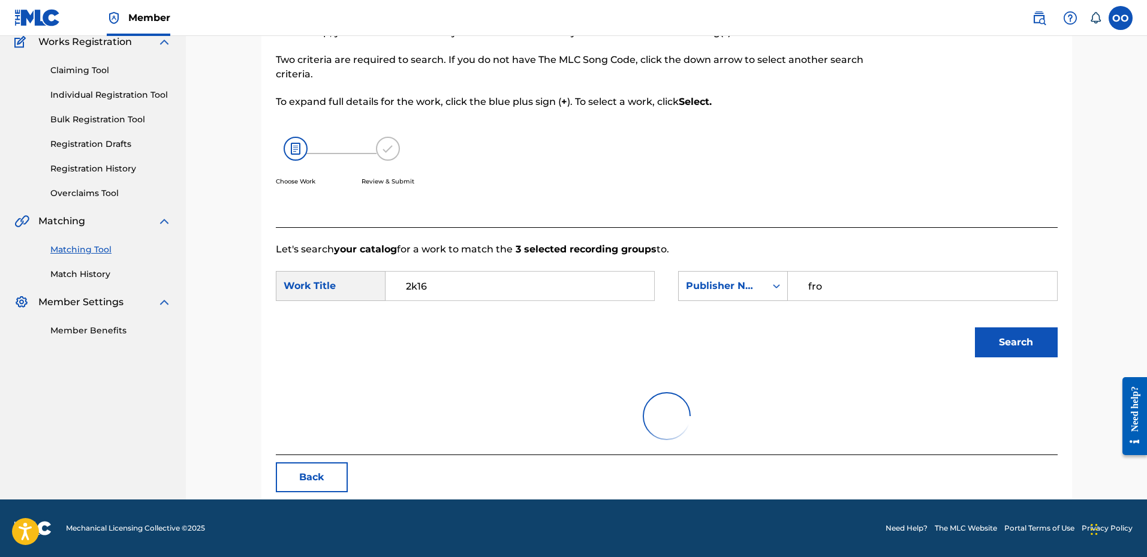
scroll to position [180, 0]
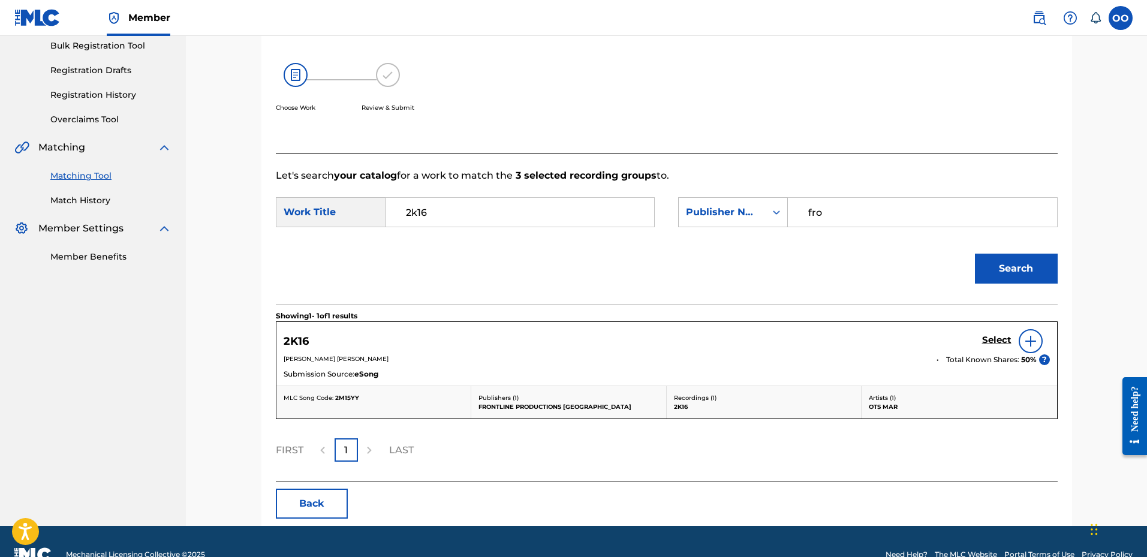
click at [988, 343] on h5 "Select" at bounding box center [996, 339] width 29 height 11
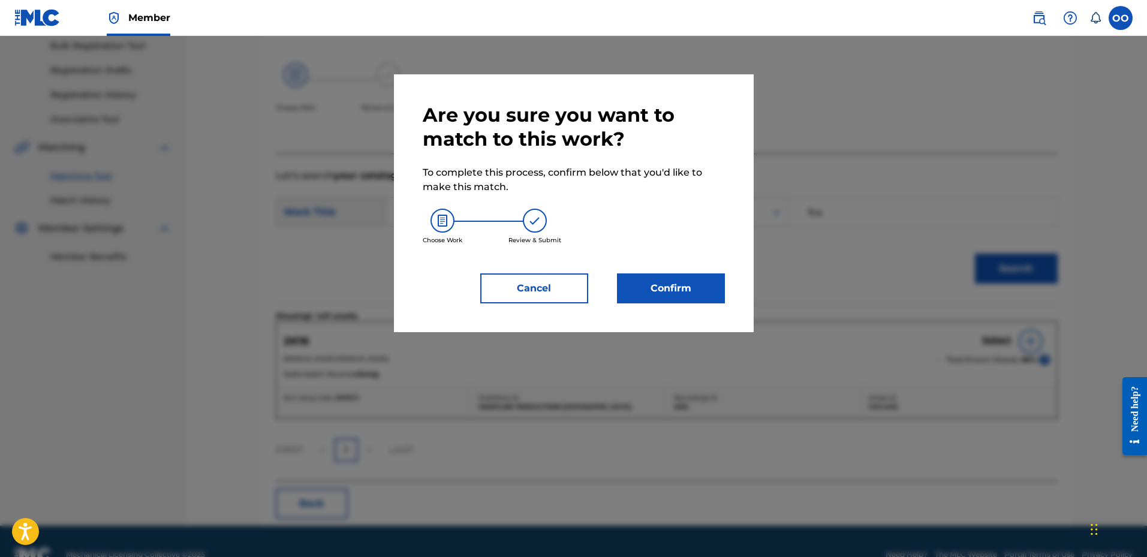
click at [661, 285] on button "Confirm" at bounding box center [671, 288] width 108 height 30
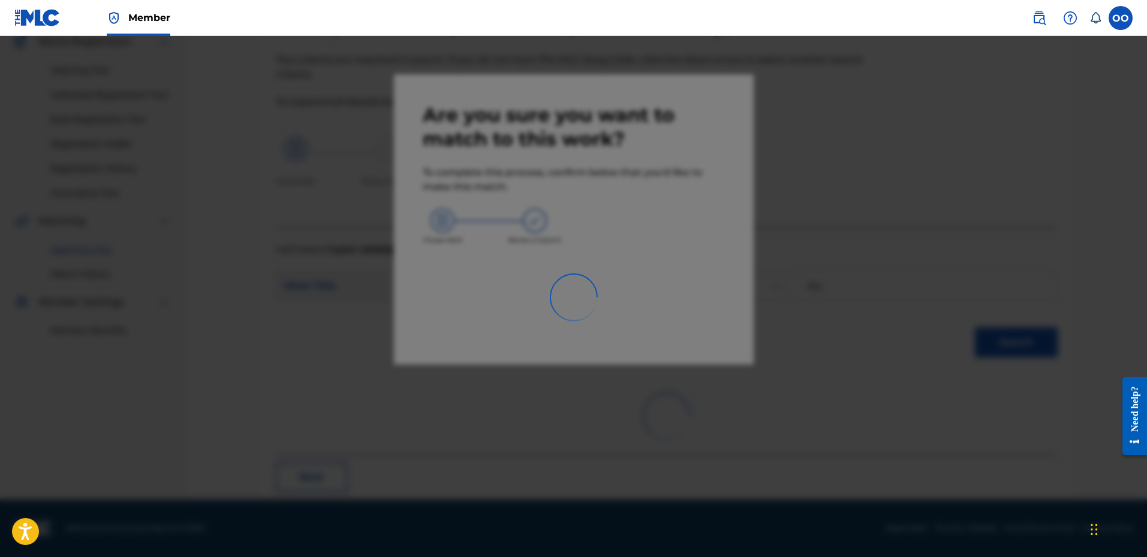
scroll to position [31, 0]
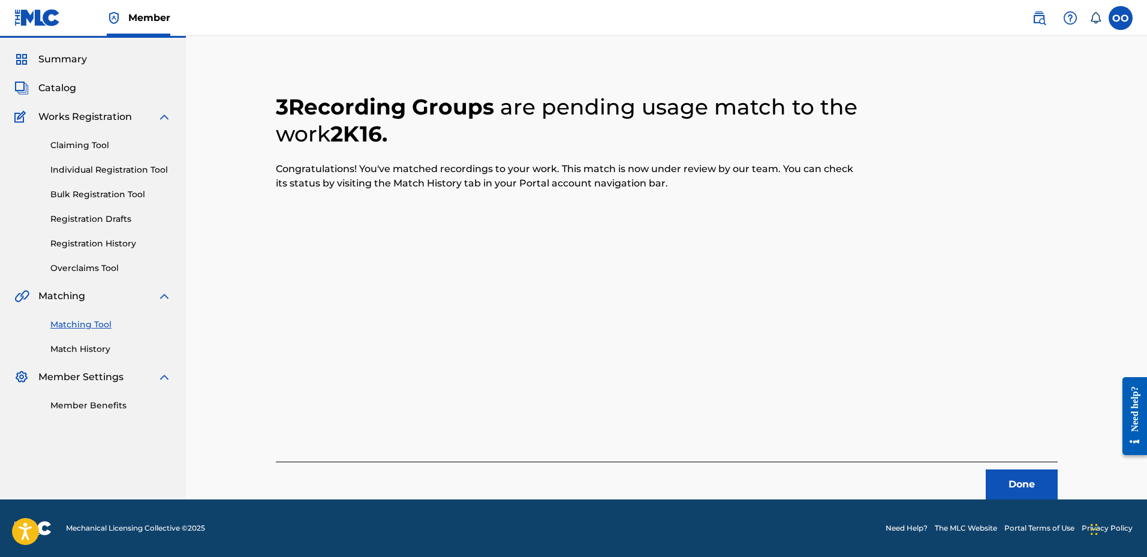
click at [1024, 488] on button "Done" at bounding box center [1021, 484] width 72 height 30
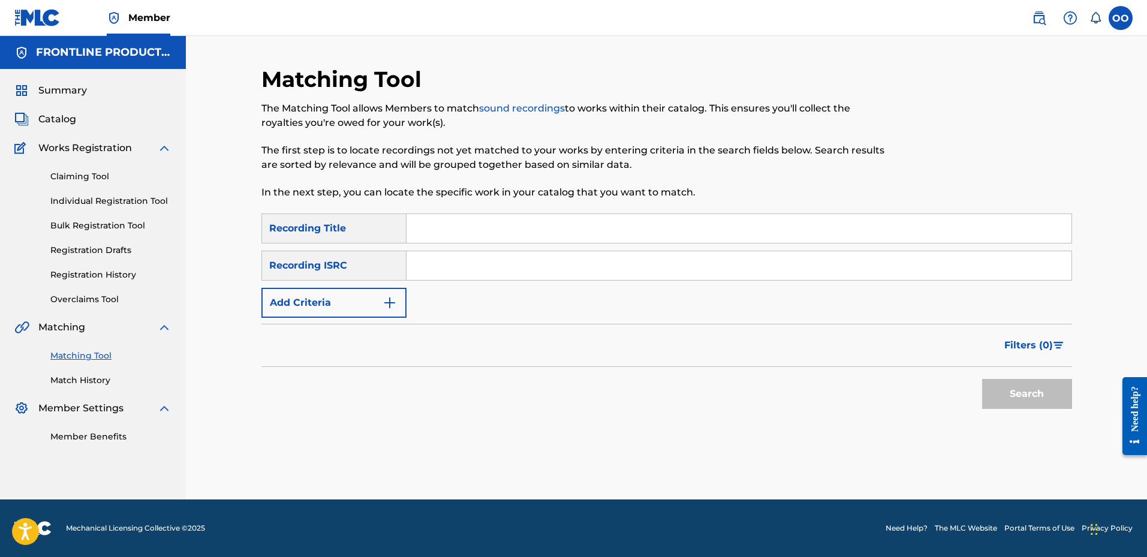
scroll to position [0, 0]
click at [430, 224] on input "Search Form" at bounding box center [738, 228] width 665 height 29
paste input "MIA - Remix"
type input "MIA - Remix"
click at [357, 300] on button "Add Criteria" at bounding box center [333, 303] width 145 height 30
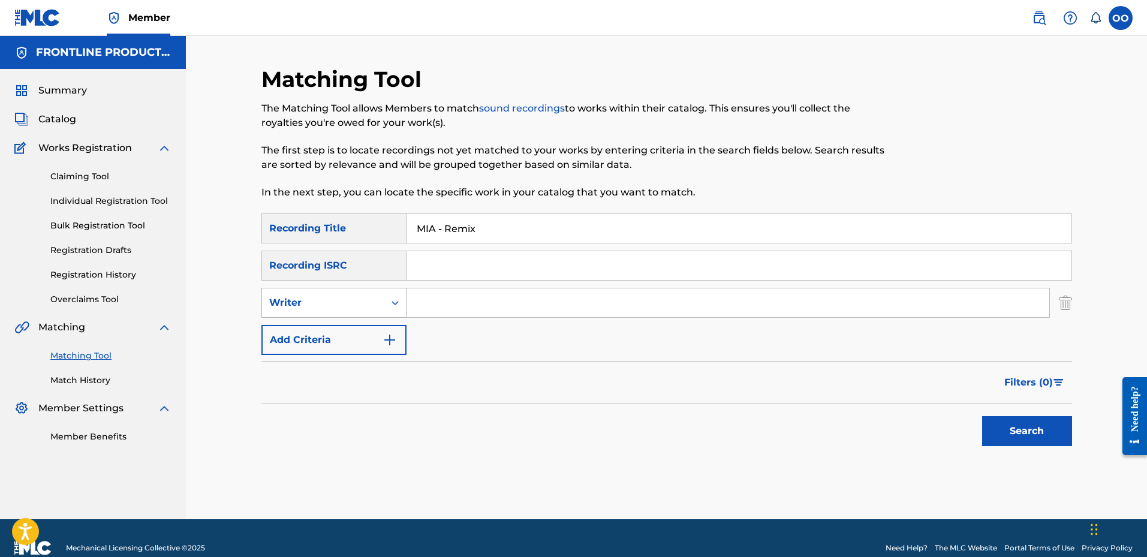
click at [361, 309] on div "Writer" at bounding box center [323, 303] width 108 height 14
click at [352, 332] on div "Recording Artist" at bounding box center [334, 333] width 144 height 30
click at [436, 303] on input "Search Form" at bounding box center [727, 302] width 643 height 29
paste input "[PERSON_NAME]"
type input "[PERSON_NAME]"
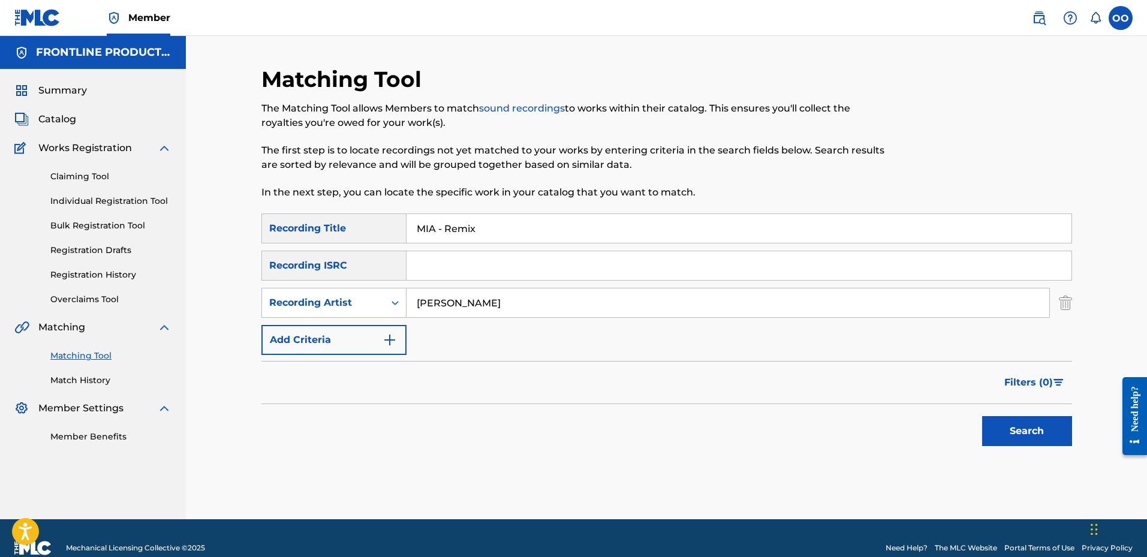
click at [982, 416] on button "Search" at bounding box center [1027, 431] width 90 height 30
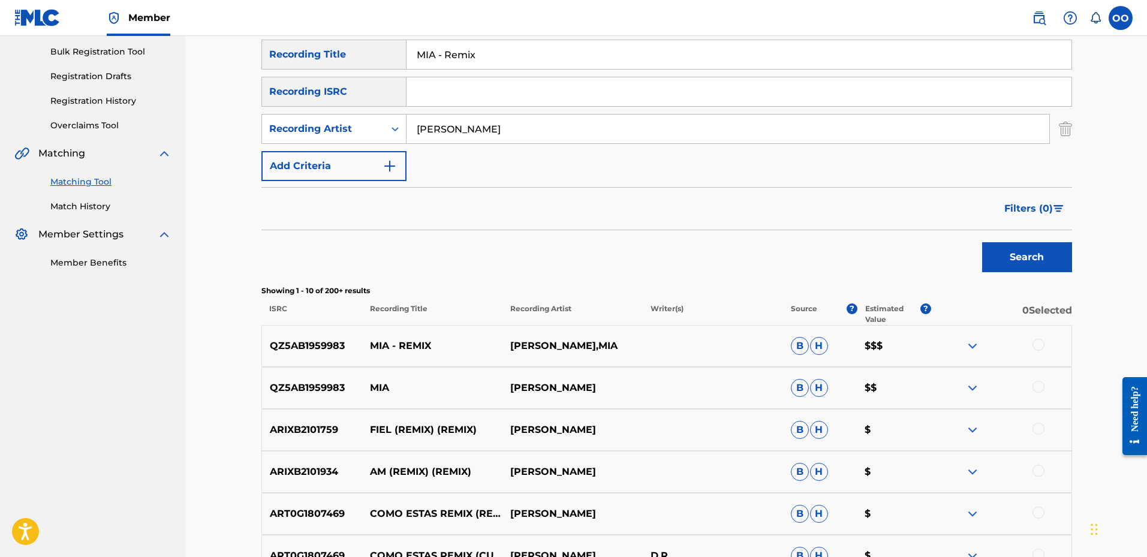
scroll to position [180, 0]
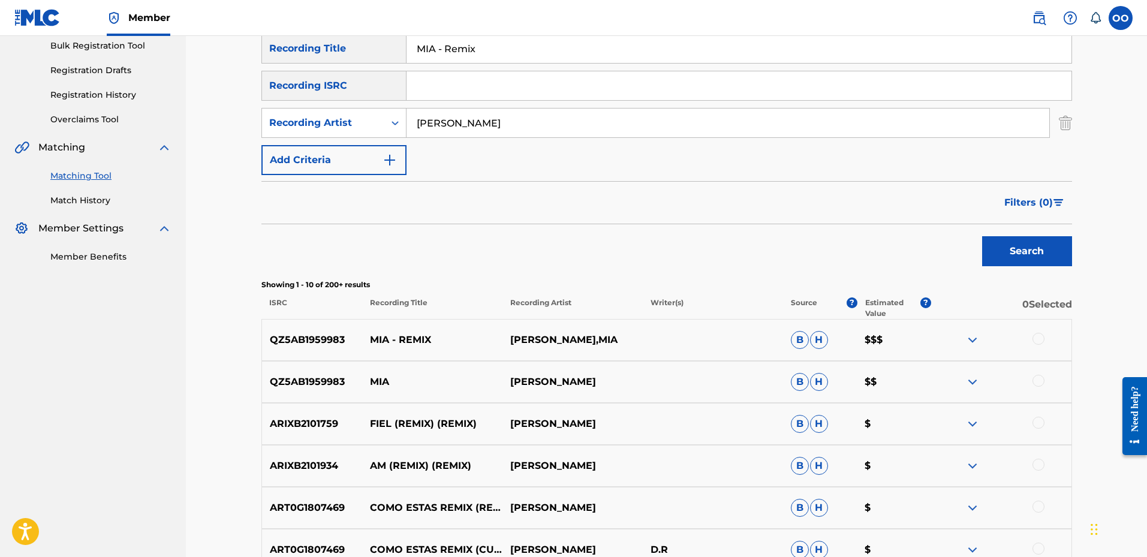
click at [1035, 382] on div at bounding box center [1038, 381] width 12 height 12
click at [1040, 339] on div at bounding box center [1038, 339] width 12 height 12
click at [845, 457] on button "Match 2 Groups" at bounding box center [842, 459] width 132 height 30
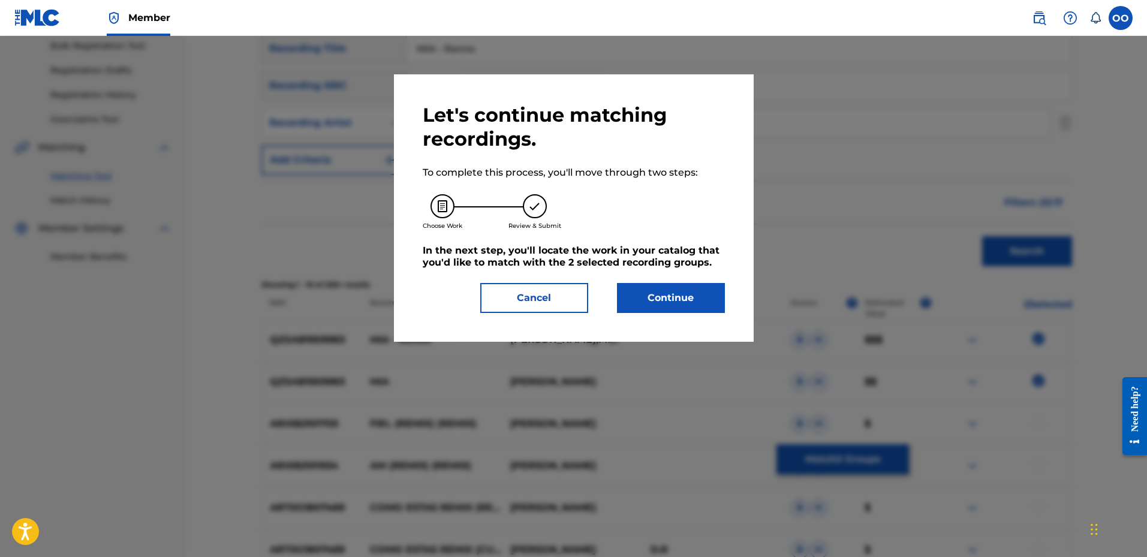
click at [683, 304] on button "Continue" at bounding box center [671, 298] width 108 height 30
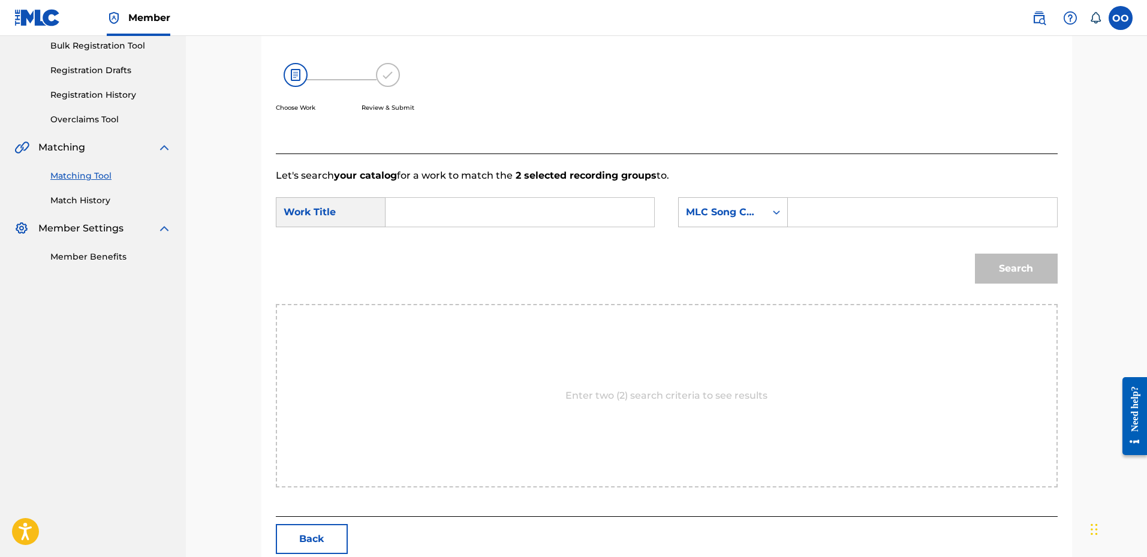
click at [481, 211] on input "Search Form" at bounding box center [520, 212] width 248 height 29
paste input "MIA - Remix"
type input "MIA - Remix"
click at [747, 224] on div "MLC Song Code" at bounding box center [733, 212] width 110 height 30
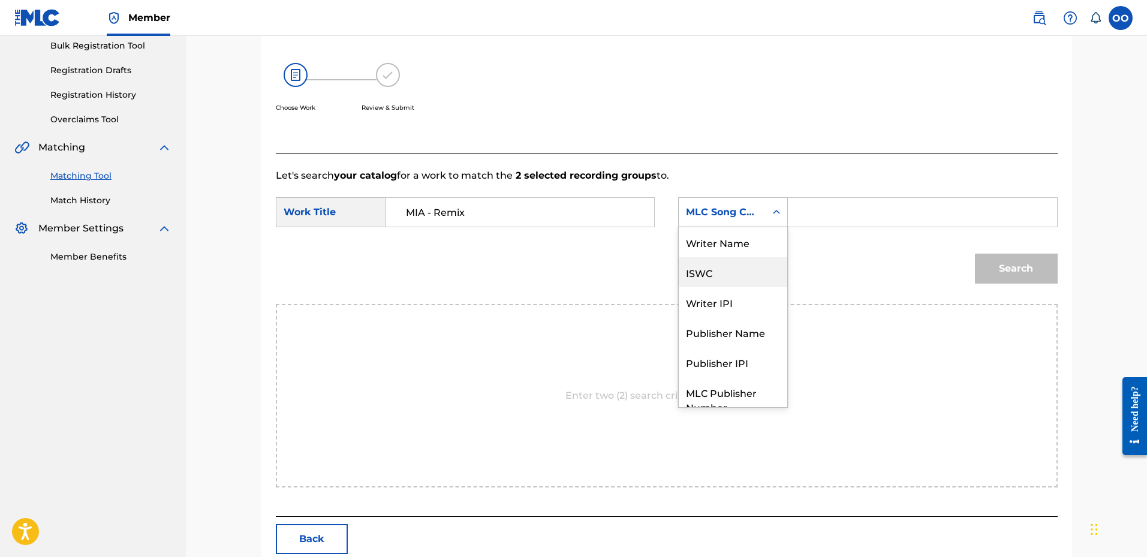
scroll to position [44, 0]
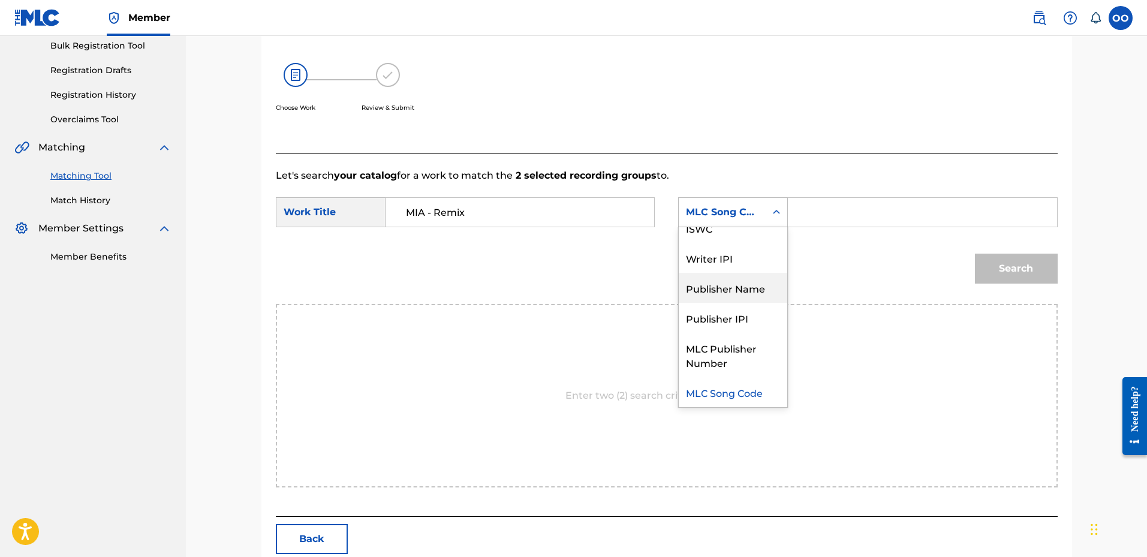
click at [737, 284] on div "Publisher Name" at bounding box center [733, 288] width 108 height 30
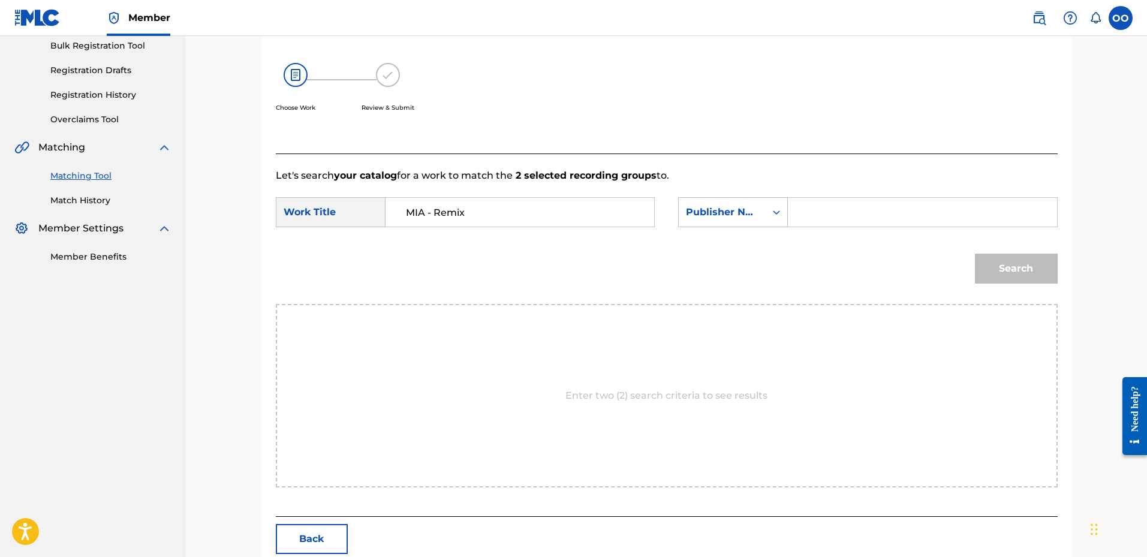
click at [818, 214] on input "Search Form" at bounding box center [922, 212] width 248 height 29
type input "fro"
click at [975, 254] on button "Search" at bounding box center [1016, 269] width 83 height 30
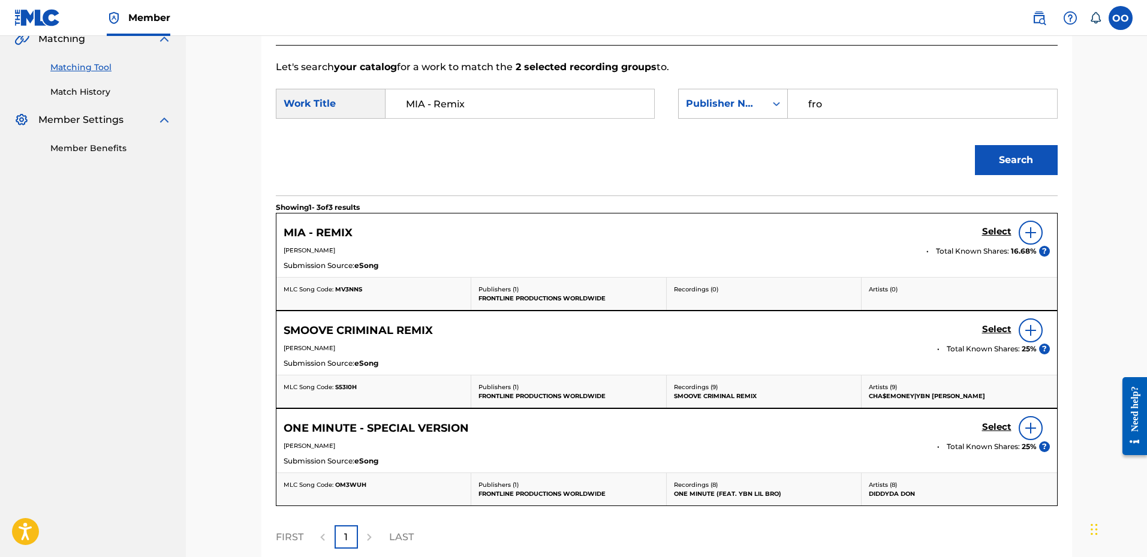
scroll to position [300, 0]
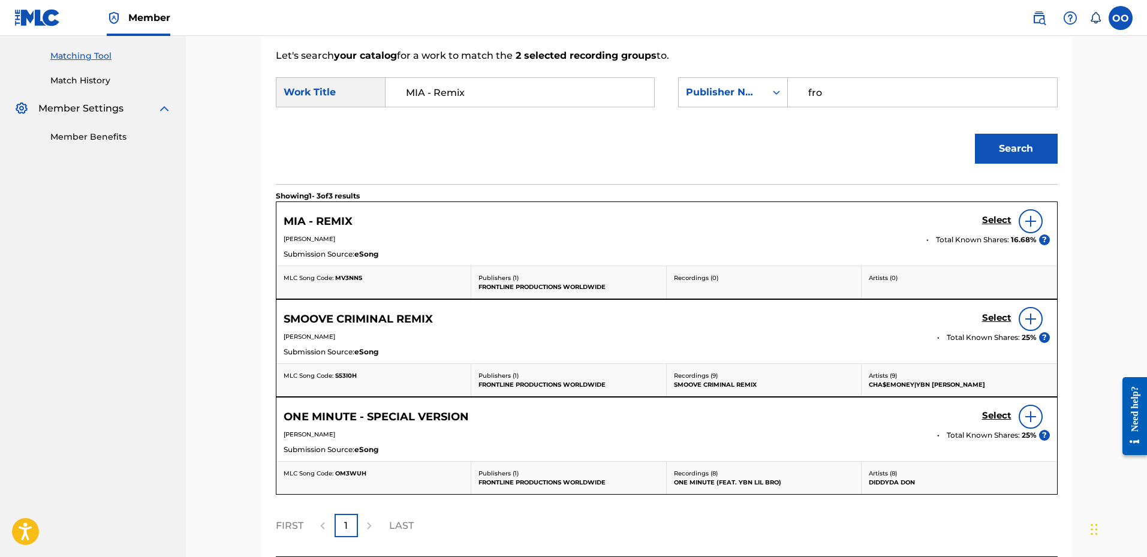
click at [993, 221] on h5 "Select" at bounding box center [996, 220] width 29 height 11
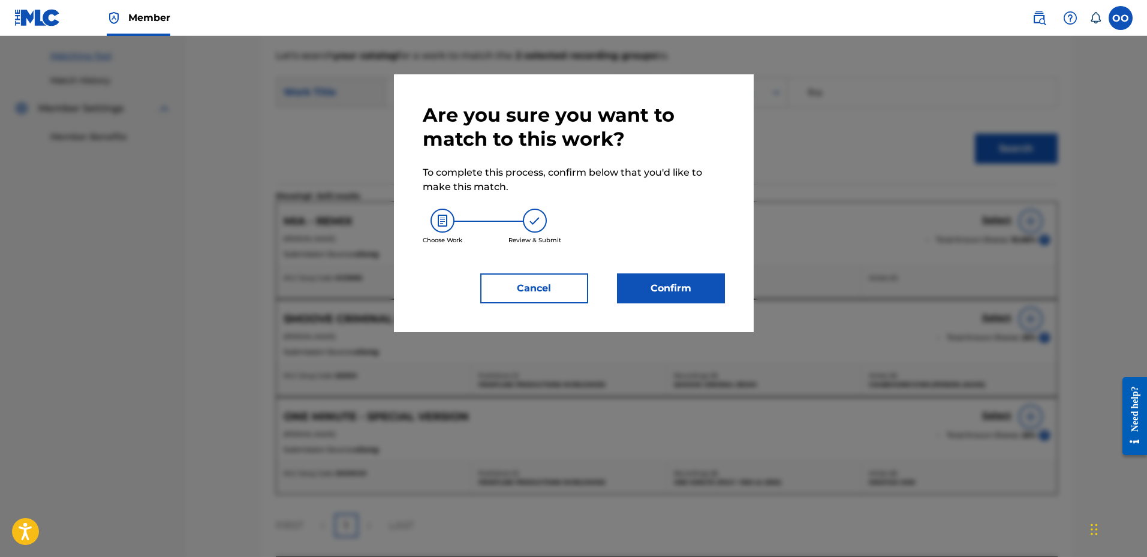
click at [713, 293] on button "Confirm" at bounding box center [671, 288] width 108 height 30
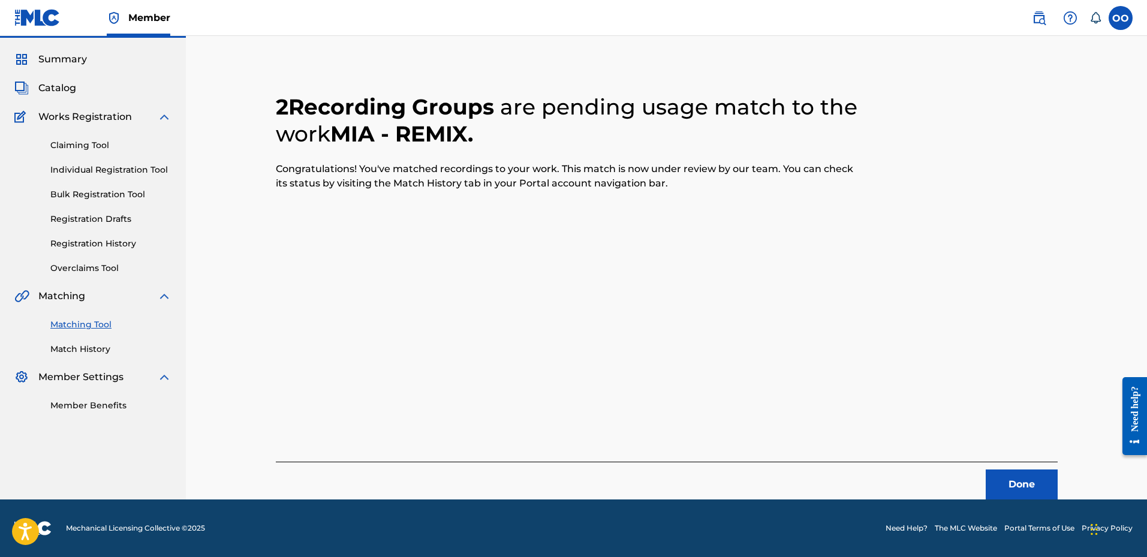
scroll to position [31, 0]
click at [1029, 496] on button "Done" at bounding box center [1021, 484] width 72 height 30
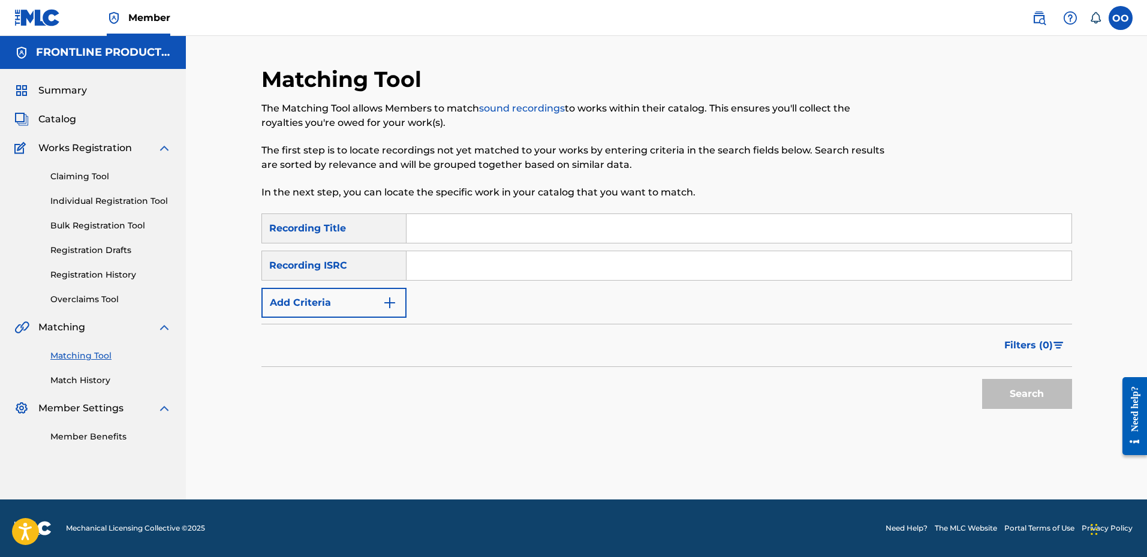
click at [580, 234] on input "Search Form" at bounding box center [738, 228] width 665 height 29
click at [465, 278] on input "Search Form" at bounding box center [738, 265] width 665 height 29
paste input "QZNWR2014589"
type input "QZNWR2014589"
click at [982, 379] on button "Search" at bounding box center [1027, 394] width 90 height 30
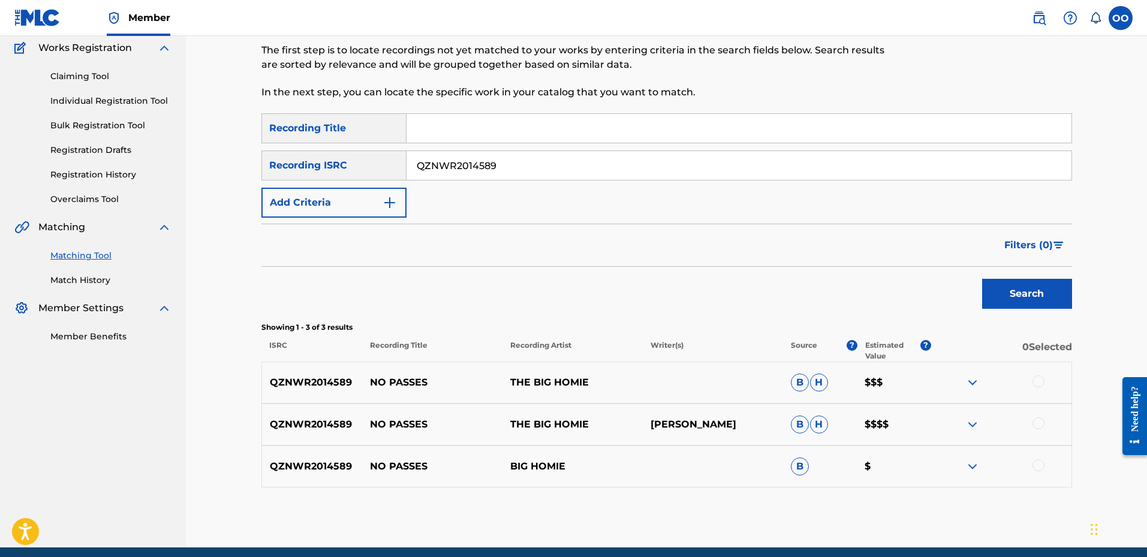
scroll to position [120, 0]
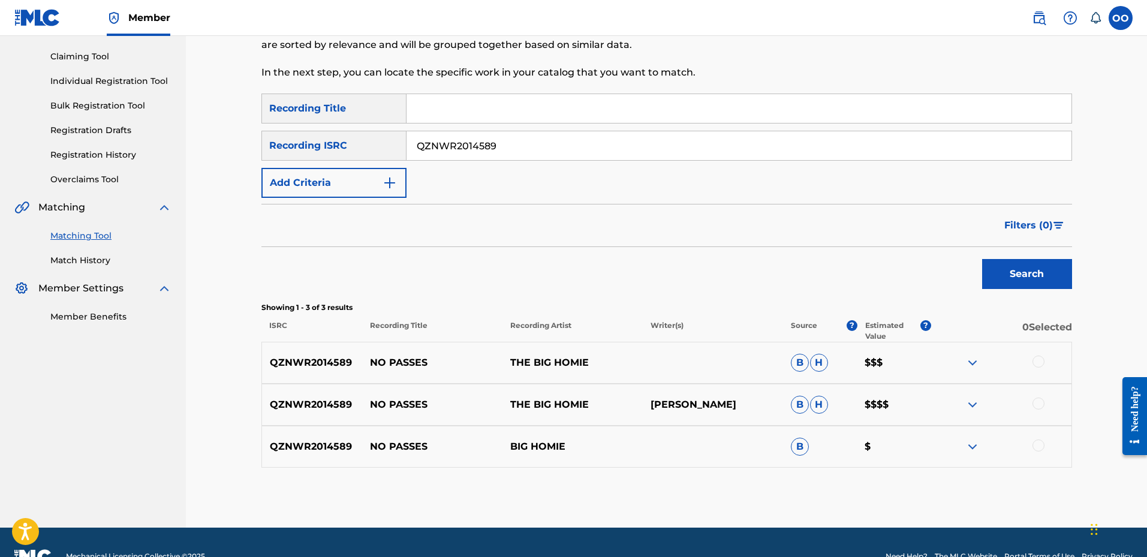
click at [1035, 362] on div at bounding box center [1038, 361] width 12 height 12
click at [1036, 404] on div at bounding box center [1038, 403] width 12 height 12
click at [1040, 450] on div at bounding box center [1038, 445] width 12 height 12
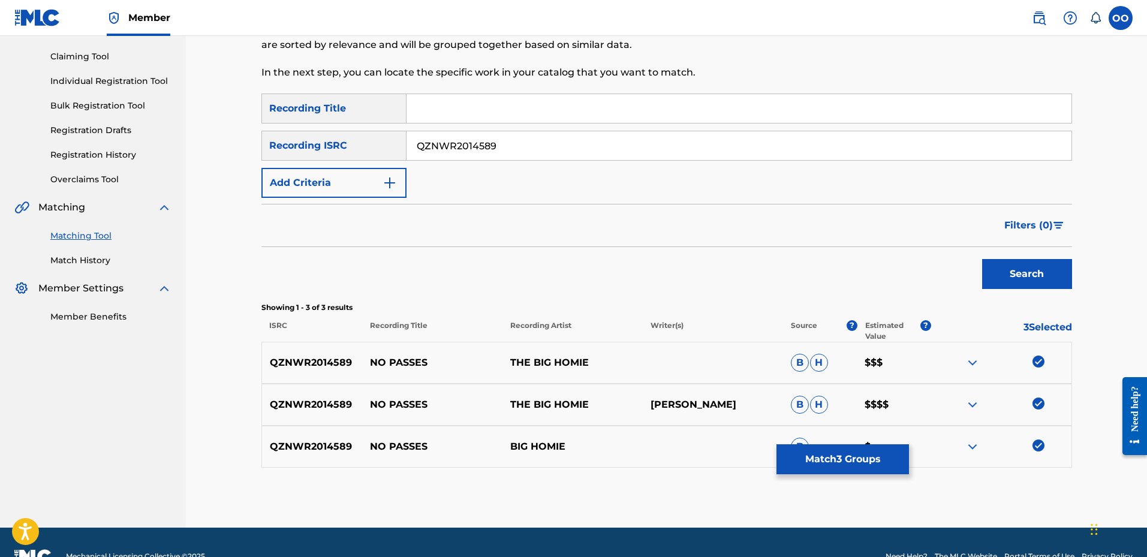
click at [843, 456] on button "Match 3 Groups" at bounding box center [842, 459] width 132 height 30
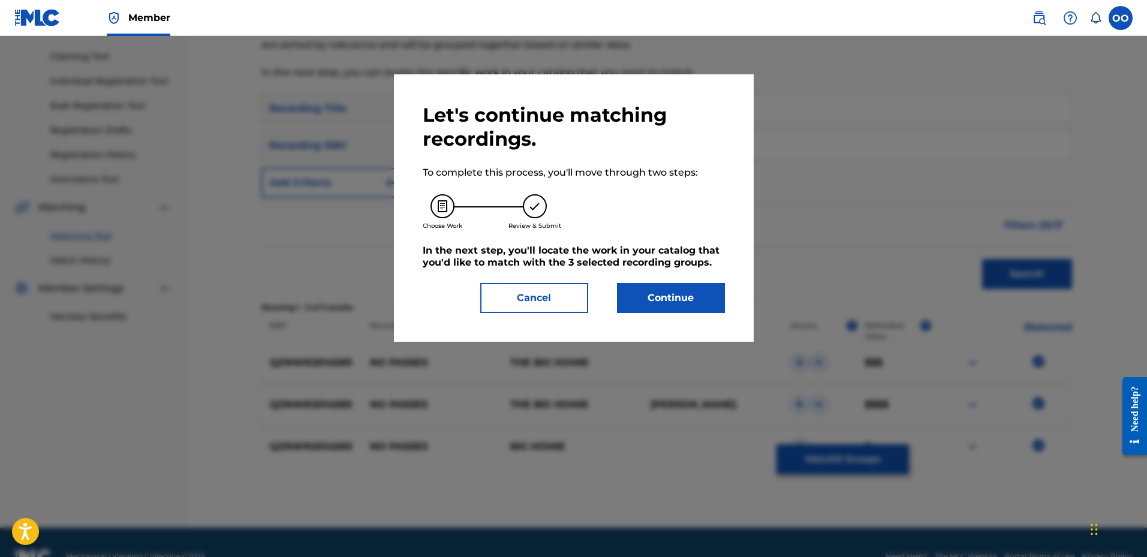
click at [677, 305] on button "Continue" at bounding box center [671, 298] width 108 height 30
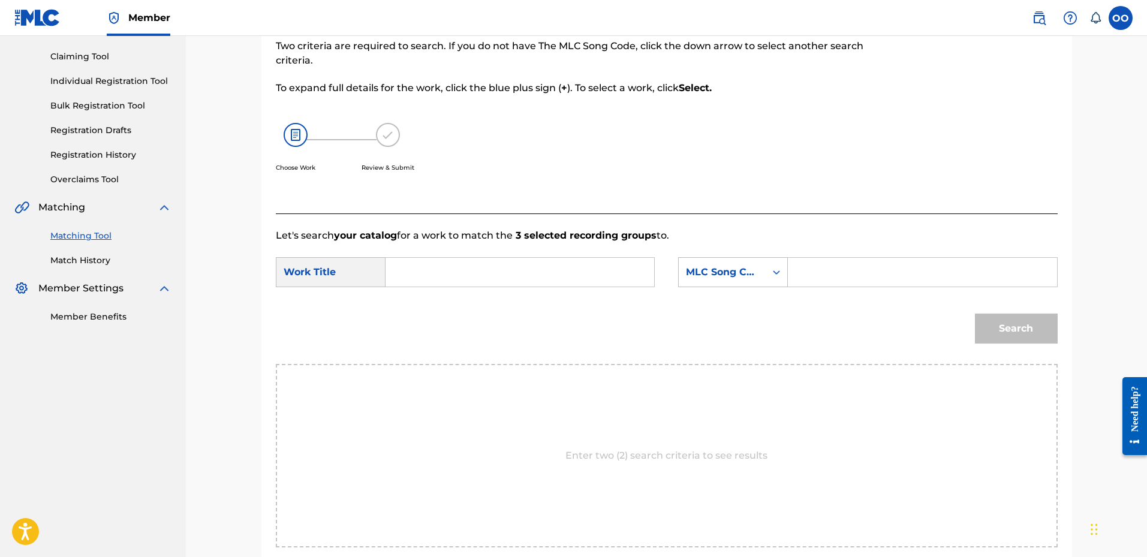
click at [443, 278] on input "Search Form" at bounding box center [520, 272] width 248 height 29
paste
type input "No Passes"
click at [717, 276] on div "MLC Song Code" at bounding box center [722, 272] width 73 height 14
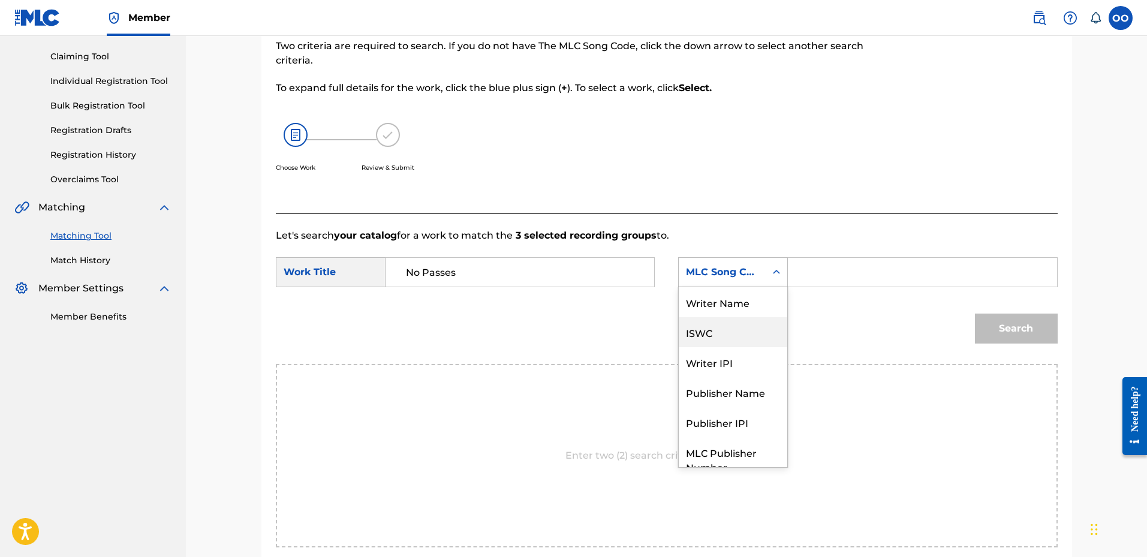
scroll to position [44, 0]
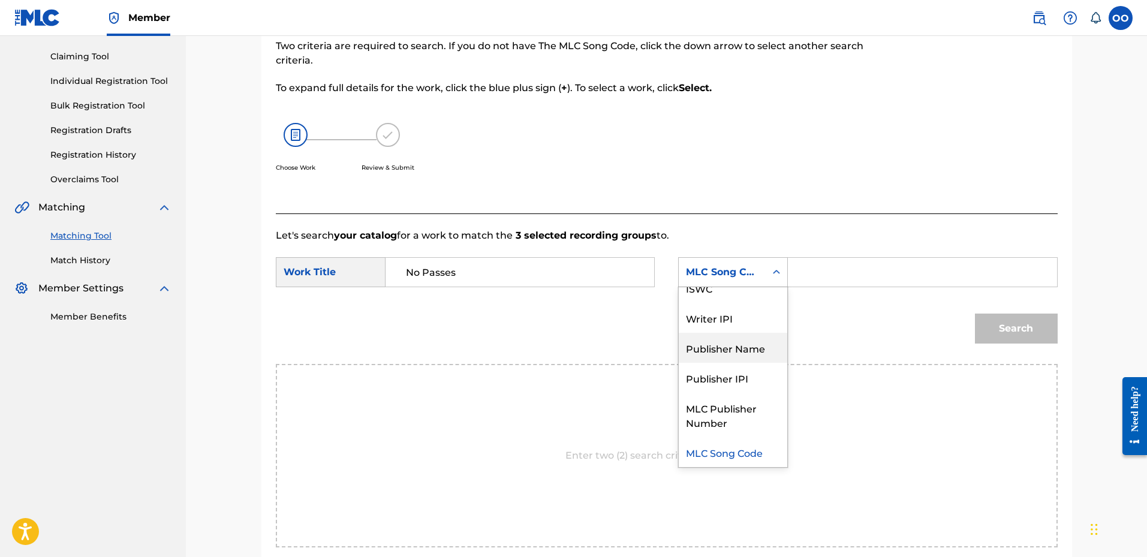
drag, startPoint x: 725, startPoint y: 349, endPoint x: 793, endPoint y: 290, distance: 90.1
click at [727, 349] on div "Publisher Name" at bounding box center [733, 348] width 108 height 30
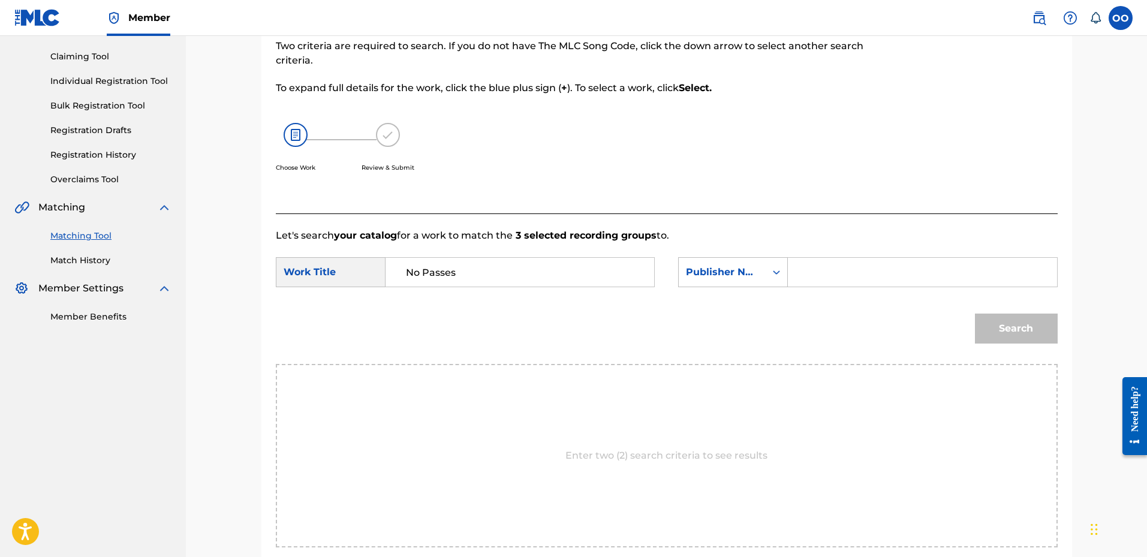
click at [800, 275] on input "Search Form" at bounding box center [922, 272] width 248 height 29
type input "fro"
click at [975, 314] on button "Search" at bounding box center [1016, 329] width 83 height 30
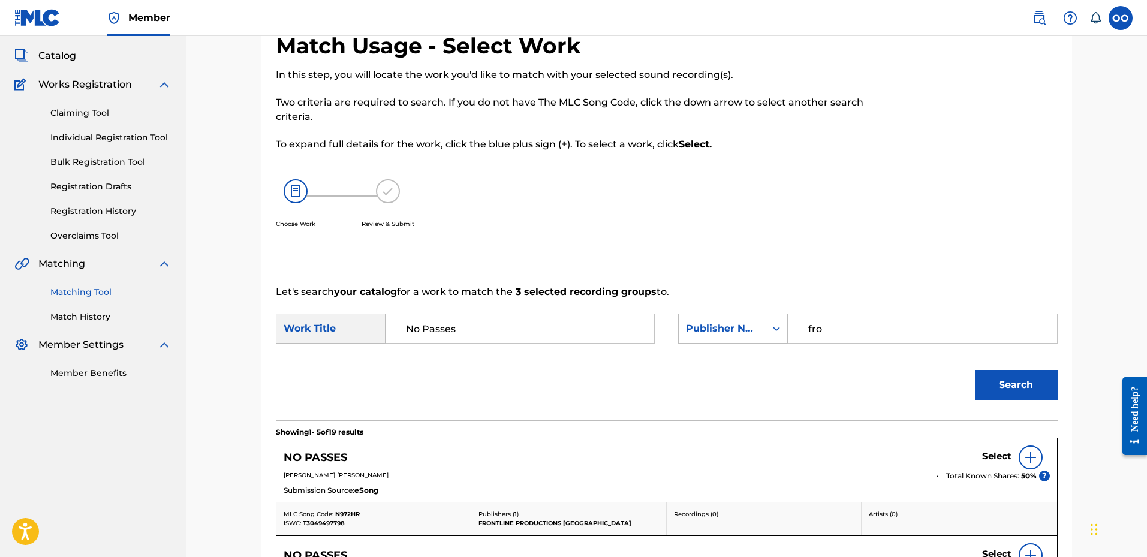
scroll to position [0, 0]
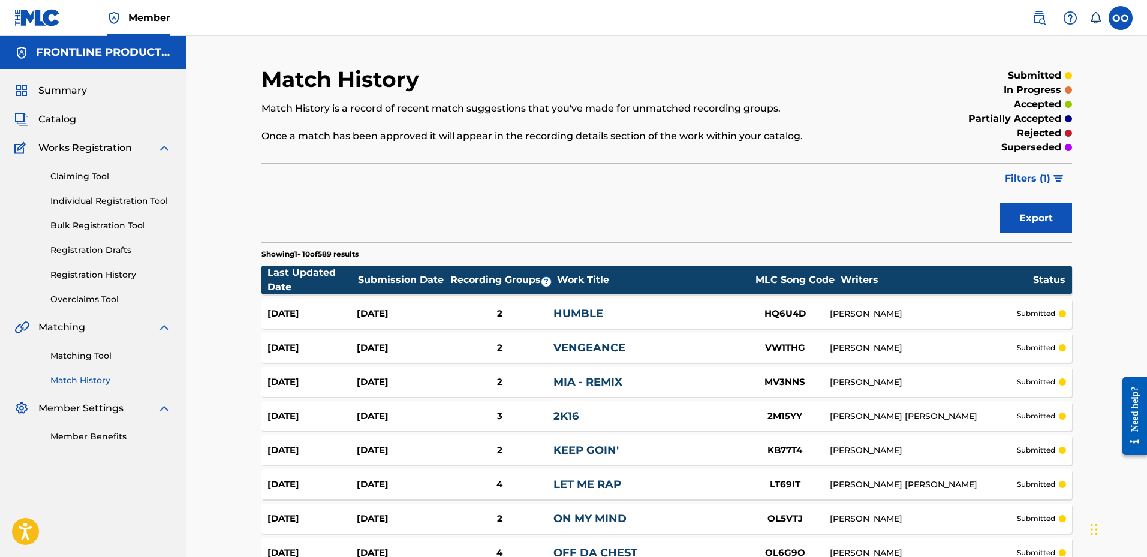
click at [85, 355] on link "Matching Tool" at bounding box center [110, 355] width 121 height 13
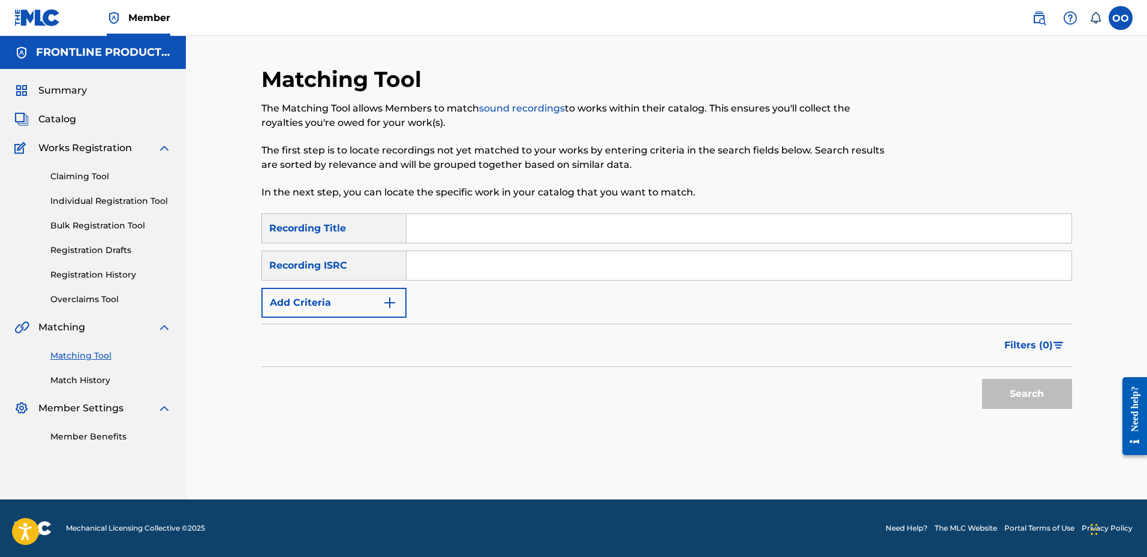
click at [505, 239] on input "Search Form" at bounding box center [738, 228] width 665 height 29
type input "Sick of Y'all"
click at [370, 307] on button "Add Criteria" at bounding box center [333, 303] width 145 height 30
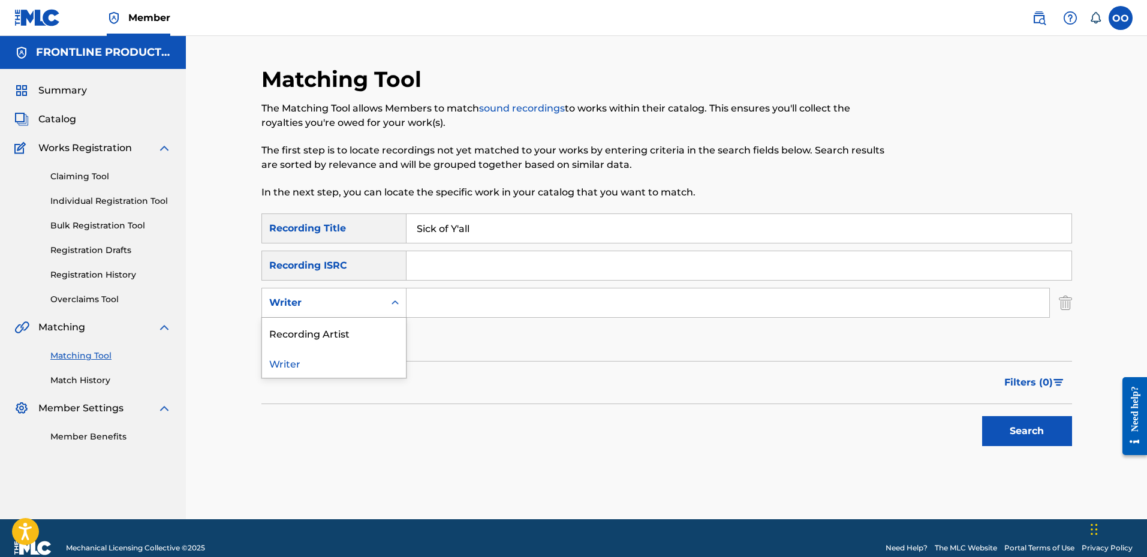
click at [356, 307] on div "Writer" at bounding box center [323, 303] width 108 height 14
click at [347, 333] on div "Recording Artist" at bounding box center [334, 333] width 144 height 30
click at [481, 307] on input "Search Form" at bounding box center [727, 302] width 643 height 29
type input "YBN [PERSON_NAME]"
click at [982, 416] on button "Search" at bounding box center [1027, 431] width 90 height 30
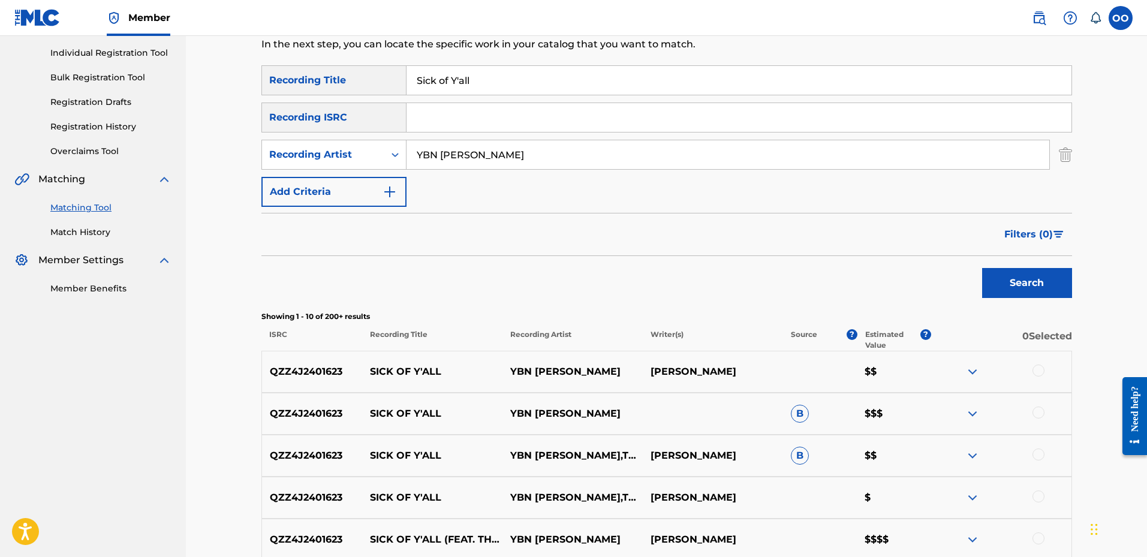
scroll to position [180, 0]
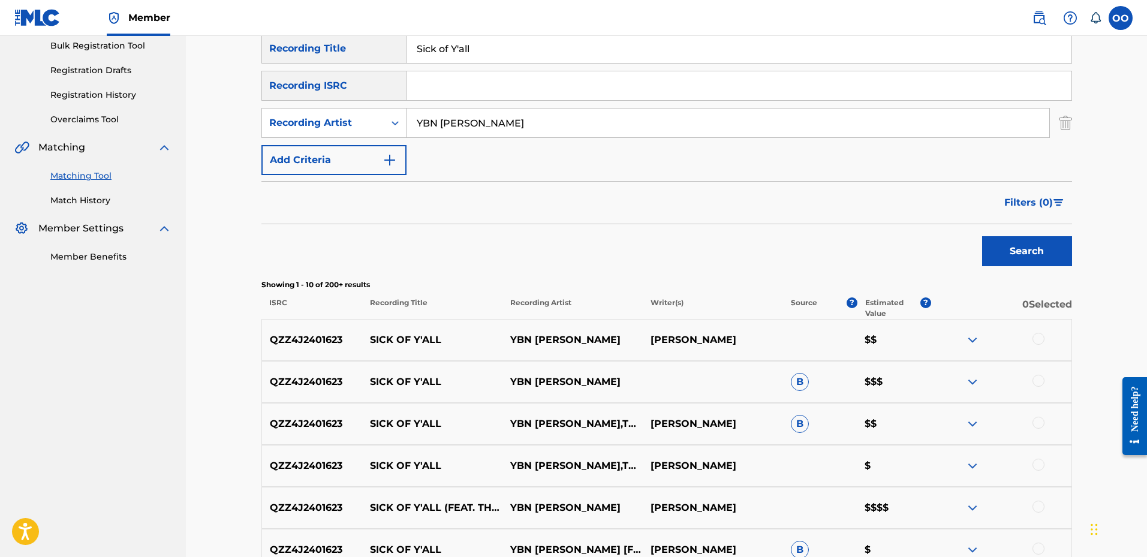
click at [1038, 339] on div at bounding box center [1038, 339] width 12 height 12
click at [1036, 380] on div at bounding box center [1038, 381] width 12 height 12
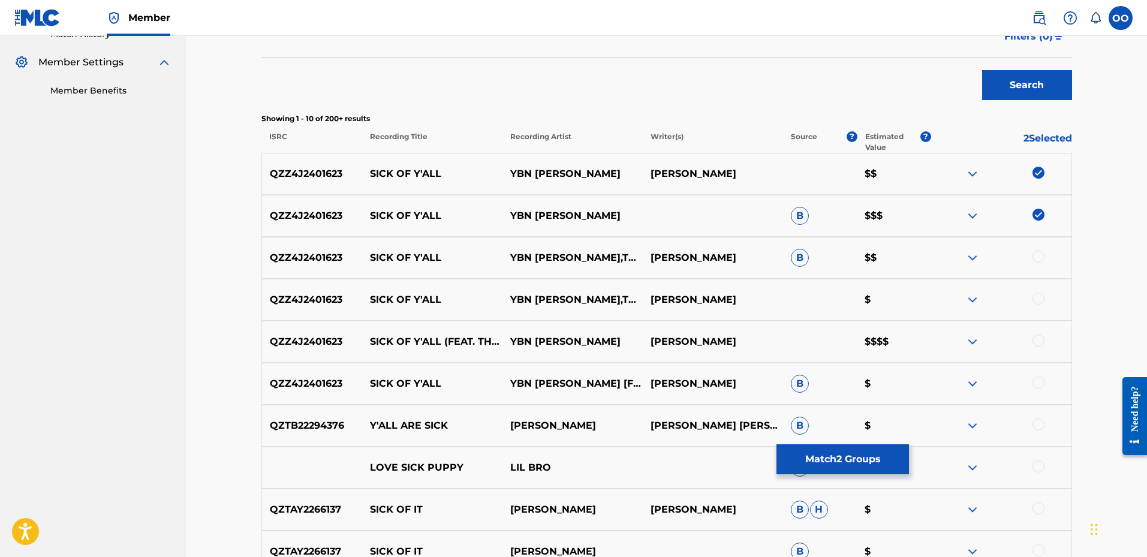
scroll to position [360, 0]
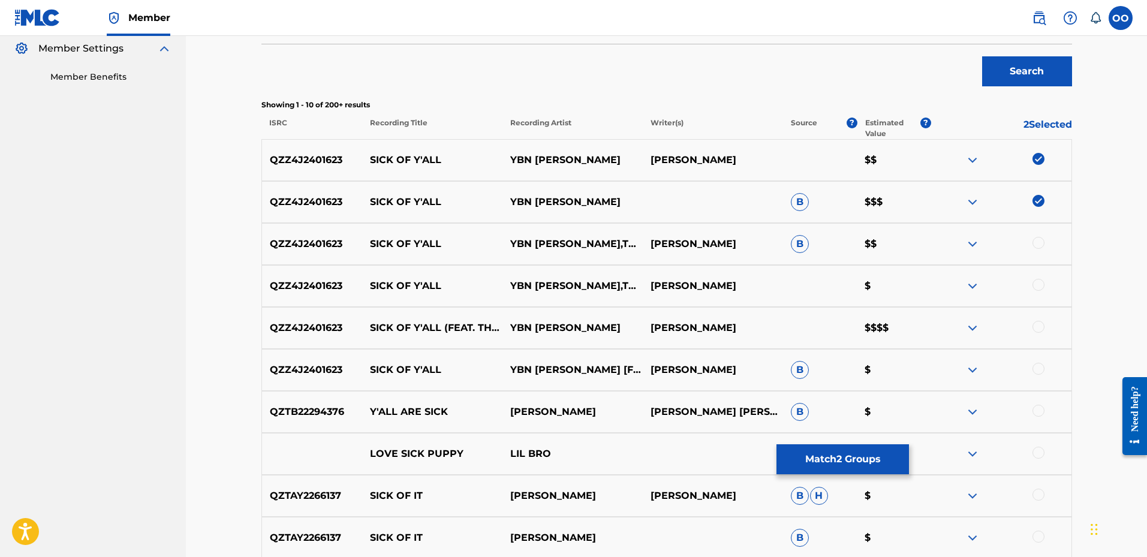
click at [1037, 244] on div at bounding box center [1038, 243] width 12 height 12
click at [1040, 287] on div at bounding box center [1038, 285] width 12 height 12
click at [1035, 327] on div at bounding box center [1038, 327] width 12 height 12
click at [1040, 372] on div at bounding box center [1038, 369] width 12 height 12
click at [839, 455] on button "Match 6 Groups" at bounding box center [842, 459] width 132 height 30
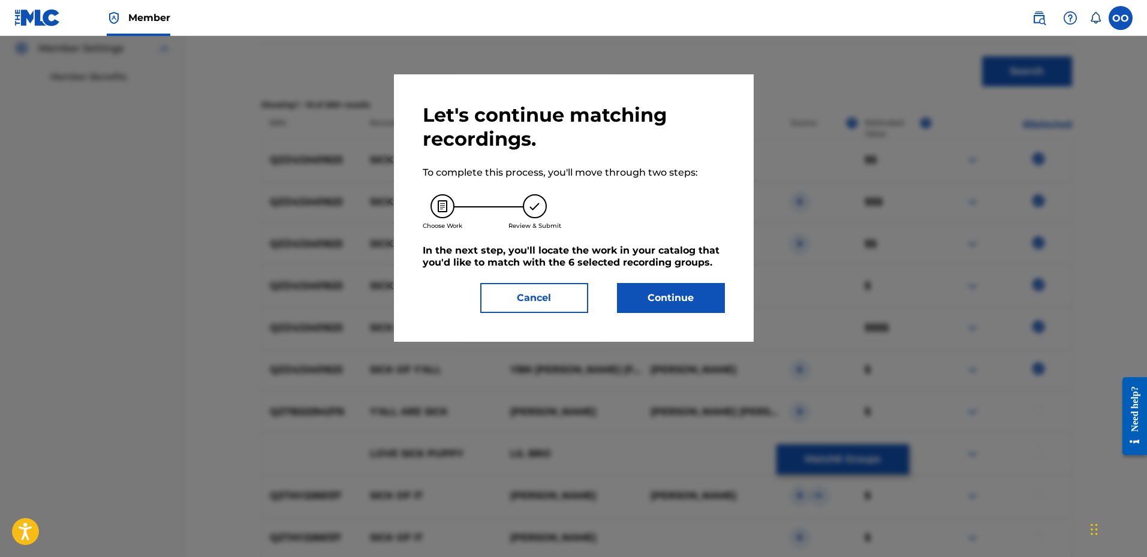
click at [692, 294] on button "Continue" at bounding box center [671, 298] width 108 height 30
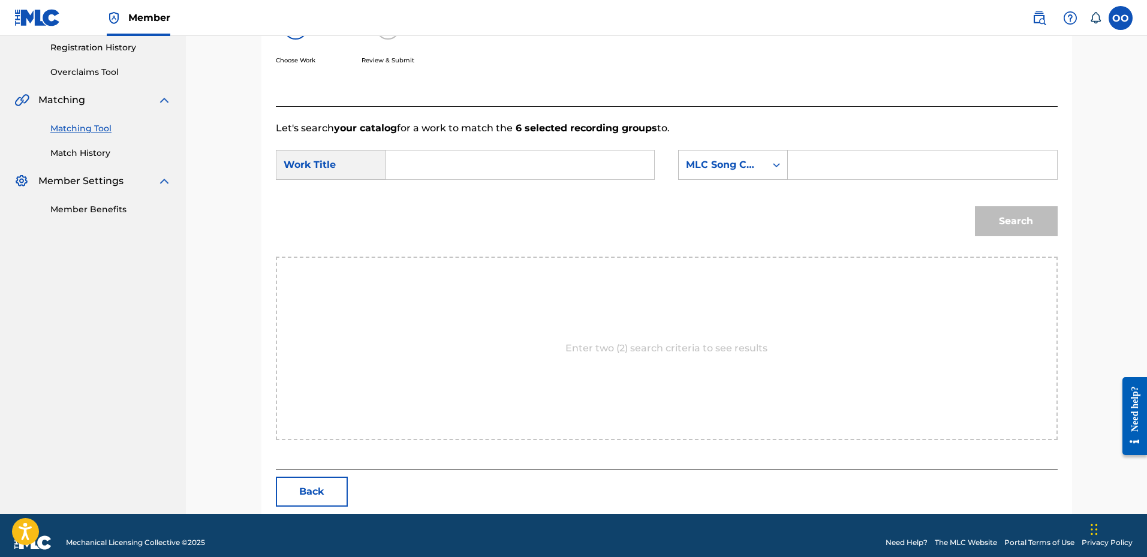
scroll to position [242, 0]
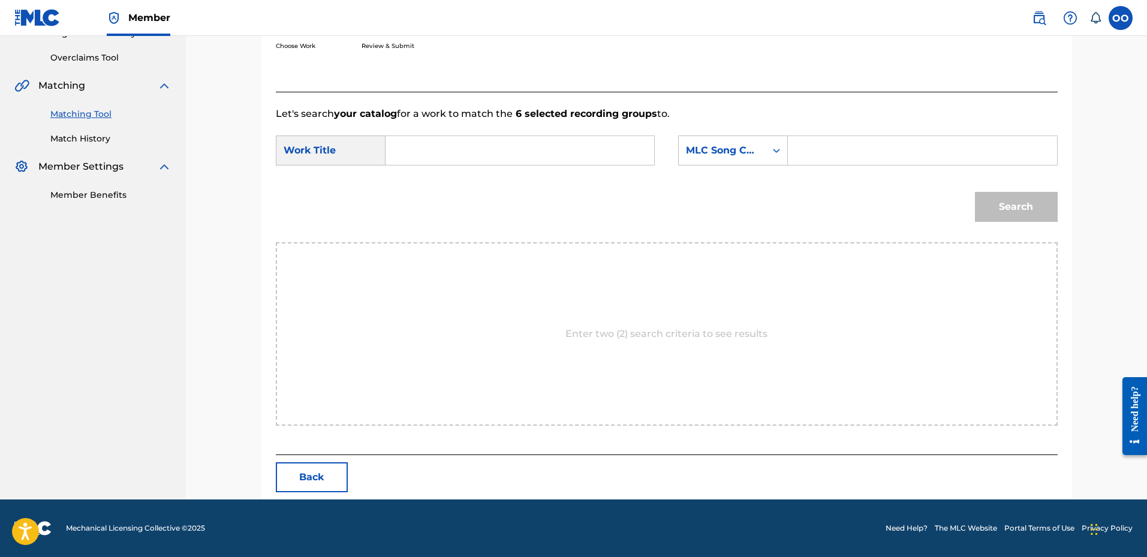
click at [424, 144] on input "Search Form" at bounding box center [520, 150] width 248 height 29
type input "Sick of Y'all"
click at [719, 146] on div "MLC Song Code" at bounding box center [722, 150] width 73 height 14
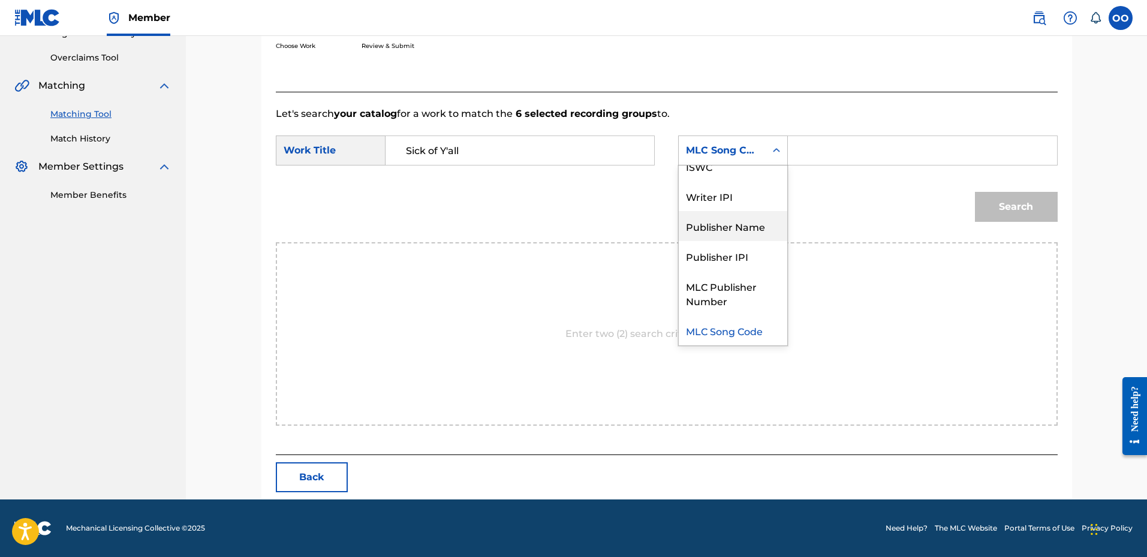
click at [713, 222] on div "Publisher Name" at bounding box center [733, 226] width 108 height 30
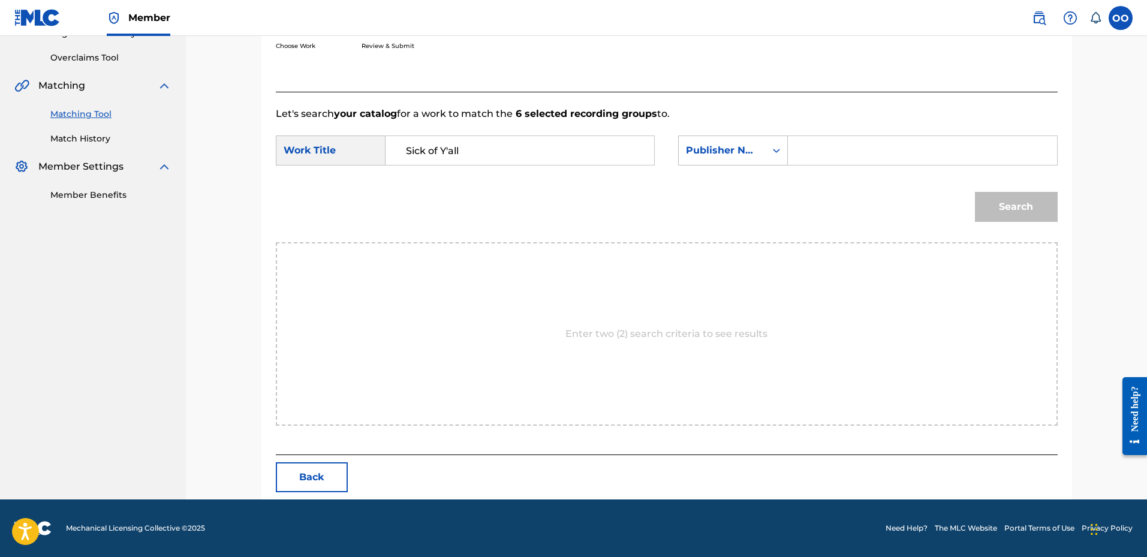
click at [827, 155] on input "Search Form" at bounding box center [922, 150] width 248 height 29
click at [975, 192] on button "Search" at bounding box center [1016, 207] width 83 height 30
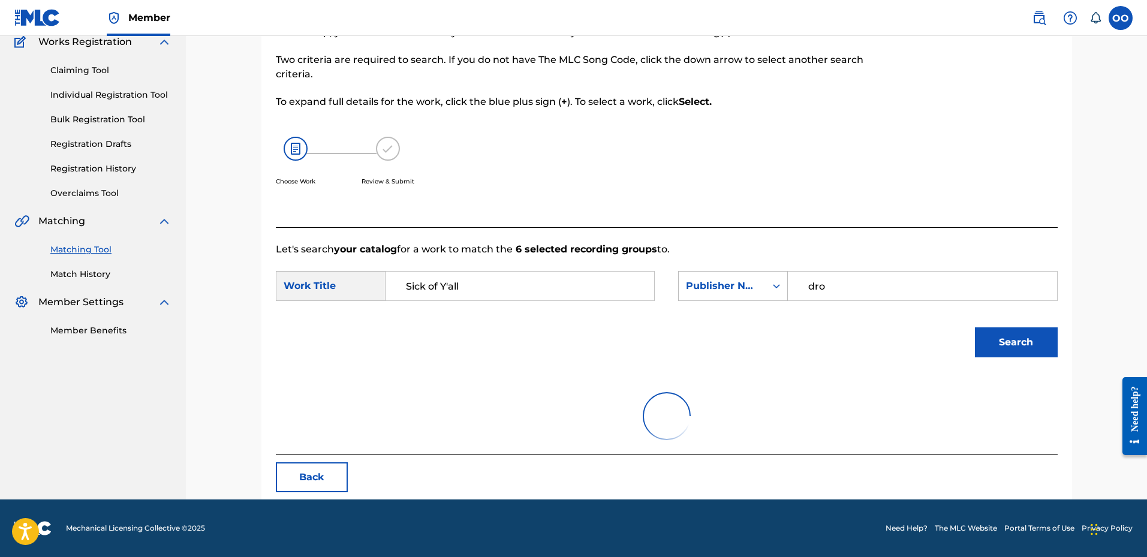
scroll to position [55, 0]
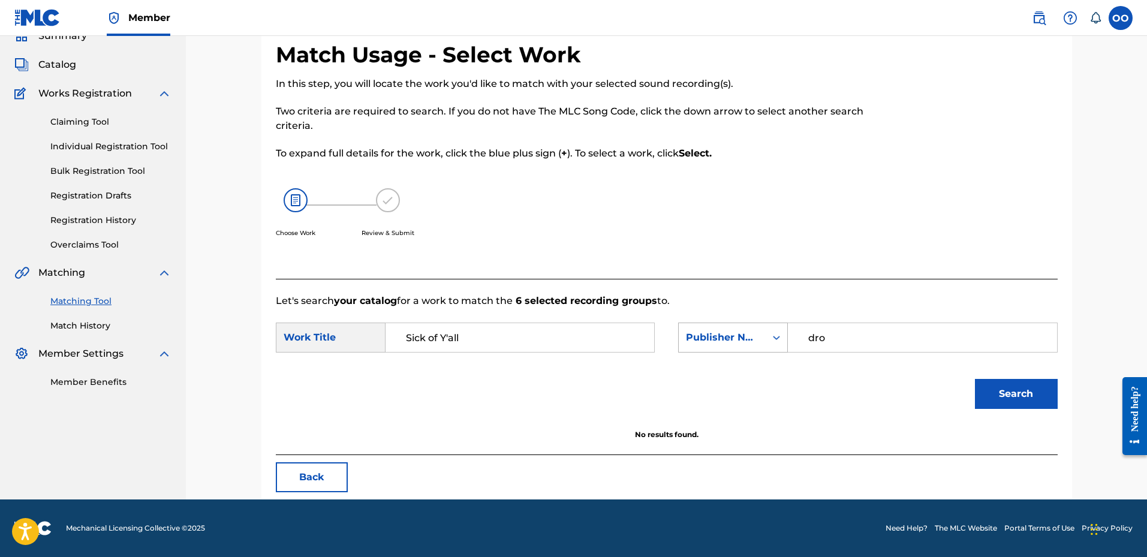
drag, startPoint x: 860, startPoint y: 339, endPoint x: 730, endPoint y: 333, distance: 130.2
click at [730, 333] on div "SearchWithCriteriadf4f3228-249e-46a4-9c8b-158dba11816c Publisher Name dro" at bounding box center [867, 338] width 379 height 30
type input "fro"
click at [975, 379] on button "Search" at bounding box center [1016, 394] width 83 height 30
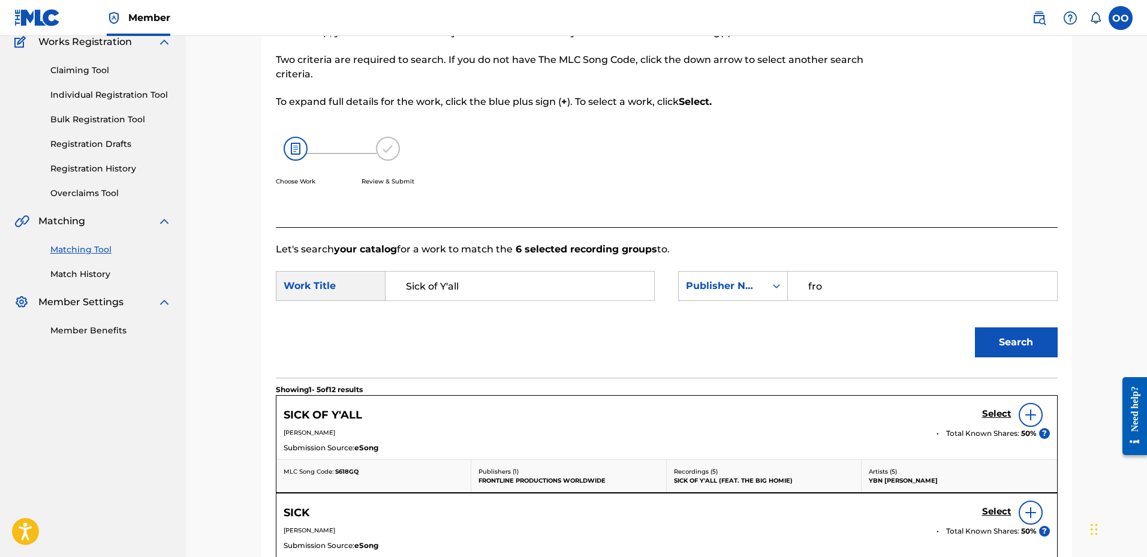
scroll to position [242, 0]
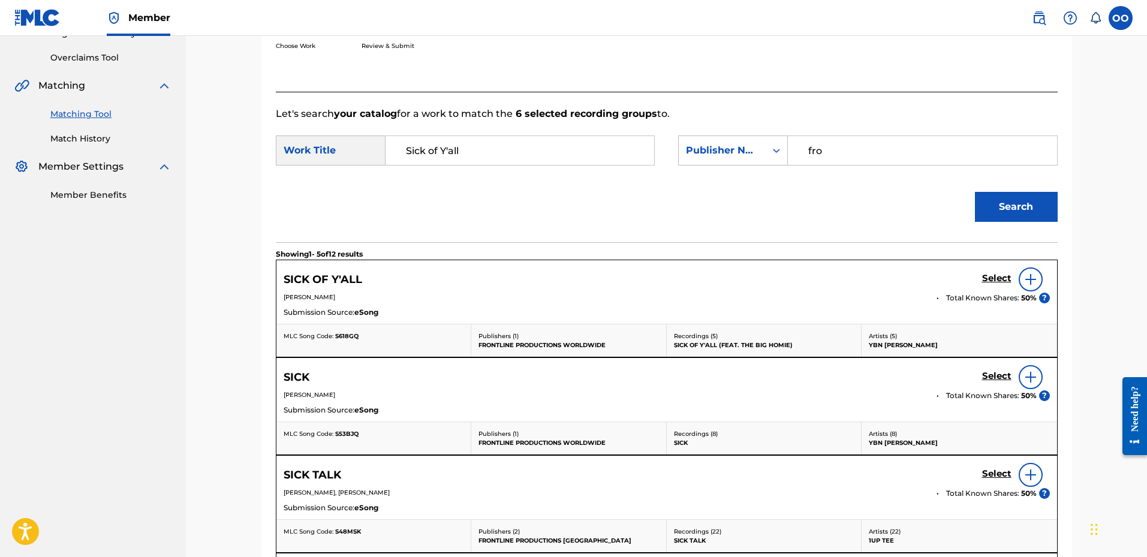
click at [988, 278] on h5 "Select" at bounding box center [996, 278] width 29 height 11
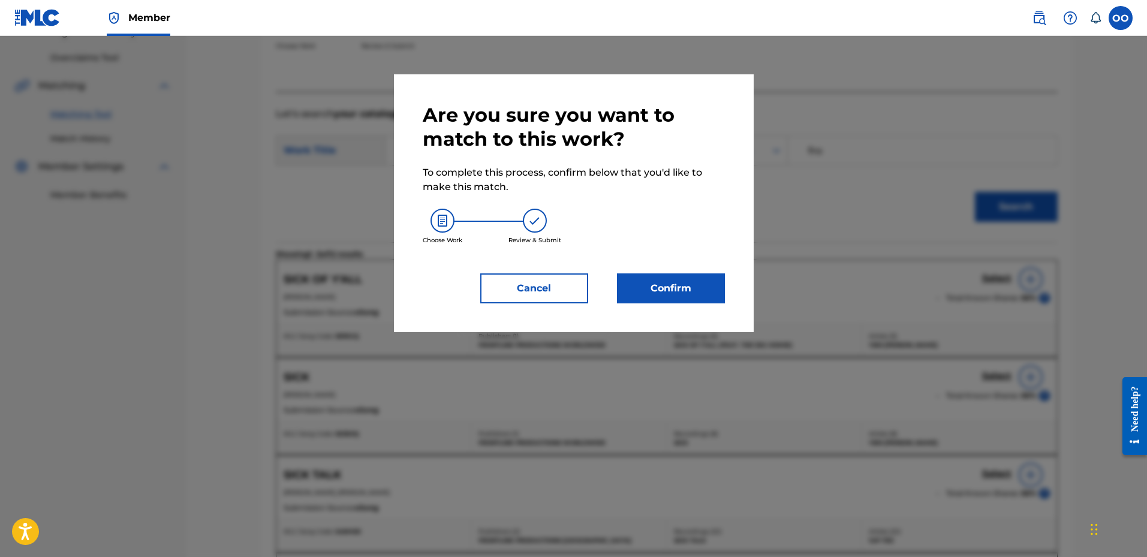
click at [682, 296] on button "Confirm" at bounding box center [671, 288] width 108 height 30
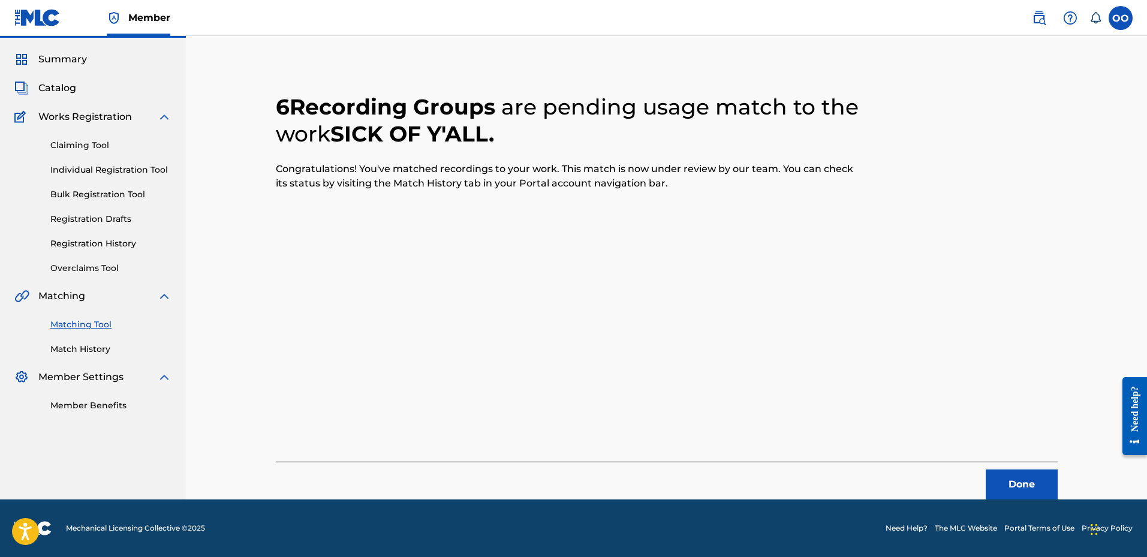
scroll to position [31, 0]
click at [1021, 484] on button "Done" at bounding box center [1021, 484] width 72 height 30
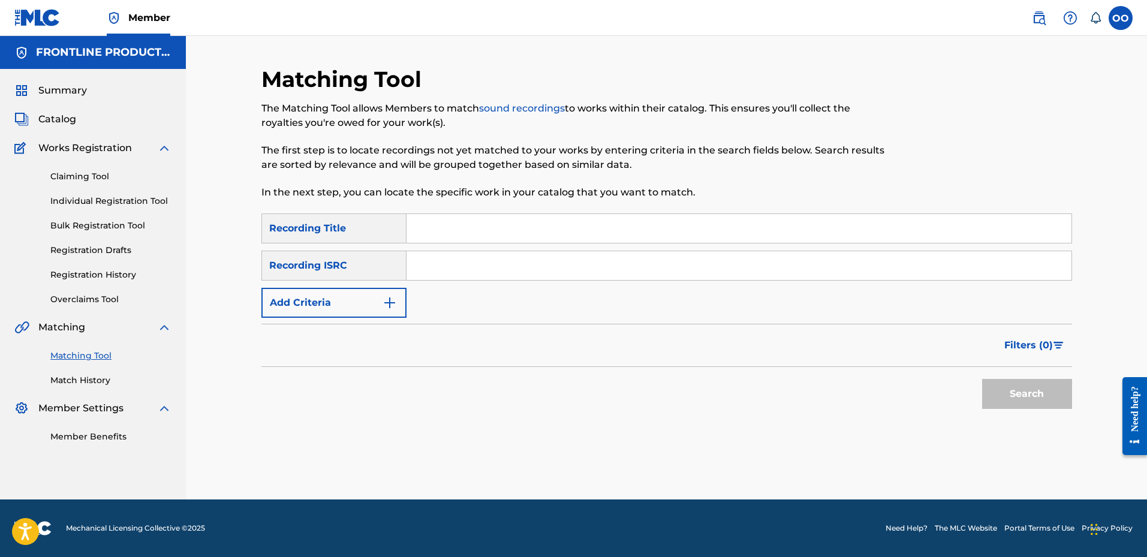
scroll to position [0, 0]
click at [424, 239] on input "Search Form" at bounding box center [738, 228] width 665 height 29
type input "You Feel Me"
click at [366, 298] on button "Add Criteria" at bounding box center [333, 303] width 145 height 30
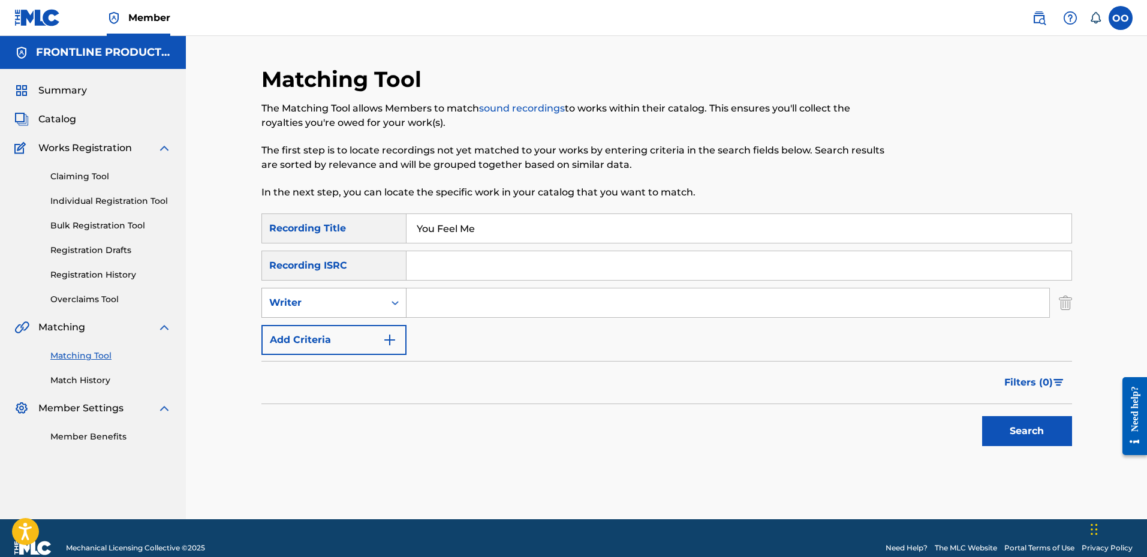
click at [357, 311] on div "Writer" at bounding box center [323, 302] width 122 height 23
click at [357, 333] on div "Recording Artist" at bounding box center [334, 333] width 144 height 30
click at [419, 309] on input "Search Form" at bounding box center [727, 302] width 643 height 29
type input "YBN [PERSON_NAME]"
click at [982, 416] on button "Search" at bounding box center [1027, 431] width 90 height 30
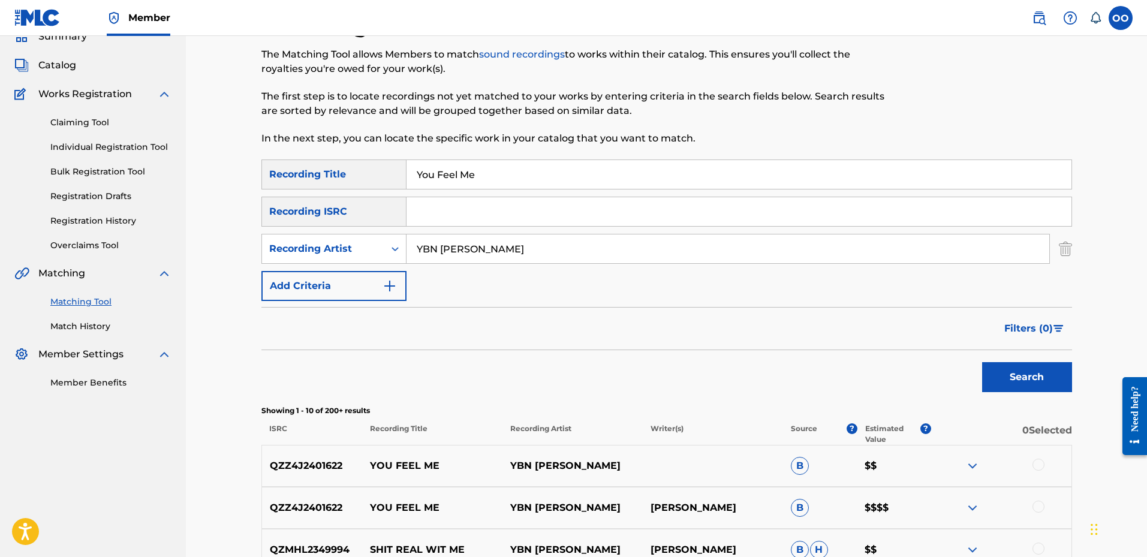
scroll to position [180, 0]
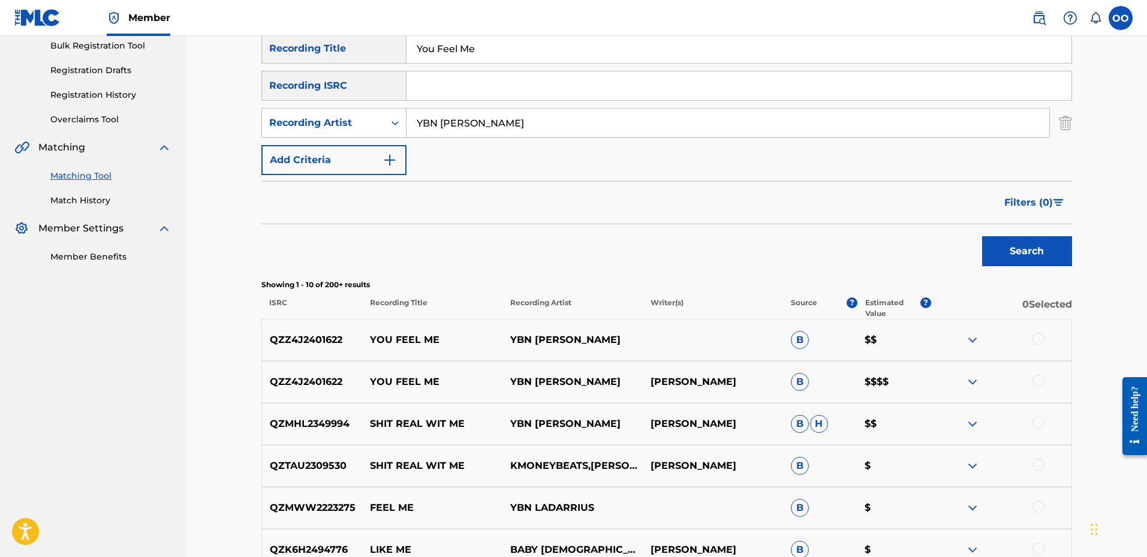
click at [1041, 339] on div at bounding box center [1038, 339] width 12 height 12
click at [1037, 384] on div at bounding box center [1038, 381] width 12 height 12
click at [843, 453] on button "Match 2 Groups" at bounding box center [842, 459] width 132 height 30
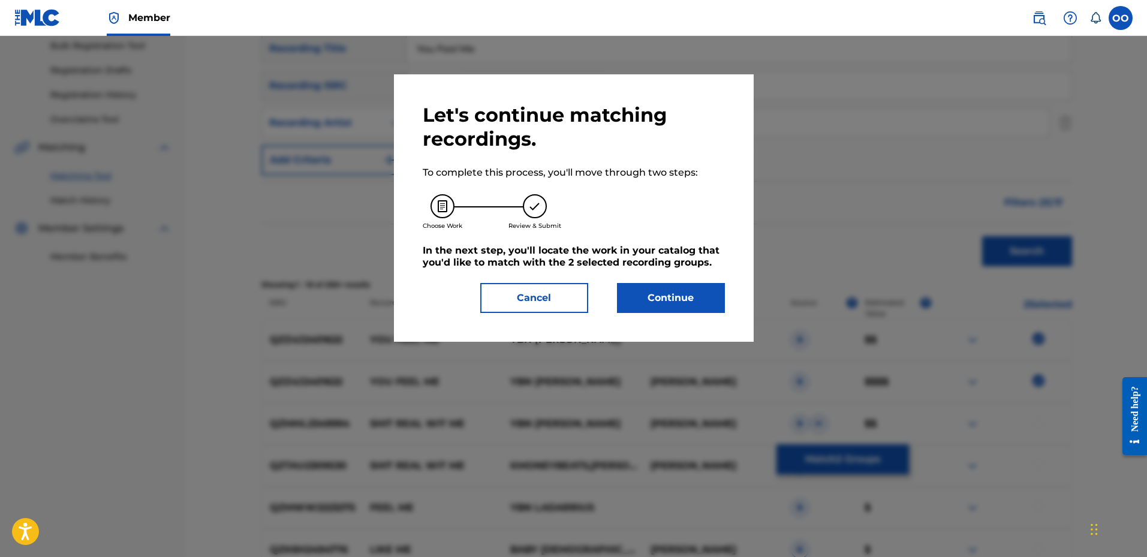
click at [692, 289] on button "Continue" at bounding box center [671, 298] width 108 height 30
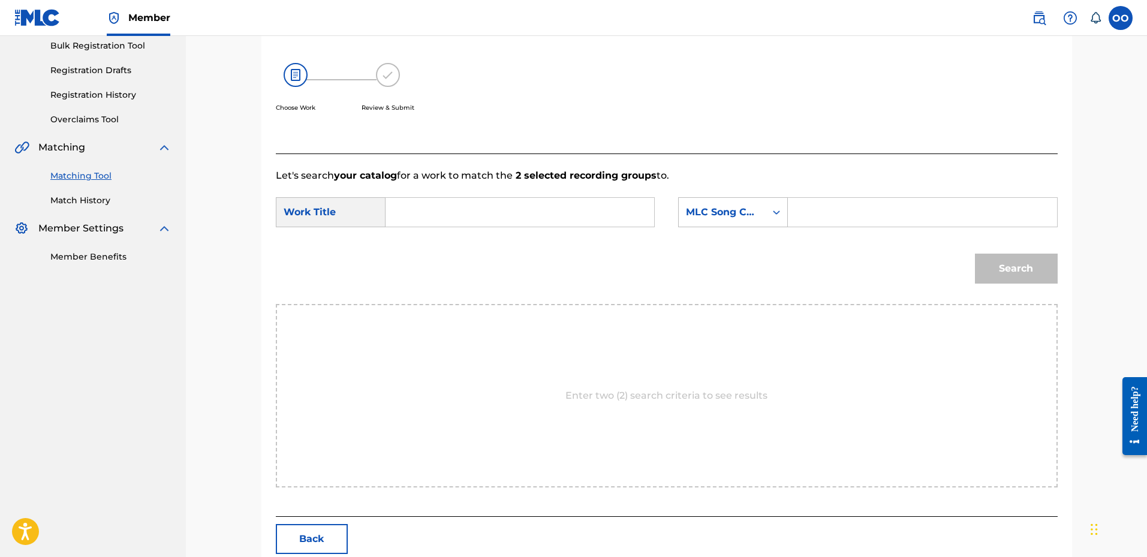
click at [478, 216] on input "Search Form" at bounding box center [520, 212] width 248 height 29
type input "You Feel Me"
click at [751, 224] on div "MLC Song Code" at bounding box center [733, 212] width 110 height 30
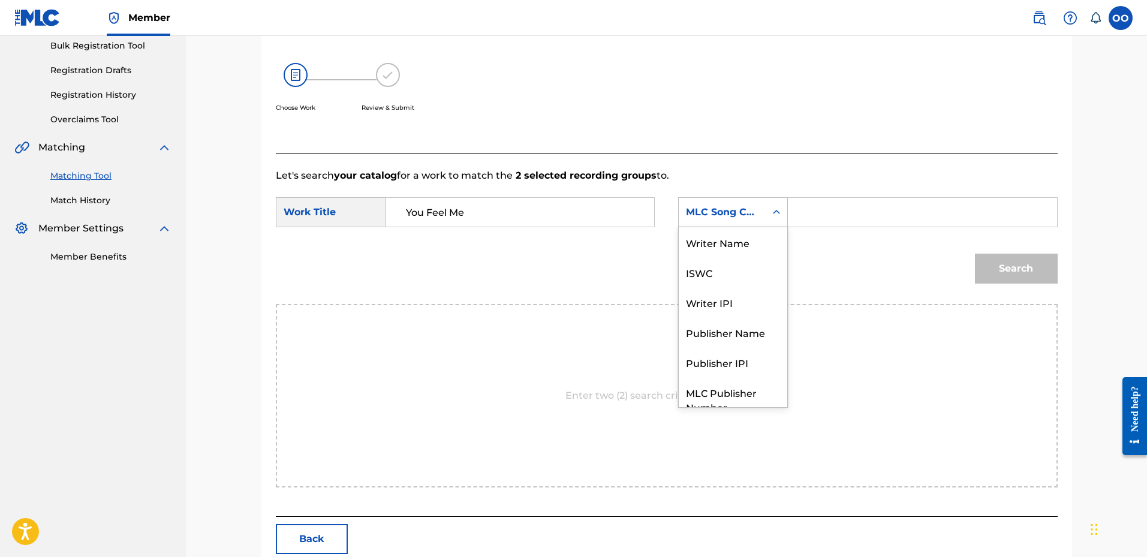
scroll to position [44, 0]
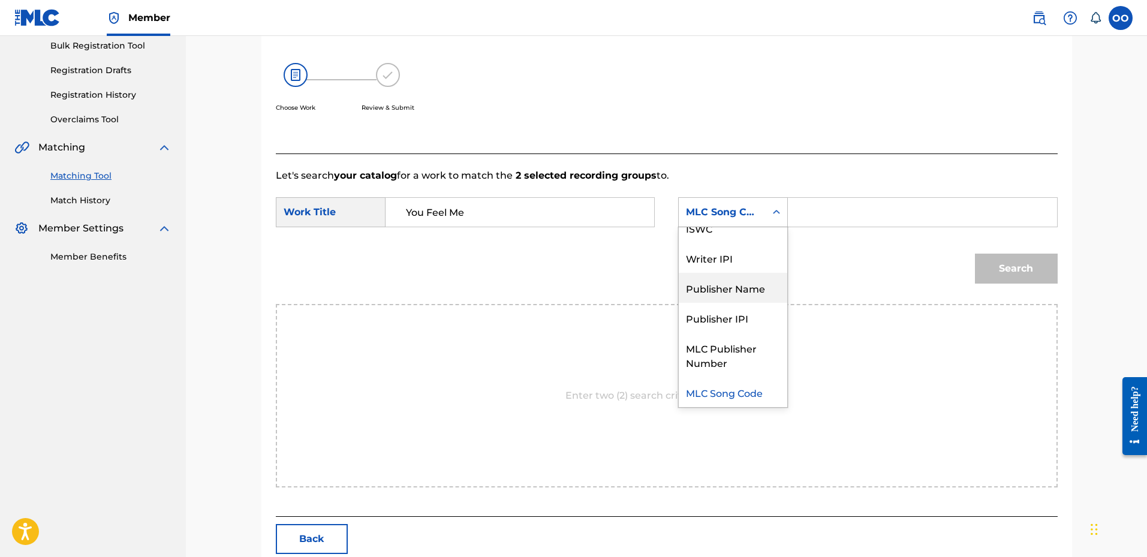
click at [740, 292] on div "Publisher Name" at bounding box center [733, 288] width 108 height 30
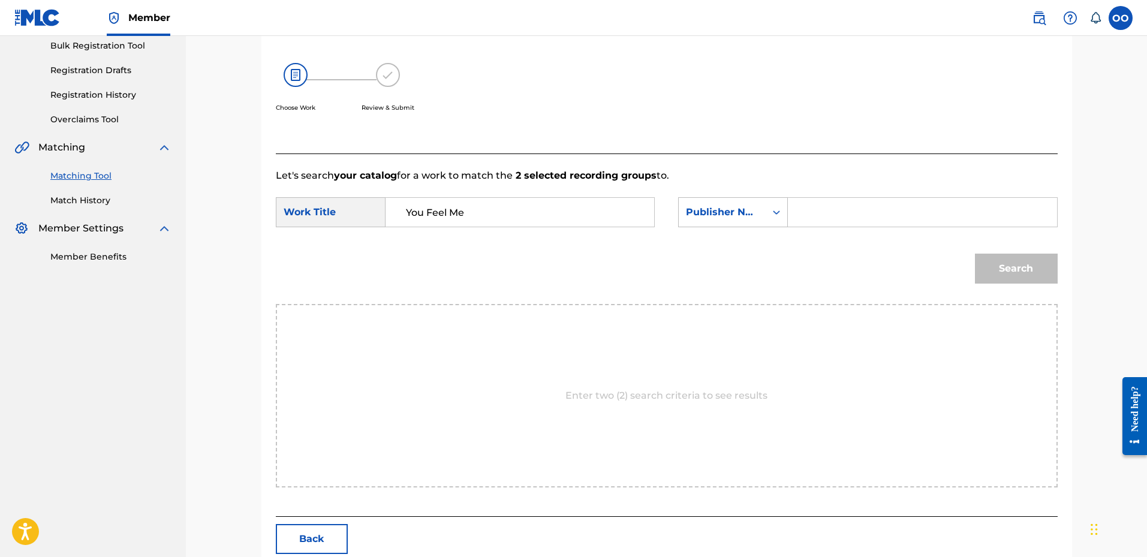
click at [809, 219] on input "Search Form" at bounding box center [922, 212] width 248 height 29
type input "fro"
click at [975, 254] on button "Search" at bounding box center [1016, 269] width 83 height 30
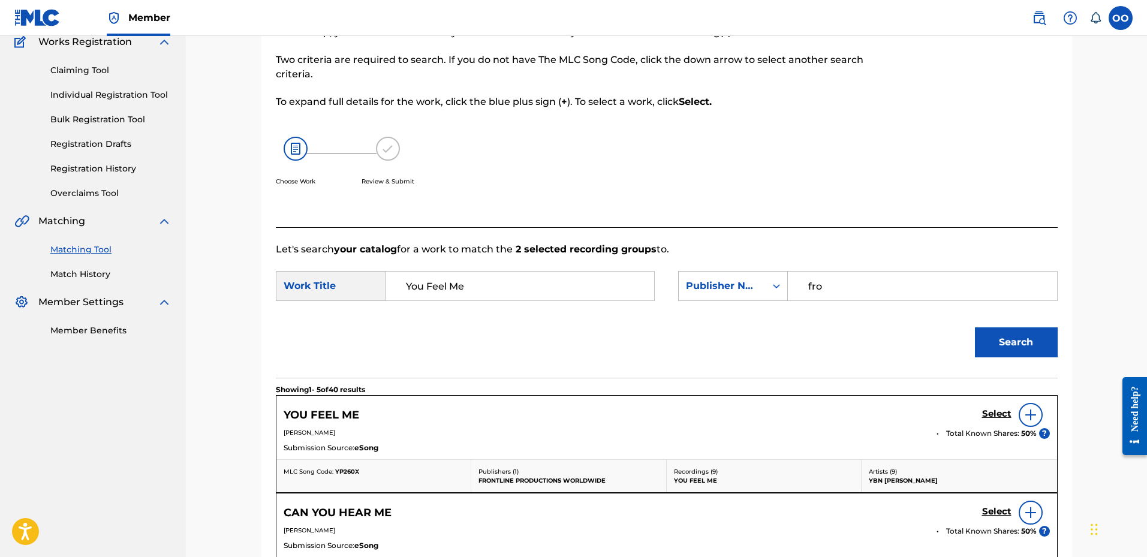
scroll to position [180, 0]
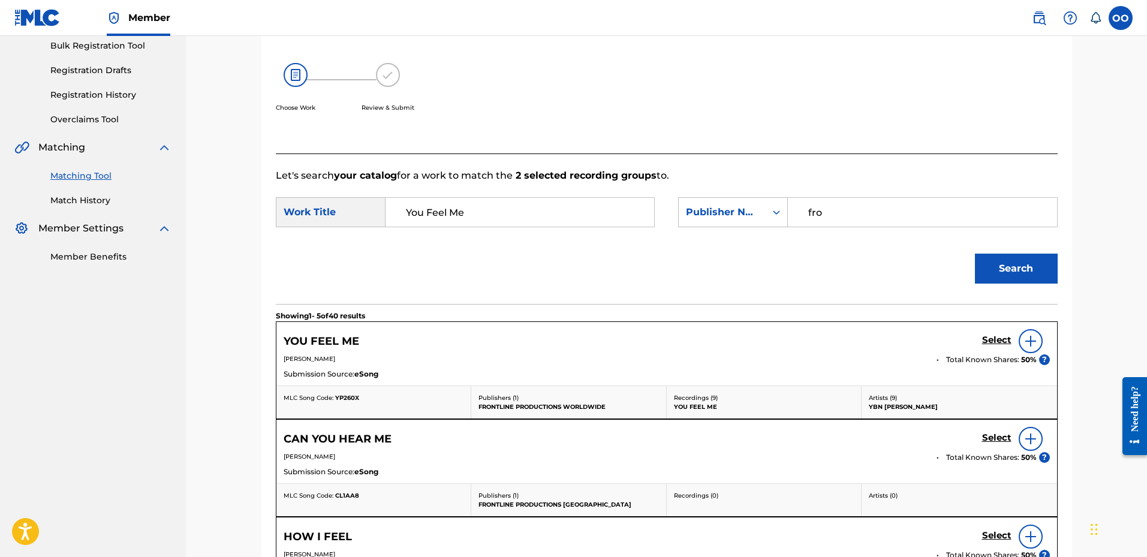
click at [990, 340] on h5 "Select" at bounding box center [996, 339] width 29 height 11
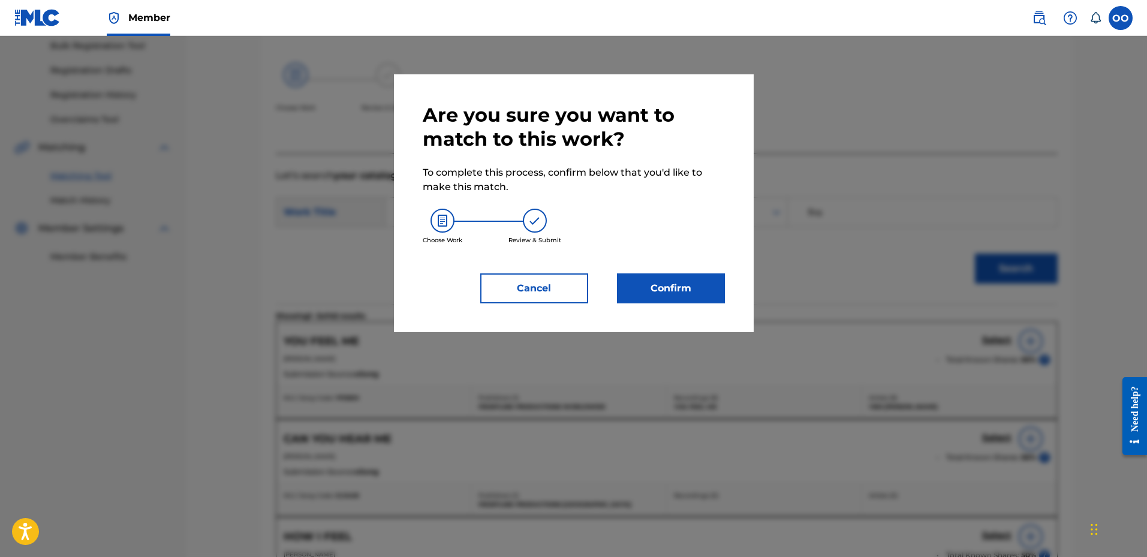
click at [692, 287] on button "Confirm" at bounding box center [671, 288] width 108 height 30
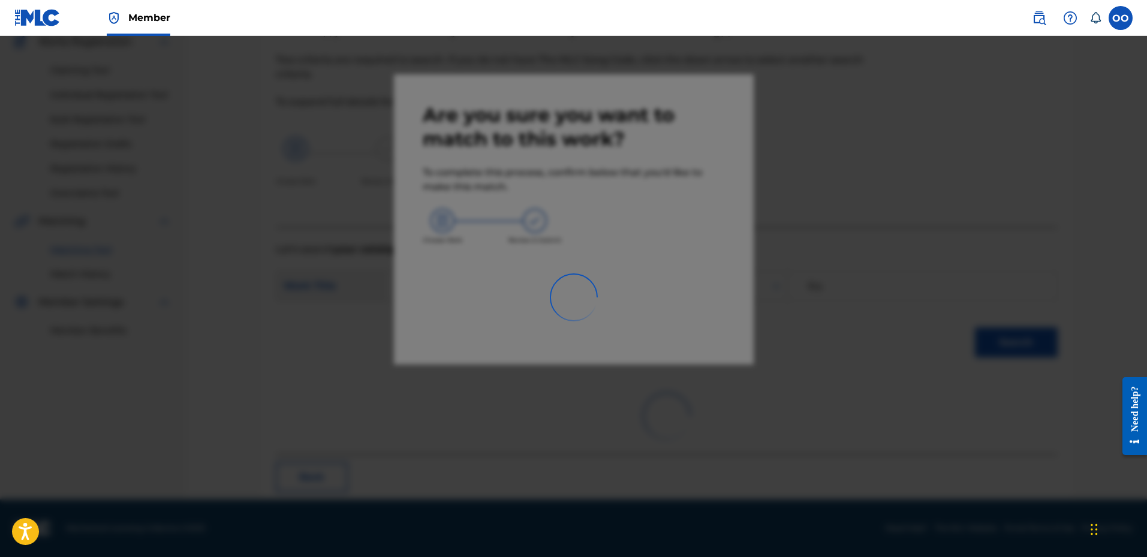
scroll to position [31, 0]
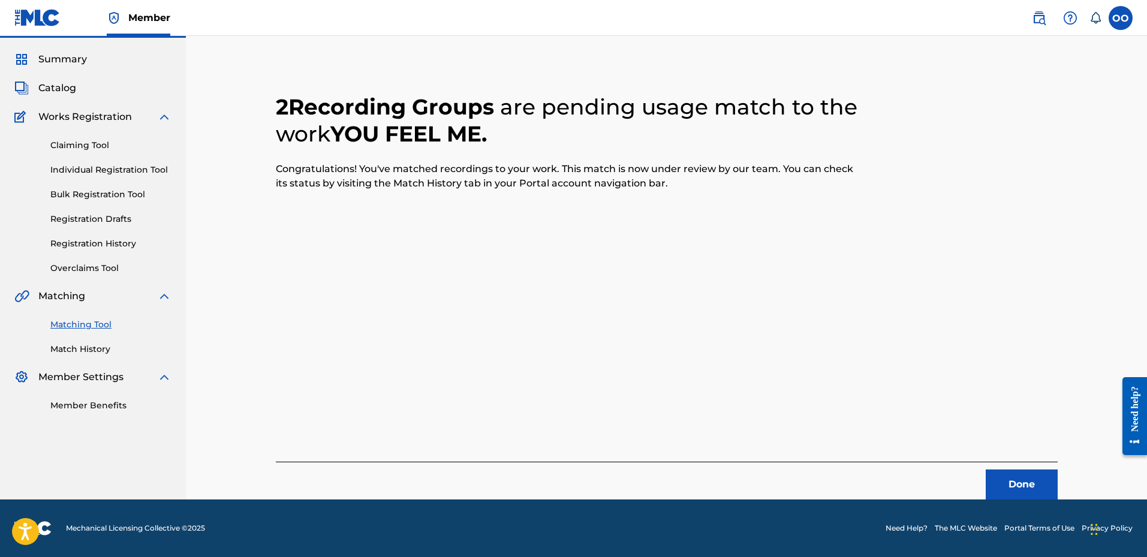
click at [1026, 477] on button "Done" at bounding box center [1021, 484] width 72 height 30
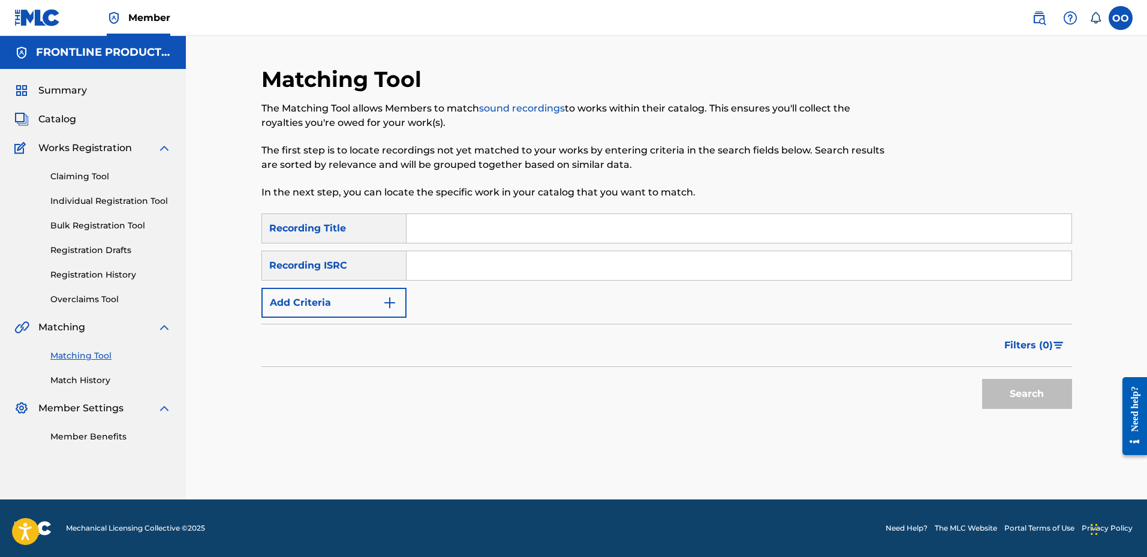
click at [475, 228] on input "Search Form" at bounding box center [738, 228] width 665 height 29
click at [463, 231] on input "[PERSON_NAME]" at bounding box center [738, 228] width 665 height 29
type input "Fear"
click at [316, 306] on button "Add Criteria" at bounding box center [333, 303] width 145 height 30
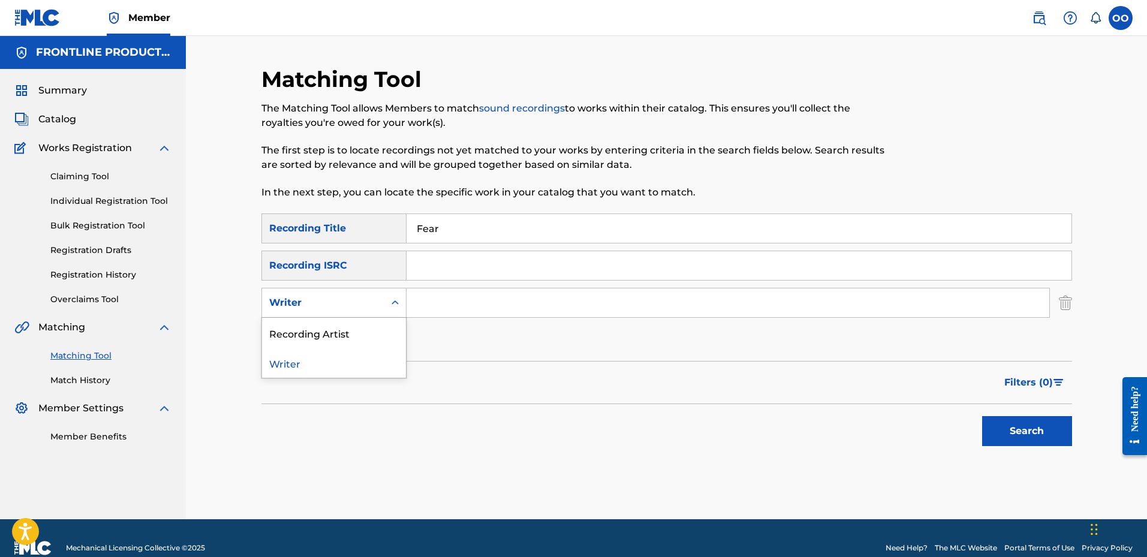
click at [319, 295] on div "Writer" at bounding box center [323, 302] width 122 height 23
click at [317, 330] on div "Recording Artist" at bounding box center [334, 333] width 144 height 30
click at [441, 306] on input "Search Form" at bounding box center [727, 302] width 643 height 29
type input "YBN [PERSON_NAME]"
click at [982, 416] on button "Search" at bounding box center [1027, 431] width 90 height 30
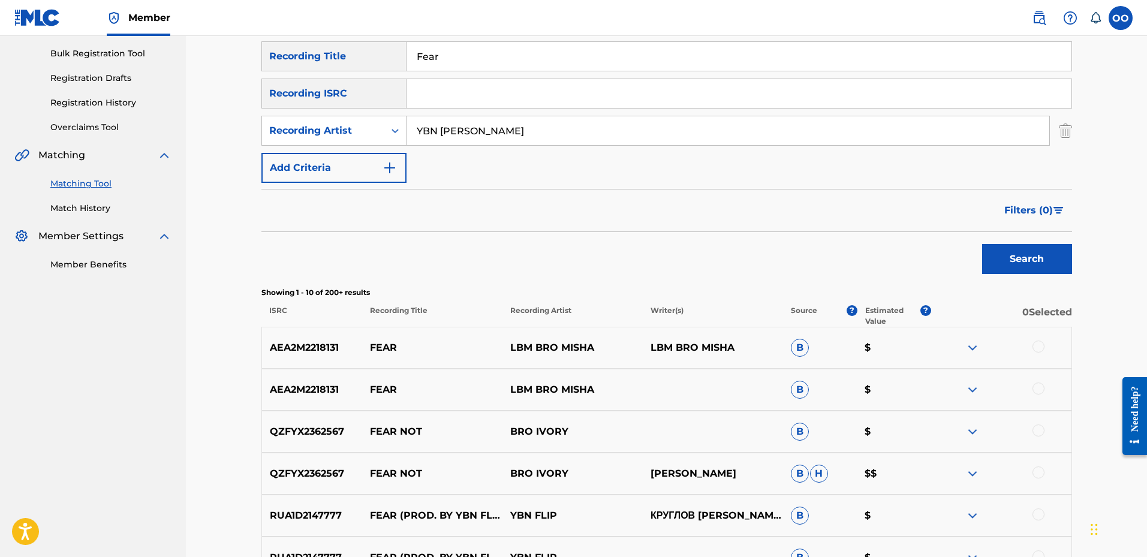
scroll to position [180, 0]
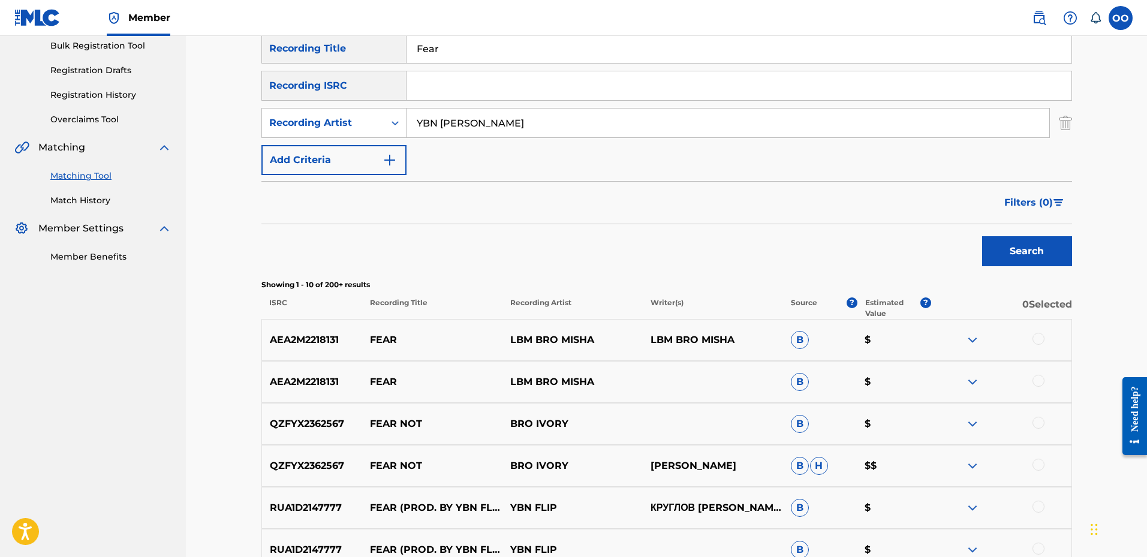
drag, startPoint x: 760, startPoint y: 349, endPoint x: 667, endPoint y: 359, distance: 93.5
click at [667, 359] on div "AEA2M2218131 FEAR LBM BRO MISHA LBM BRO [PERSON_NAME] $" at bounding box center [666, 340] width 810 height 42
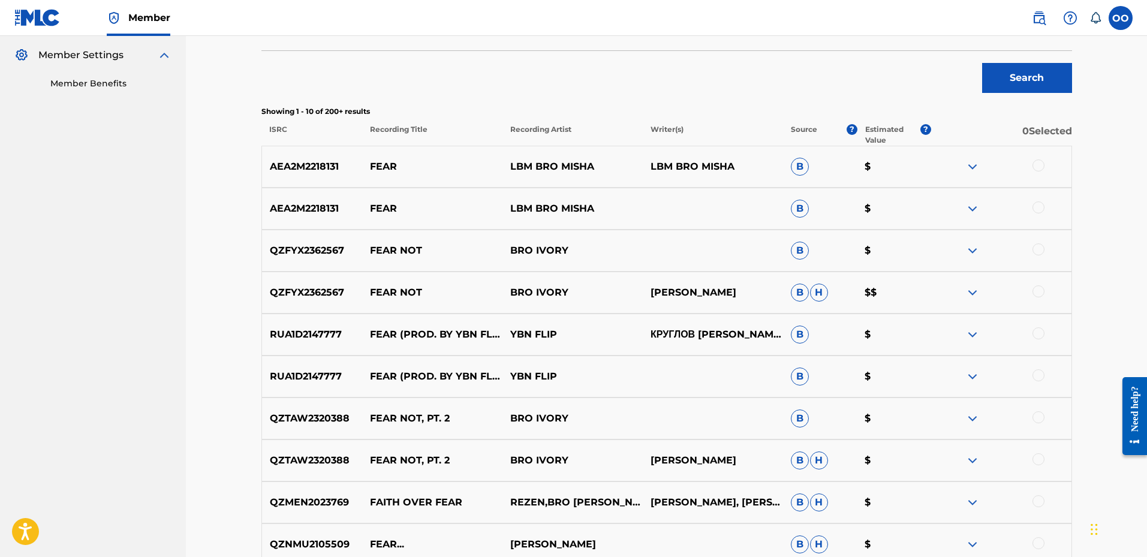
scroll to position [420, 0]
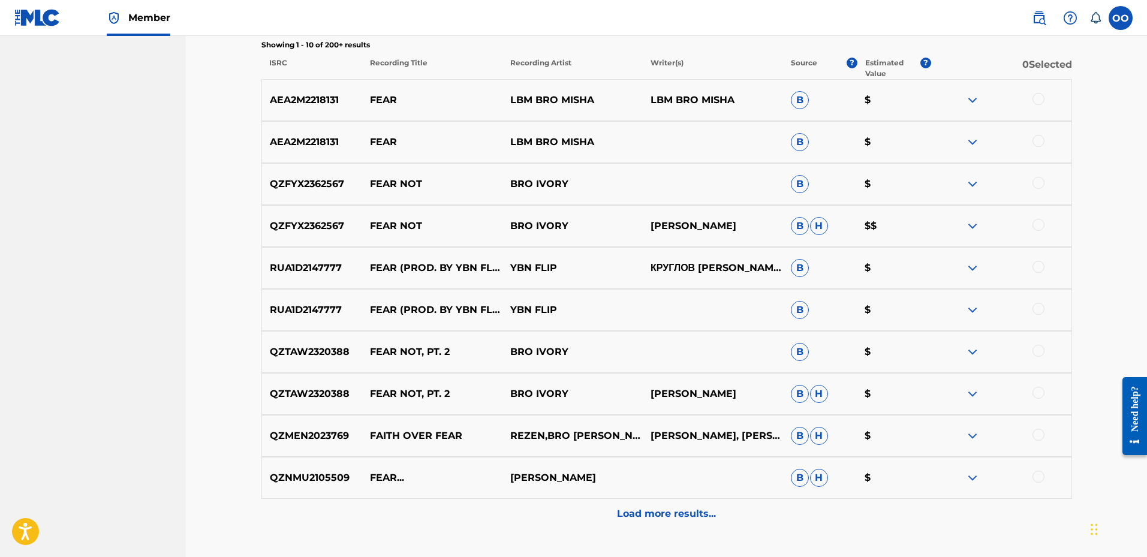
click at [251, 301] on div "Matching Tool The Matching Tool allows Members to match sound recordings to wor…" at bounding box center [666, 117] width 839 height 942
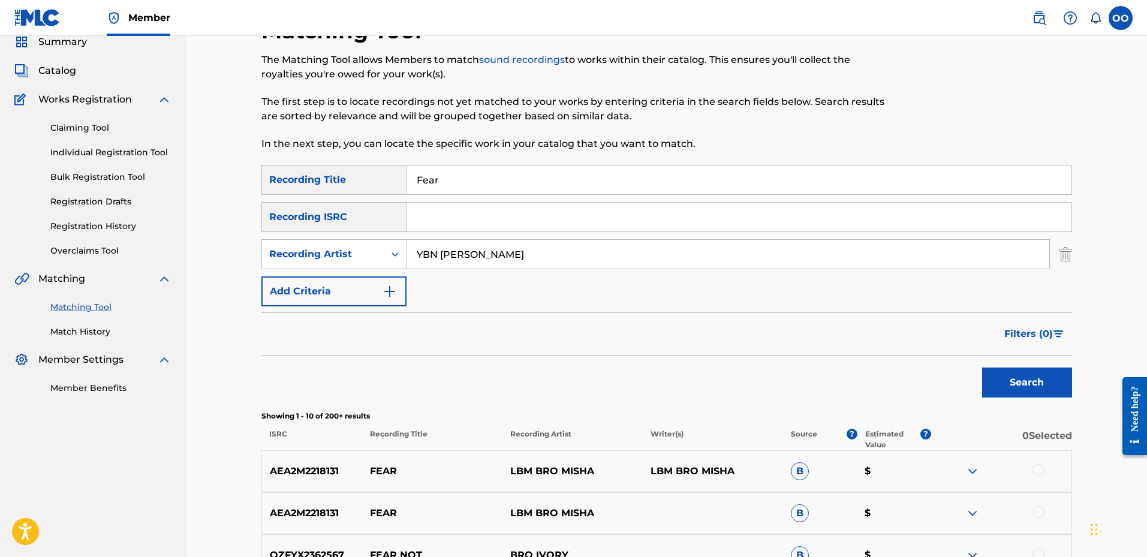
scroll to position [0, 0]
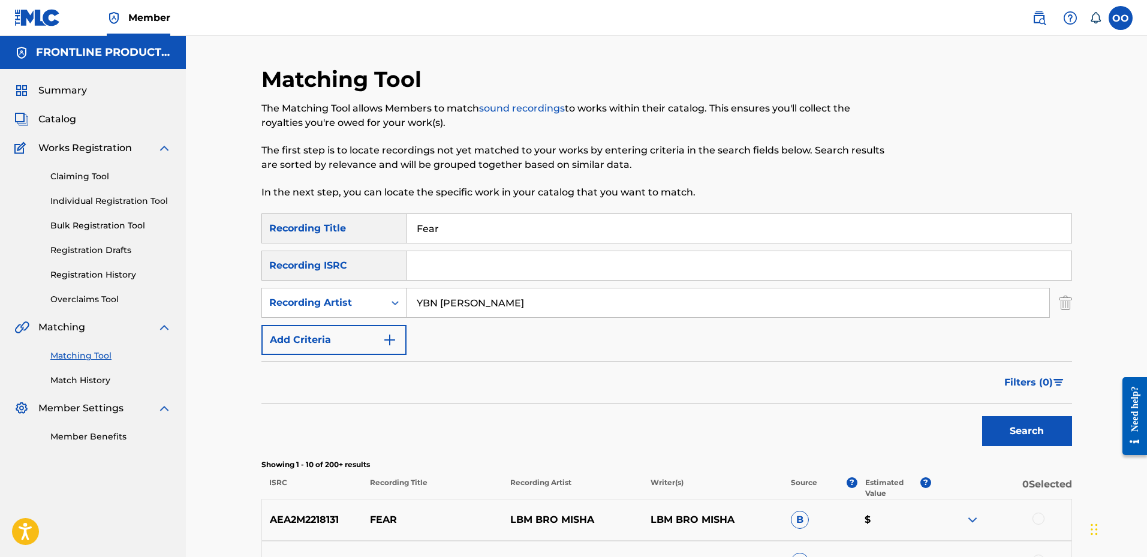
drag, startPoint x: 491, startPoint y: 235, endPoint x: 361, endPoint y: 230, distance: 130.2
click at [361, 230] on div "SearchWithCriteria955e17f7-e24b-4ff4-b6c2-184e03626232 Recording Title Fear" at bounding box center [666, 228] width 810 height 30
type input "USLD91750315"
click at [982, 416] on button "Search" at bounding box center [1027, 431] width 90 height 30
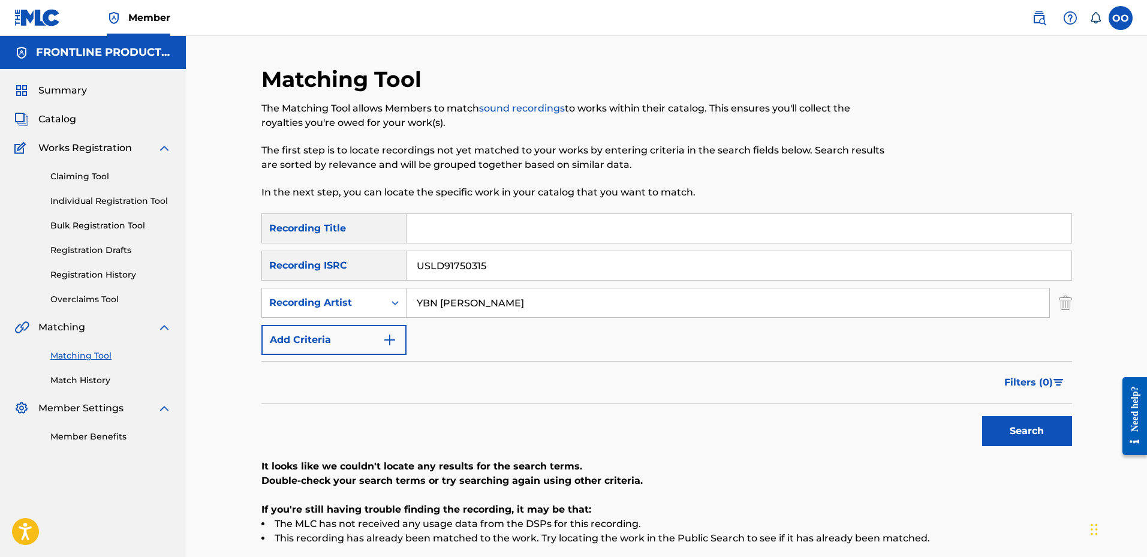
type input "YBN [PERSON_NAME]"
click at [424, 230] on input "Search Form" at bounding box center [738, 228] width 665 height 29
type input "Traumatized"
click at [982, 416] on button "Search" at bounding box center [1027, 431] width 90 height 30
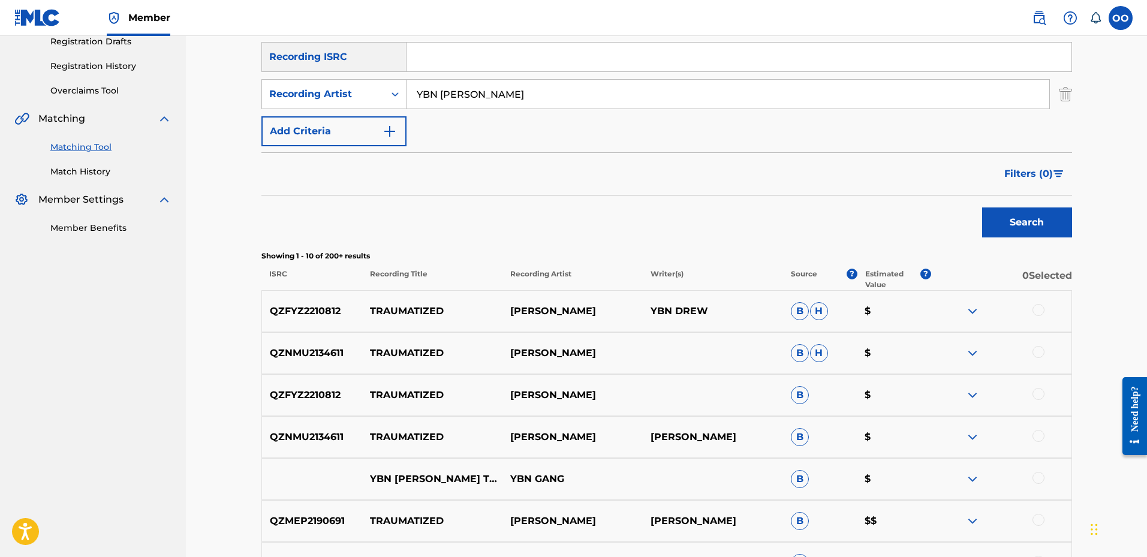
scroll to position [240, 0]
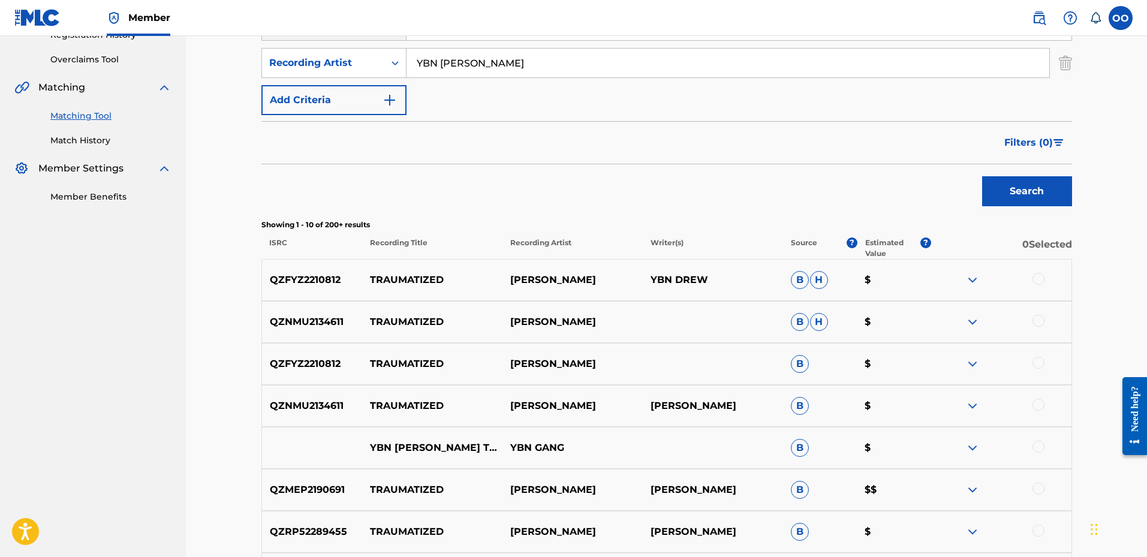
click at [1039, 278] on div at bounding box center [1038, 279] width 12 height 12
click at [1040, 276] on img at bounding box center [1038, 279] width 12 height 12
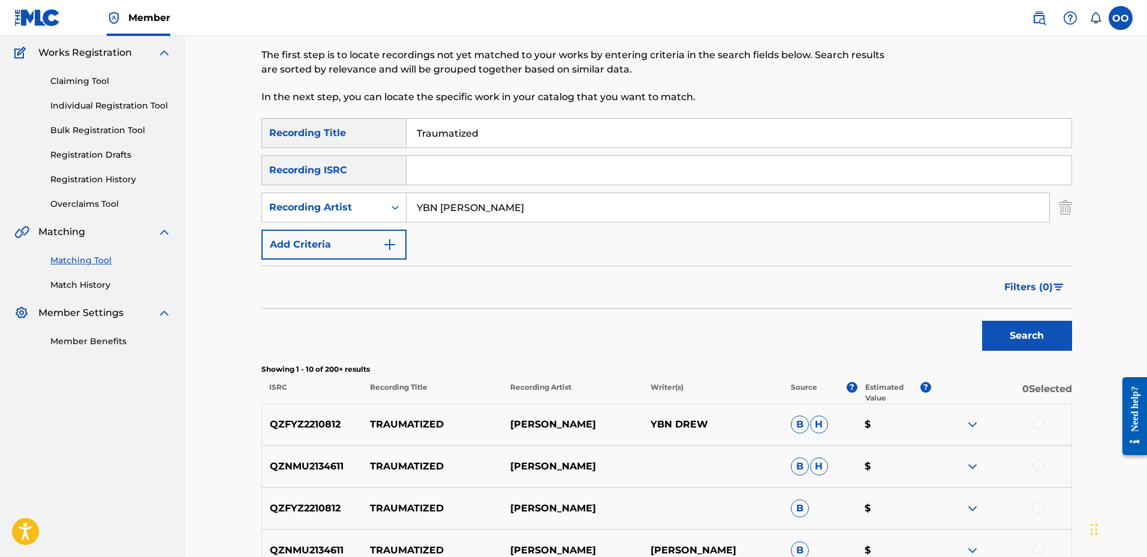
scroll to position [60, 0]
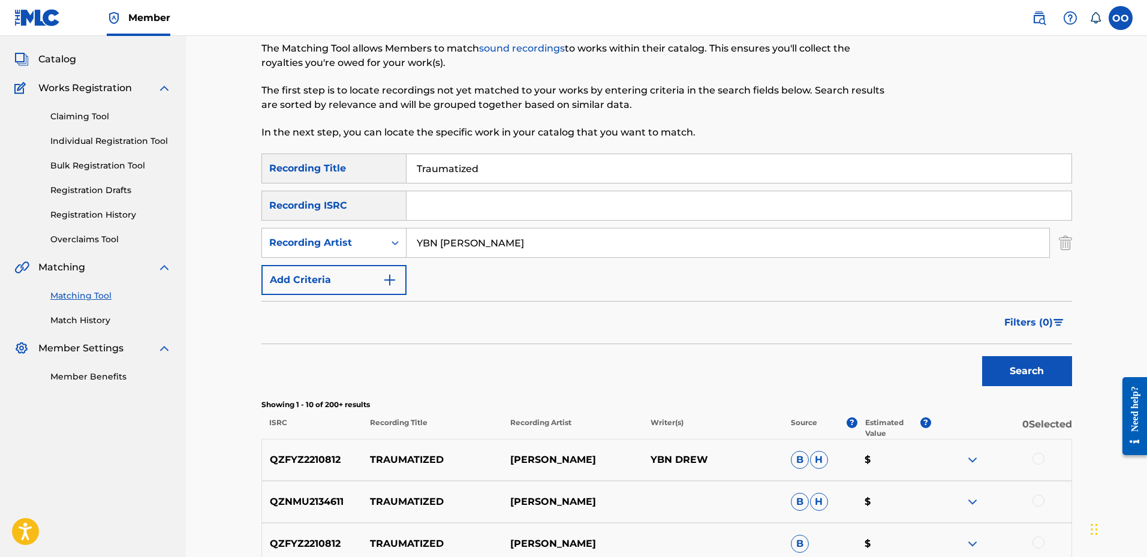
drag, startPoint x: 548, startPoint y: 156, endPoint x: 366, endPoint y: 170, distance: 183.4
click at [366, 170] on div "SearchWithCriteria955e17f7-e24b-4ff4-b6c2-184e03626232 Recording Title Traumati…" at bounding box center [666, 168] width 810 height 30
click at [484, 214] on input "Search Form" at bounding box center [738, 205] width 665 height 29
type input "QZZ4J2401108"
drag, startPoint x: 535, startPoint y: 242, endPoint x: 346, endPoint y: 270, distance: 191.6
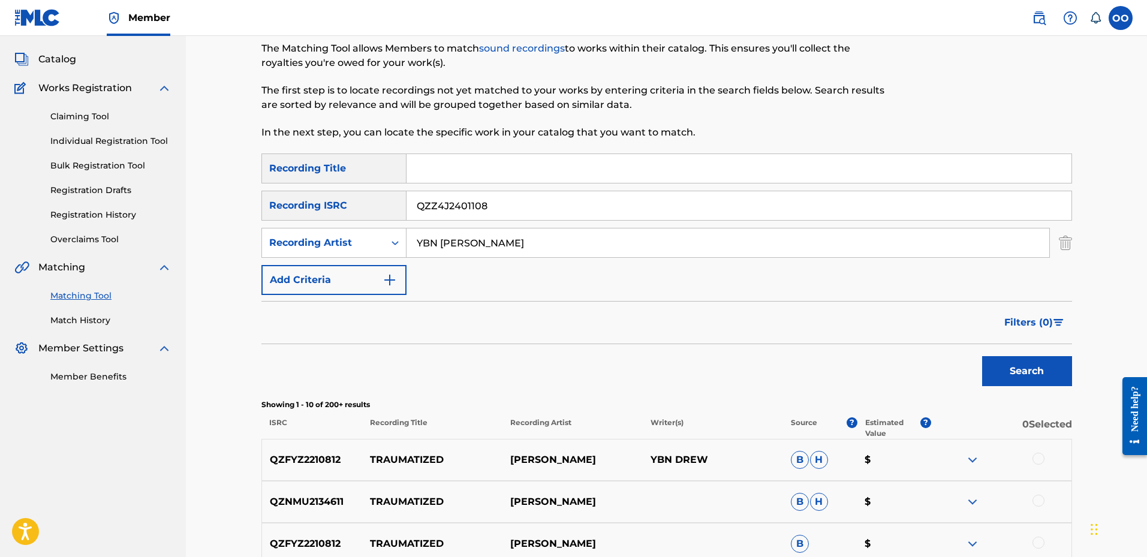
click at [346, 270] on div "SearchWithCriteria955e17f7-e24b-4ff4-b6c2-184e03626232 Recording Title SearchWi…" at bounding box center [666, 223] width 810 height 141
click at [982, 356] on button "Search" at bounding box center [1027, 371] width 90 height 30
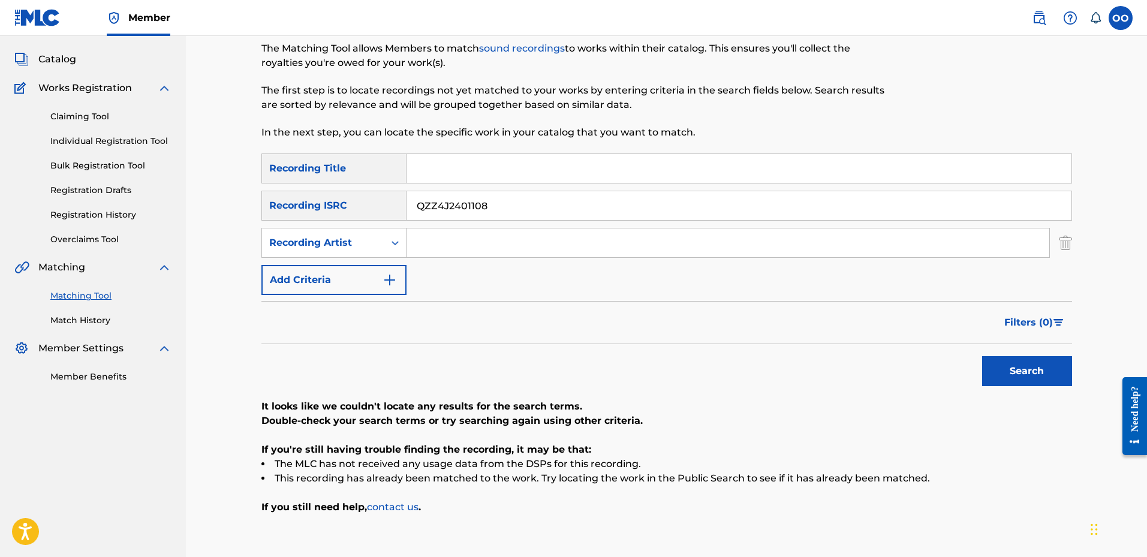
click at [519, 167] on input "Search Form" at bounding box center [738, 168] width 665 height 29
type input "Logic"
drag, startPoint x: 533, startPoint y: 192, endPoint x: 486, endPoint y: 199, distance: 47.3
click at [486, 199] on input "QZZ4J2401108" at bounding box center [738, 205] width 665 height 29
drag, startPoint x: 516, startPoint y: 209, endPoint x: 360, endPoint y: 231, distance: 158.0
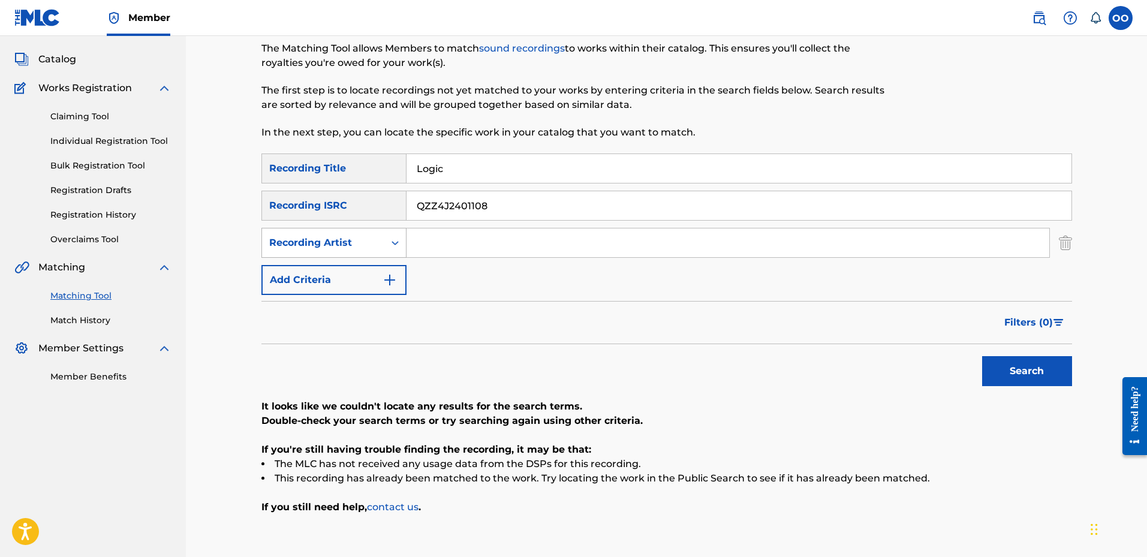
click at [360, 231] on div "SearchWithCriteria955e17f7-e24b-4ff4-b6c2-184e03626232 Recording Title Logic Se…" at bounding box center [666, 223] width 810 height 141
click at [454, 235] on input "Search Form" at bounding box center [727, 242] width 643 height 29
click at [982, 356] on button "Search" at bounding box center [1027, 371] width 90 height 30
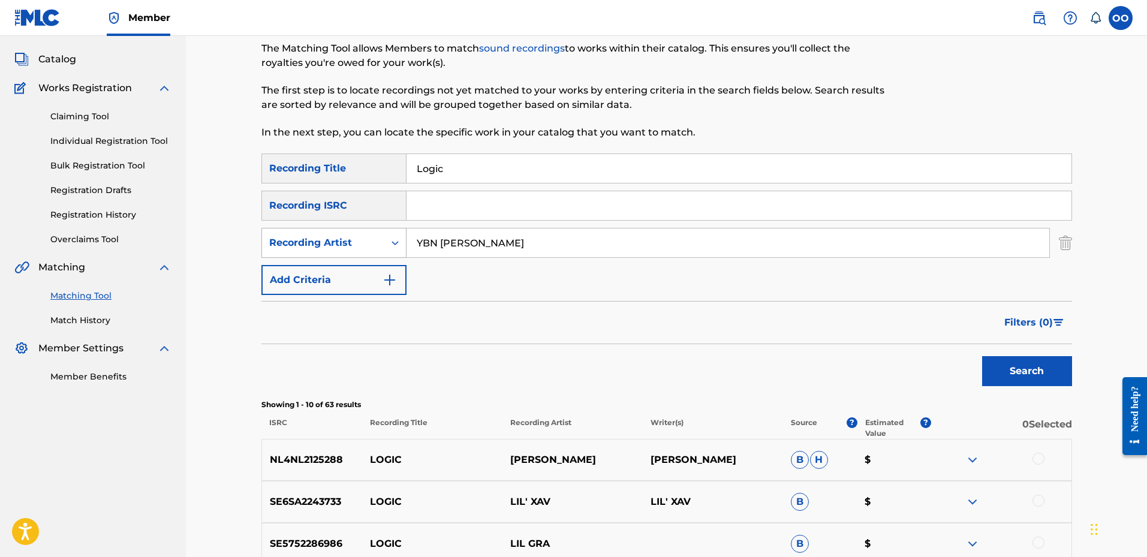
drag, startPoint x: 575, startPoint y: 236, endPoint x: 384, endPoint y: 236, distance: 191.2
click at [384, 236] on div "SearchWithCriteria4a00d114-8f0c-4183-a0c4-2fb8c4705482 Recording Artist [PERSON…" at bounding box center [666, 243] width 810 height 30
type input "GMO Stax"
click at [982, 356] on button "Search" at bounding box center [1027, 371] width 90 height 30
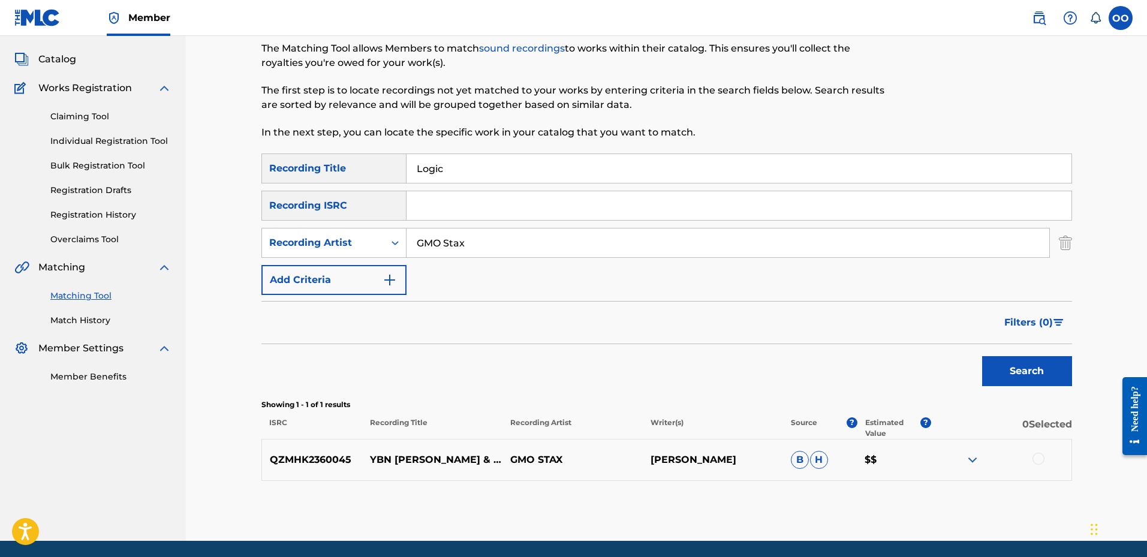
click at [1036, 457] on div at bounding box center [1038, 459] width 12 height 12
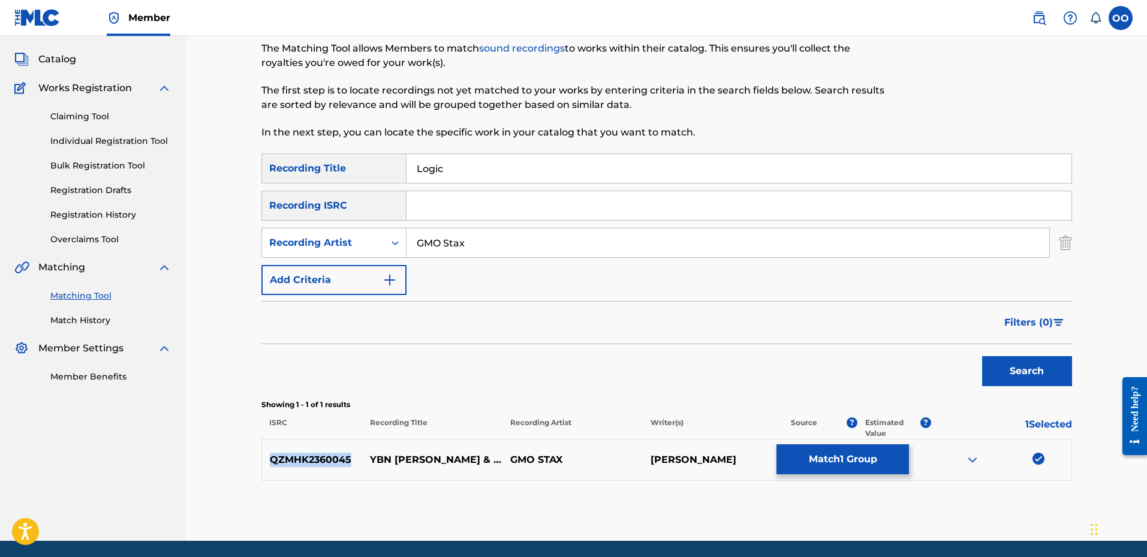
copy p "QZMHK2360045"
drag, startPoint x: 350, startPoint y: 463, endPoint x: 262, endPoint y: 462, distance: 88.1
click at [262, 462] on p "QZMHK2360045" at bounding box center [312, 460] width 101 height 14
click at [456, 205] on input "Search Form" at bounding box center [738, 205] width 665 height 29
type input "QZMHK2360045"
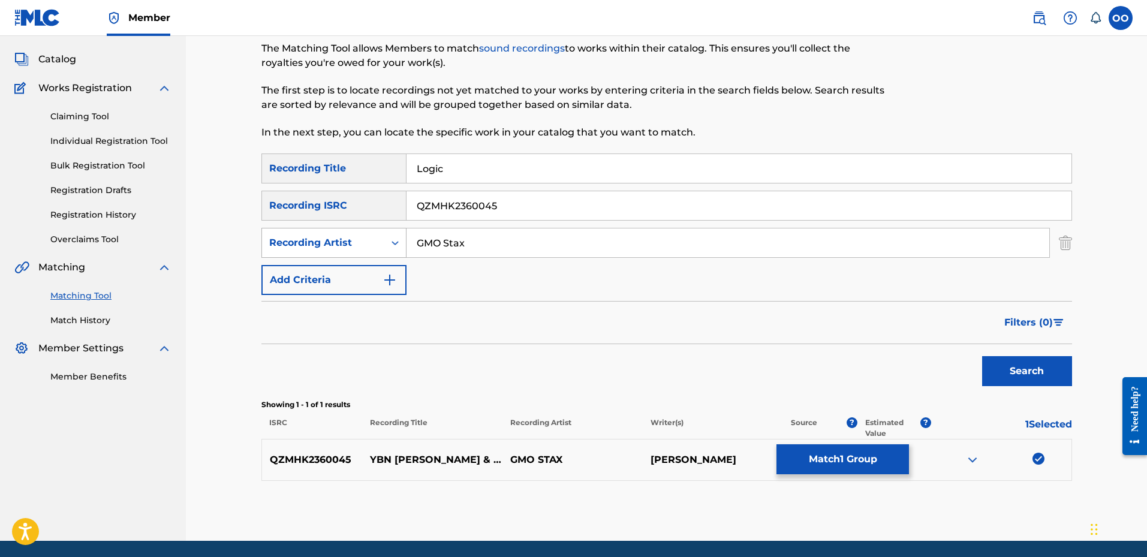
drag, startPoint x: 508, startPoint y: 248, endPoint x: 311, endPoint y: 232, distance: 198.4
click at [311, 232] on div "SearchWithCriteria4a00d114-8f0c-4183-a0c4-2fb8c4705482 Recording Artist GMO Stax" at bounding box center [666, 243] width 810 height 30
drag, startPoint x: 472, startPoint y: 162, endPoint x: 378, endPoint y: 165, distance: 94.7
click at [378, 165] on div "SearchWithCriteria955e17f7-e24b-4ff4-b6c2-184e03626232 Recording Title Logic" at bounding box center [666, 168] width 810 height 30
click at [982, 356] on button "Search" at bounding box center [1027, 371] width 90 height 30
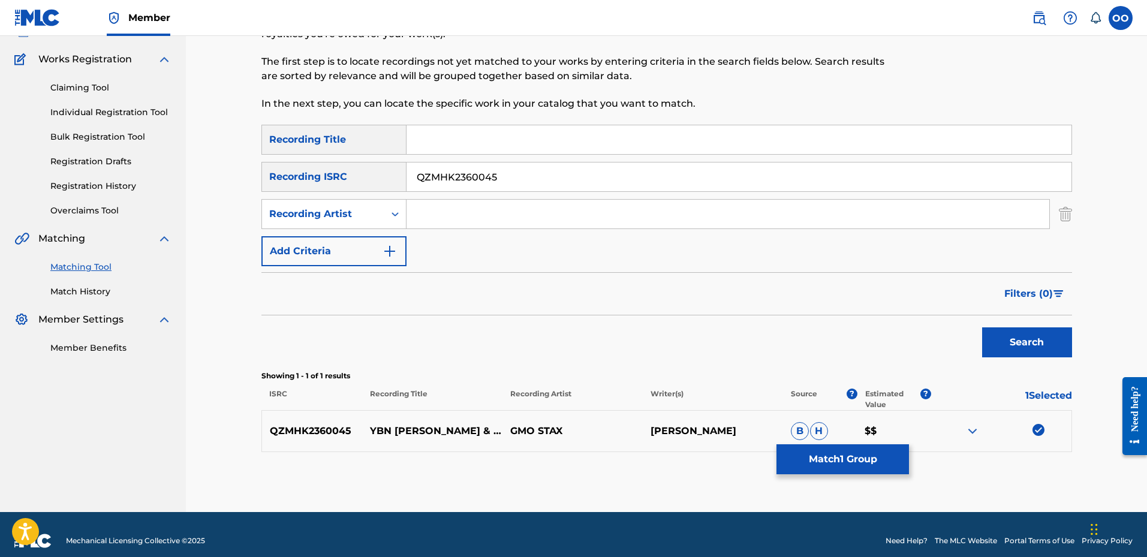
scroll to position [101, 0]
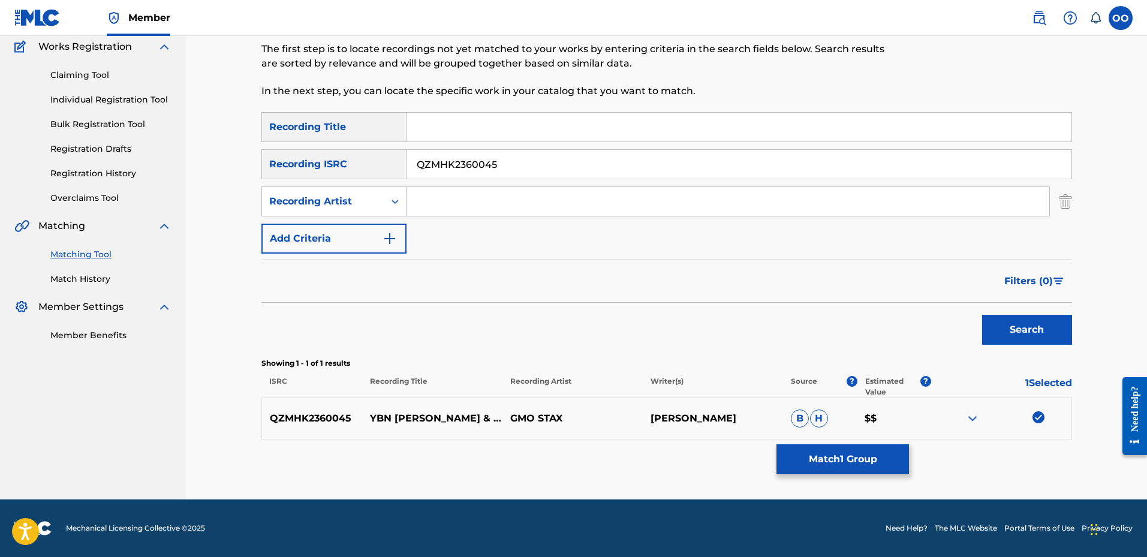
click at [859, 454] on button "Match 1 Group" at bounding box center [842, 459] width 132 height 30
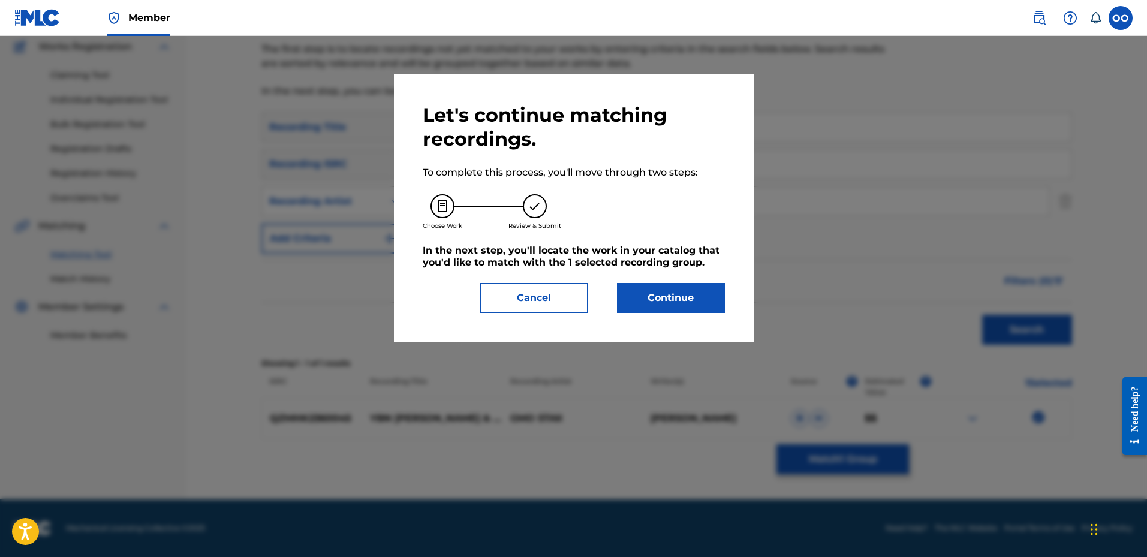
click at [665, 294] on button "Continue" at bounding box center [671, 298] width 108 height 30
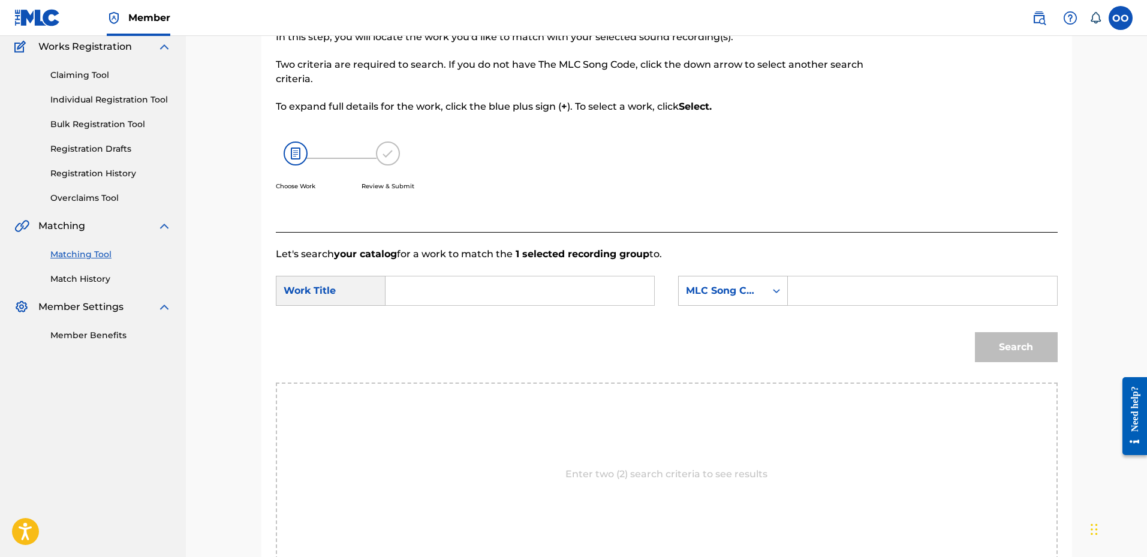
drag, startPoint x: 448, startPoint y: 273, endPoint x: 434, endPoint y: 292, distance: 23.1
click at [436, 287] on form "SearchWithCriteria8b52a0b6-7562-4251-8f9a-96d08e467b58 Work Title SearchWithCri…" at bounding box center [667, 321] width 782 height 121
click at [434, 292] on input "Search Form" at bounding box center [520, 290] width 248 height 29
type input "Logic"
drag, startPoint x: 720, startPoint y: 293, endPoint x: 722, endPoint y: 323, distance: 30.7
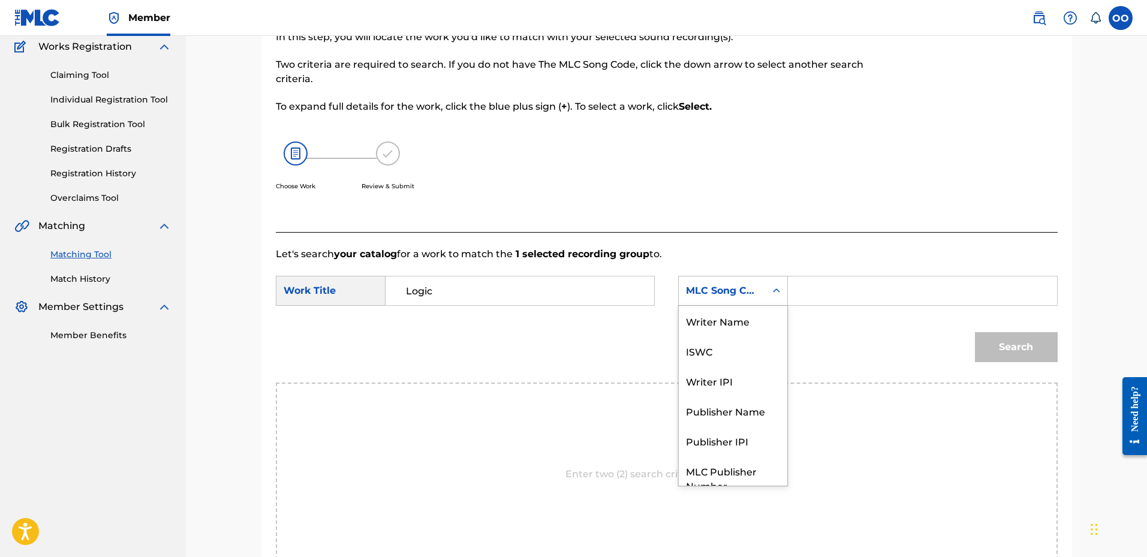
click at [721, 293] on div "MLC Song Code" at bounding box center [722, 291] width 73 height 14
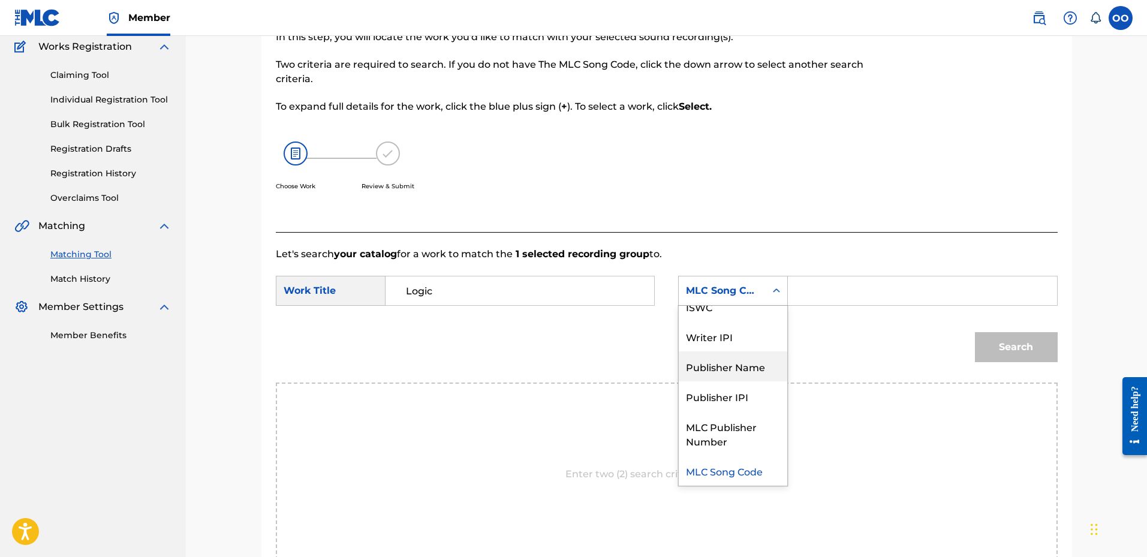
click at [734, 375] on div "Publisher Name" at bounding box center [733, 366] width 108 height 30
click at [814, 294] on input "Search Form" at bounding box center [922, 290] width 248 height 29
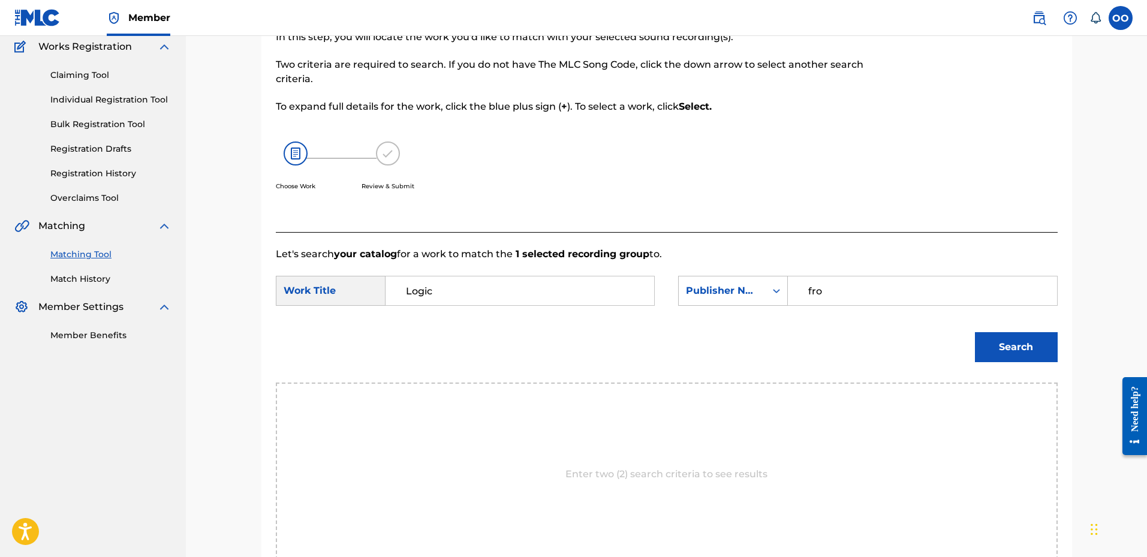
type input "fro"
click at [975, 332] on button "Search" at bounding box center [1016, 347] width 83 height 30
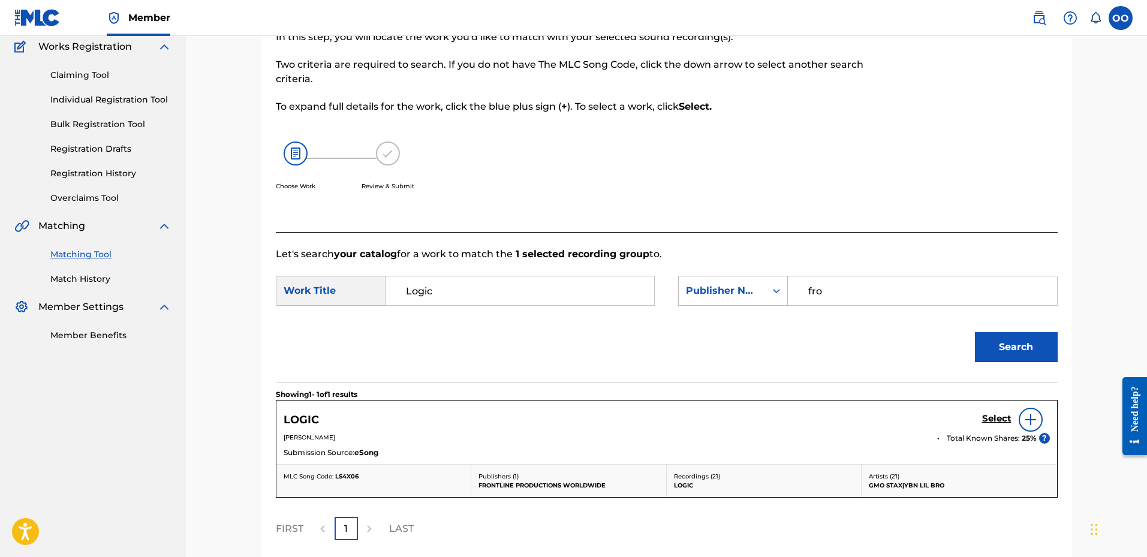
click at [1000, 421] on h5 "Select" at bounding box center [996, 418] width 29 height 11
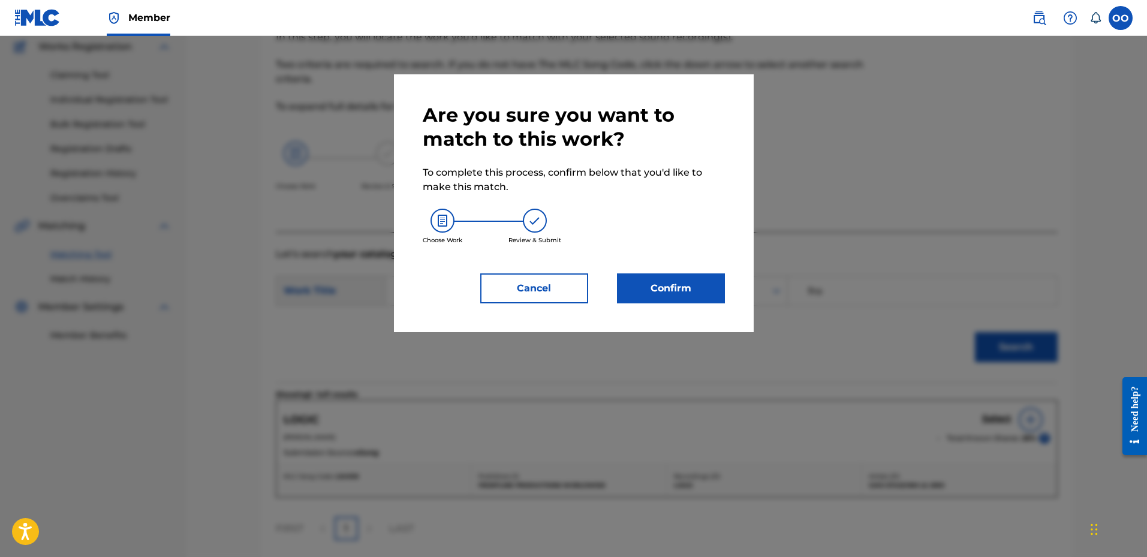
click at [656, 296] on button "Confirm" at bounding box center [671, 288] width 108 height 30
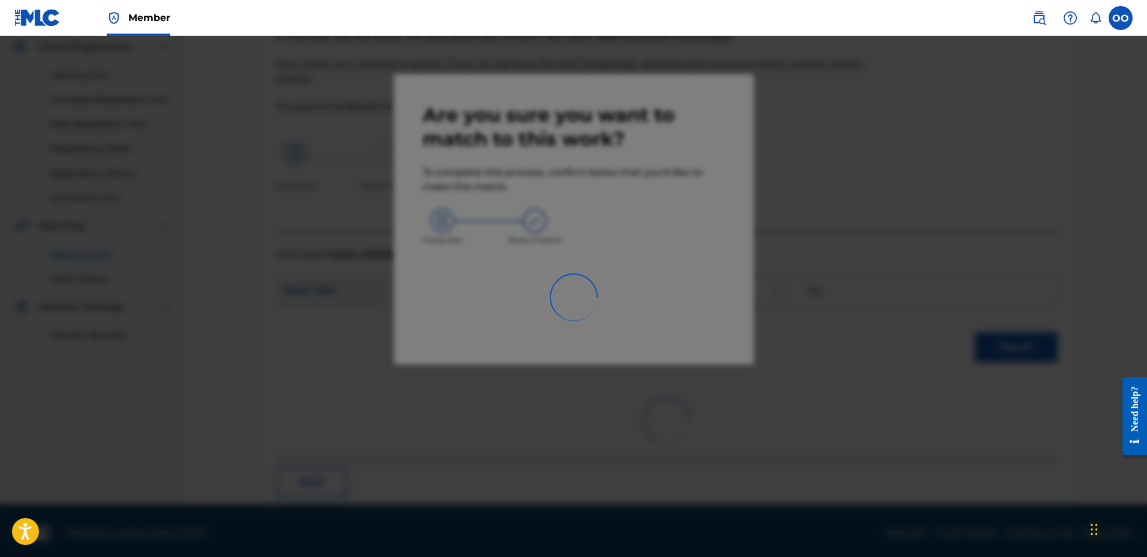
scroll to position [31, 0]
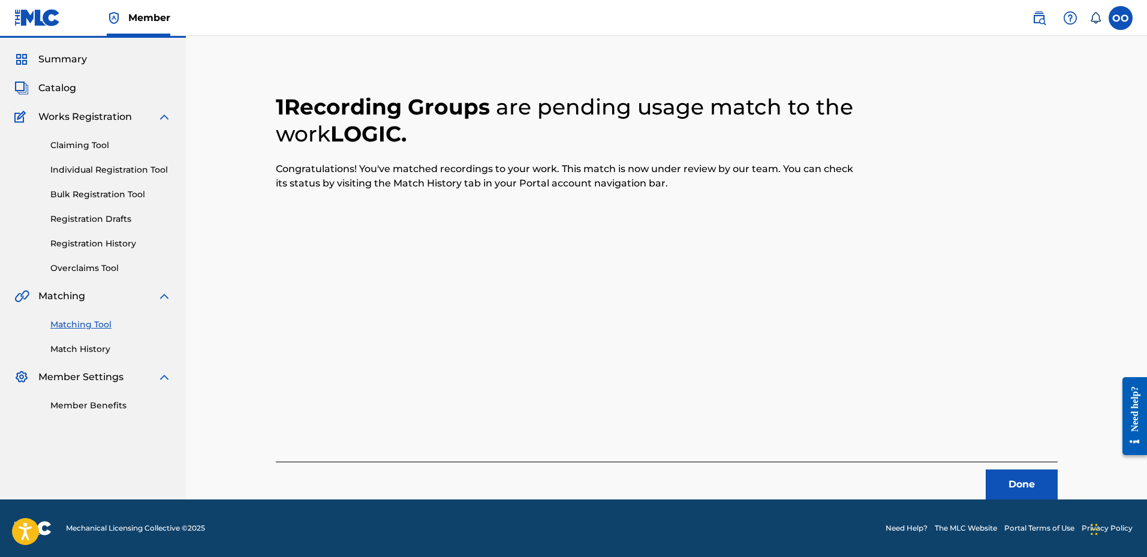
click at [1026, 479] on button "Done" at bounding box center [1021, 484] width 72 height 30
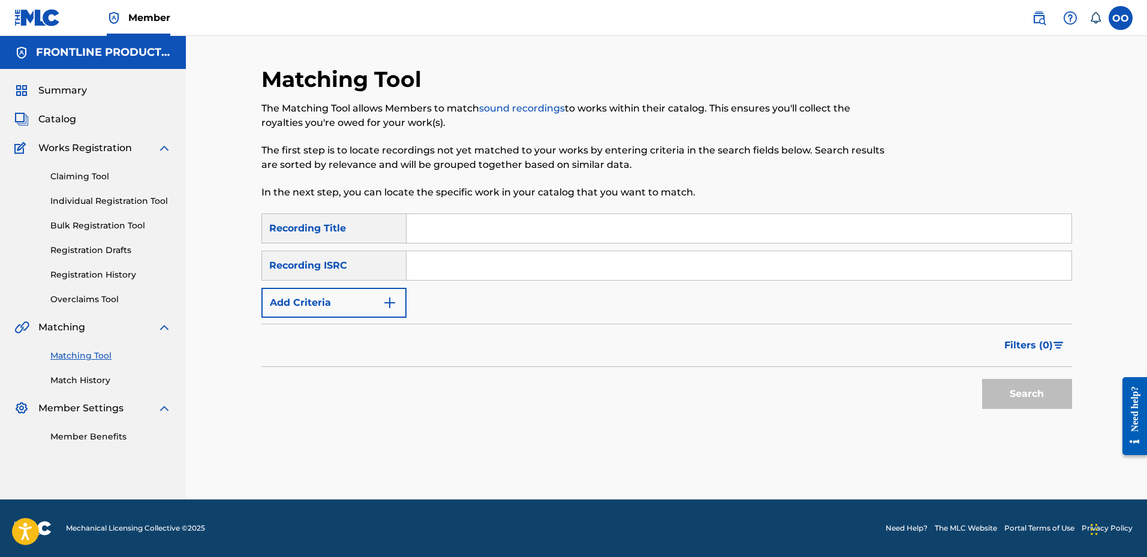
scroll to position [0, 0]
click at [460, 234] on input "Search Form" at bounding box center [738, 228] width 665 height 29
type input "I Aint Gone Lie"
click at [324, 307] on button "Add Criteria" at bounding box center [333, 303] width 145 height 30
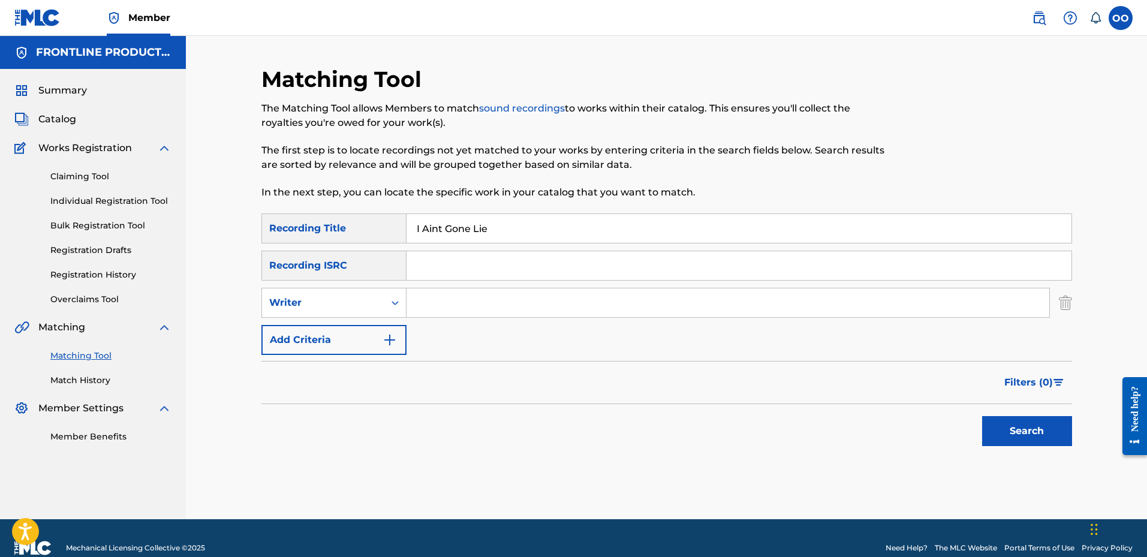
click at [334, 293] on div "Writer" at bounding box center [323, 302] width 122 height 23
drag, startPoint x: 336, startPoint y: 327, endPoint x: 410, endPoint y: 320, distance: 74.1
click at [336, 327] on div "Recording Artist" at bounding box center [334, 333] width 144 height 30
click at [475, 306] on input "Search Form" at bounding box center [727, 302] width 643 height 29
type input "YBN [PERSON_NAME]"
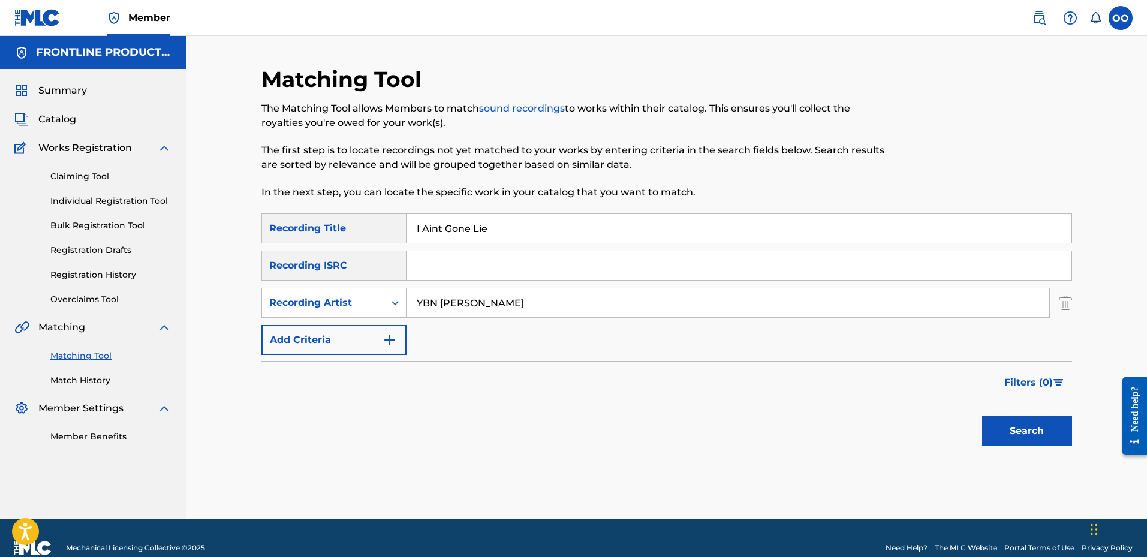
click at [982, 416] on button "Search" at bounding box center [1027, 431] width 90 height 30
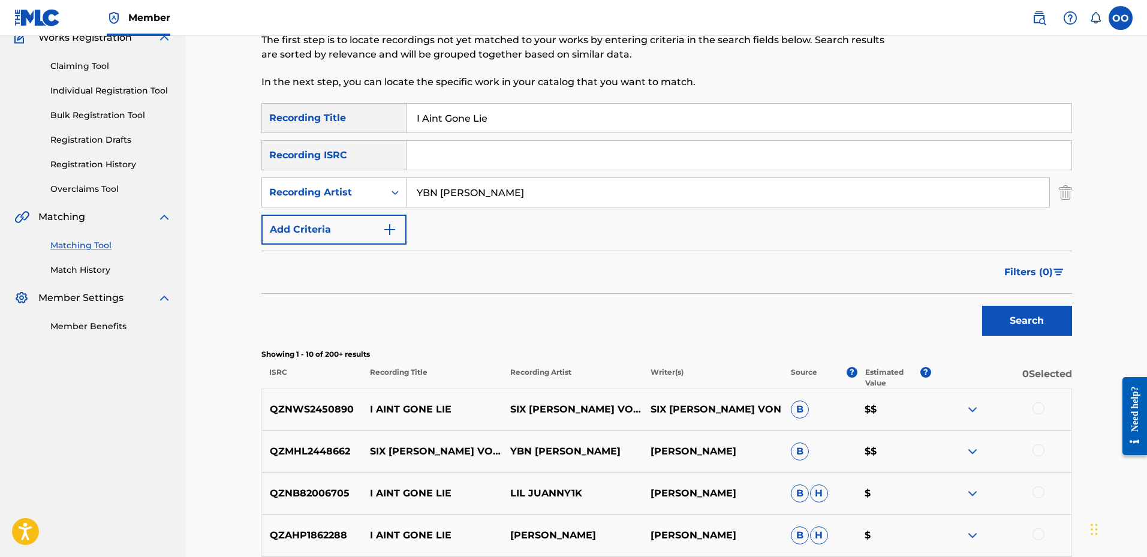
scroll to position [120, 0]
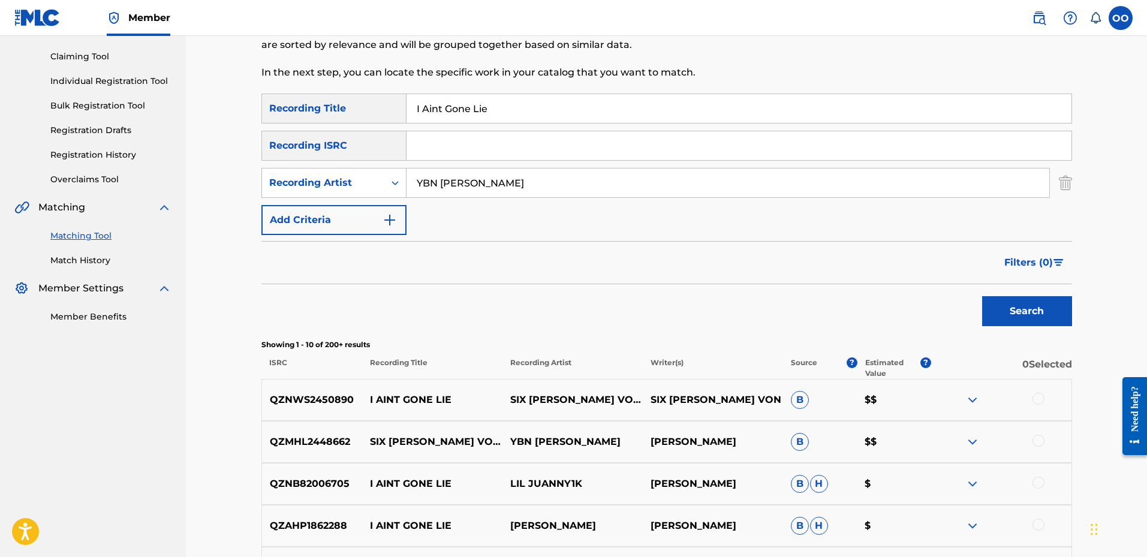
click at [1038, 398] on div at bounding box center [1038, 399] width 12 height 12
click at [1041, 441] on div at bounding box center [1038, 441] width 12 height 12
click at [308, 398] on p "QZNWS2450890" at bounding box center [312, 400] width 101 height 14
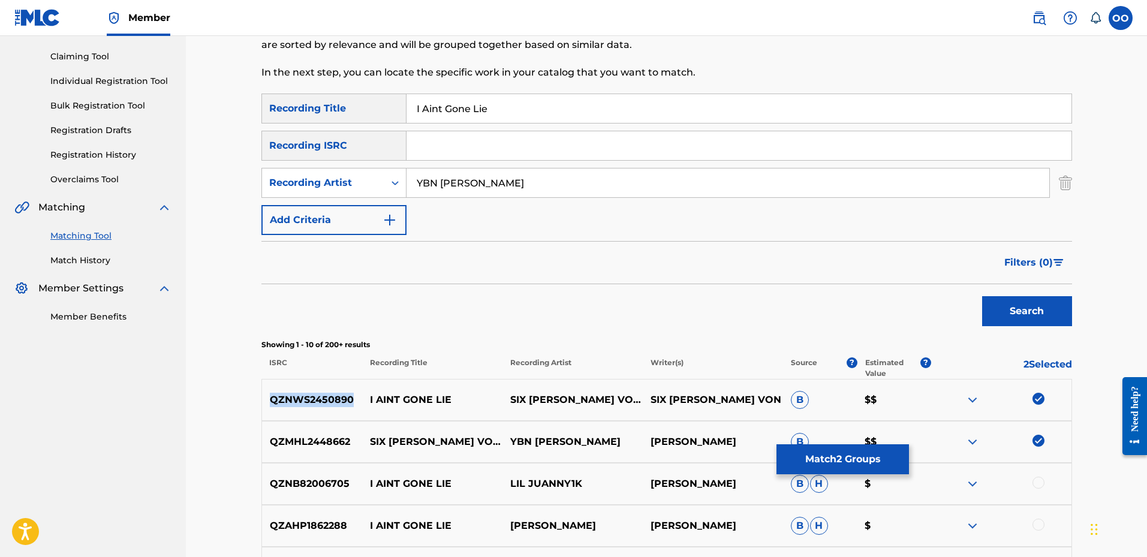
click at [308, 398] on p "QZNWS2450890" at bounding box center [312, 400] width 101 height 14
copy p "QZNWS2450890"
click at [1039, 317] on button "Search" at bounding box center [1027, 311] width 90 height 30
click at [872, 458] on button "Match 2 Groups" at bounding box center [842, 459] width 132 height 30
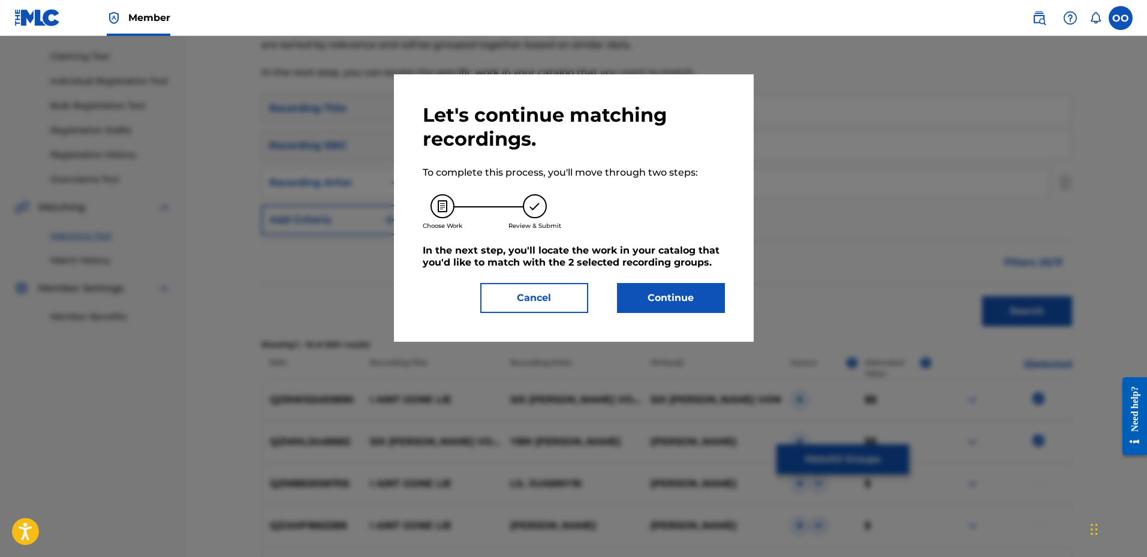
click at [699, 300] on button "Continue" at bounding box center [671, 298] width 108 height 30
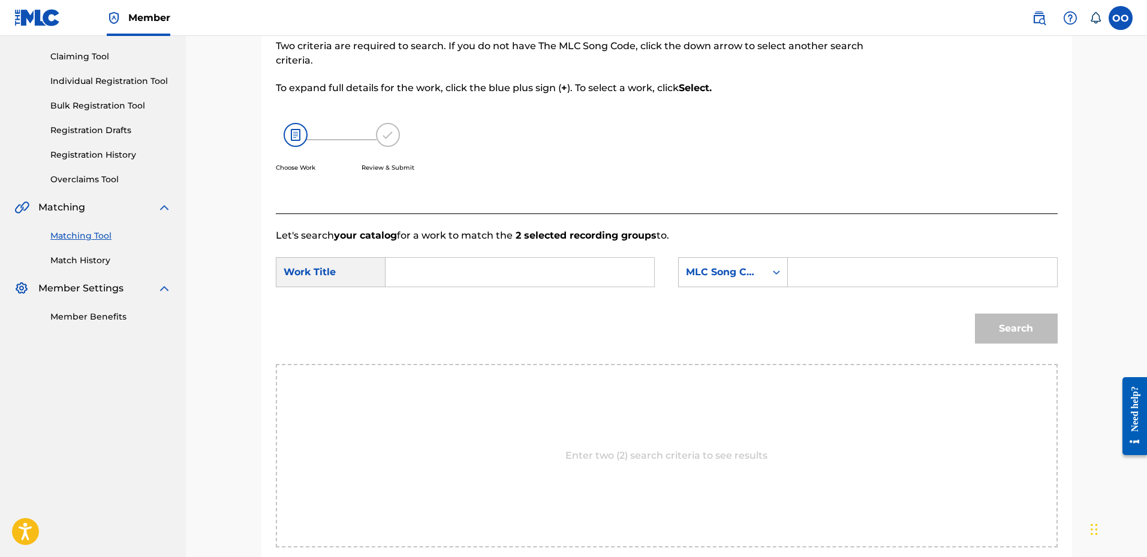
click at [432, 267] on input "Search Form" at bounding box center [520, 272] width 248 height 29
type input "I Aint Gone Lie"
click at [726, 273] on div "MLC Song Code" at bounding box center [722, 272] width 73 height 14
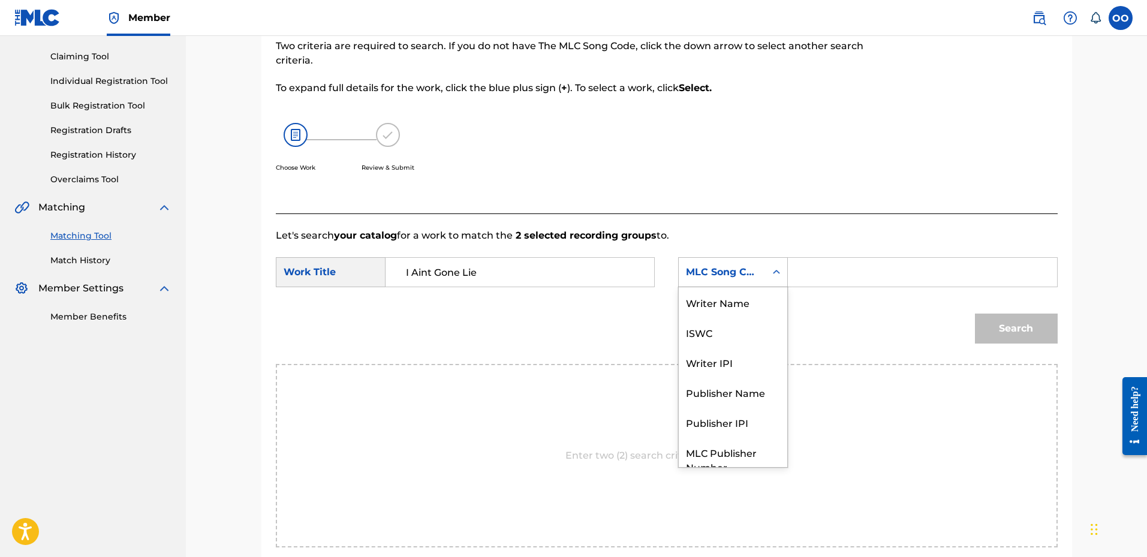
scroll to position [44, 0]
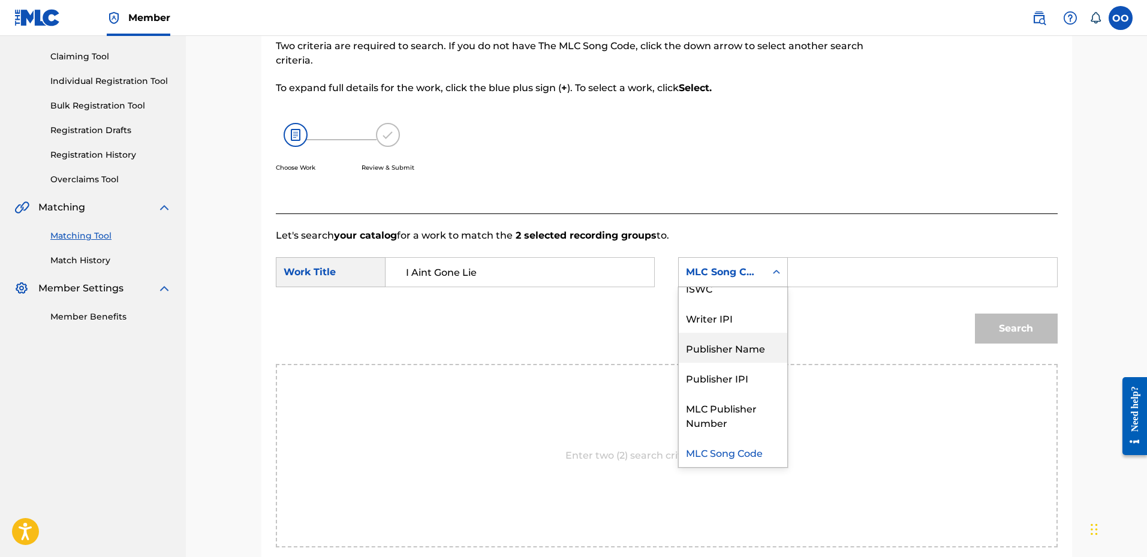
click at [727, 343] on div "Publisher Name" at bounding box center [733, 348] width 108 height 30
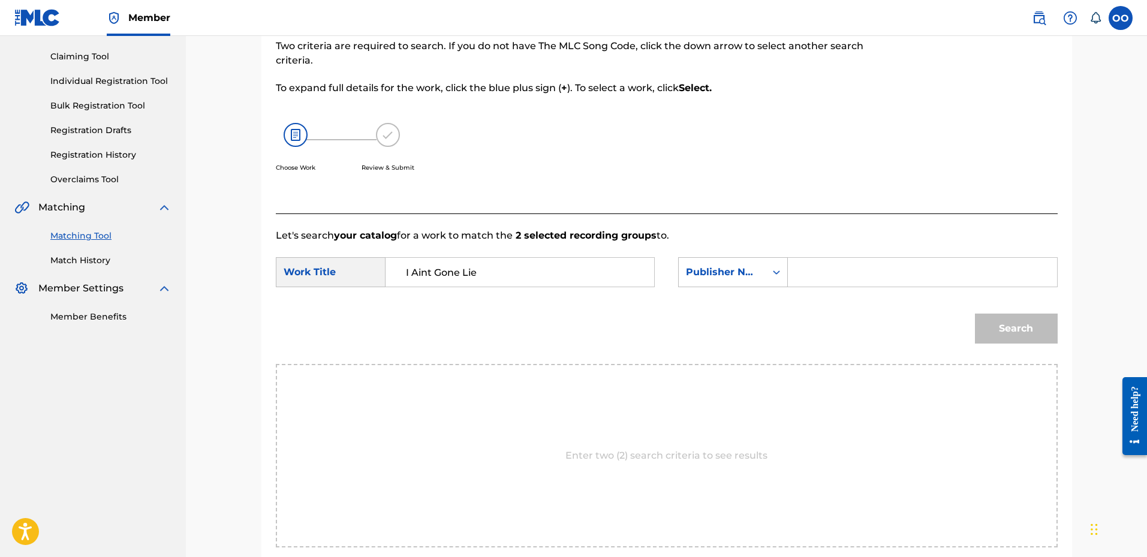
click at [807, 279] on input "Search Form" at bounding box center [922, 272] width 248 height 29
type input "fro"
click at [975, 314] on button "Search" at bounding box center [1016, 329] width 83 height 30
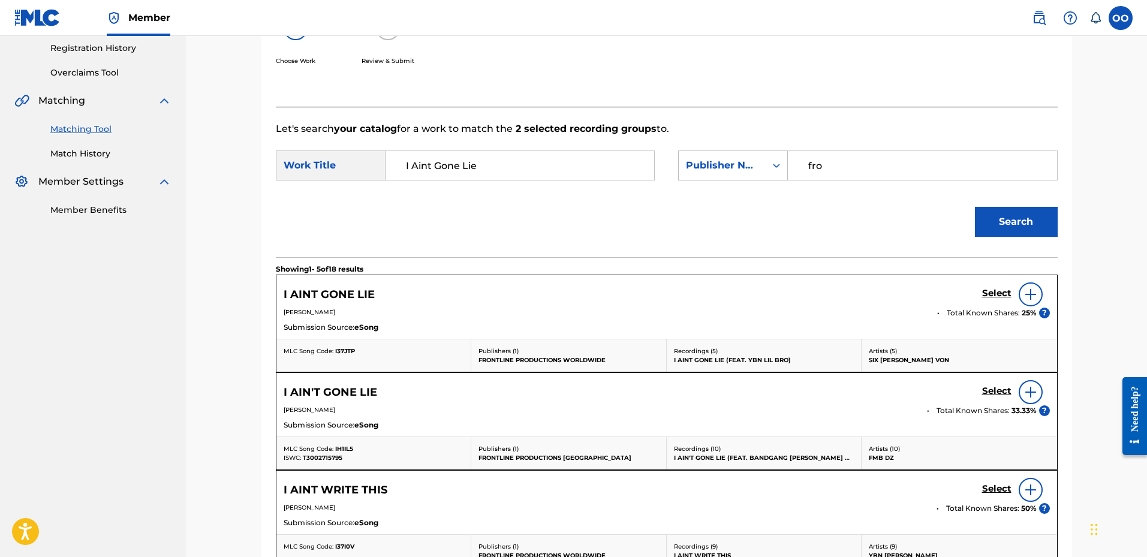
scroll to position [240, 0]
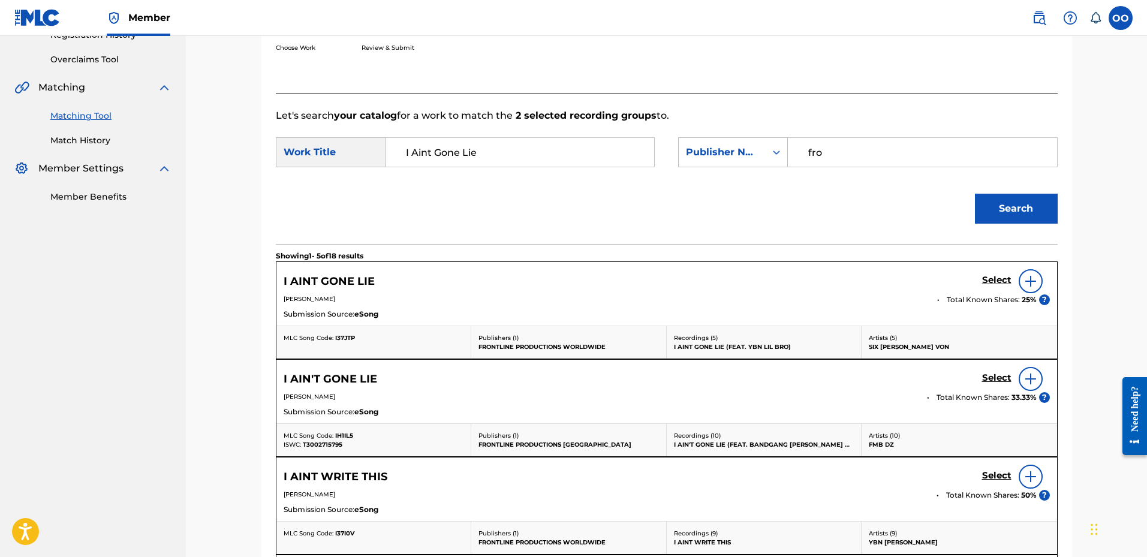
click at [991, 284] on h5 "Select" at bounding box center [996, 280] width 29 height 11
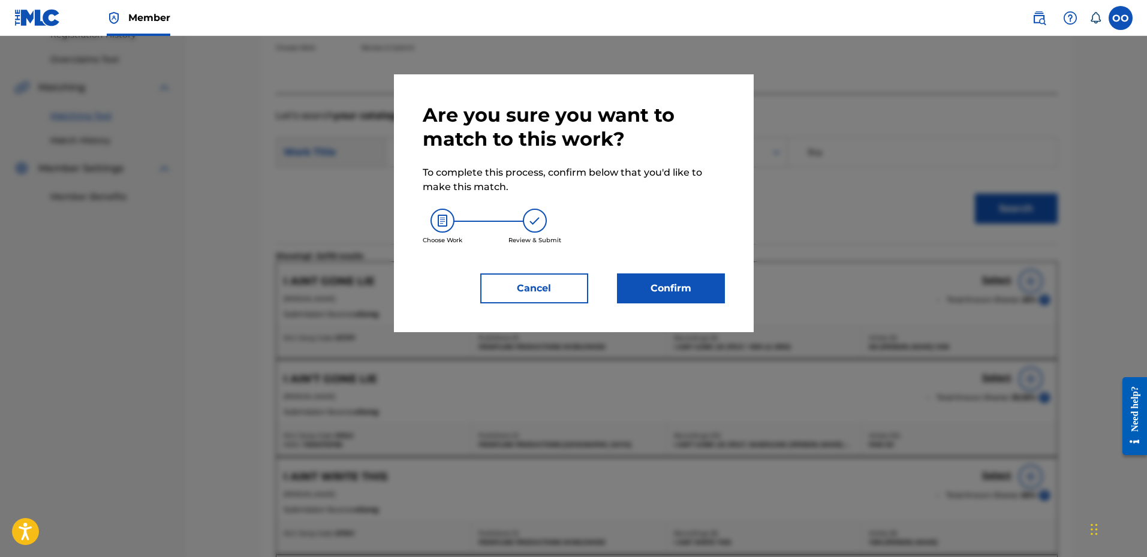
click at [561, 288] on button "Cancel" at bounding box center [534, 288] width 108 height 30
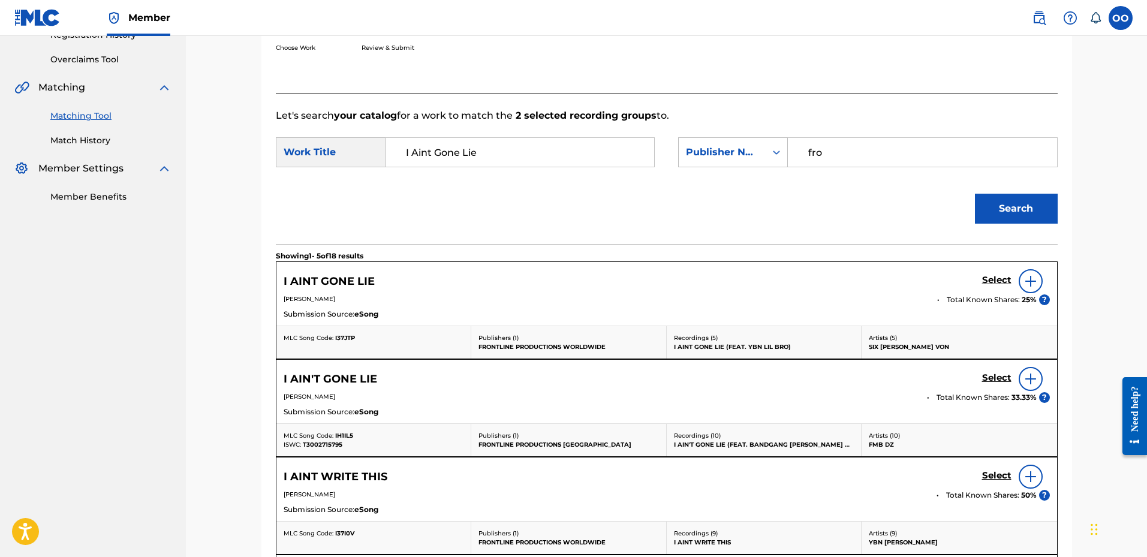
click at [1000, 281] on h5 "Select" at bounding box center [996, 280] width 29 height 11
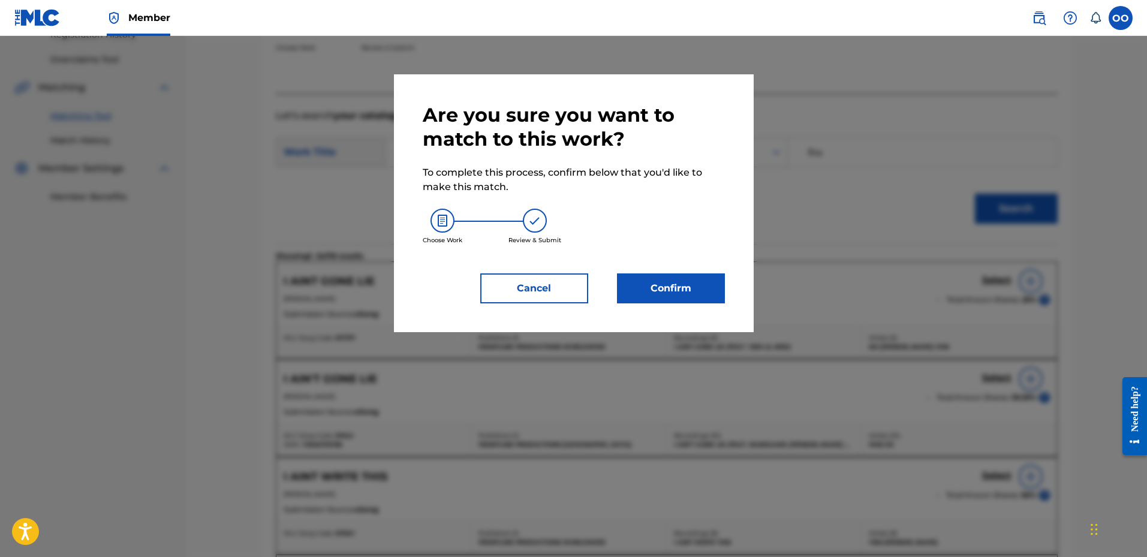
click at [710, 303] on div "Are you sure you want to match to this work? To complete this process, confirm …" at bounding box center [574, 203] width 360 height 258
click at [703, 297] on button "Confirm" at bounding box center [671, 288] width 108 height 30
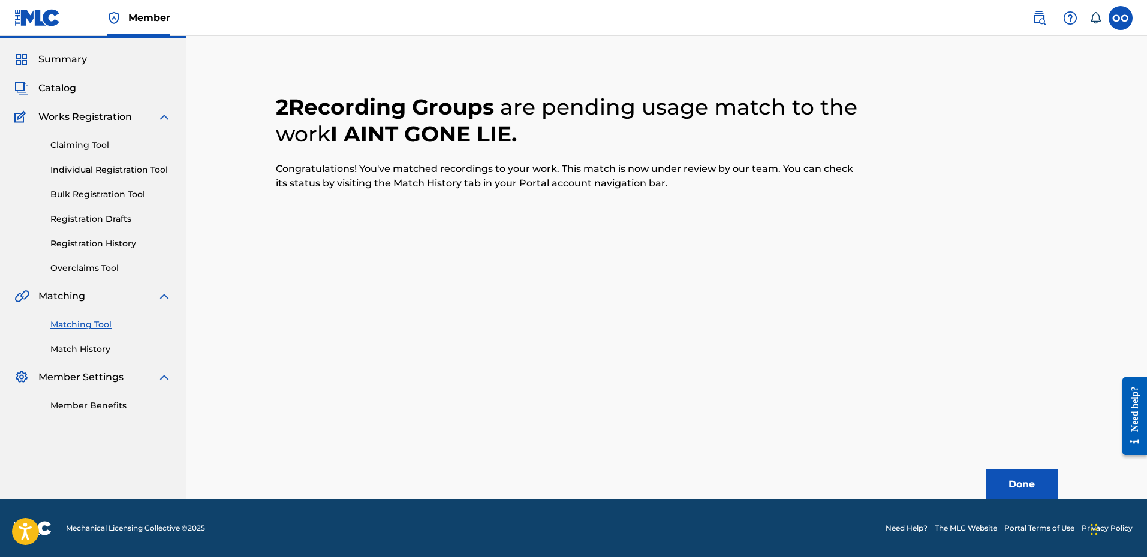
scroll to position [31, 0]
click at [1021, 483] on button "Done" at bounding box center [1021, 484] width 72 height 30
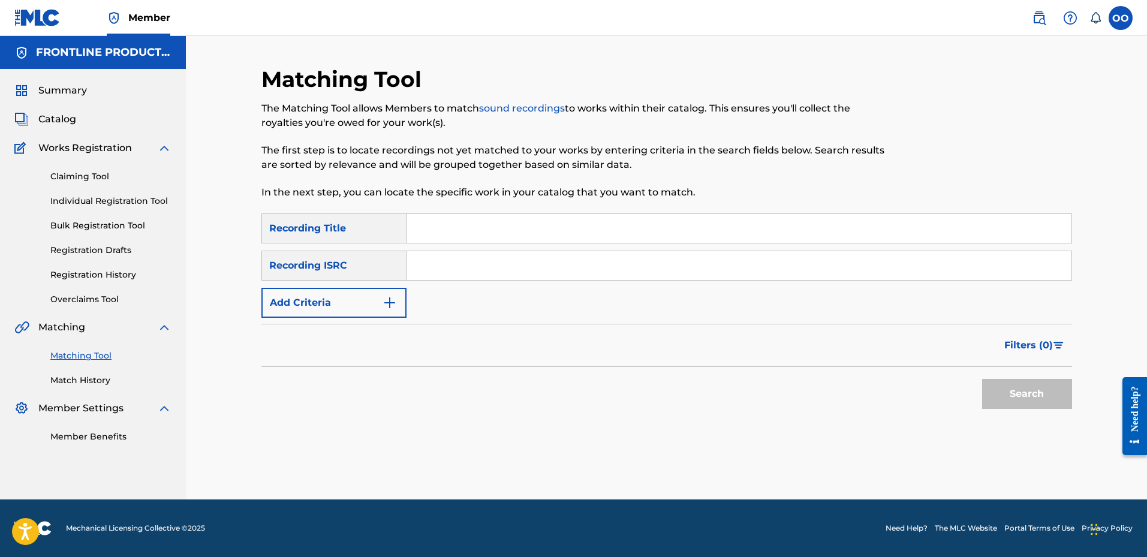
scroll to position [0, 0]
click at [433, 236] on input "Search Form" at bounding box center [738, 228] width 665 height 29
type input "Free the Steppas"
click at [332, 308] on button "Add Criteria" at bounding box center [333, 303] width 145 height 30
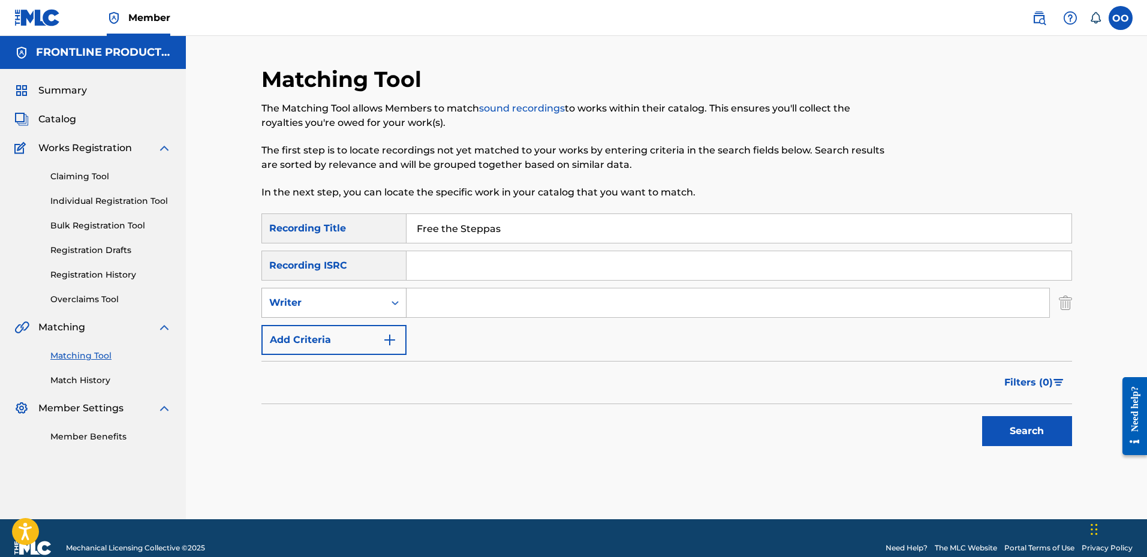
click at [336, 306] on div "Writer" at bounding box center [323, 303] width 108 height 14
drag, startPoint x: 347, startPoint y: 342, endPoint x: 399, endPoint y: 327, distance: 53.5
click at [348, 342] on div "Recording Artist" at bounding box center [334, 333] width 144 height 30
click at [457, 306] on input "Search Form" at bounding box center [727, 302] width 643 height 29
type input "YBN [PERSON_NAME]"
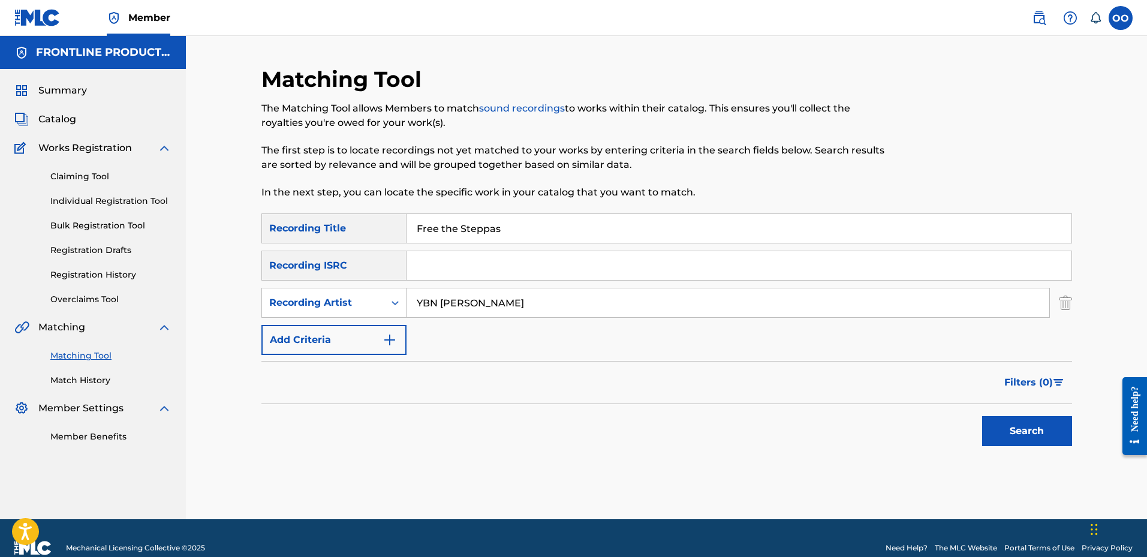
click at [1022, 431] on button "Search" at bounding box center [1027, 431] width 90 height 30
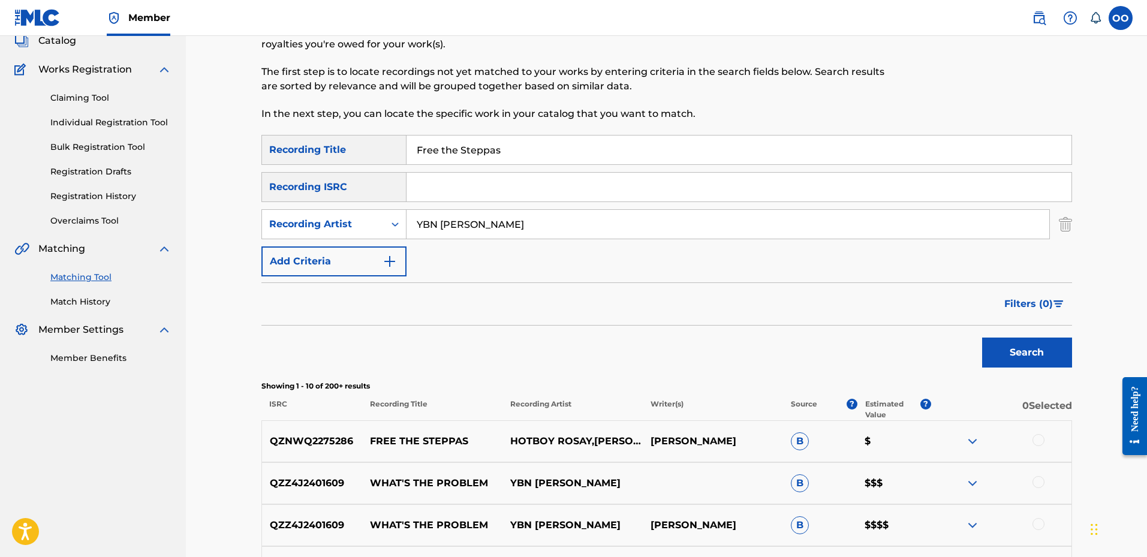
scroll to position [180, 0]
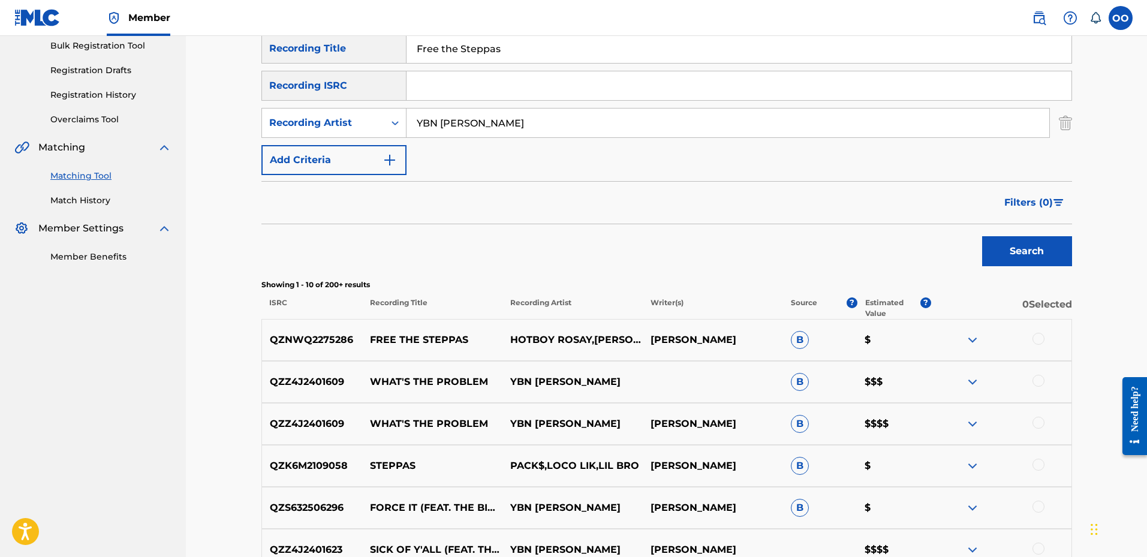
click at [1038, 338] on div at bounding box center [1038, 339] width 12 height 12
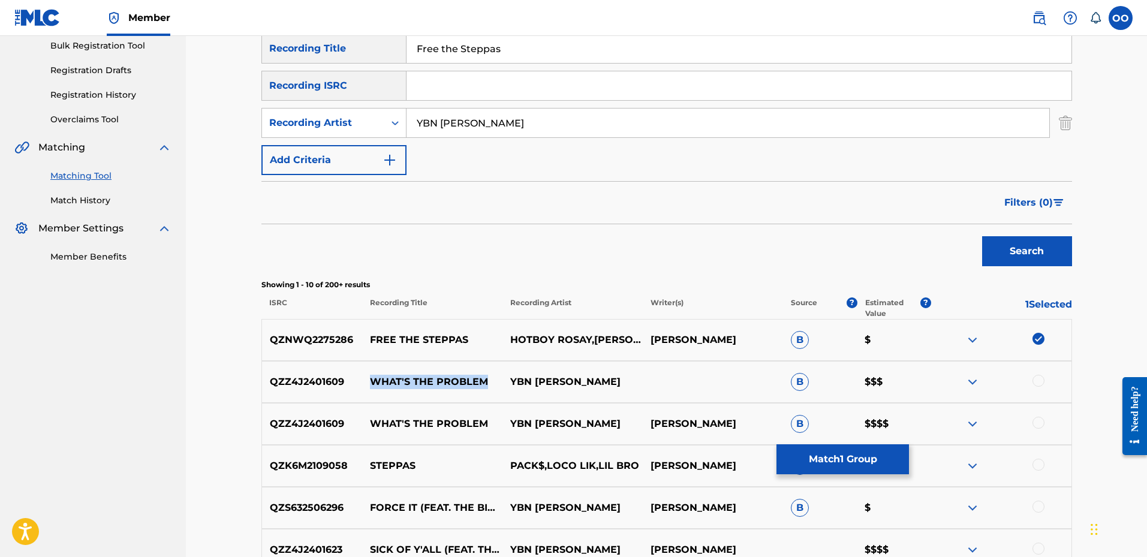
copy p "WHAT'S THE PROBLEM"
drag, startPoint x: 369, startPoint y: 384, endPoint x: 486, endPoint y: 383, distance: 116.3
click at [486, 383] on p "WHAT'S THE PROBLEM" at bounding box center [432, 382] width 140 height 14
click at [860, 454] on button "Match 1 Group" at bounding box center [842, 459] width 132 height 30
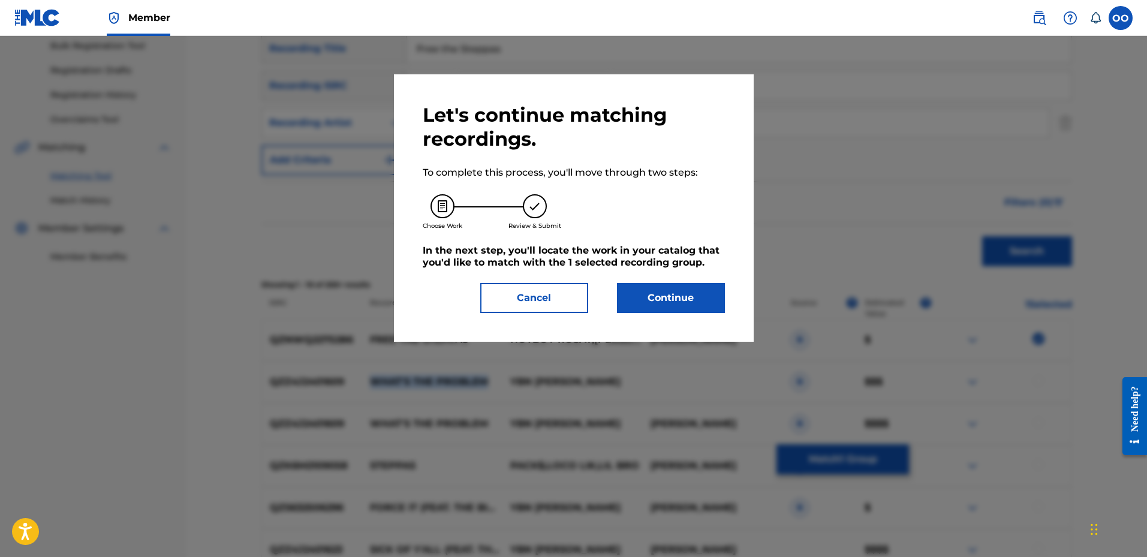
click at [655, 302] on button "Continue" at bounding box center [671, 298] width 108 height 30
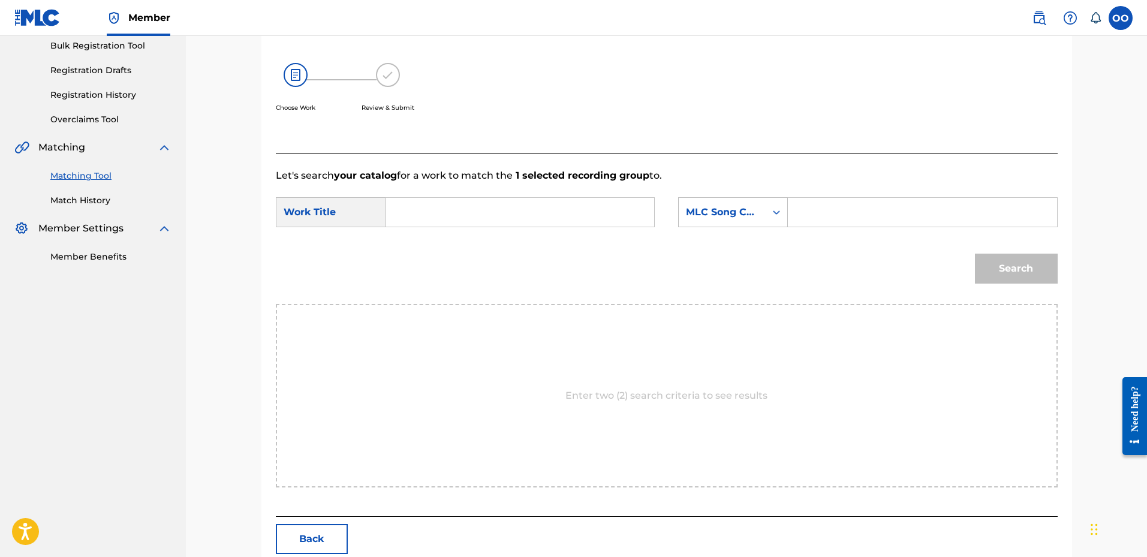
click at [457, 212] on input "Search Form" at bounding box center [520, 212] width 248 height 29
type input "Free the Steppas"
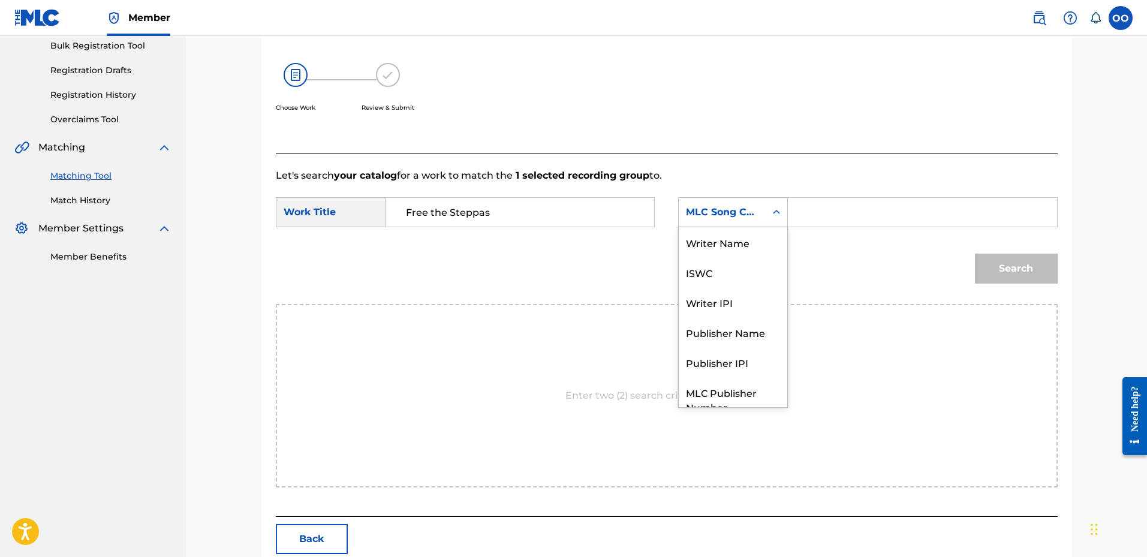
click at [732, 226] on div "MLC Song Code" at bounding box center [733, 212] width 110 height 30
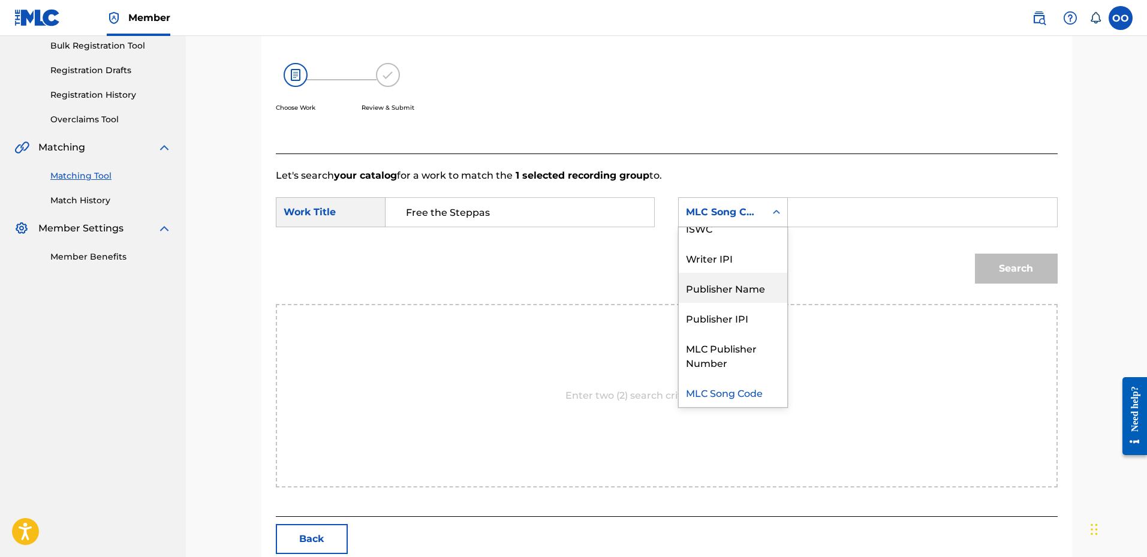
drag, startPoint x: 726, startPoint y: 286, endPoint x: 774, endPoint y: 253, distance: 58.7
click at [727, 286] on div "Publisher Name" at bounding box center [733, 288] width 108 height 30
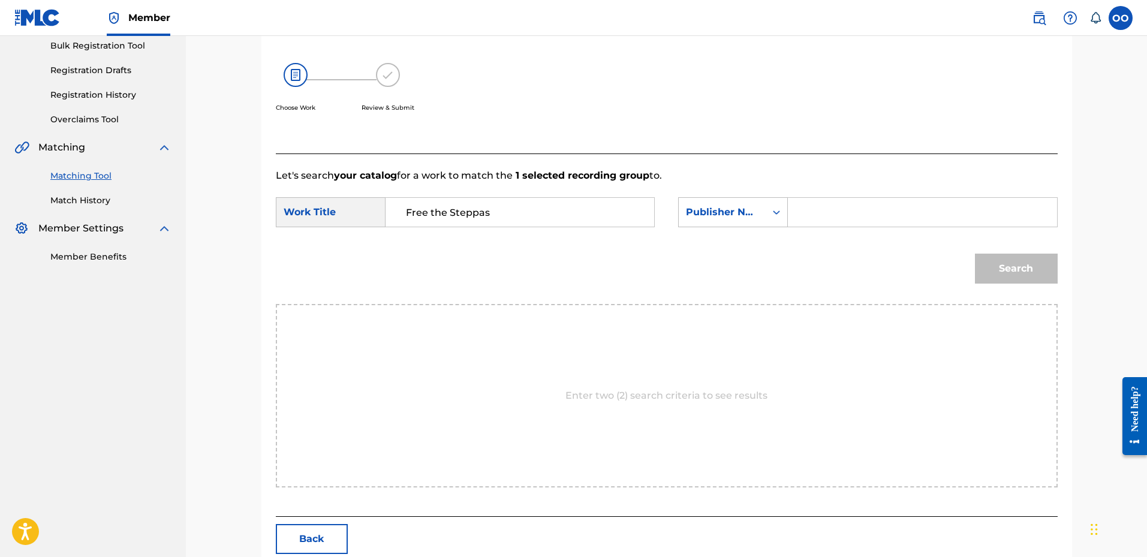
click at [822, 215] on input "Search Form" at bounding box center [922, 212] width 248 height 29
type input "fro"
click at [975, 254] on button "Search" at bounding box center [1016, 269] width 83 height 30
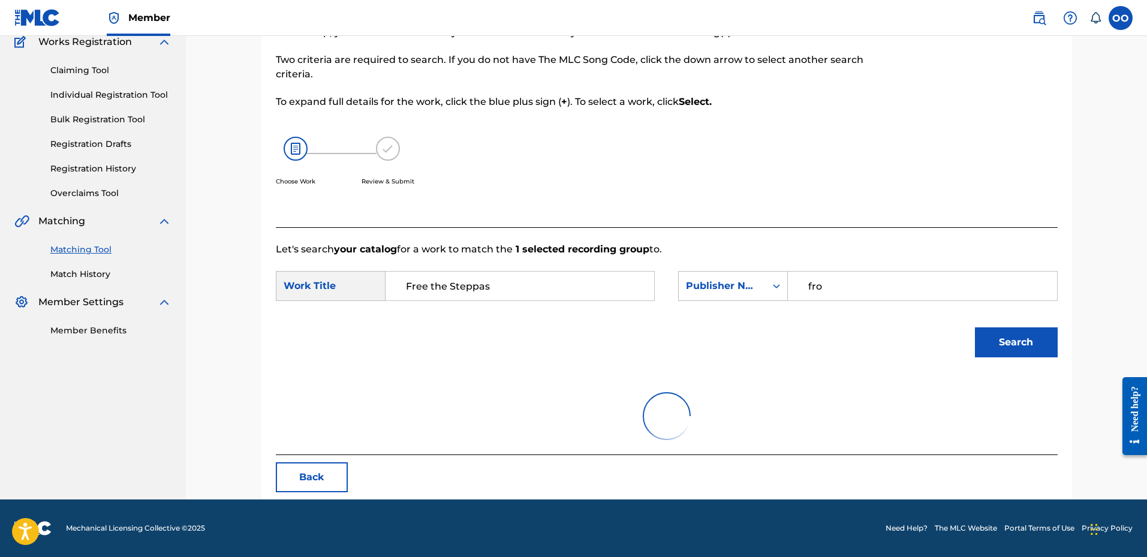
scroll to position [180, 0]
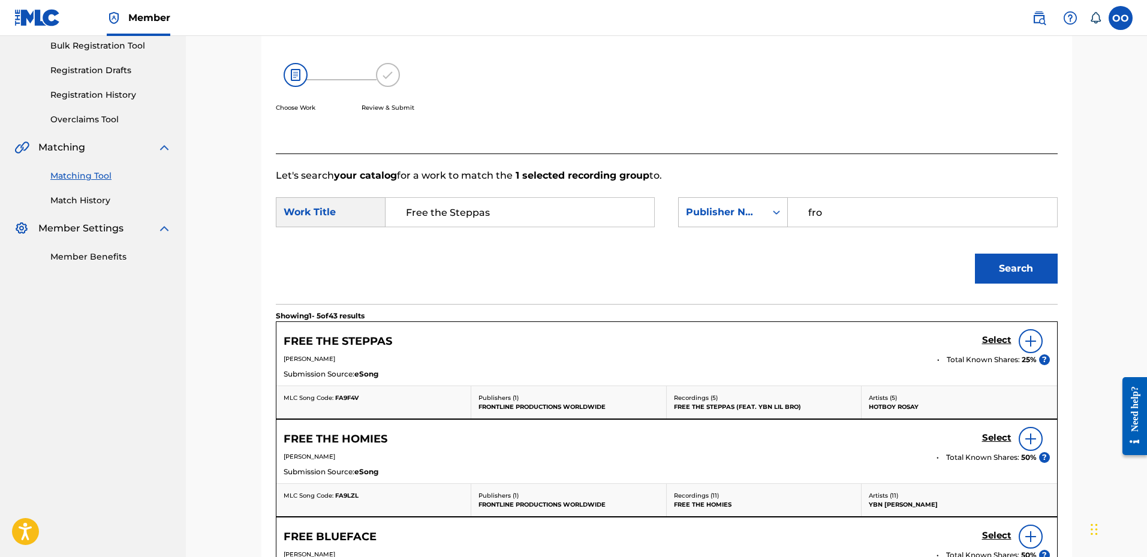
click at [987, 339] on h5 "Select" at bounding box center [996, 339] width 29 height 11
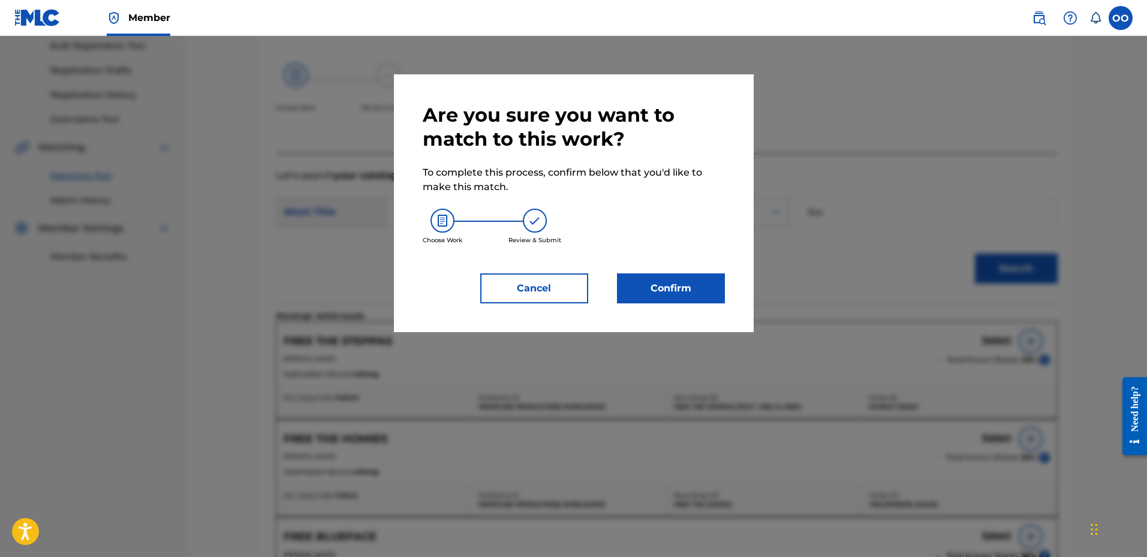
click at [661, 281] on button "Confirm" at bounding box center [671, 288] width 108 height 30
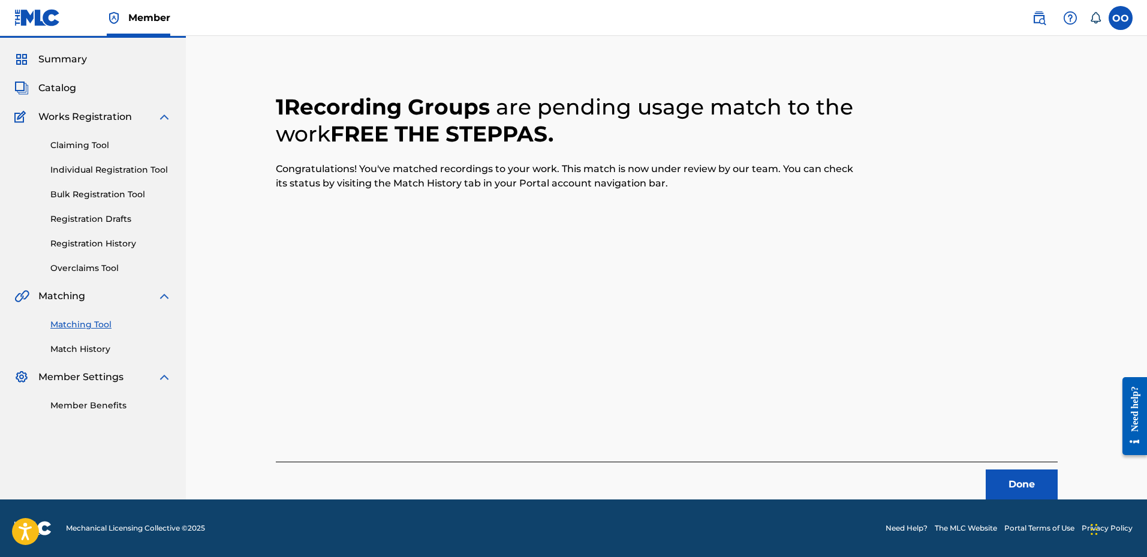
scroll to position [31, 0]
click at [1020, 489] on button "Done" at bounding box center [1021, 484] width 72 height 30
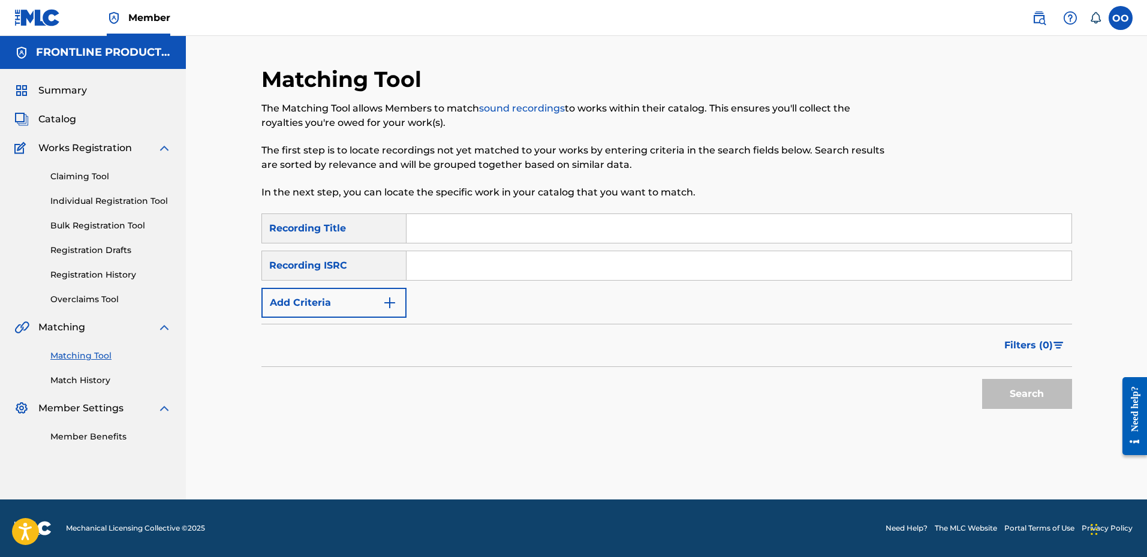
scroll to position [0, 0]
click at [455, 234] on input "Search Form" at bounding box center [738, 228] width 665 height 29
type input "WHAT'S THE PROBLEM"
click at [331, 296] on button "Add Criteria" at bounding box center [333, 303] width 145 height 30
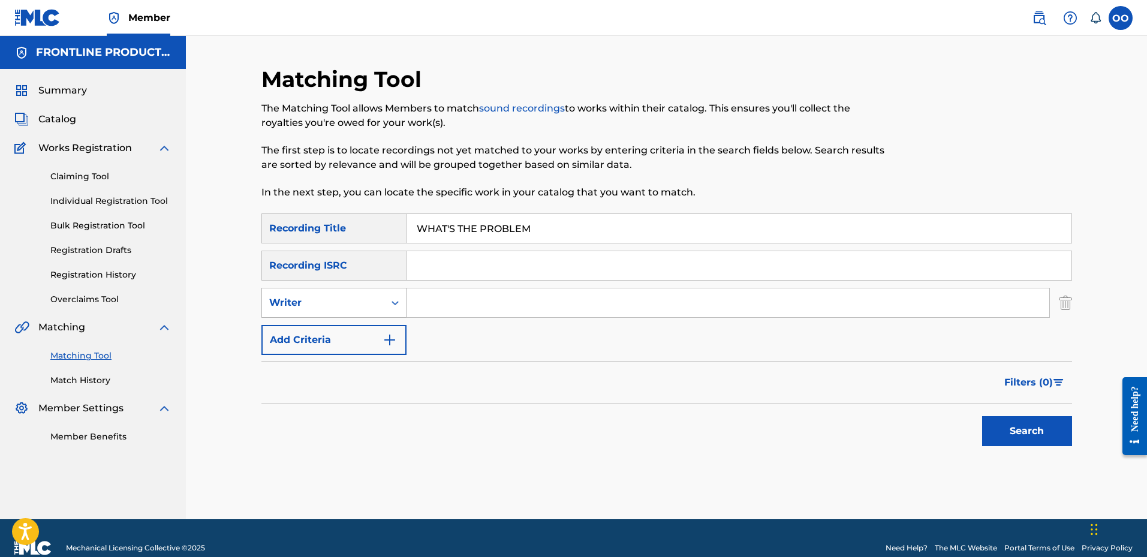
click at [343, 313] on div "Writer" at bounding box center [323, 302] width 122 height 23
drag, startPoint x: 348, startPoint y: 329, endPoint x: 406, endPoint y: 326, distance: 58.2
click at [370, 330] on div "Recording Artist" at bounding box center [334, 333] width 144 height 30
click at [475, 304] on input "Search Form" at bounding box center [727, 302] width 643 height 29
type input "YBN [PERSON_NAME]"
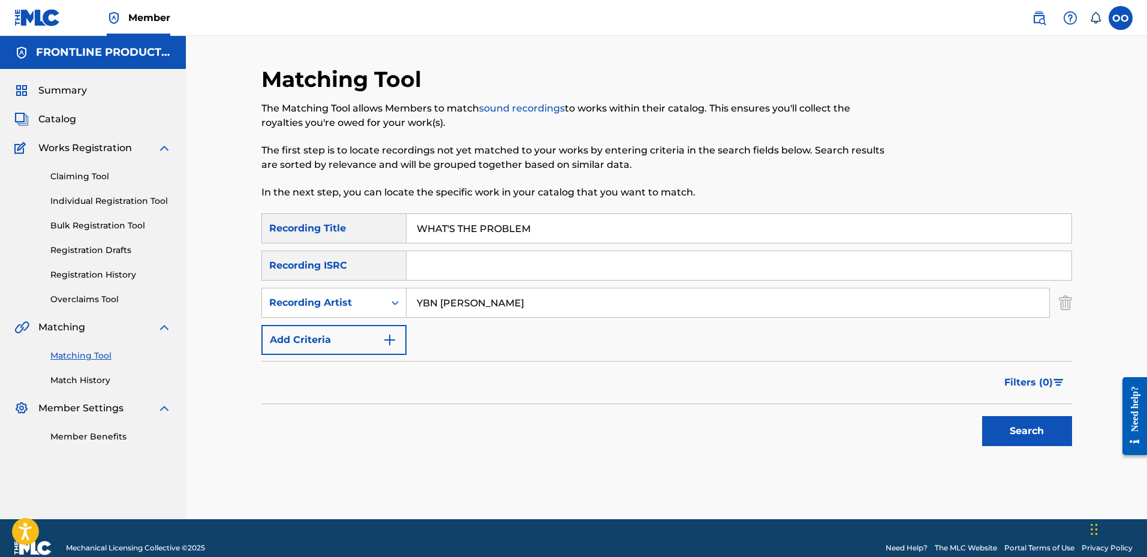
click at [982, 416] on button "Search" at bounding box center [1027, 431] width 90 height 30
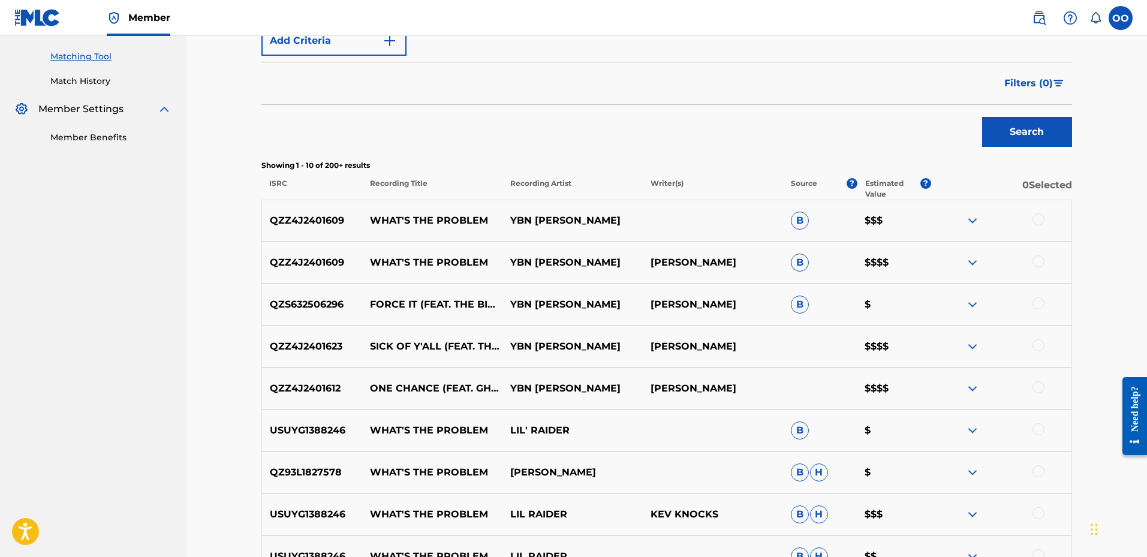
scroll to position [300, 0]
click at [1039, 219] on div at bounding box center [1038, 219] width 12 height 12
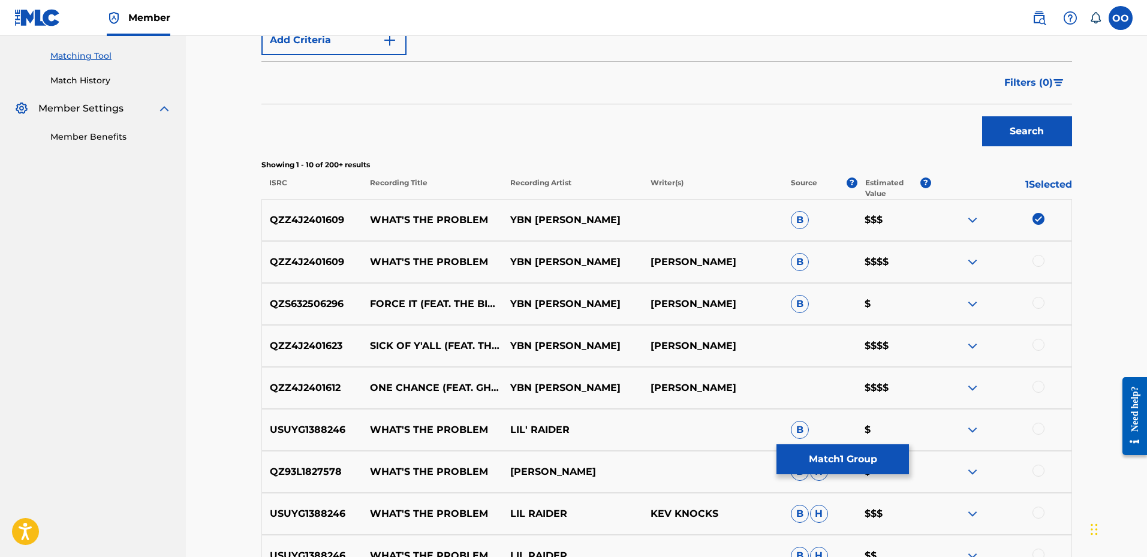
click at [1040, 263] on div at bounding box center [1038, 261] width 12 height 12
click at [841, 454] on button "Match 2 Groups" at bounding box center [842, 459] width 132 height 30
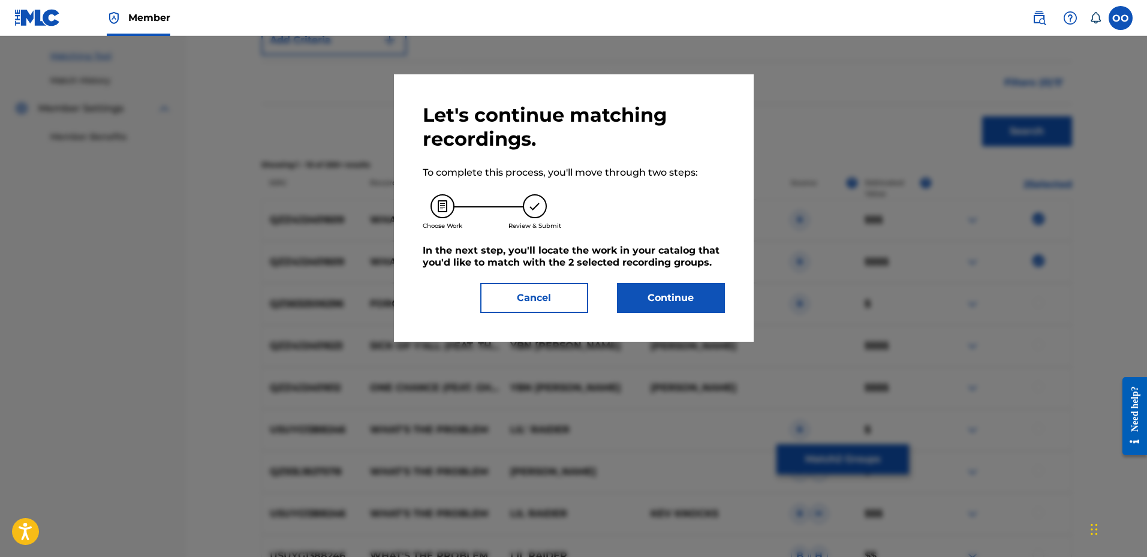
click at [656, 294] on button "Continue" at bounding box center [671, 298] width 108 height 30
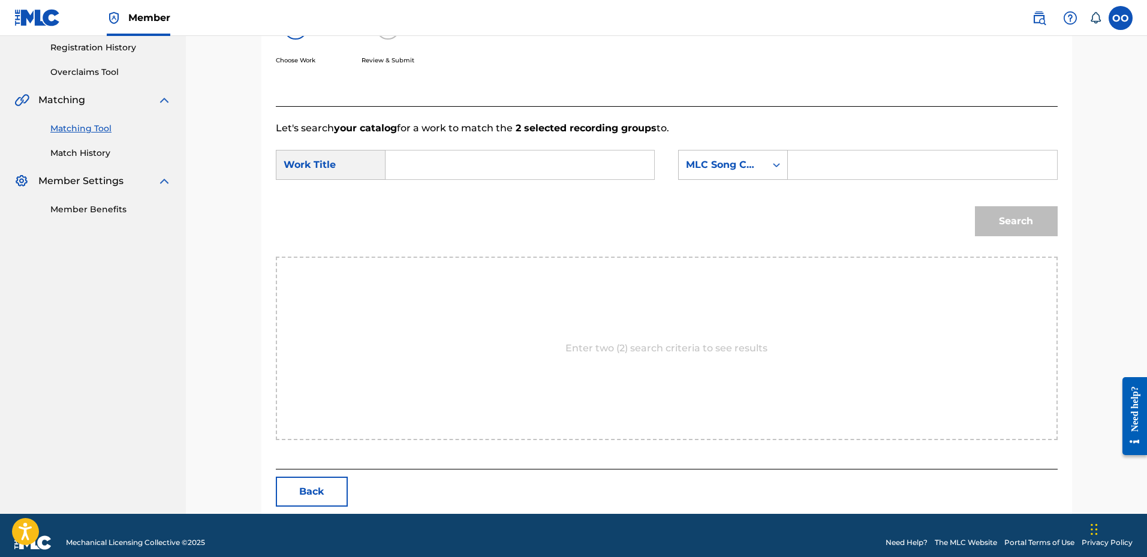
scroll to position [242, 0]
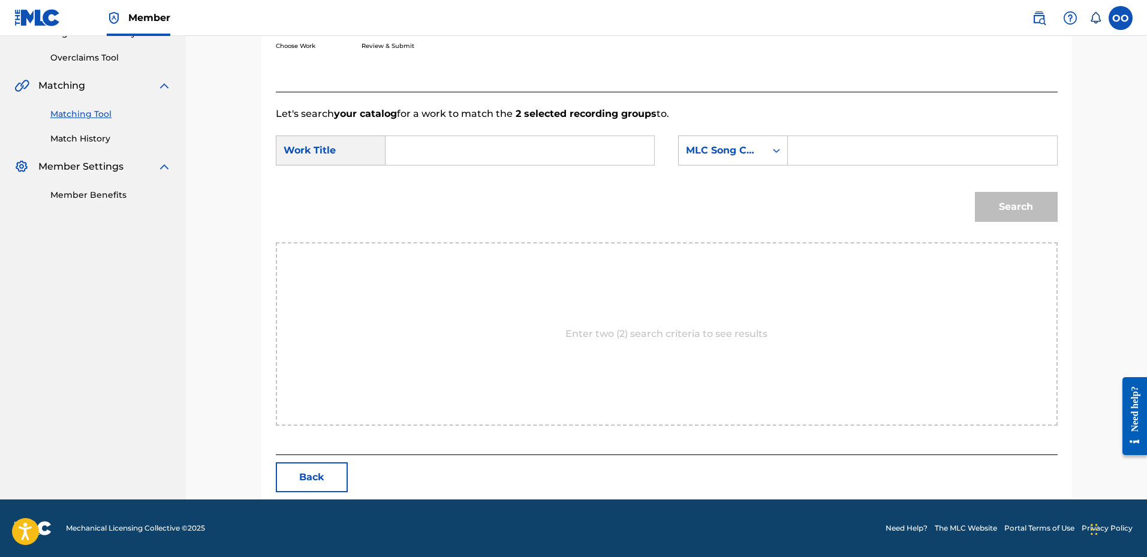
click at [423, 146] on input "Search Form" at bounding box center [520, 150] width 248 height 29
type input "WHAT'S THE PROBLEM"
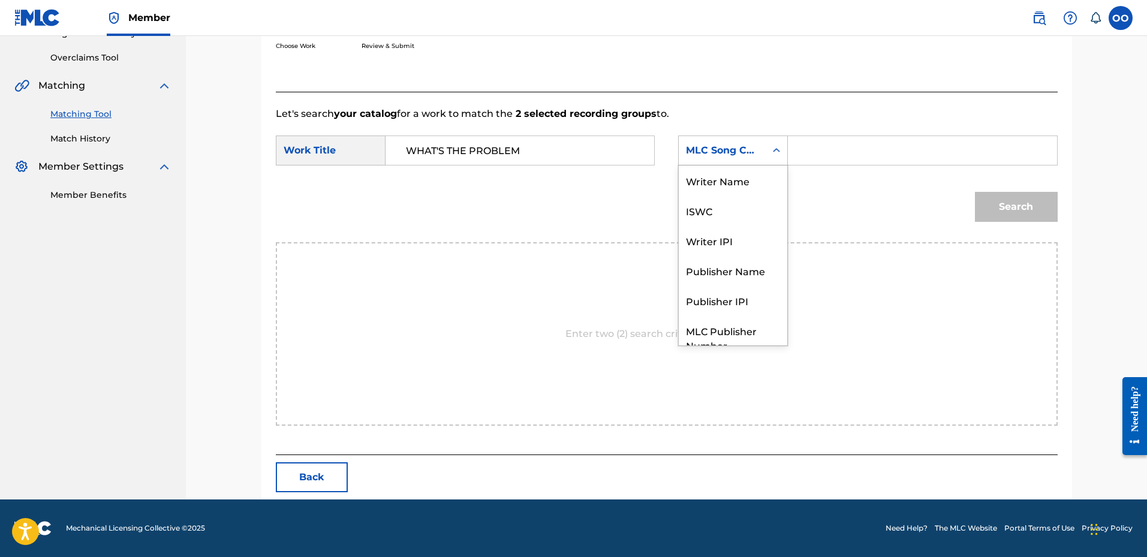
drag, startPoint x: 703, startPoint y: 156, endPoint x: 718, endPoint y: 208, distance: 53.7
click at [704, 163] on div "MLC Song Code" at bounding box center [733, 150] width 110 height 30
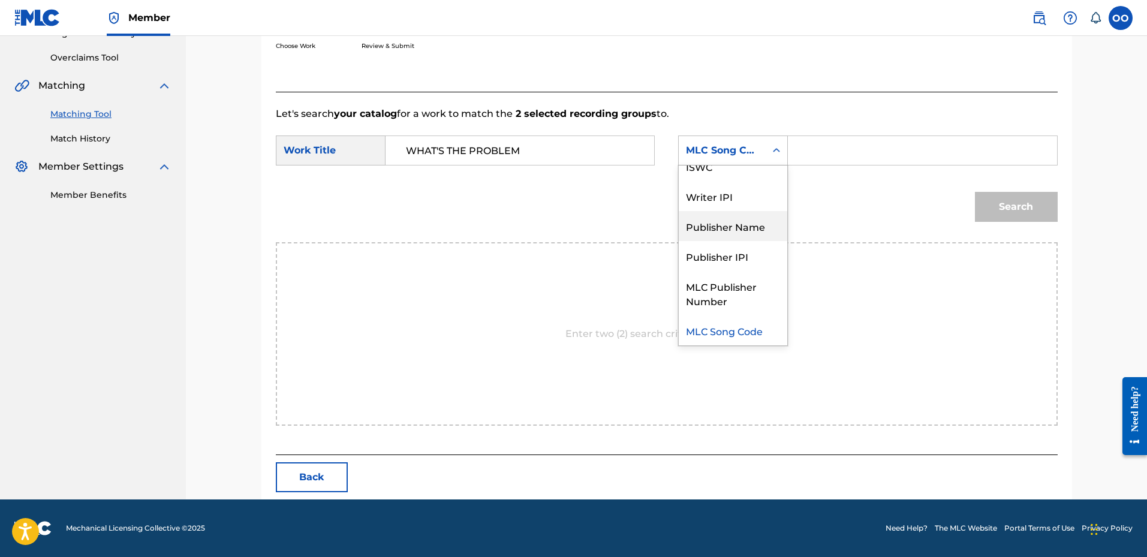
click at [724, 236] on div "Publisher Name" at bounding box center [733, 226] width 108 height 30
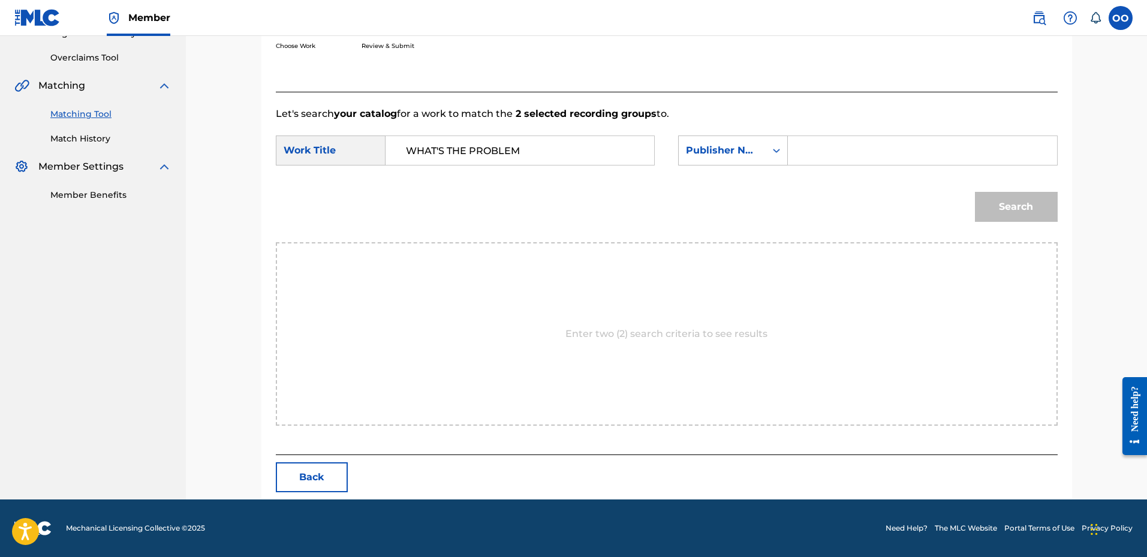
click at [811, 155] on input "Search Form" at bounding box center [922, 150] width 248 height 29
type input "fro"
click at [975, 192] on button "Search" at bounding box center [1016, 207] width 83 height 30
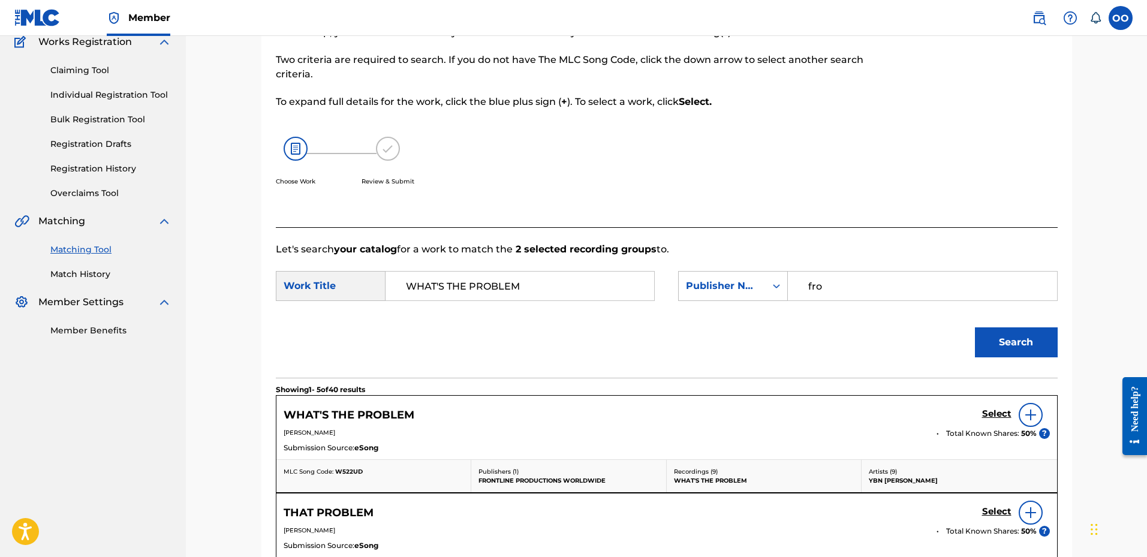
scroll to position [242, 0]
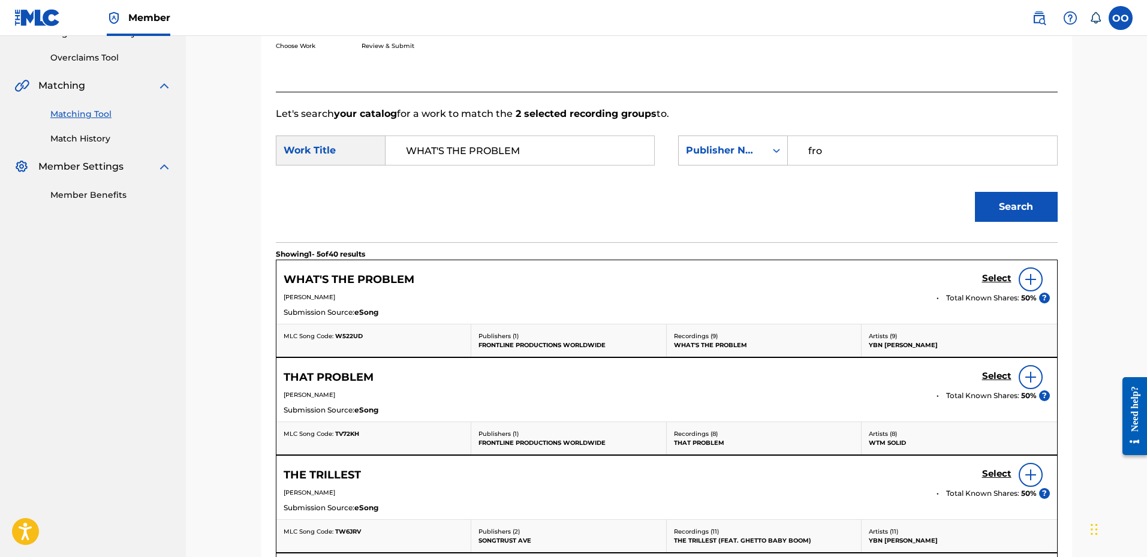
click at [996, 278] on h5 "Select" at bounding box center [996, 278] width 29 height 11
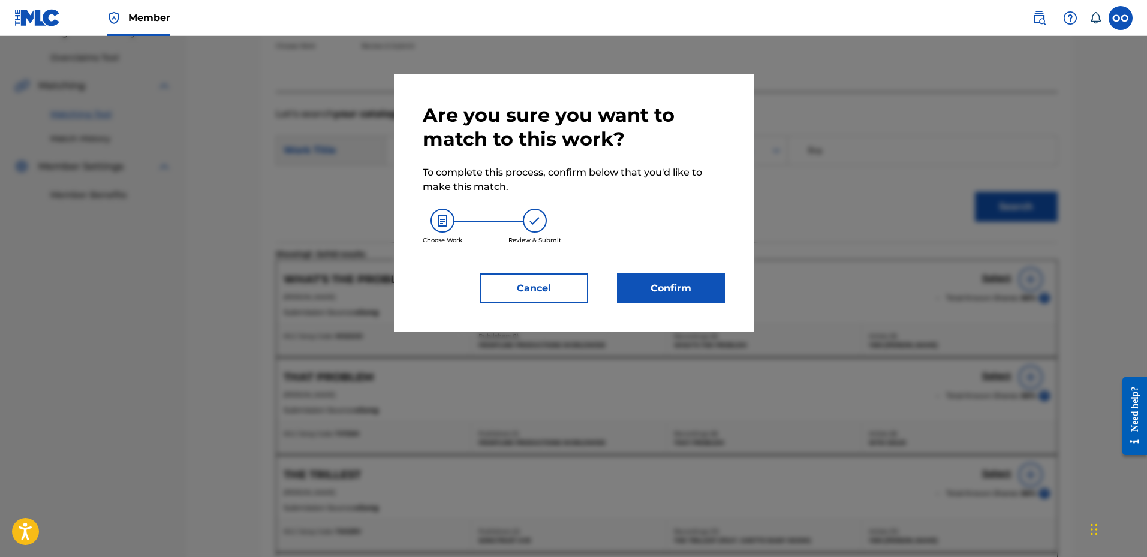
click at [709, 299] on button "Confirm" at bounding box center [671, 288] width 108 height 30
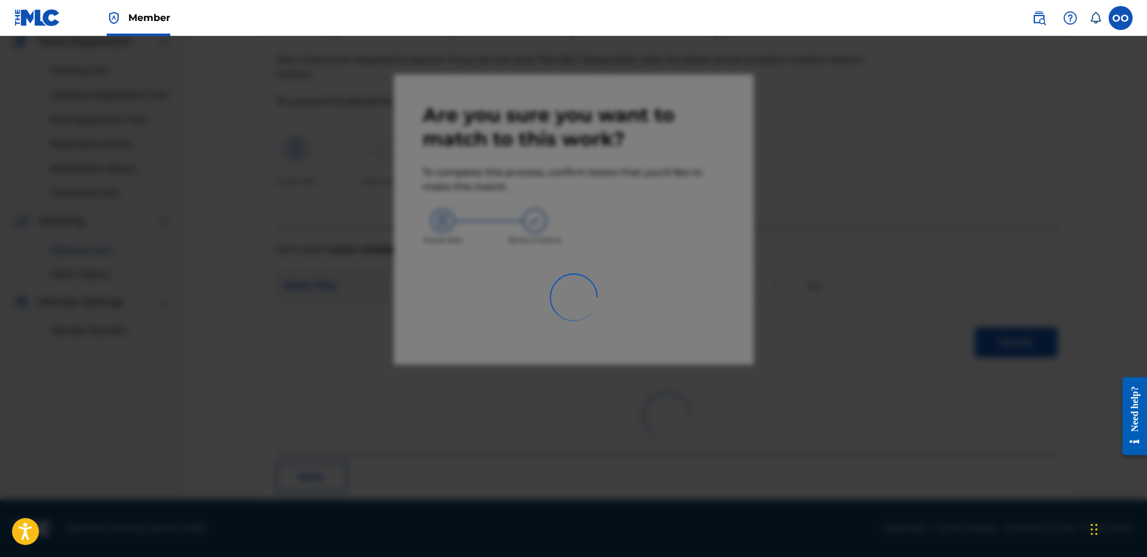
scroll to position [31, 0]
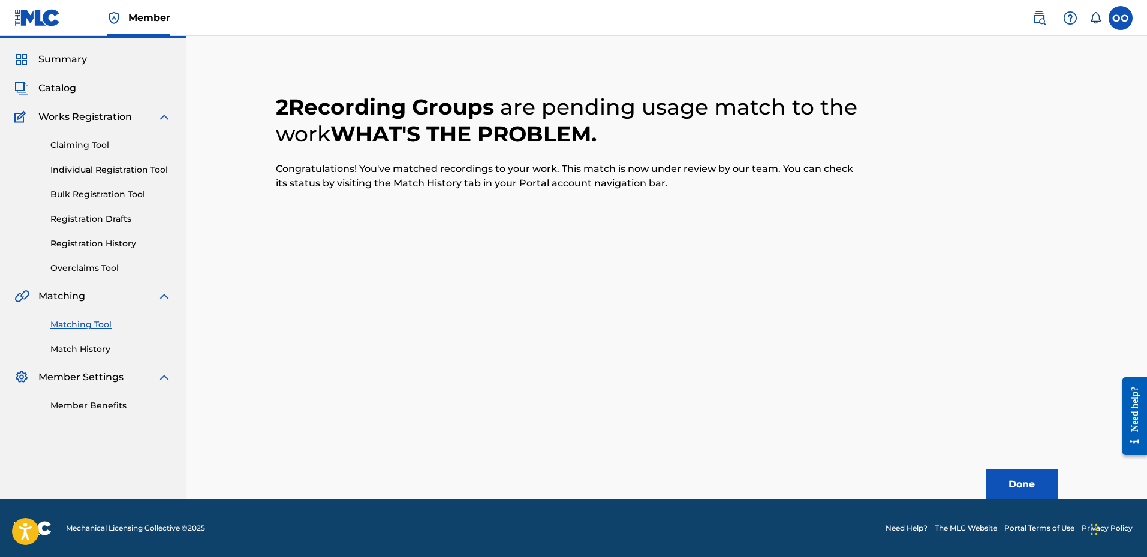
click at [1007, 477] on button "Done" at bounding box center [1021, 484] width 72 height 30
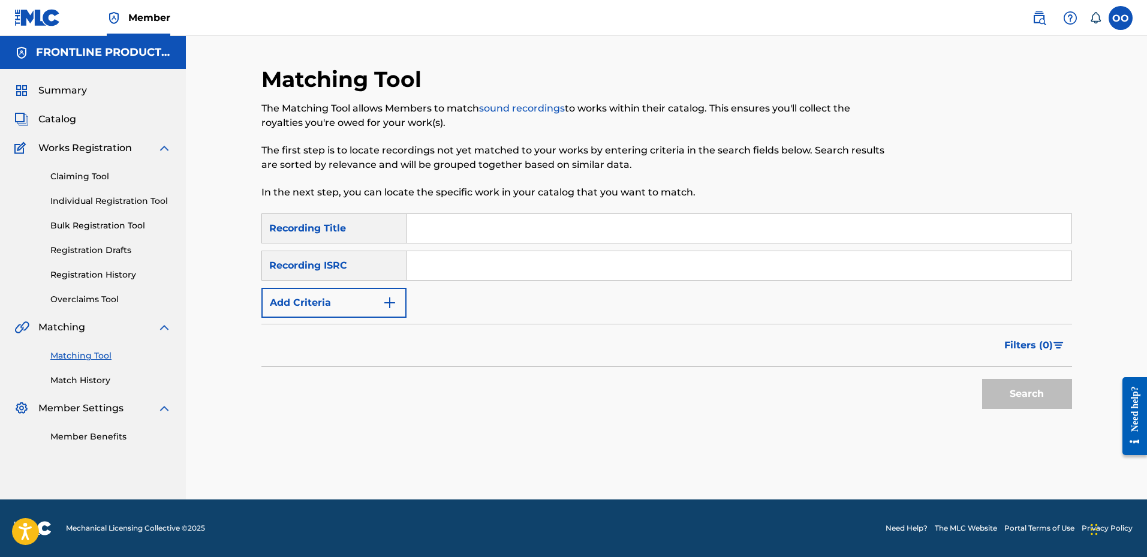
scroll to position [0, 0]
click at [514, 230] on input "Search Form" at bounding box center [738, 228] width 665 height 29
type input "Free the Steppas"
click at [332, 308] on button "Add Criteria" at bounding box center [333, 303] width 145 height 30
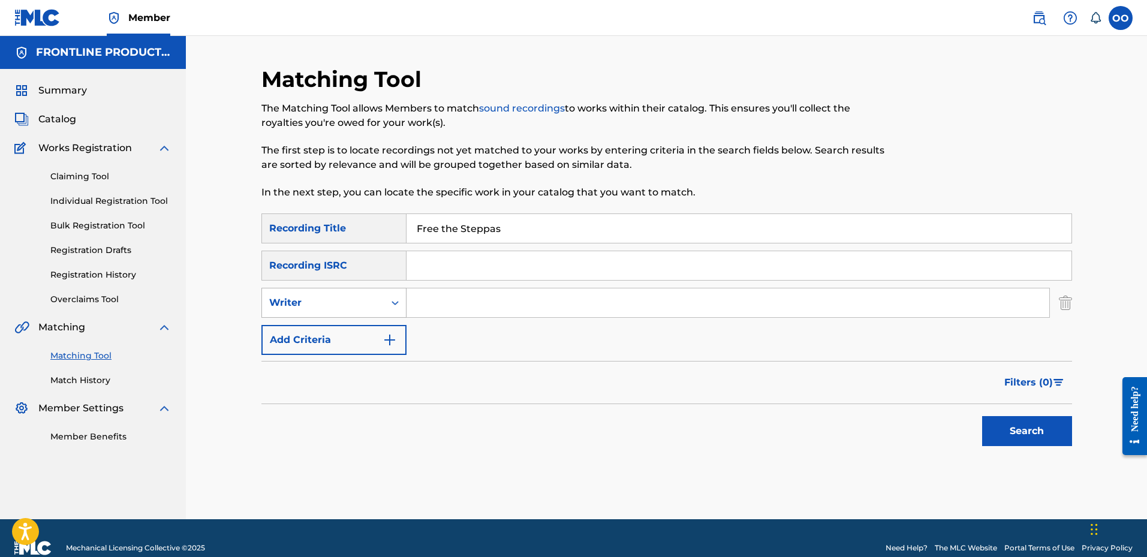
click at [333, 308] on div "Writer" at bounding box center [323, 303] width 108 height 14
drag, startPoint x: 336, startPoint y: 335, endPoint x: 360, endPoint y: 326, distance: 25.0
click at [337, 336] on div "Recording Artist" at bounding box center [334, 333] width 144 height 30
click at [475, 292] on input "Search Form" at bounding box center [727, 302] width 643 height 29
type input "YBN [PERSON_NAME]"
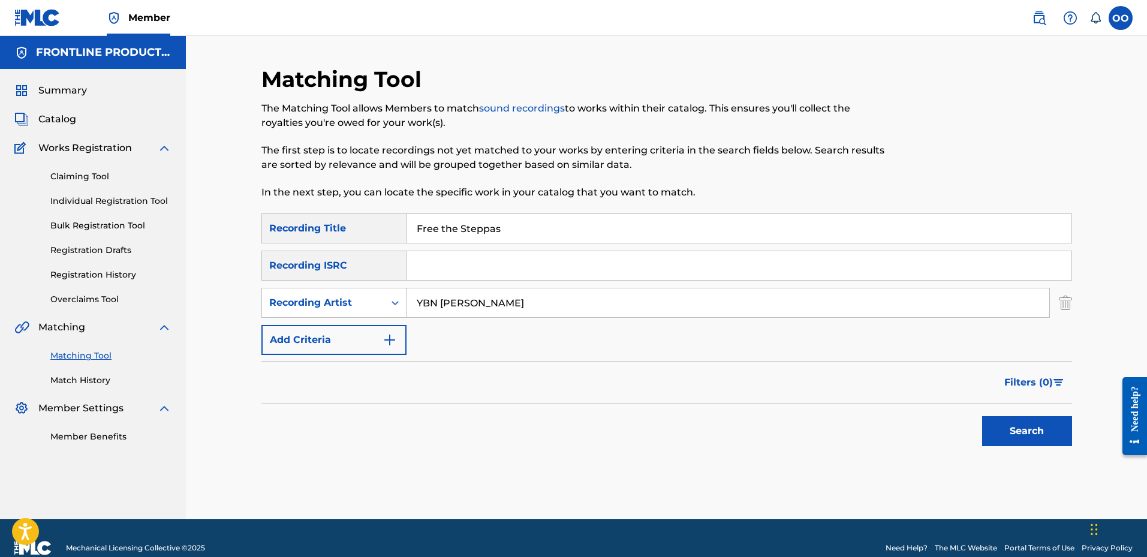
click at [982, 416] on button "Search" at bounding box center [1027, 431] width 90 height 30
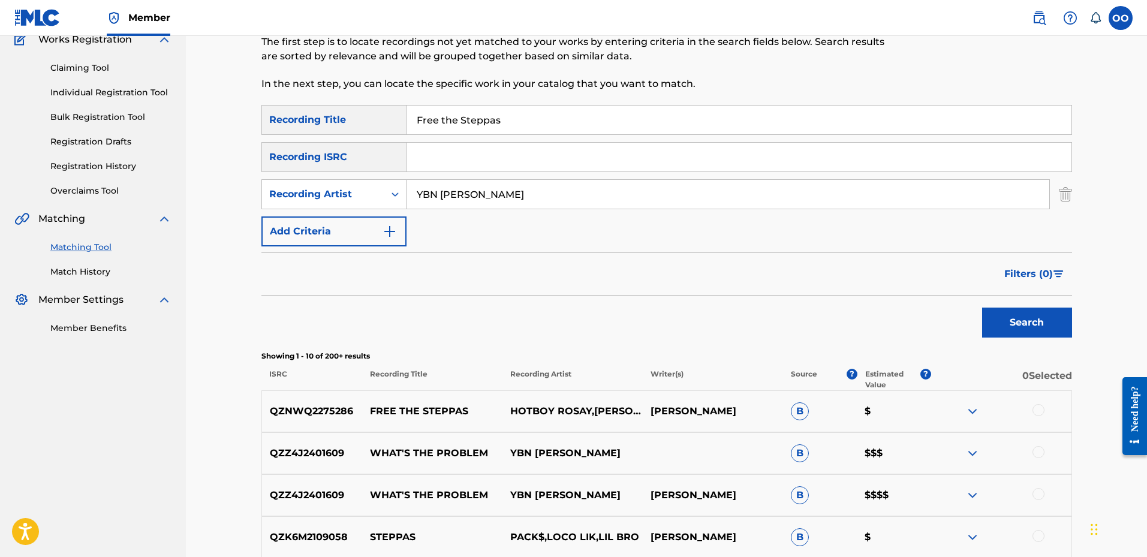
scroll to position [120, 0]
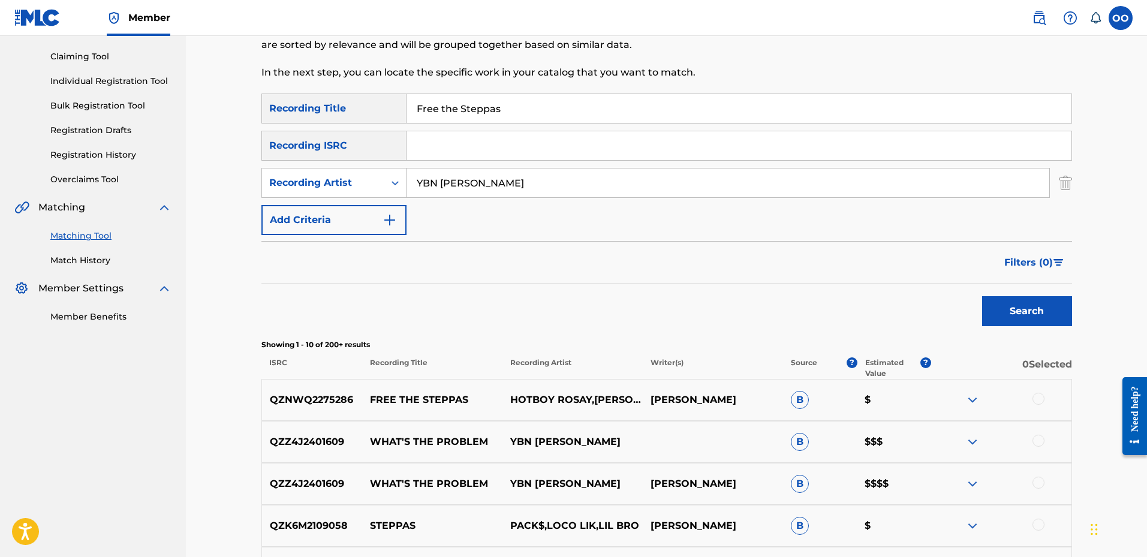
click at [321, 398] on p "QZNWQ2275286" at bounding box center [312, 400] width 101 height 14
copy p "QZNWQ2275286"
